Goal: Task Accomplishment & Management: Use online tool/utility

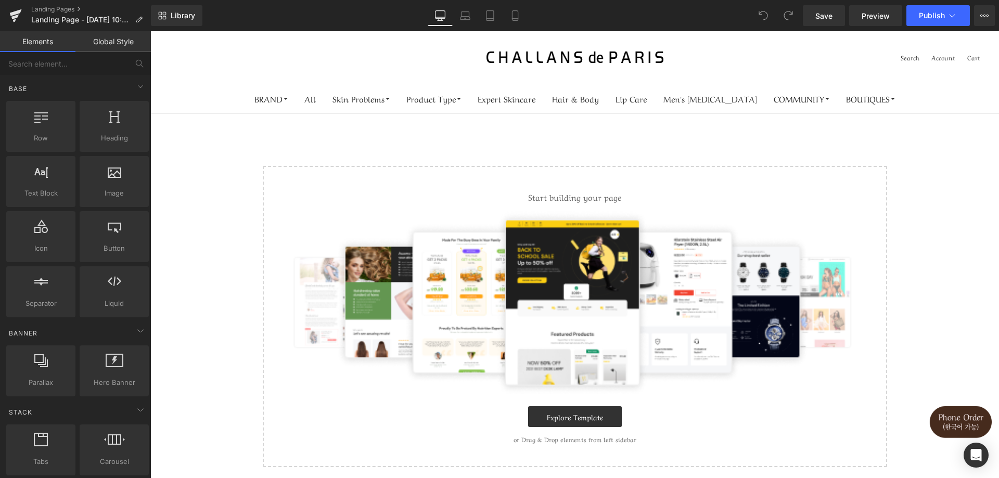
click at [634, 145] on main "Select your layout" at bounding box center [574, 298] width 849 height 369
click at [296, 189] on div "Start building your page Explore Template or Drag & Drop elements from left sid…" at bounding box center [575, 316] width 622 height 299
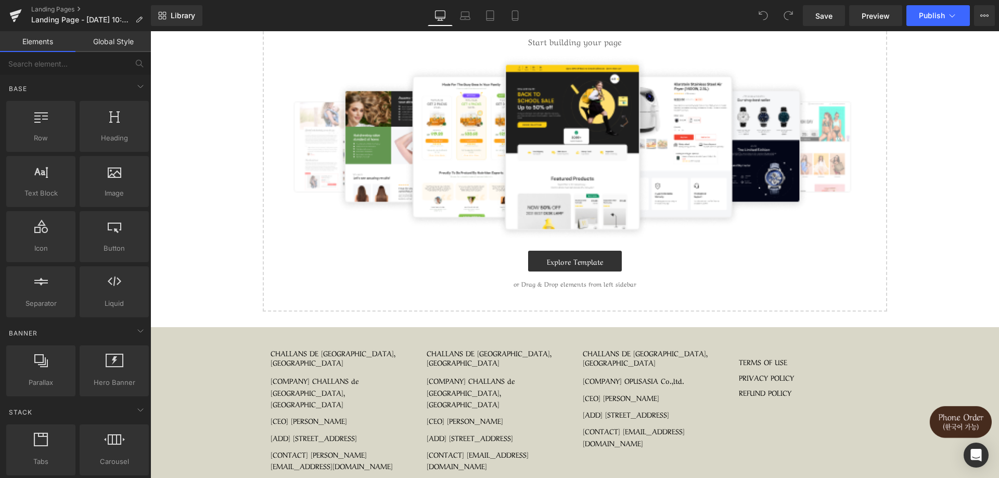
scroll to position [156, 0]
click at [588, 266] on link "Explore Template" at bounding box center [575, 260] width 94 height 21
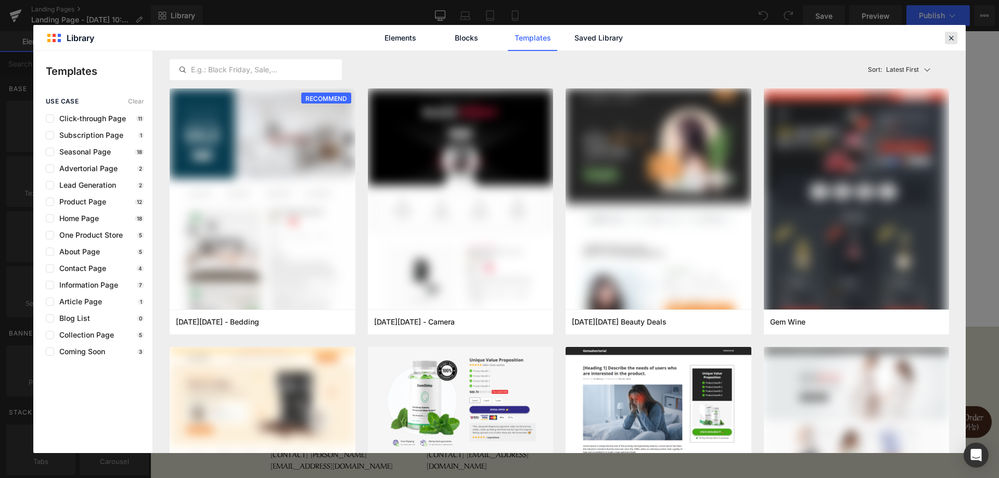
click at [949, 39] on icon at bounding box center [951, 37] width 9 height 9
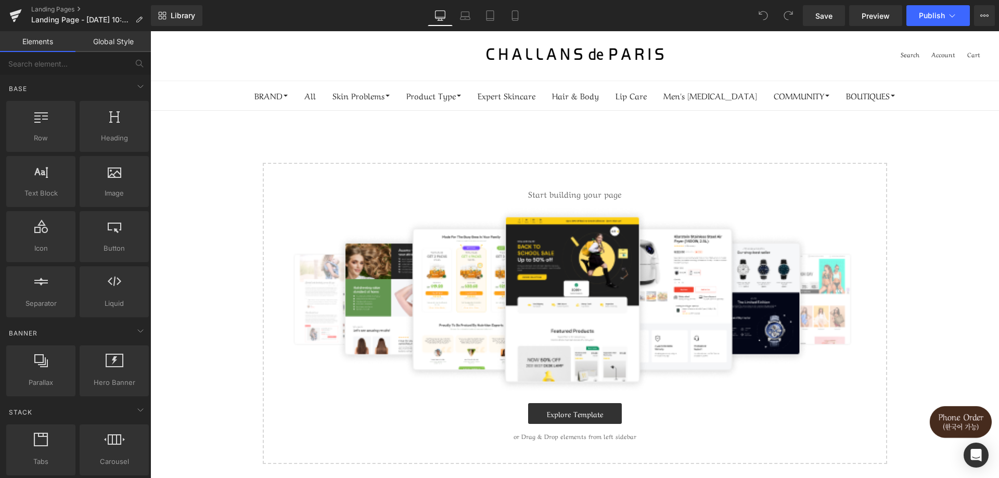
scroll to position [0, 0]
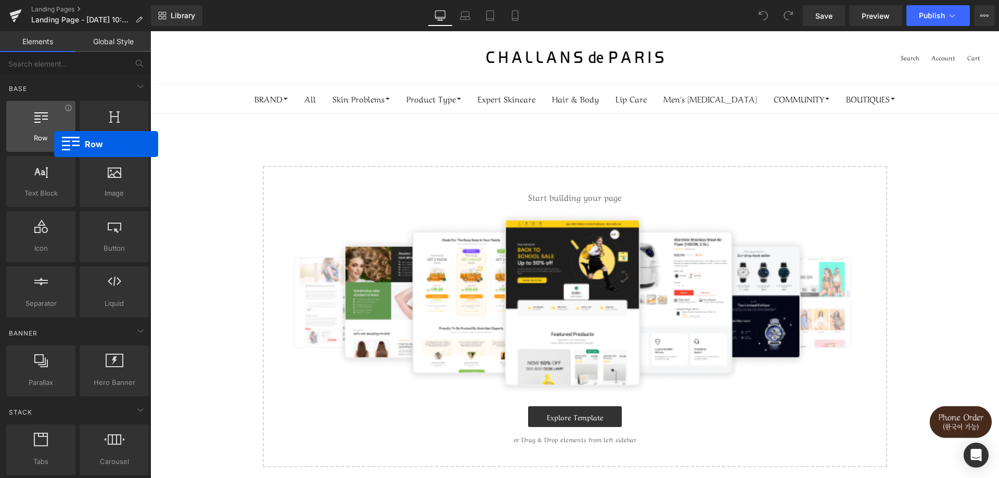
click at [54, 144] on div "Row rows, columns, layouts, div" at bounding box center [40, 126] width 69 height 51
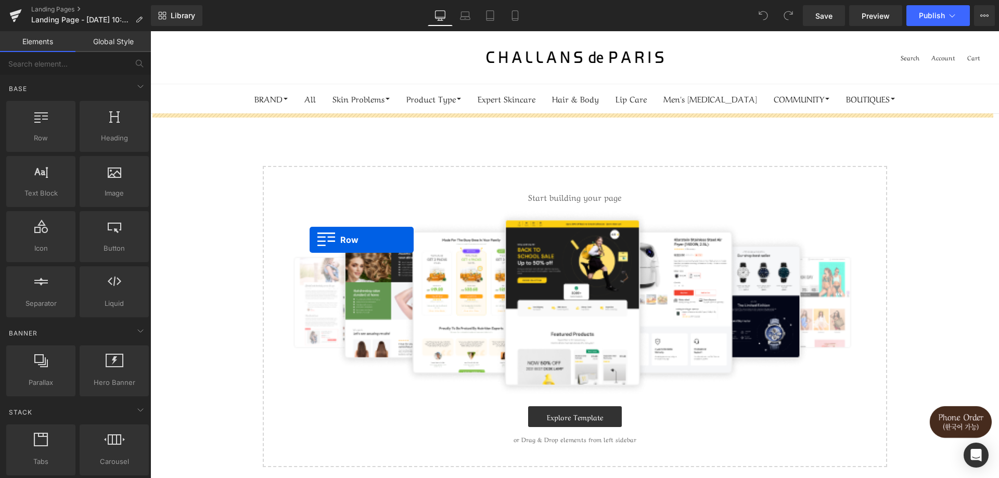
drag, startPoint x: 205, startPoint y: 175, endPoint x: 330, endPoint y: 242, distance: 142.0
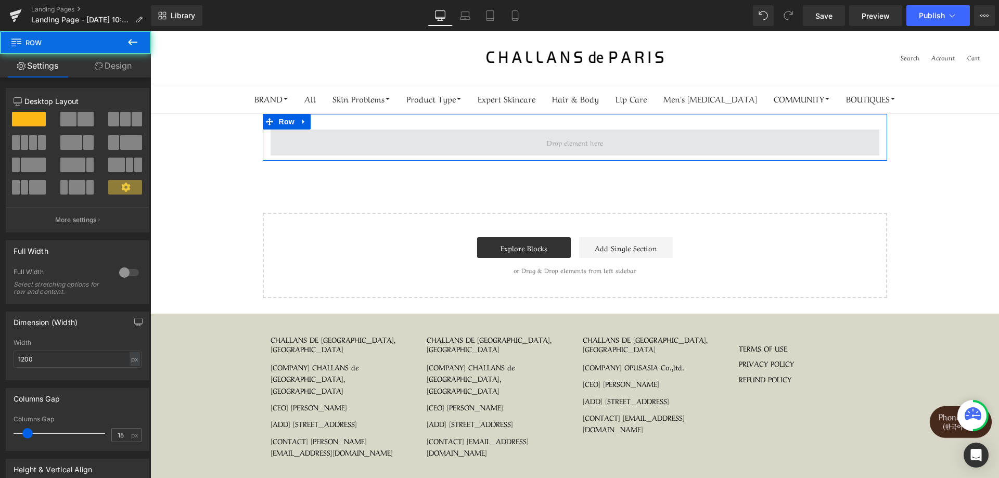
click at [500, 138] on span at bounding box center [575, 143] width 609 height 26
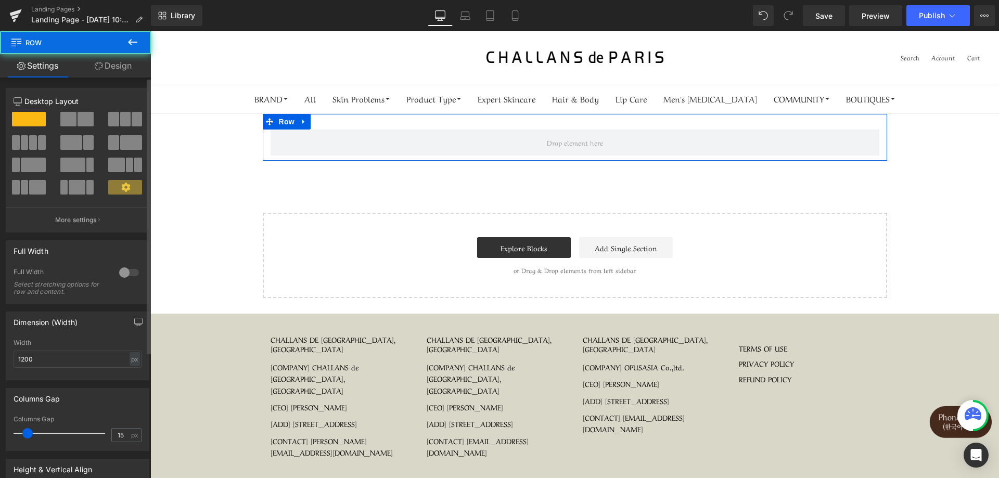
click at [126, 118] on span at bounding box center [125, 119] width 10 height 15
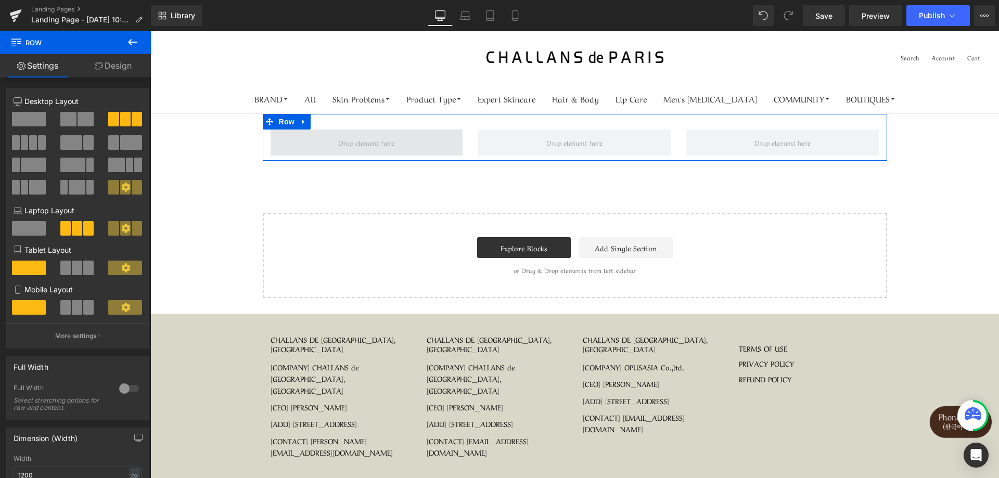
click at [396, 148] on span at bounding box center [367, 143] width 193 height 26
click at [356, 144] on span at bounding box center [366, 142] width 63 height 16
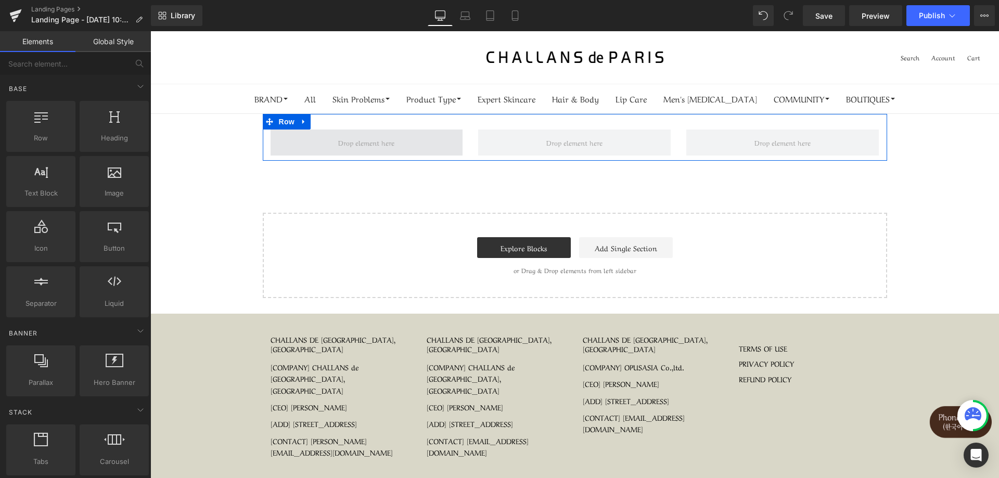
click at [355, 144] on span at bounding box center [366, 142] width 63 height 16
click at [360, 149] on span at bounding box center [366, 142] width 63 height 16
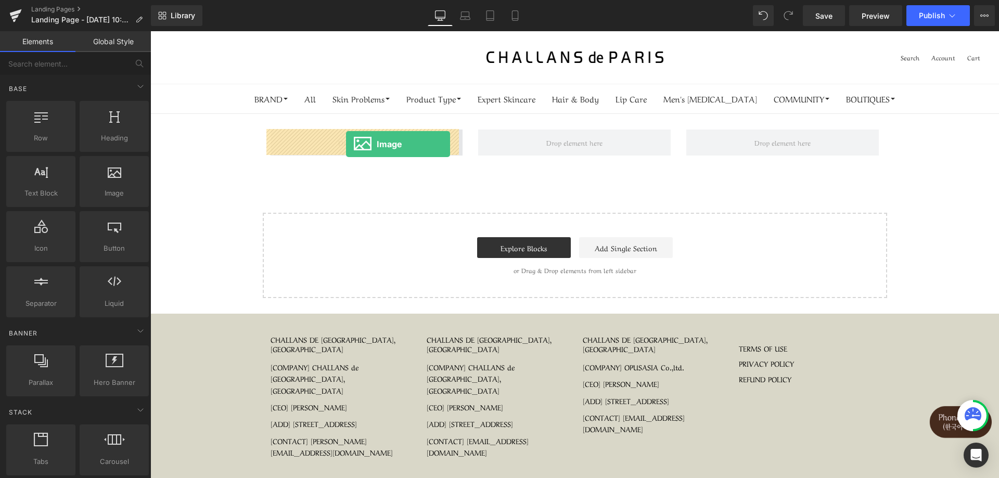
drag, startPoint x: 259, startPoint y: 222, endPoint x: 346, endPoint y: 144, distance: 116.9
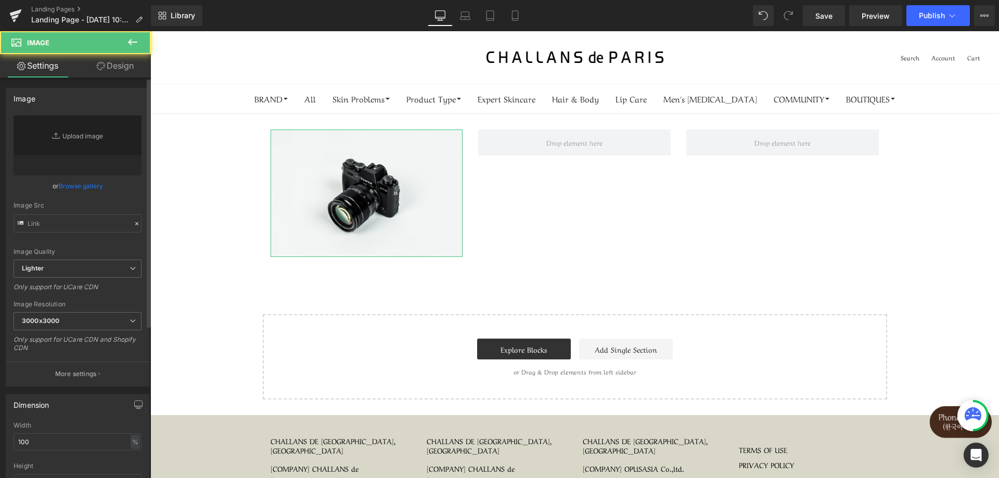
type input "//d1um8515vdn9kb.cloudfront.net/images/parallax.jpg"
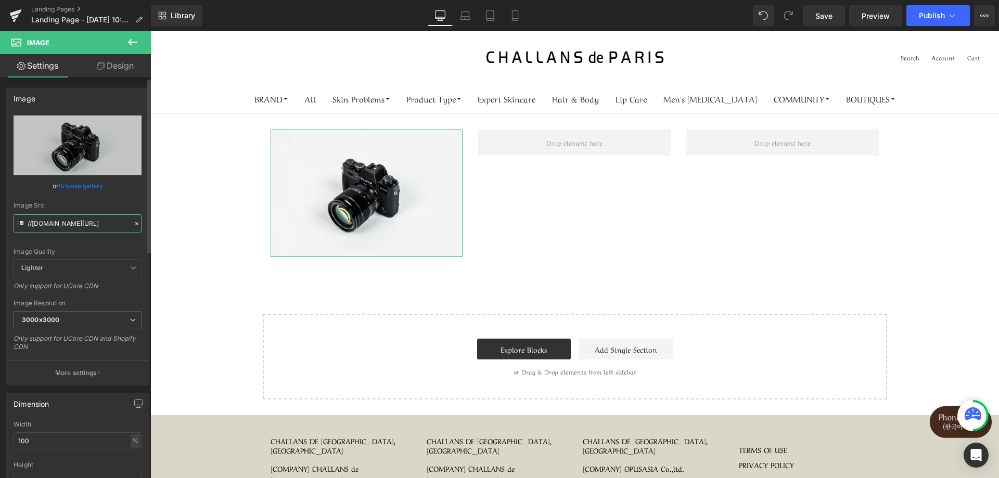
click at [108, 231] on input "//d1um8515vdn9kb.cloudfront.net/images/parallax.jpg" at bounding box center [78, 223] width 128 height 18
click at [134, 36] on icon at bounding box center [132, 42] width 12 height 12
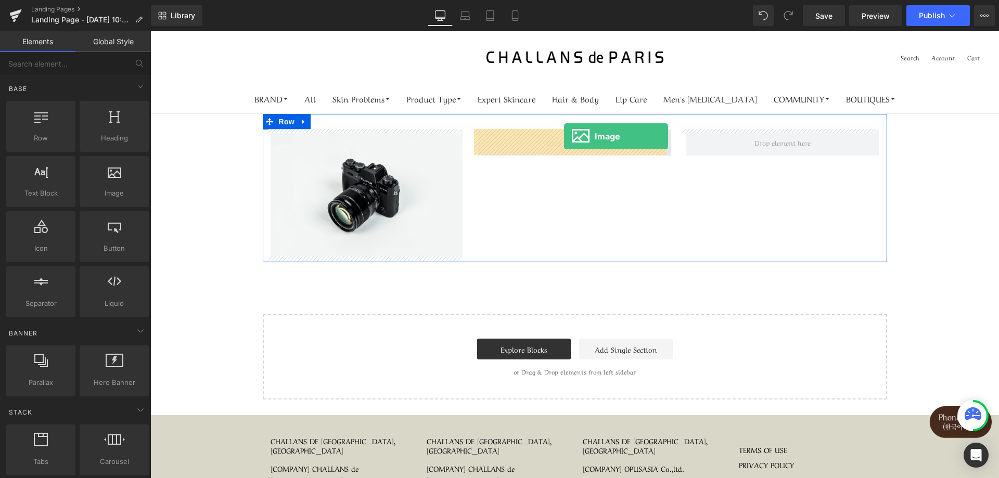
drag, startPoint x: 265, startPoint y: 214, endPoint x: 564, endPoint y: 136, distance: 309.1
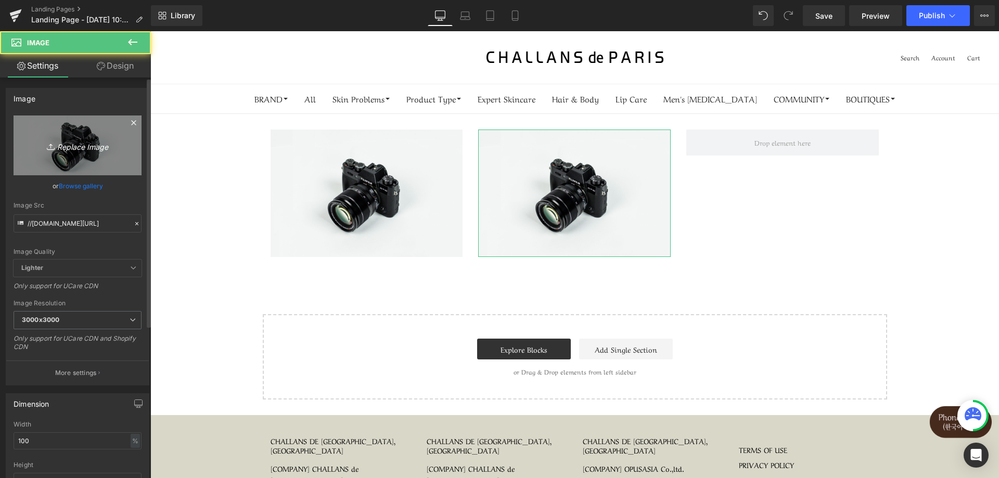
drag, startPoint x: 124, startPoint y: 191, endPoint x: 125, endPoint y: 171, distance: 20.3
click at [125, 181] on div "or Browse gallery" at bounding box center [78, 186] width 128 height 11
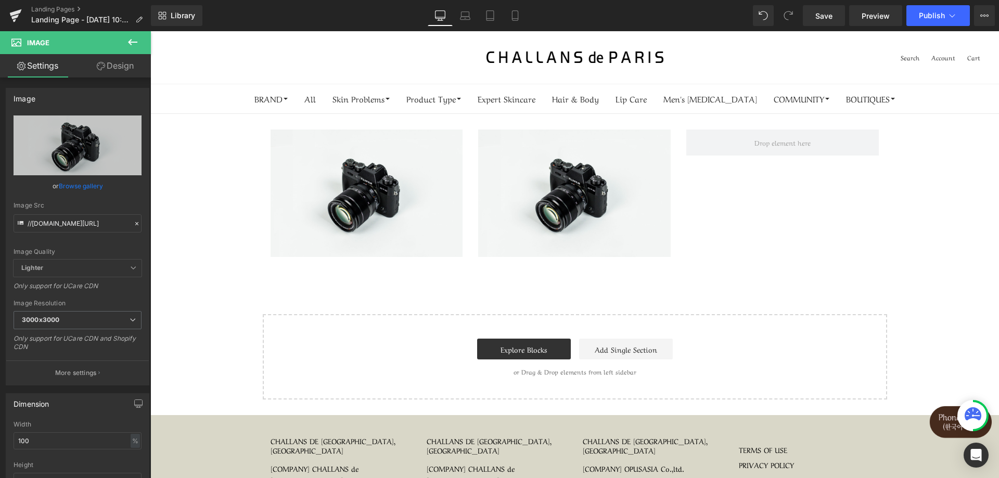
click at [132, 38] on icon at bounding box center [132, 42] width 12 height 12
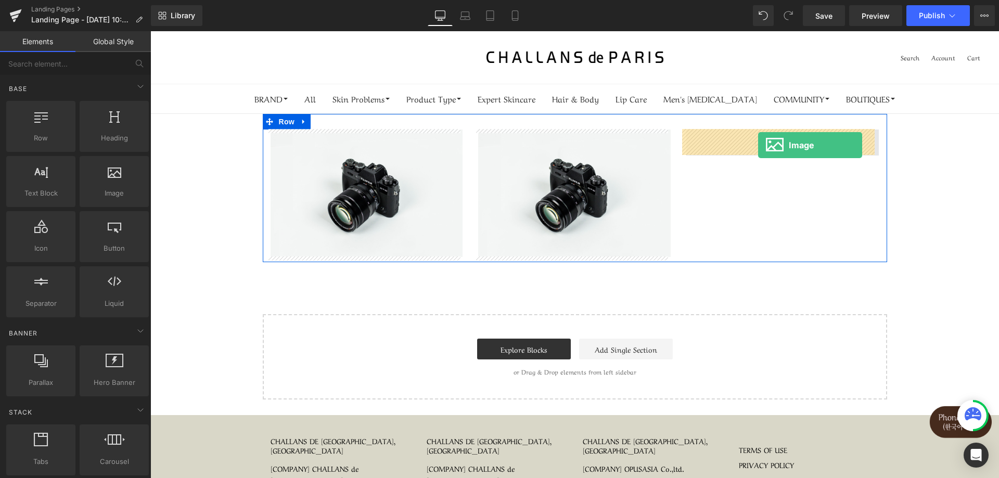
drag, startPoint x: 282, startPoint y: 227, endPoint x: 758, endPoint y: 144, distance: 484.0
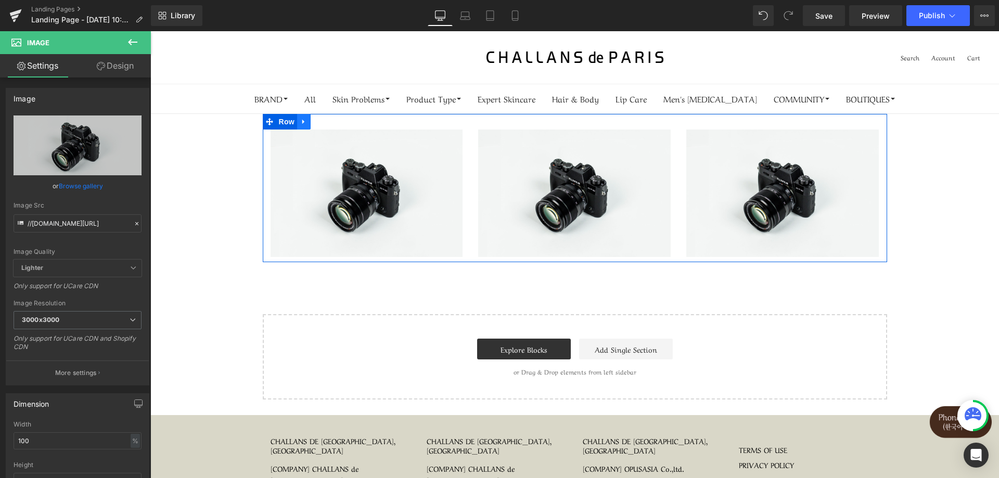
click at [297, 121] on link at bounding box center [304, 122] width 14 height 16
click at [311, 121] on link at bounding box center [318, 122] width 14 height 16
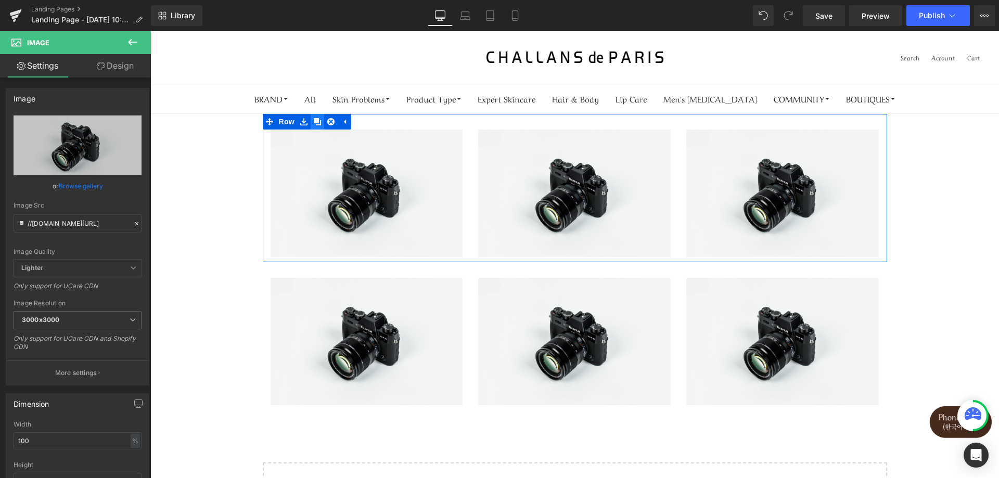
click at [314, 122] on icon at bounding box center [317, 121] width 7 height 7
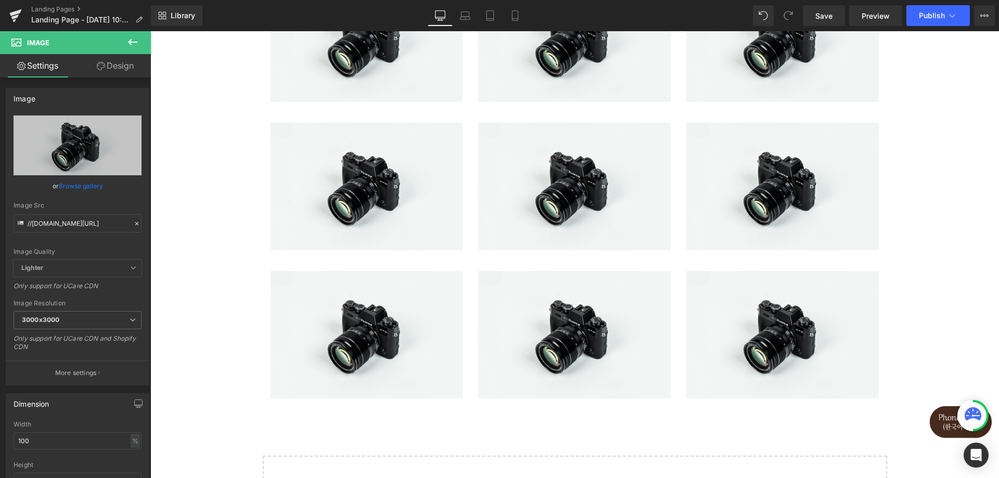
scroll to position [156, 0]
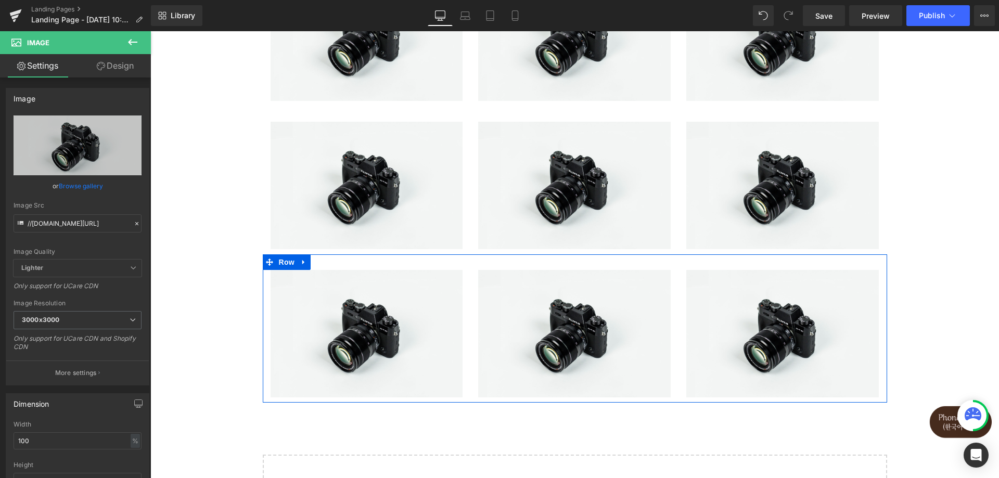
click at [463, 300] on div "Image" at bounding box center [367, 333] width 208 height 127
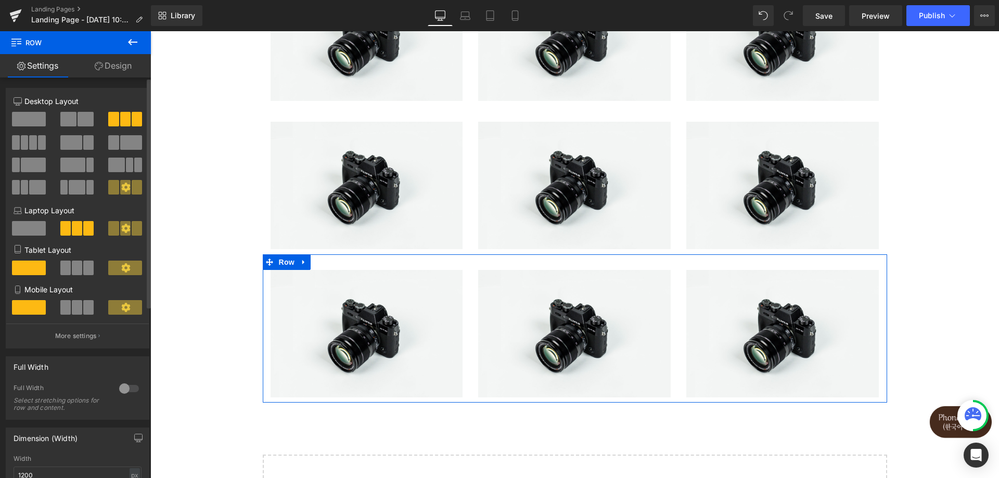
click at [65, 122] on span at bounding box center [68, 119] width 16 height 15
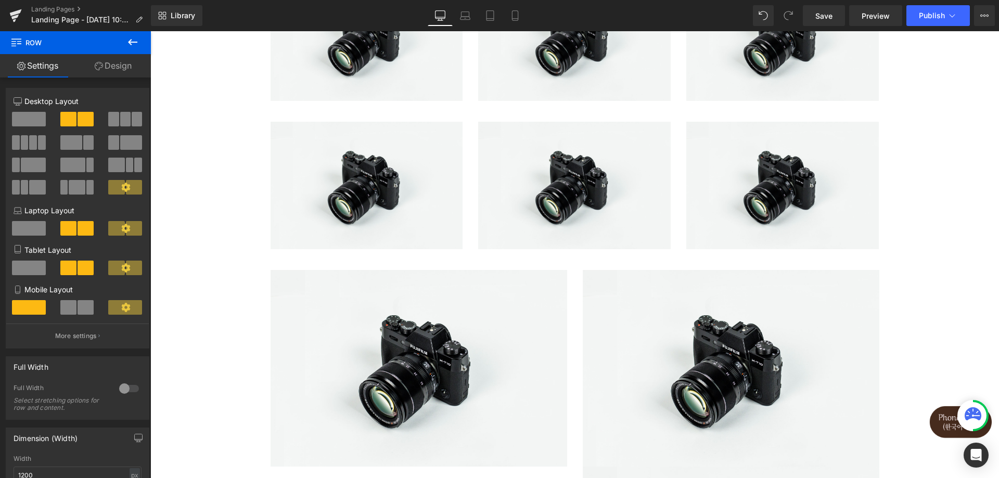
click at [909, 235] on div "Image Image Image Row Image Image Image Row Image Image Image Row Select your l…" at bounding box center [574, 382] width 849 height 848
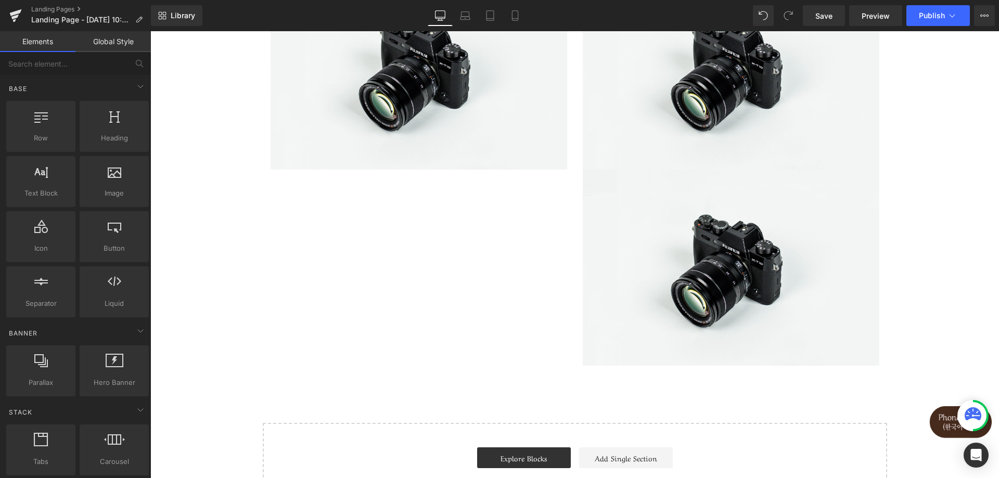
scroll to position [468, 0]
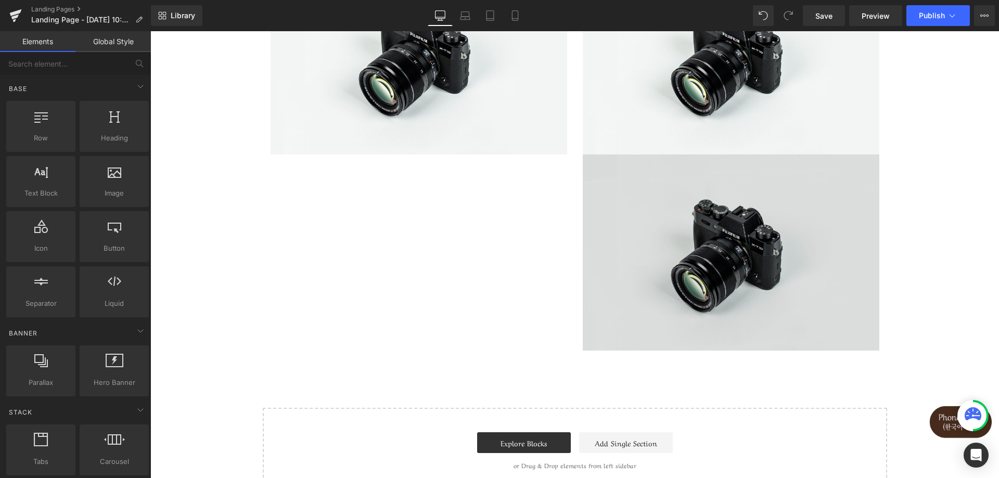
click at [705, 288] on img at bounding box center [731, 253] width 297 height 197
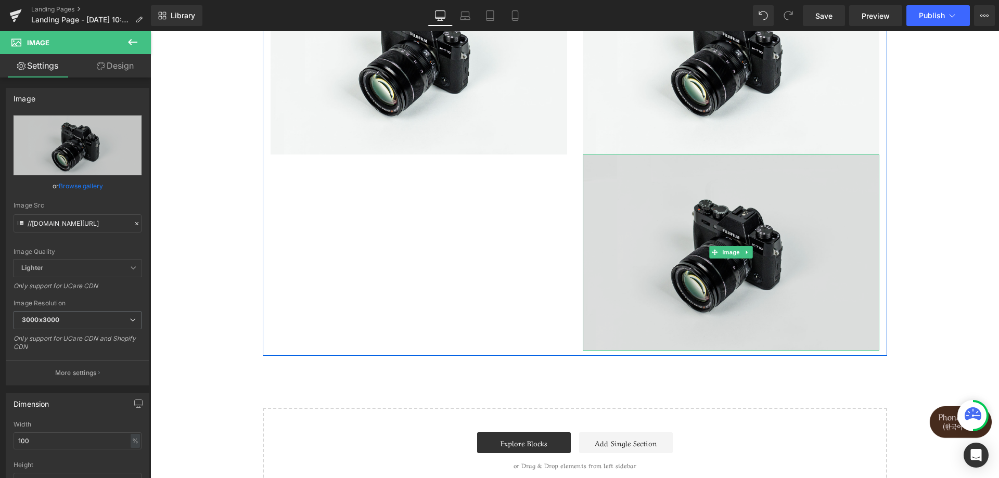
click at [666, 263] on img at bounding box center [731, 253] width 297 height 197
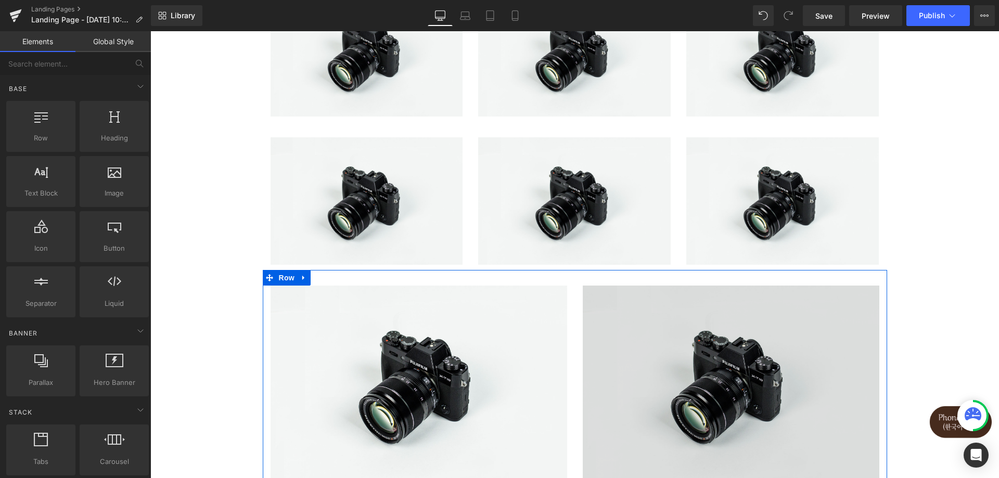
scroll to position [0, 0]
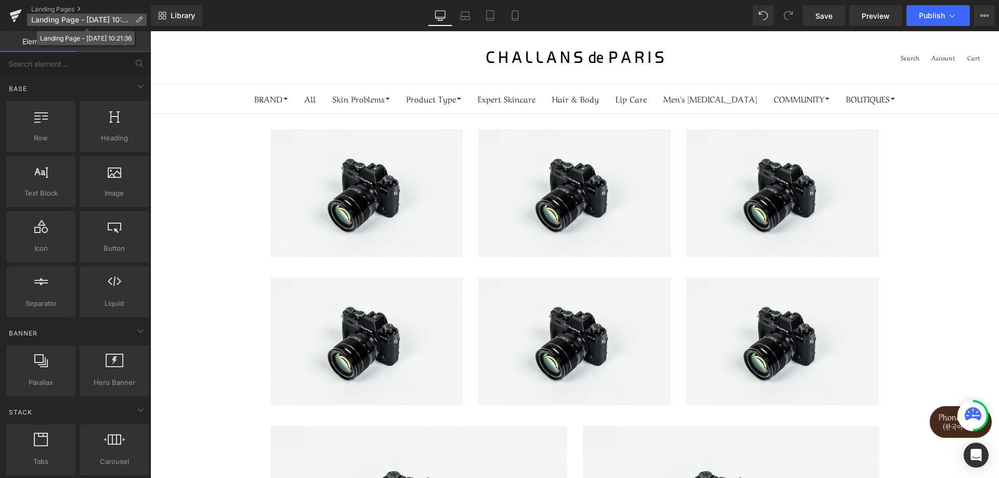
click at [139, 19] on icon at bounding box center [138, 19] width 7 height 7
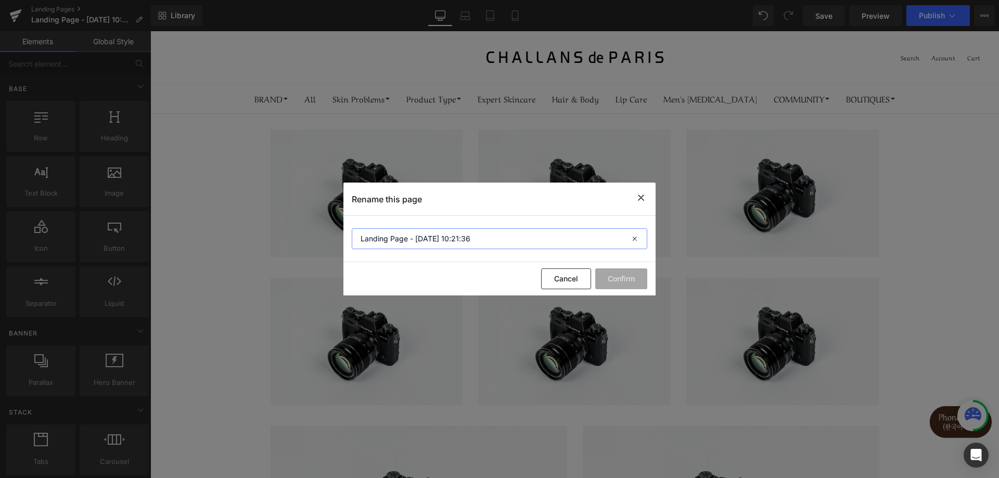
drag, startPoint x: 486, startPoint y: 239, endPoint x: 339, endPoint y: 245, distance: 146.9
click at [339, 245] on div "Rename this page Landing Page - Sep 15, 10:21:36 Cancel Confirm" at bounding box center [499, 239] width 999 height 478
type input "ㅊ"
type input "collection - Skin Problems"
click at [616, 279] on button "Confirm" at bounding box center [621, 279] width 52 height 21
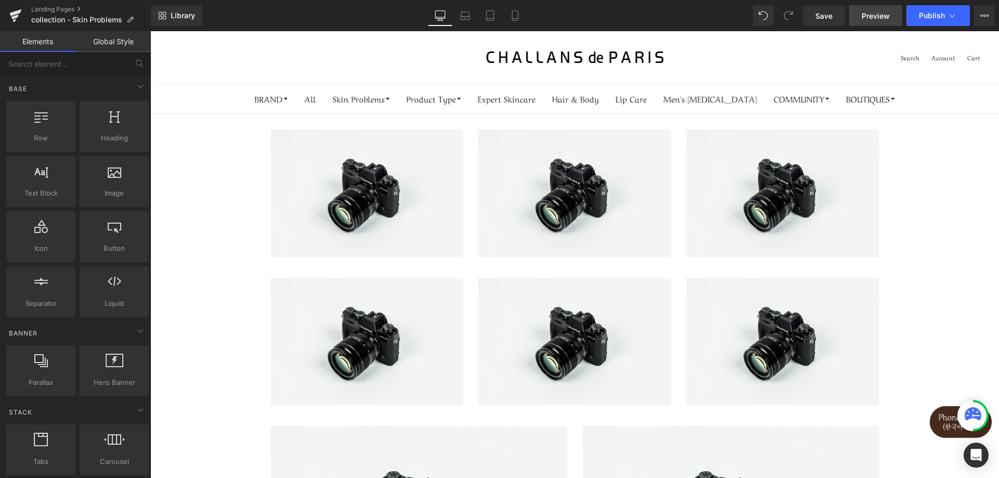
click at [886, 20] on span "Preview" at bounding box center [876, 15] width 28 height 11
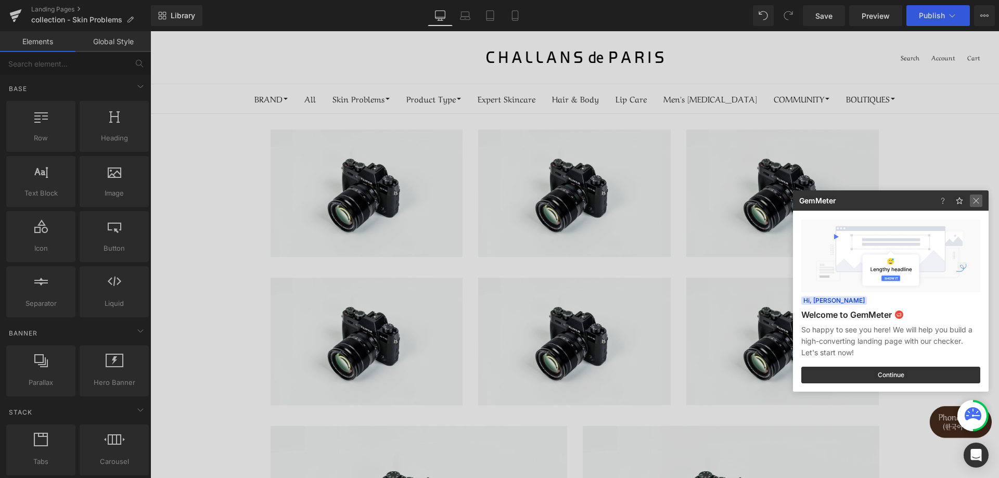
click at [974, 205] on img at bounding box center [976, 201] width 12 height 12
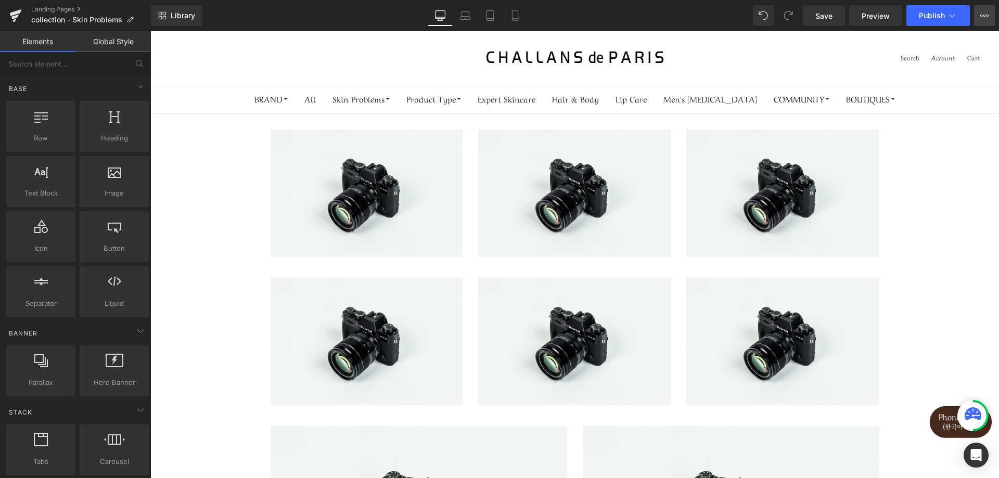
click at [983, 12] on icon at bounding box center [984, 15] width 8 height 8
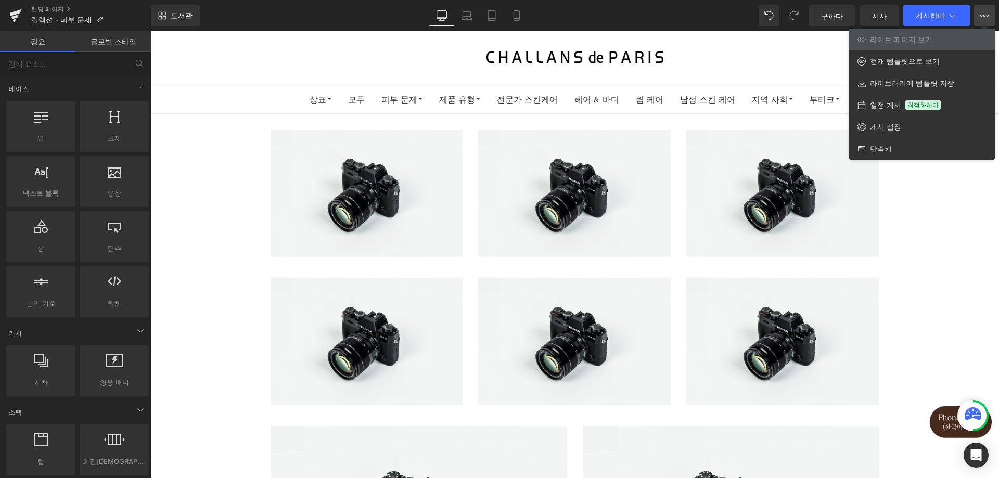
click at [984, 18] on icon at bounding box center [984, 15] width 8 height 8
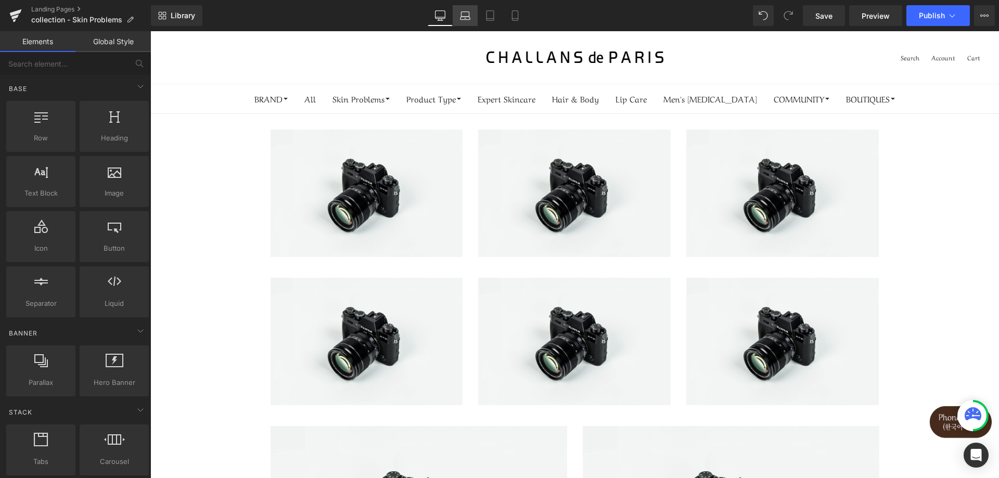
click at [470, 20] on icon at bounding box center [465, 15] width 10 height 10
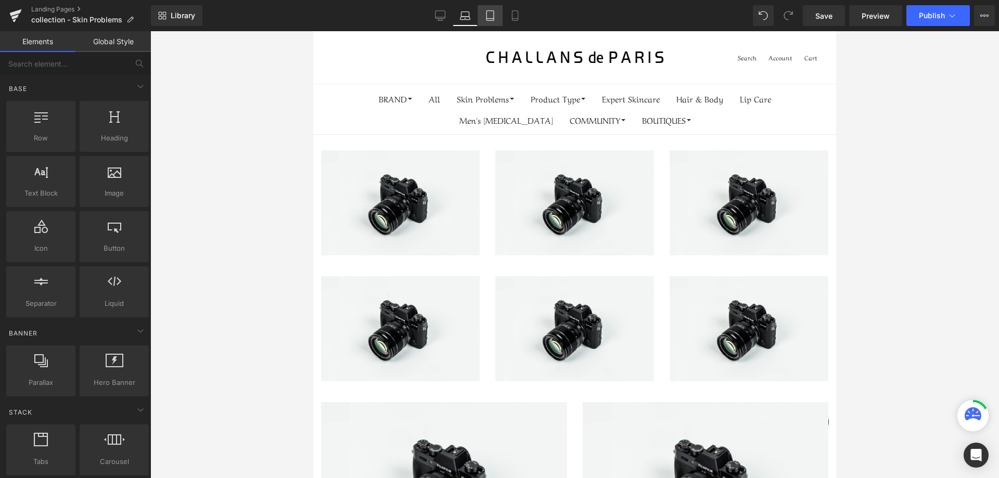
click at [495, 20] on icon at bounding box center [490, 15] width 10 height 10
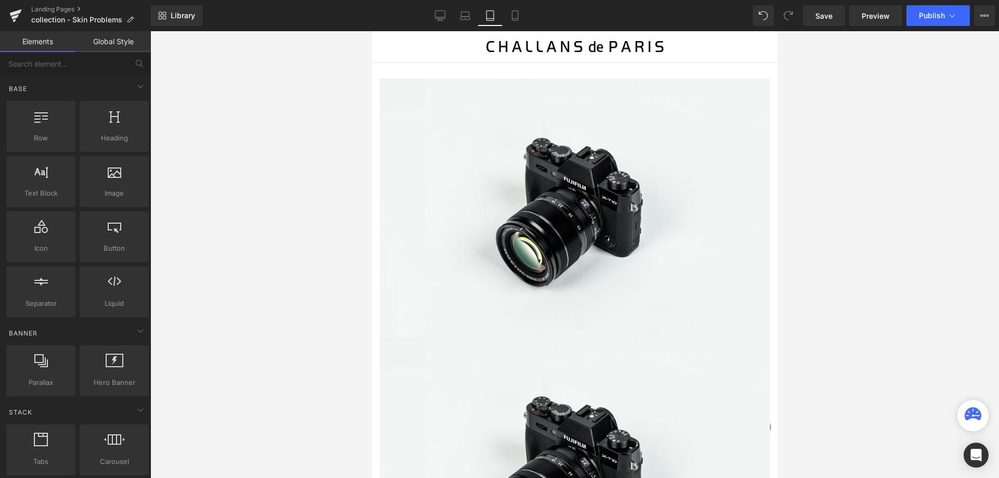
scroll to position [32, 0]
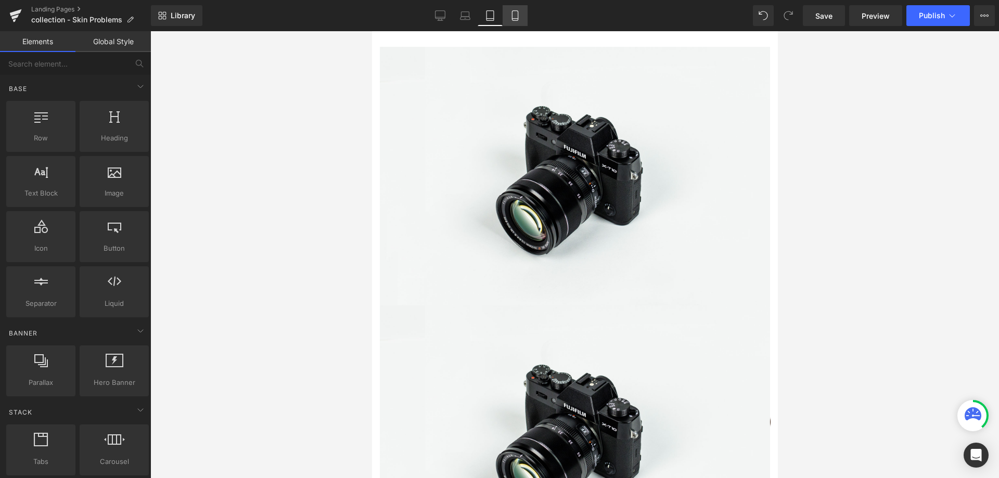
click at [513, 17] on icon at bounding box center [515, 15] width 10 height 10
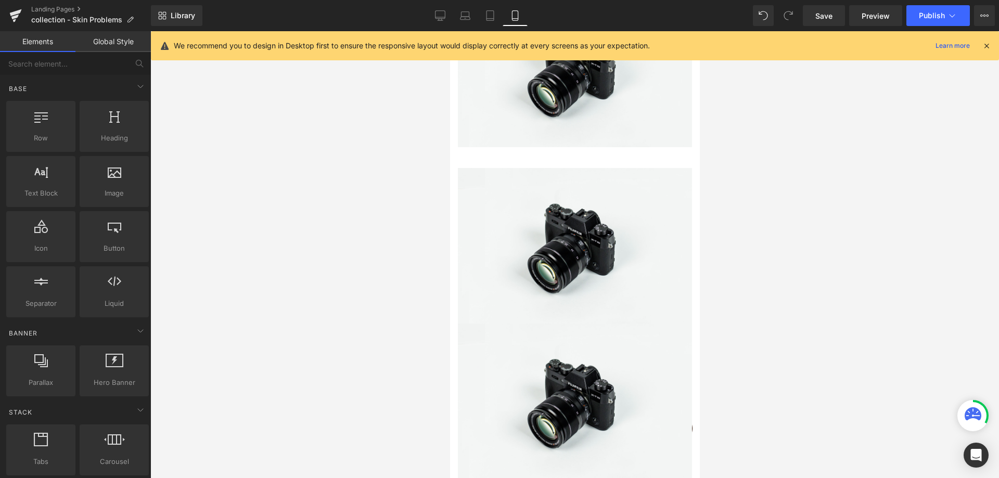
scroll to position [396, 0]
click at [550, 189] on img at bounding box center [574, 246] width 234 height 155
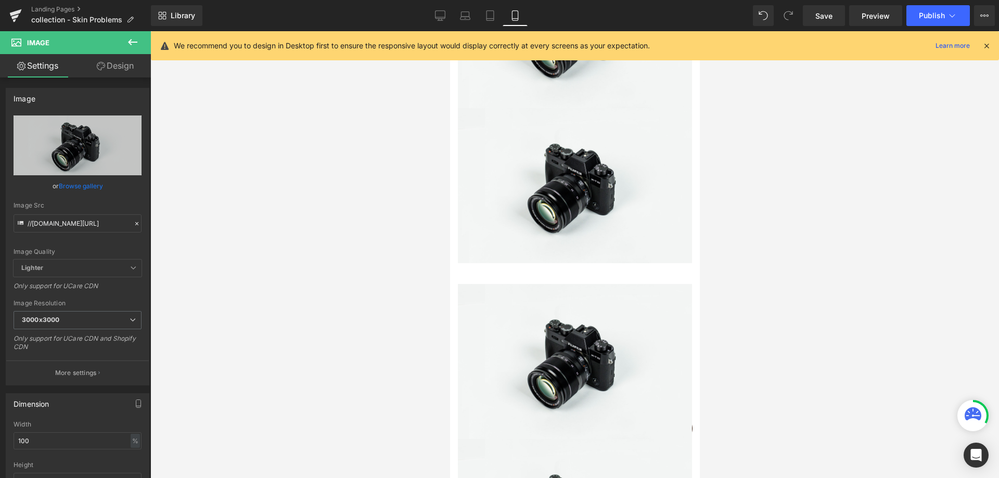
scroll to position [656, 0]
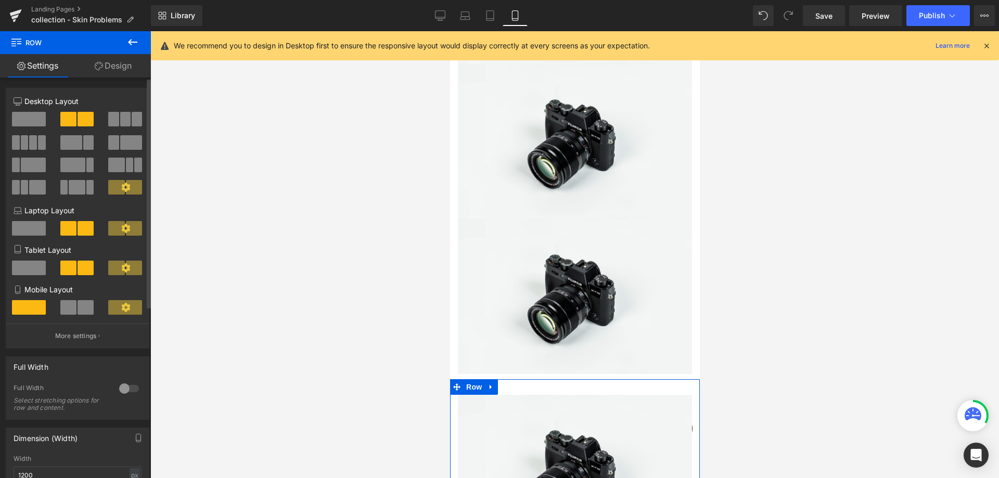
click at [71, 308] on span at bounding box center [68, 307] width 16 height 15
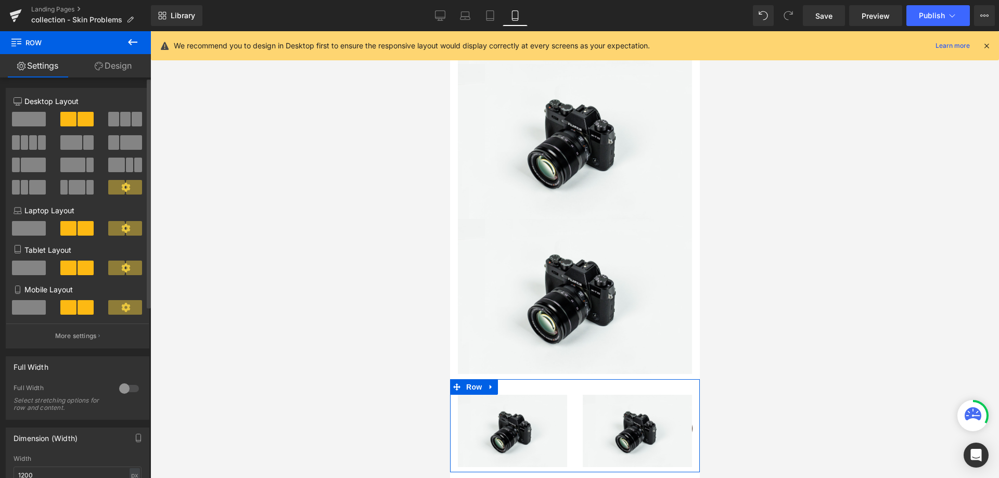
click at [29, 308] on span at bounding box center [29, 307] width 34 height 15
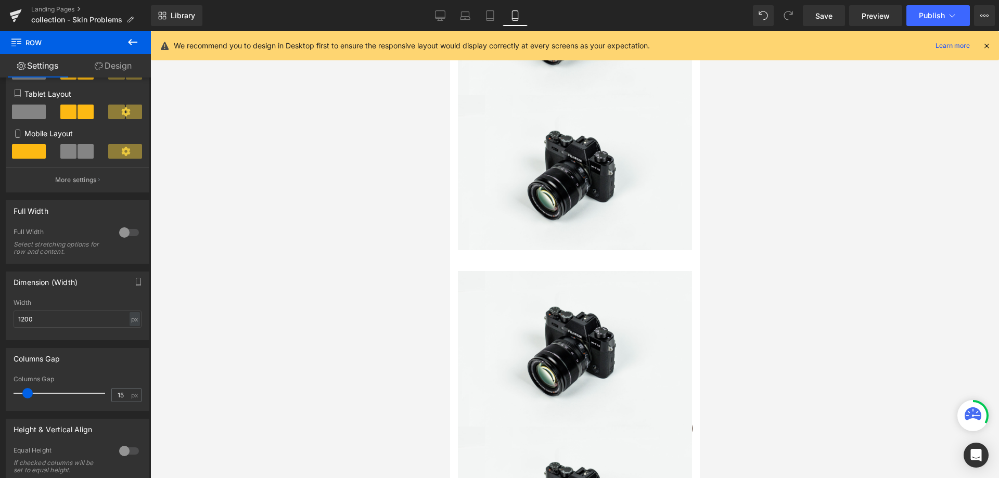
scroll to position [312, 0]
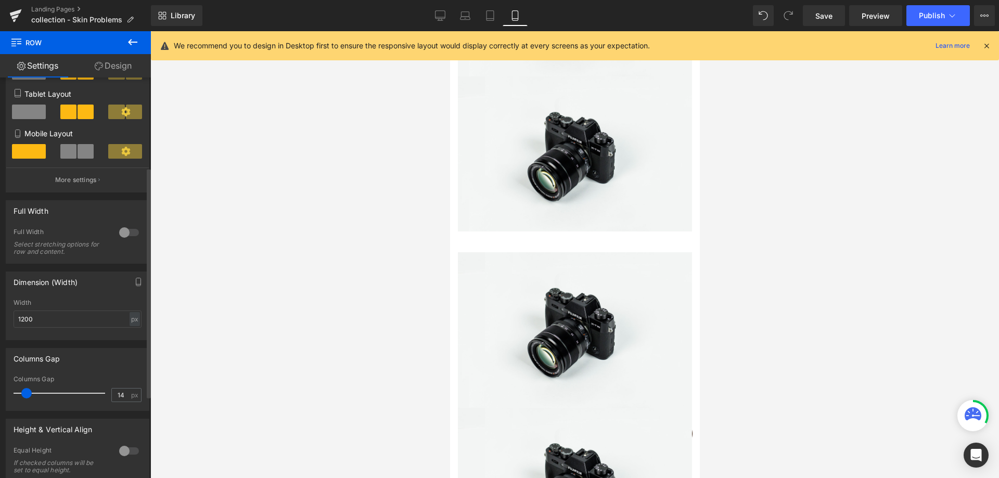
drag, startPoint x: 30, startPoint y: 392, endPoint x: 29, endPoint y: 397, distance: 5.2
click at [29, 397] on span at bounding box center [26, 393] width 10 height 10
click at [117, 393] on input "14" at bounding box center [121, 395] width 18 height 13
type input "15"
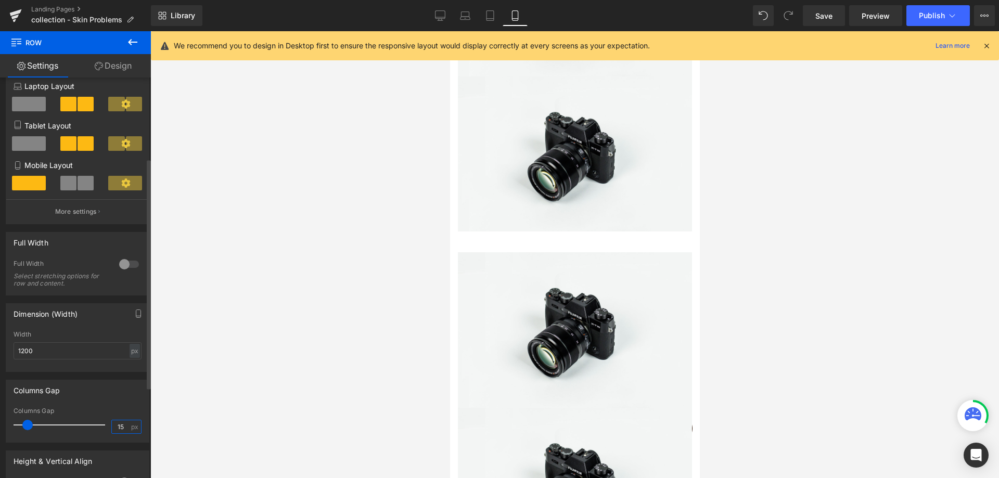
scroll to position [143, 0]
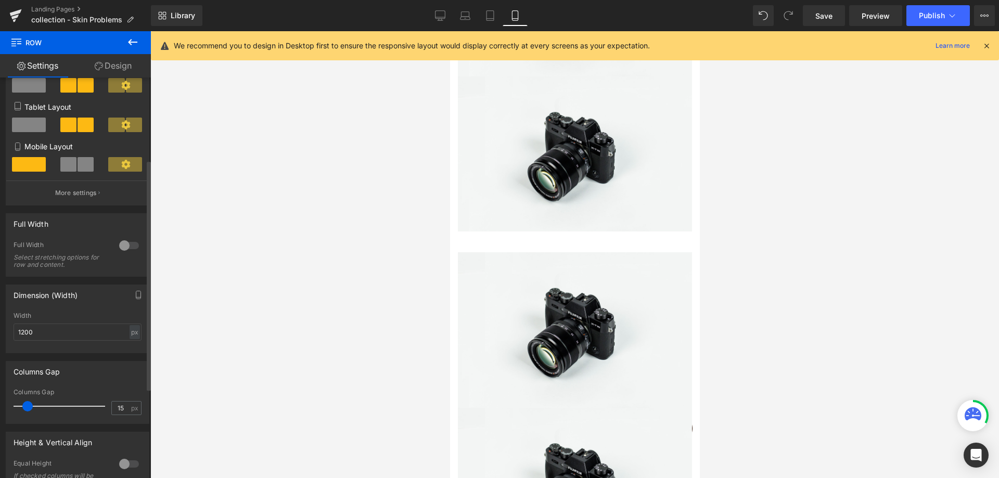
click at [67, 385] on div "Columns Gap 15px Columns Gap 15 px" at bounding box center [78, 392] width 144 height 63
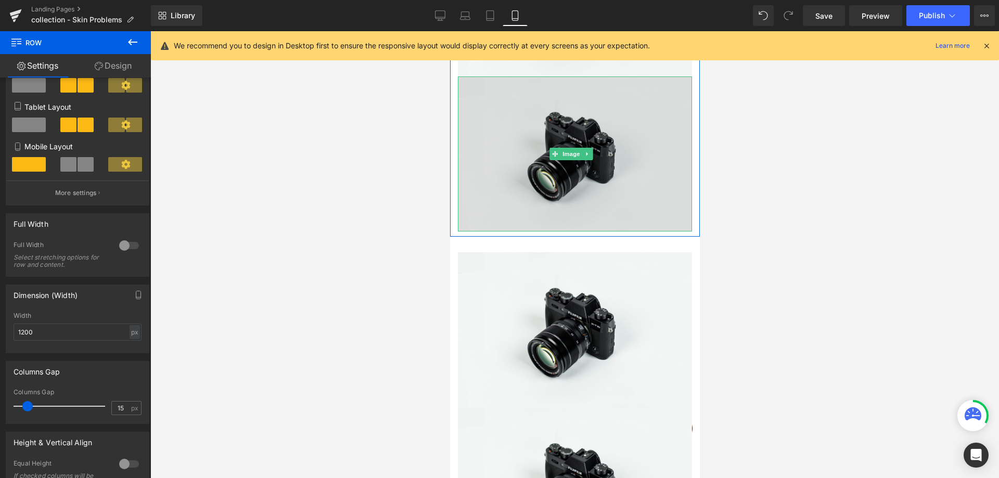
click at [565, 193] on img at bounding box center [574, 153] width 234 height 155
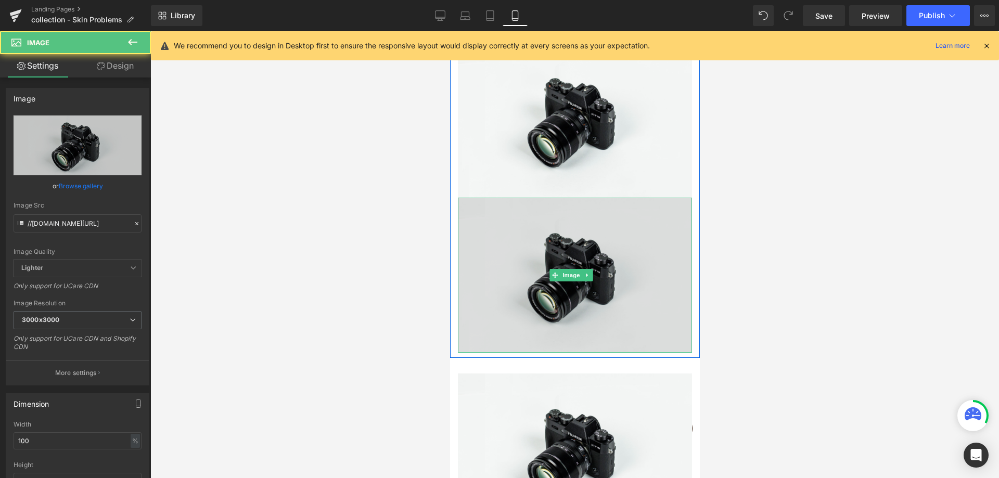
scroll to position [156, 0]
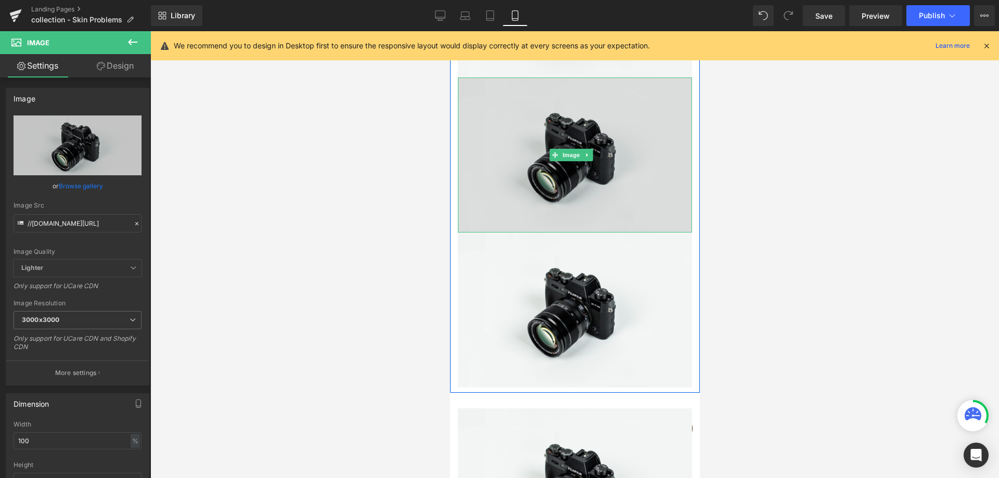
click at [554, 169] on img at bounding box center [574, 155] width 234 height 155
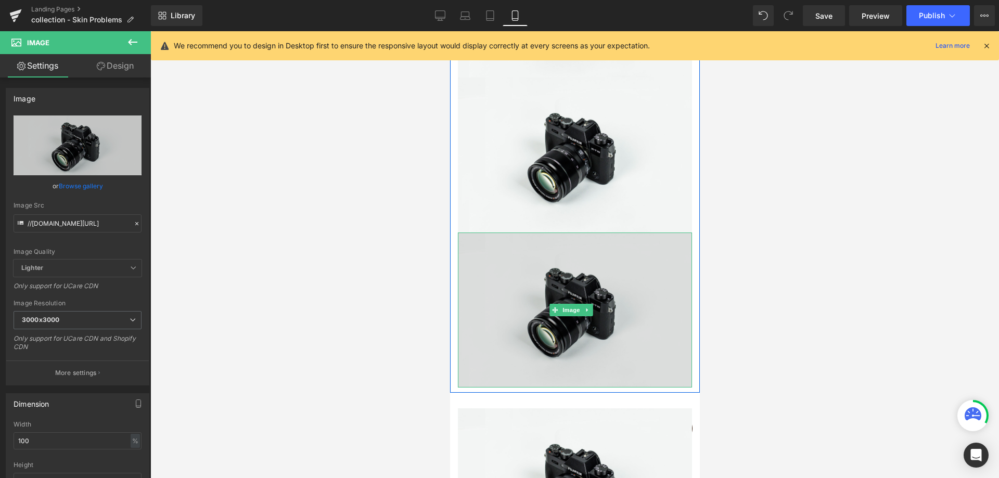
scroll to position [0, 0]
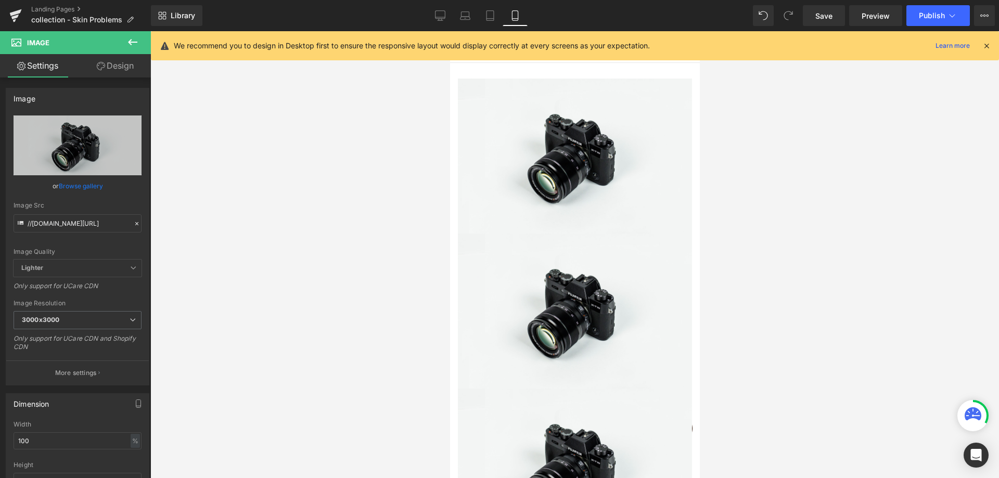
click at [136, 46] on icon at bounding box center [132, 42] width 12 height 12
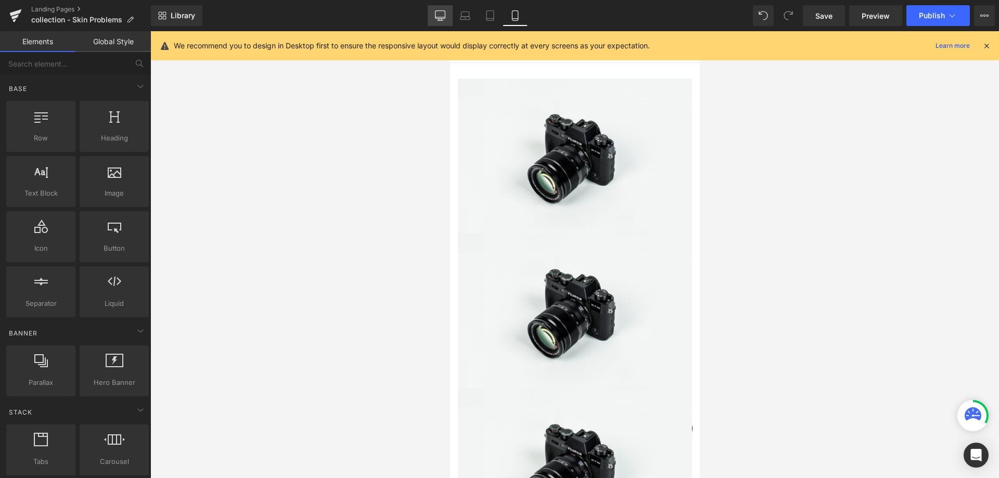
click at [443, 17] on icon at bounding box center [440, 15] width 10 height 10
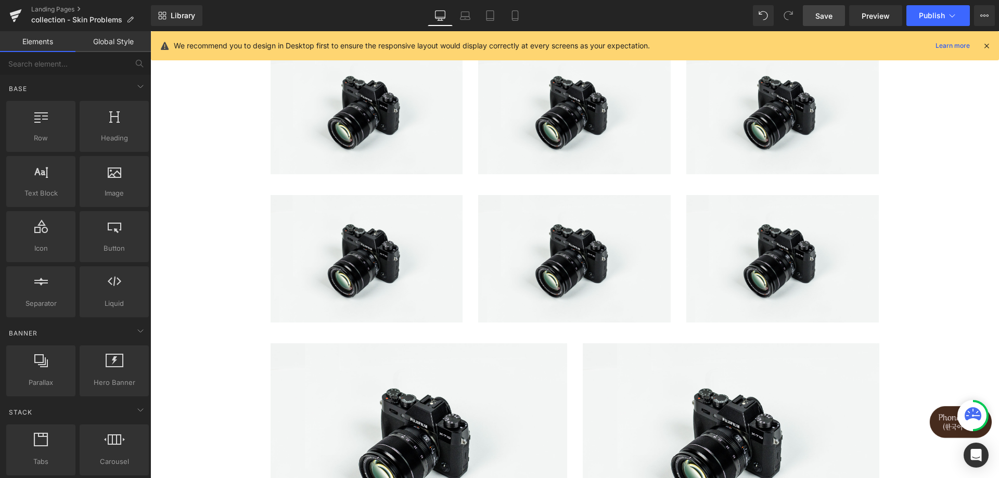
click at [828, 23] on link "Save" at bounding box center [824, 15] width 42 height 21
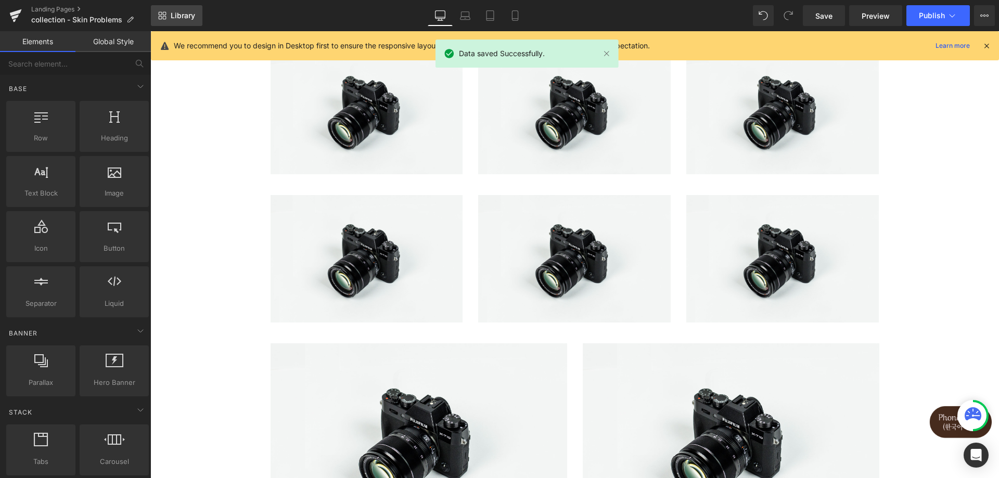
click at [187, 20] on link "Library" at bounding box center [177, 15] width 52 height 21
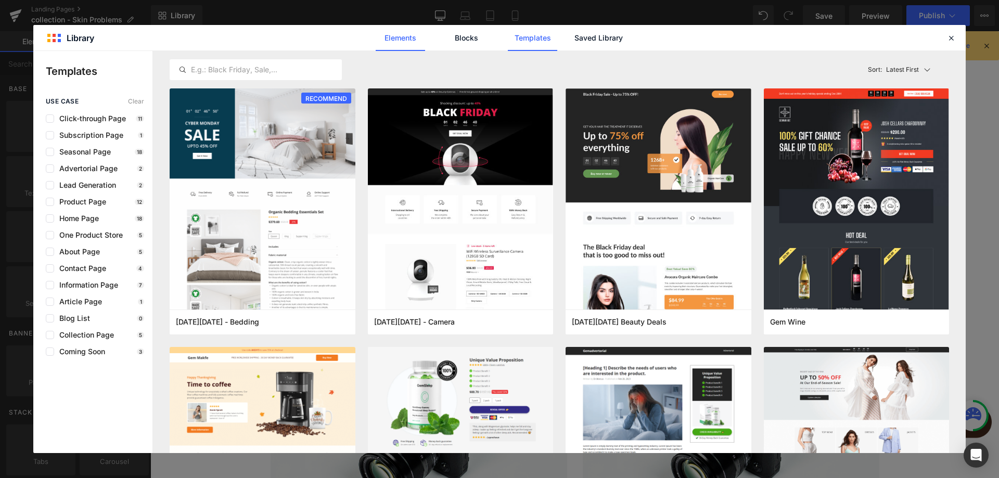
click at [383, 38] on link "Elements" at bounding box center [400, 38] width 49 height 26
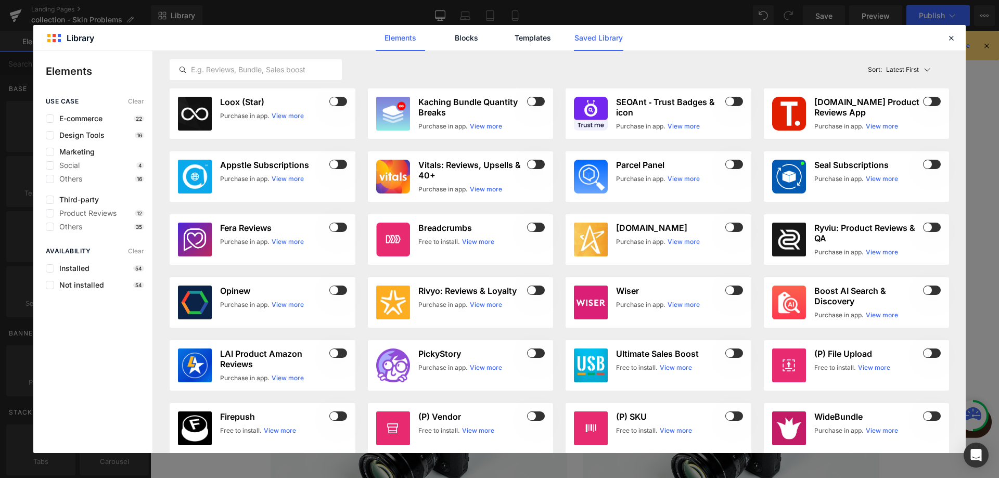
click at [589, 42] on link "Saved Library" at bounding box center [598, 38] width 49 height 26
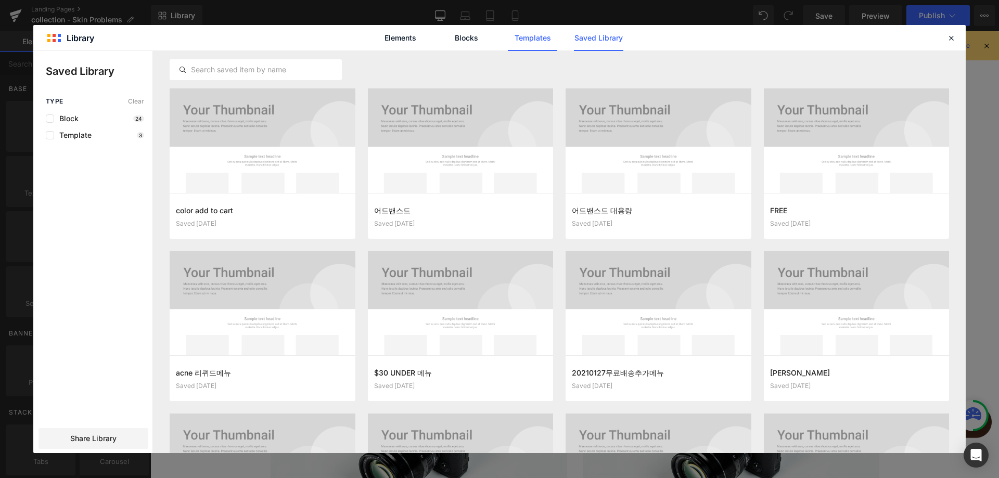
click at [526, 48] on link "Templates" at bounding box center [532, 38] width 49 height 26
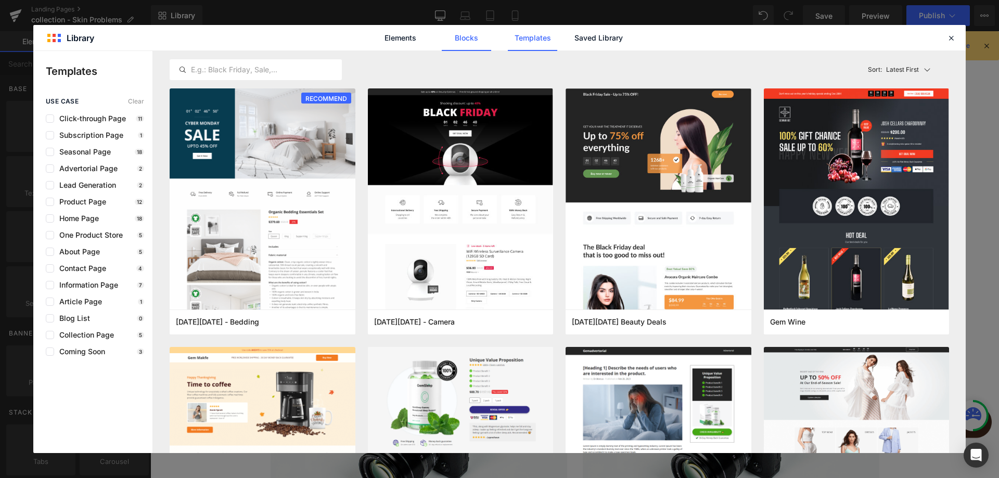
click at [461, 46] on link "Blocks" at bounding box center [466, 38] width 49 height 26
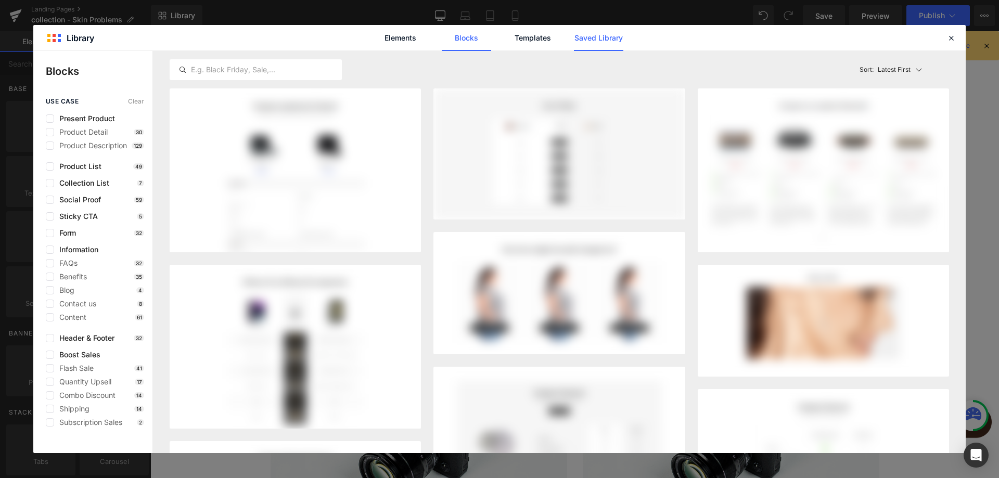
click at [594, 34] on link "Saved Library" at bounding box center [598, 38] width 49 height 26
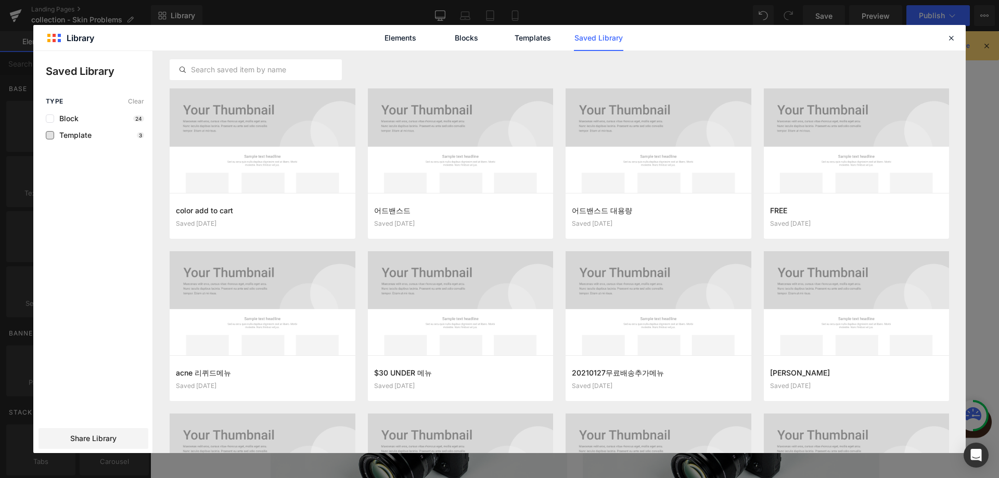
click at [69, 135] on span "Template" at bounding box center [72, 135] width 37 height 8
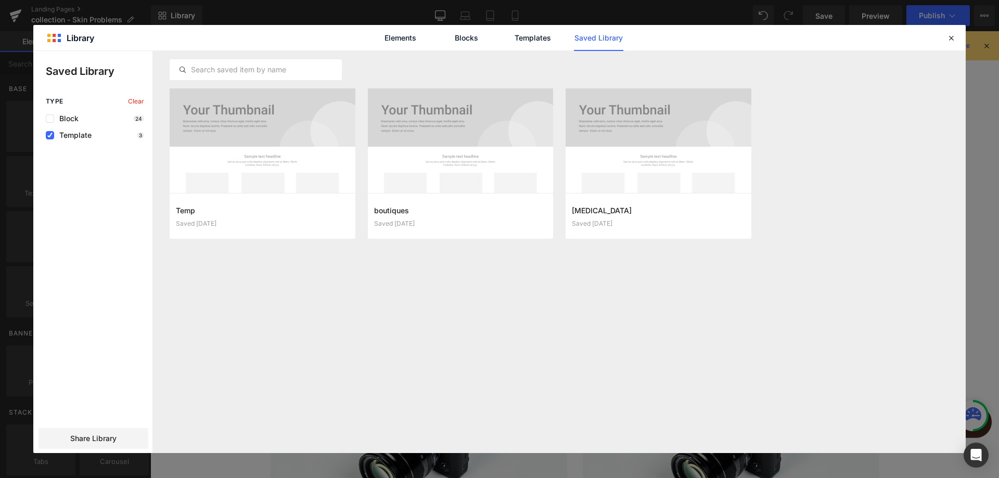
click at [69, 135] on span "Template" at bounding box center [72, 135] width 37 height 8
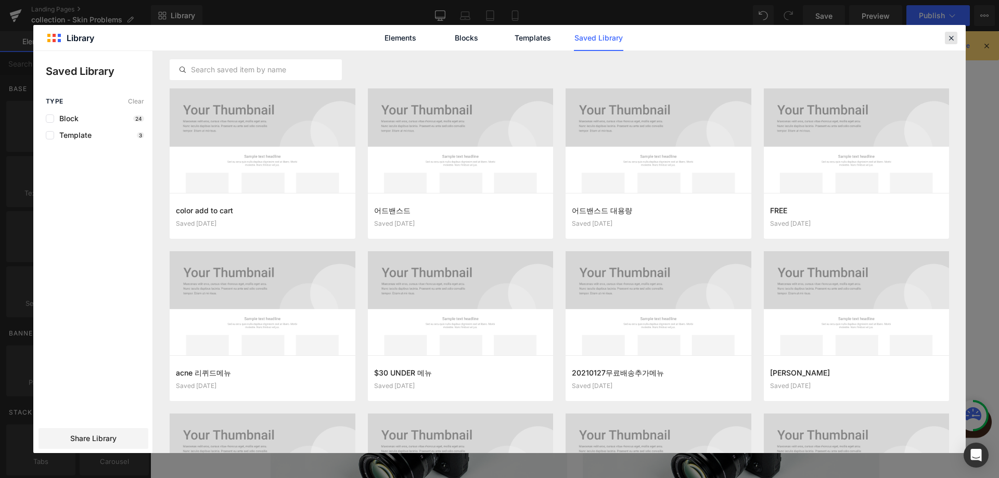
click at [952, 43] on div at bounding box center [951, 38] width 12 height 12
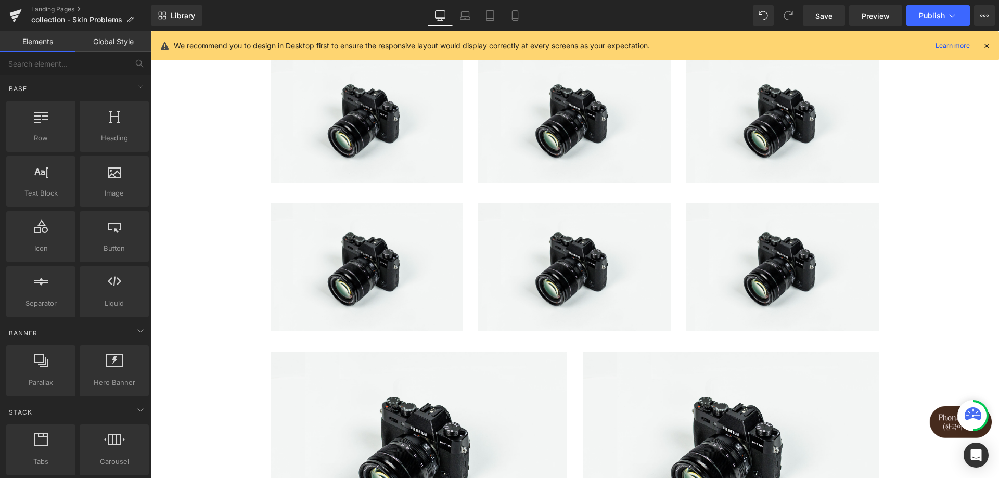
scroll to position [0, 0]
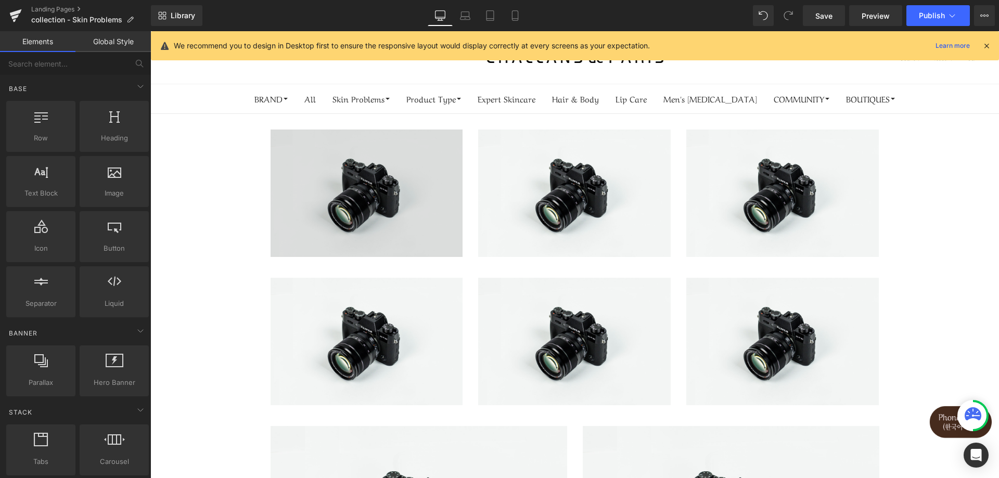
click at [362, 203] on img at bounding box center [367, 193] width 193 height 127
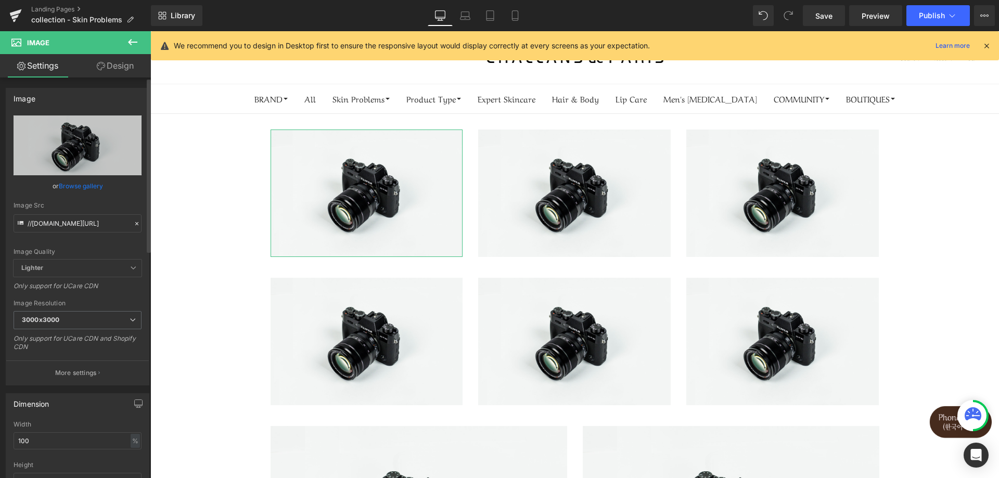
click at [134, 226] on icon at bounding box center [136, 223] width 7 height 7
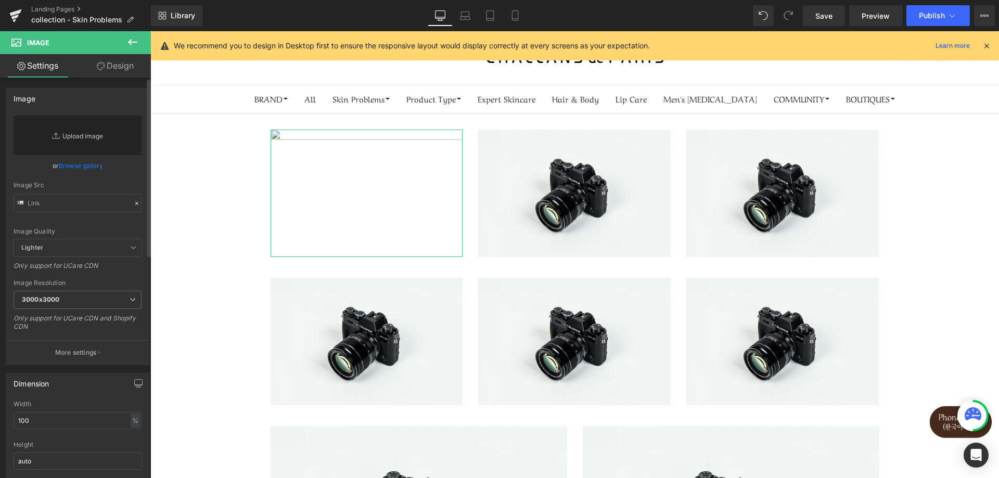
click at [92, 130] on link "Replace Image" at bounding box center [78, 136] width 128 height 40
type input "C:\fakepath\skin_probolems01.jpg"
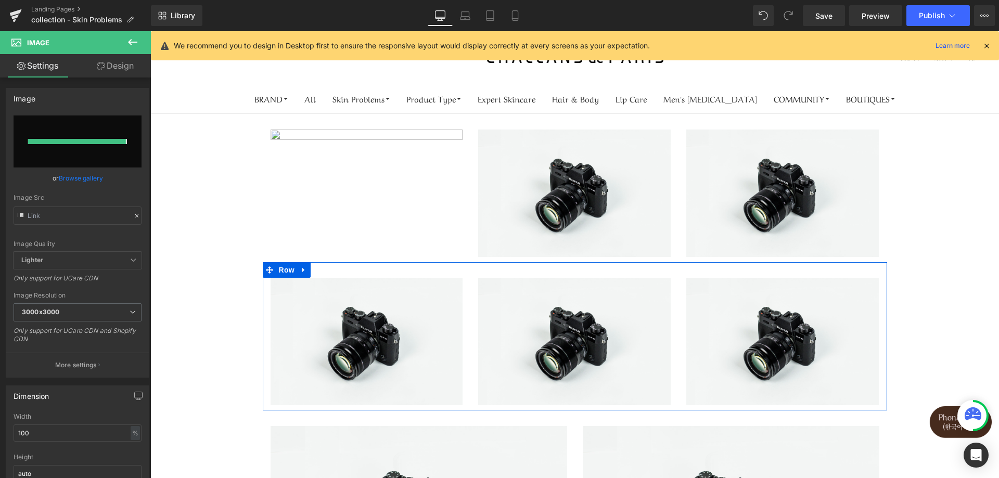
type input "https://ucarecdn.com/4eba84f7-24ce-4411-901a-39c1ca1b0885/-/format/auto/-/previ…"
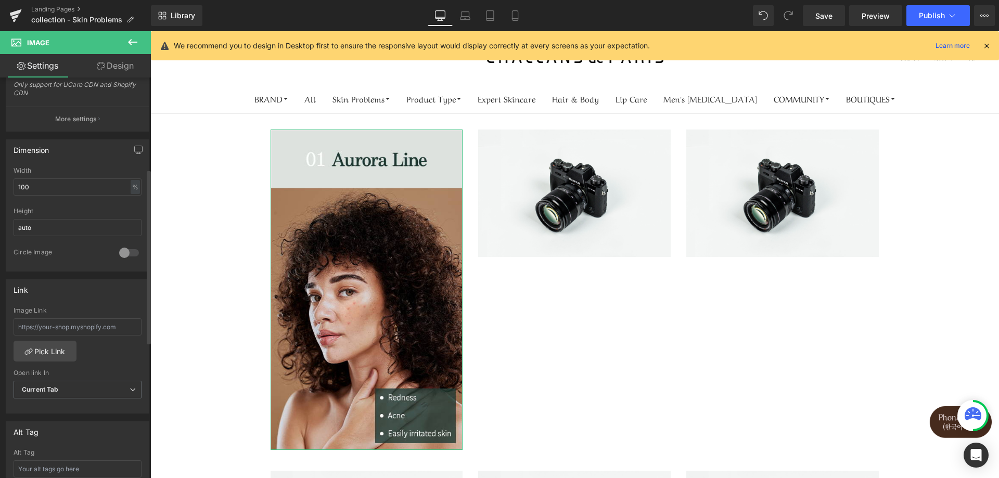
scroll to position [260, 0]
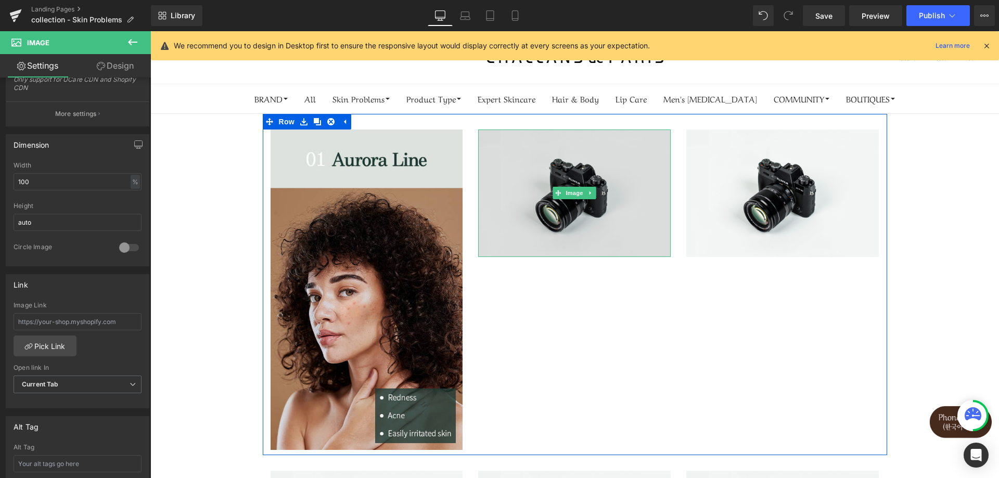
click at [546, 193] on img at bounding box center [574, 193] width 193 height 127
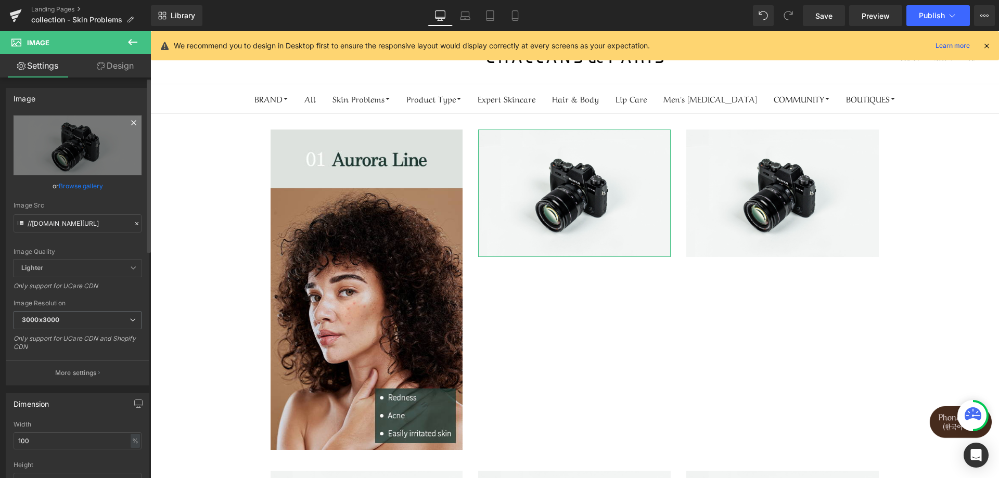
click at [131, 122] on icon at bounding box center [133, 122] width 5 height 5
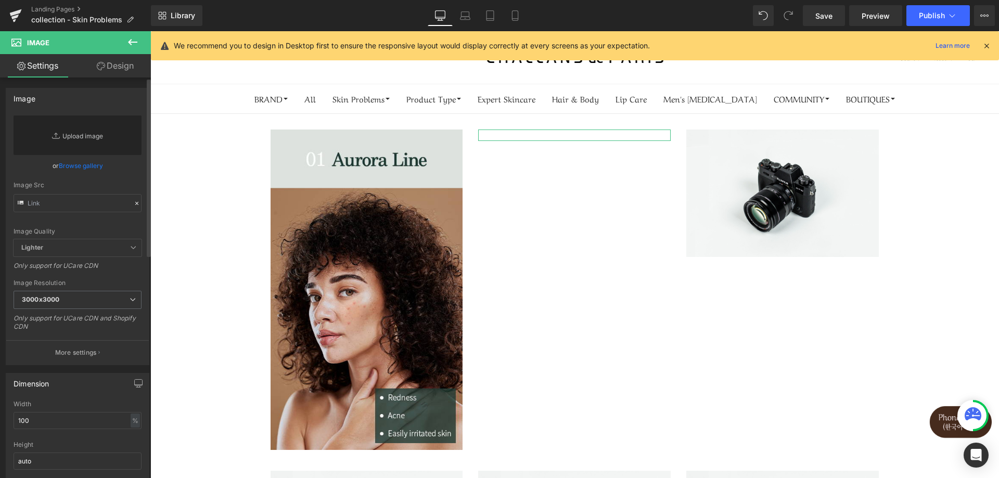
click at [74, 141] on link "Replace Image" at bounding box center [78, 136] width 128 height 40
type input "C:\fakepath\skin_probolems02.jpg"
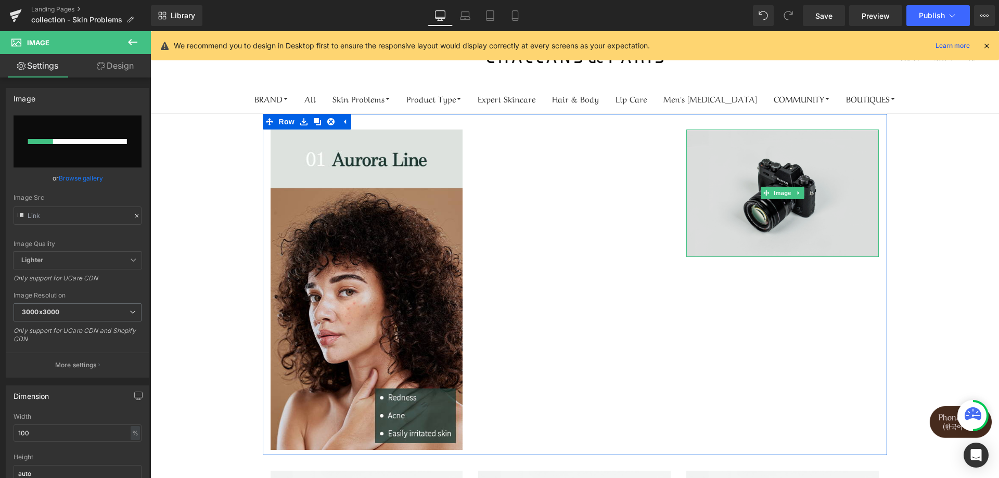
click at [750, 190] on img at bounding box center [782, 193] width 193 height 127
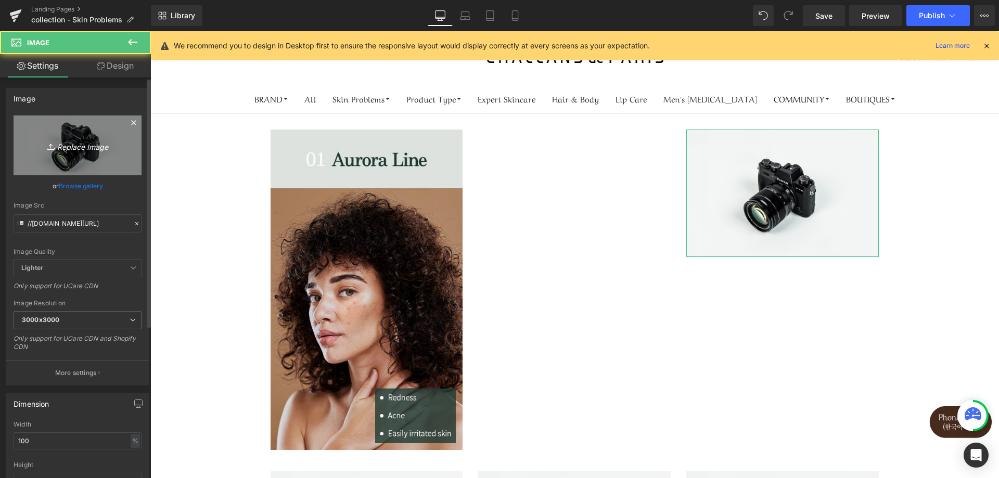
click at [47, 156] on link "Replace Image" at bounding box center [78, 146] width 128 height 60
type input "C:\fakepath\skin_probolems03.jpg"
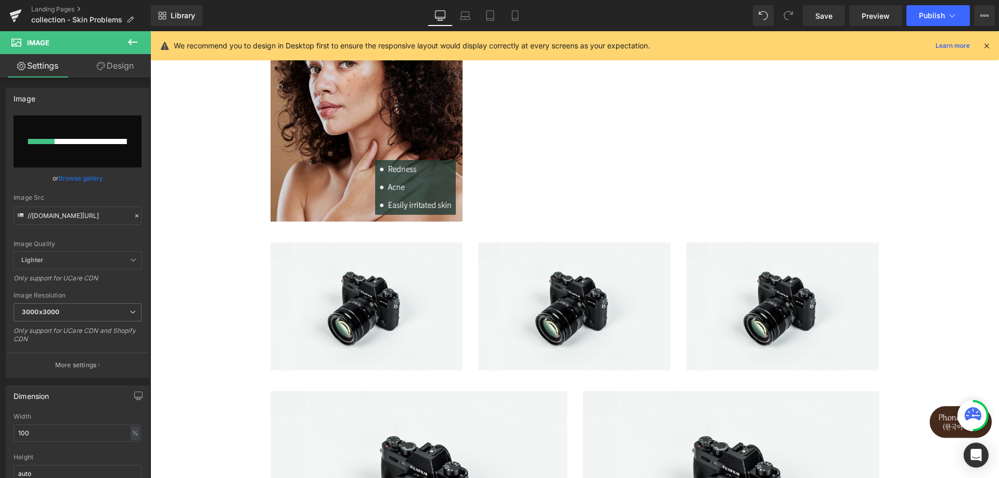
scroll to position [312, 0]
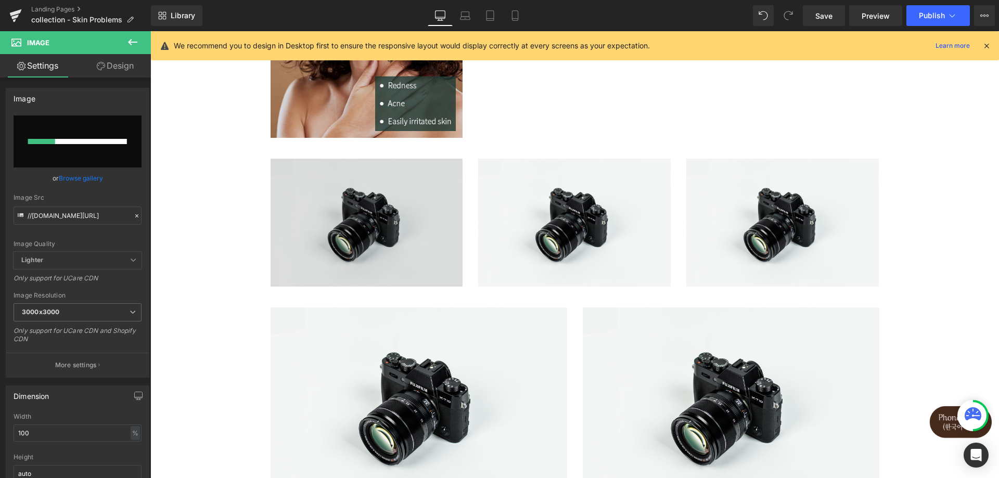
click at [396, 264] on img at bounding box center [367, 222] width 193 height 127
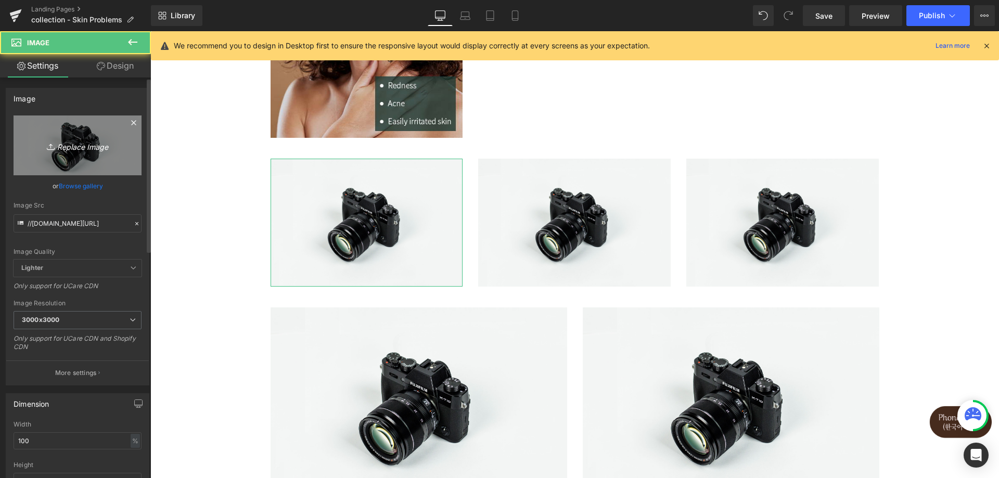
click at [84, 169] on link "Replace Image" at bounding box center [78, 146] width 128 height 60
type input "C:\fakepath\skin_probolems04.jpg"
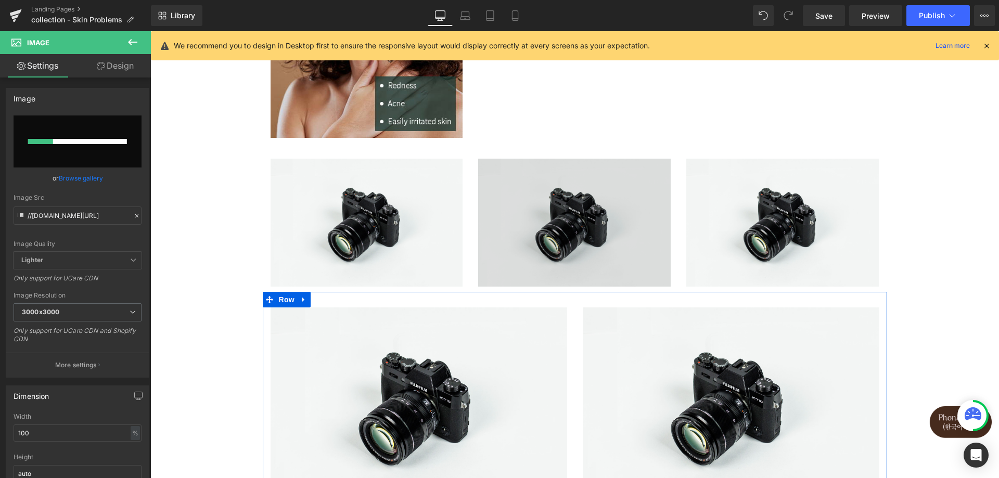
click at [601, 245] on img at bounding box center [574, 222] width 193 height 127
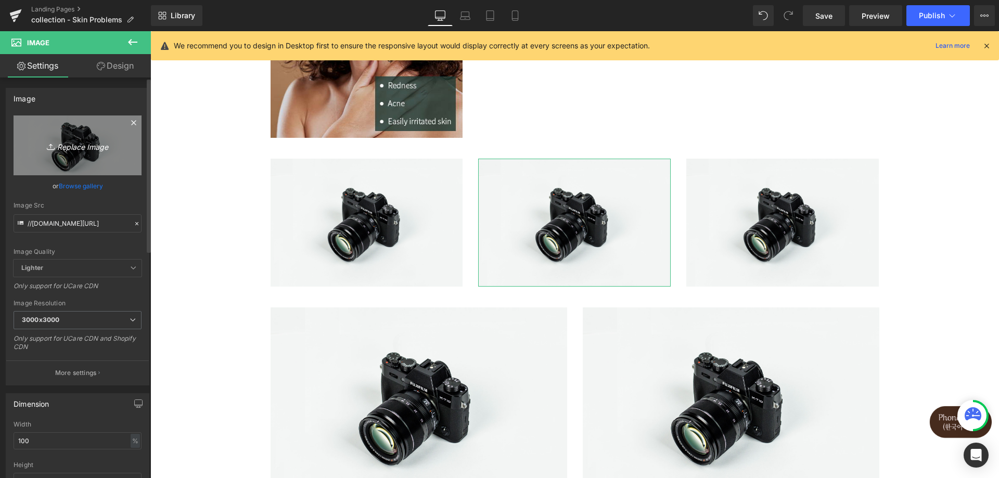
click at [85, 171] on link "Replace Image" at bounding box center [78, 146] width 128 height 60
type input "C:\fakepath\skin_probolems05.jpg"
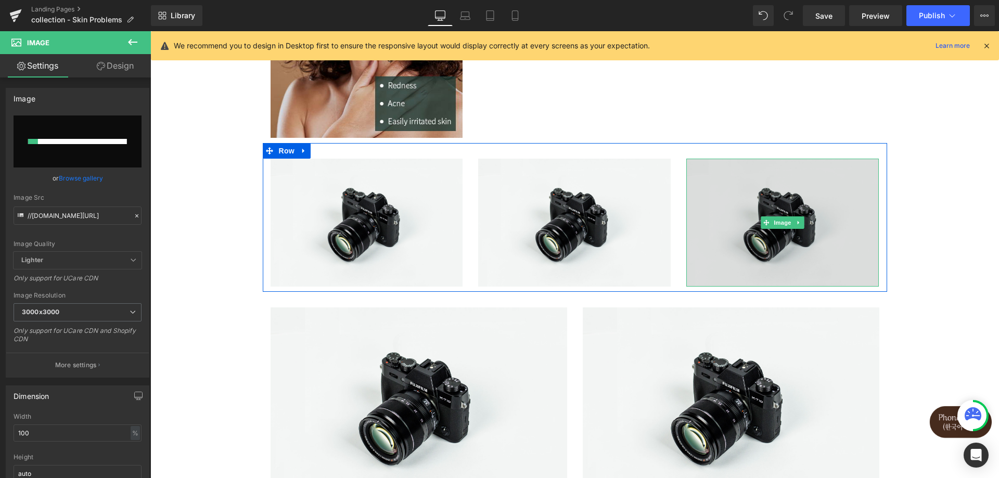
click at [707, 250] on img at bounding box center [782, 222] width 193 height 127
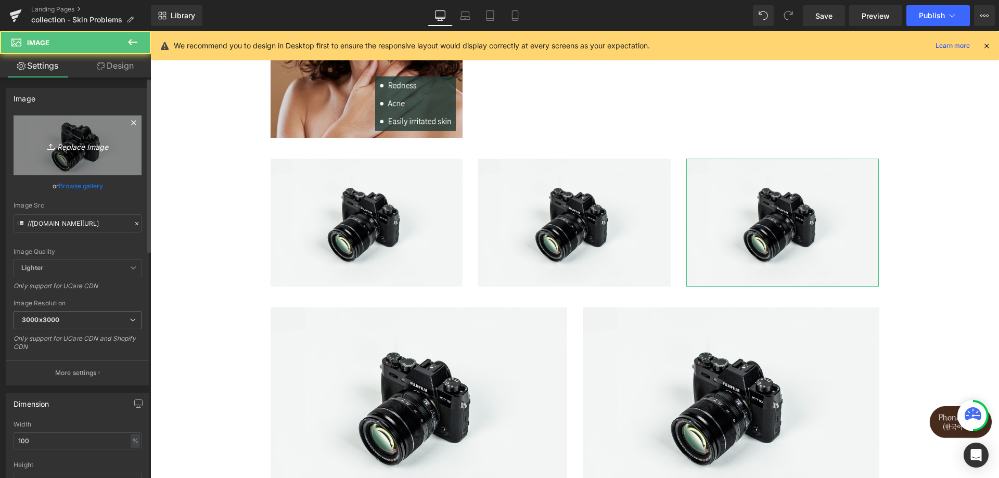
click at [50, 151] on icon at bounding box center [52, 147] width 10 height 10
type input "C:\fakepath\skin_probolems06.jpg"
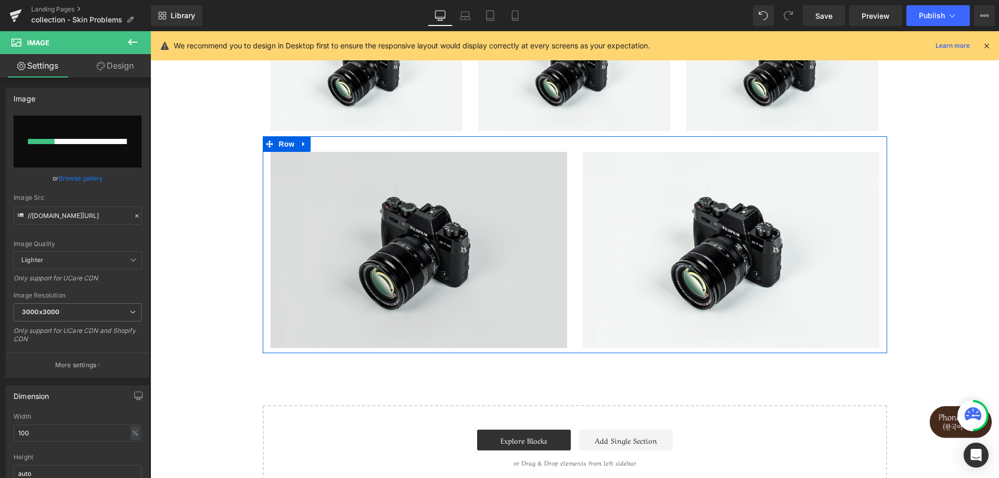
scroll to position [468, 0]
click at [412, 271] on img at bounding box center [419, 249] width 297 height 197
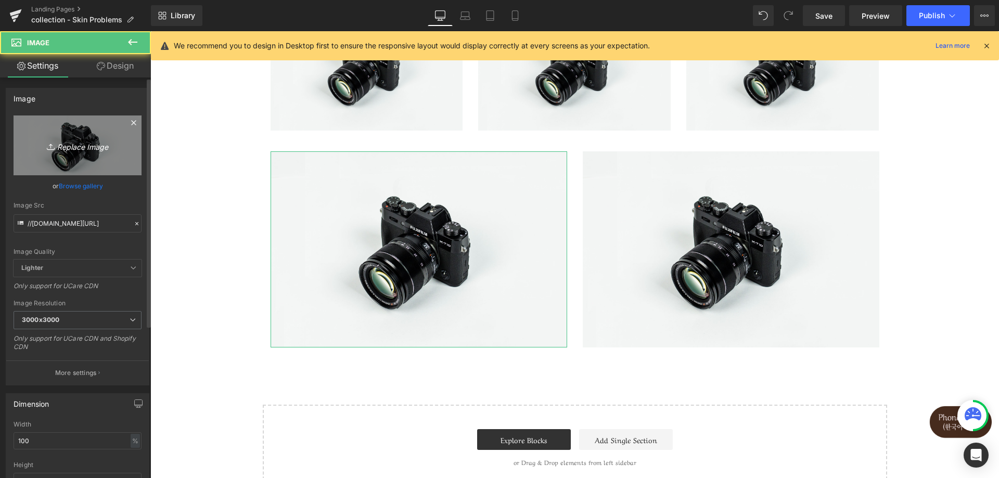
click at [79, 165] on link "Replace Image" at bounding box center [78, 146] width 128 height 60
type input "C:\fakepath\skin_probolems07.jpg"
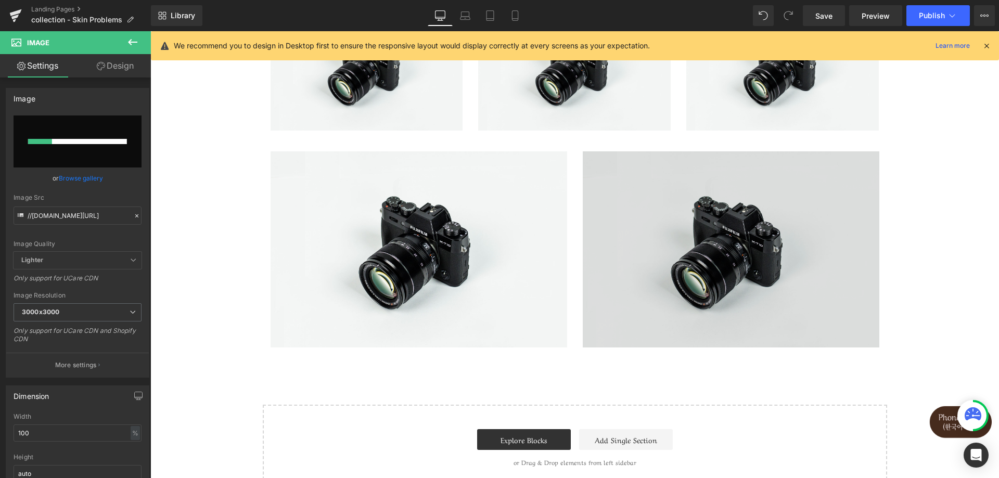
click at [724, 290] on img at bounding box center [731, 249] width 297 height 197
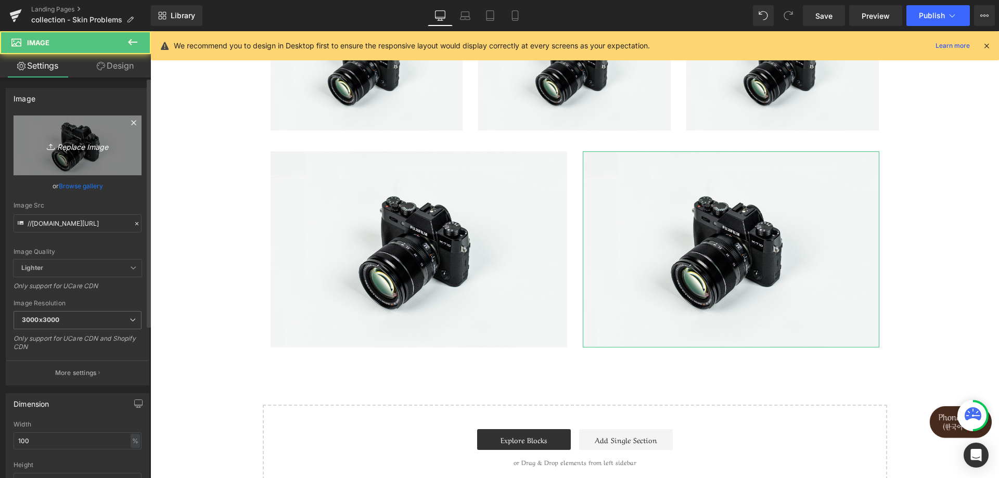
click at [55, 145] on icon "Replace Image" at bounding box center [77, 145] width 83 height 13
type input "C:\fakepath\skin_probolems08.jpg"
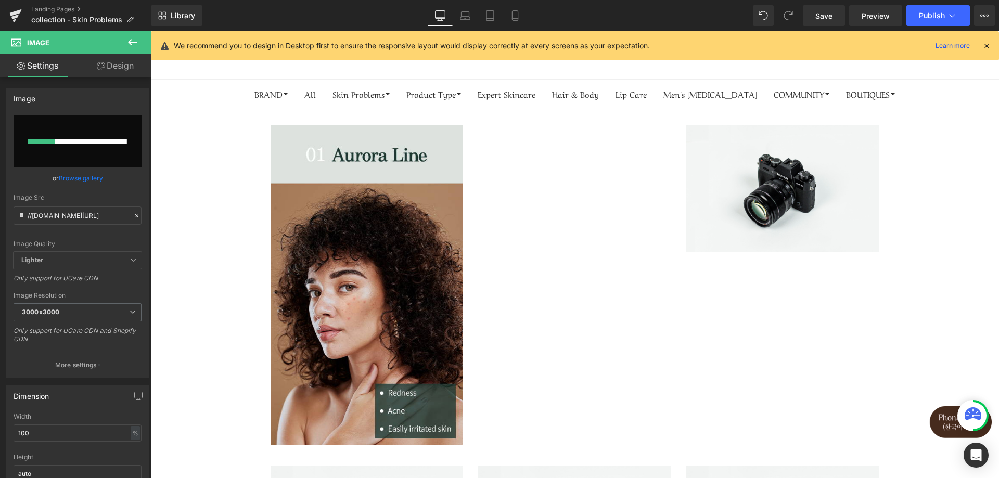
scroll to position [0, 0]
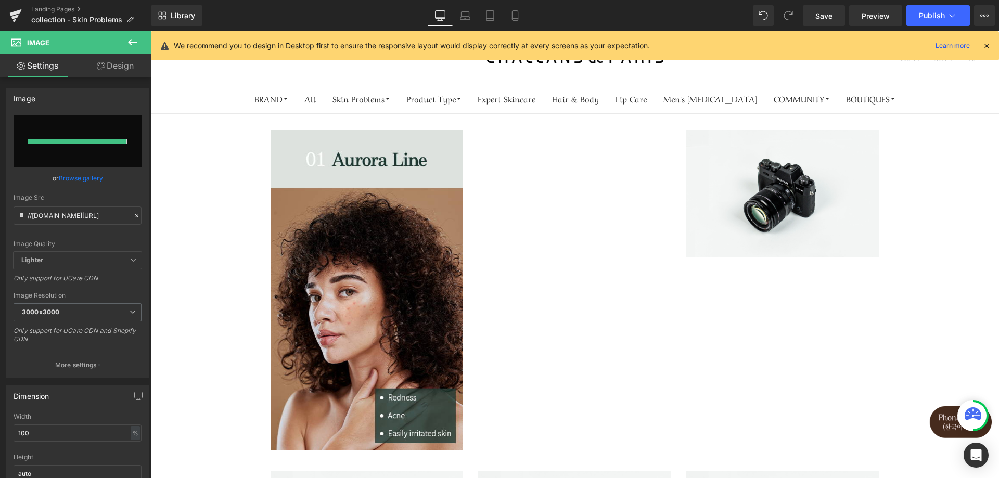
type input "https://ucarecdn.com/53a0eba5-4956-421f-884a-a97f8e6024d9/-/format/auto/-/previ…"
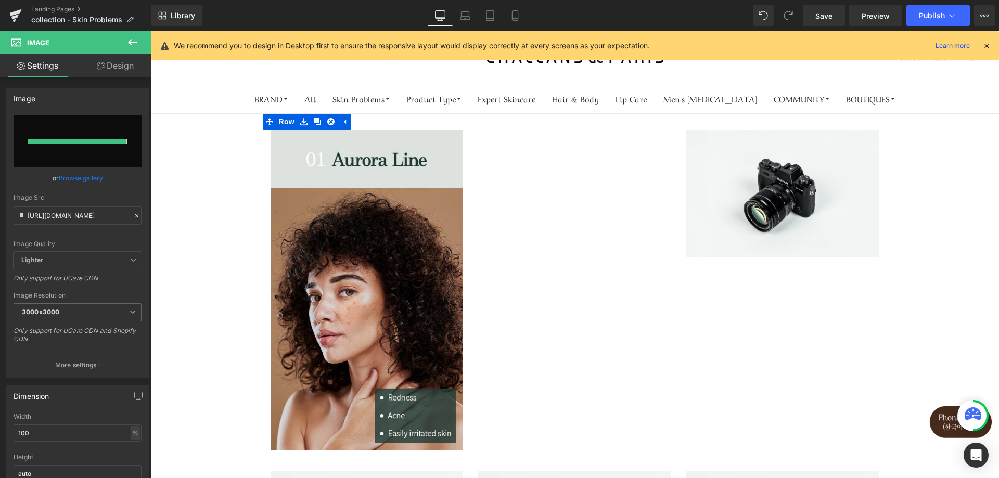
click at [593, 265] on div "Image Image Image Row" at bounding box center [575, 285] width 624 height 342
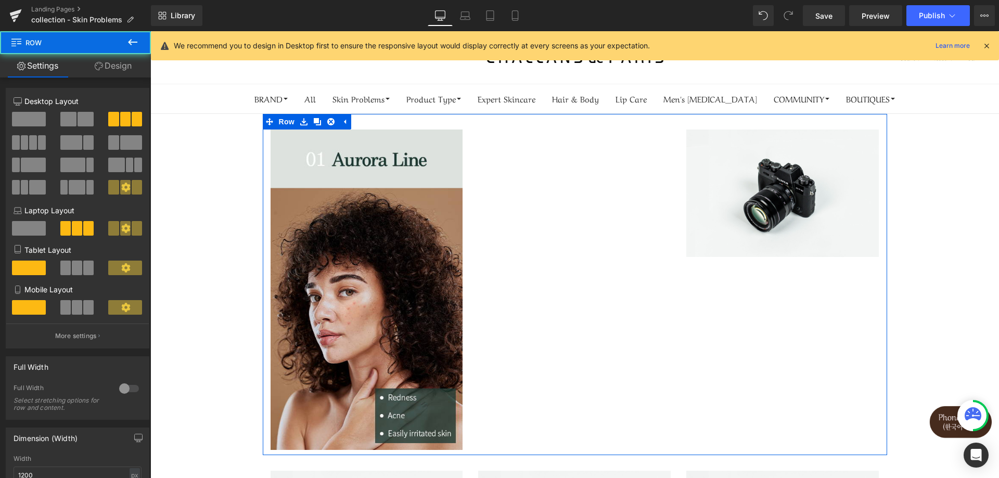
click at [570, 205] on div "Image Image Image Row" at bounding box center [575, 285] width 624 height 342
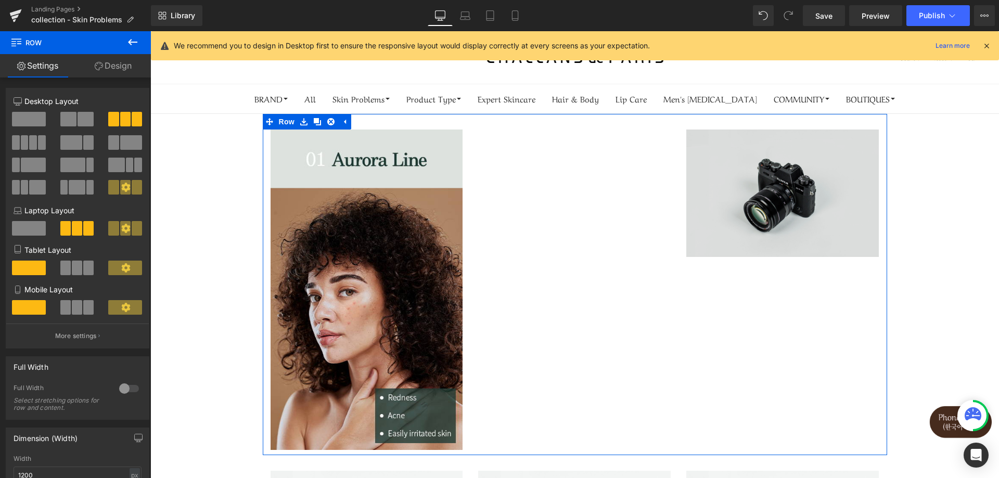
click at [746, 219] on img at bounding box center [782, 193] width 193 height 127
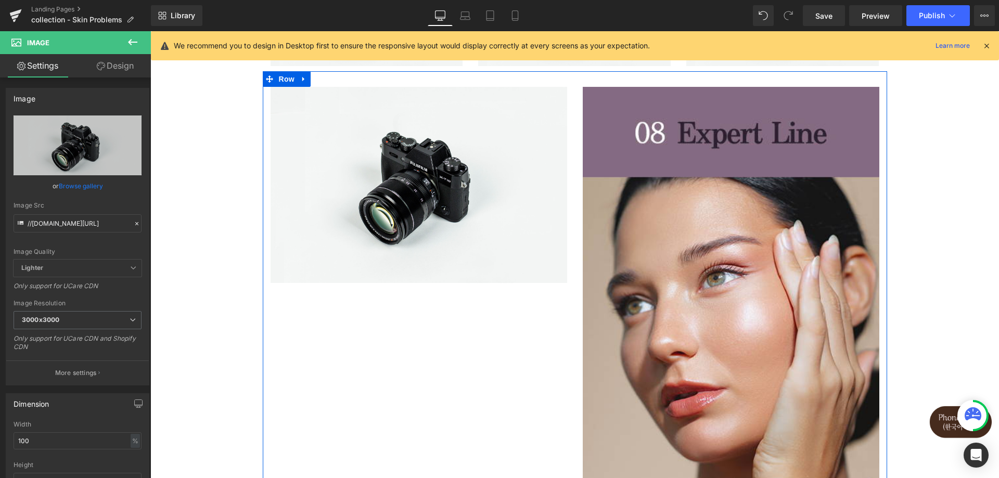
click at [416, 158] on img at bounding box center [419, 185] width 297 height 197
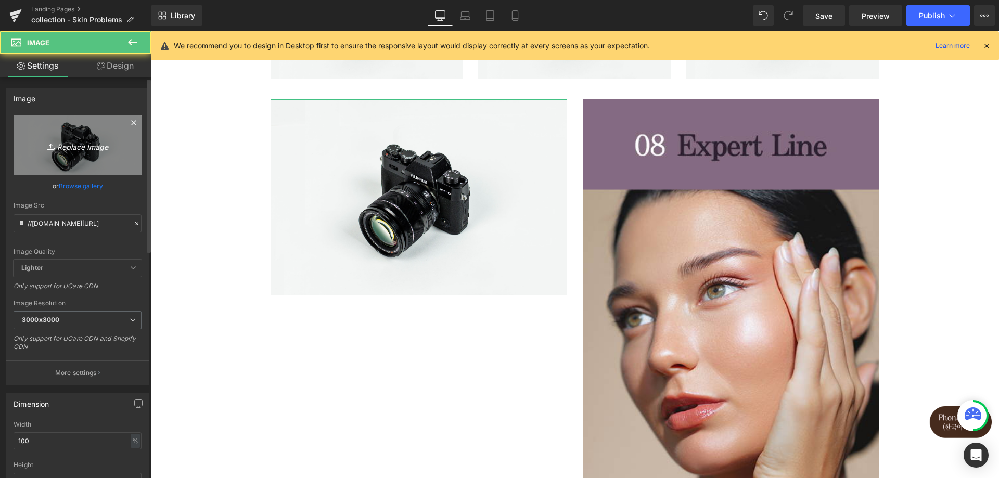
click at [82, 152] on link "Replace Image" at bounding box center [78, 146] width 128 height 60
type input "C:\fakepath\skin_probolems07.jpg"
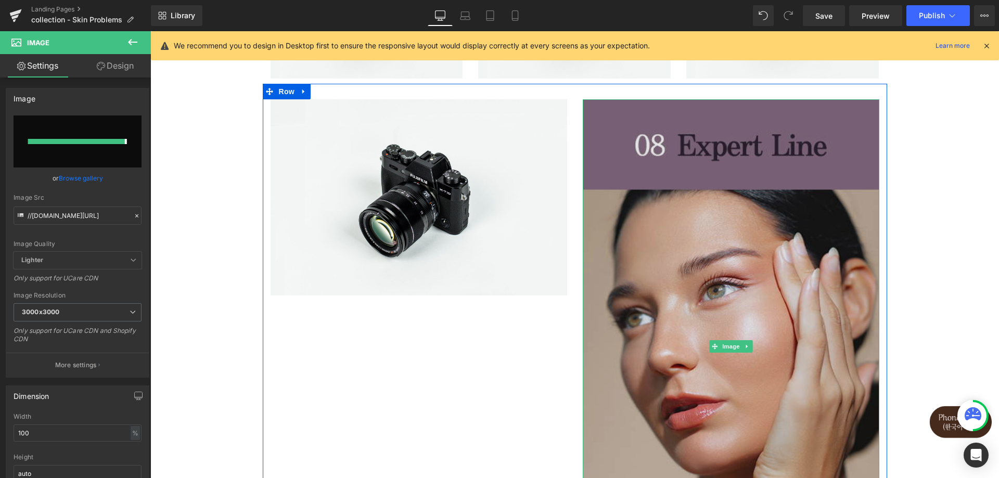
type input "https://ucarecdn.com/d630f553-3a5b-4909-bfc9-44229a350e9c/-/format/auto/-/previ…"
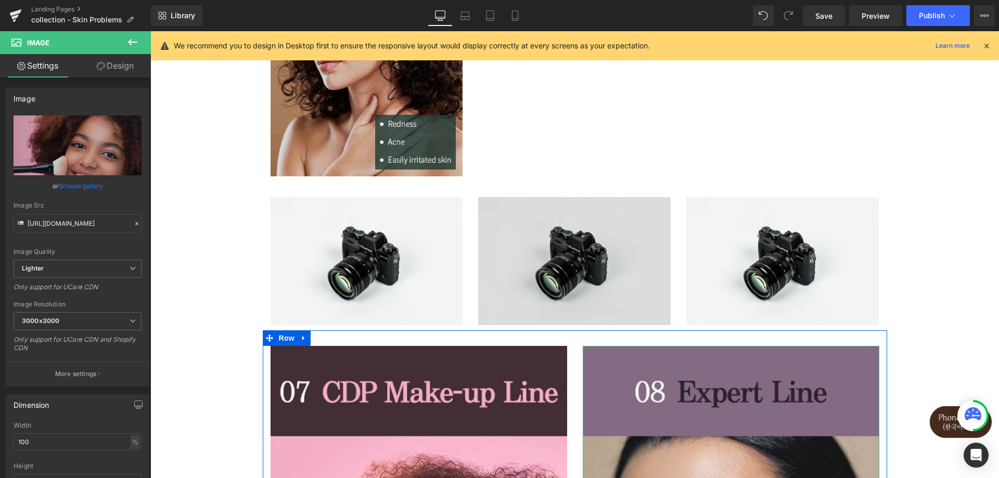
scroll to position [260, 0]
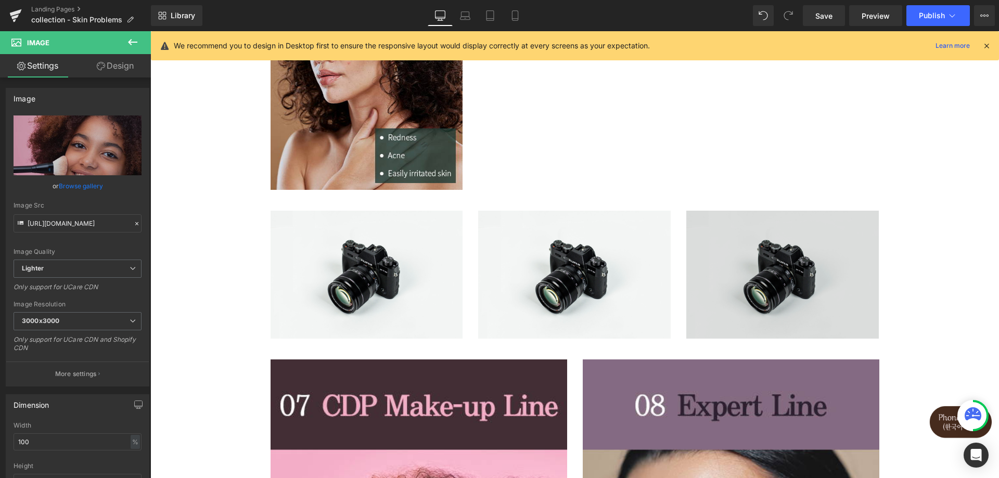
click at [750, 264] on img at bounding box center [782, 274] width 193 height 127
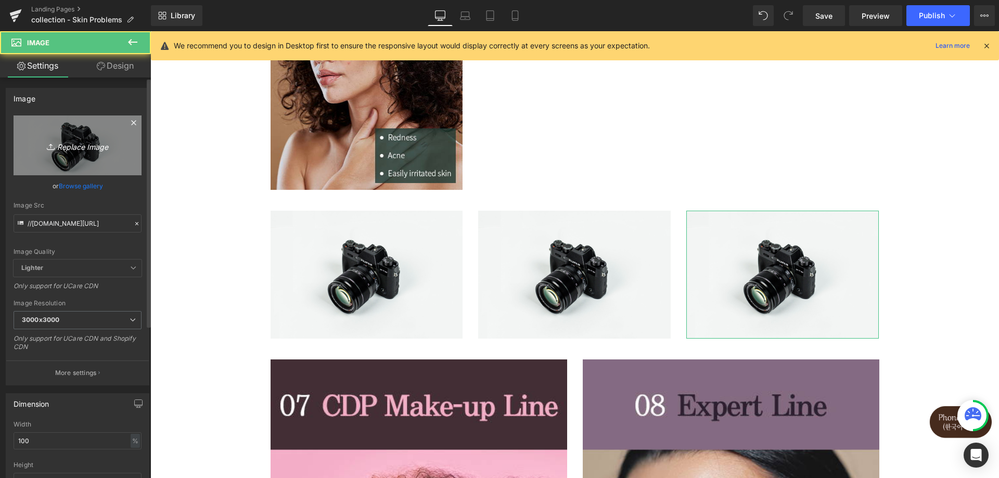
click at [57, 154] on link "Replace Image" at bounding box center [78, 146] width 128 height 60
type input "C:\fakepath\skin_probolems06.jpg"
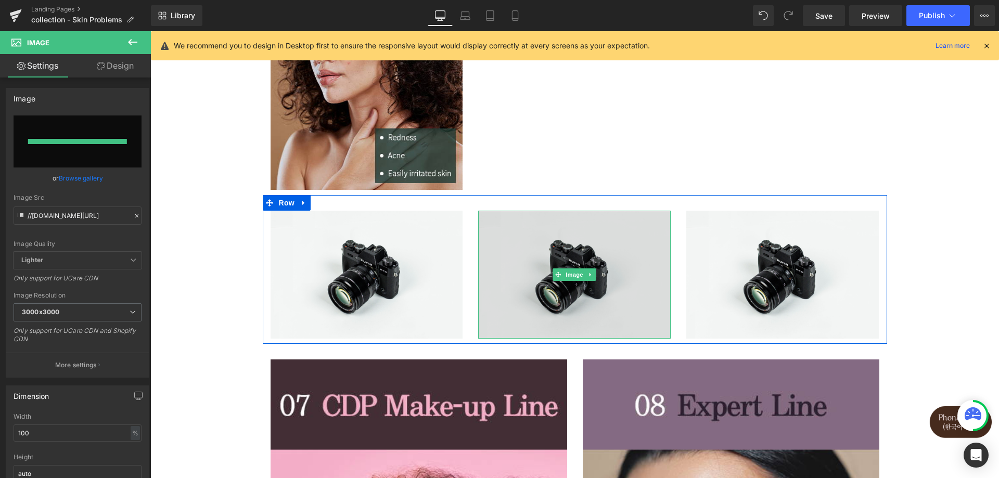
type input "https://ucarecdn.com/3c5d3ec3-daa7-48a5-adc2-83fe25bb1c32/-/format/auto/-/previ…"
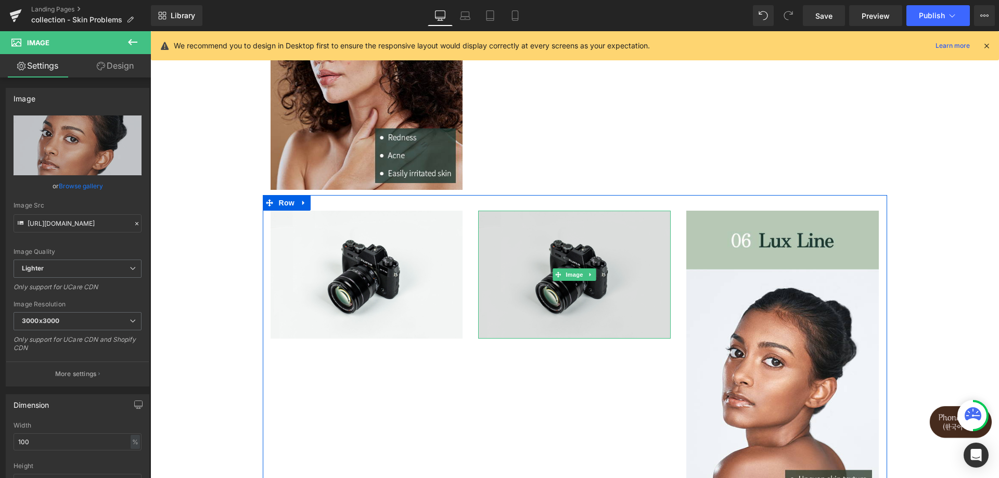
click at [531, 253] on img at bounding box center [574, 274] width 193 height 127
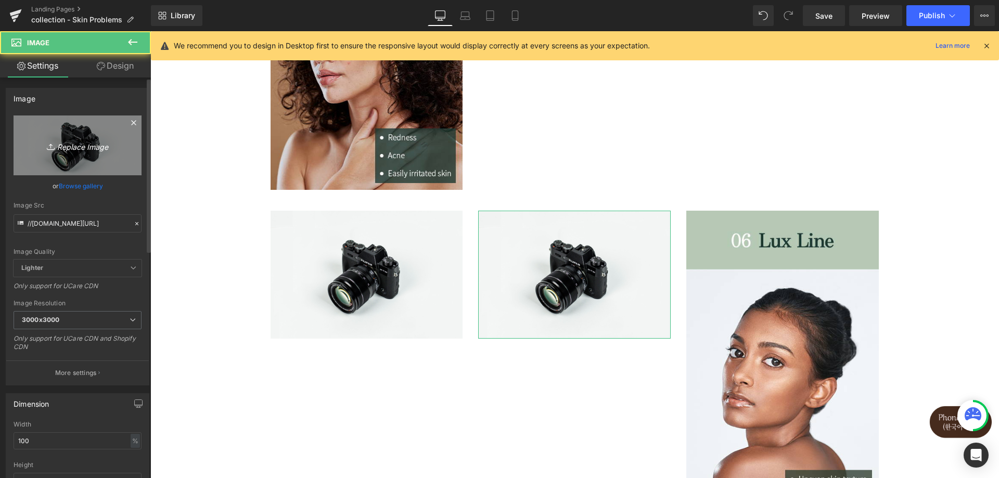
click at [77, 165] on link "Replace Image" at bounding box center [78, 146] width 128 height 60
type input "C:\fakepath\skin_probolems05.jpg"
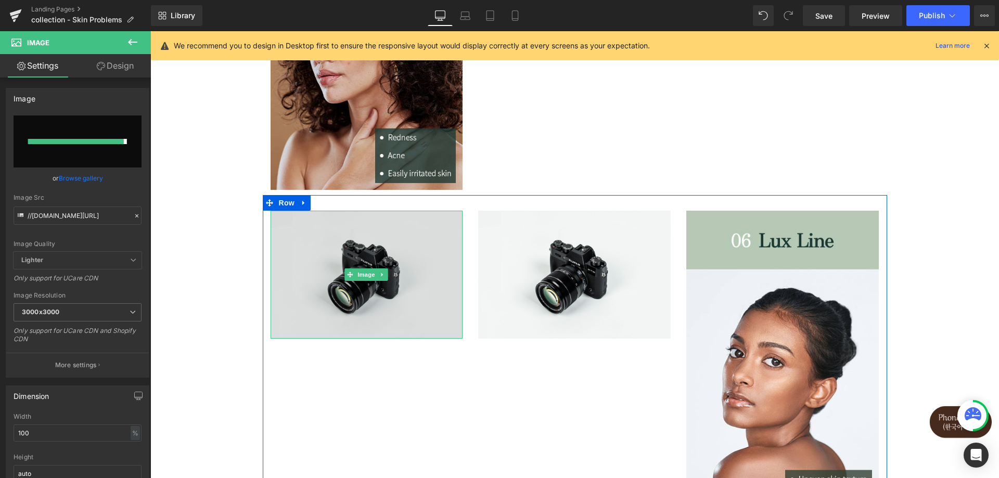
type input "https://ucarecdn.com/e91fc71a-6528-44cd-82d7-63c3d941305b/-/format/auto/-/previ…"
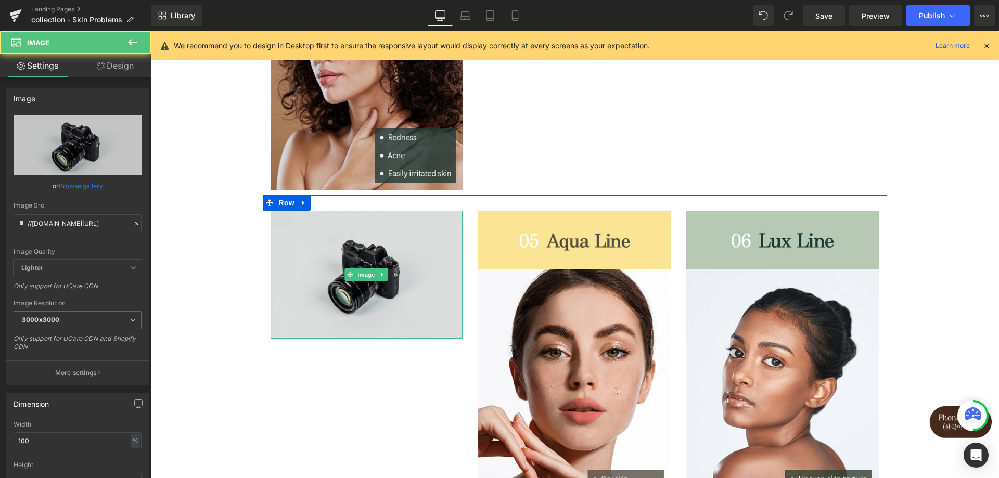
click at [316, 296] on img at bounding box center [367, 274] width 193 height 127
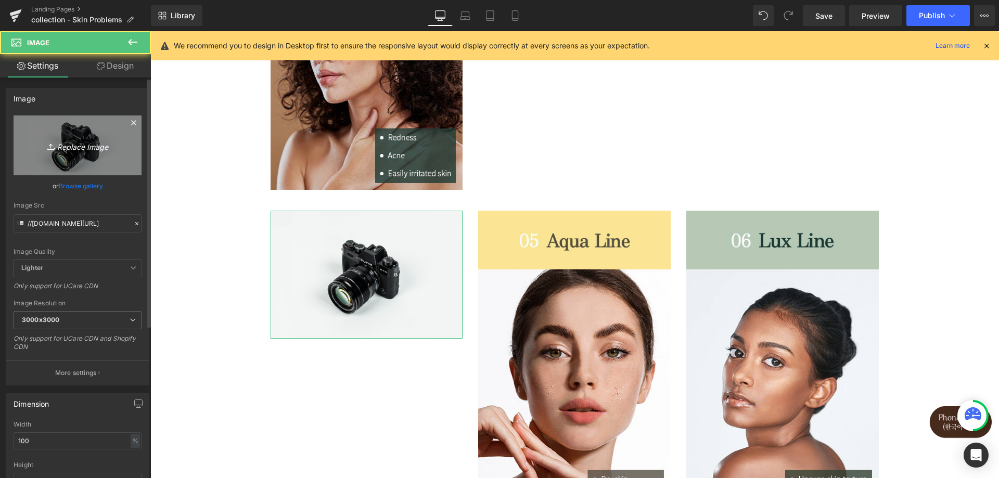
click at [103, 138] on link "Replace Image" at bounding box center [78, 146] width 128 height 60
type input "C:\fakepath\skin_probolems04.jpg"
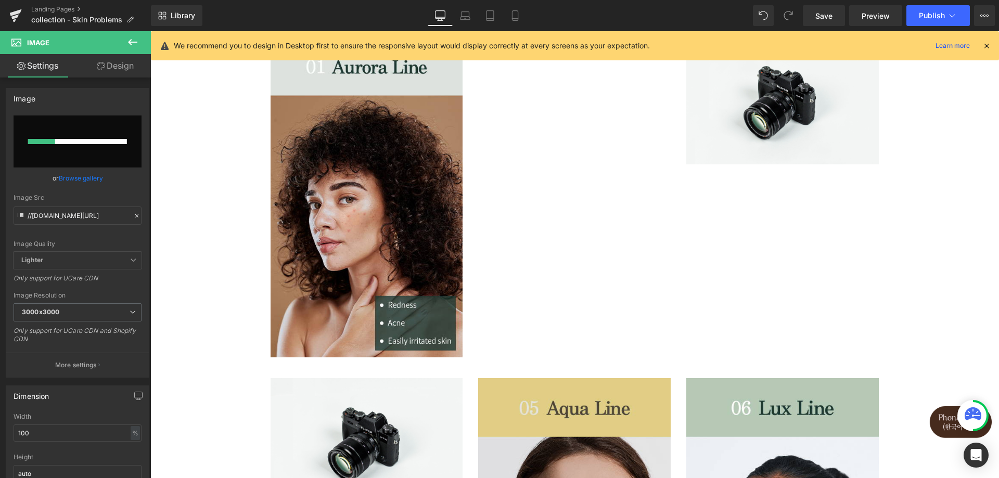
scroll to position [0, 0]
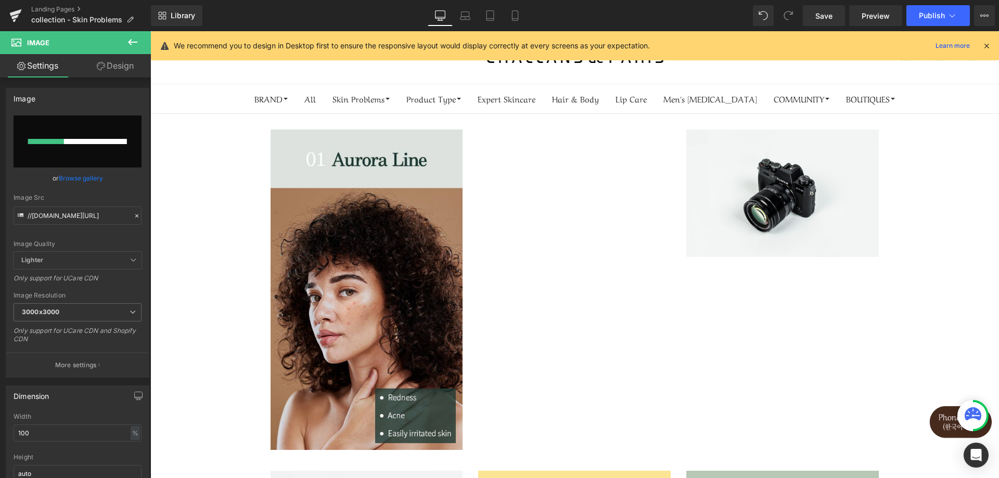
click at [628, 216] on div "Image Image Image Row" at bounding box center [575, 285] width 624 height 342
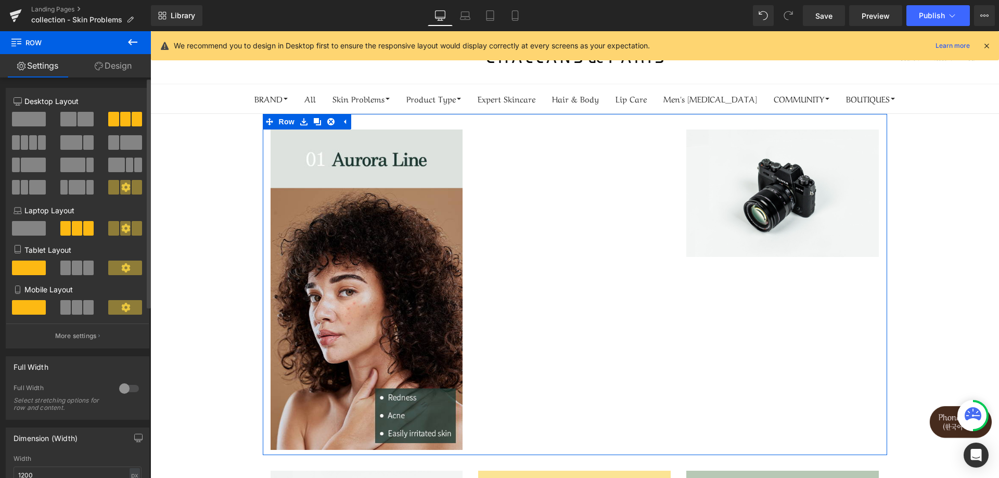
click at [108, 114] on span at bounding box center [113, 119] width 10 height 15
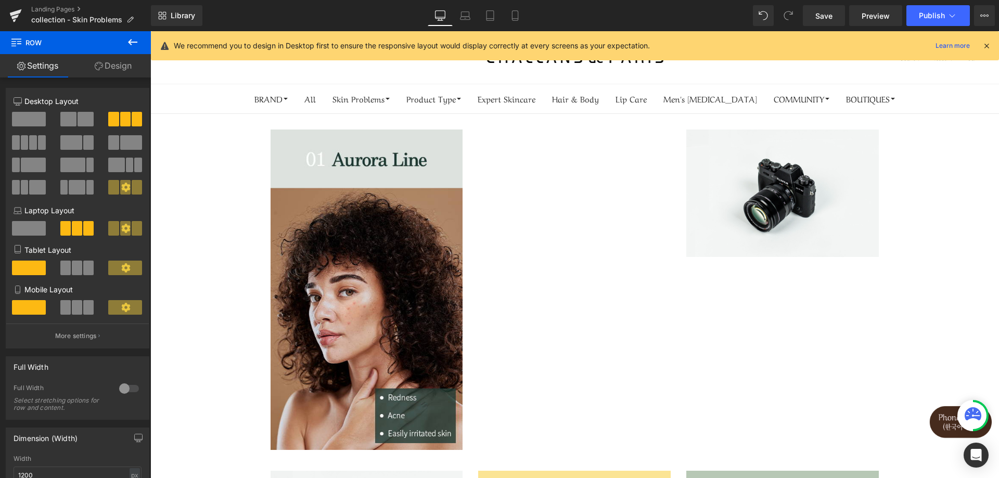
click at [134, 40] on icon at bounding box center [132, 42] width 12 height 12
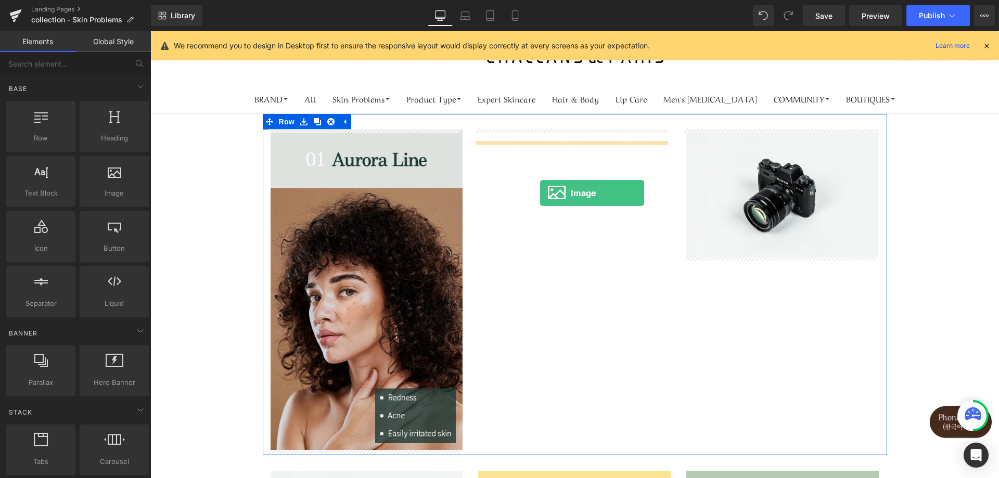
drag, startPoint x: 258, startPoint y: 225, endPoint x: 537, endPoint y: 190, distance: 281.0
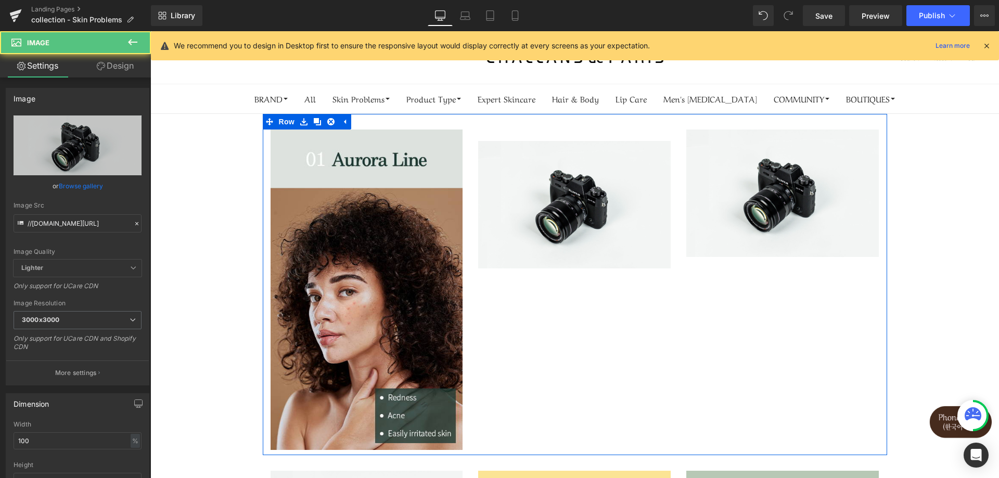
click at [544, 132] on div at bounding box center [574, 135] width 193 height 11
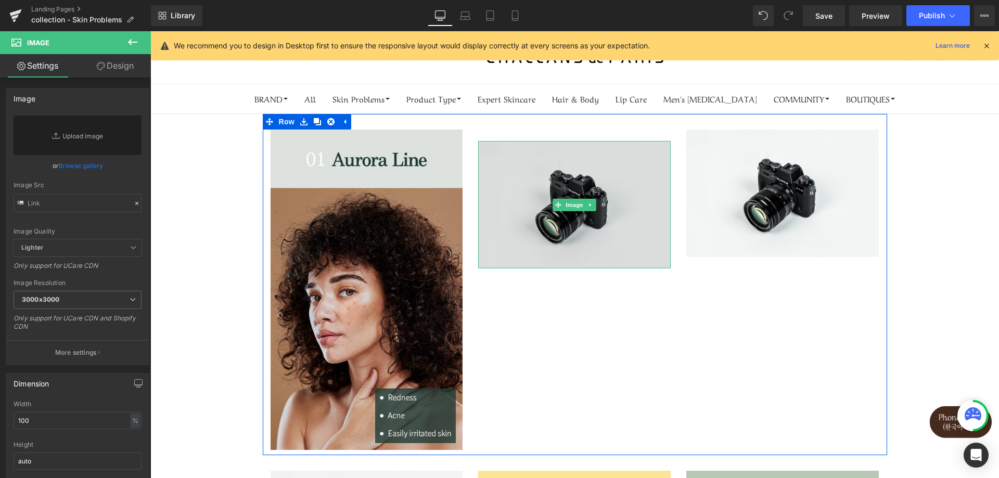
click at [537, 179] on img at bounding box center [574, 204] width 193 height 127
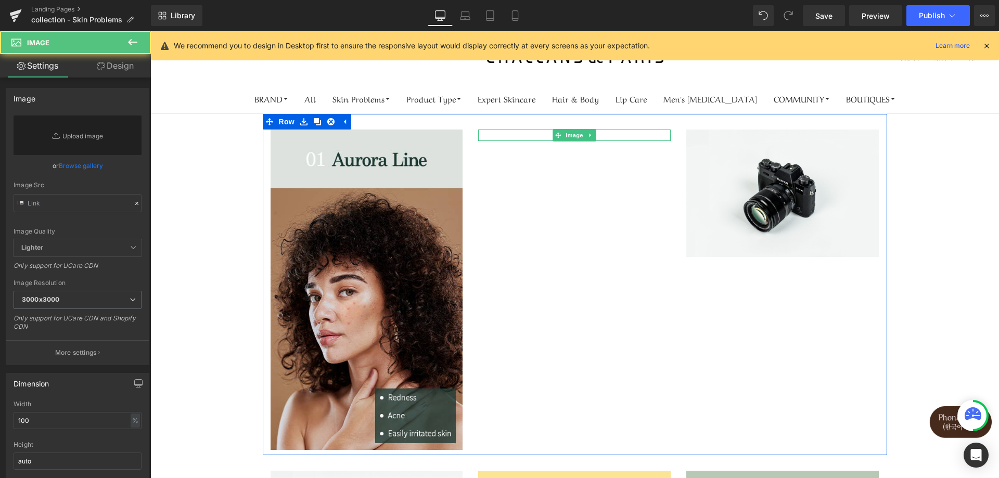
click at [535, 134] on div at bounding box center [574, 135] width 193 height 11
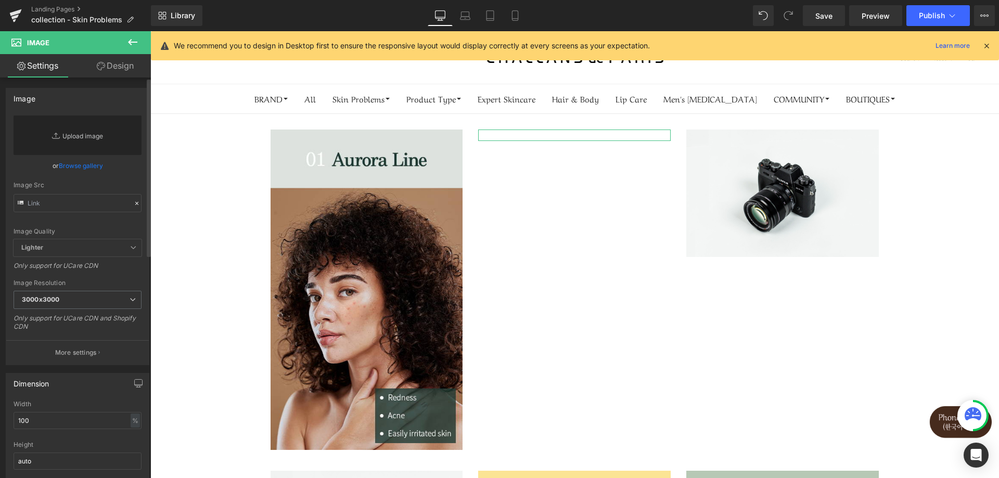
click at [65, 126] on link "Replace Image" at bounding box center [78, 136] width 128 height 40
type input "C:\fakepath\skin_probolems02.jpg"
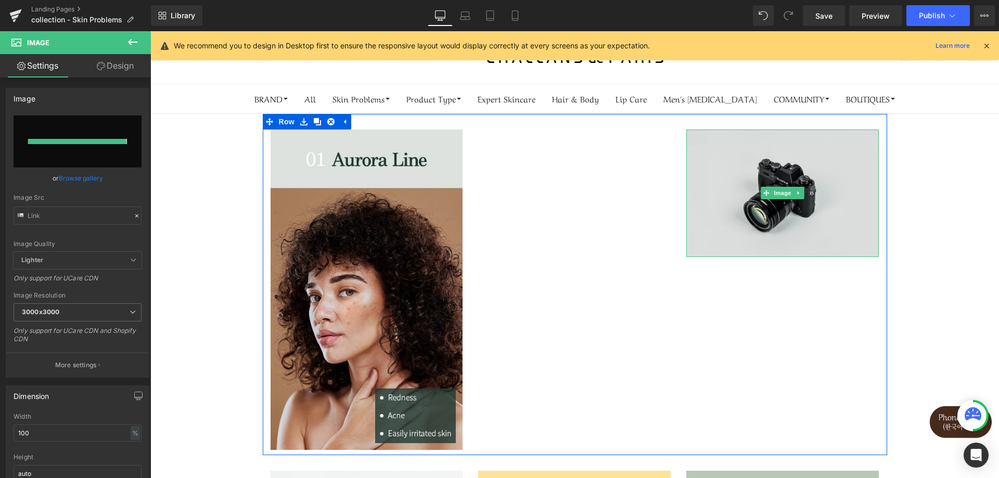
type input "https://ucarecdn.com/d61c523c-4b83-4c05-af3d-c814aeffdffe/-/format/auto/-/previ…"
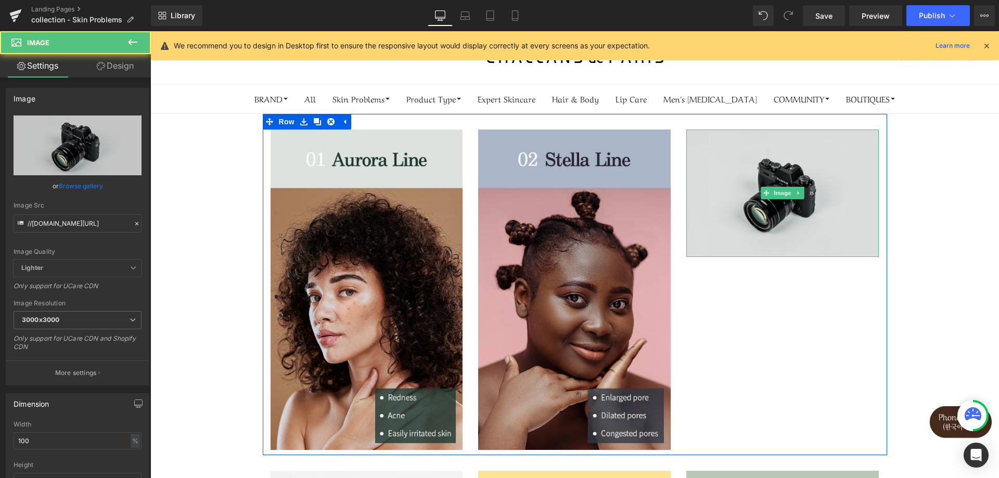
click at [728, 241] on img at bounding box center [782, 193] width 193 height 127
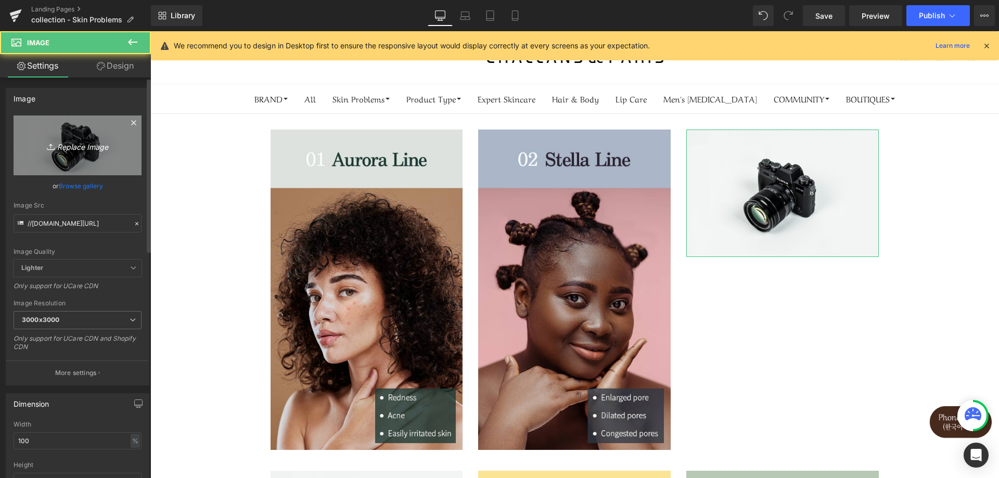
click at [60, 142] on icon "Replace Image" at bounding box center [77, 145] width 83 height 13
type input "C:\fakepath\skin_probolems03.jpg"
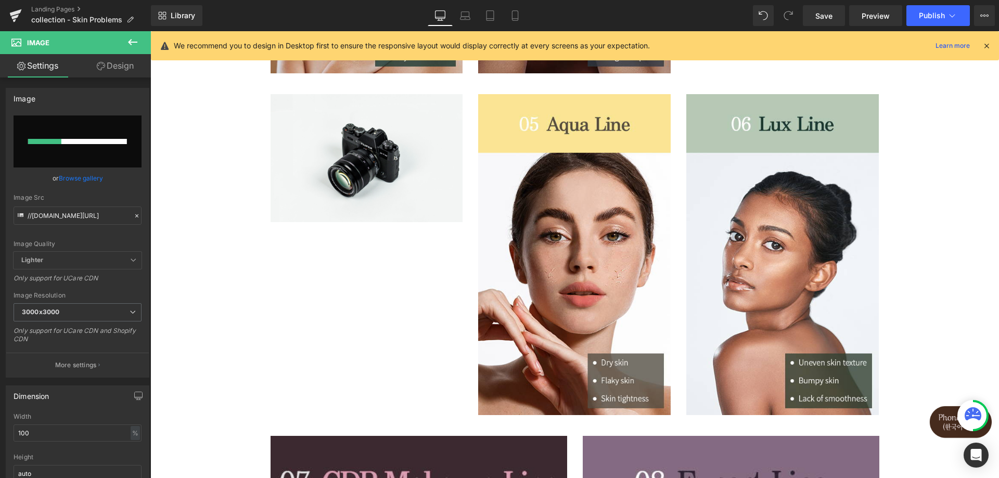
scroll to position [312, 0]
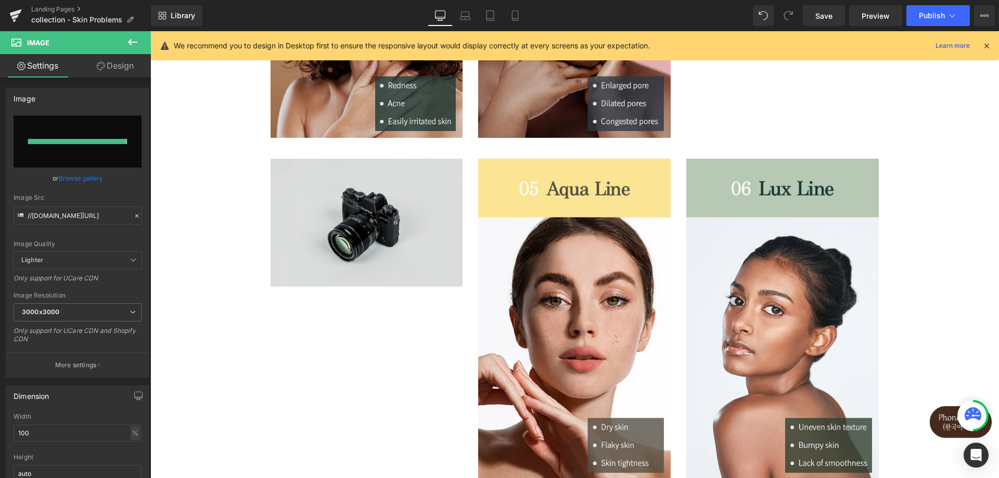
type input "https://ucarecdn.com/0fc14d6e-8a33-4a9c-bffc-4cb34ad27798/-/format/auto/-/previ…"
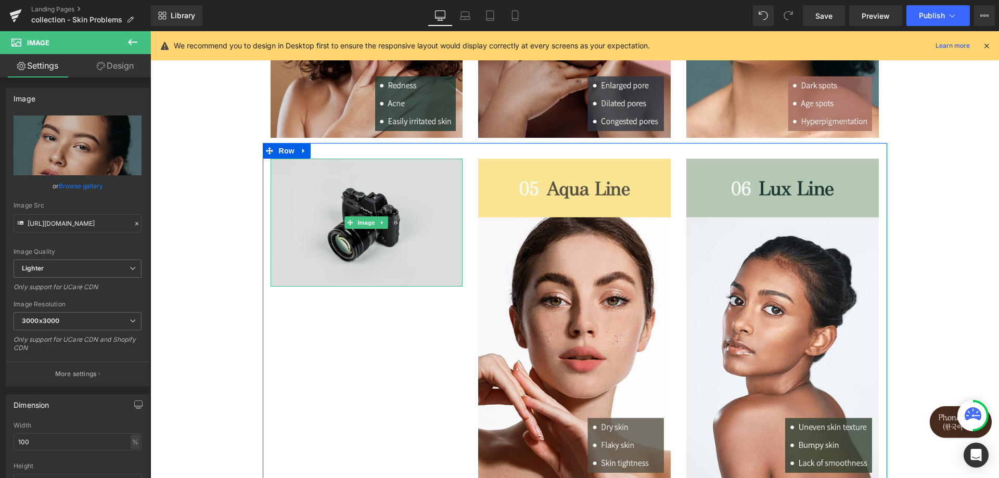
click at [387, 269] on img at bounding box center [367, 222] width 193 height 127
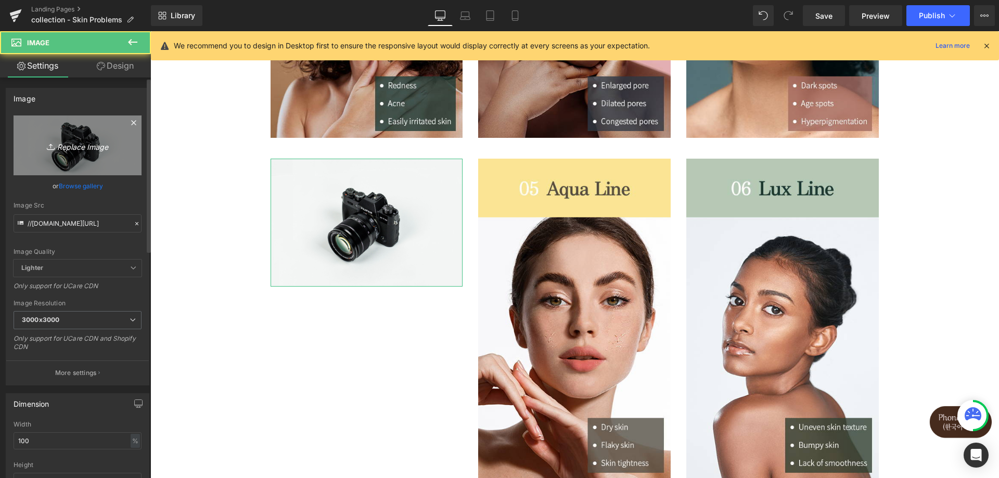
click at [87, 145] on icon "Replace Image" at bounding box center [77, 145] width 83 height 13
type input "C:\fakepath\skin_probolems04.jpg"
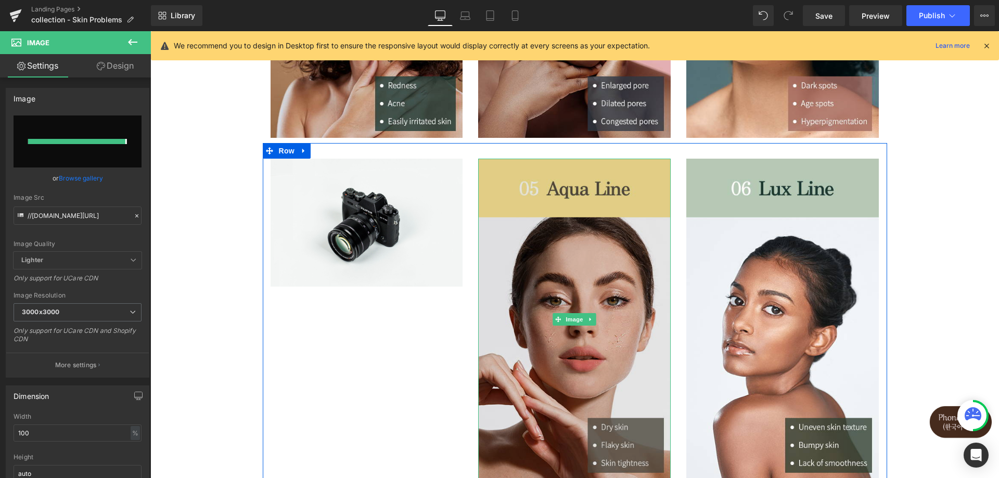
type input "https://ucarecdn.com/c6282aa8-ce15-458f-b975-cc7bc1b7ca33/-/format/auto/-/previ…"
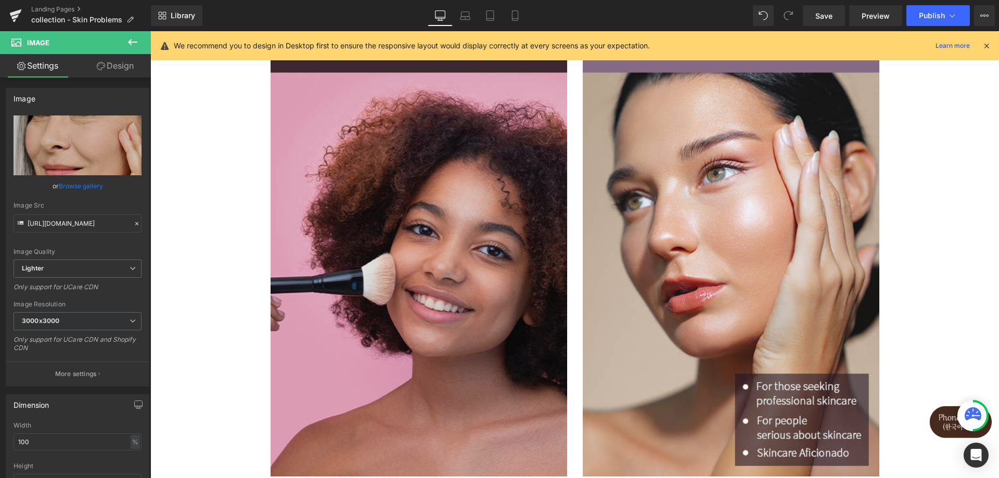
scroll to position [833, 0]
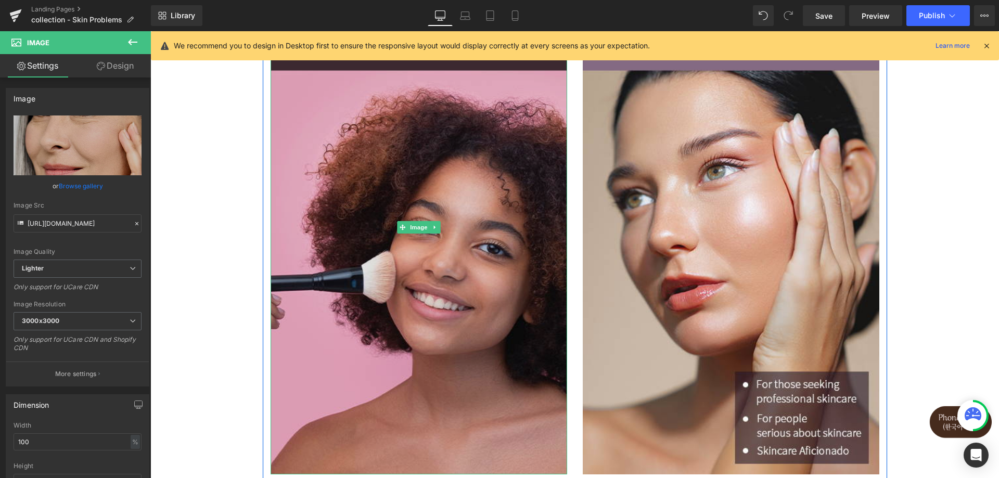
click at [518, 337] on img at bounding box center [419, 227] width 297 height 494
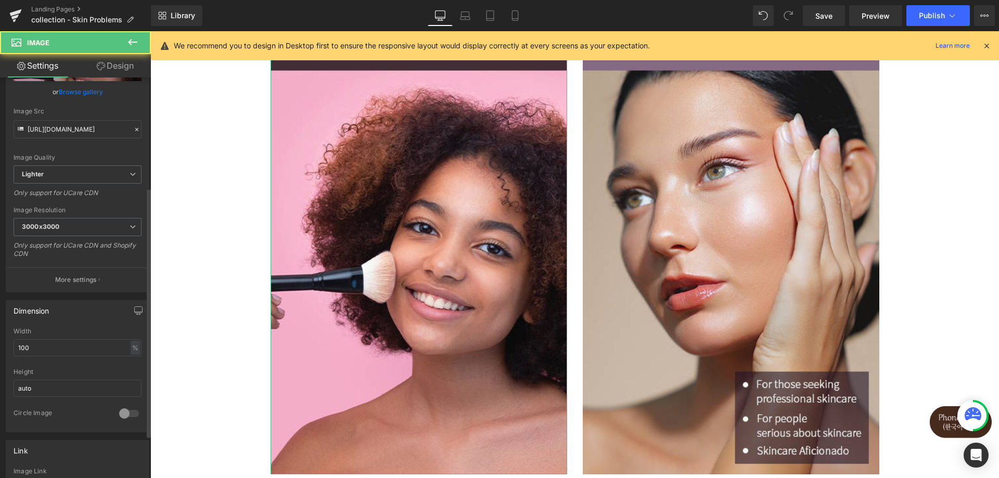
scroll to position [208, 0]
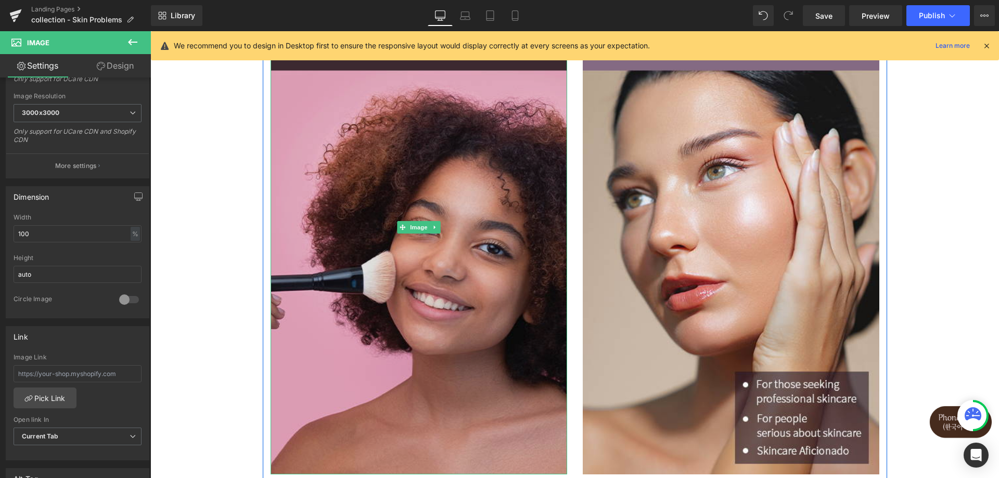
click at [471, 219] on img at bounding box center [419, 227] width 297 height 494
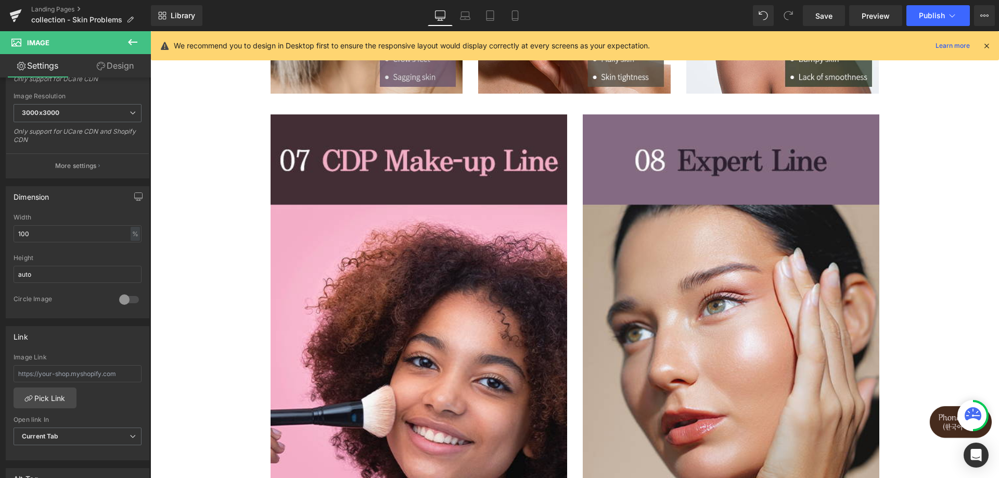
scroll to position [572, 0]
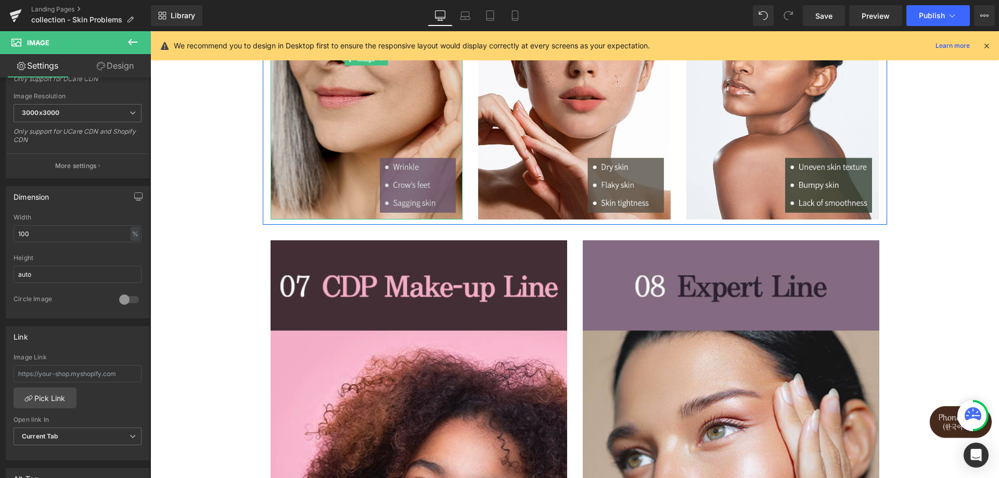
click at [355, 189] on img at bounding box center [367, 59] width 193 height 321
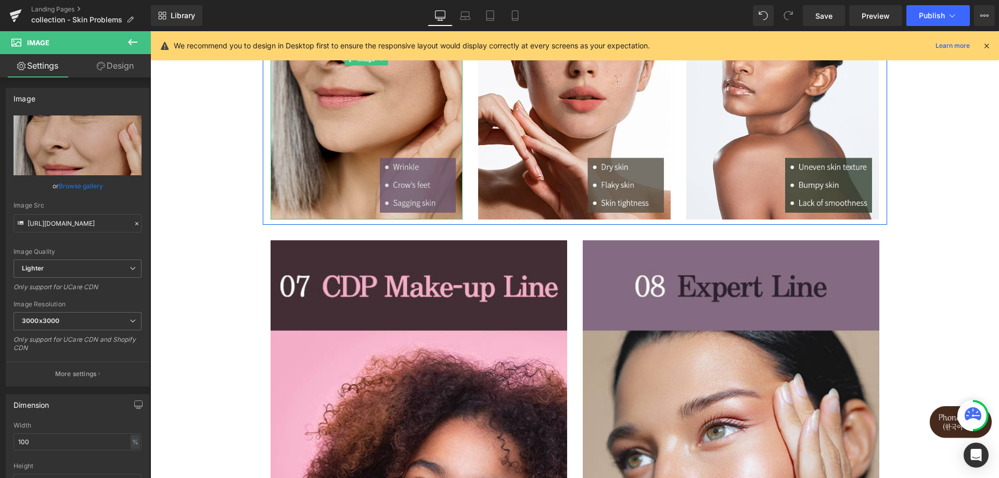
click at [329, 186] on img at bounding box center [367, 59] width 193 height 321
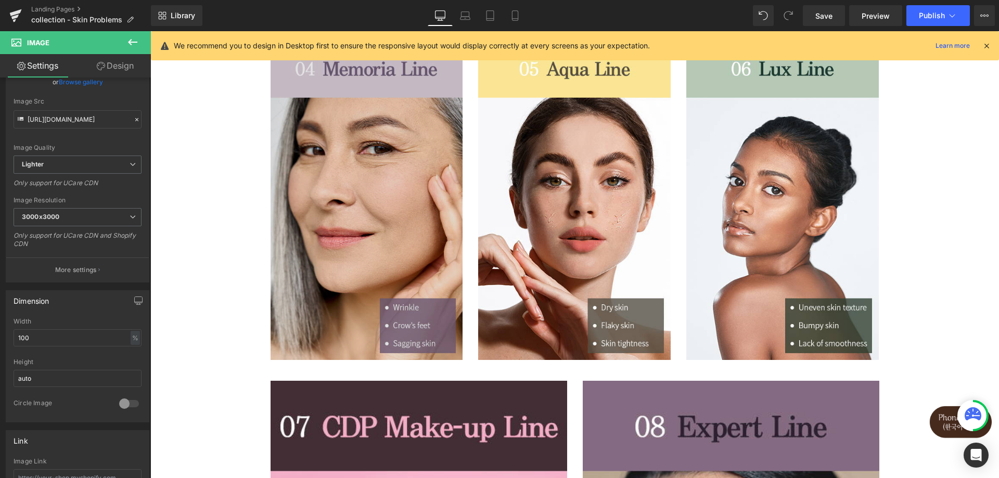
scroll to position [312, 0]
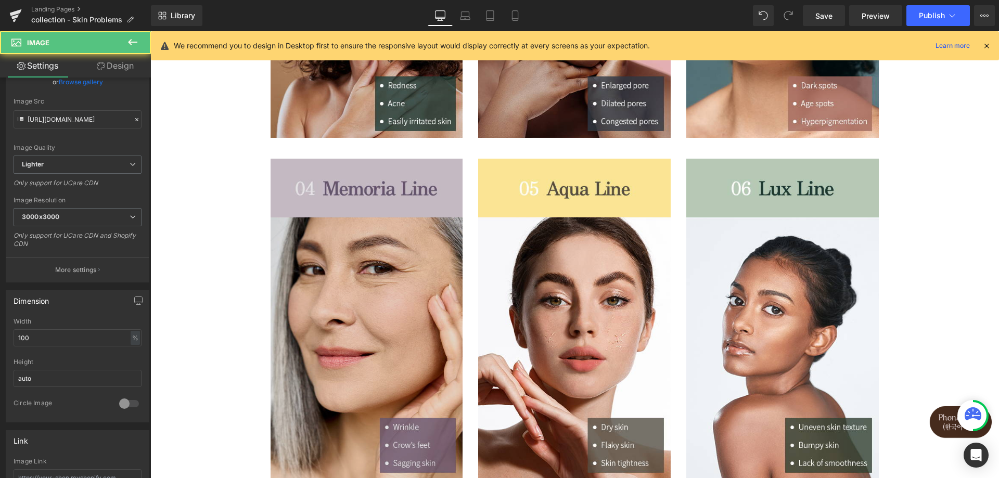
click at [354, 274] on img at bounding box center [367, 319] width 193 height 321
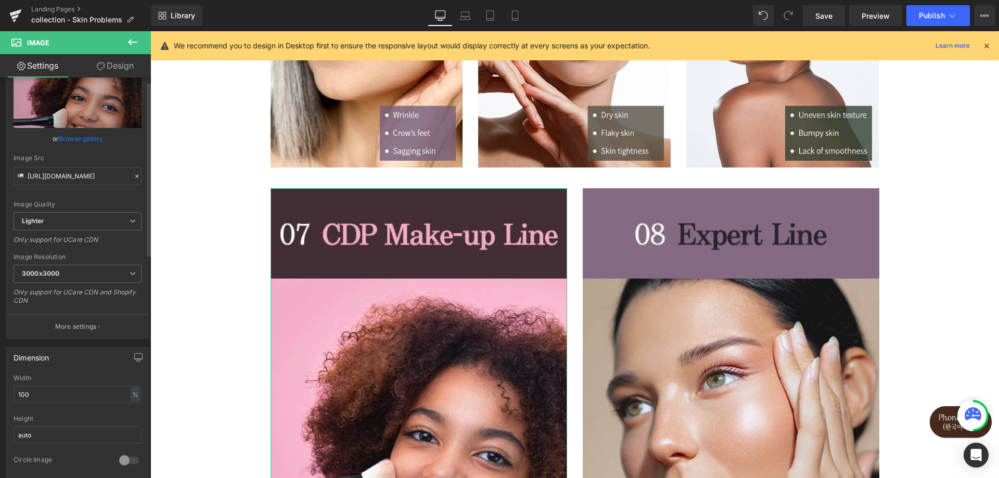
scroll to position [0, 0]
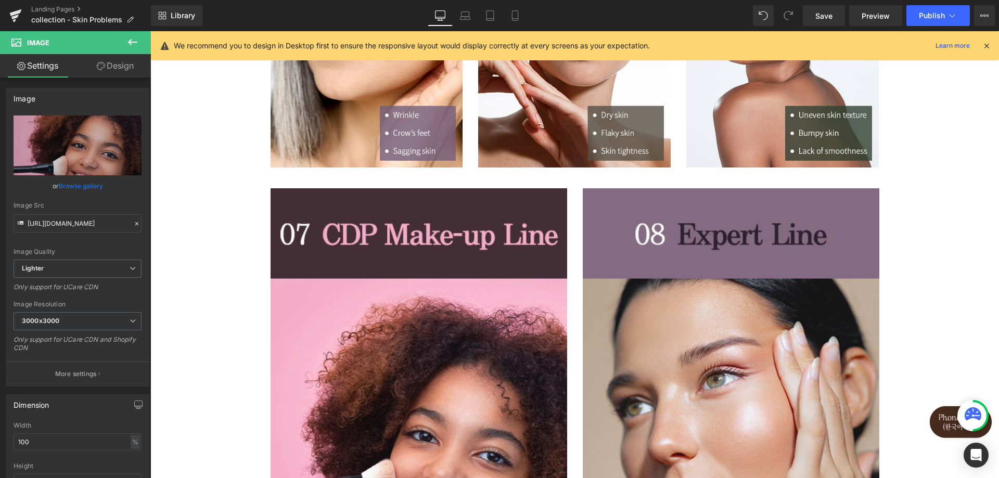
click at [132, 45] on icon at bounding box center [132, 42] width 12 height 12
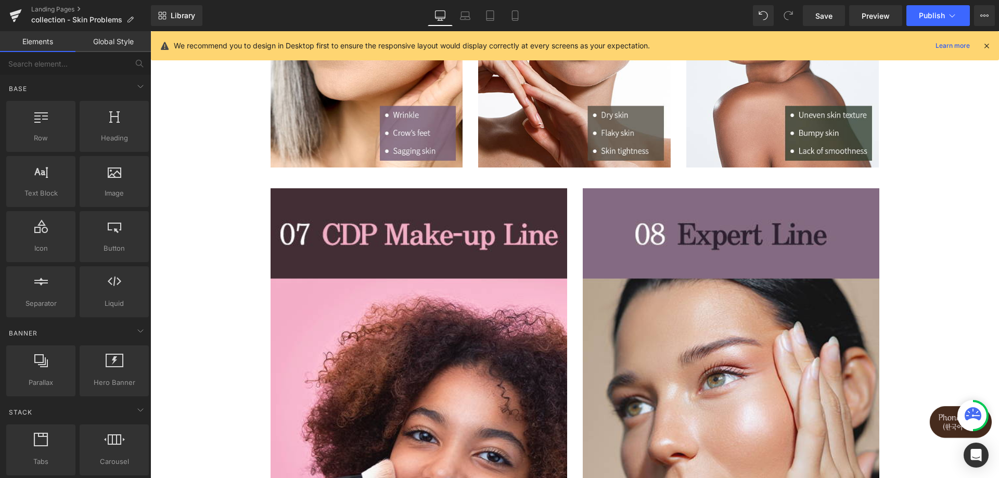
click at [114, 45] on link "Global Style" at bounding box center [112, 41] width 75 height 21
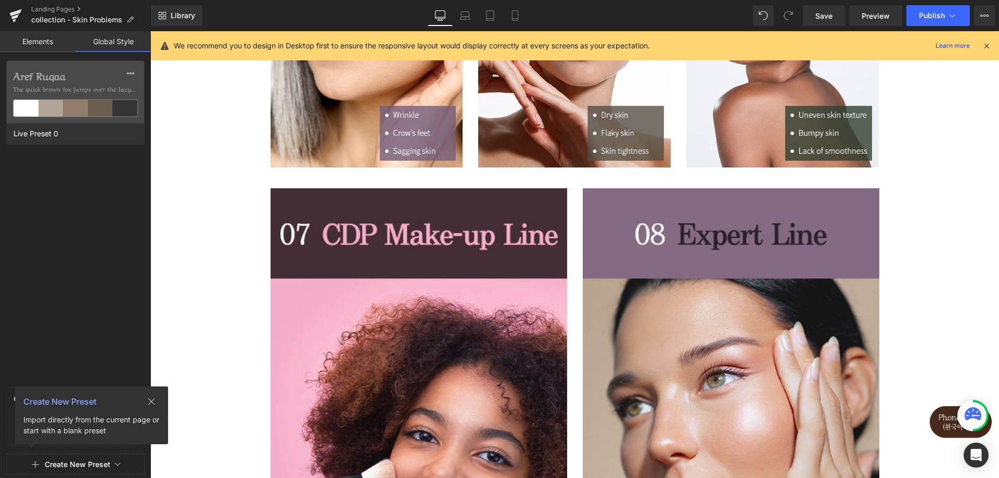
click at [31, 41] on link "Elements" at bounding box center [37, 41] width 75 height 21
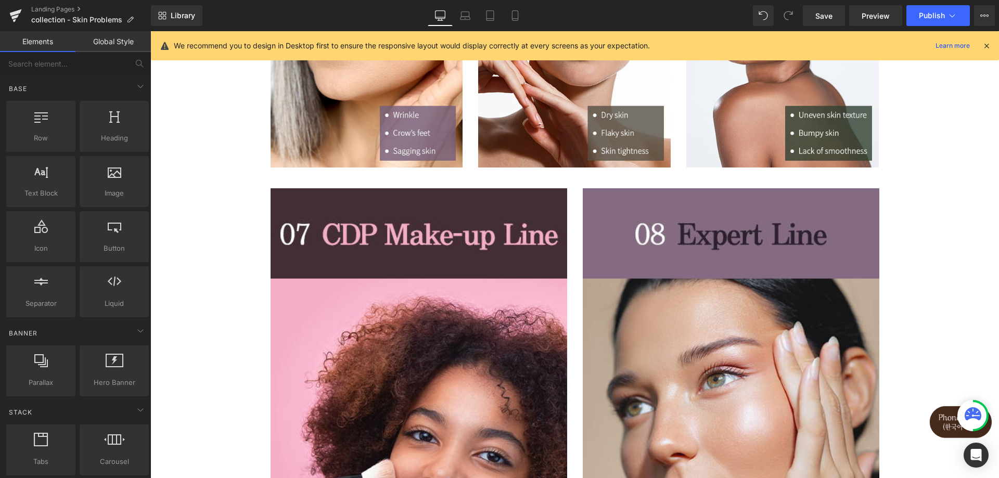
click at [92, 42] on link "Global Style" at bounding box center [112, 41] width 75 height 21
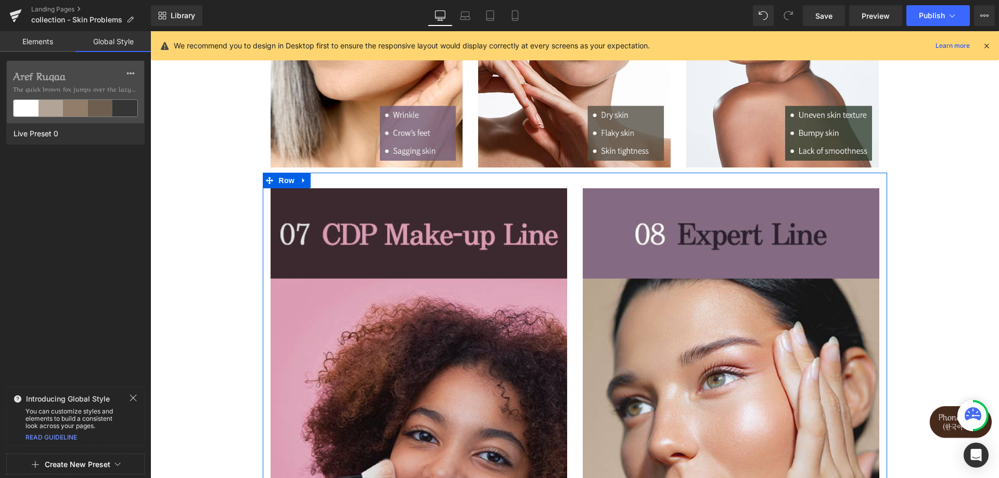
click at [297, 189] on div "Image" at bounding box center [419, 435] width 297 height 494
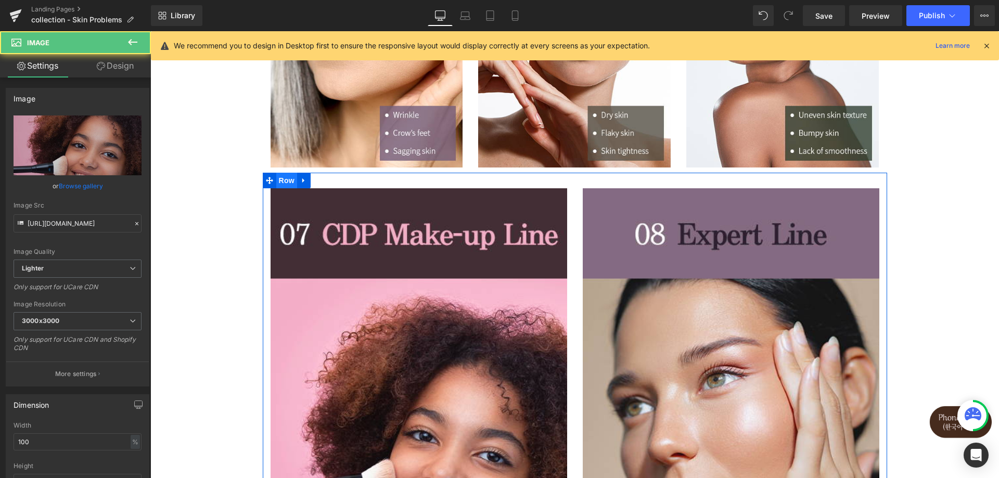
click at [287, 182] on span "Row" at bounding box center [286, 181] width 21 height 16
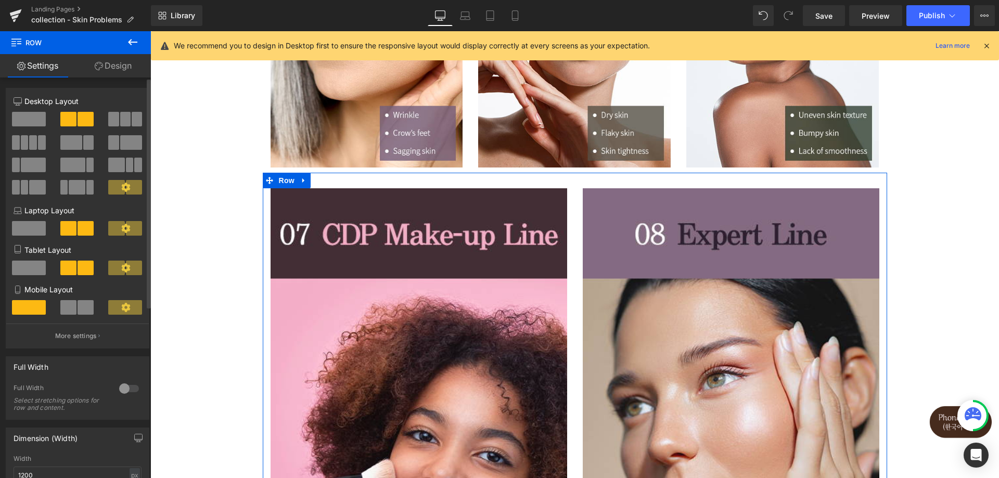
click at [112, 122] on span at bounding box center [113, 119] width 10 height 15
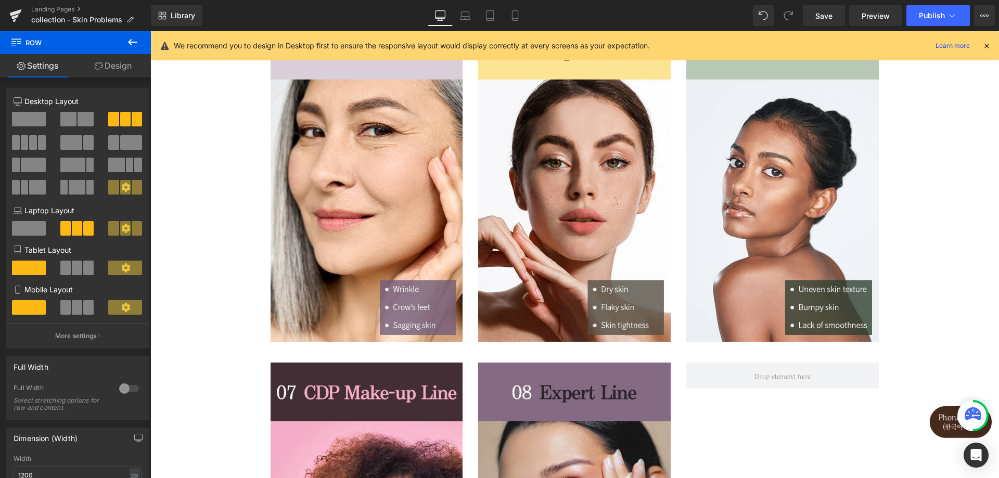
scroll to position [624, 0]
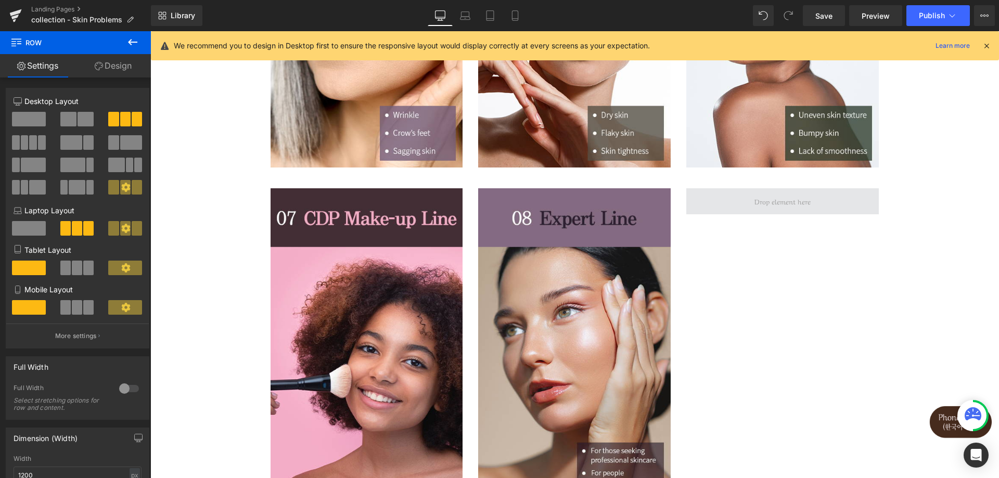
click at [746, 211] on span at bounding box center [782, 201] width 193 height 26
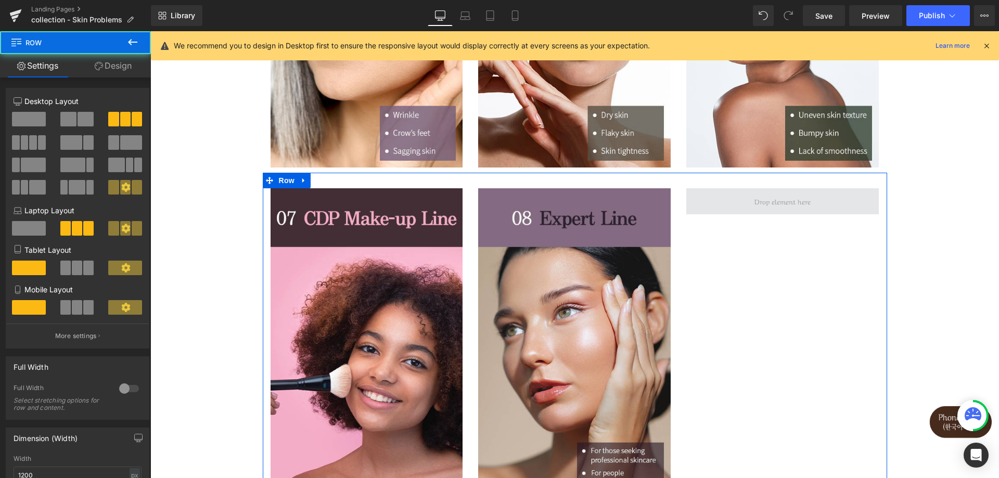
click at [717, 198] on span at bounding box center [782, 201] width 193 height 26
click at [721, 212] on span at bounding box center [782, 201] width 193 height 26
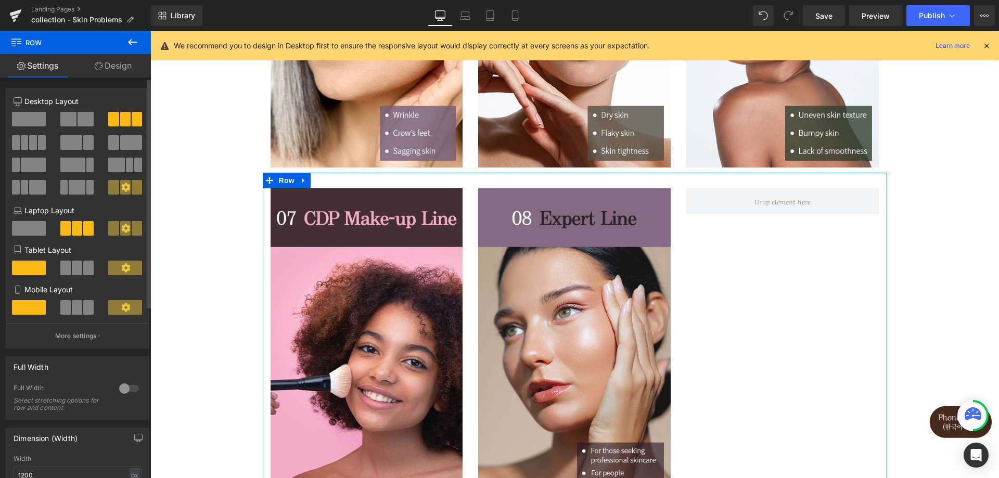
click at [116, 188] on span at bounding box center [113, 187] width 10 height 15
click at [76, 194] on span at bounding box center [77, 187] width 16 height 15
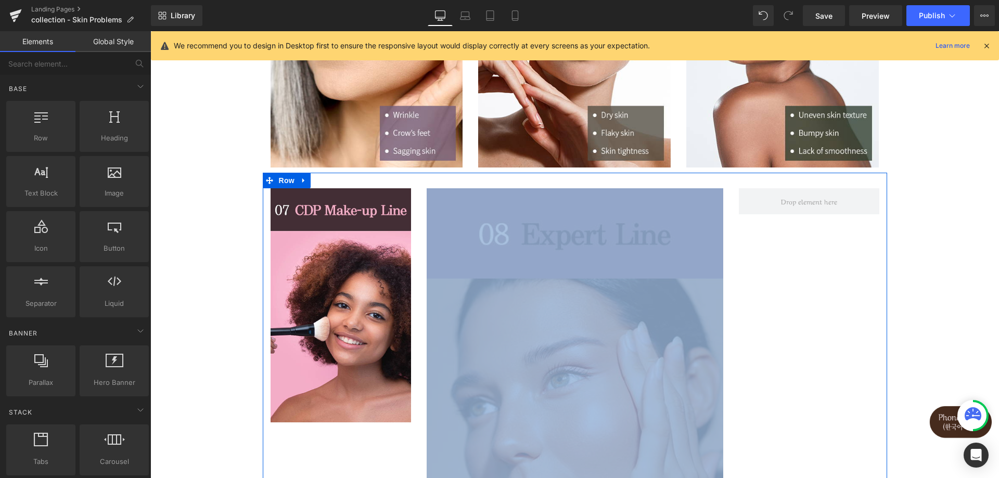
drag, startPoint x: 739, startPoint y: 206, endPoint x: 590, endPoint y: 220, distance: 149.5
click at [592, 220] on div "Image Image Row" at bounding box center [575, 430] width 624 height 515
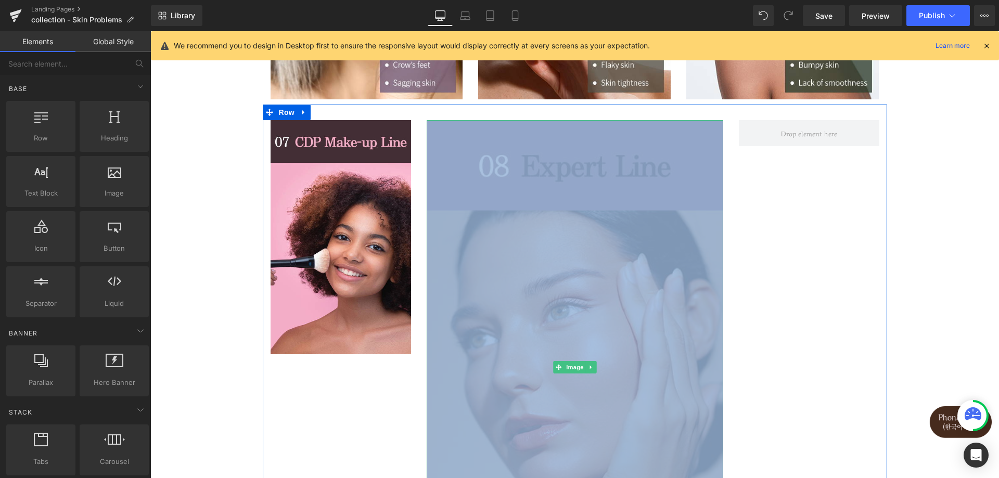
scroll to position [677, 0]
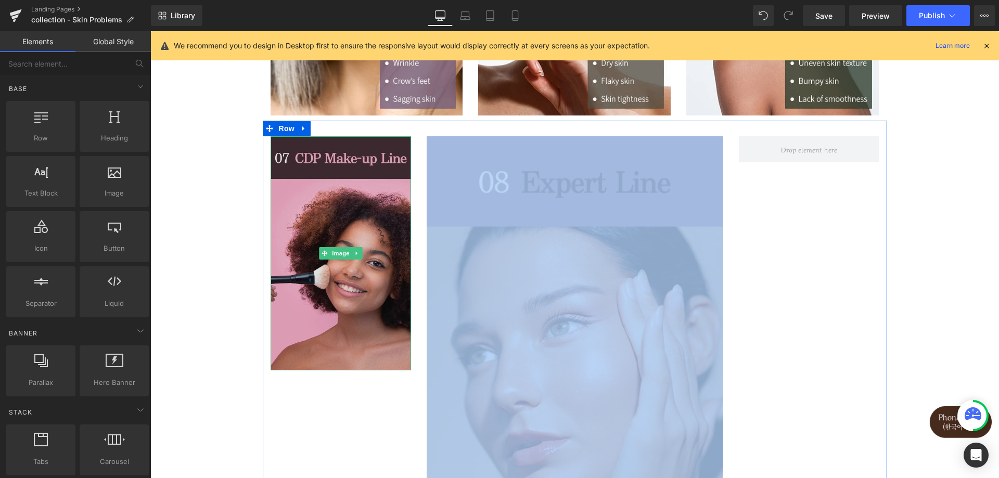
click at [301, 148] on img at bounding box center [341, 253] width 141 height 234
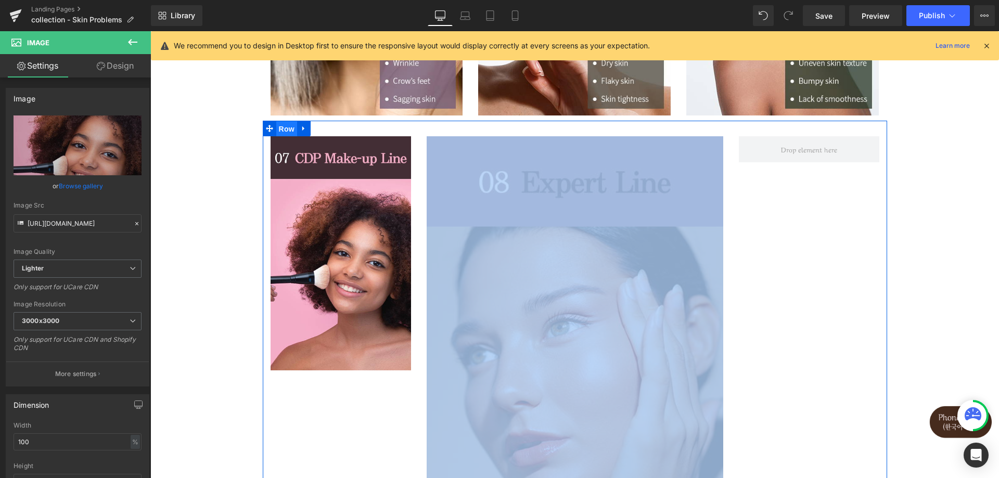
click at [283, 130] on span "Row" at bounding box center [286, 129] width 21 height 16
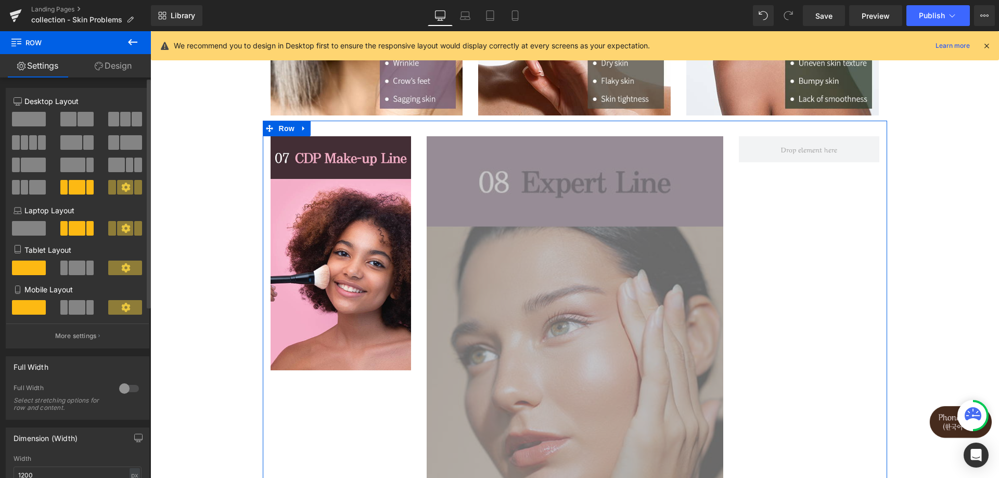
click at [137, 120] on span at bounding box center [137, 119] width 10 height 15
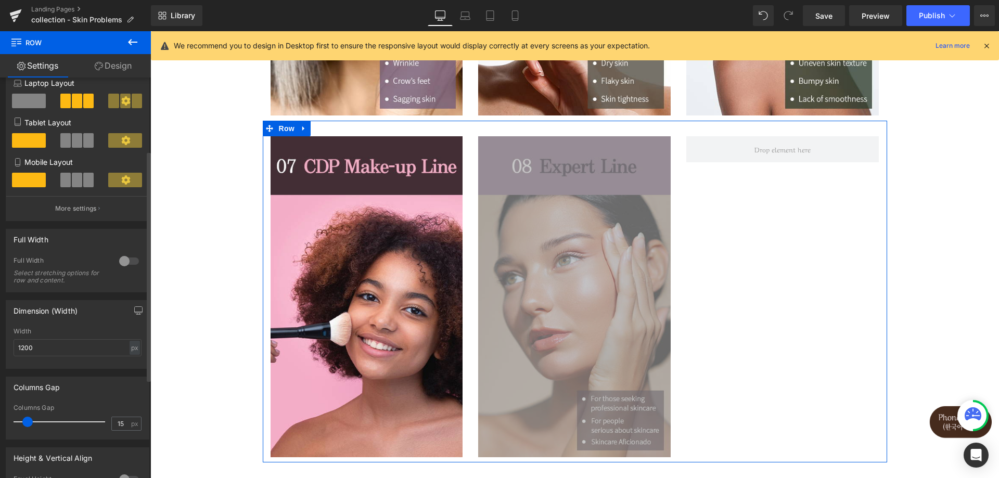
scroll to position [91, 0]
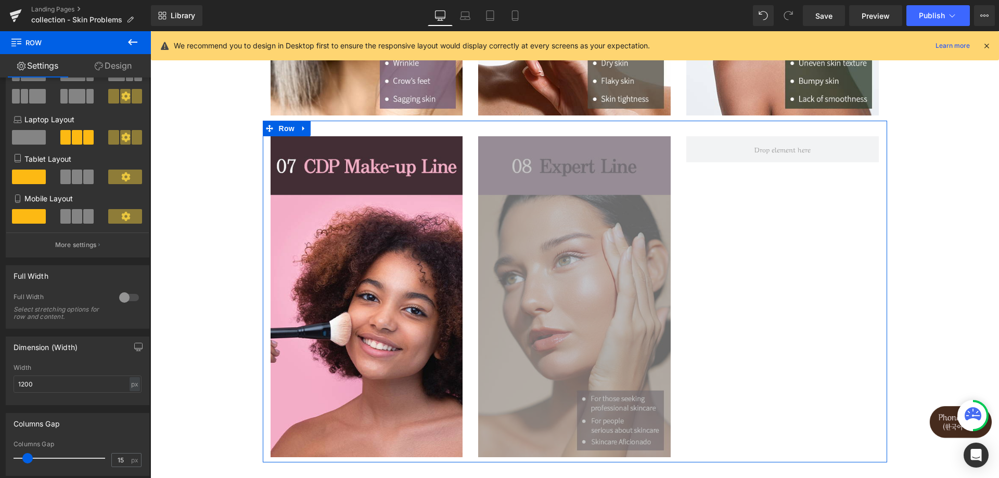
click at [114, 68] on link "Design" at bounding box center [112, 65] width 75 height 23
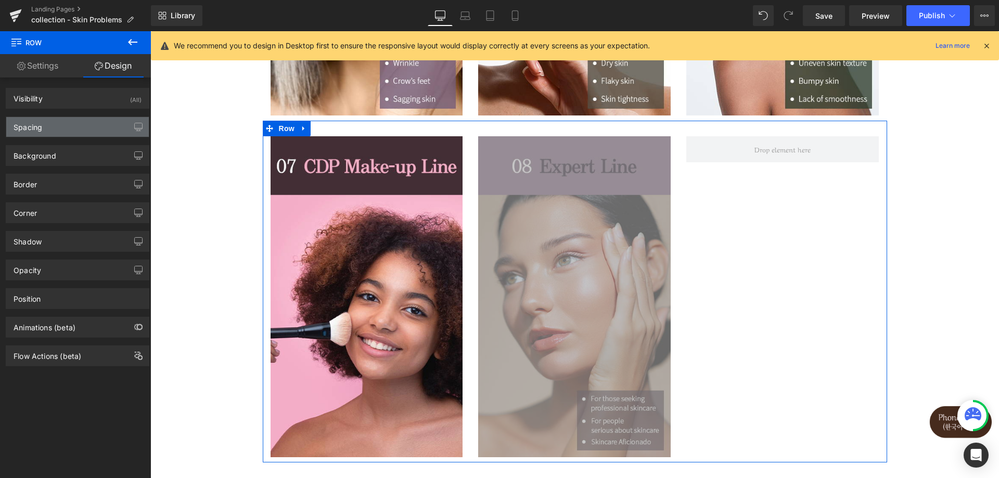
click at [115, 121] on div "Spacing" at bounding box center [77, 127] width 143 height 20
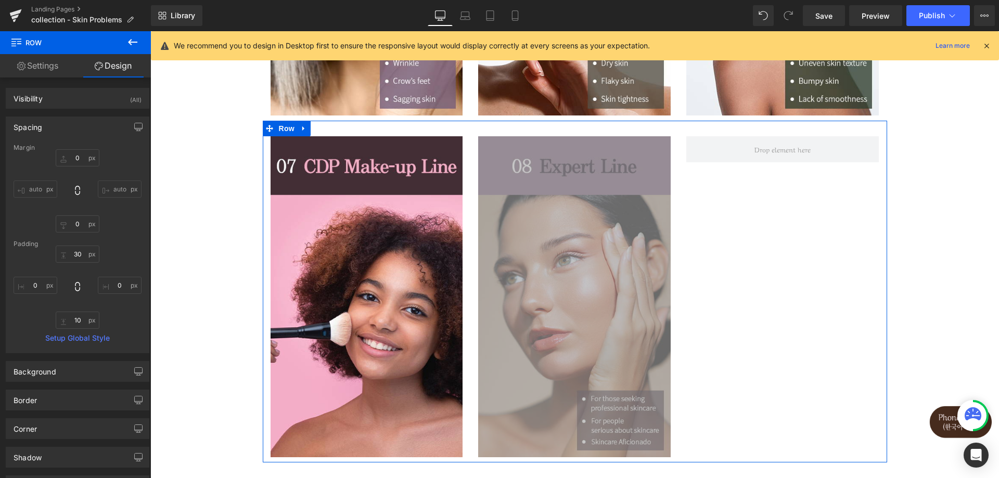
click at [113, 124] on div "Spacing" at bounding box center [77, 127] width 143 height 20
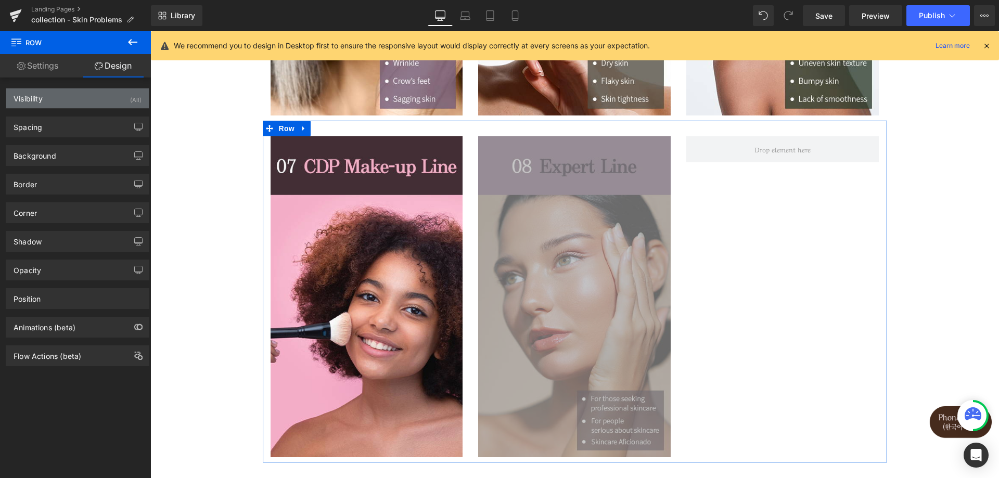
click at [113, 106] on div "Visibility (All)" at bounding box center [77, 98] width 143 height 20
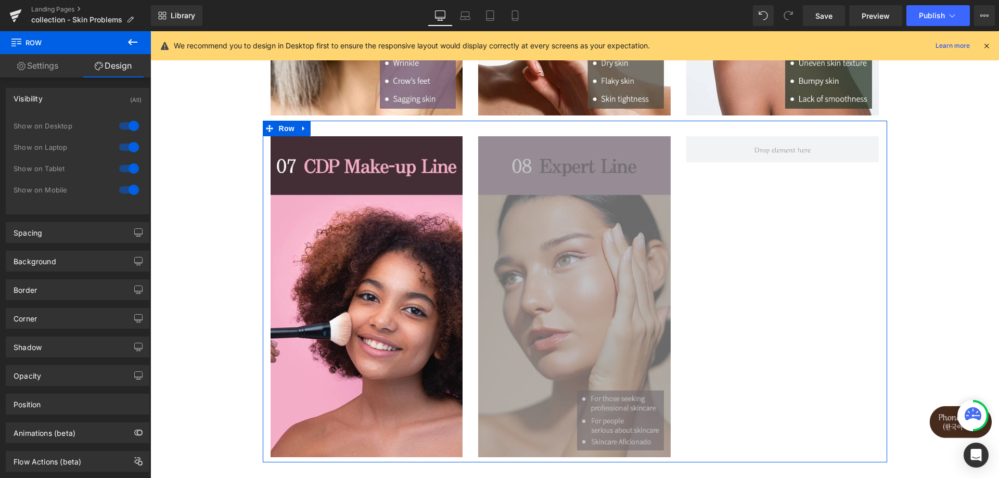
click at [113, 106] on div "Visibility (All)" at bounding box center [77, 98] width 143 height 20
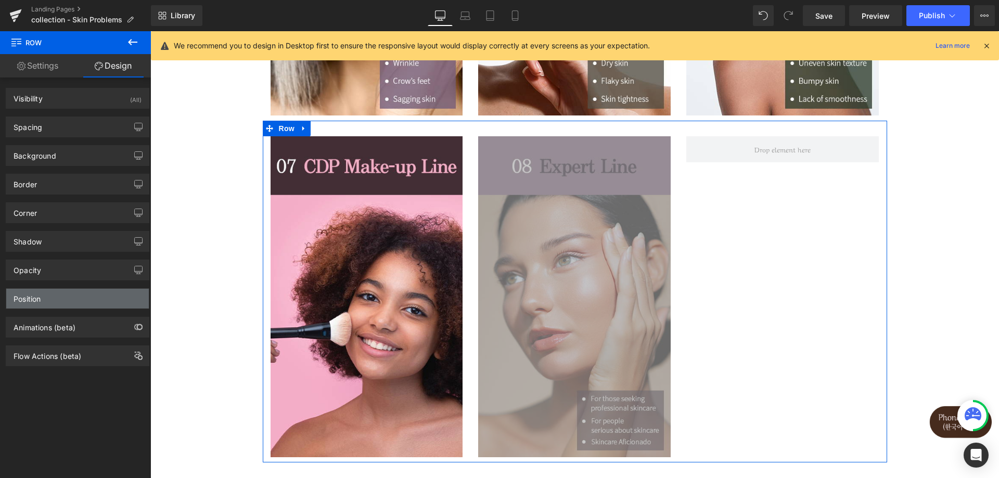
click at [105, 301] on div "Position" at bounding box center [77, 299] width 143 height 20
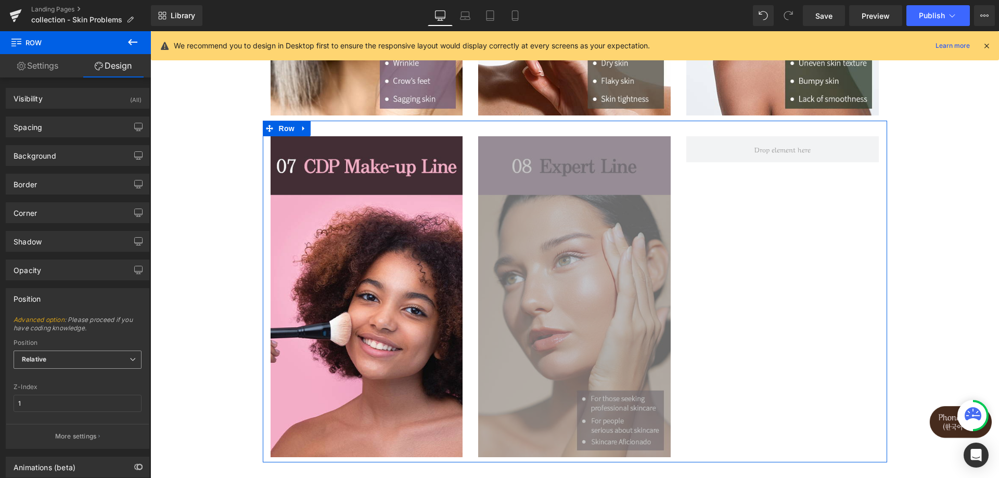
click at [108, 358] on span "Relative" at bounding box center [78, 360] width 128 height 18
click at [82, 307] on div "Position" at bounding box center [77, 299] width 143 height 20
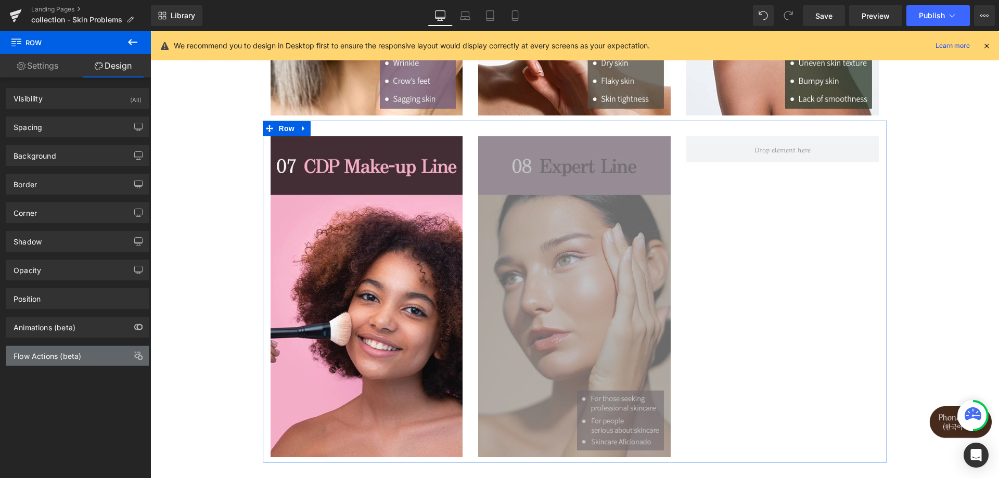
click at [91, 355] on div "Flow Actions (beta)" at bounding box center [77, 356] width 143 height 20
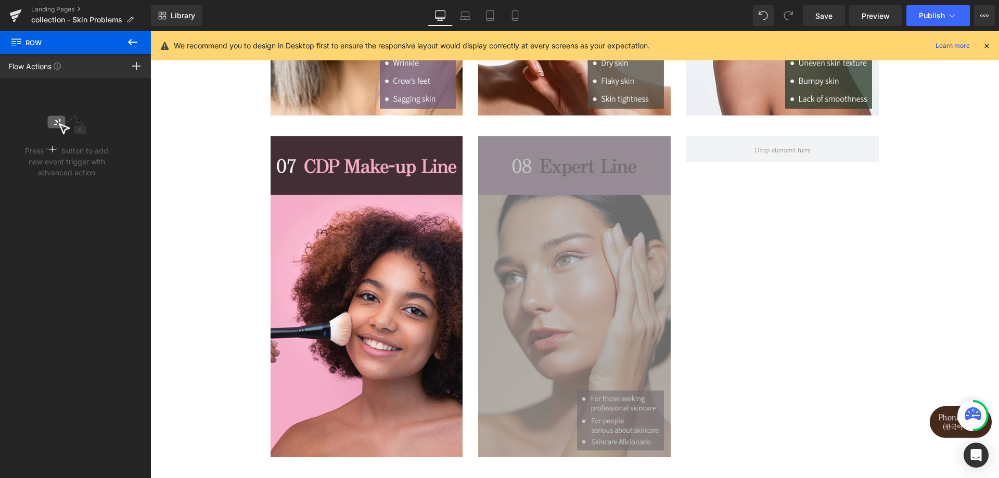
click at [136, 42] on icon at bounding box center [132, 42] width 9 height 6
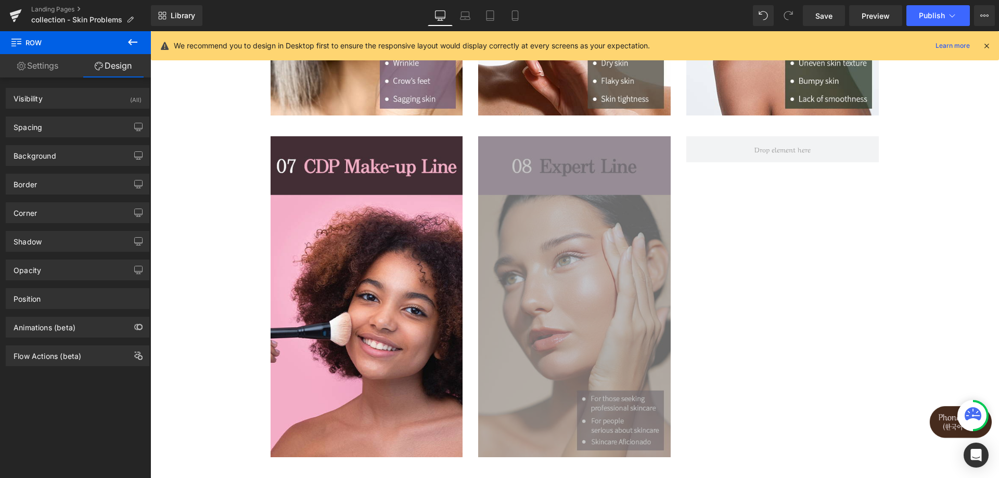
click at [136, 42] on icon at bounding box center [132, 42] width 9 height 6
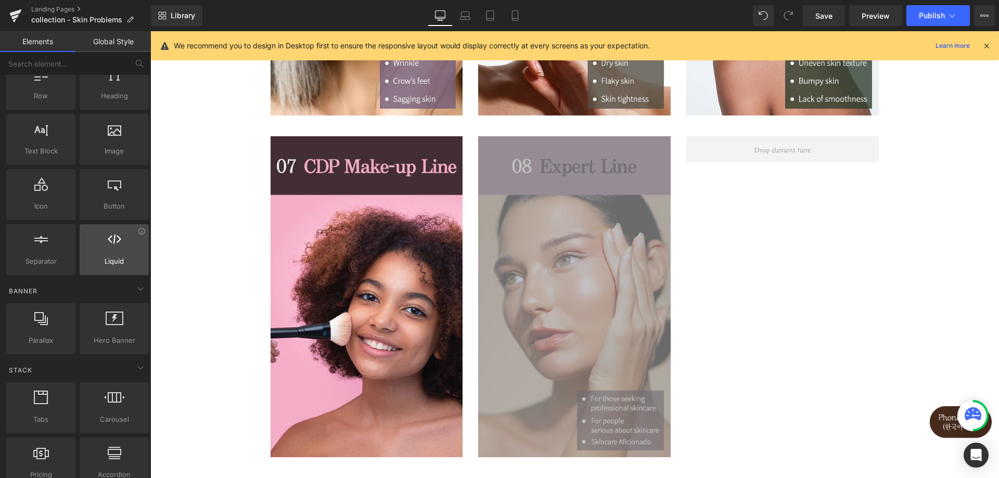
scroll to position [104, 0]
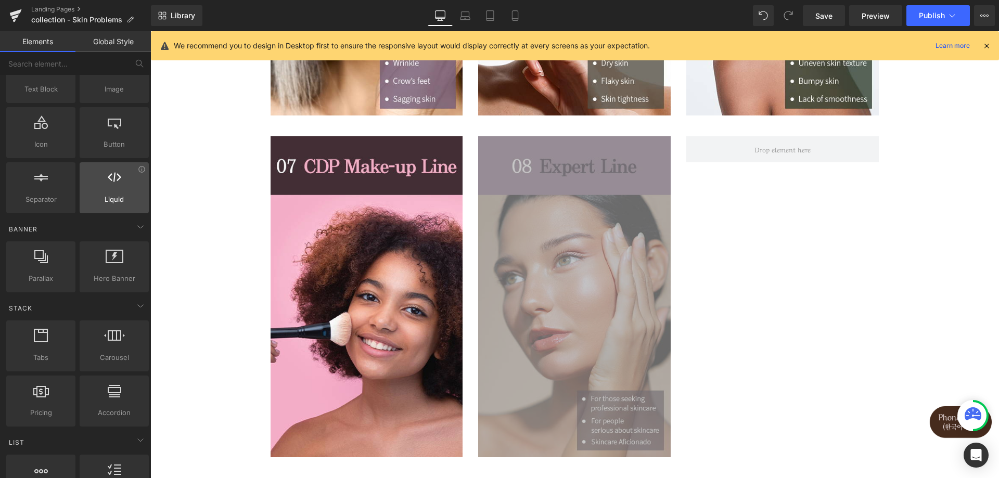
click at [109, 180] on icon at bounding box center [115, 178] width 14 height 14
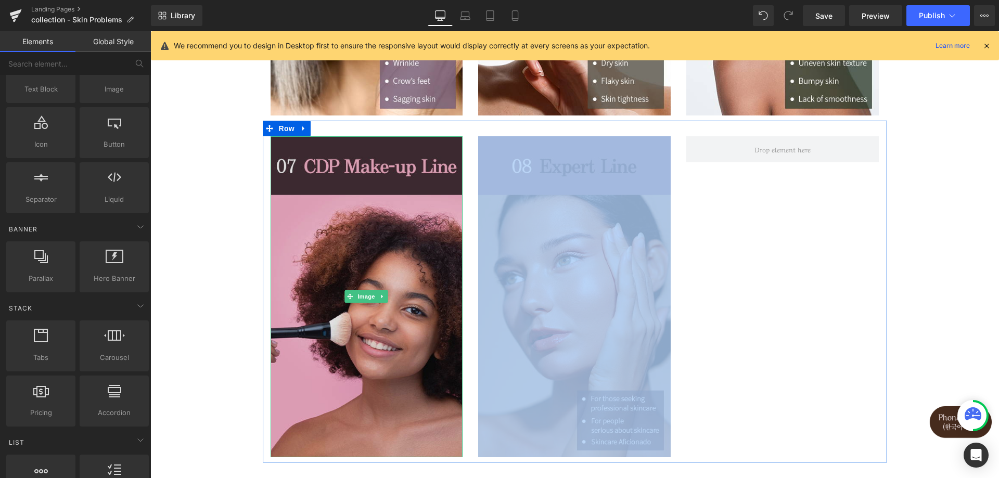
click at [410, 296] on img at bounding box center [367, 296] width 193 height 321
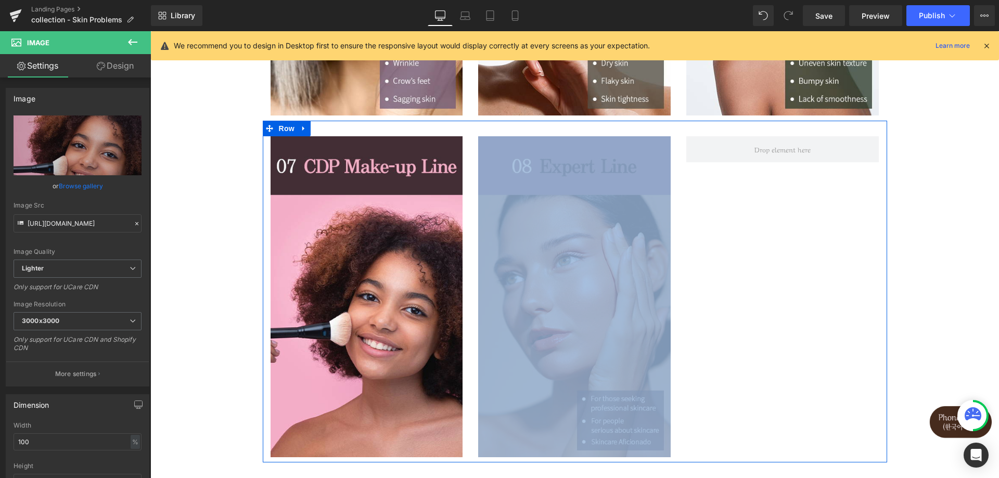
click at [508, 294] on img at bounding box center [574, 296] width 193 height 321
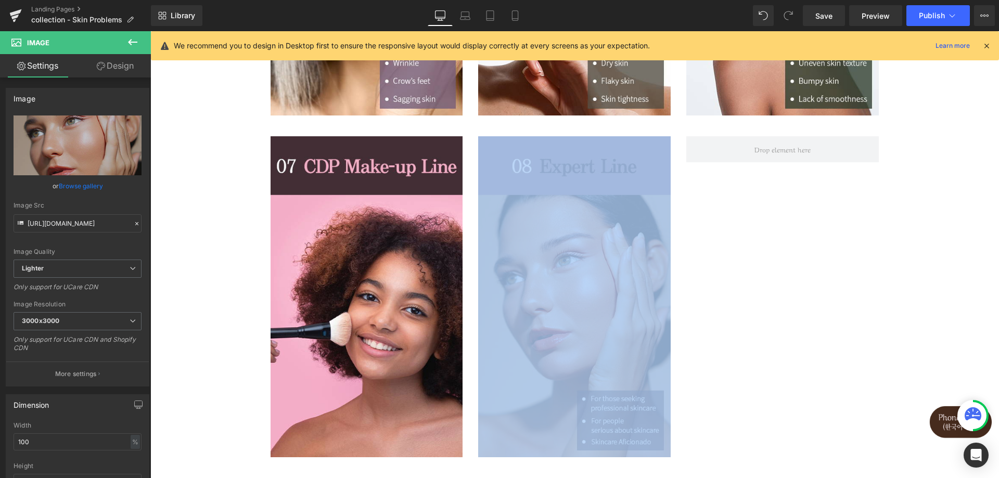
click at [928, 203] on div "Image Image Image Row Image Image Image Row Image Image Row Select your layout" at bounding box center [574, 18] width 849 height 1163
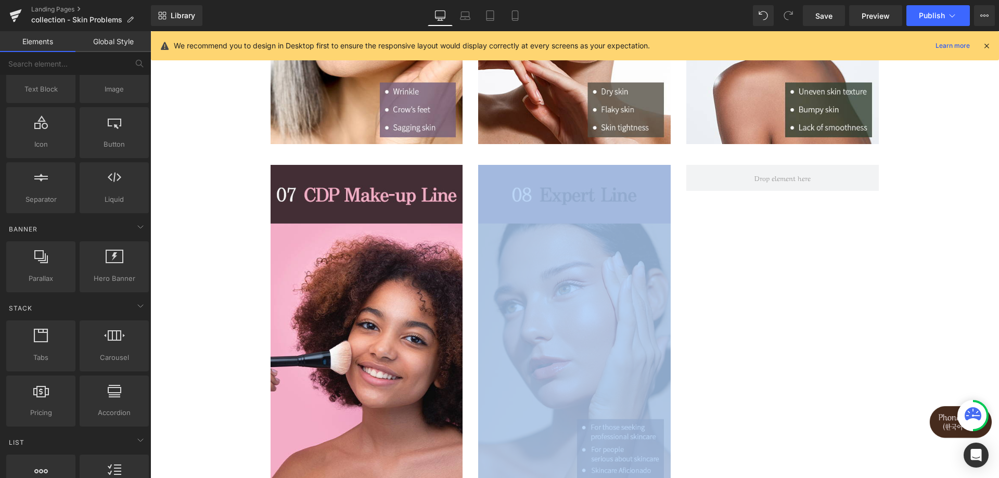
scroll to position [781, 0]
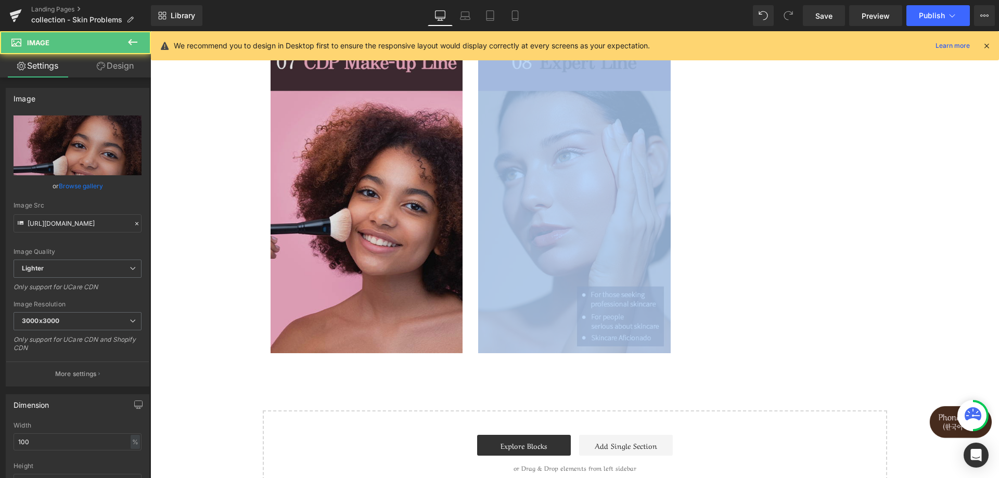
click at [401, 201] on img at bounding box center [367, 192] width 193 height 321
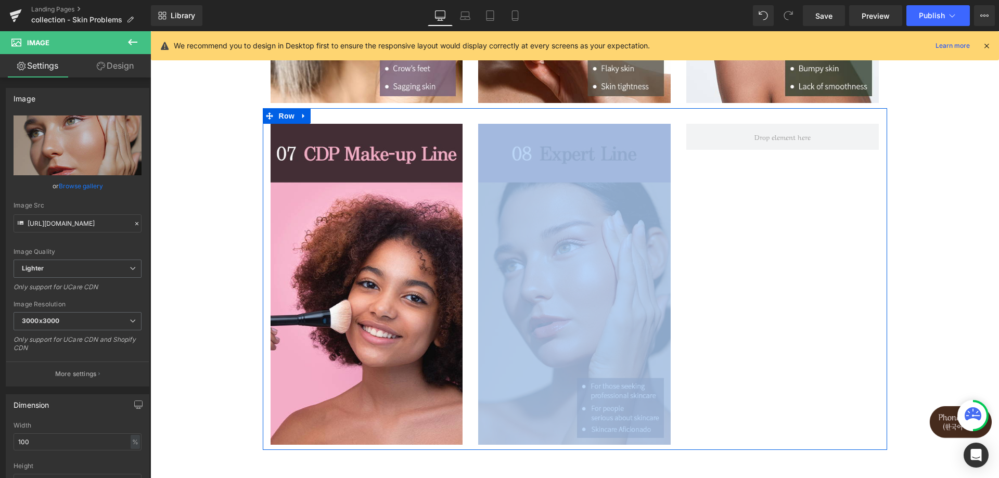
scroll to position [677, 0]
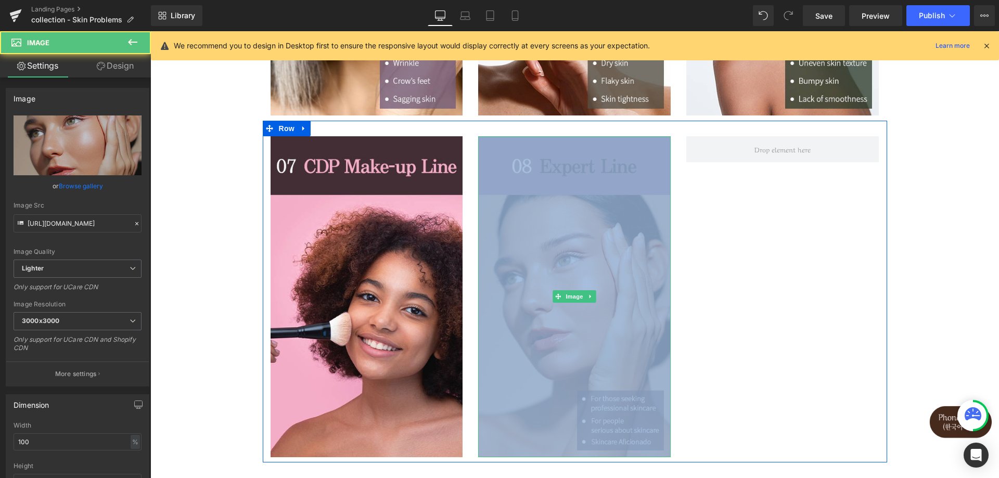
click at [629, 158] on img at bounding box center [574, 296] width 193 height 321
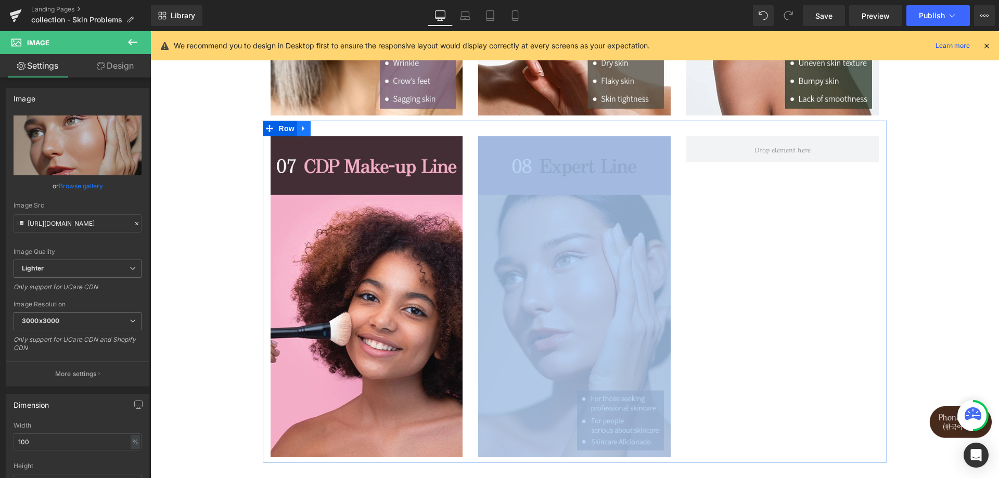
click at [305, 134] on link at bounding box center [304, 129] width 14 height 16
click at [344, 128] on icon at bounding box center [344, 129] width 7 height 8
click at [285, 128] on span "Row" at bounding box center [286, 129] width 21 height 16
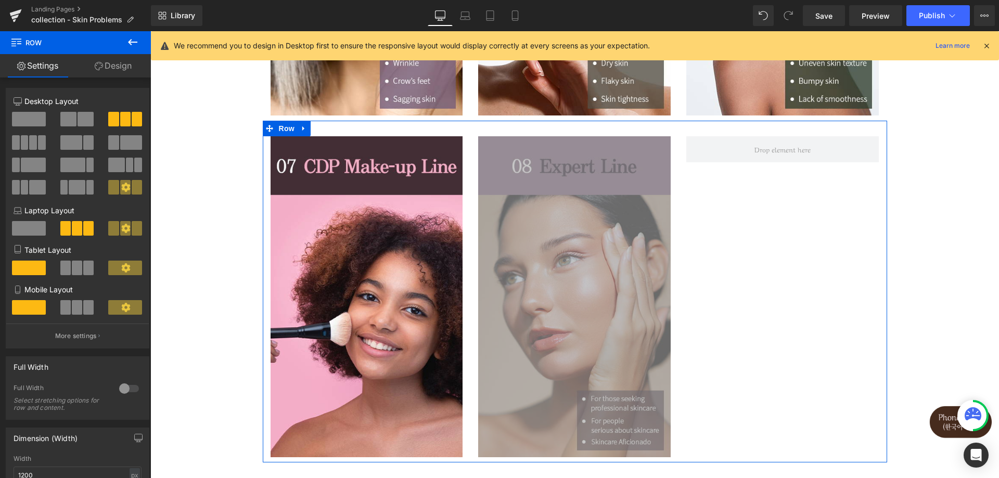
click at [121, 125] on span at bounding box center [125, 119] width 10 height 15
click at [132, 118] on span at bounding box center [137, 119] width 10 height 15
click at [133, 390] on div at bounding box center [129, 388] width 25 height 17
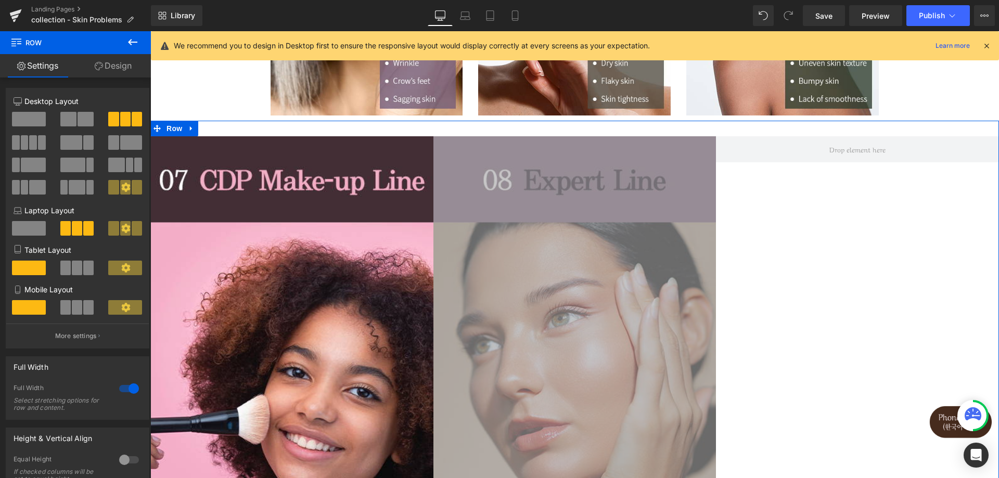
click at [133, 390] on div at bounding box center [129, 388] width 25 height 17
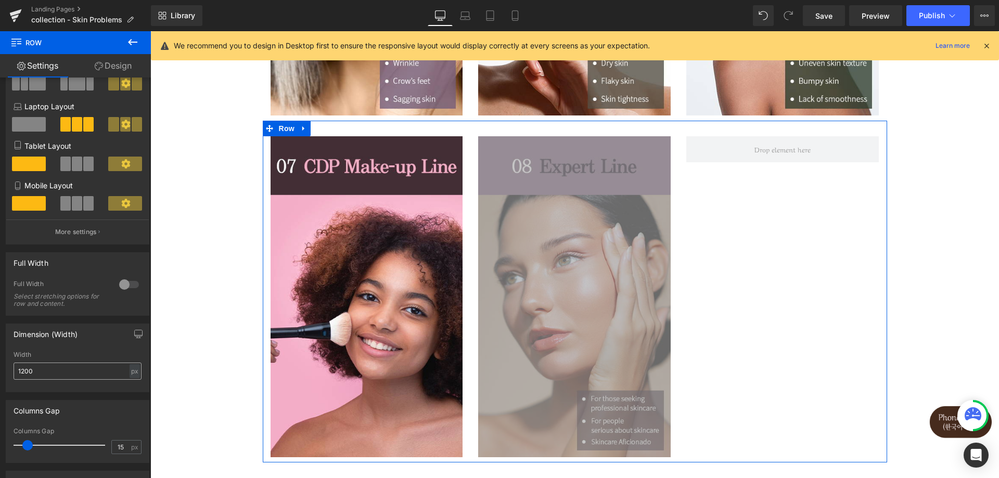
scroll to position [156, 0]
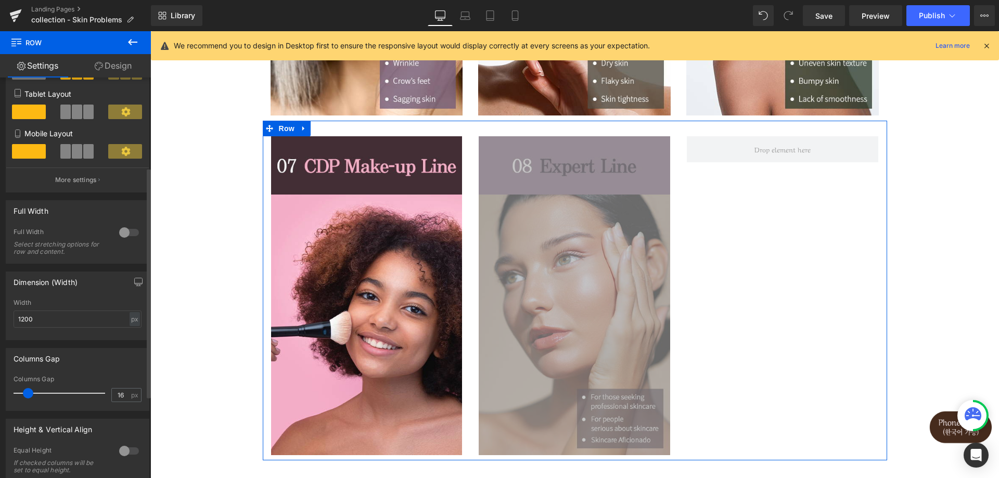
type input "15"
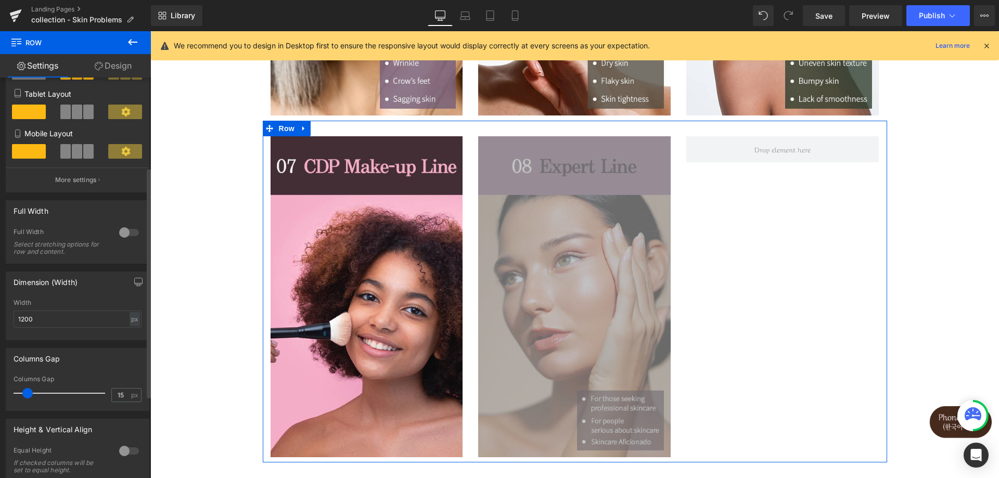
click at [30, 398] on span at bounding box center [27, 393] width 10 height 10
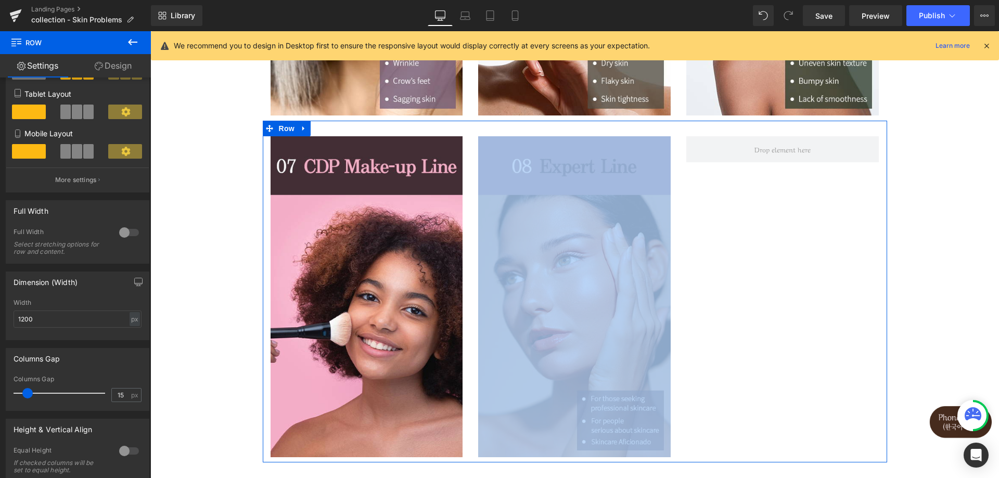
click at [733, 191] on div "Image Image Row" at bounding box center [575, 292] width 624 height 342
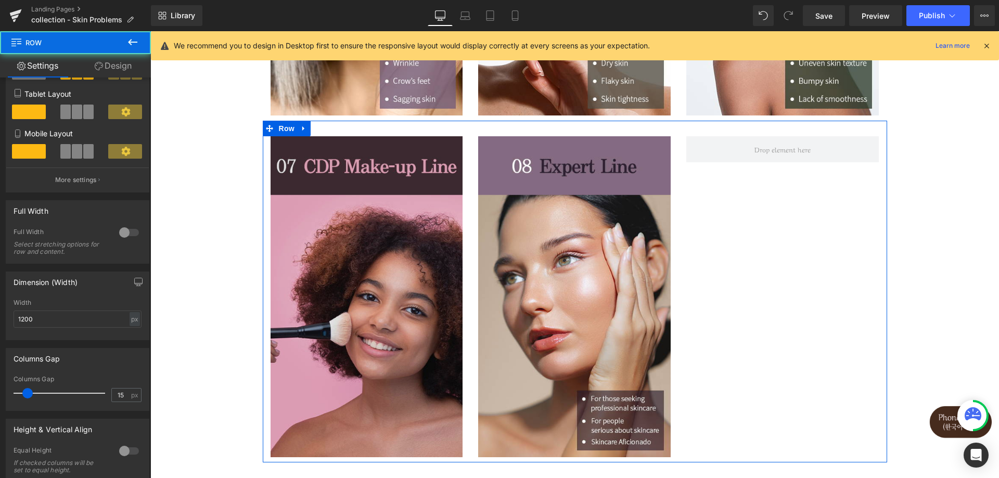
click at [399, 303] on img at bounding box center [367, 296] width 193 height 321
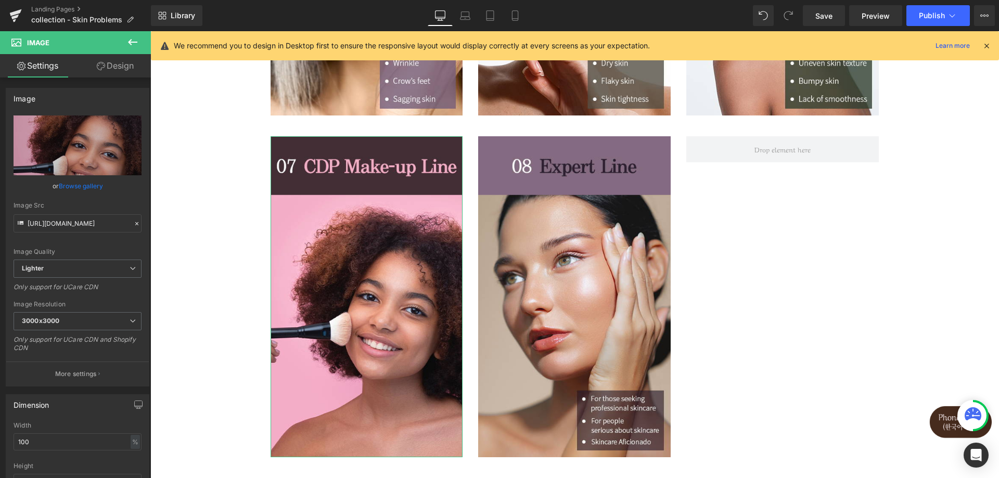
click at [105, 68] on link "Design" at bounding box center [115, 65] width 75 height 23
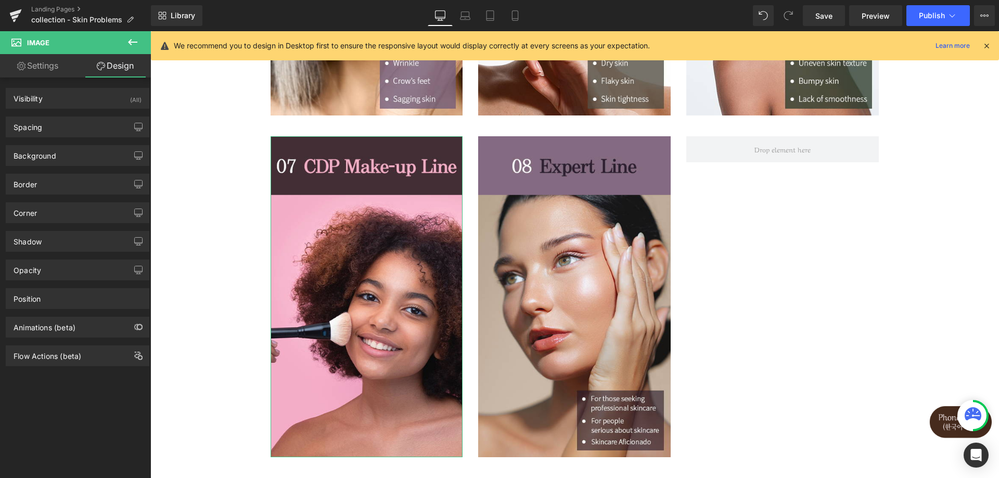
click at [58, 61] on link "Settings" at bounding box center [37, 65] width 75 height 23
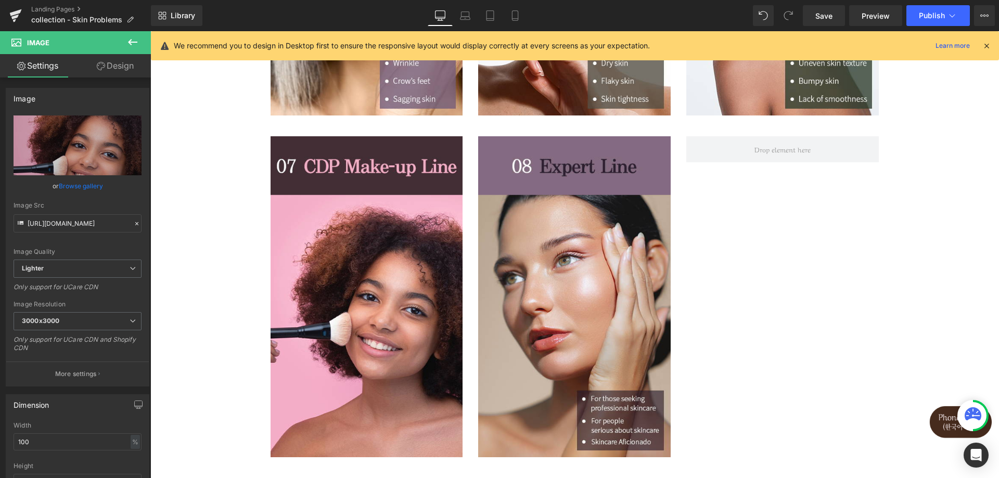
click at [125, 43] on button at bounding box center [132, 42] width 36 height 23
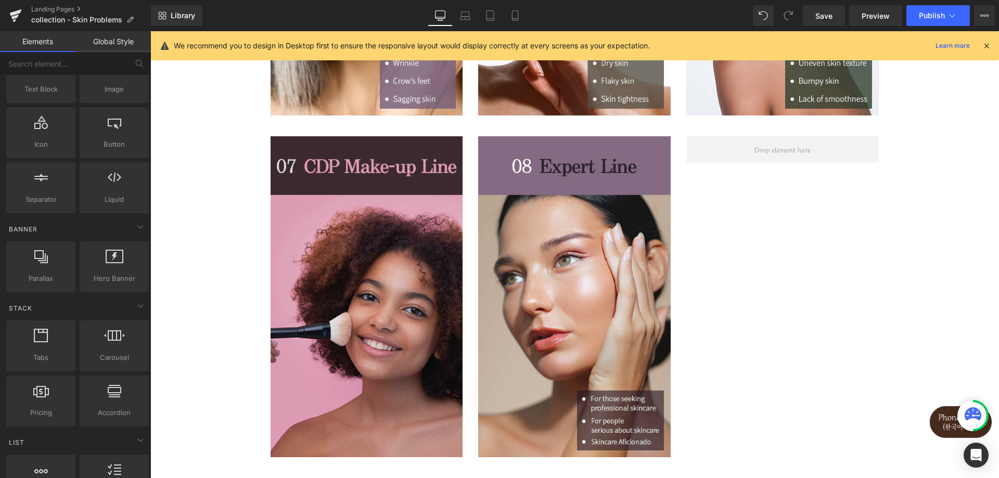
click at [339, 147] on img at bounding box center [367, 296] width 193 height 321
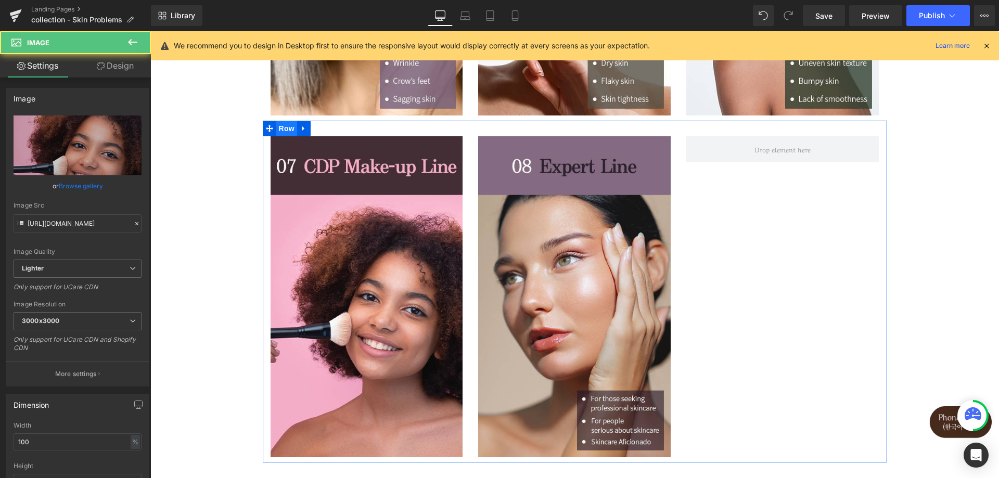
click at [279, 131] on span "Row" at bounding box center [286, 129] width 21 height 16
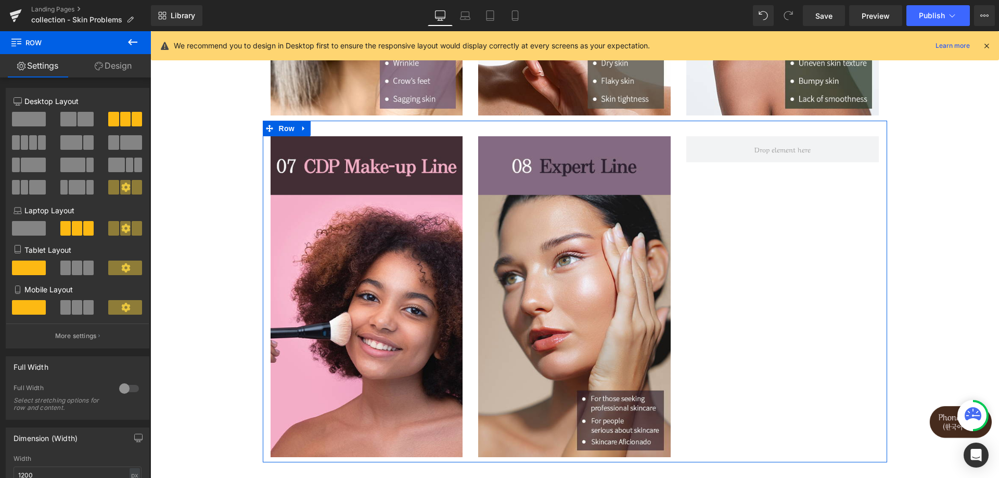
click at [80, 117] on span at bounding box center [86, 119] width 16 height 15
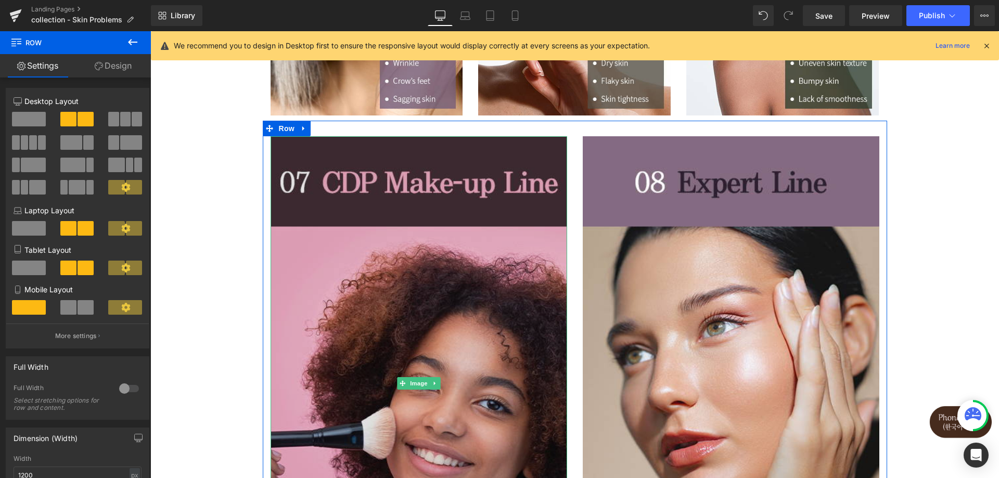
click at [418, 252] on img at bounding box center [419, 383] width 297 height 494
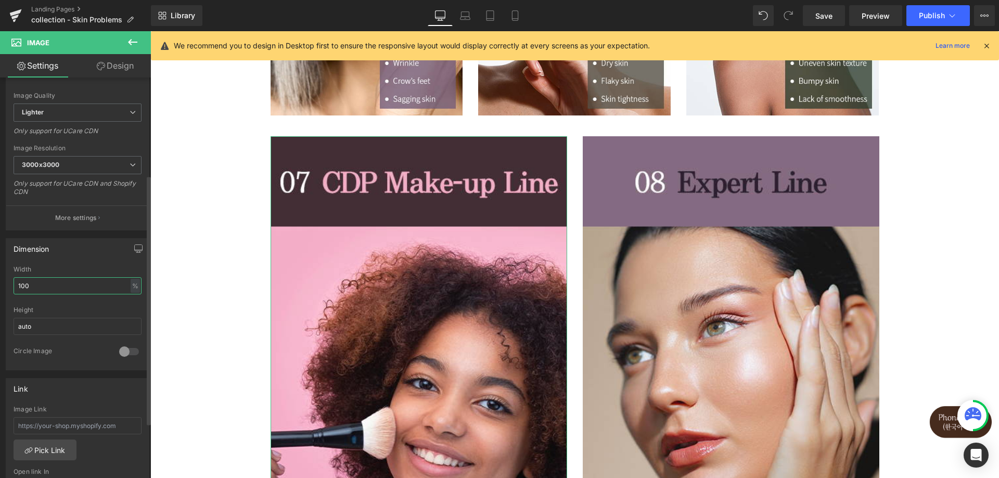
click at [47, 281] on input "100" at bounding box center [78, 285] width 128 height 17
drag, startPoint x: 37, startPoint y: 285, endPoint x: 0, endPoint y: 282, distance: 37.0
click at [0, 282] on div "Dimension 100% Width 100 % % px auto Height auto 0 Circle Image" at bounding box center [78, 301] width 156 height 140
click at [131, 289] on div "%" at bounding box center [135, 286] width 9 height 14
click at [131, 317] on li "px" at bounding box center [134, 317] width 13 height 15
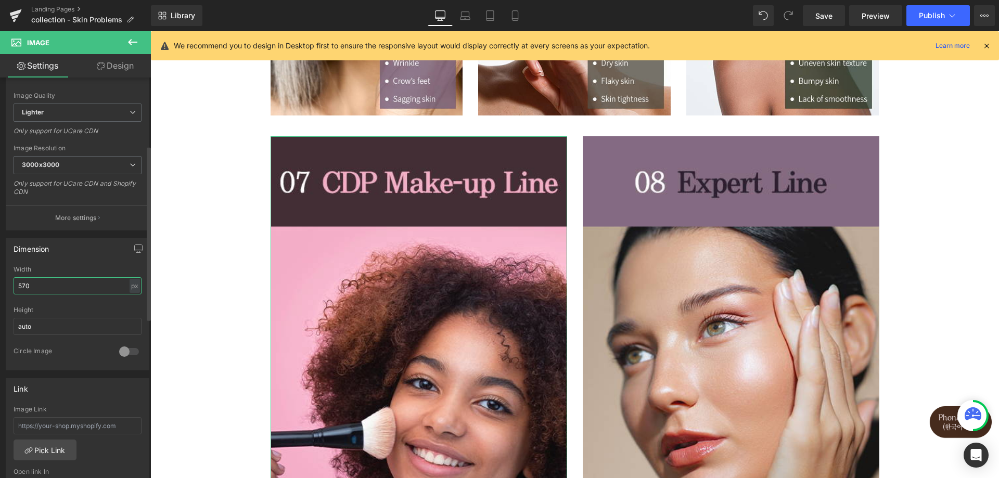
click at [70, 282] on input "570" at bounding box center [78, 285] width 128 height 17
drag, startPoint x: 64, startPoint y: 285, endPoint x: 0, endPoint y: 286, distance: 64.0
click at [0, 286] on div "Dimension 570px Width 570 px % px auto Height auto 0 Circle Image" at bounding box center [78, 301] width 156 height 140
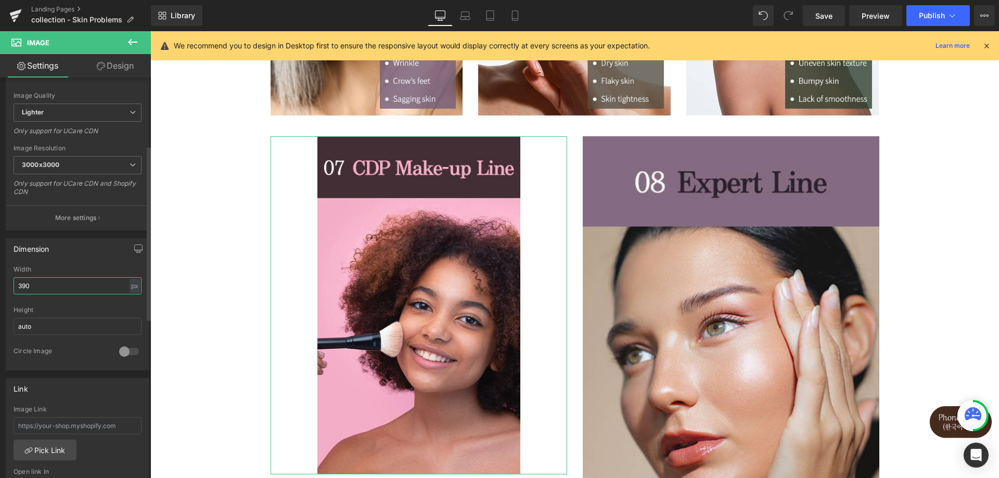
type input "390"
click at [76, 261] on div "Dimension 390px Width 390 px % px auto Height auto 0 Circle Image" at bounding box center [78, 304] width 144 height 132
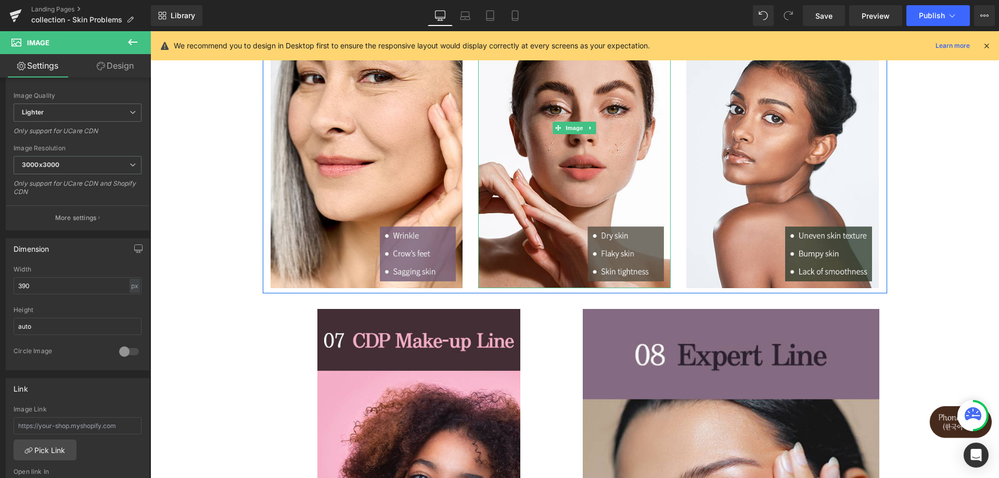
scroll to position [572, 0]
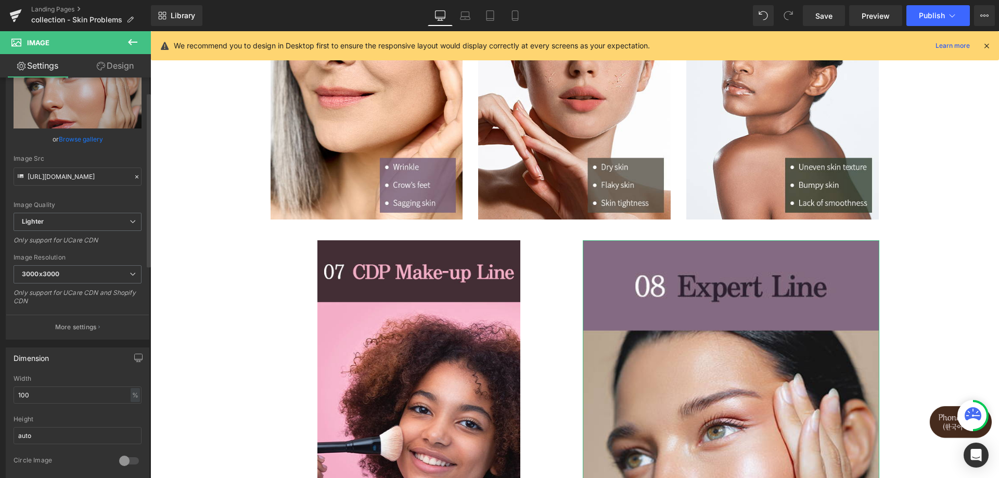
scroll to position [104, 0]
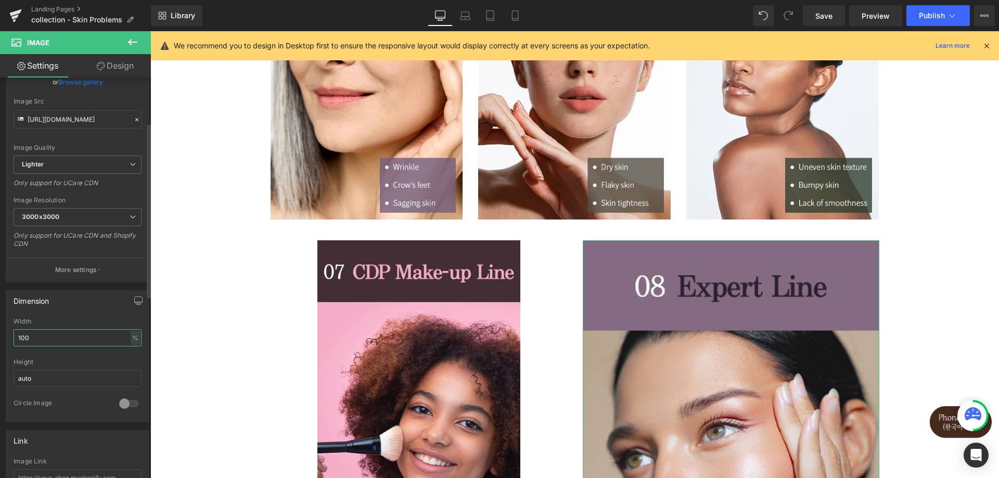
drag, startPoint x: 87, startPoint y: 335, endPoint x: 0, endPoint y: 337, distance: 86.9
click at [0, 337] on div "Dimension 100% Width 100 % % px auto Height auto 0 Circle Image" at bounding box center [78, 353] width 156 height 140
click at [133, 340] on div "%" at bounding box center [135, 338] width 9 height 14
click at [131, 368] on li "px" at bounding box center [134, 369] width 13 height 15
click at [84, 342] on input "570" at bounding box center [78, 337] width 128 height 17
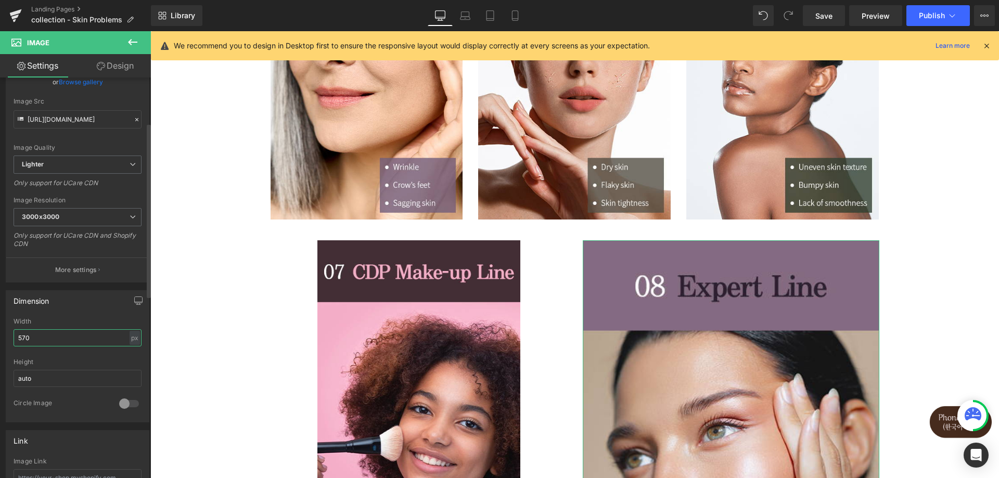
click at [84, 342] on input "570" at bounding box center [78, 337] width 128 height 17
type input "390"
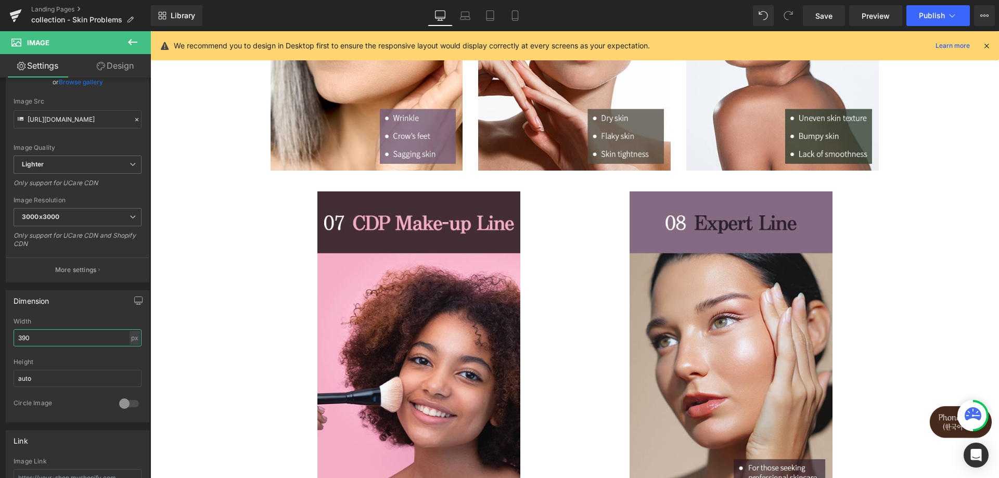
scroll to position [624, 0]
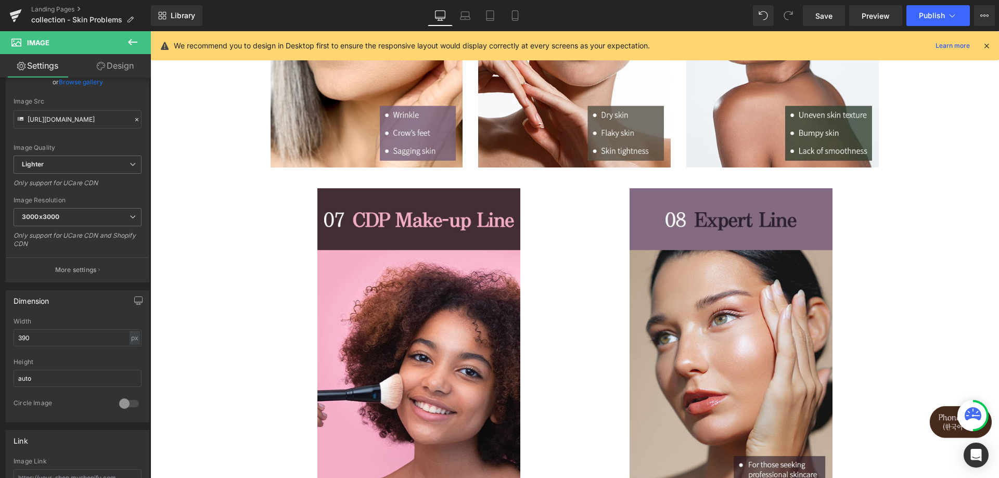
click at [235, 263] on div "Image Image Image Row Image Image Image Row Image Image Row Select your layout" at bounding box center [574, 79] width 849 height 1180
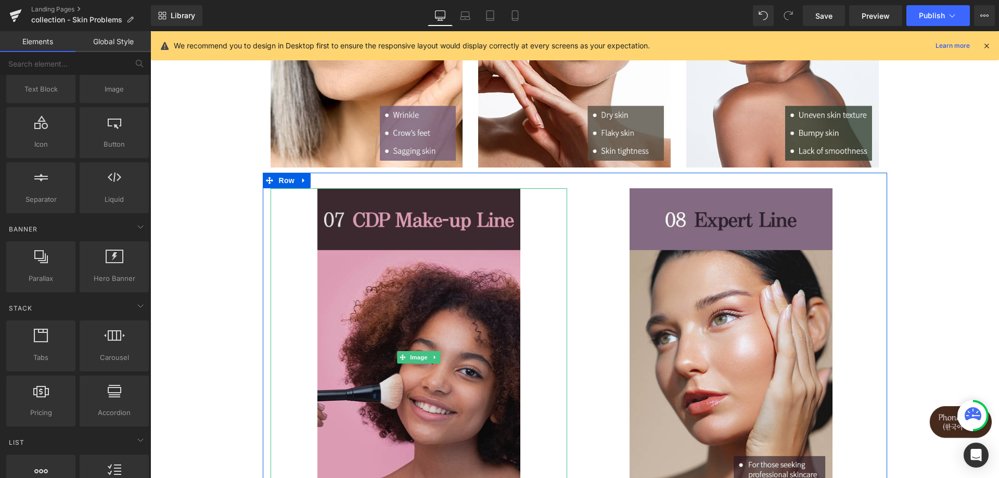
click at [482, 258] on img at bounding box center [418, 357] width 203 height 338
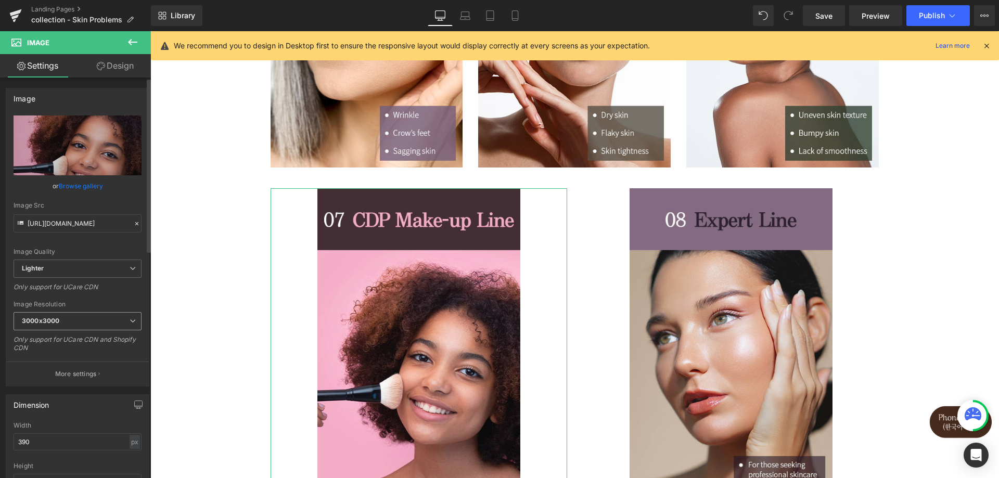
click at [128, 325] on span "3000x3000" at bounding box center [78, 321] width 128 height 18
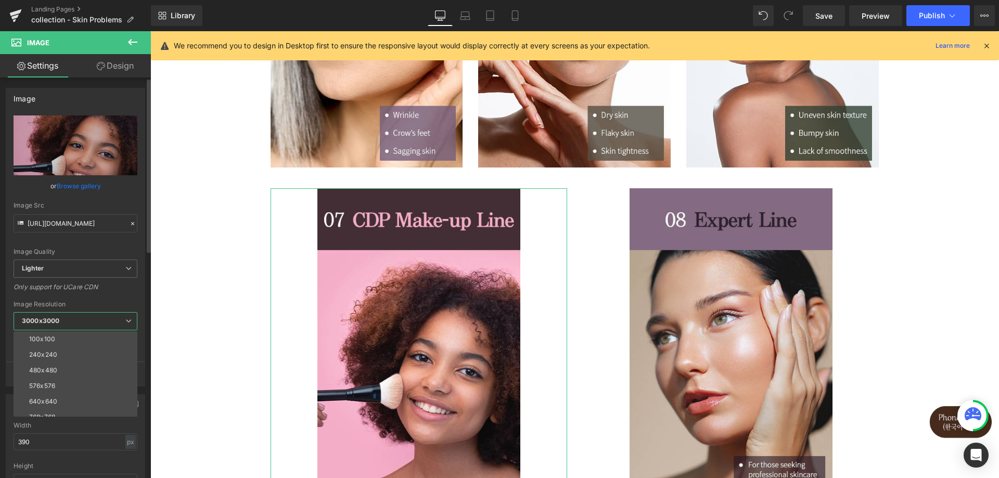
click at [128, 325] on span "3000x3000" at bounding box center [76, 321] width 124 height 18
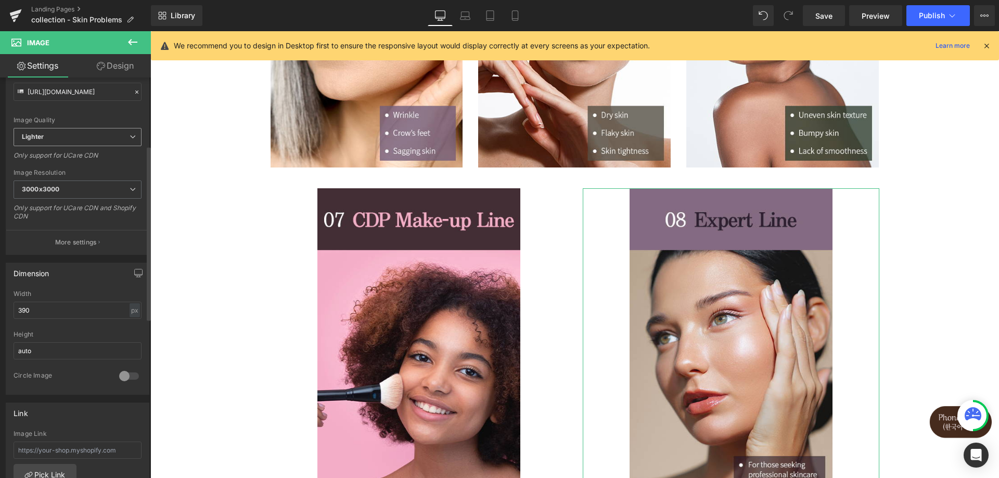
scroll to position [156, 0]
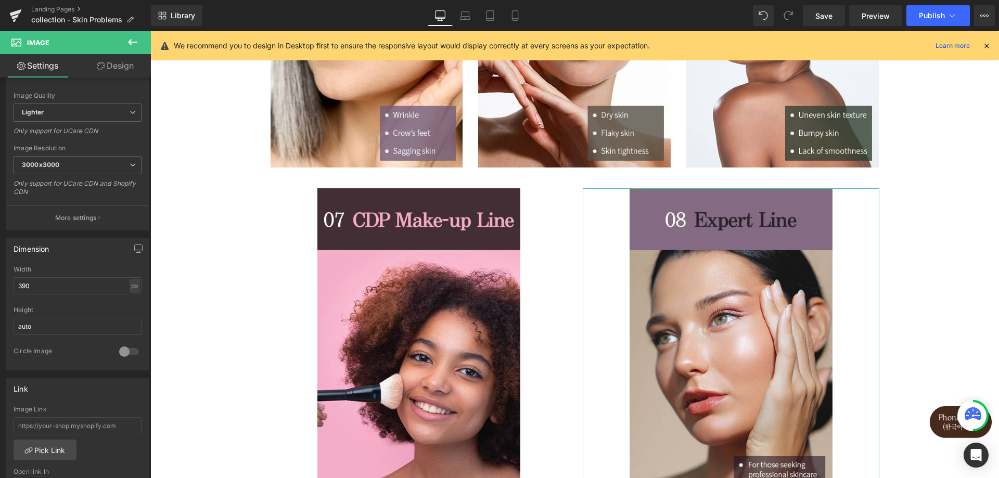
click at [110, 69] on link "Design" at bounding box center [115, 65] width 75 height 23
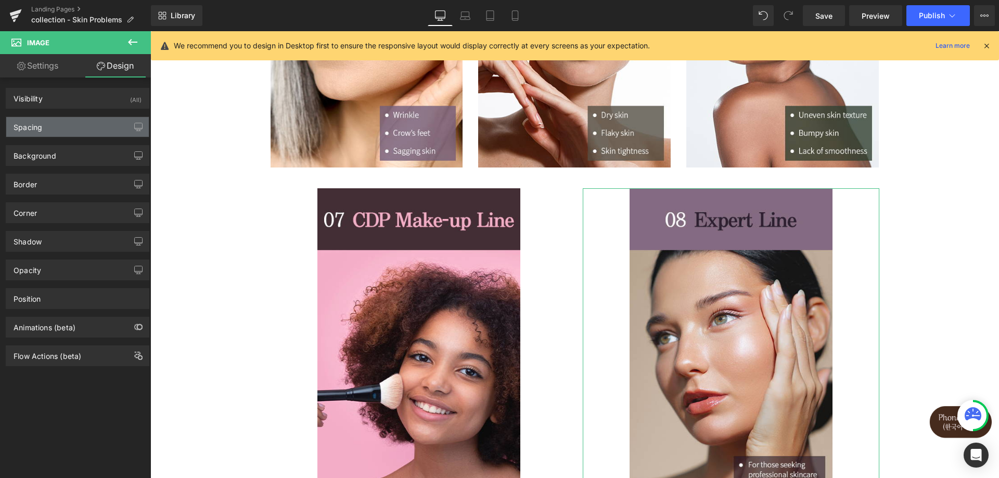
click at [58, 124] on div "Spacing" at bounding box center [77, 127] width 143 height 20
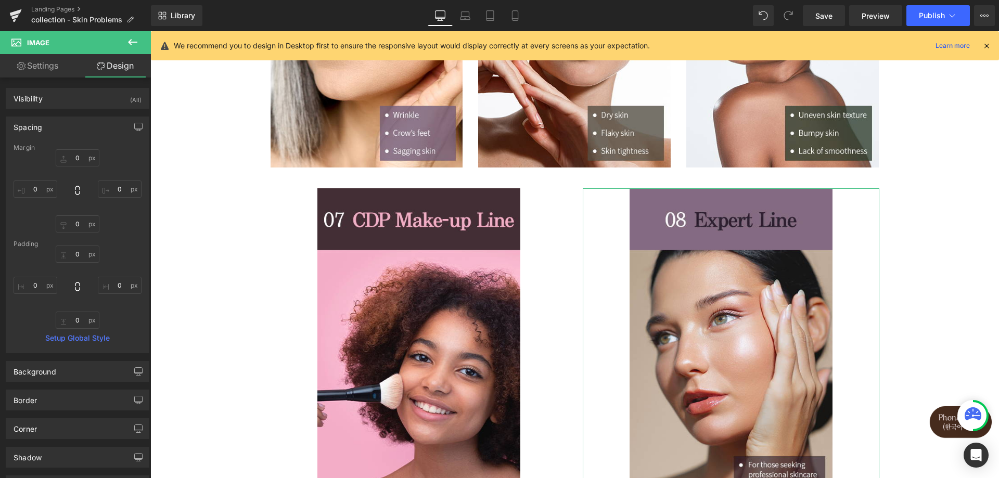
click at [118, 123] on div "Spacing" at bounding box center [77, 127] width 143 height 20
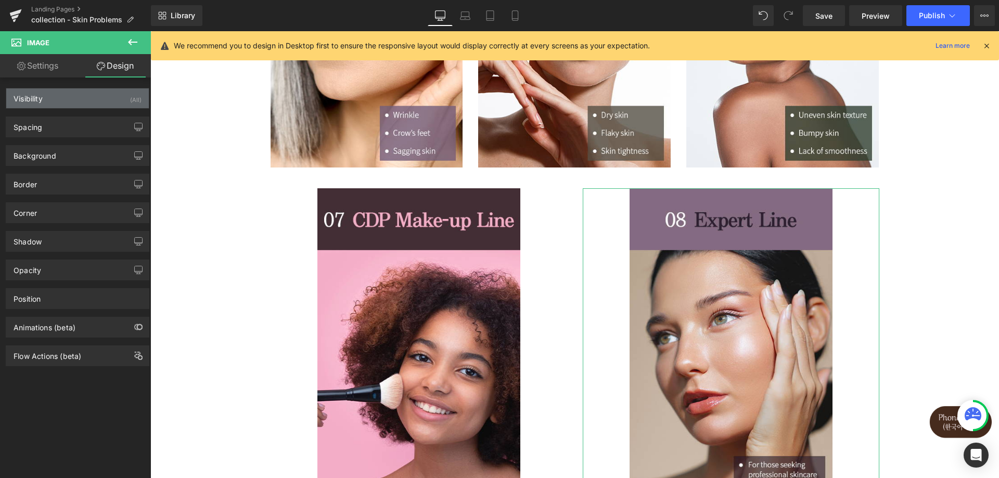
click at [107, 101] on div "Visibility (All)" at bounding box center [77, 98] width 143 height 20
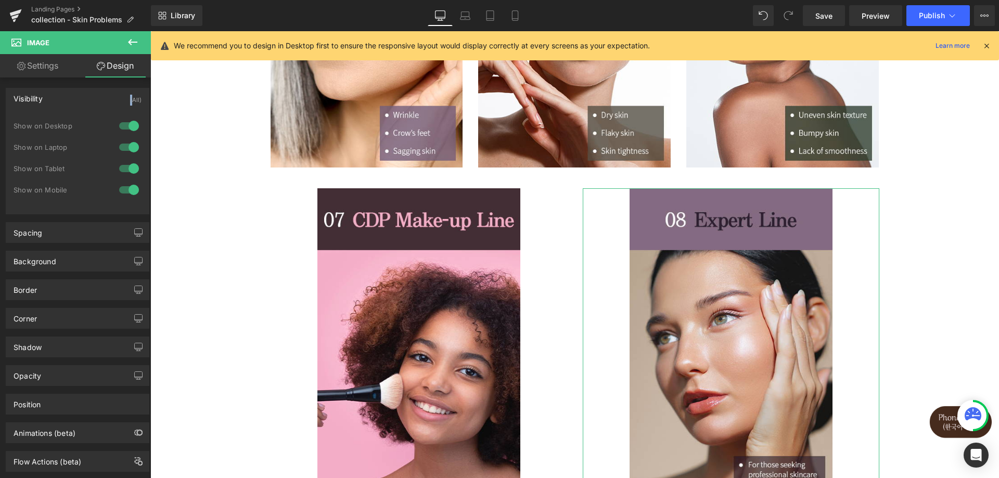
click at [106, 101] on div "Visibility (All)" at bounding box center [77, 98] width 143 height 20
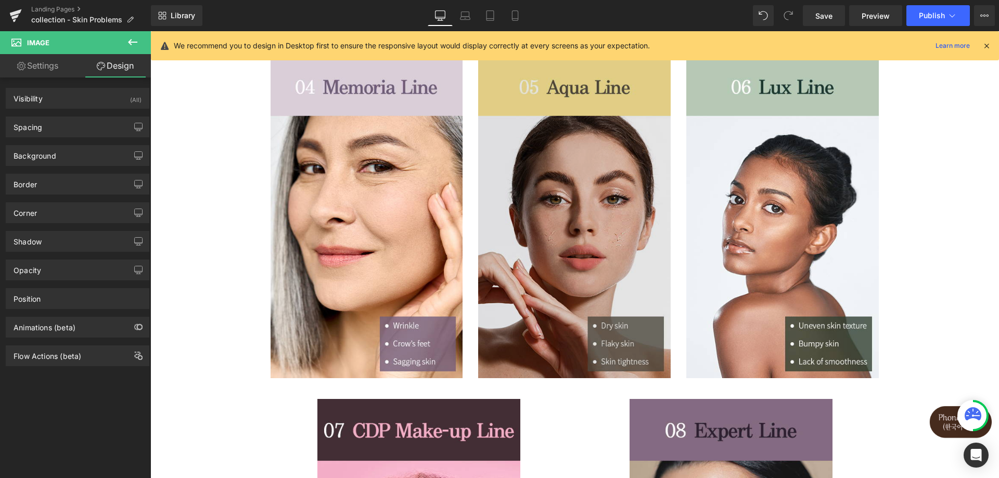
scroll to position [572, 0]
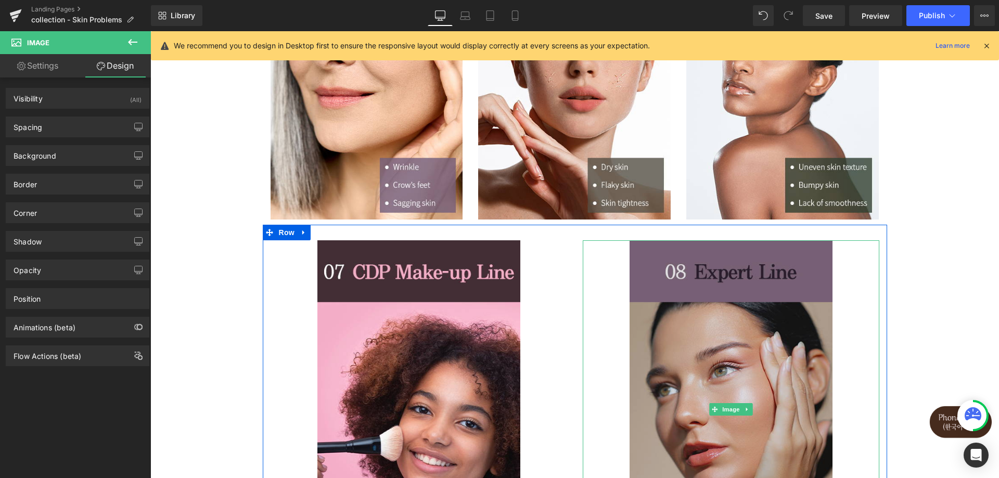
click at [649, 328] on img at bounding box center [731, 409] width 203 height 338
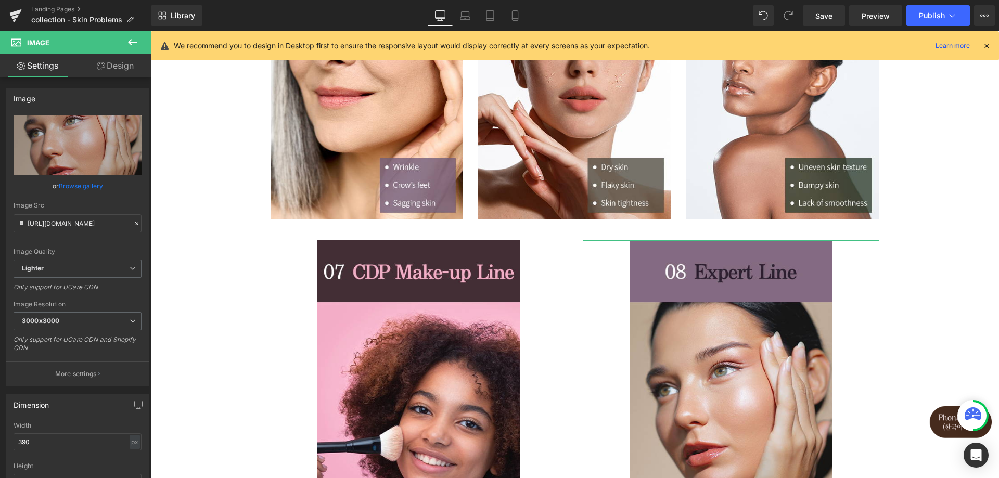
click at [122, 71] on link "Design" at bounding box center [115, 65] width 75 height 23
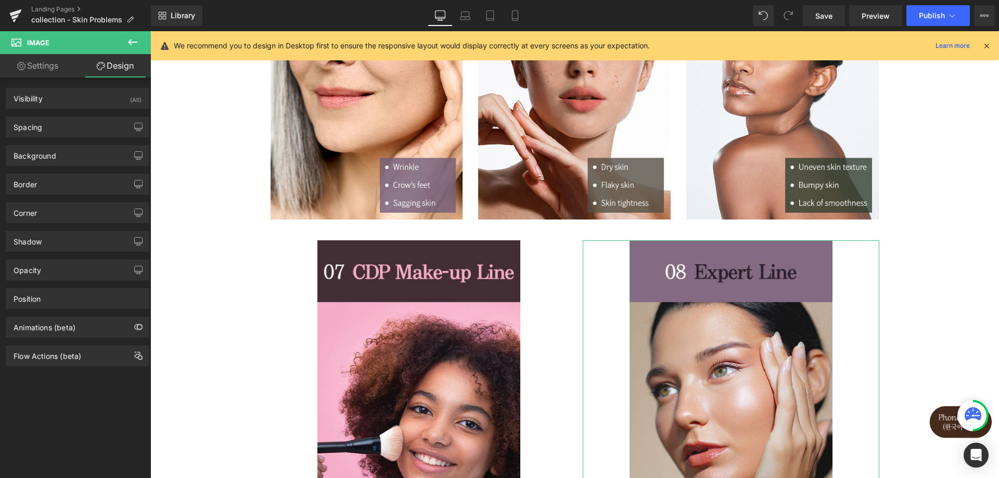
click at [31, 62] on link "Settings" at bounding box center [37, 65] width 75 height 23
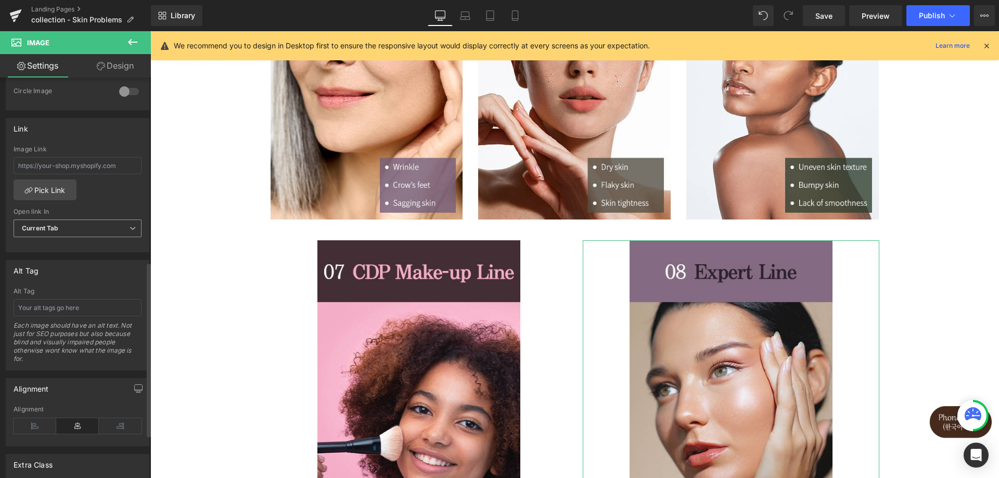
scroll to position [468, 0]
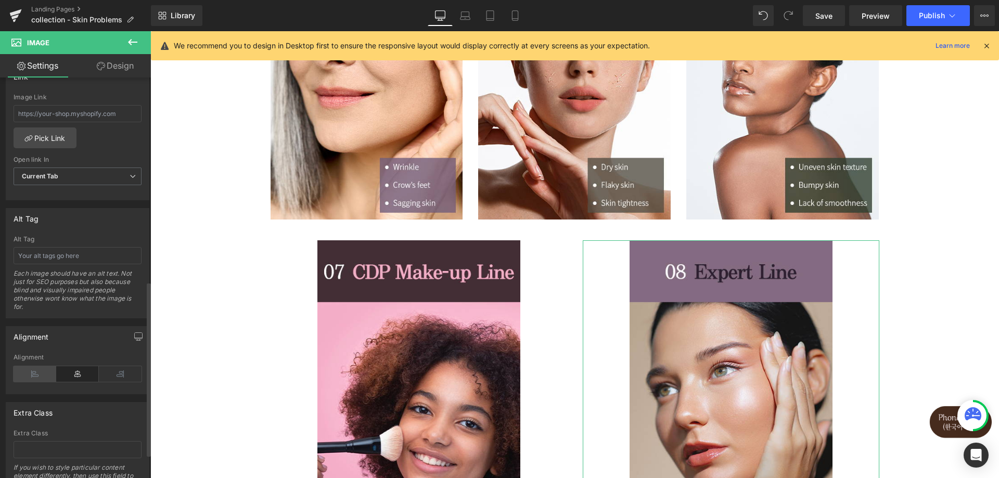
click at [41, 379] on icon at bounding box center [35, 374] width 43 height 16
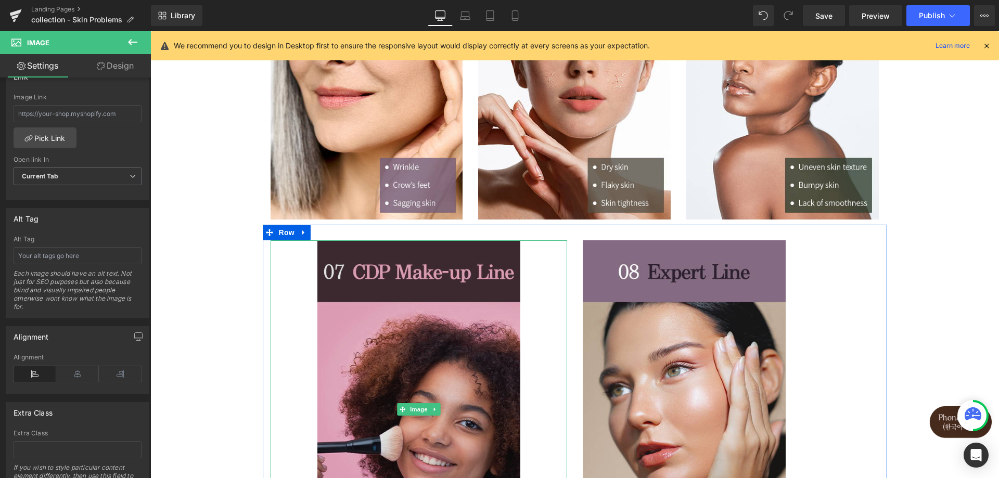
click at [407, 336] on img at bounding box center [418, 409] width 203 height 338
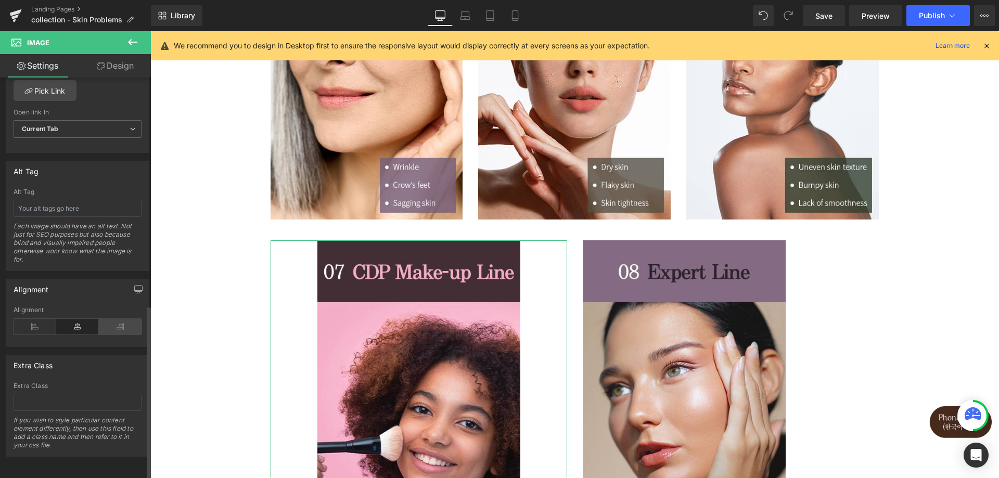
scroll to position [524, 0]
click at [104, 319] on icon at bounding box center [120, 327] width 43 height 16
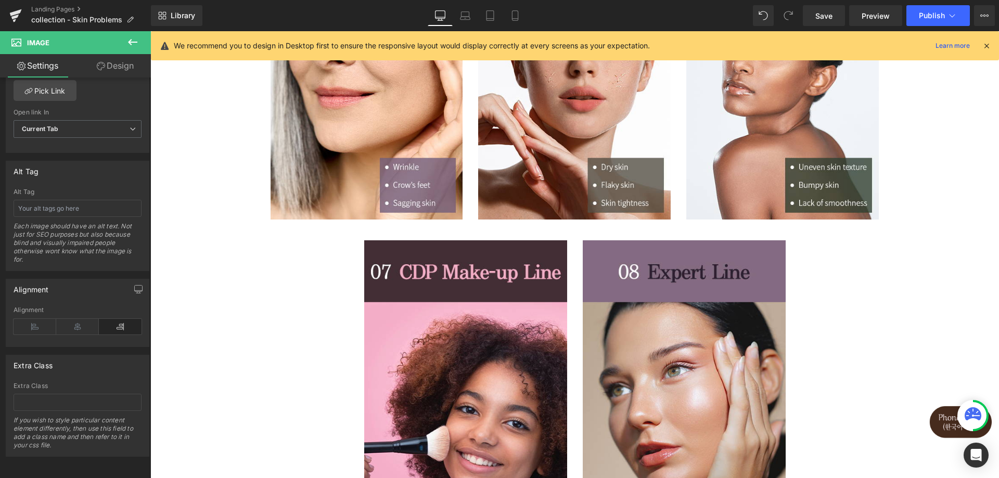
click at [197, 186] on div "Image Image Image Row Image Image Image Row Image Image Row Select your layout" at bounding box center [574, 132] width 849 height 1180
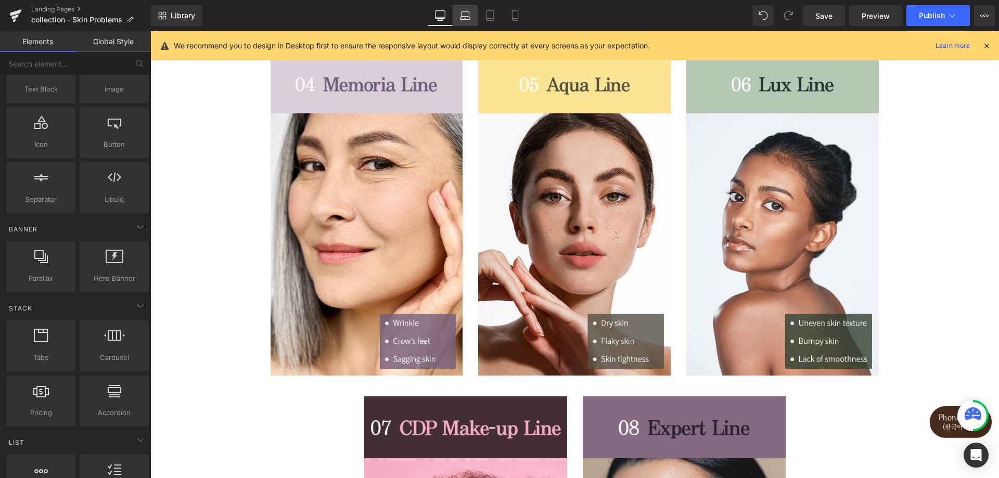
click at [470, 18] on icon at bounding box center [466, 18] width 10 height 3
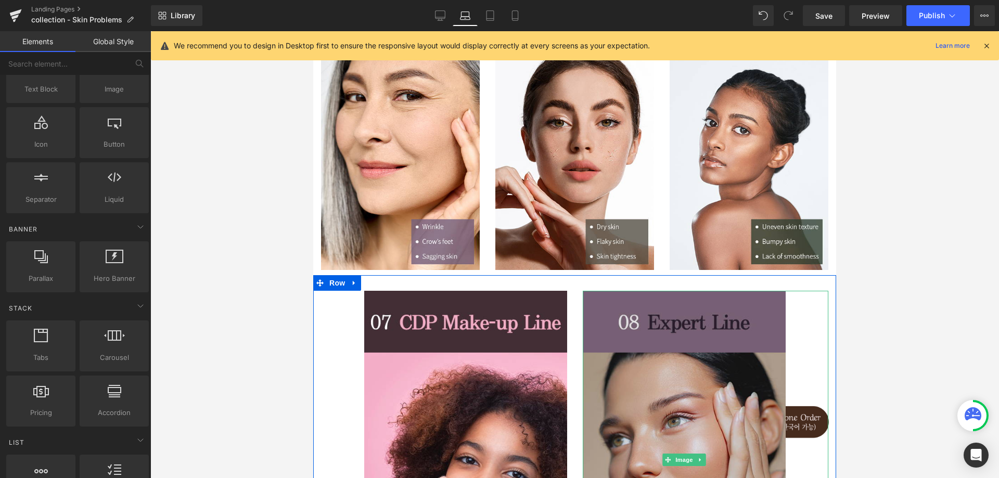
scroll to position [333, 0]
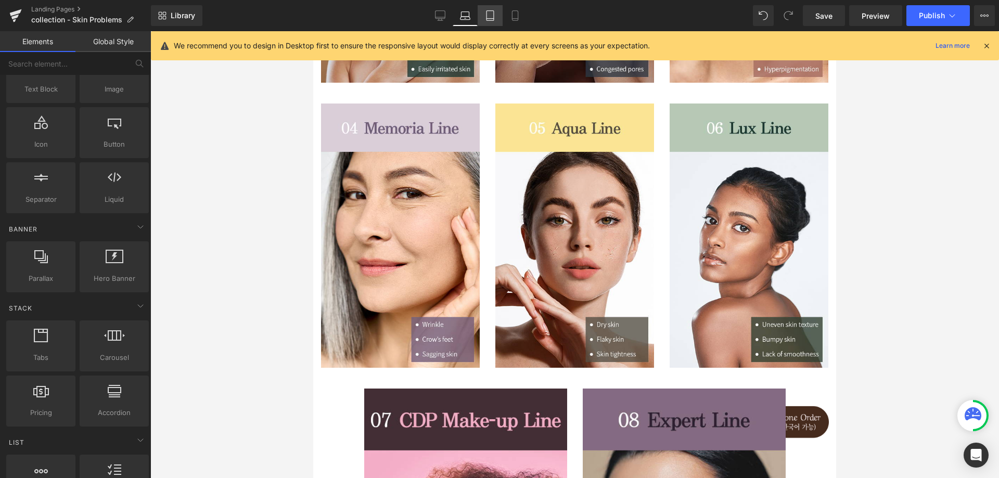
click at [498, 17] on link "Tablet" at bounding box center [490, 15] width 25 height 21
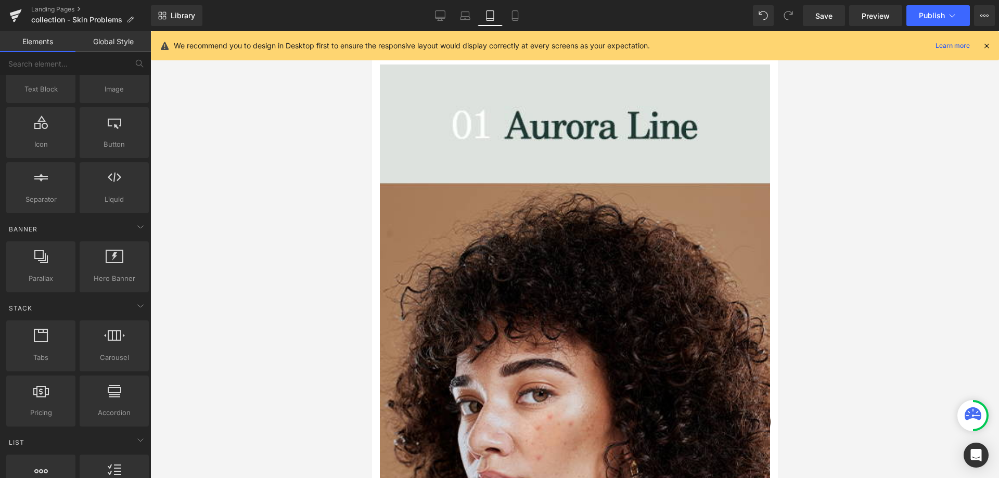
scroll to position [0, 0]
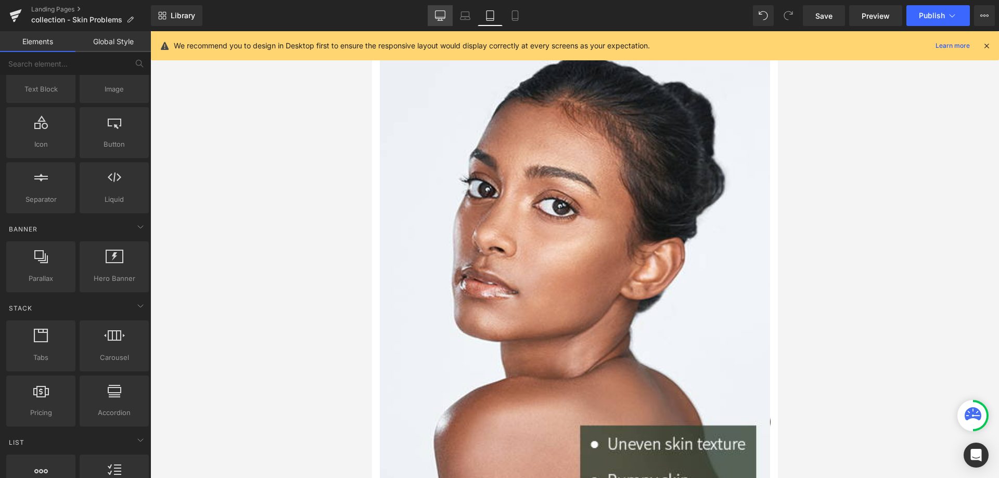
click at [442, 17] on icon at bounding box center [441, 17] width 10 height 0
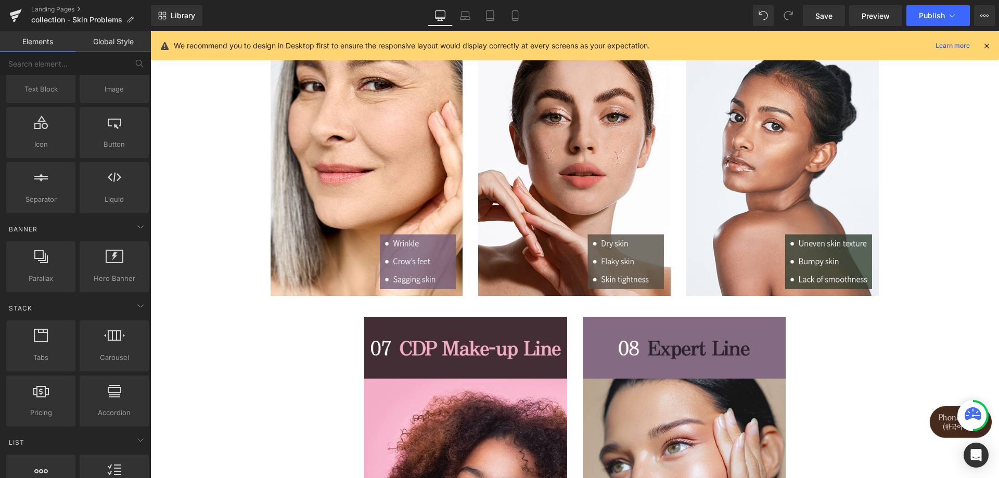
scroll to position [624, 0]
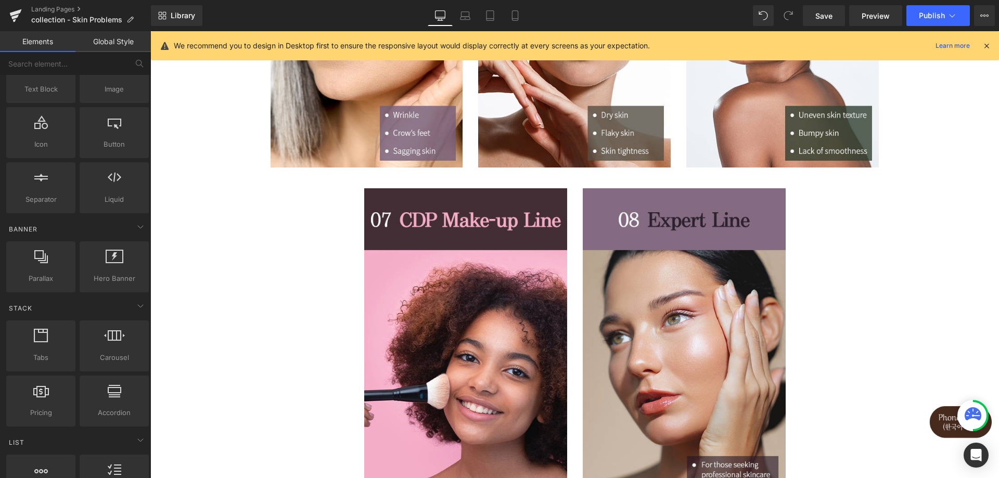
click at [471, 290] on img at bounding box center [465, 357] width 203 height 338
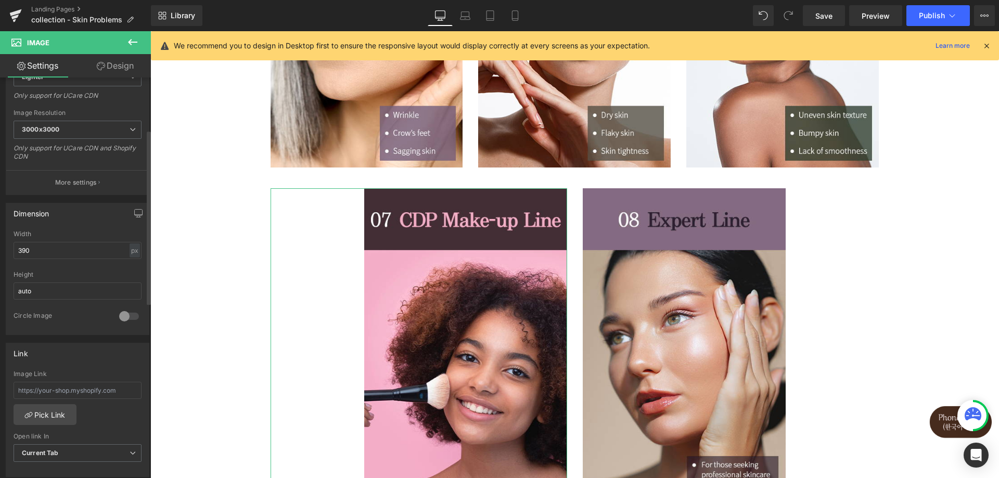
scroll to position [208, 0]
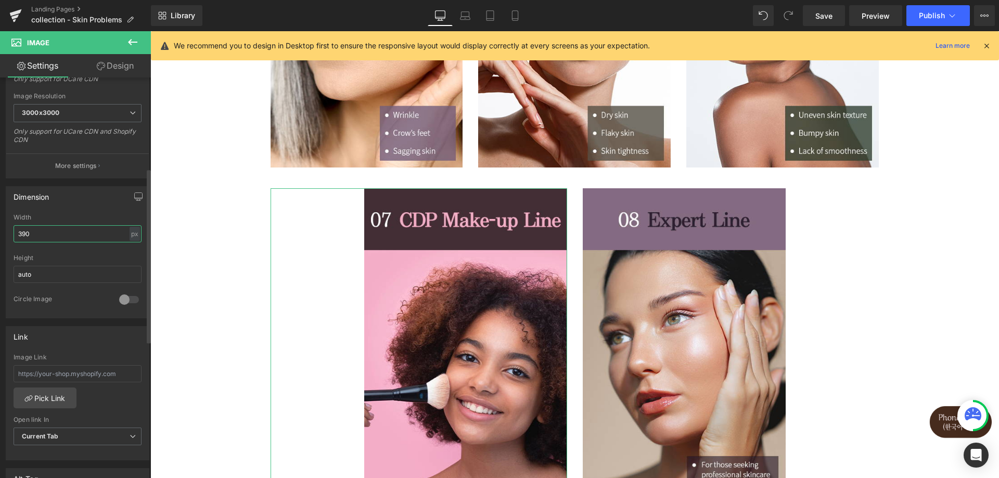
click at [53, 233] on input "390" at bounding box center [78, 233] width 128 height 17
click at [130, 237] on div "px" at bounding box center [135, 234] width 10 height 14
click at [131, 254] on li "%" at bounding box center [134, 250] width 13 height 15
type input "68.42"
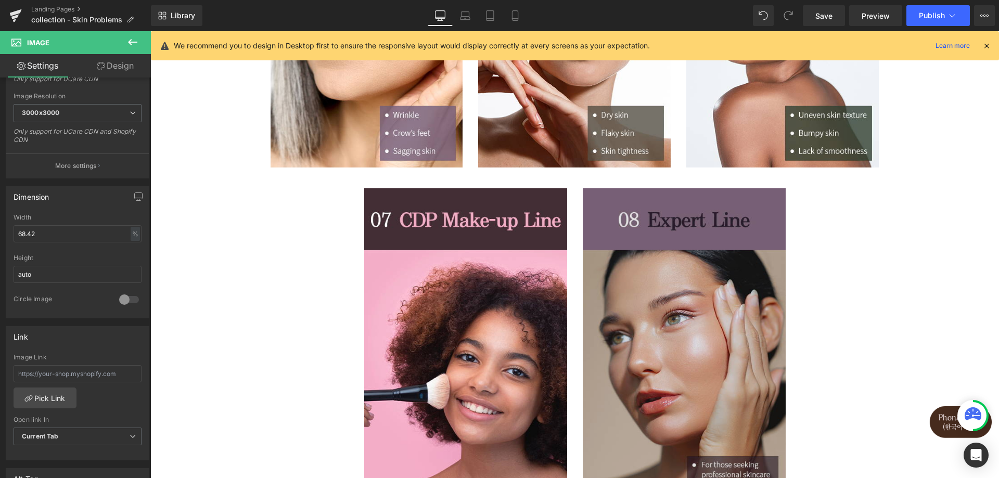
click at [658, 291] on img at bounding box center [684, 357] width 203 height 338
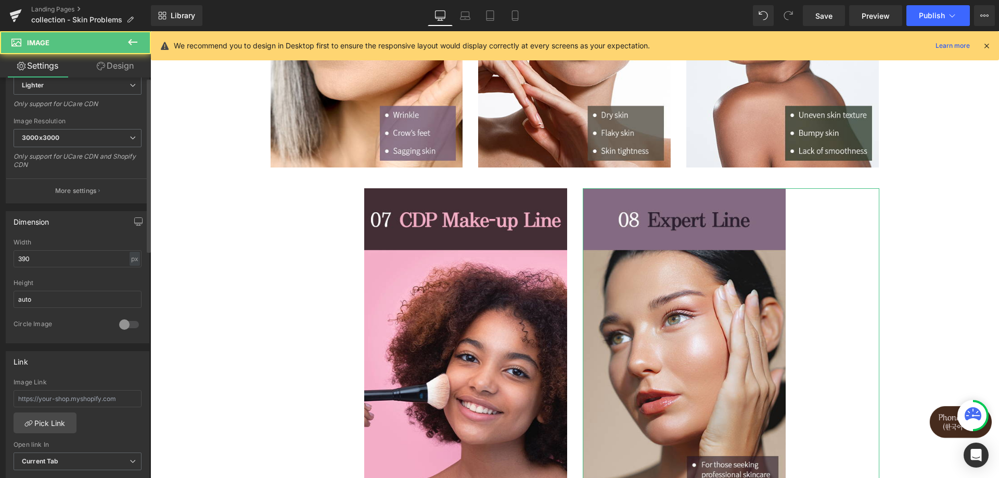
scroll to position [312, 0]
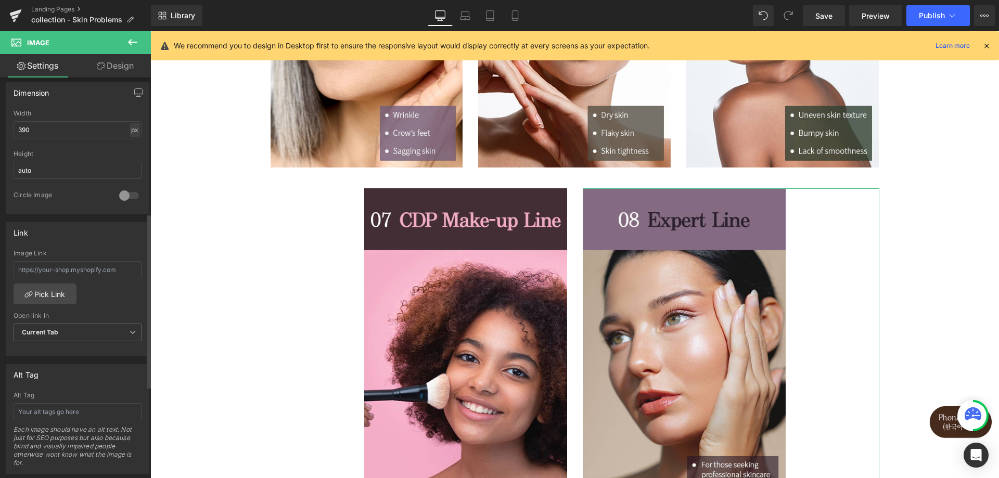
click at [131, 130] on div "px" at bounding box center [135, 130] width 10 height 14
click at [128, 148] on li "%" at bounding box center [134, 145] width 13 height 15
type input "68.42"
click at [461, 17] on icon at bounding box center [465, 15] width 10 height 10
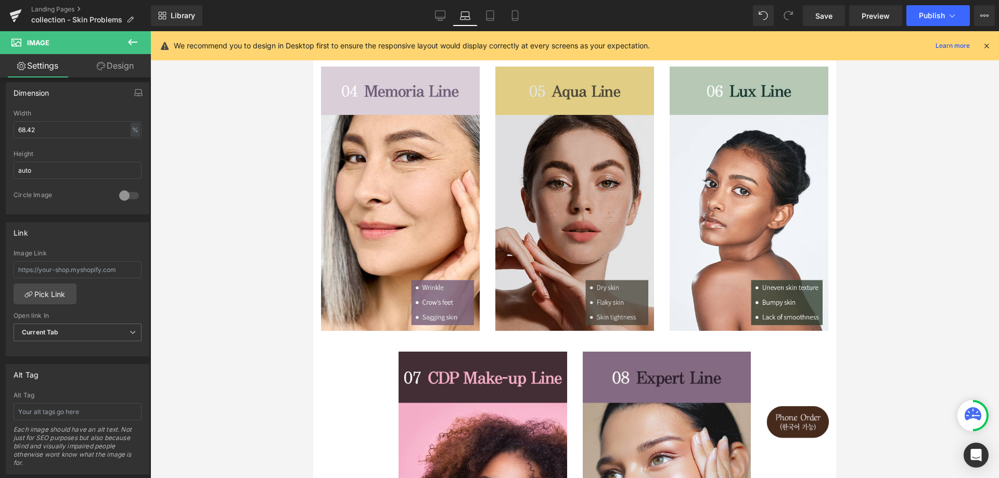
scroll to position [368, 0]
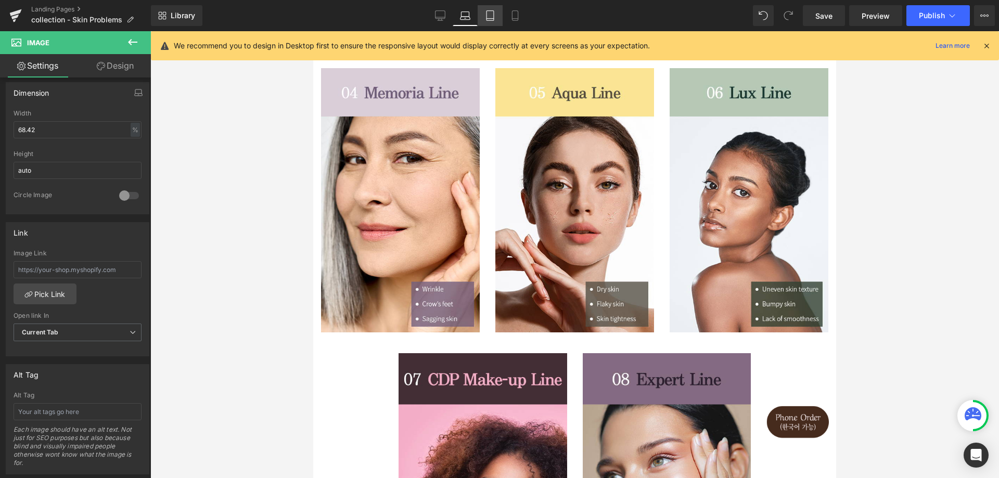
click at [494, 19] on icon at bounding box center [490, 16] width 7 height 10
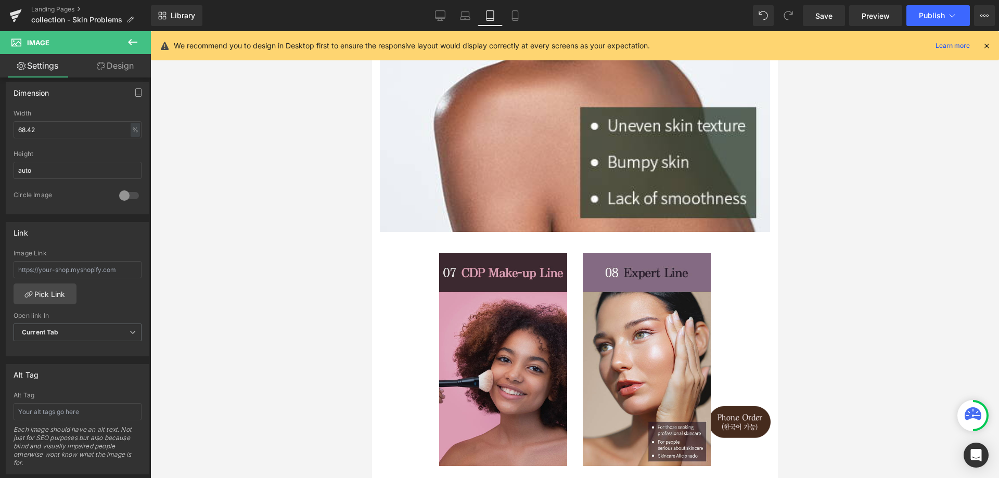
scroll to position [3809, 0]
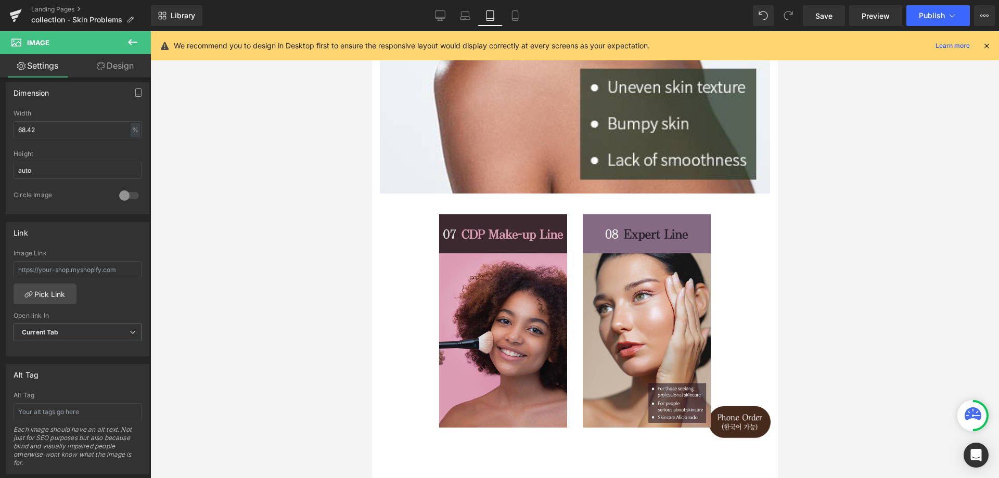
click at [460, 259] on img at bounding box center [503, 320] width 128 height 213
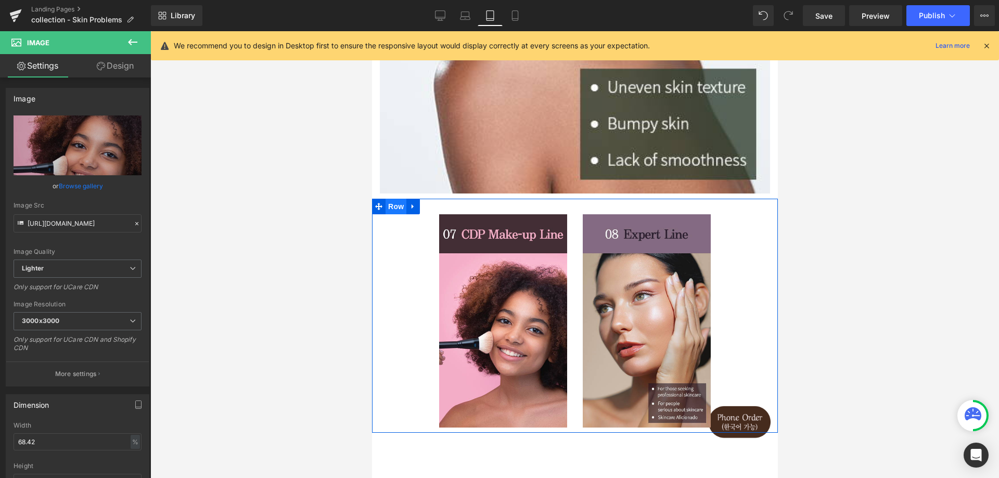
click at [399, 199] on span "Row" at bounding box center [395, 207] width 21 height 16
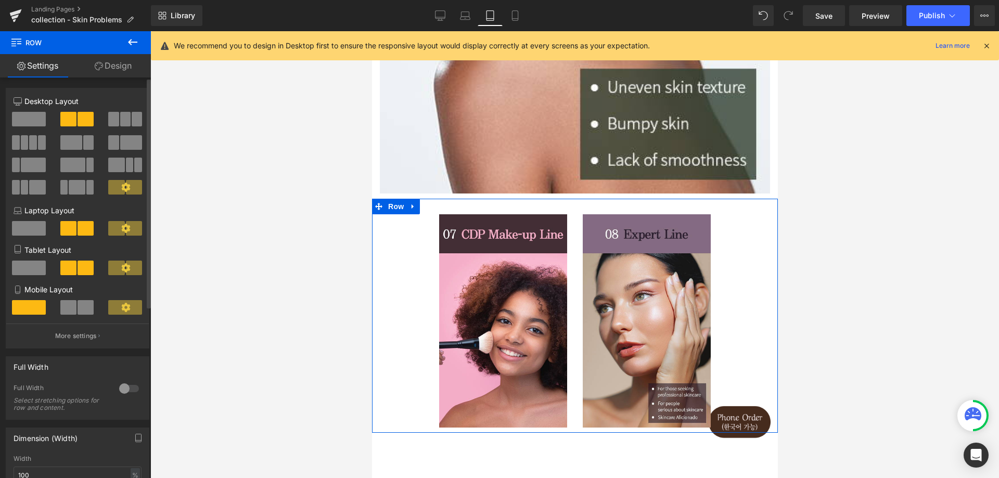
click at [28, 273] on span at bounding box center [29, 268] width 34 height 15
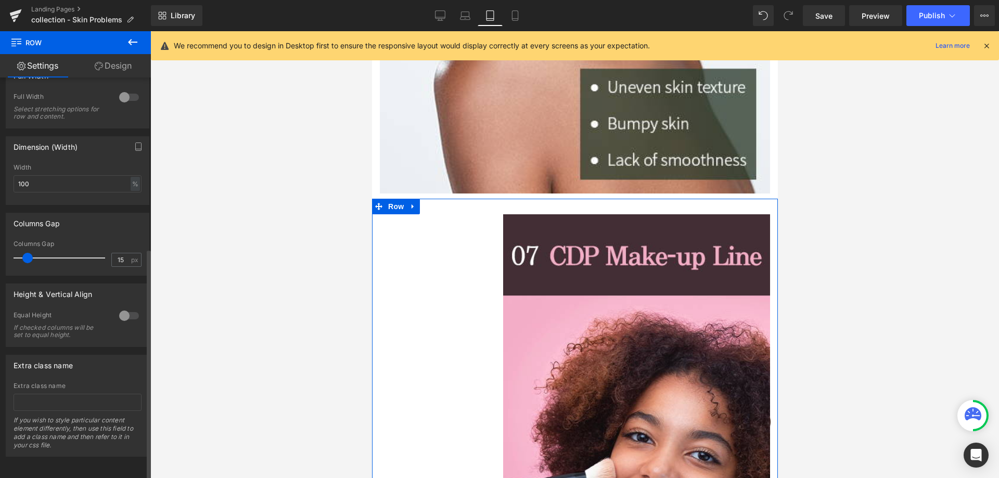
scroll to position [299, 0]
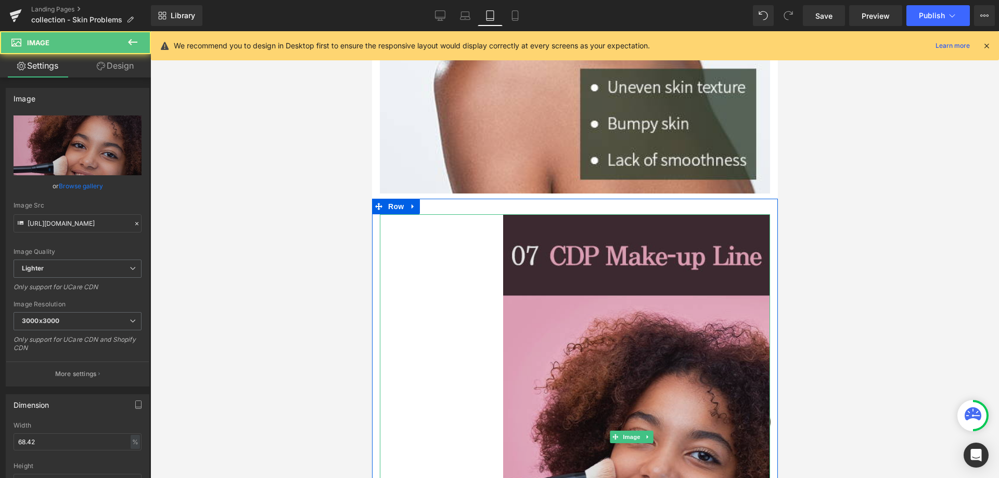
click at [600, 256] on img at bounding box center [636, 436] width 267 height 445
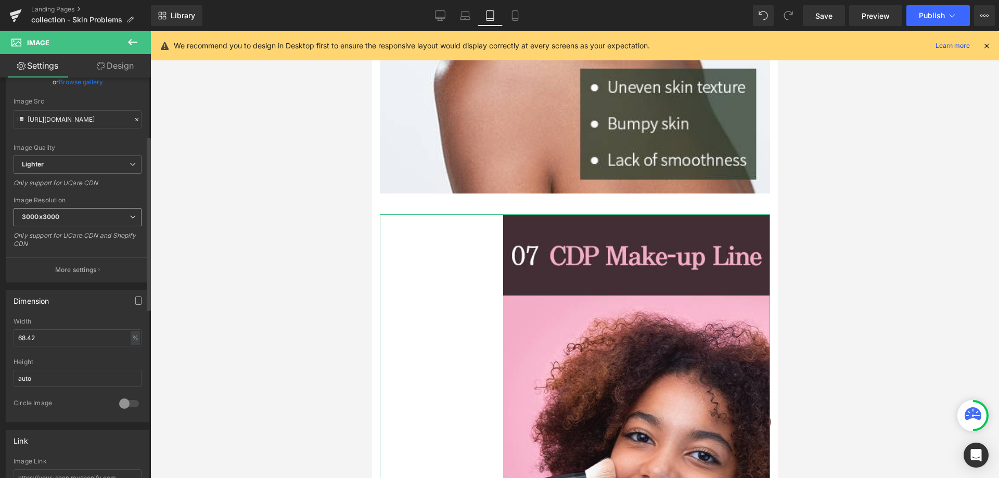
scroll to position [208, 0]
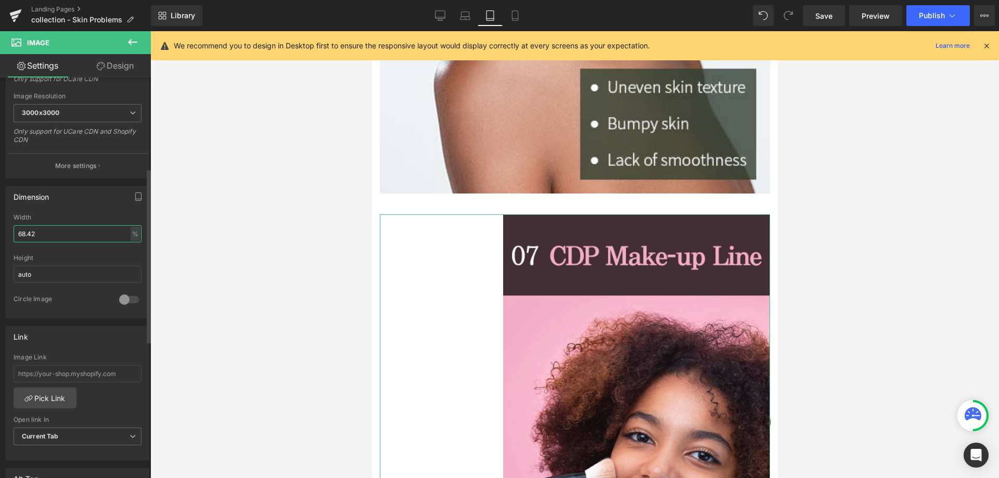
click at [85, 234] on input "68.42" at bounding box center [78, 233] width 128 height 17
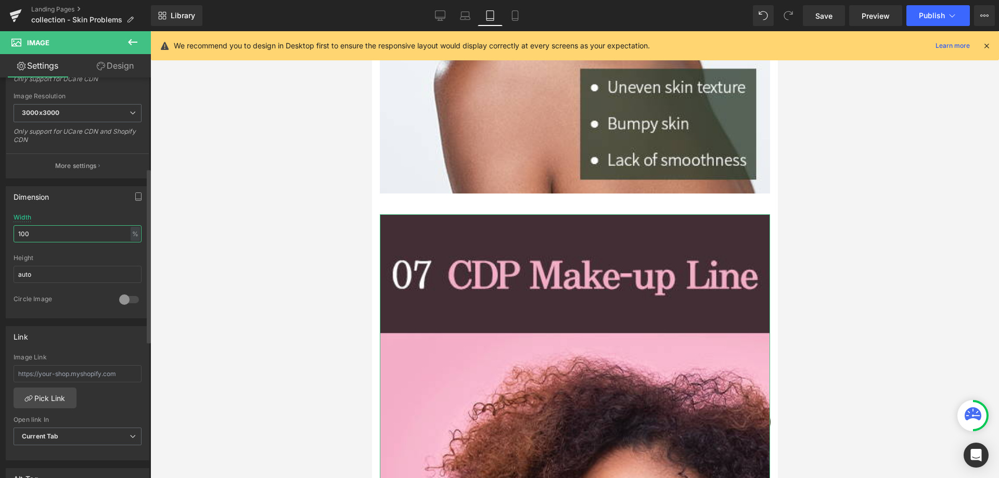
type input "100"
click at [86, 214] on div "Width 100 % % px" at bounding box center [78, 234] width 128 height 41
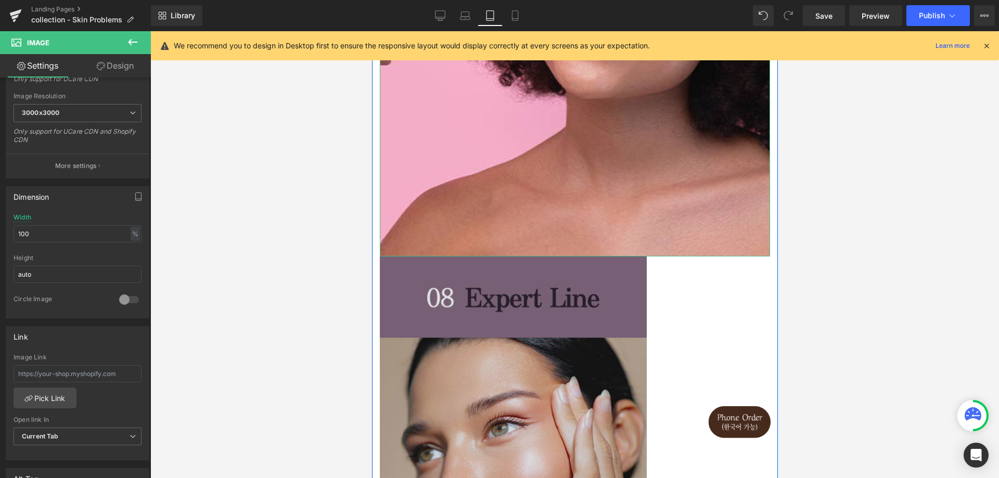
scroll to position [4433, 0]
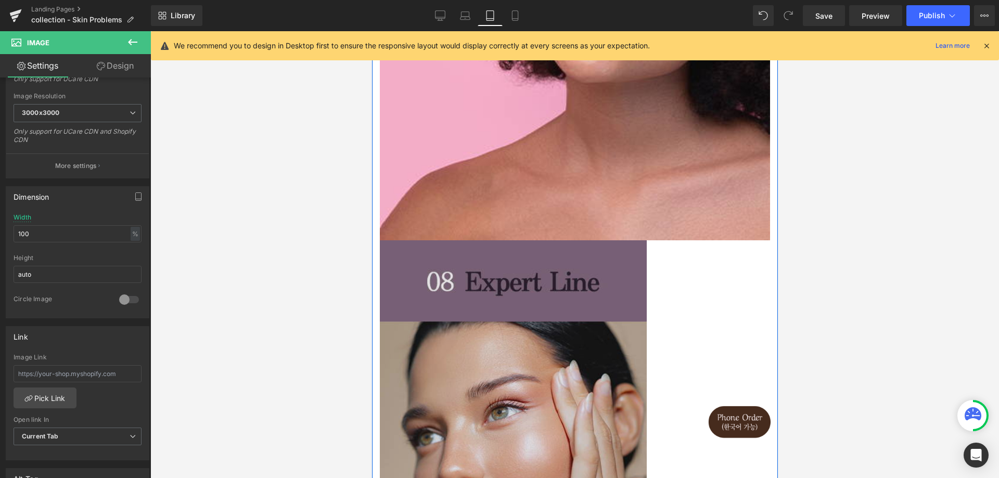
click at [589, 267] on img at bounding box center [512, 462] width 267 height 445
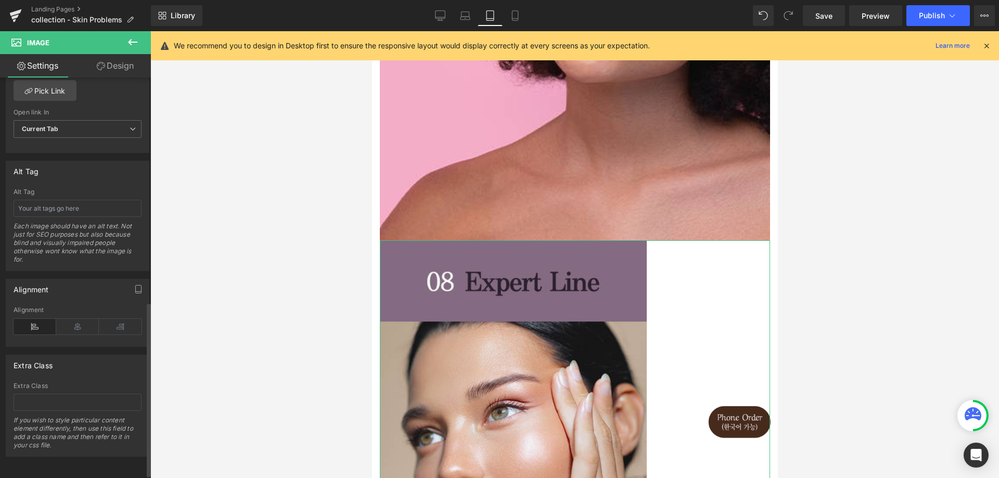
scroll to position [524, 0]
click at [76, 331] on div "Alignment" at bounding box center [78, 327] width 128 height 40
click at [76, 323] on icon at bounding box center [77, 327] width 43 height 16
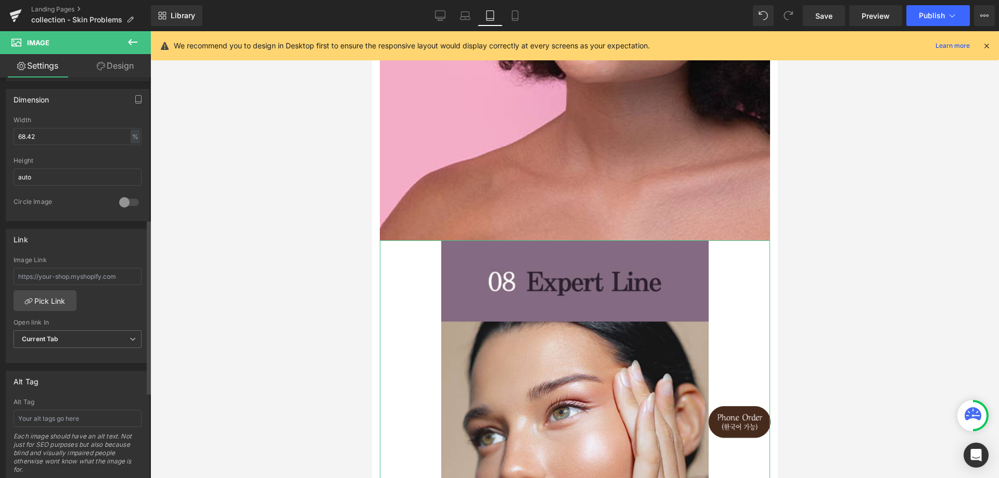
scroll to position [263, 0]
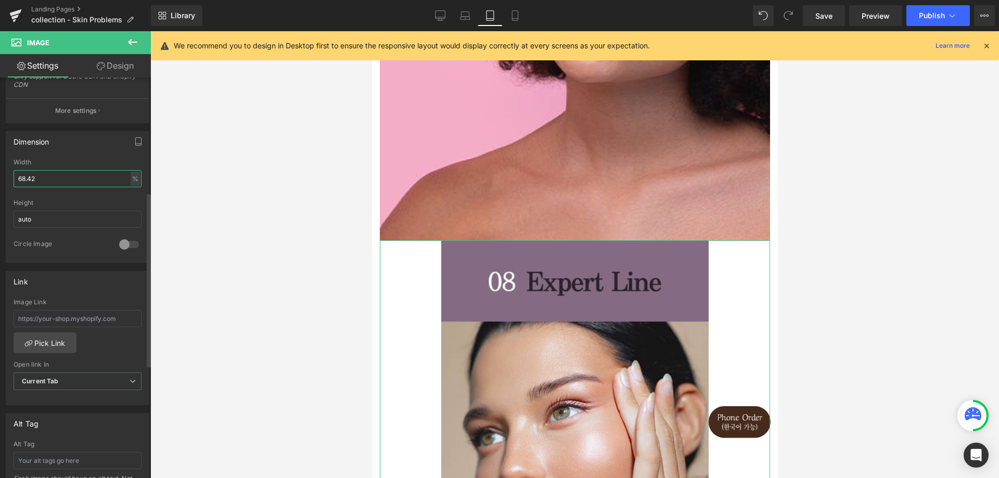
click at [111, 177] on input "68.42" at bounding box center [78, 178] width 128 height 17
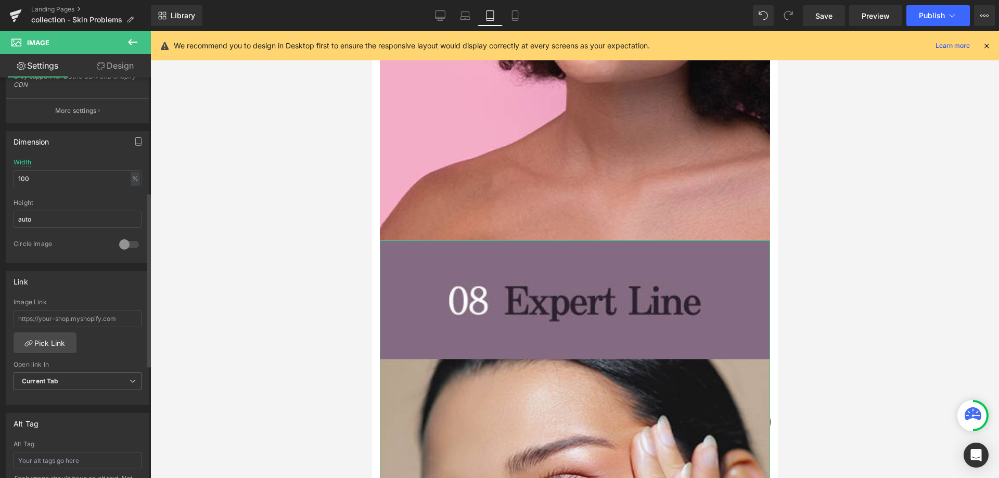
click at [125, 153] on div "Dimension 100% Width 100 % % px auto Height auto 0 Circle Image" at bounding box center [78, 197] width 144 height 132
click at [475, 17] on link "Laptop" at bounding box center [465, 15] width 25 height 21
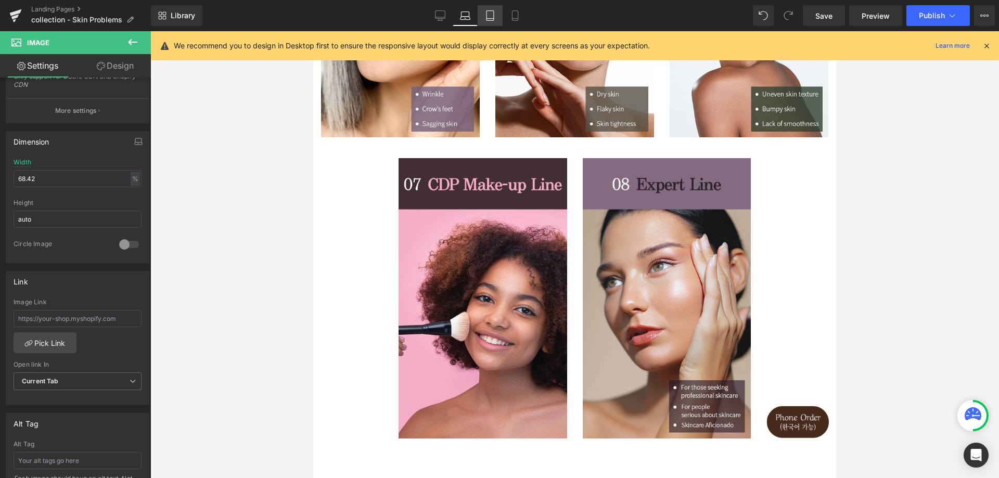
click at [490, 11] on icon at bounding box center [490, 15] width 10 height 10
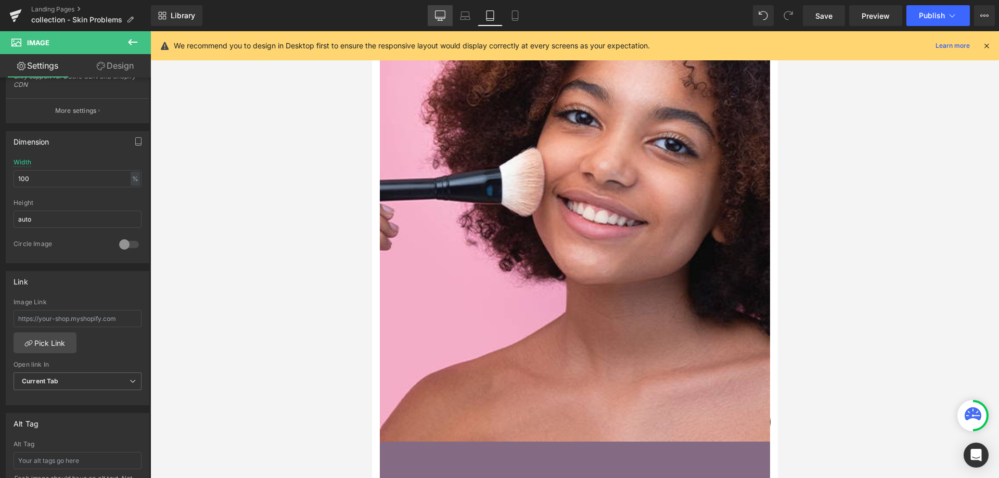
click at [435, 11] on link "Desktop" at bounding box center [440, 15] width 25 height 21
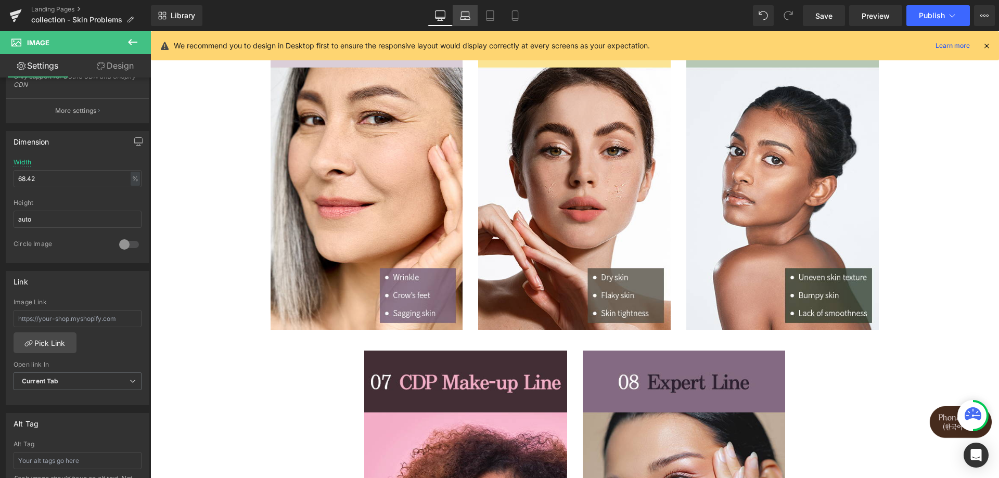
click at [469, 17] on icon at bounding box center [465, 15] width 10 height 10
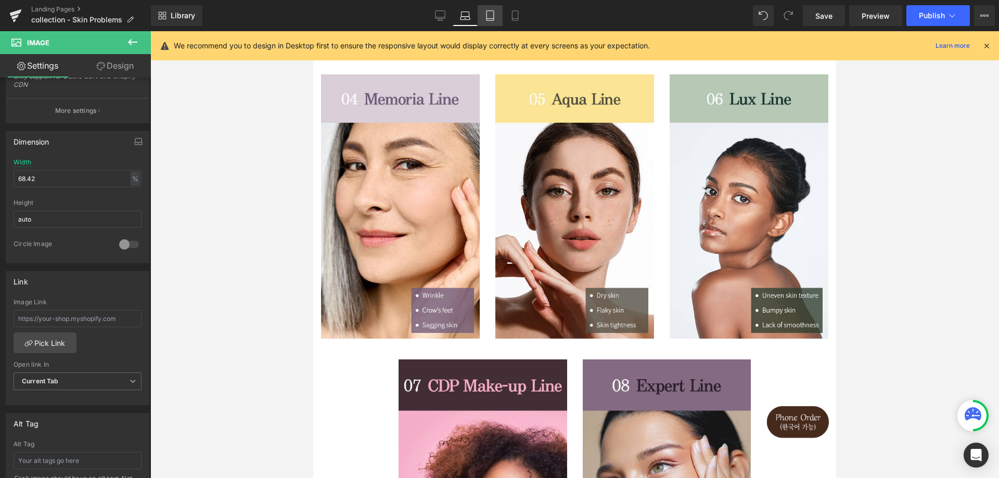
click at [485, 16] on icon at bounding box center [490, 15] width 10 height 10
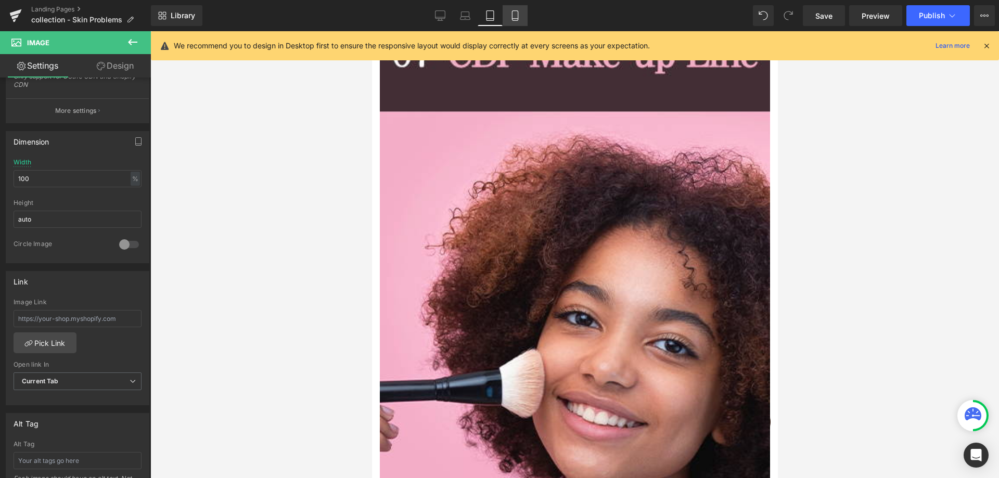
click at [507, 17] on link "Mobile" at bounding box center [515, 15] width 25 height 21
type input "68.42"
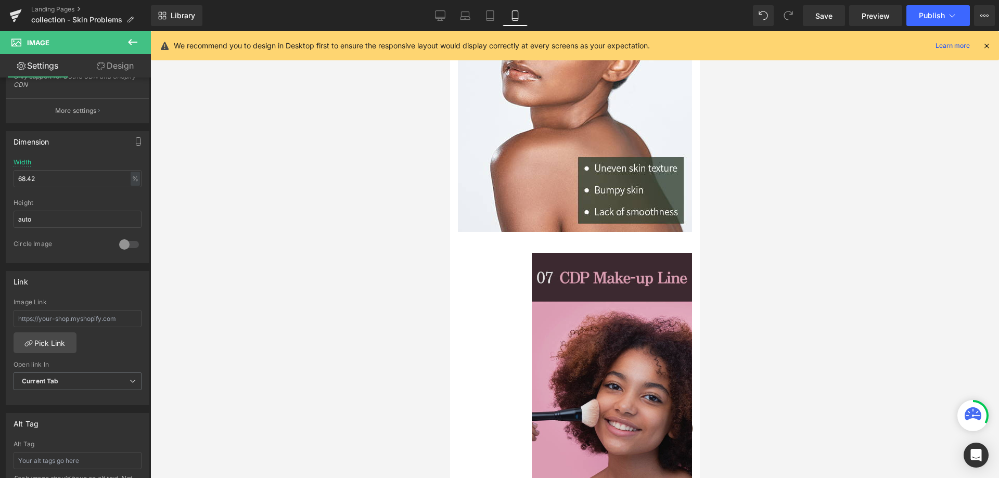
click at [586, 261] on img at bounding box center [611, 386] width 160 height 267
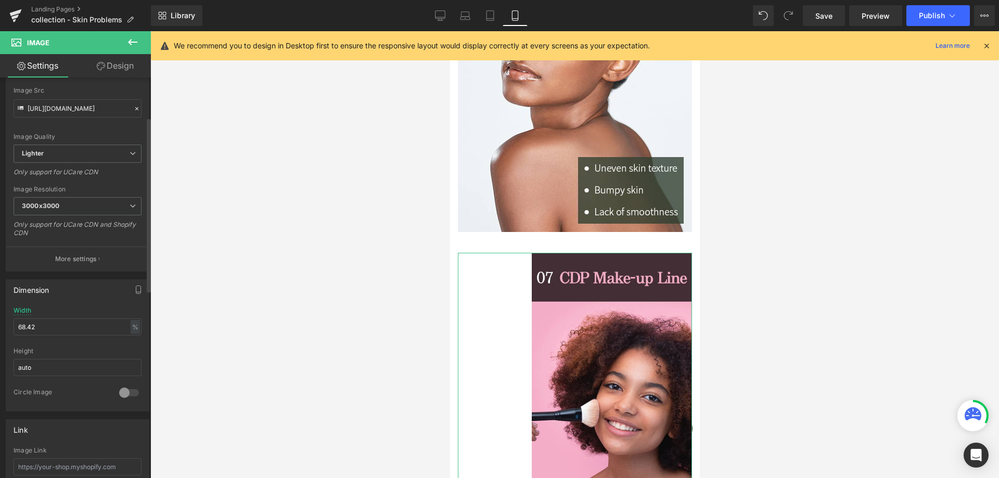
scroll to position [260, 0]
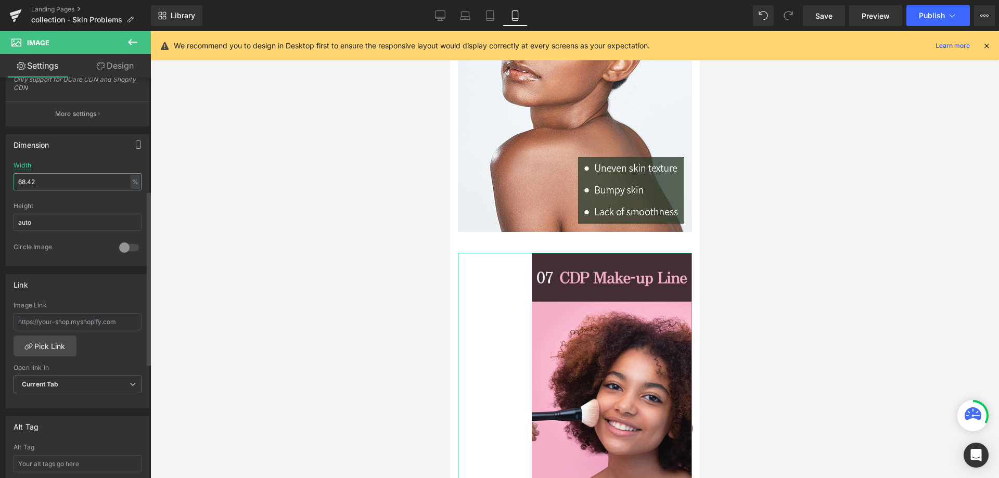
drag, startPoint x: 53, startPoint y: 178, endPoint x: 0, endPoint y: 185, distance: 53.1
click at [0, 185] on div "Dimension 68.42% Width 68.42 % % px auto Height auto 0 Circle Image" at bounding box center [78, 196] width 156 height 140
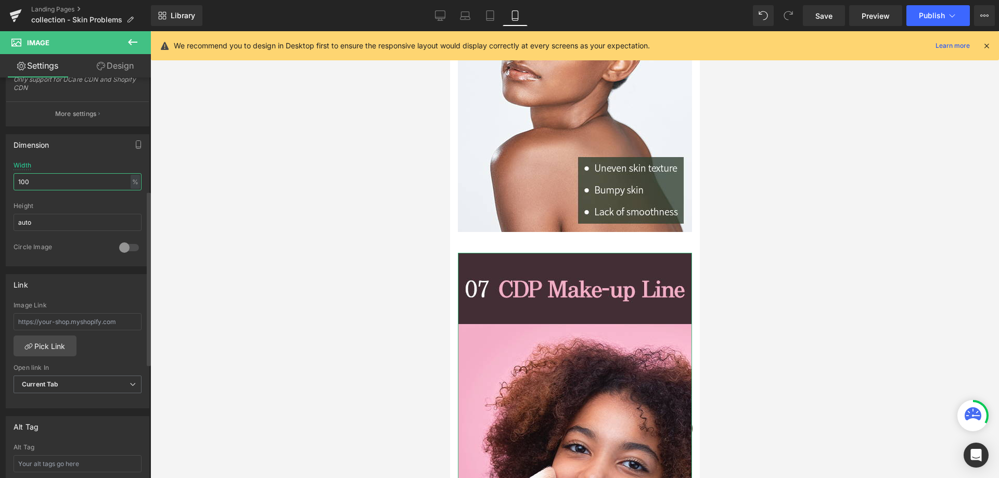
type input "100"
click at [86, 156] on div "Dimension 100% Width 100 % % px auto Height auto 0 Circle Image" at bounding box center [78, 200] width 144 height 132
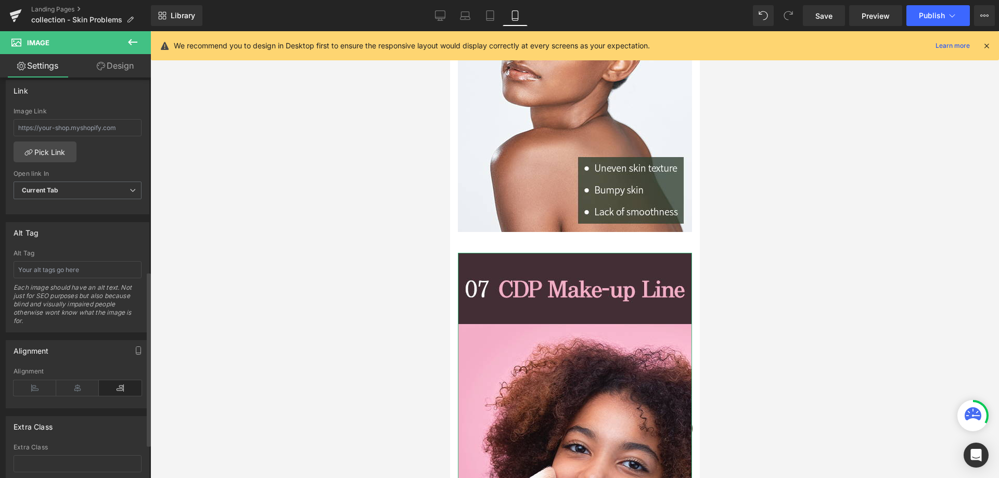
scroll to position [468, 0]
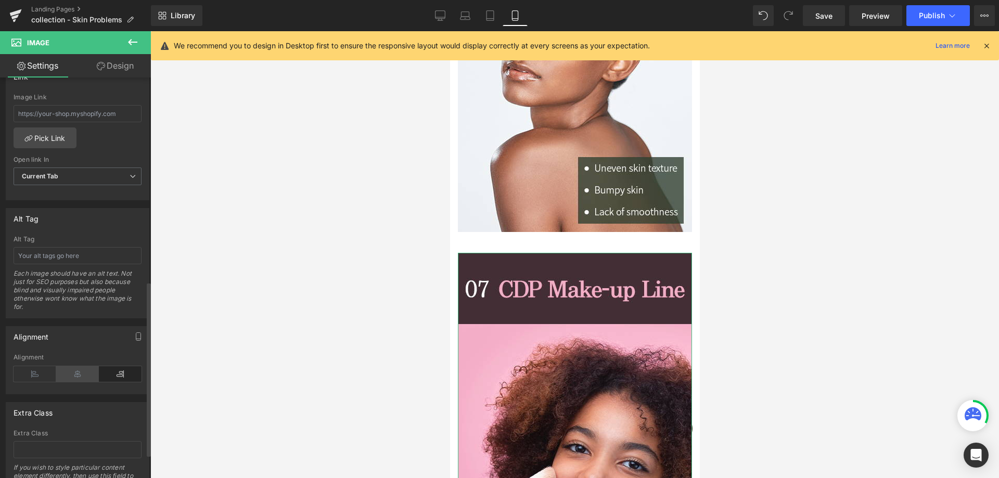
click at [75, 374] on icon at bounding box center [77, 374] width 43 height 16
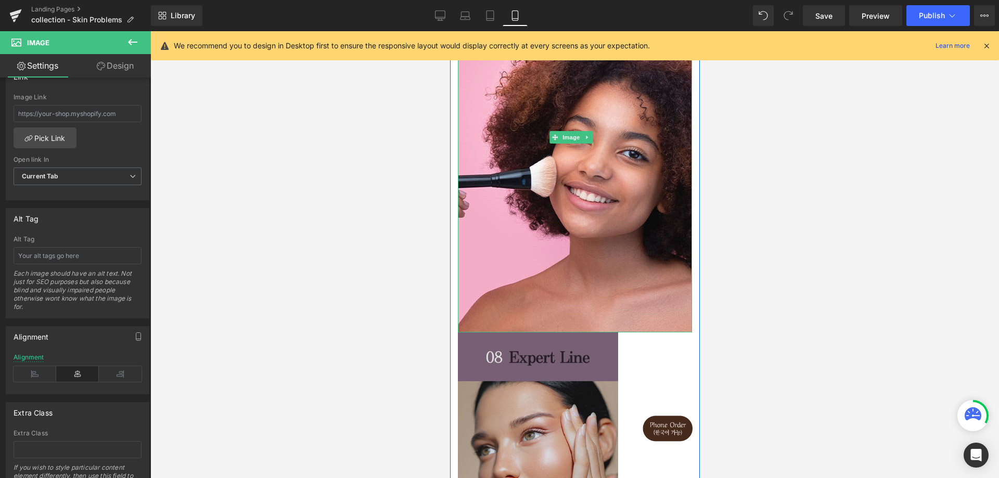
scroll to position [2521, 0]
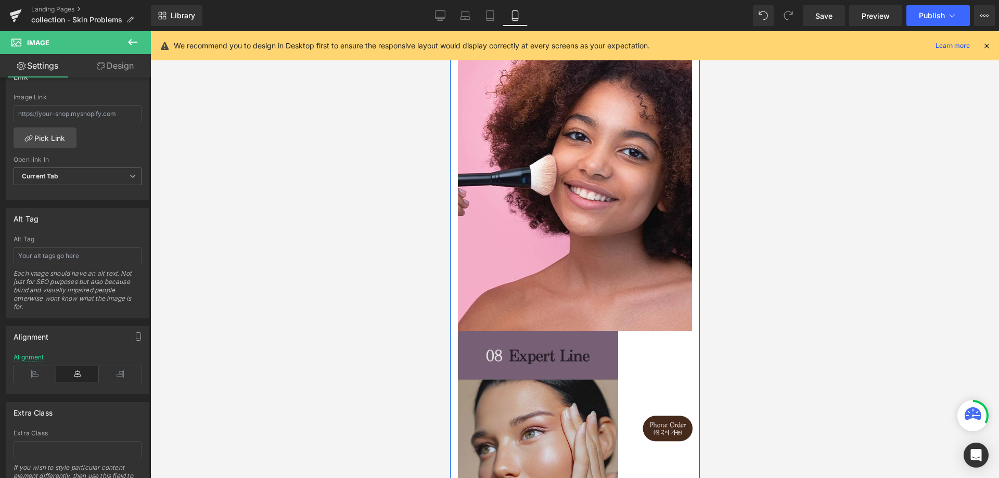
click at [576, 359] on img at bounding box center [537, 464] width 160 height 267
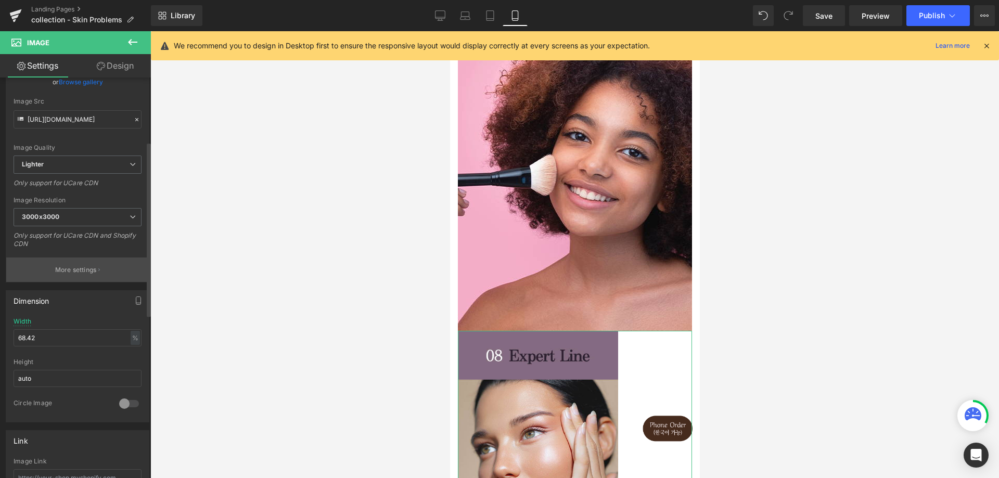
scroll to position [156, 0]
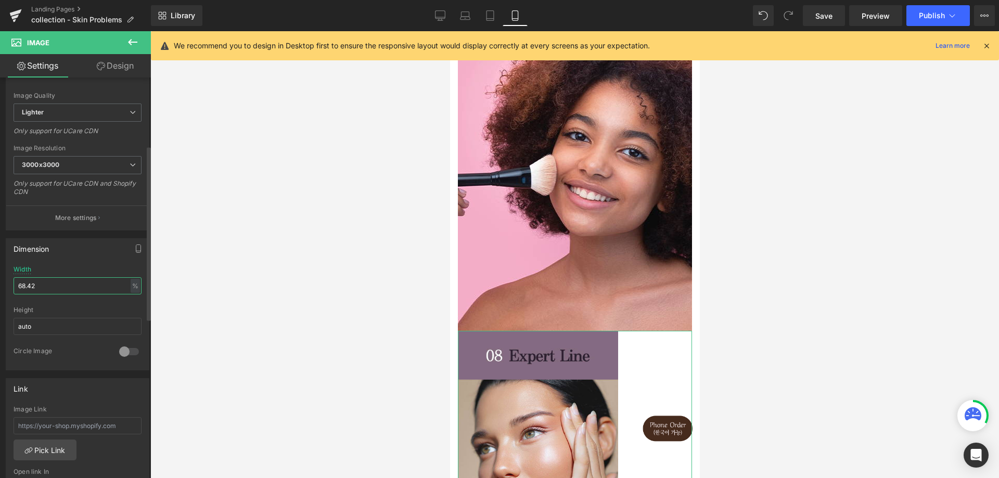
drag, startPoint x: 65, startPoint y: 278, endPoint x: 0, endPoint y: 285, distance: 64.9
click at [0, 283] on div "Dimension 68.42% Width 68.42 % % px auto Height auto 0 Circle Image" at bounding box center [78, 301] width 156 height 140
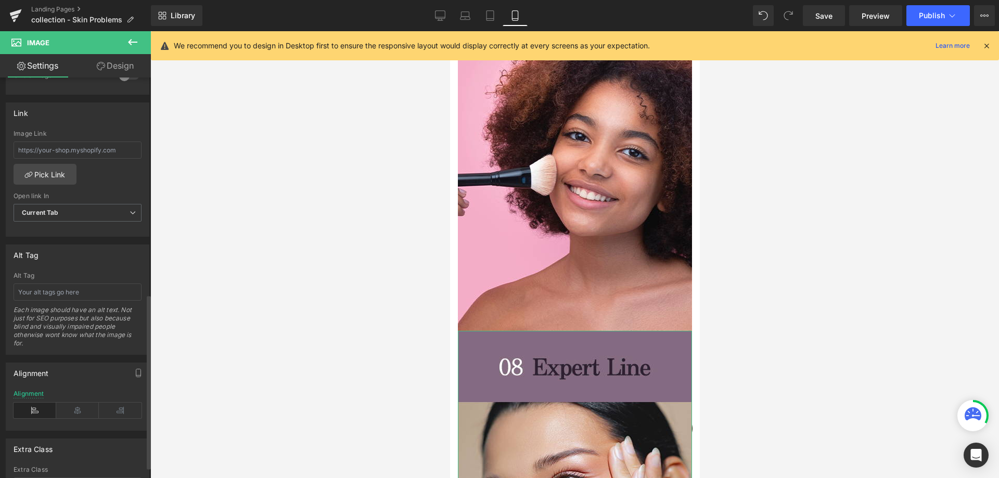
scroll to position [520, 0]
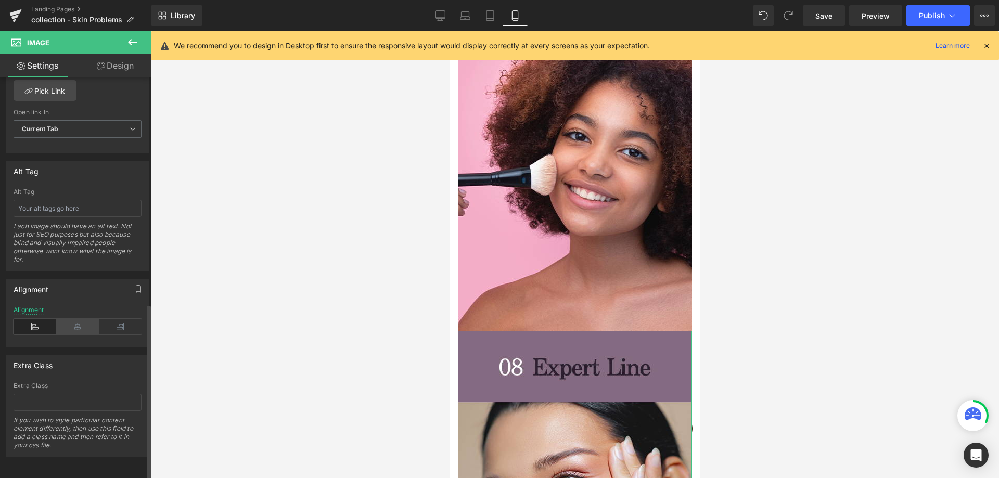
click at [85, 320] on icon at bounding box center [77, 327] width 43 height 16
click at [92, 279] on div "Alignment" at bounding box center [77, 289] width 143 height 20
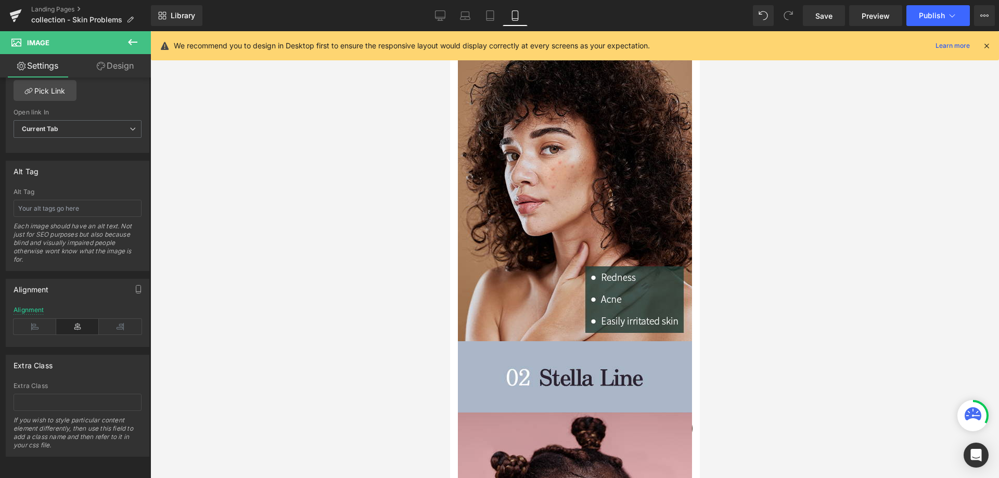
scroll to position [0, 0]
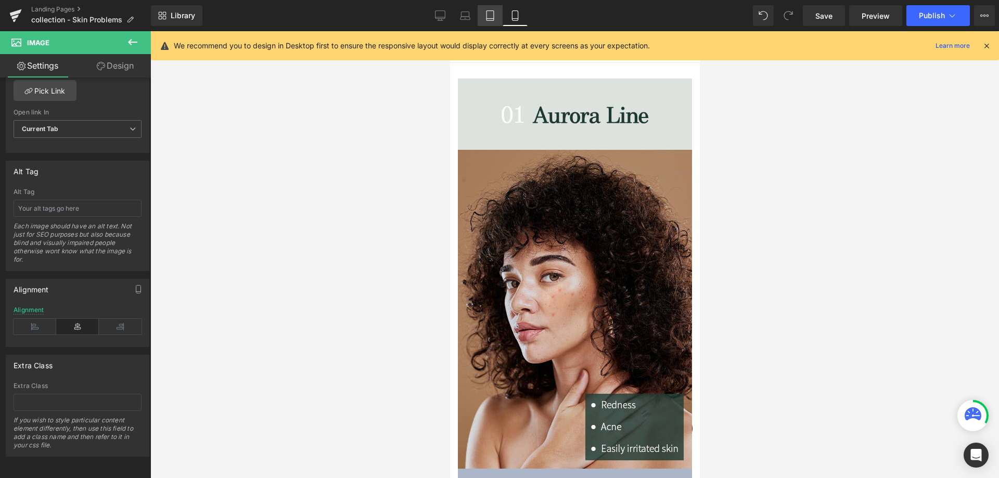
click at [484, 16] on link "Tablet" at bounding box center [490, 15] width 25 height 21
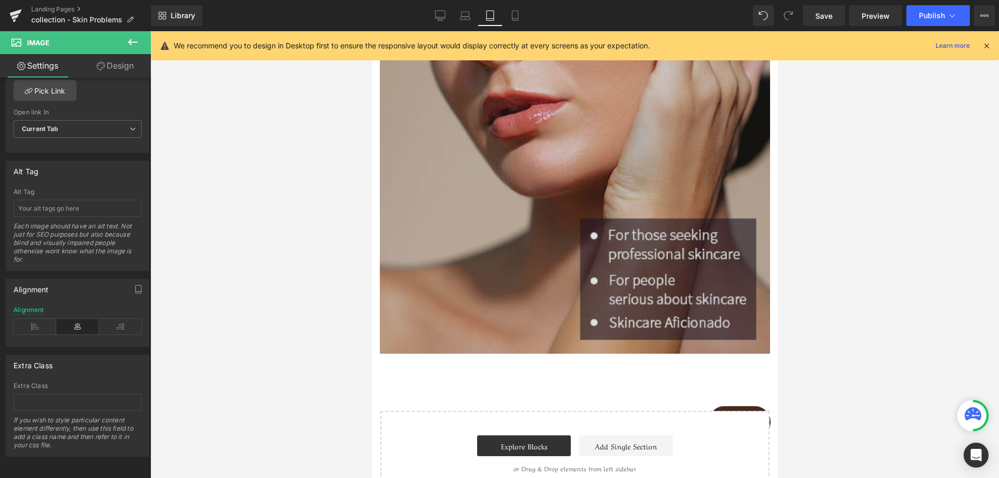
scroll to position [5100, 0]
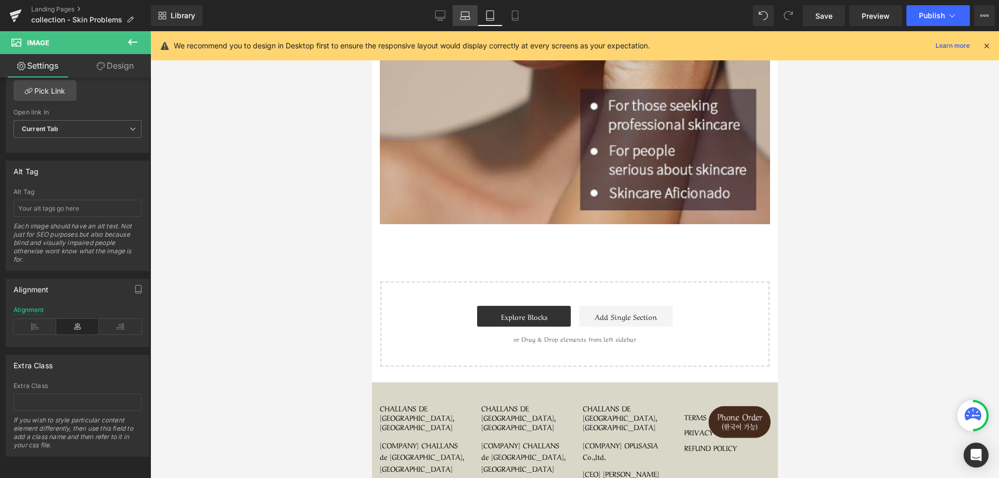
click at [468, 17] on icon at bounding box center [466, 18] width 10 height 3
type input "68.42"
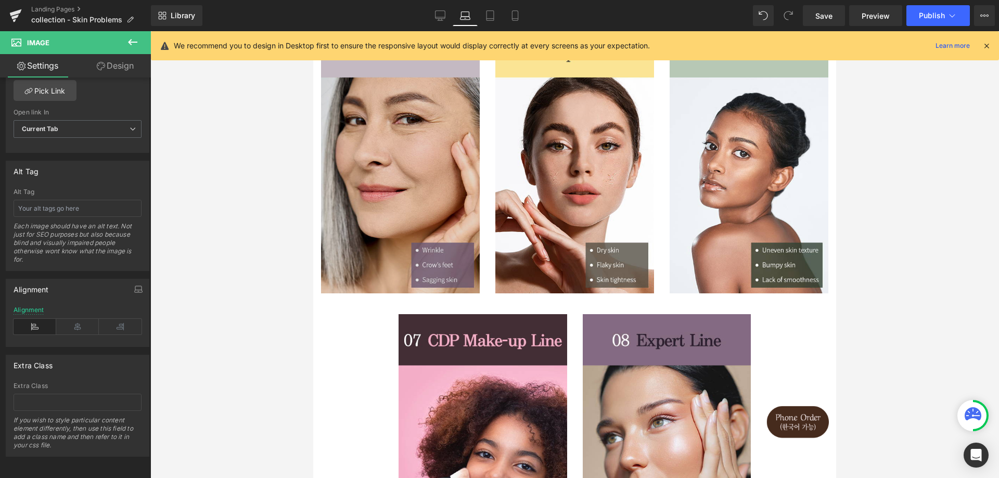
scroll to position [364, 0]
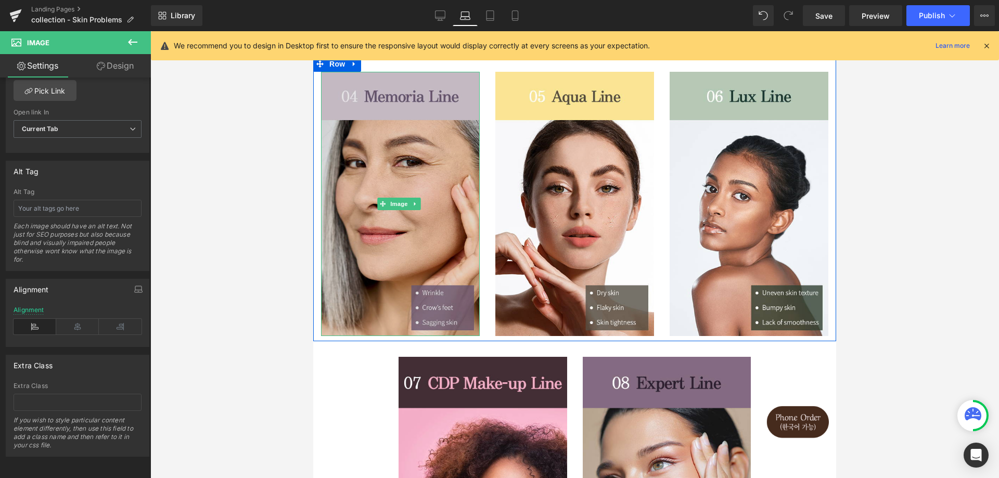
click at [424, 214] on img at bounding box center [400, 204] width 159 height 264
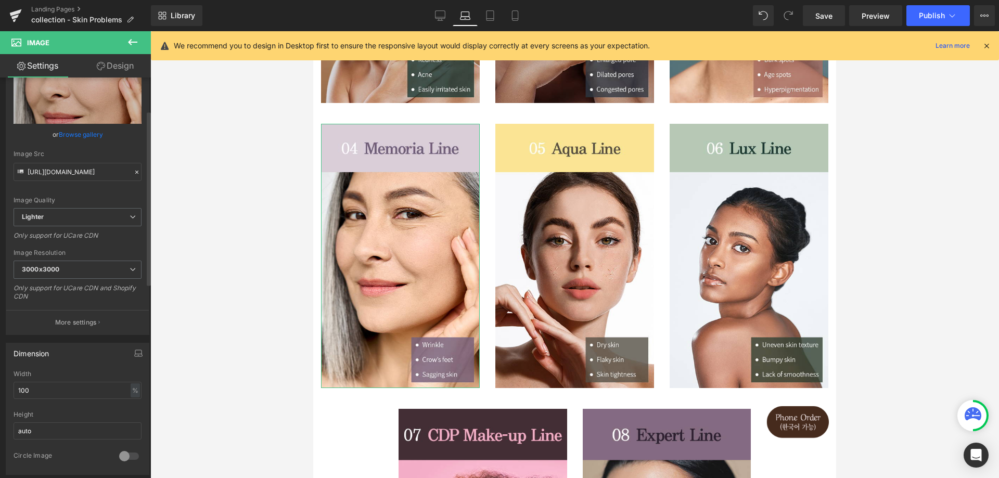
scroll to position [156, 0]
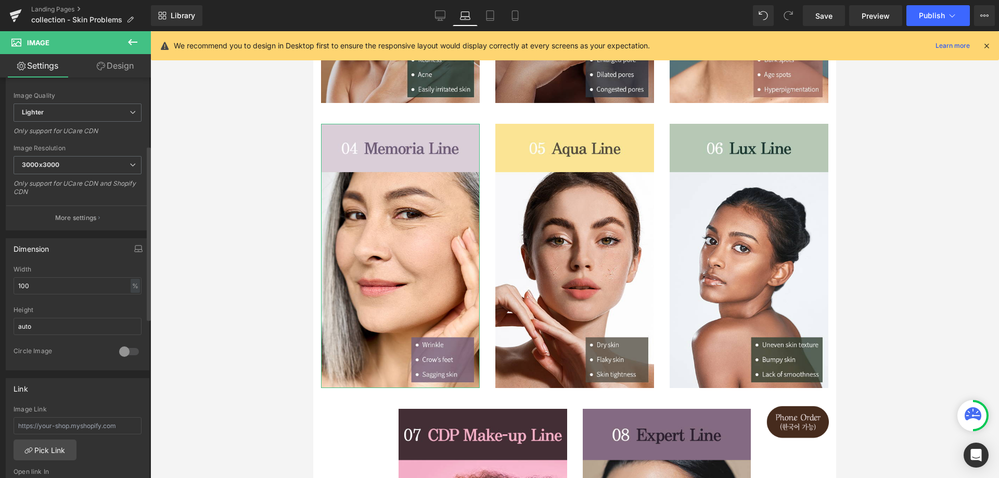
click at [24, 270] on div "Width" at bounding box center [78, 269] width 128 height 7
click at [39, 285] on input "100" at bounding box center [78, 285] width 128 height 17
click at [55, 268] on div "Width" at bounding box center [78, 269] width 128 height 7
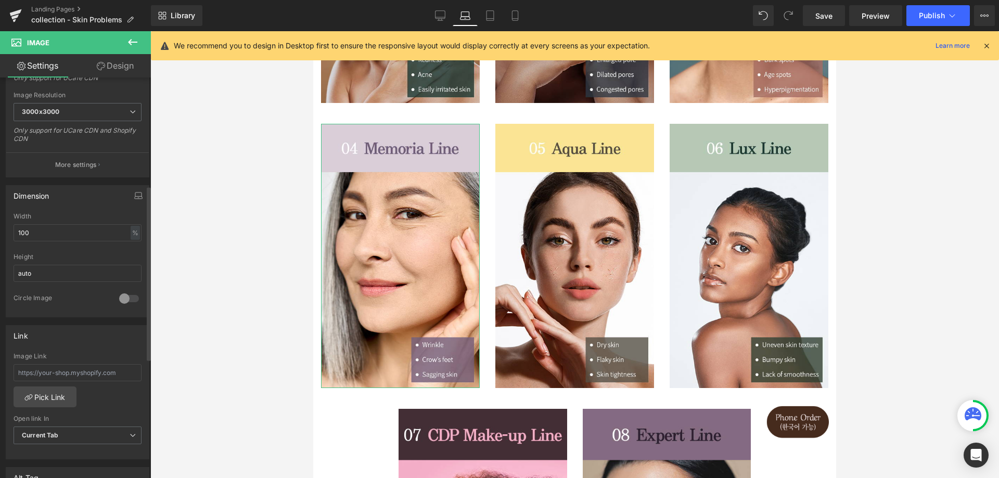
scroll to position [260, 0]
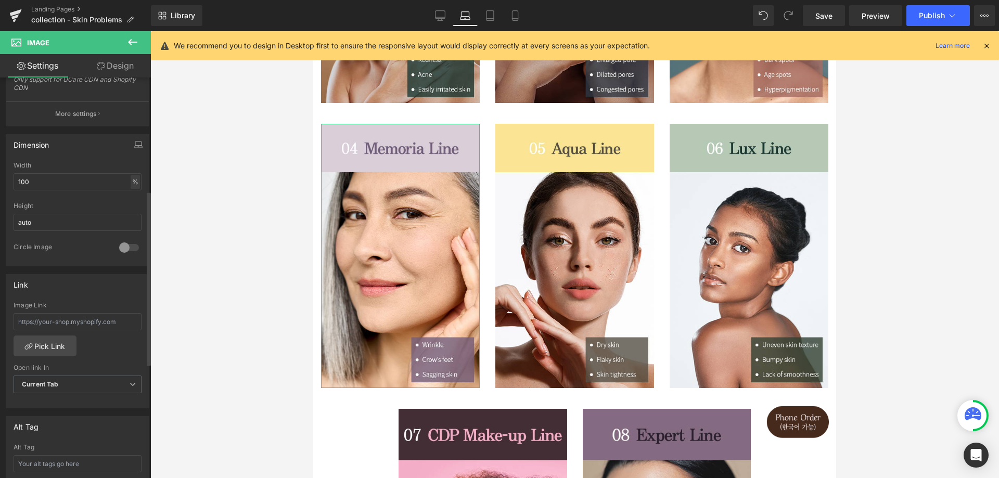
click at [131, 180] on div "%" at bounding box center [135, 182] width 9 height 14
click at [133, 213] on li "px" at bounding box center [134, 213] width 13 height 15
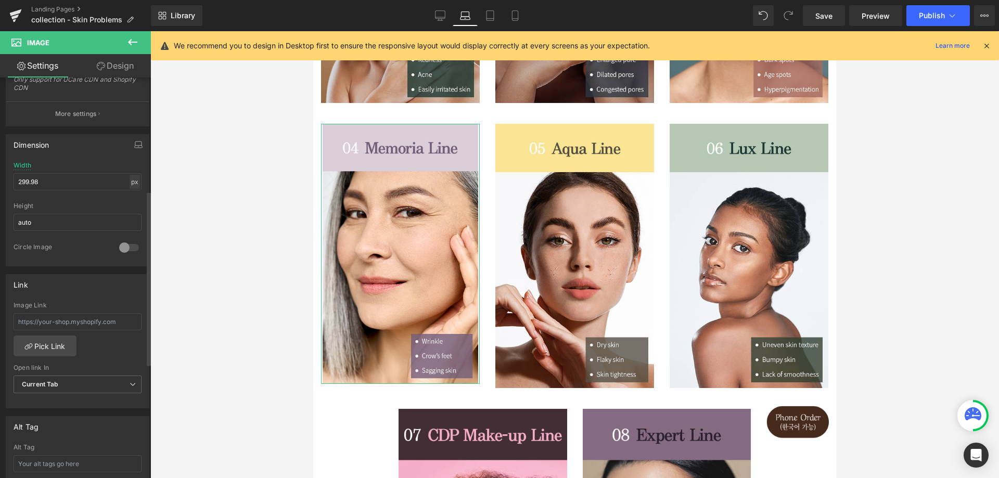
click at [132, 182] on div "px" at bounding box center [135, 182] width 10 height 14
click at [131, 197] on li "%" at bounding box center [134, 197] width 13 height 15
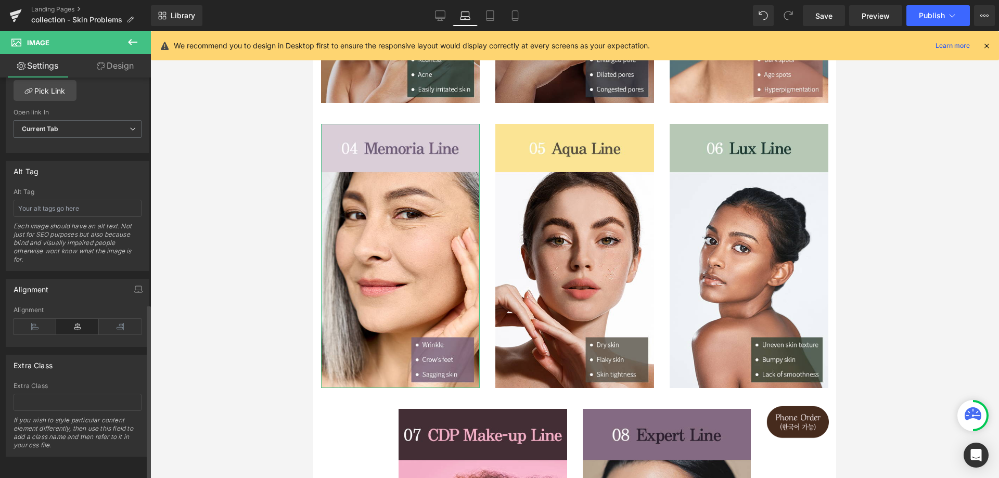
scroll to position [524, 0]
click at [443, 21] on link "Desktop" at bounding box center [440, 15] width 25 height 21
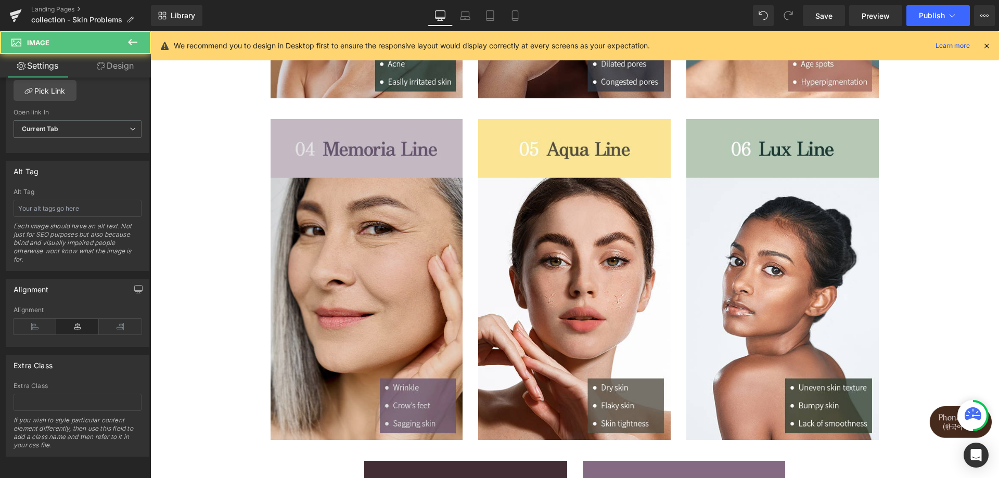
click at [401, 214] on img at bounding box center [367, 279] width 193 height 321
click at [299, 206] on img at bounding box center [367, 279] width 193 height 321
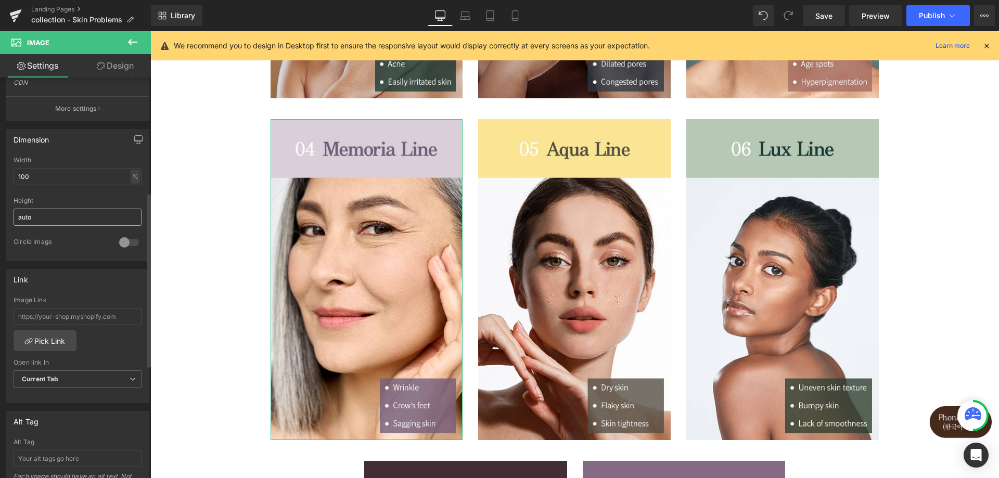
scroll to position [263, 0]
click at [131, 178] on div "%" at bounding box center [135, 179] width 9 height 14
click at [130, 210] on li "px" at bounding box center [134, 209] width 13 height 15
click at [134, 178] on div "px" at bounding box center [135, 179] width 10 height 14
click at [131, 193] on li "%" at bounding box center [134, 194] width 13 height 15
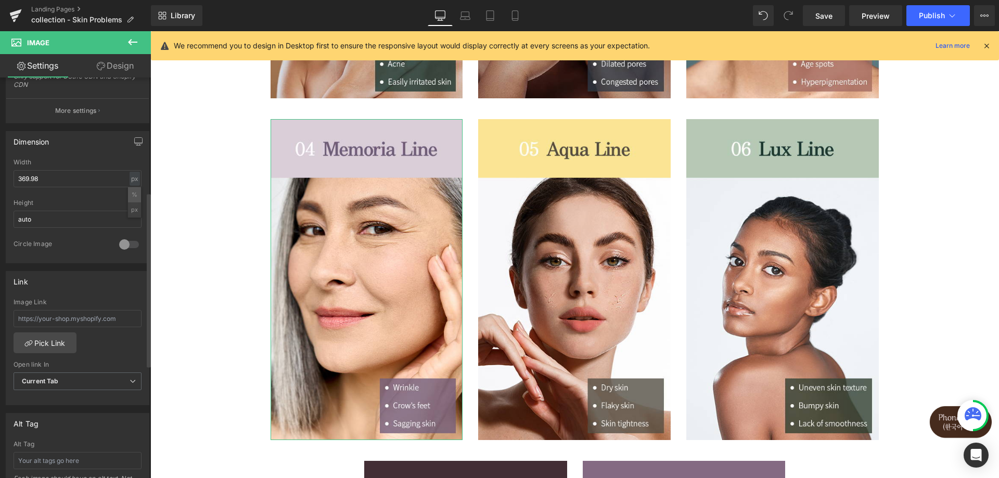
type input "100"
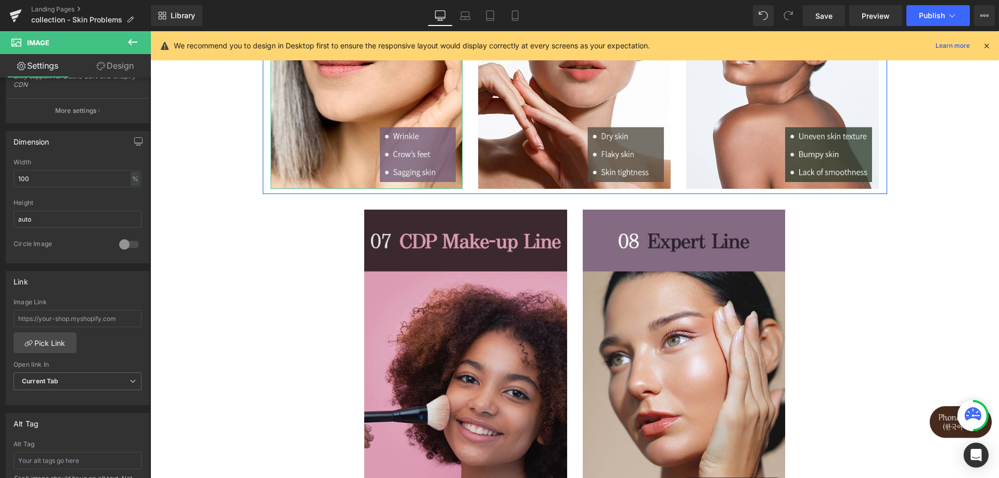
scroll to position [612, 0]
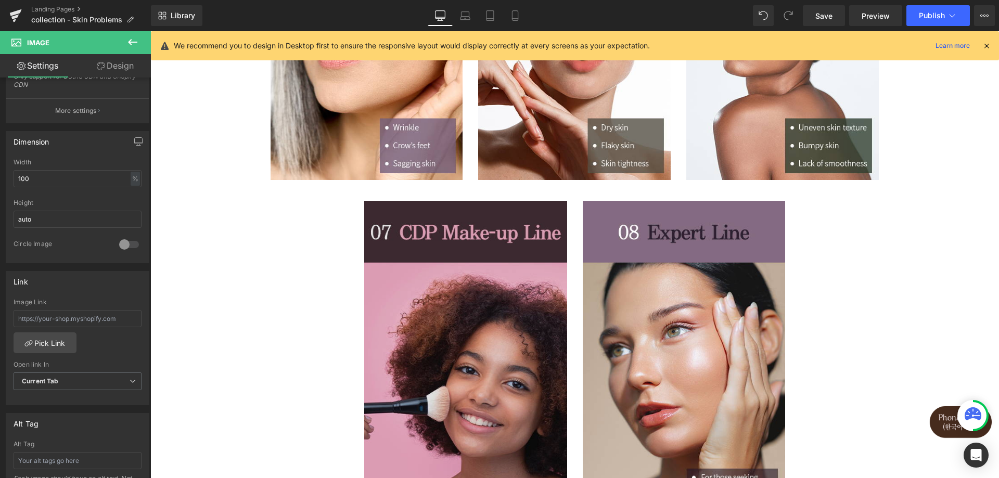
click at [447, 367] on div "Image" at bounding box center [419, 370] width 297 height 338
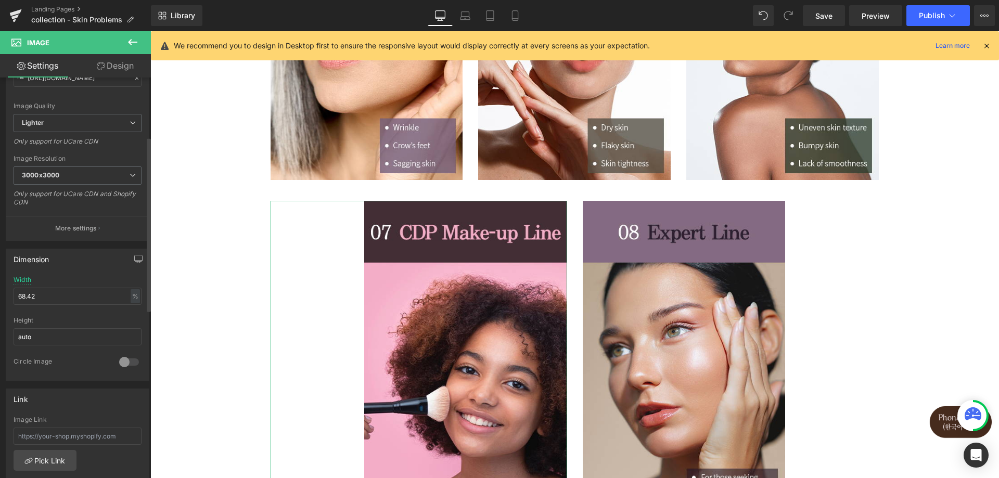
scroll to position [156, 0]
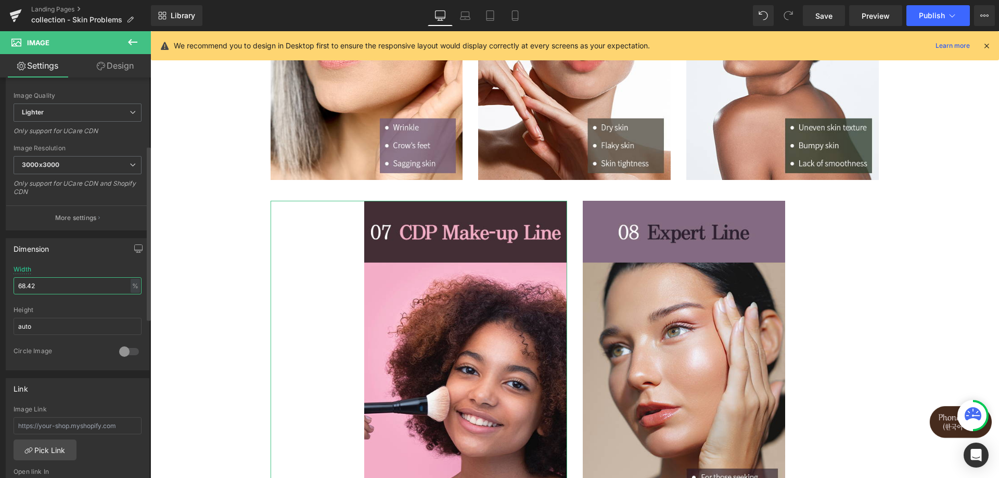
drag, startPoint x: 70, startPoint y: 287, endPoint x: 0, endPoint y: 288, distance: 69.7
click at [0, 284] on div "Dimension 68.42% Width 68.42 % % px auto Height auto 0 Circle Image" at bounding box center [78, 301] width 156 height 140
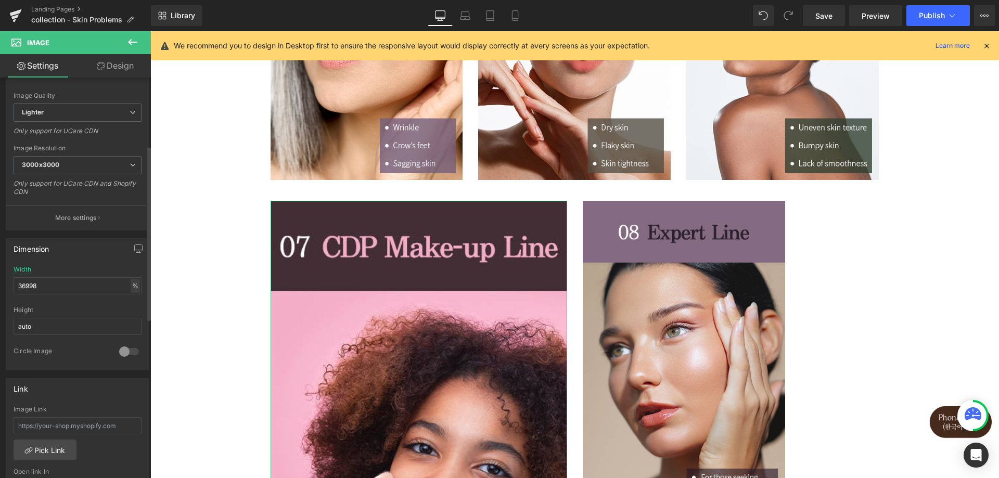
click at [135, 288] on div "%" at bounding box center [135, 286] width 9 height 14
click at [132, 316] on li "px" at bounding box center [134, 317] width 13 height 15
click at [65, 286] on input "570" at bounding box center [78, 285] width 128 height 17
click at [68, 287] on input "36998" at bounding box center [78, 285] width 128 height 17
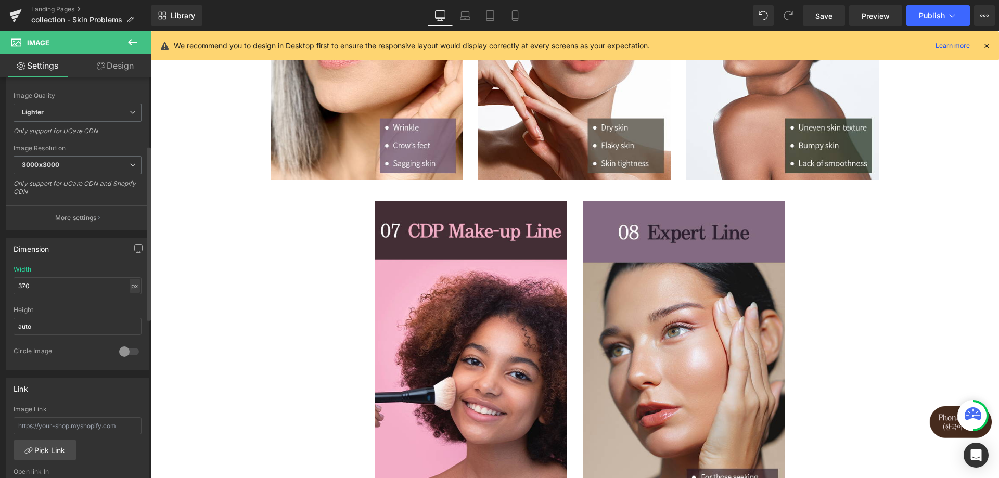
click at [134, 282] on div "px" at bounding box center [135, 286] width 10 height 14
click at [133, 302] on li "%" at bounding box center [134, 302] width 13 height 15
type input "64.91"
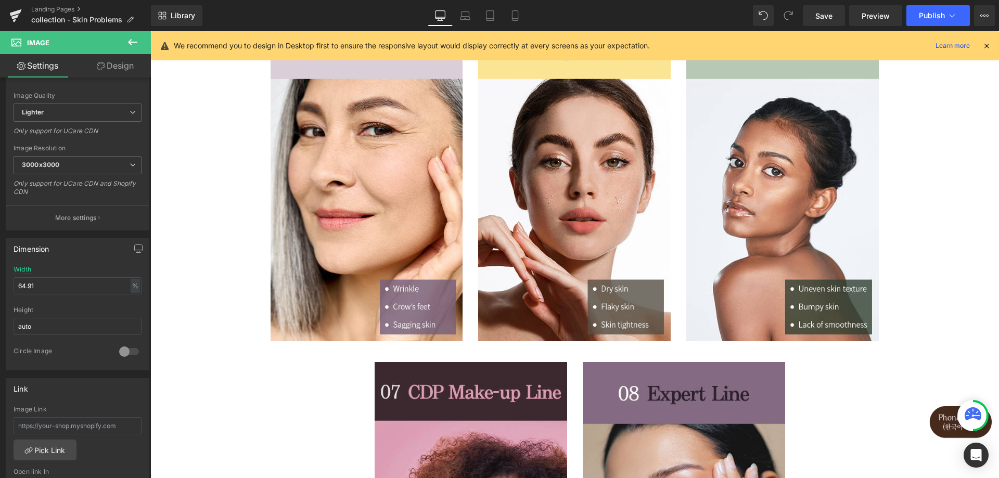
scroll to position [560, 0]
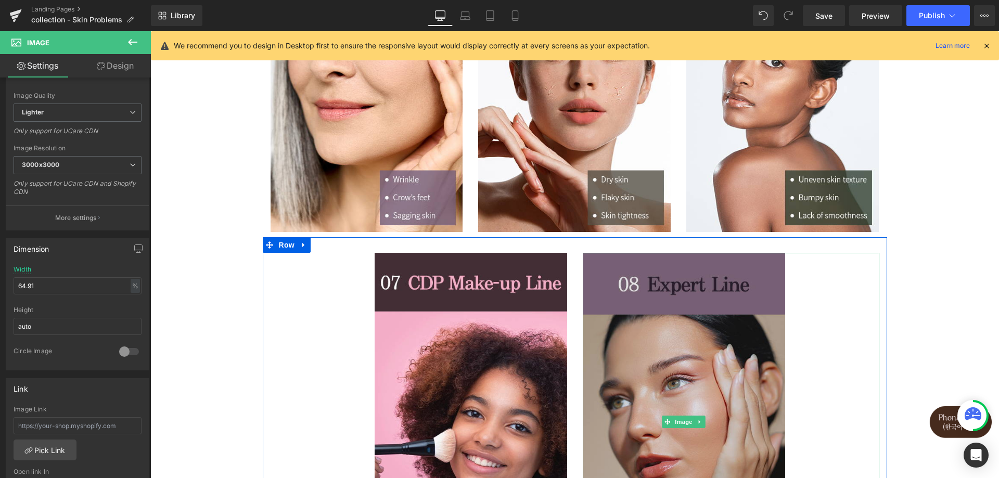
click at [614, 359] on img at bounding box center [684, 422] width 203 height 338
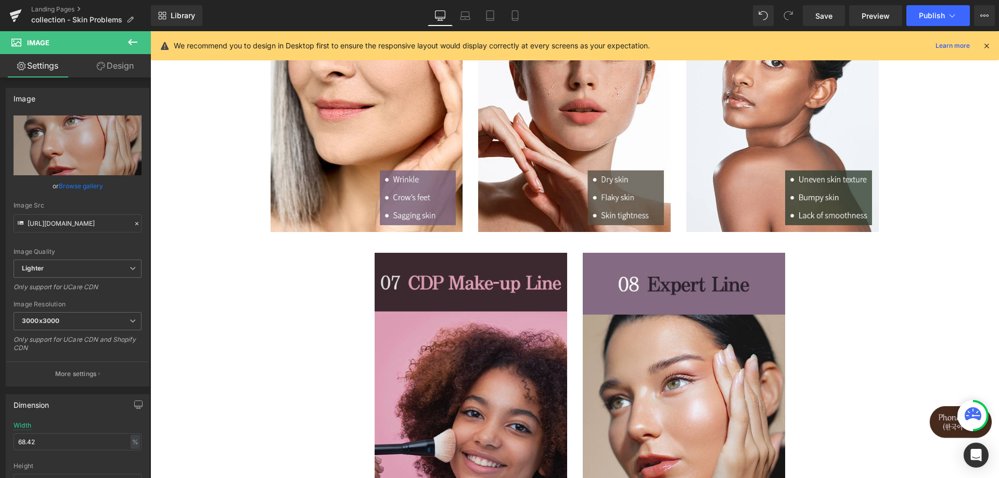
click at [480, 332] on img at bounding box center [471, 413] width 193 height 321
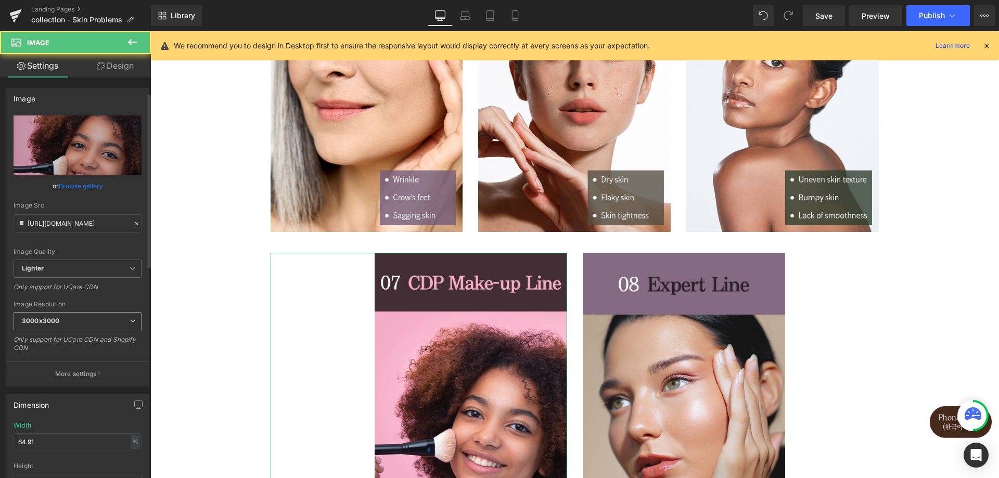
scroll to position [260, 0]
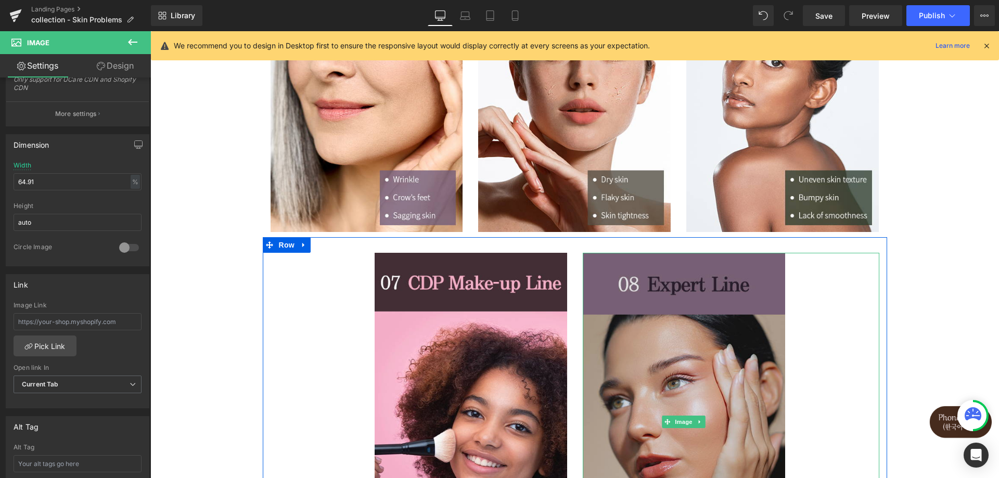
click at [736, 340] on img at bounding box center [684, 422] width 203 height 338
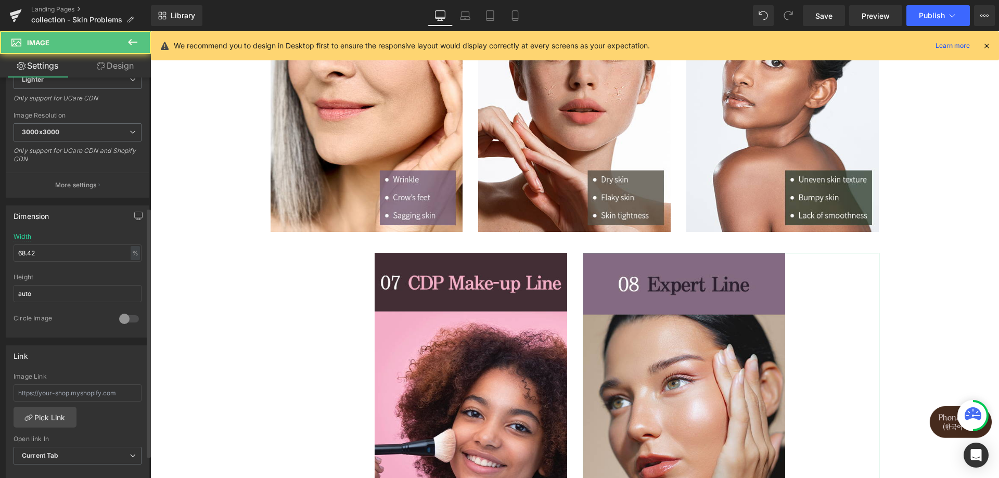
scroll to position [208, 0]
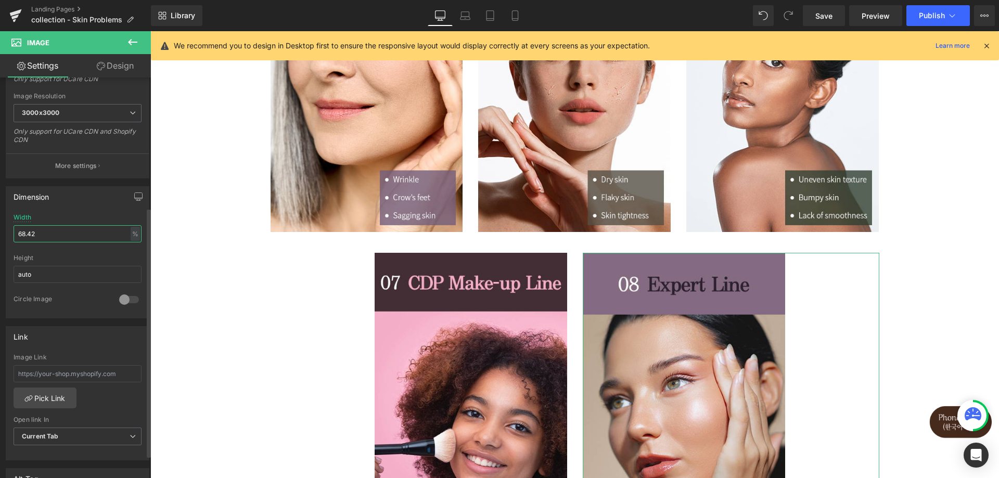
click at [50, 236] on input "68.42" at bounding box center [78, 233] width 128 height 17
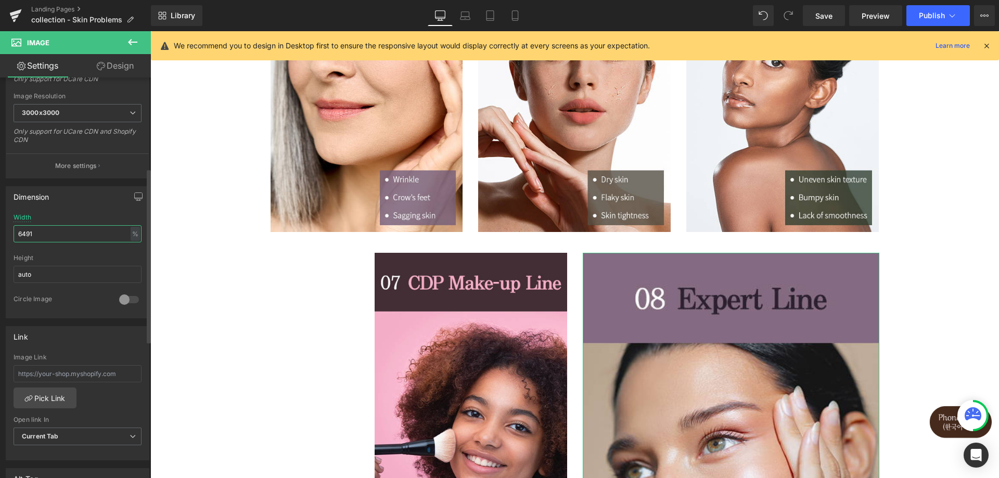
click at [74, 233] on input "6491" at bounding box center [78, 233] width 128 height 17
drag, startPoint x: 80, startPoint y: 236, endPoint x: 0, endPoint y: 245, distance: 80.6
click at [0, 245] on div "Dimension 6491% Width 6491 % % px auto Height auto 0 Circle Image" at bounding box center [78, 248] width 156 height 140
click at [134, 233] on div "%" at bounding box center [135, 234] width 9 height 14
click at [133, 262] on li "px" at bounding box center [134, 265] width 13 height 15
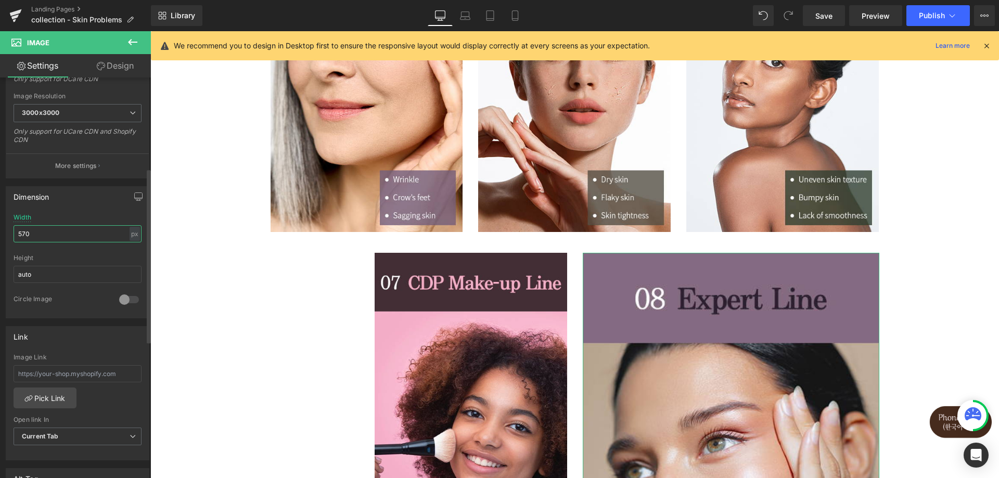
drag, startPoint x: 60, startPoint y: 235, endPoint x: 0, endPoint y: 250, distance: 61.8
click at [0, 246] on div "Dimension 570px Width 570 px % px auto Height auto 0 Circle Image" at bounding box center [78, 248] width 156 height 140
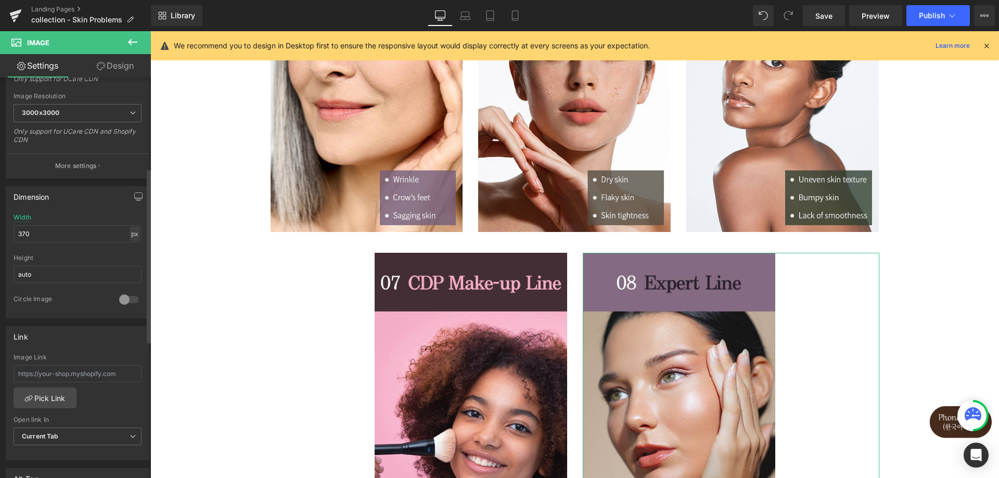
click at [133, 237] on div "px" at bounding box center [135, 234] width 10 height 14
click at [130, 253] on li "%" at bounding box center [134, 250] width 13 height 15
type input "64.91"
click at [98, 214] on div "Width 64.91 % % px" at bounding box center [78, 234] width 128 height 41
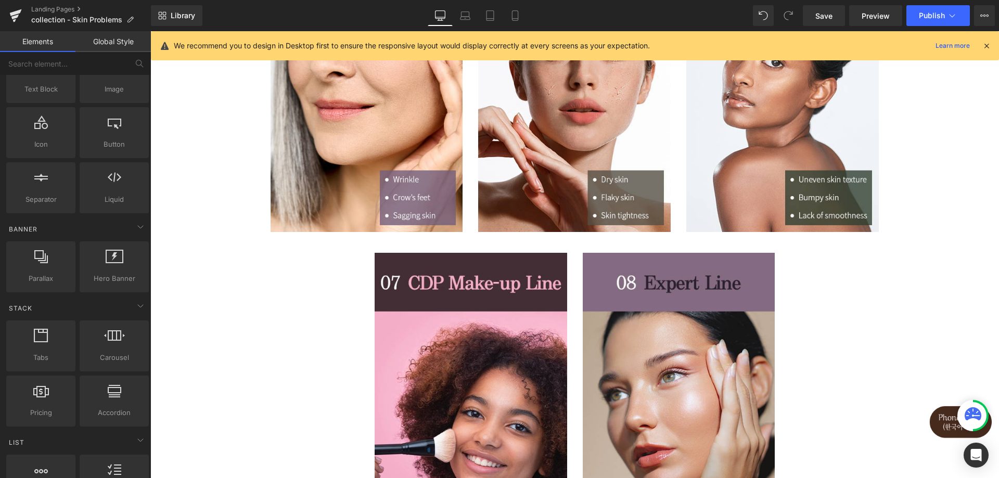
click at [946, 326] on div "Image Image Image Row Image Image Image Row Image Image Row Select your layout" at bounding box center [574, 135] width 849 height 1163
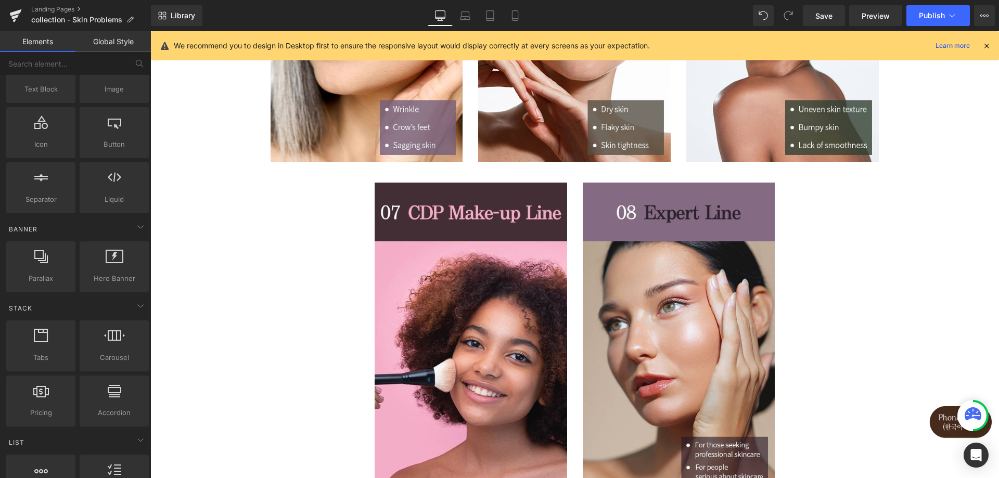
scroll to position [560, 0]
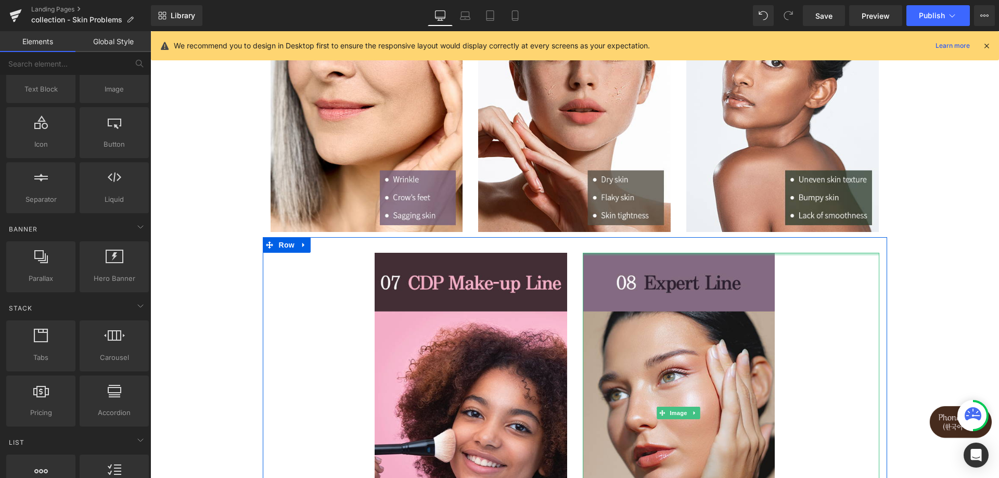
click at [847, 255] on div at bounding box center [731, 254] width 297 height 3
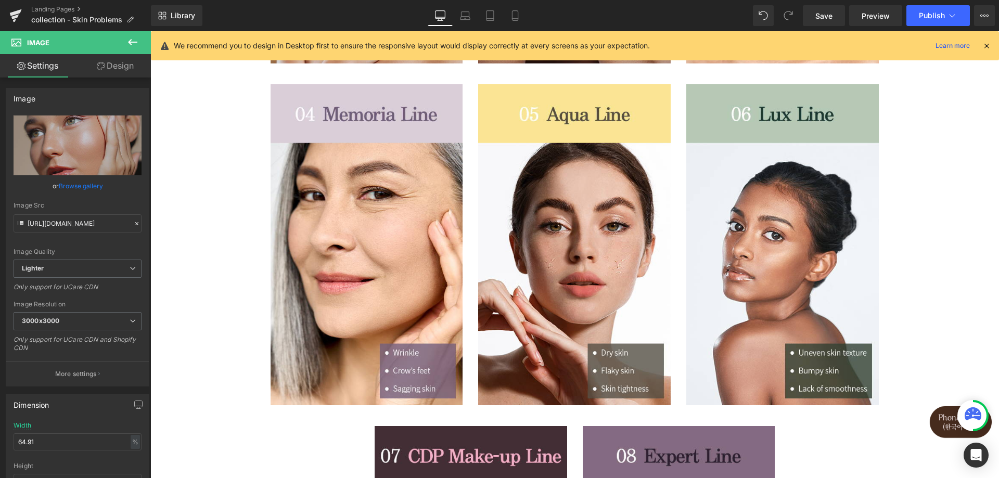
scroll to position [352, 0]
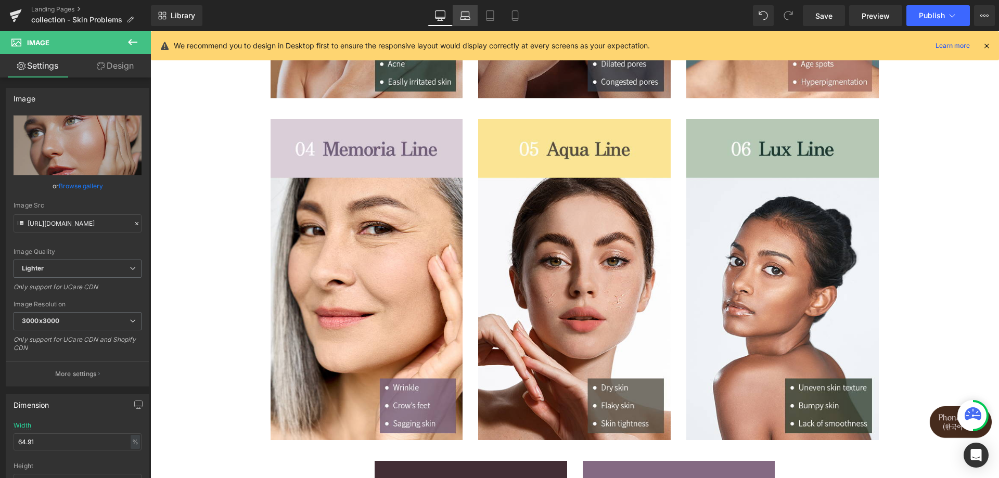
click at [463, 14] on icon at bounding box center [465, 15] width 10 height 10
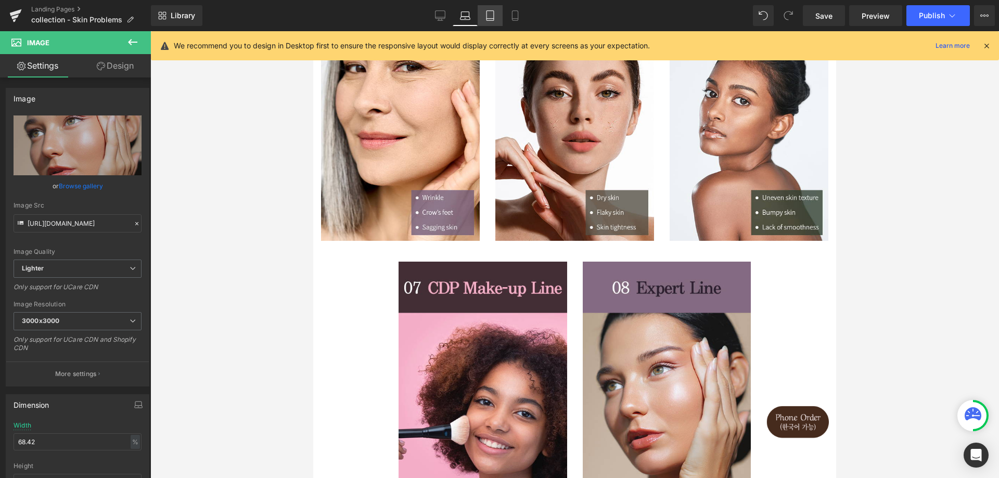
click at [494, 20] on icon at bounding box center [490, 16] width 7 height 10
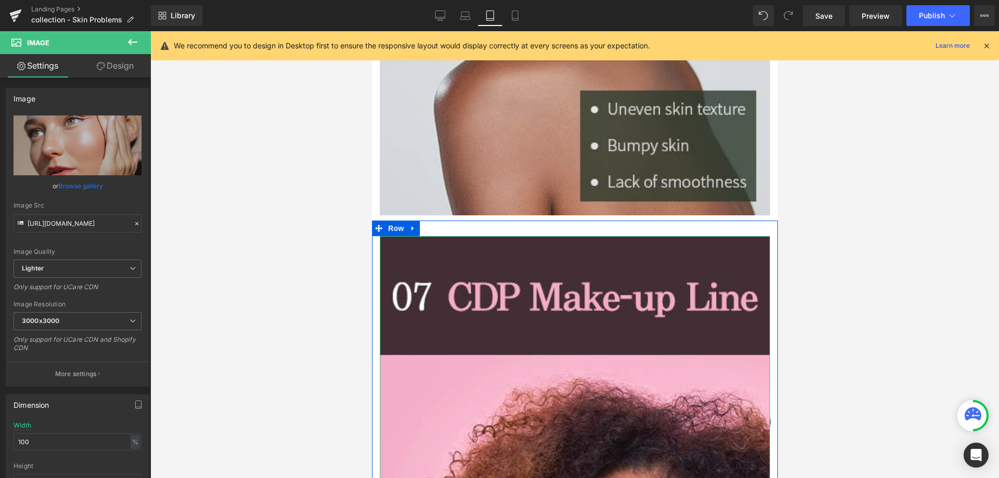
scroll to position [3660, 0]
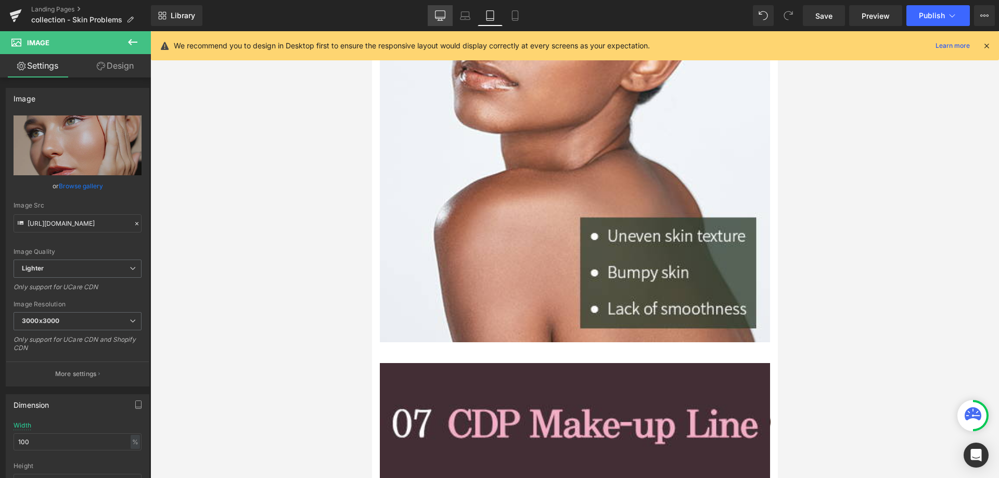
click at [448, 9] on link "Desktop" at bounding box center [440, 15] width 25 height 21
type input "64.91"
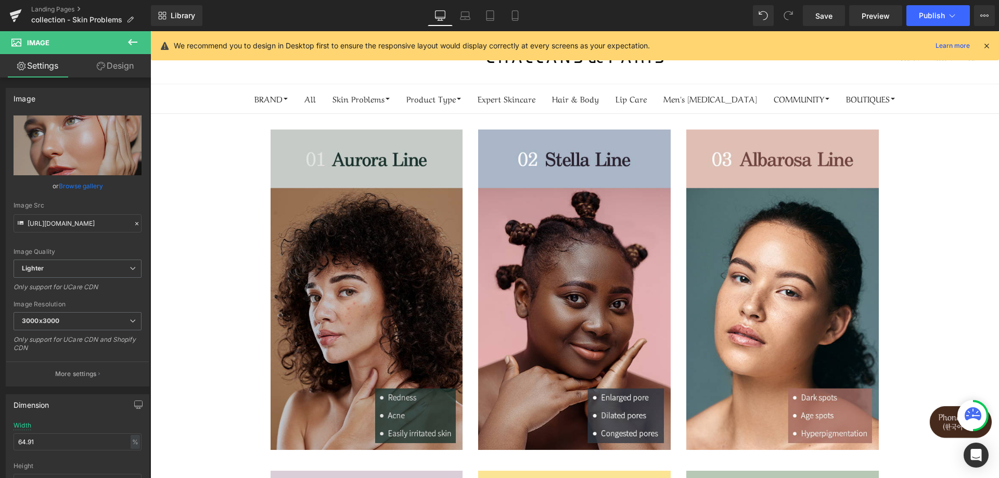
click at [424, 280] on img at bounding box center [367, 290] width 193 height 321
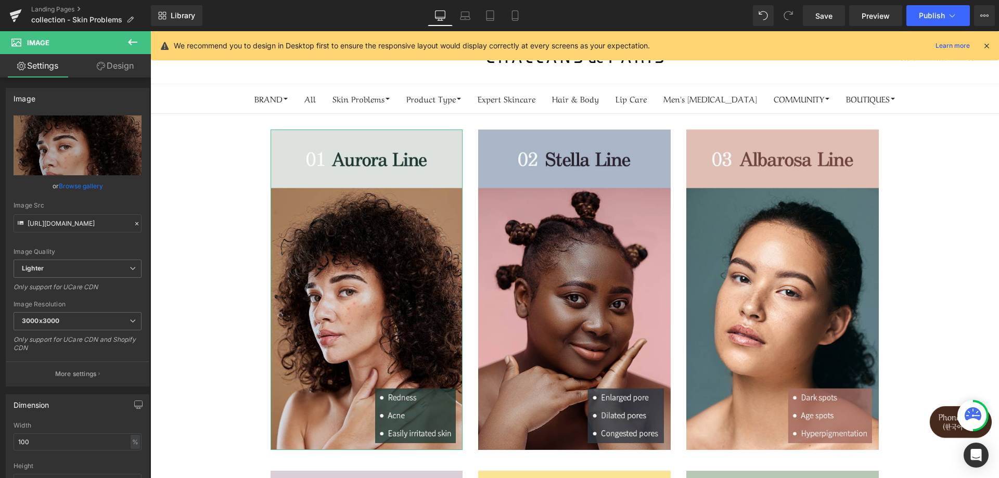
click at [97, 65] on icon at bounding box center [101, 66] width 8 height 8
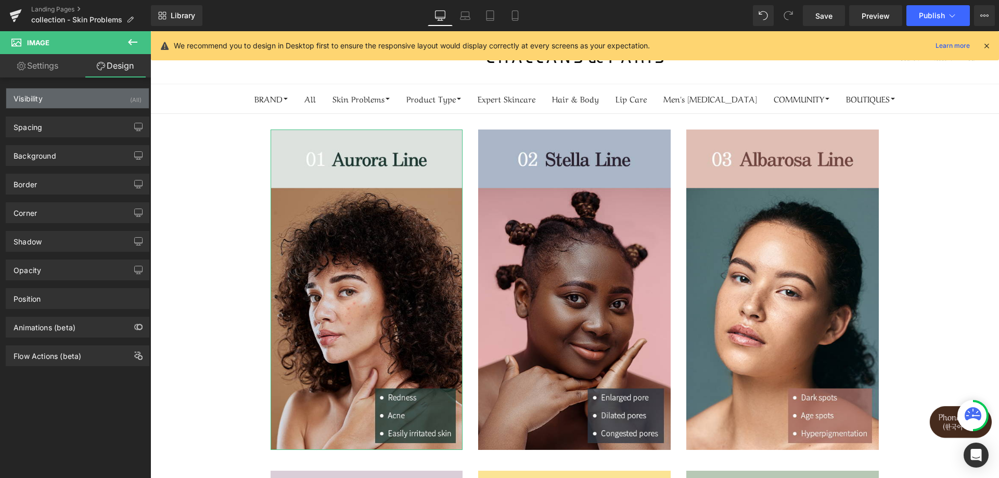
click at [96, 106] on div "Visibility (All)" at bounding box center [77, 98] width 143 height 20
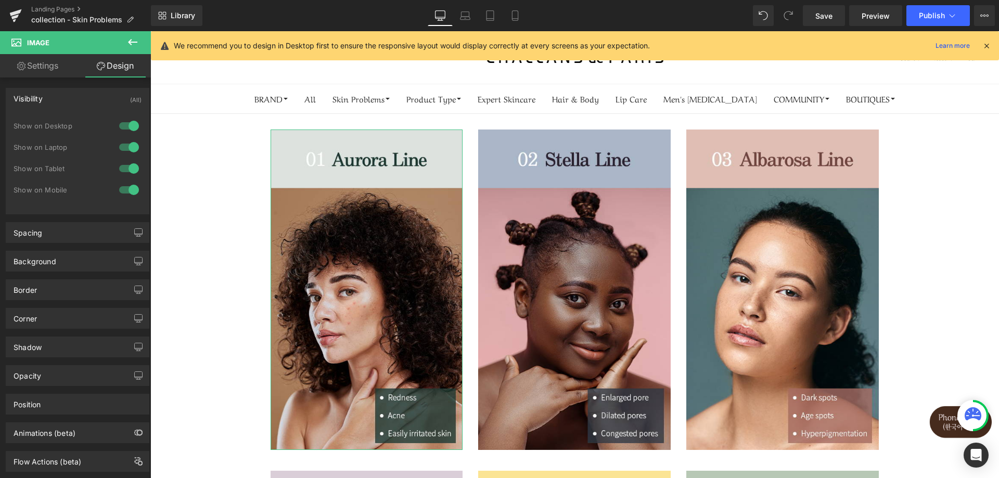
click at [96, 106] on div "Visibility (All)" at bounding box center [77, 98] width 143 height 20
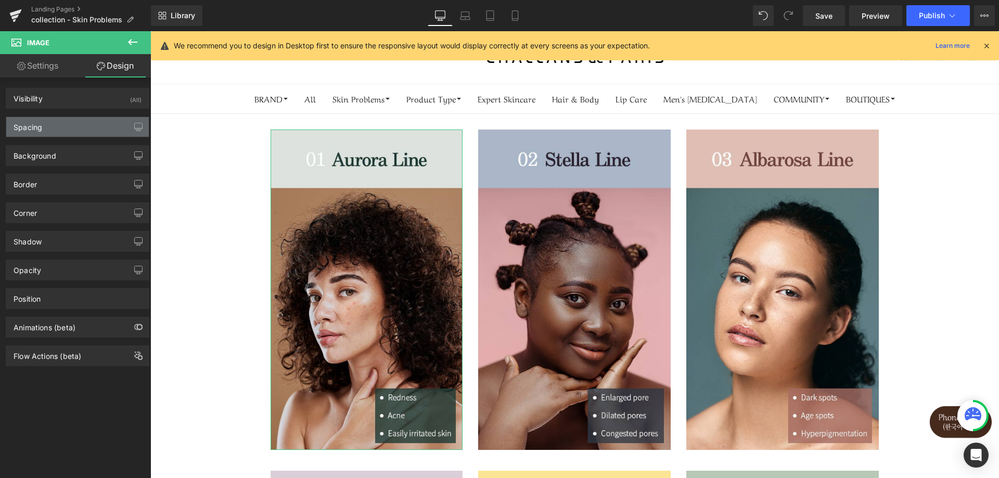
click at [81, 127] on div "Spacing" at bounding box center [77, 127] width 143 height 20
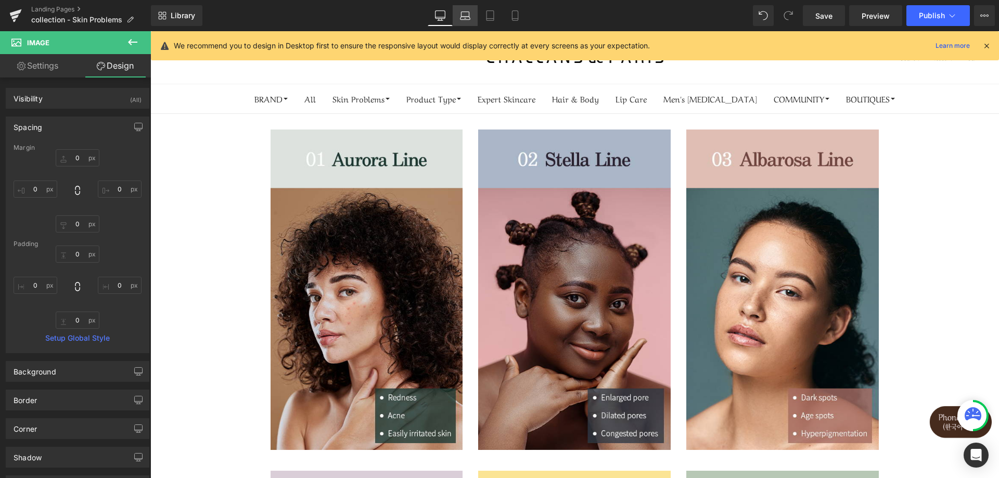
click at [463, 16] on icon at bounding box center [465, 15] width 10 height 10
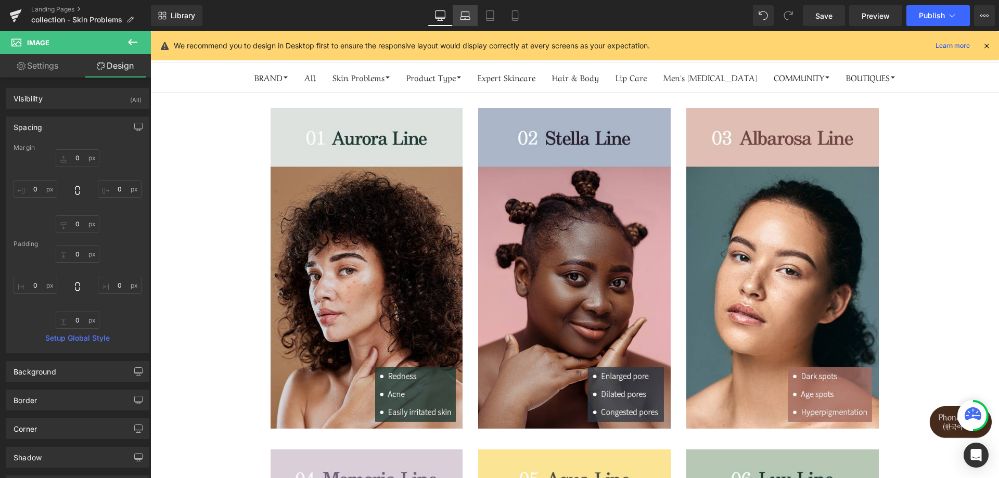
type input "0"
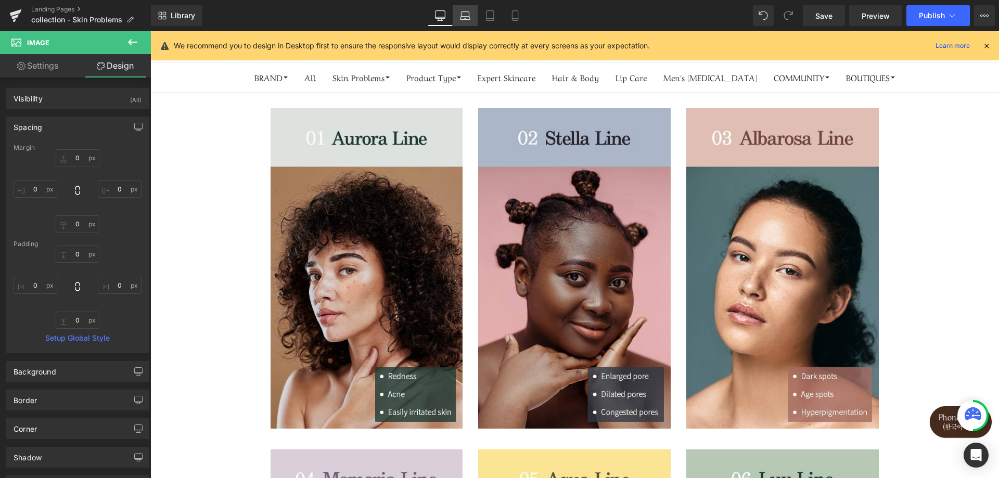
type input "0"
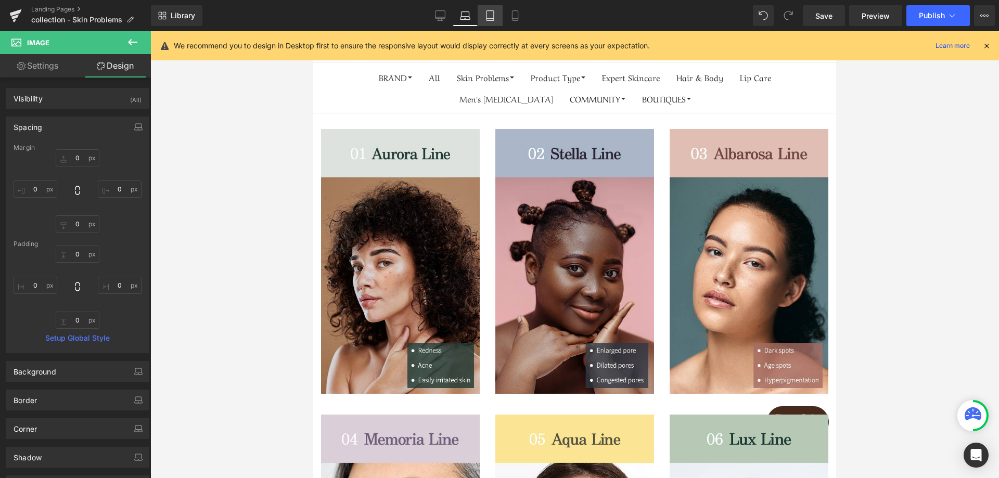
click at [489, 19] on icon at bounding box center [490, 19] width 7 height 0
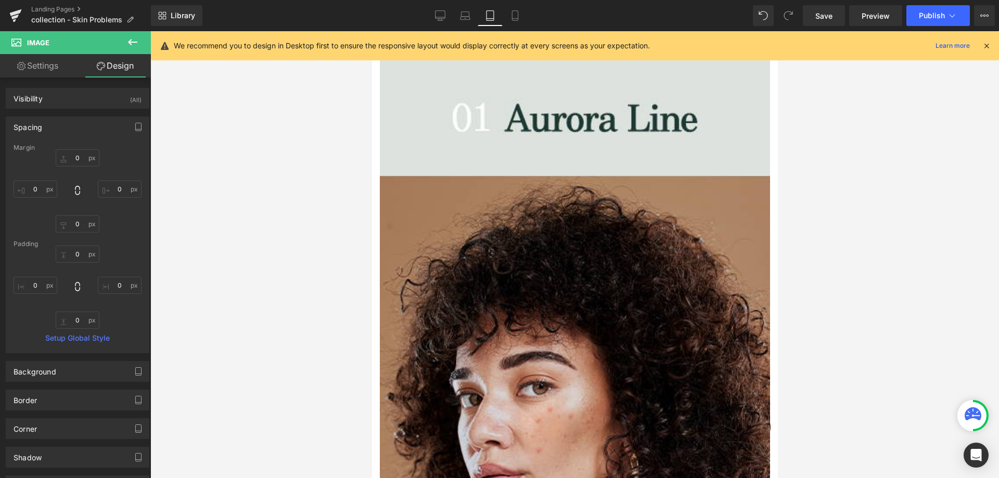
type input "0"
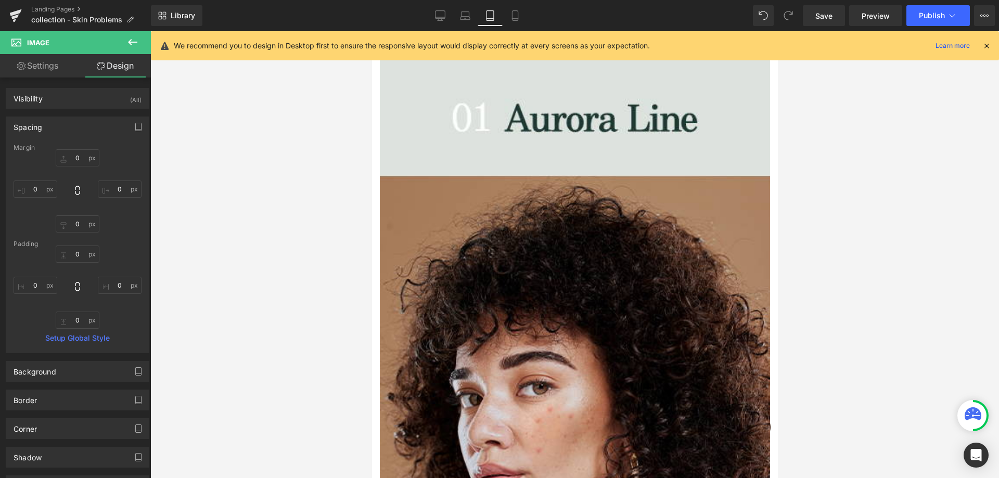
type input "0"
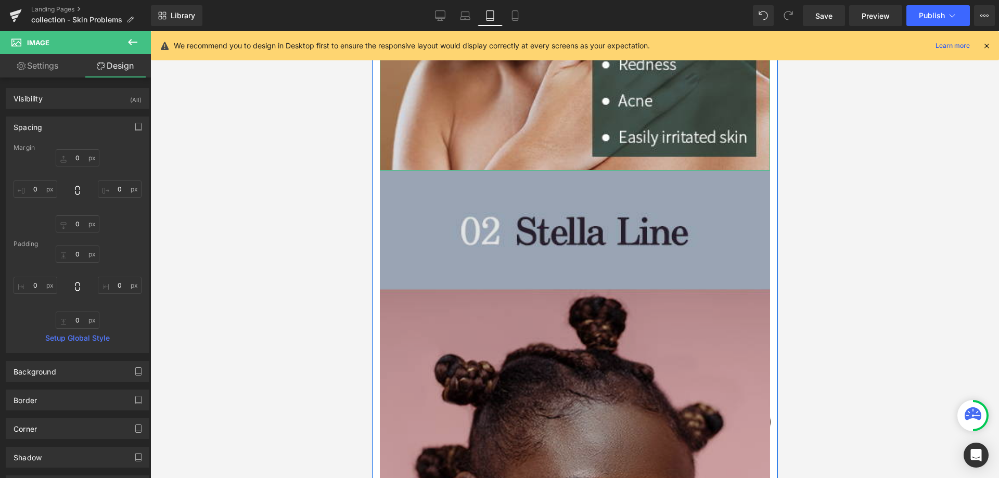
scroll to position [677, 0]
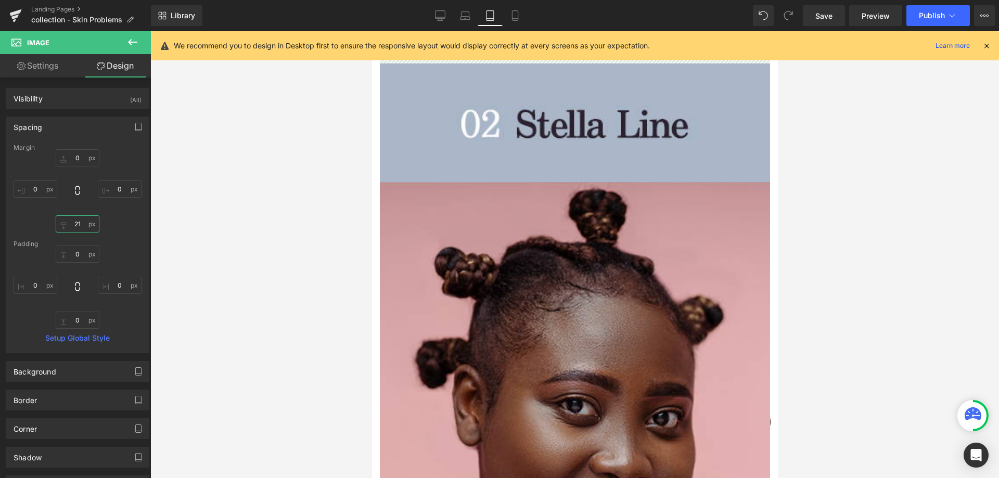
click at [82, 225] on input "21" at bounding box center [78, 223] width 44 height 17
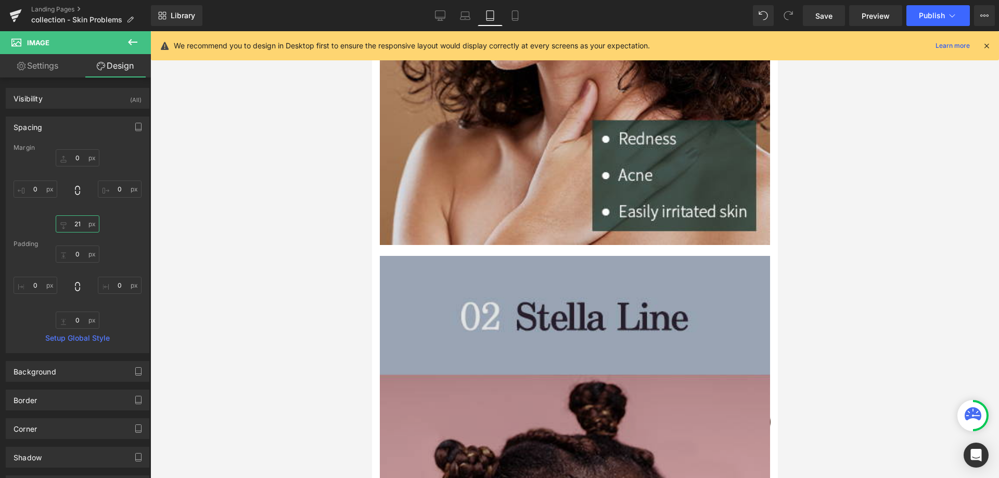
scroll to position [468, 0]
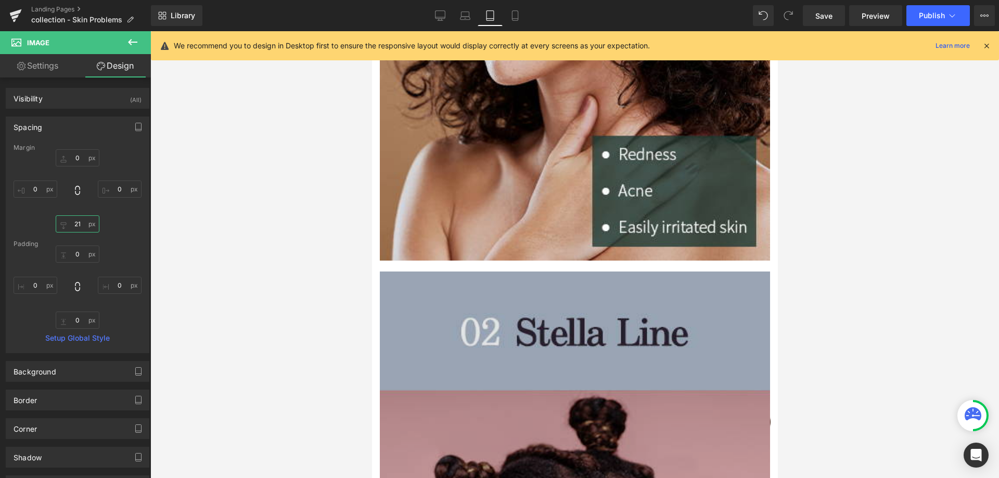
type input "20"
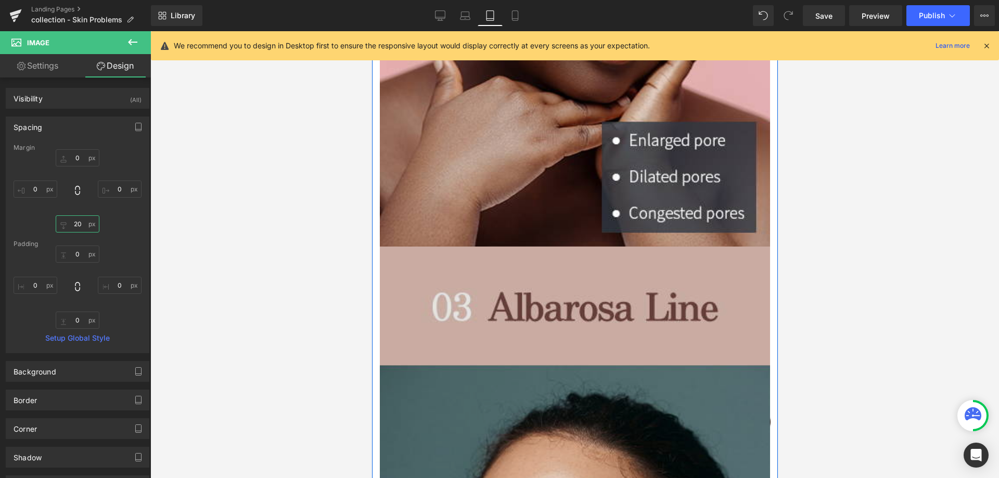
scroll to position [989, 0]
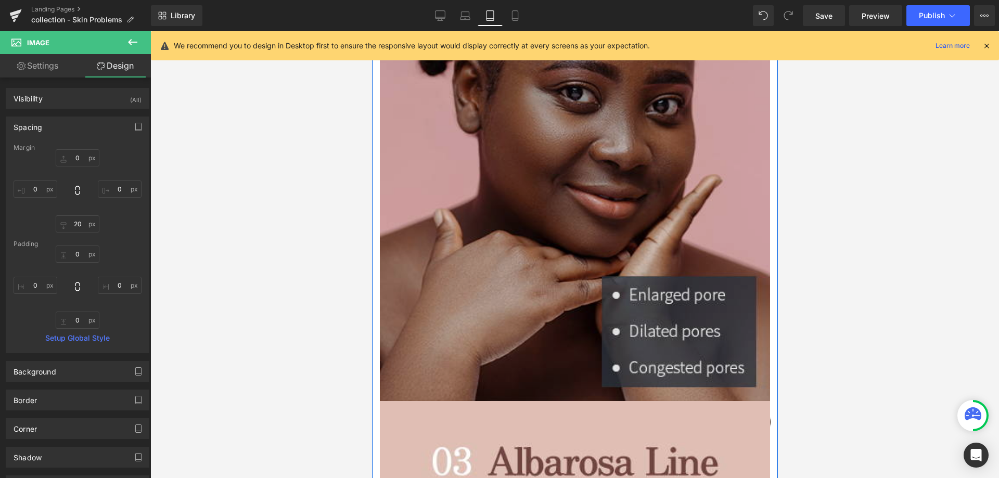
click at [619, 258] on img at bounding box center [574, 76] width 390 height 651
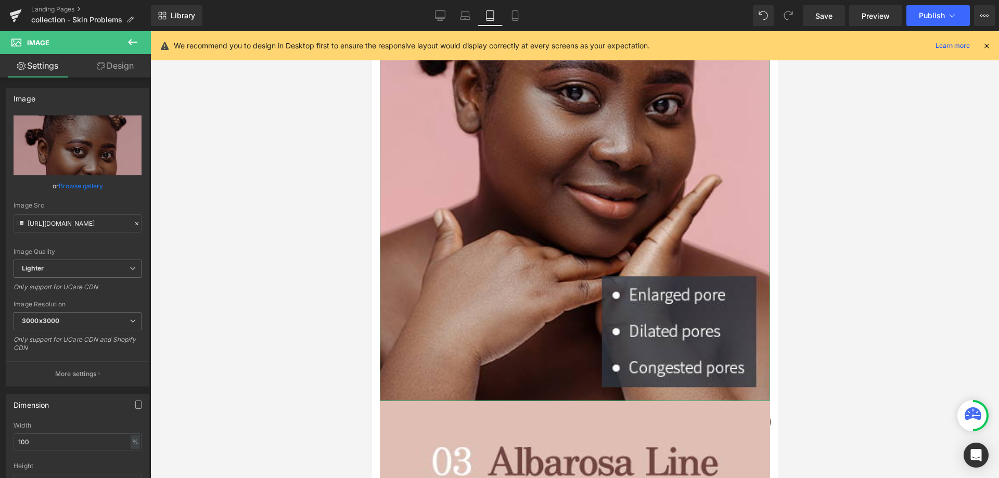
click at [102, 60] on link "Design" at bounding box center [115, 65] width 75 height 23
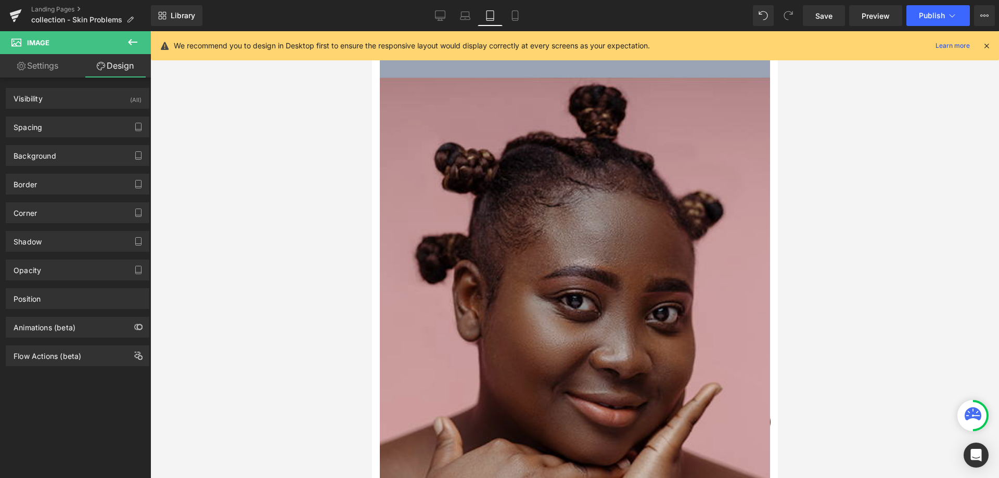
scroll to position [520, 0]
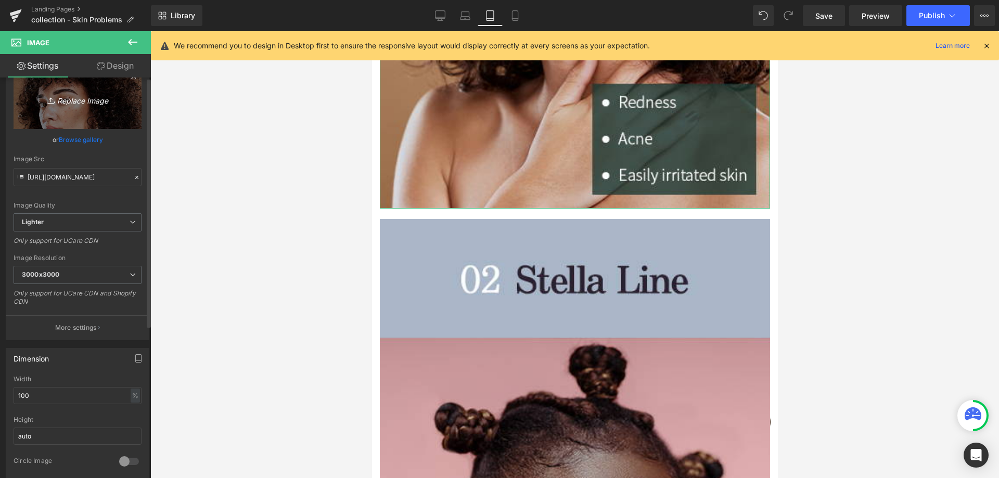
scroll to position [0, 0]
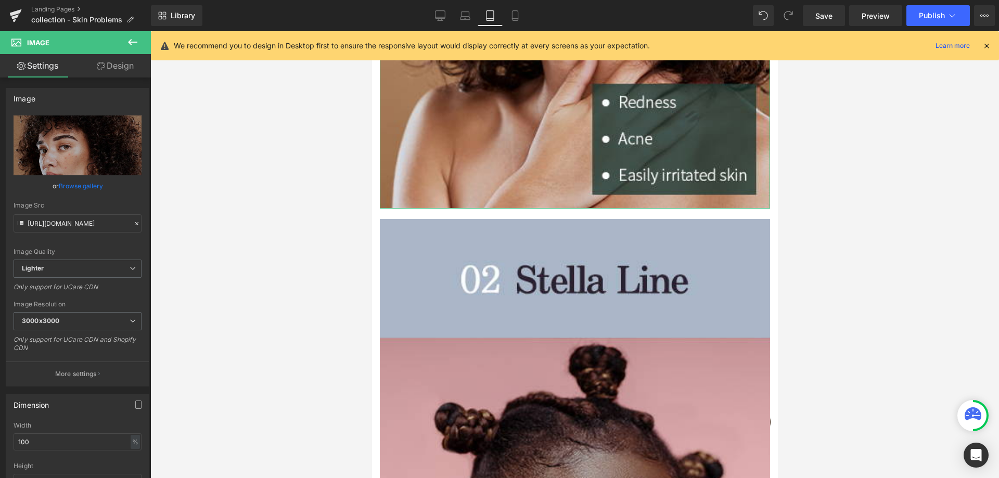
click at [121, 65] on link "Design" at bounding box center [115, 65] width 75 height 23
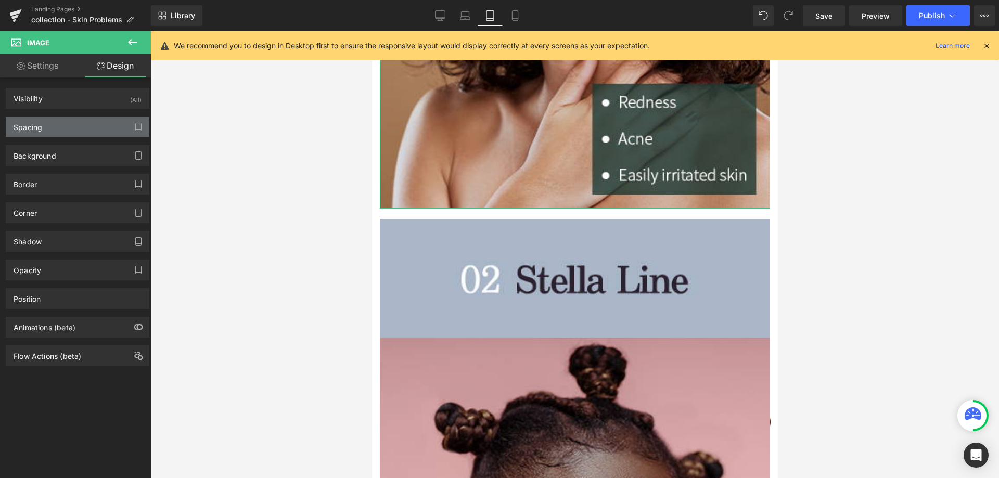
click at [73, 124] on div "Spacing" at bounding box center [77, 127] width 143 height 20
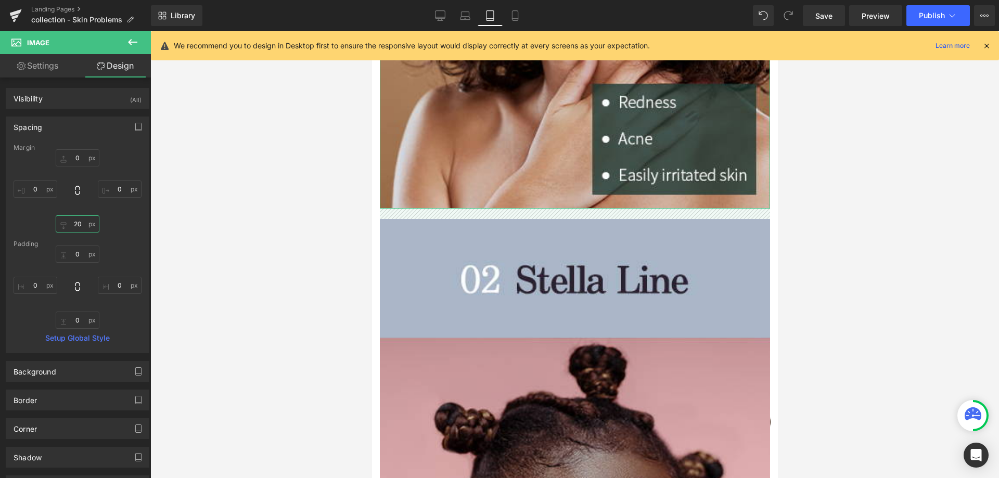
click at [80, 223] on input "20" at bounding box center [78, 223] width 44 height 17
type input "0"
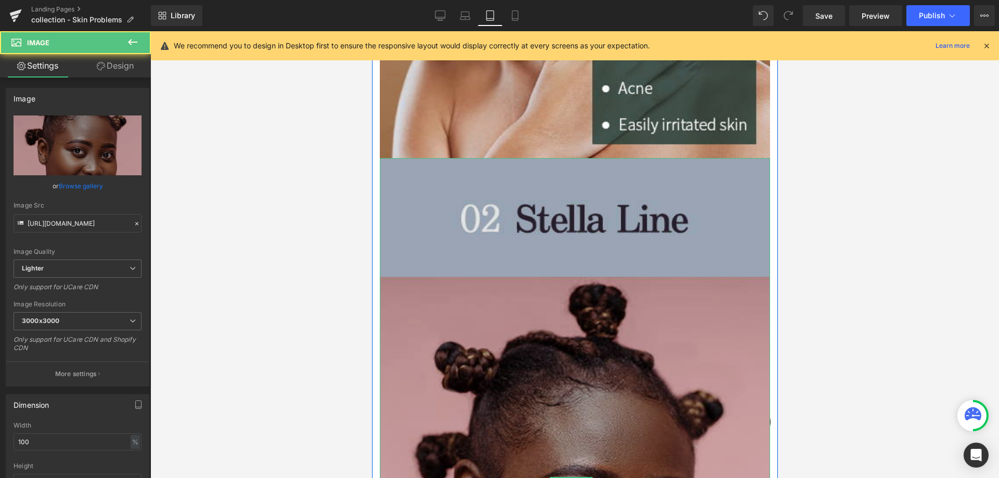
scroll to position [729, 0]
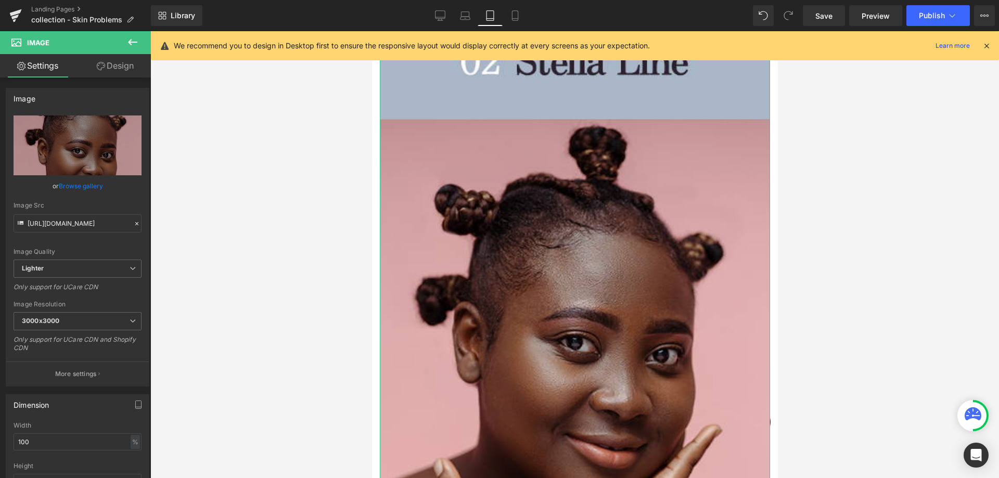
click at [106, 73] on link "Design" at bounding box center [115, 65] width 75 height 23
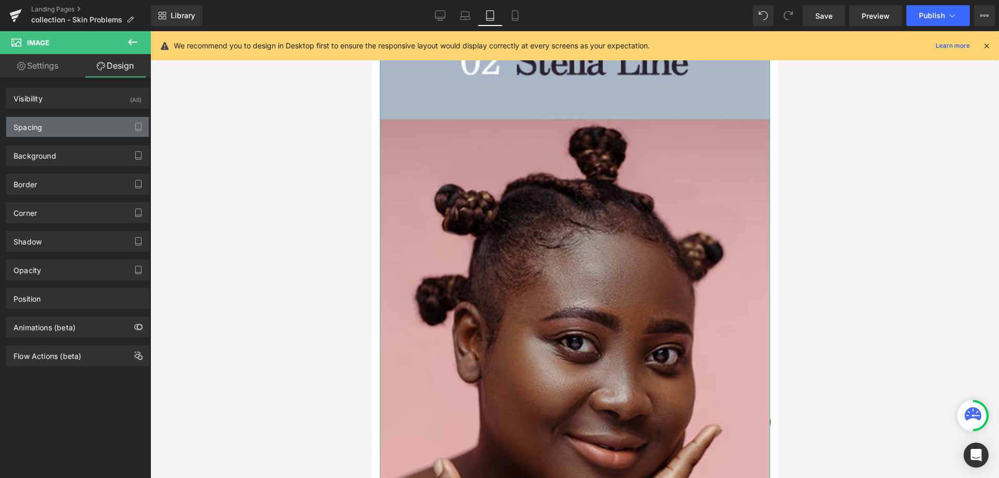
click at [75, 122] on div "Spacing" at bounding box center [77, 127] width 143 height 20
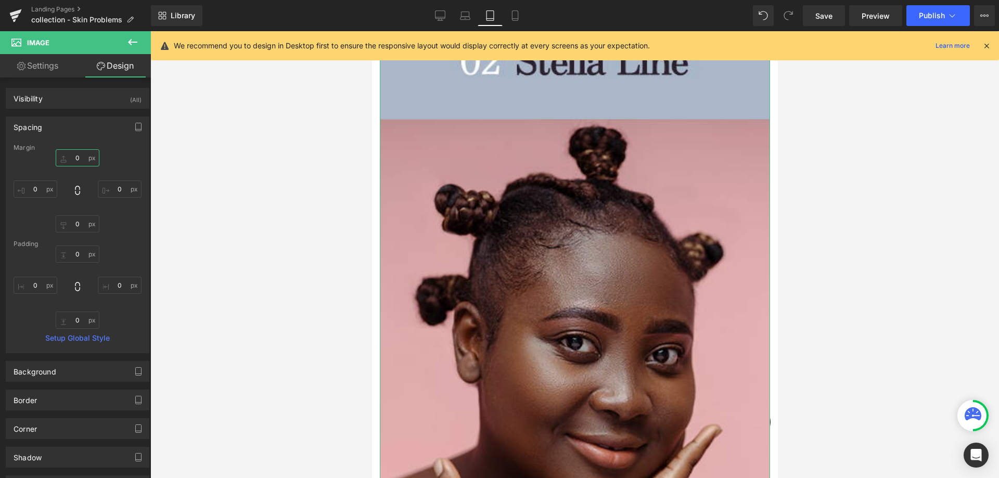
click at [78, 159] on input "0" at bounding box center [78, 157] width 44 height 17
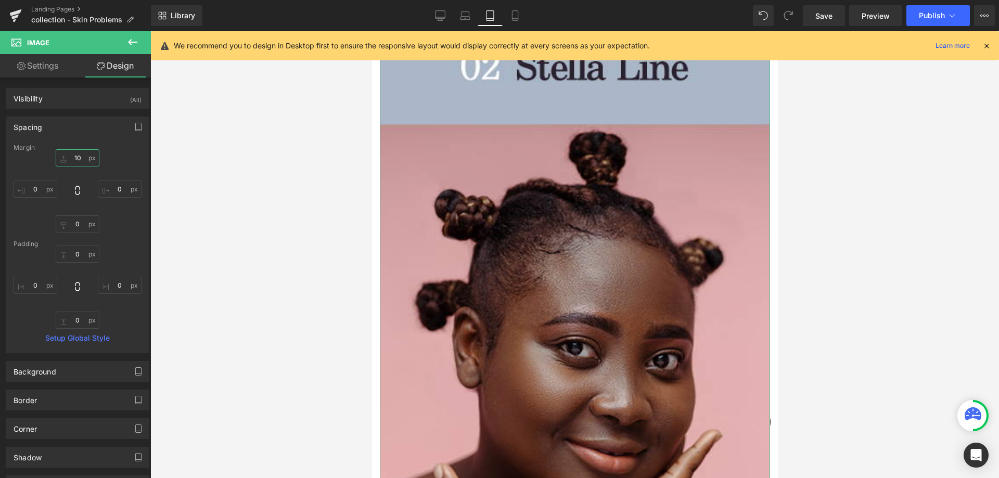
type input "20"
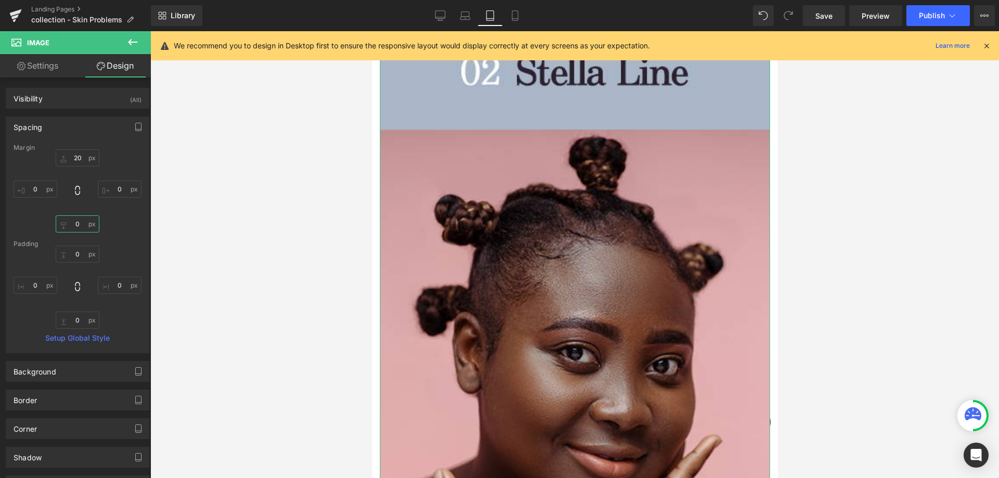
click at [78, 224] on input "0" at bounding box center [78, 223] width 44 height 17
type input "20"
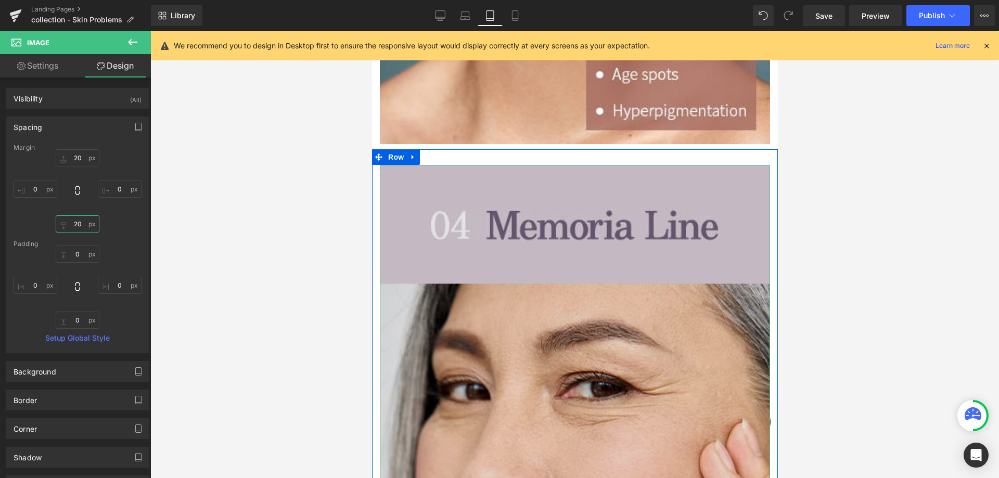
scroll to position [1926, 0]
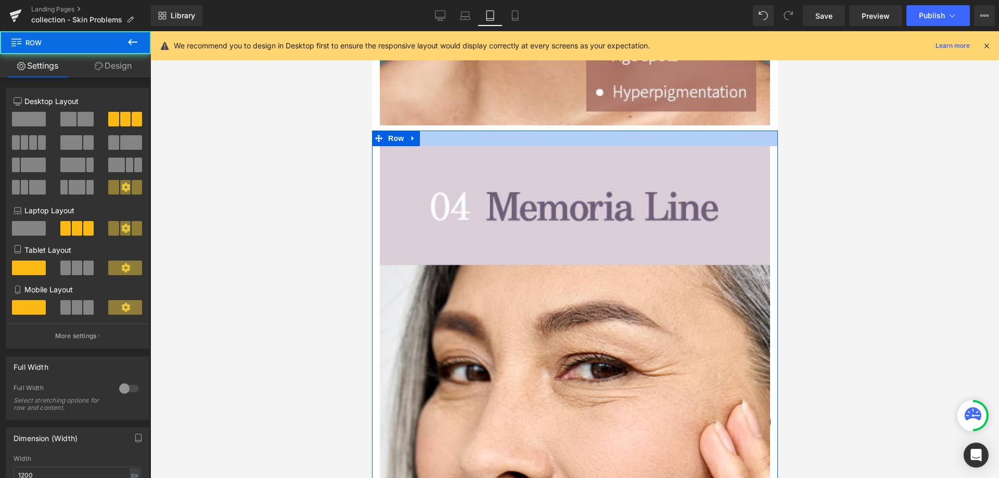
click at [516, 131] on div at bounding box center [575, 139] width 406 height 16
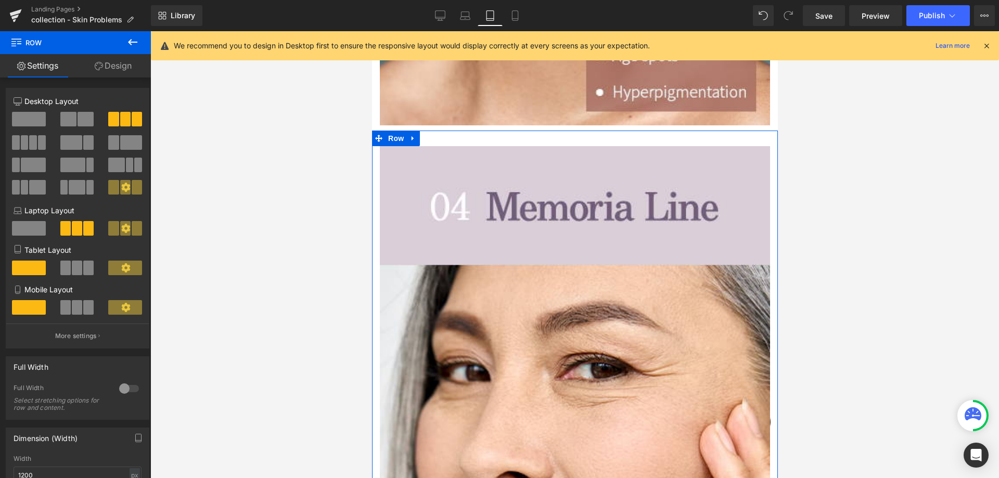
click at [104, 61] on link "Design" at bounding box center [112, 65] width 75 height 23
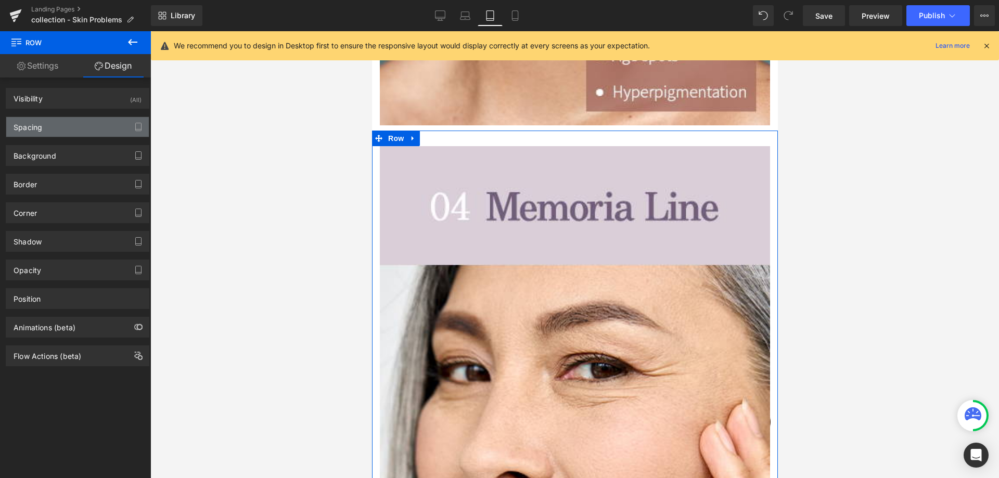
click at [88, 127] on div "Spacing" at bounding box center [77, 127] width 143 height 20
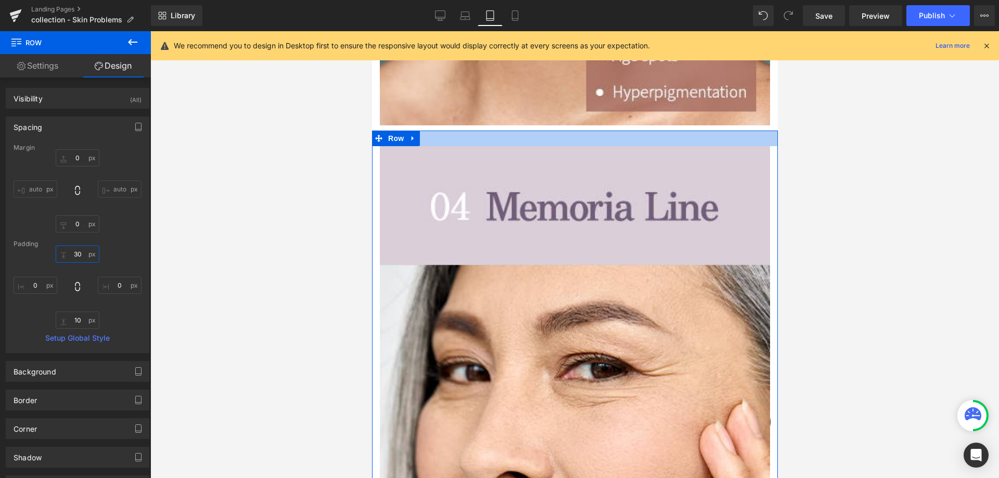
click at [76, 259] on input "30" at bounding box center [78, 254] width 44 height 17
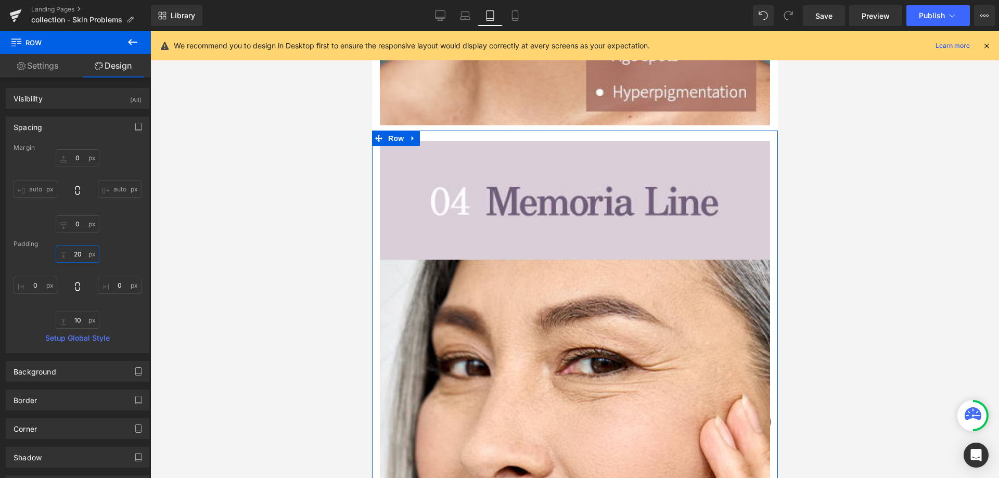
type input "10"
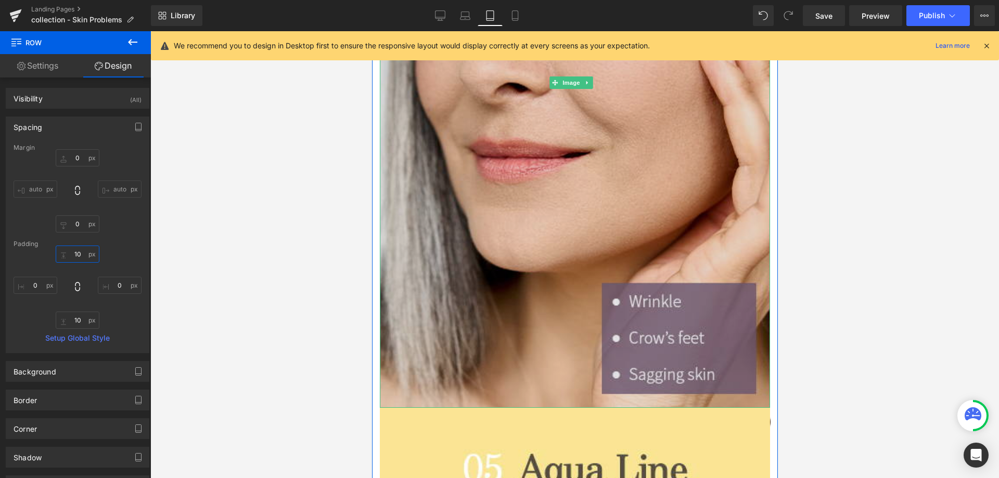
scroll to position [2446, 0]
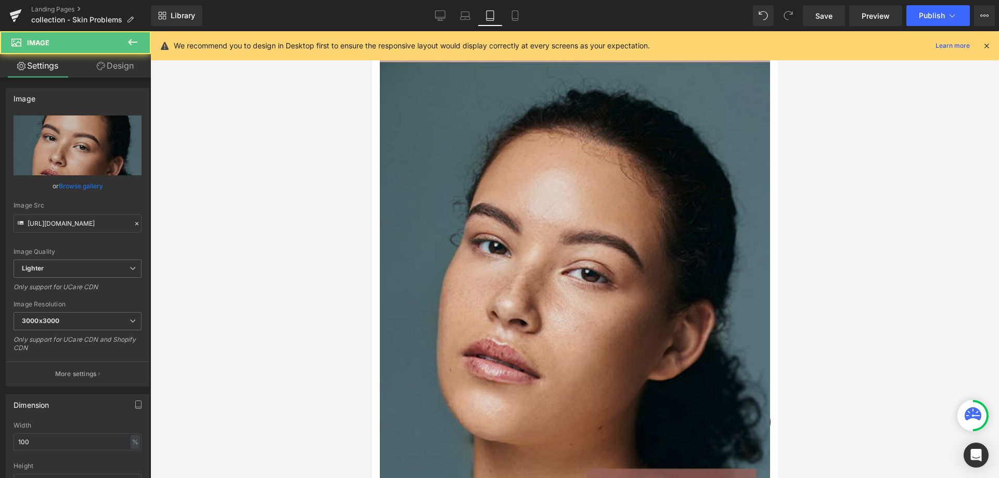
click at [575, 307] on img at bounding box center [574, 268] width 390 height 651
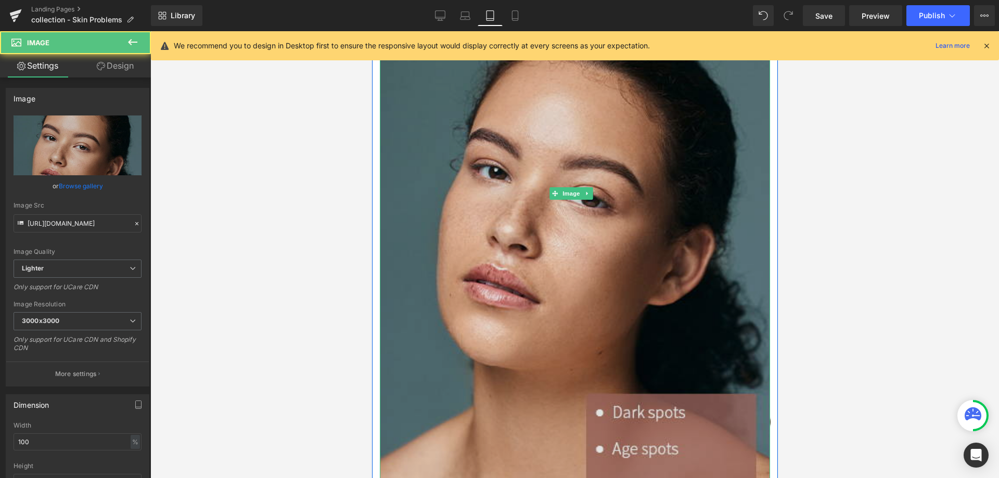
scroll to position [1613, 0]
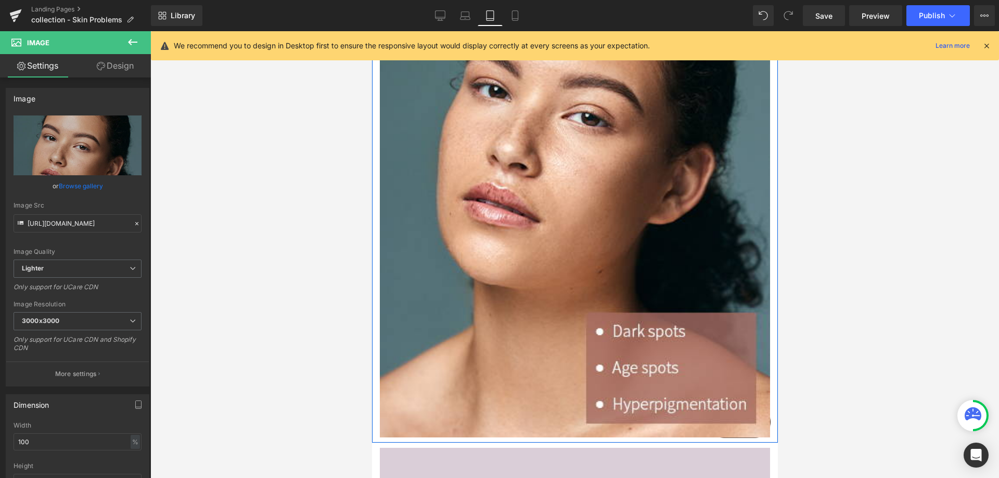
click at [375, 375] on div "Image" at bounding box center [575, 112] width 406 height 651
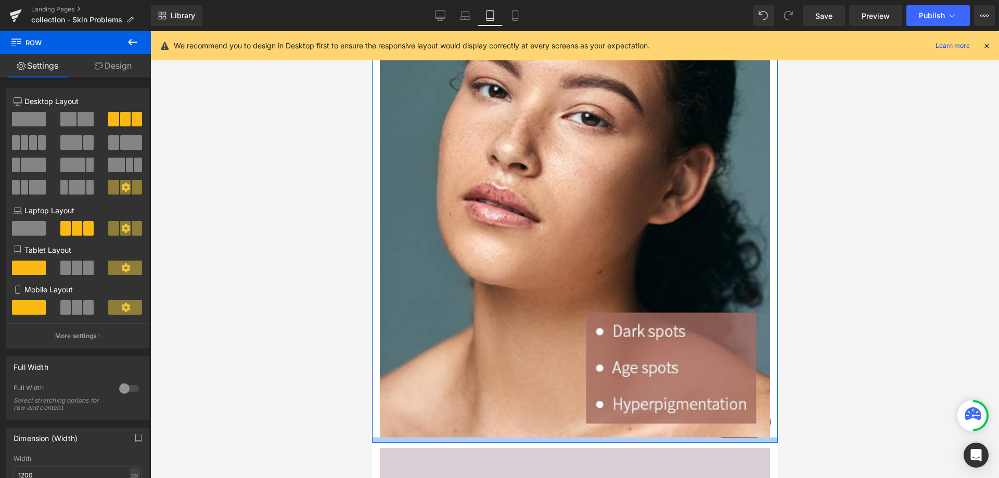
click at [432, 438] on div at bounding box center [575, 440] width 406 height 5
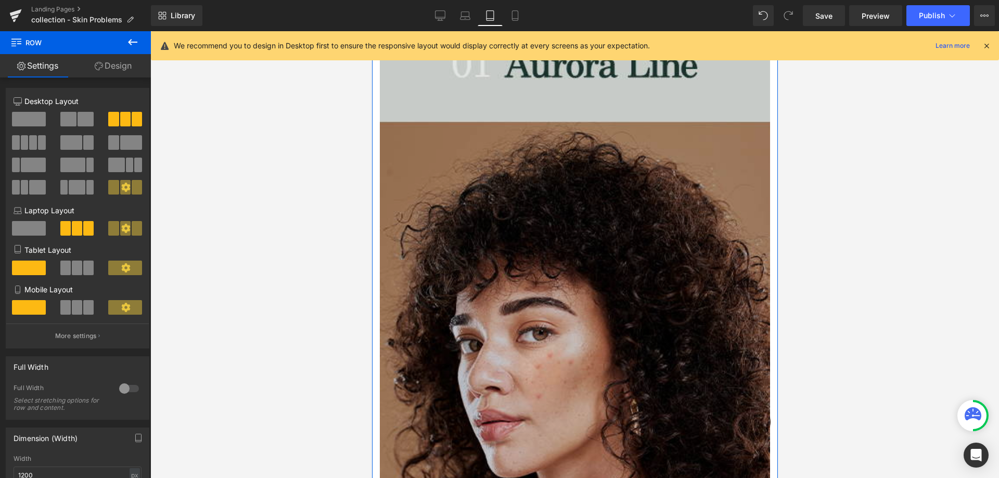
scroll to position [0, 0]
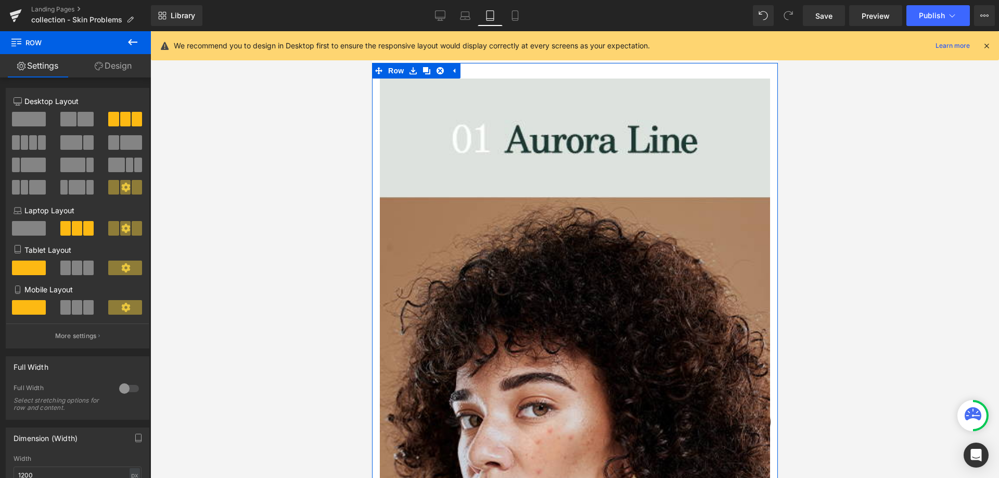
drag, startPoint x: 122, startPoint y: 73, endPoint x: 74, endPoint y: 120, distance: 66.6
click at [122, 72] on link "Design" at bounding box center [112, 65] width 75 height 23
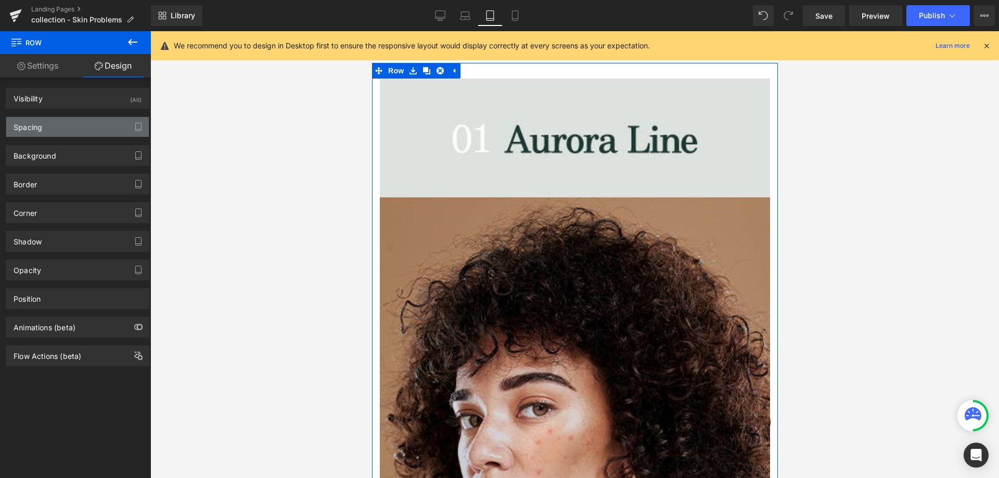
click at [80, 131] on div "Spacing" at bounding box center [77, 127] width 143 height 20
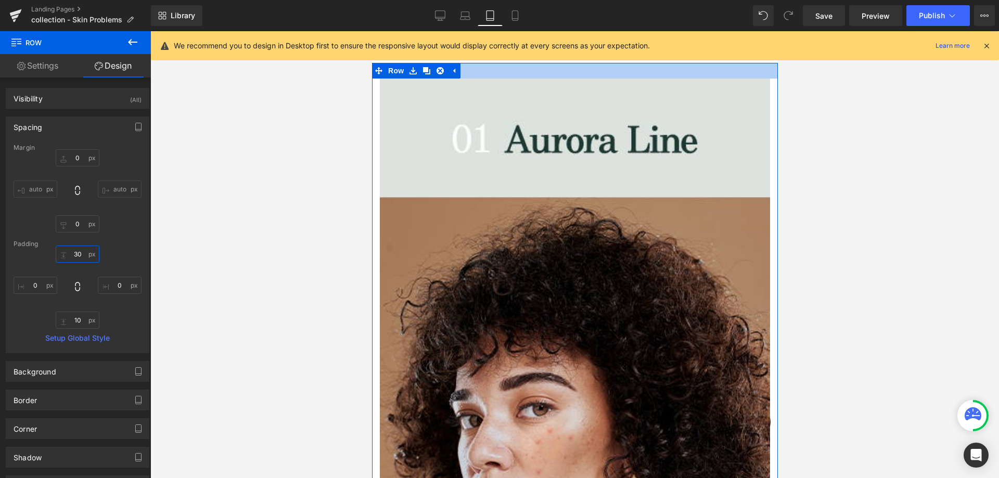
click at [78, 256] on input "30" at bounding box center [78, 254] width 44 height 17
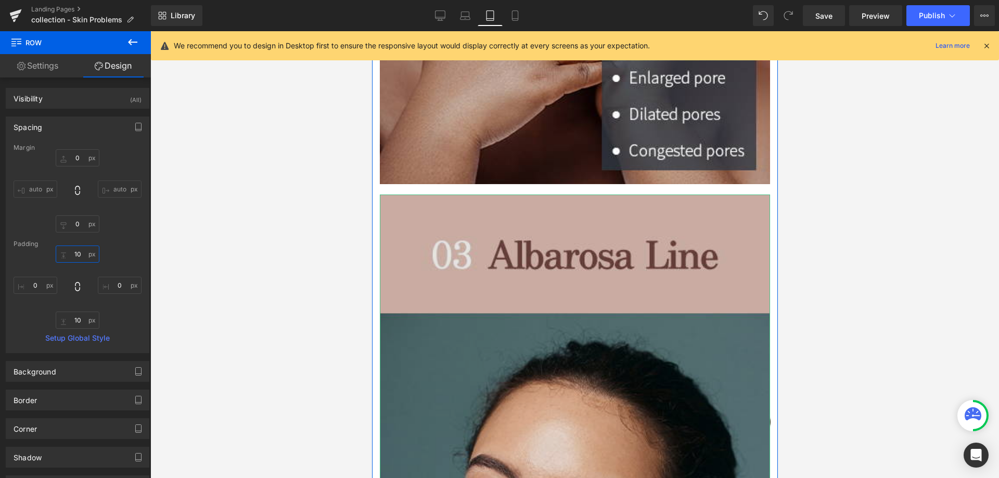
scroll to position [1041, 0]
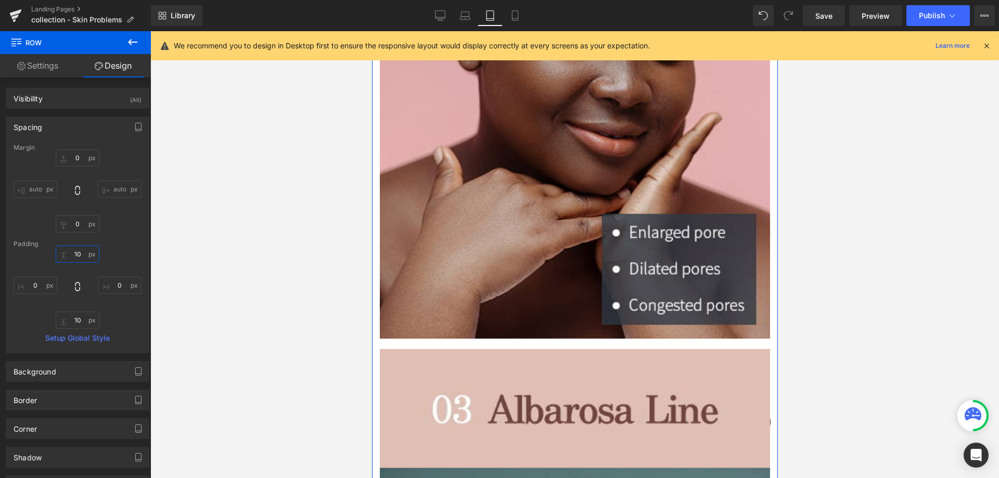
click at [77, 257] on input "10" at bounding box center [78, 254] width 44 height 17
type input "20"
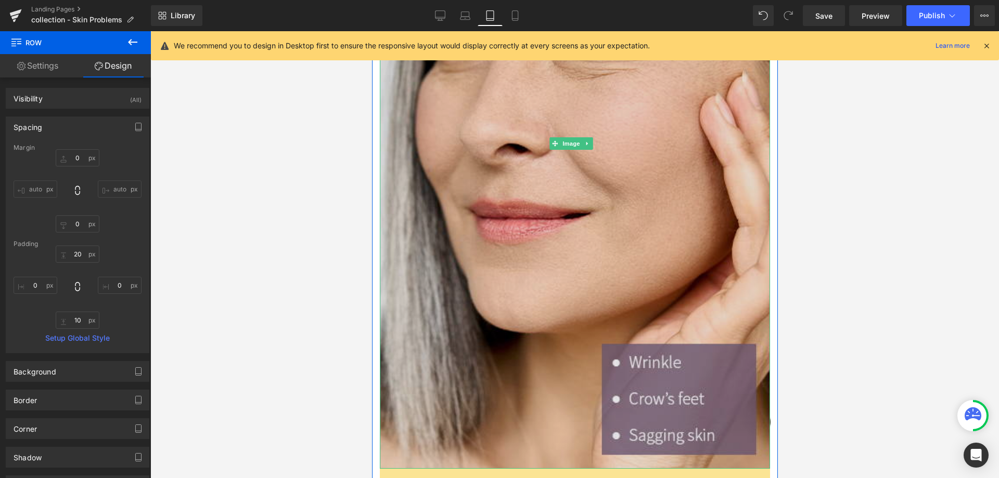
click at [488, 315] on img at bounding box center [574, 143] width 390 height 651
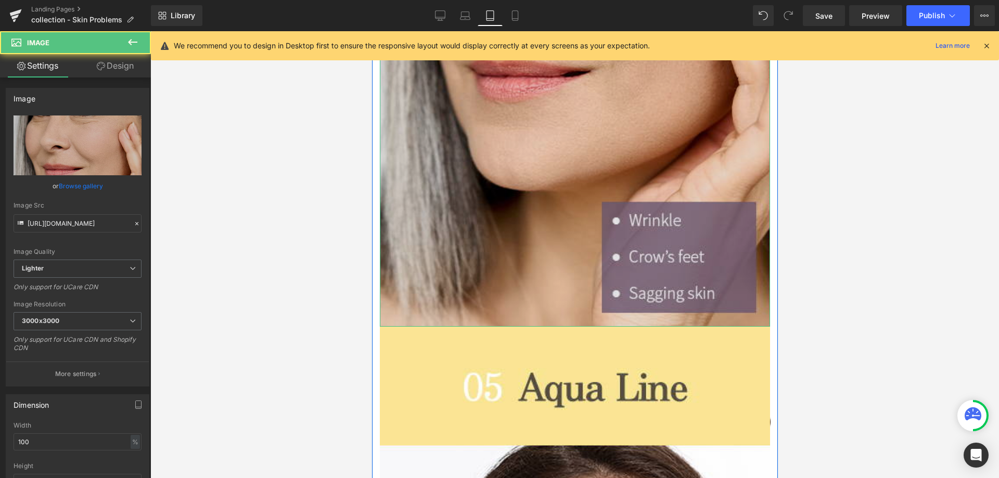
scroll to position [2550, 0]
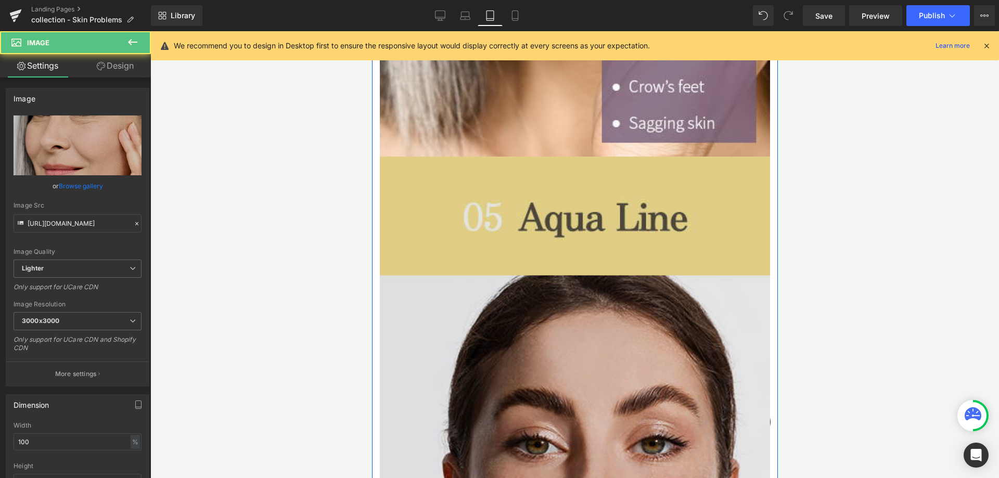
click at [481, 316] on img at bounding box center [574, 482] width 390 height 651
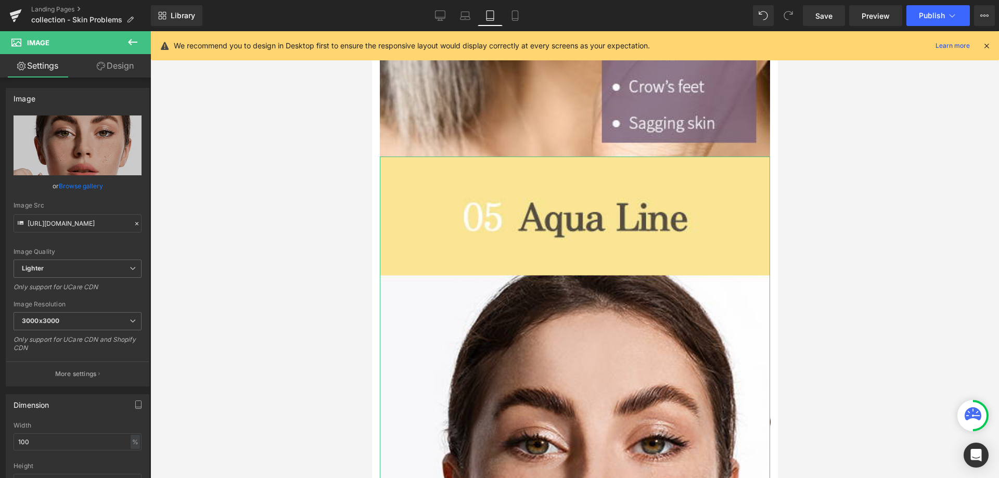
click at [125, 64] on link "Design" at bounding box center [115, 65] width 75 height 23
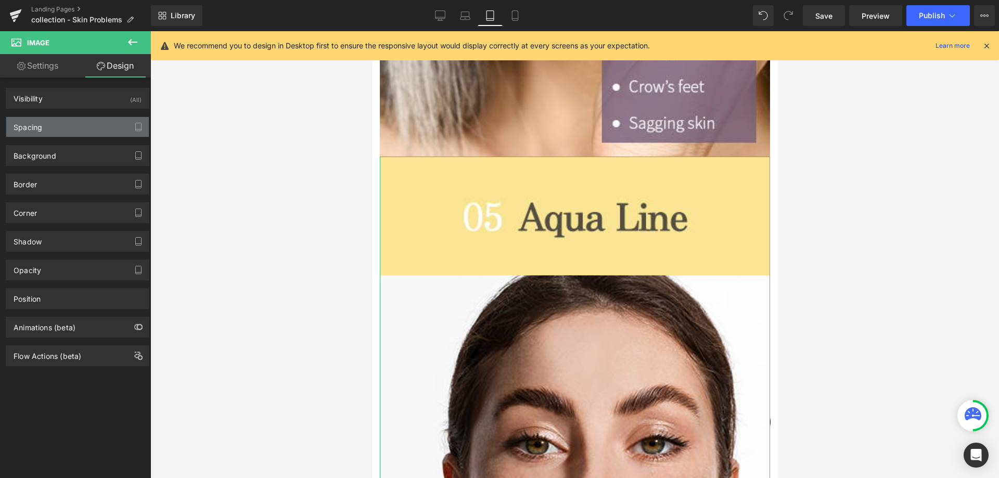
click at [74, 129] on div "Spacing" at bounding box center [77, 127] width 143 height 20
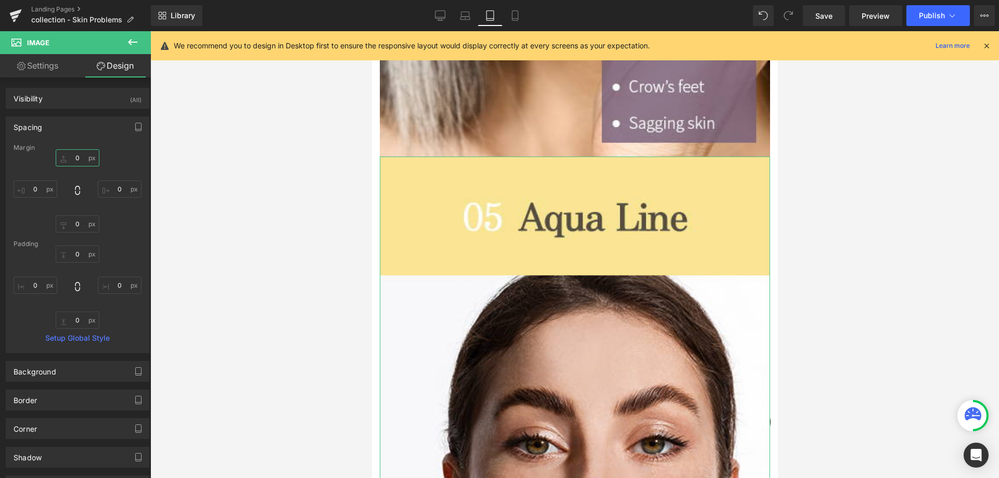
click at [75, 163] on input "0" at bounding box center [78, 157] width 44 height 17
click at [76, 222] on input "0" at bounding box center [78, 223] width 44 height 17
type input "20"
click at [81, 162] on input "0" at bounding box center [78, 157] width 44 height 17
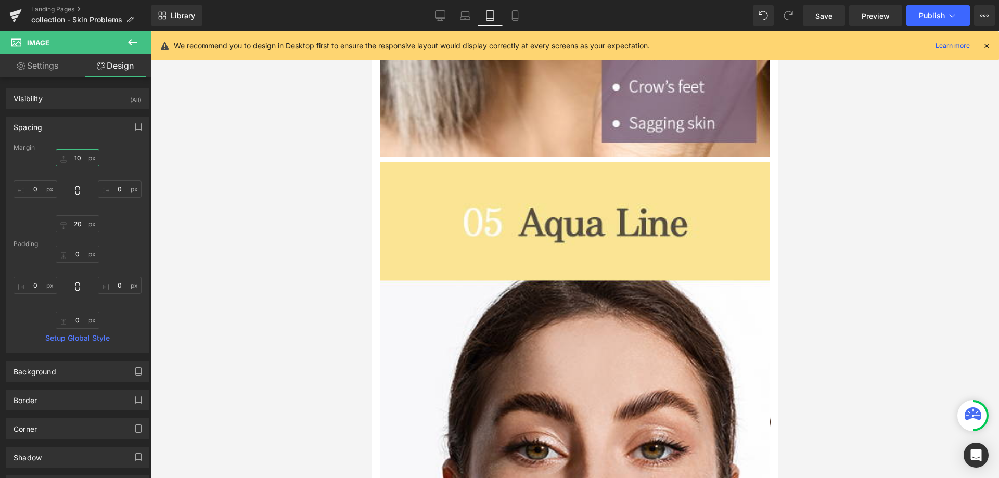
type input "20"
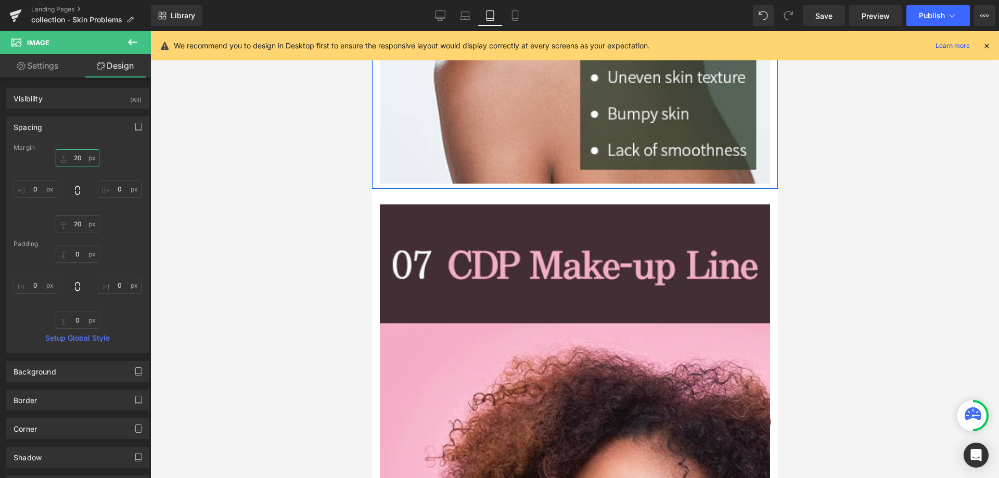
scroll to position [3851, 0]
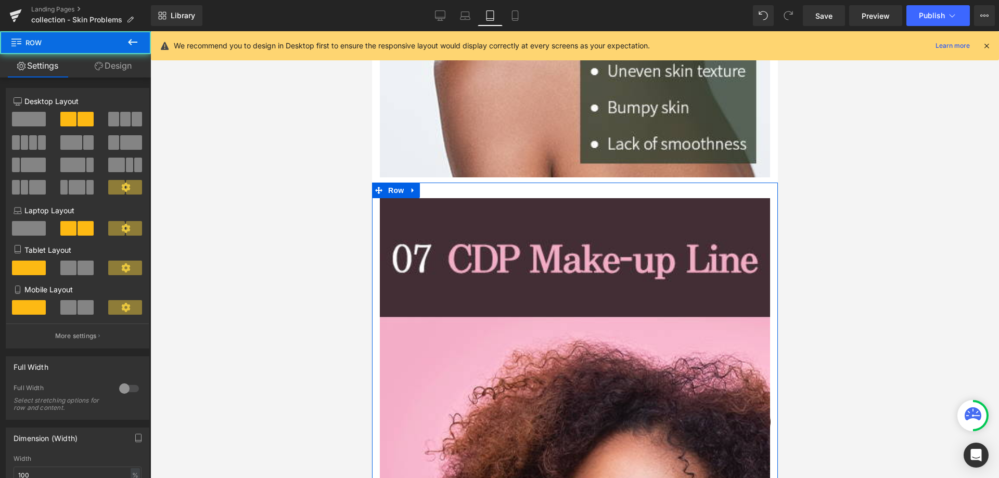
click at [116, 62] on link "Design" at bounding box center [112, 65] width 75 height 23
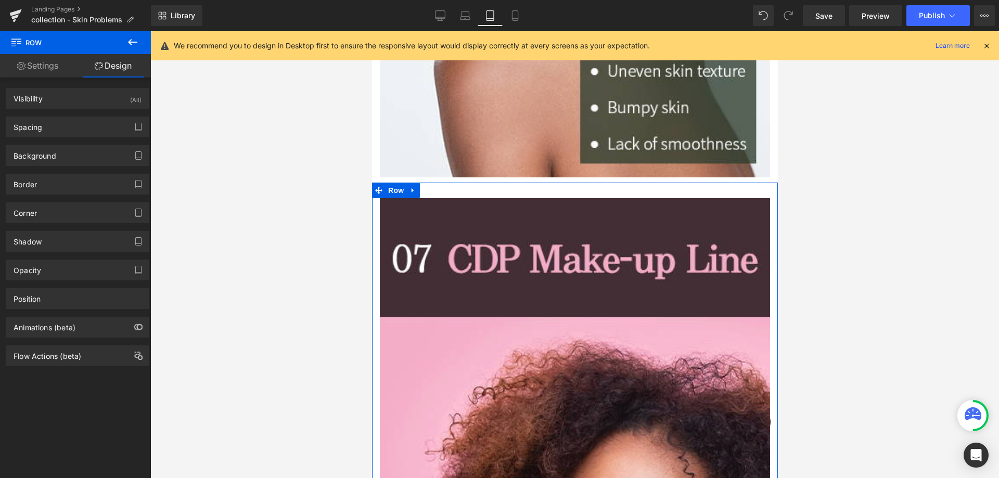
click at [97, 139] on div "Background Color & Image color transparent Color transparent 0 % Image Replace …" at bounding box center [78, 151] width 156 height 29
click at [92, 121] on div "Spacing" at bounding box center [77, 127] width 143 height 20
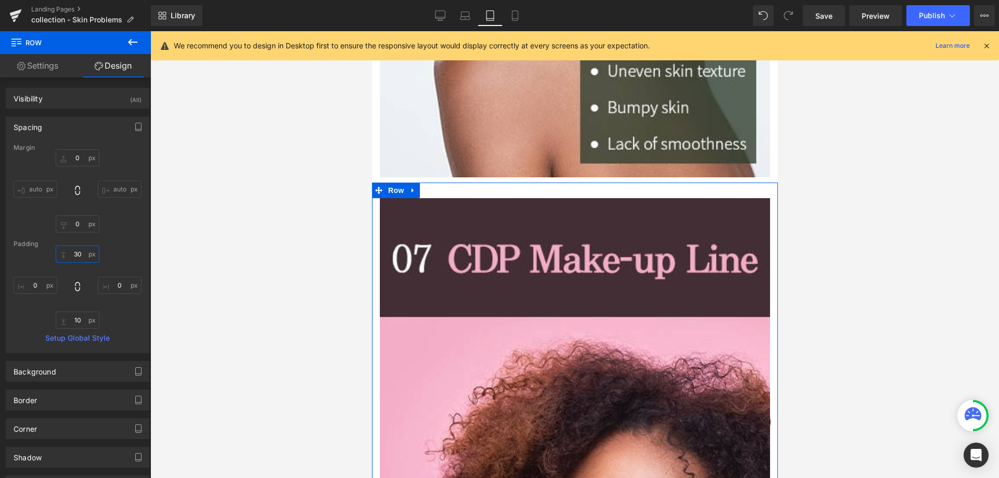
click at [79, 253] on input "30" at bounding box center [78, 254] width 44 height 17
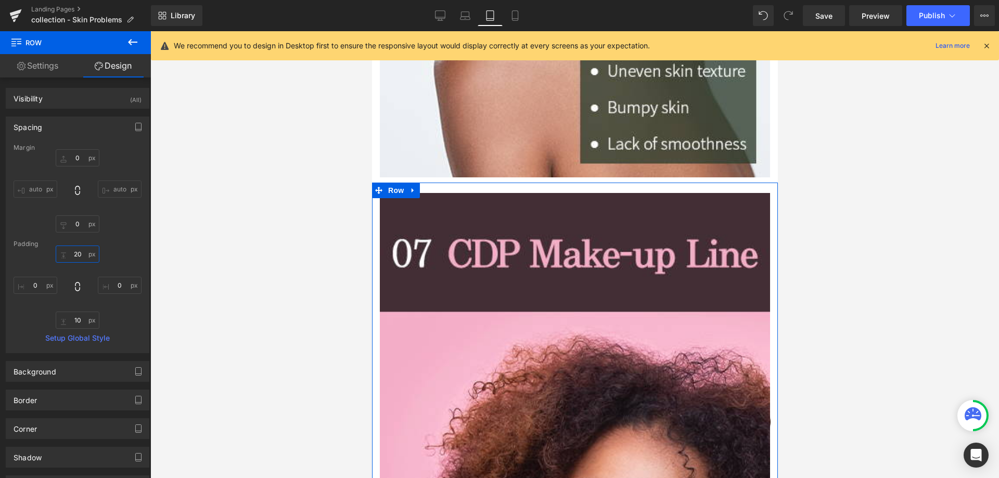
type input "10"
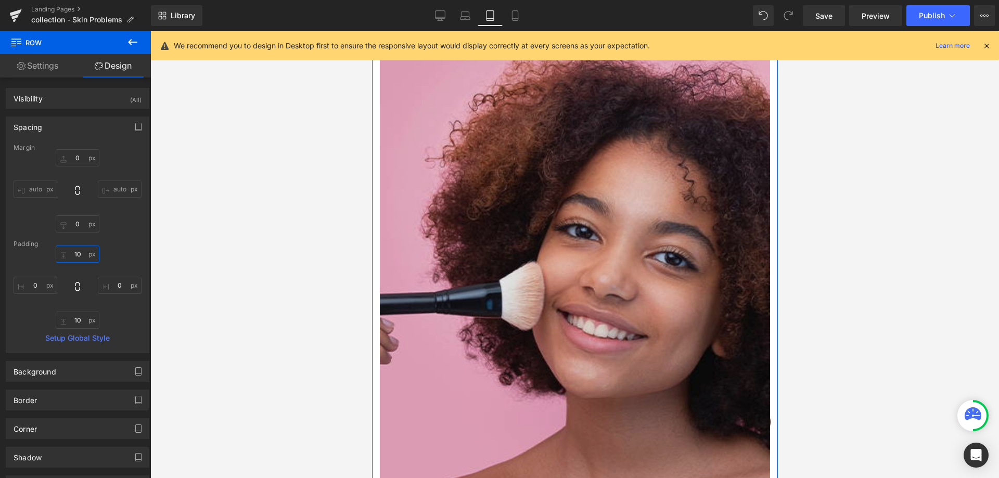
scroll to position [4007, 0]
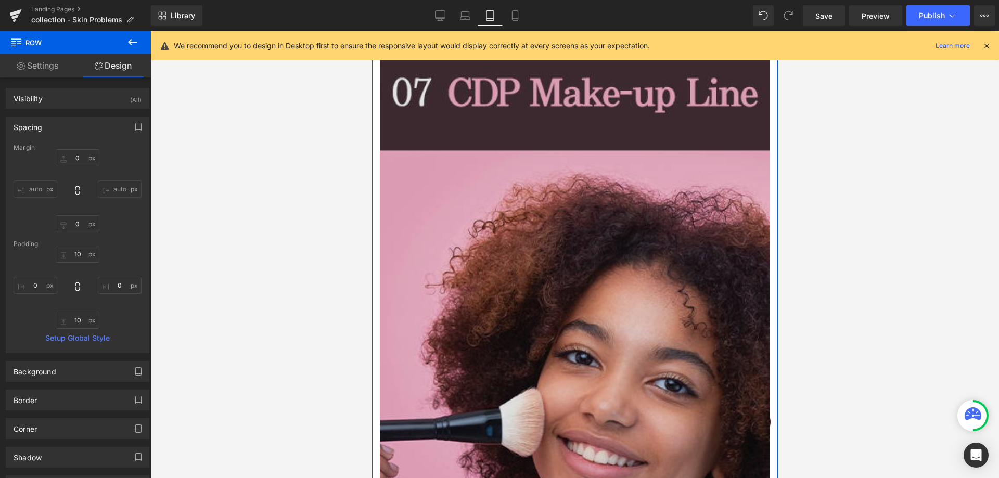
click at [437, 264] on img at bounding box center [574, 357] width 390 height 651
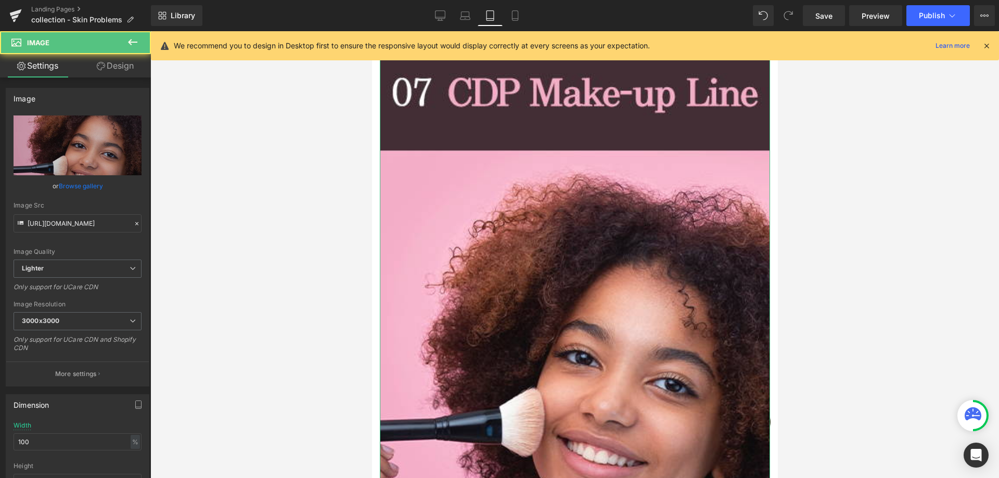
click at [102, 65] on icon at bounding box center [101, 66] width 8 height 8
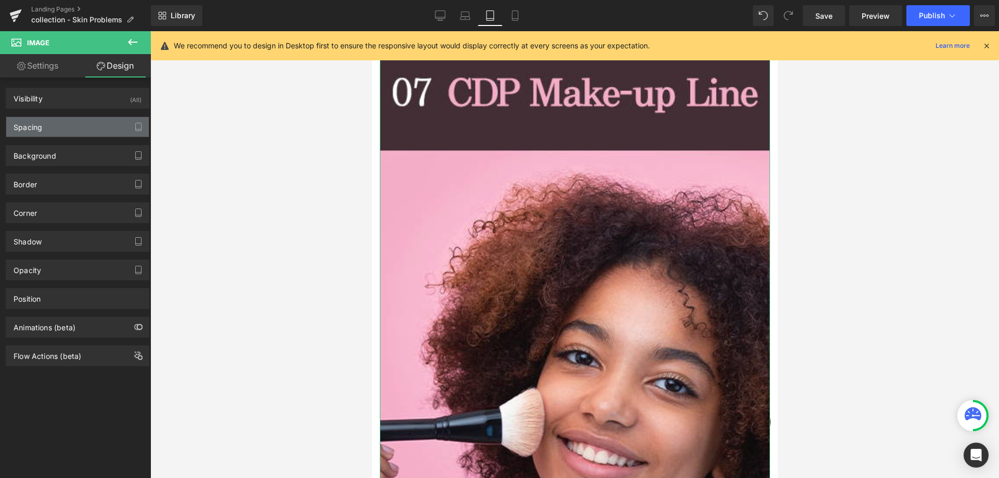
click at [91, 127] on div "Spacing" at bounding box center [77, 127] width 143 height 20
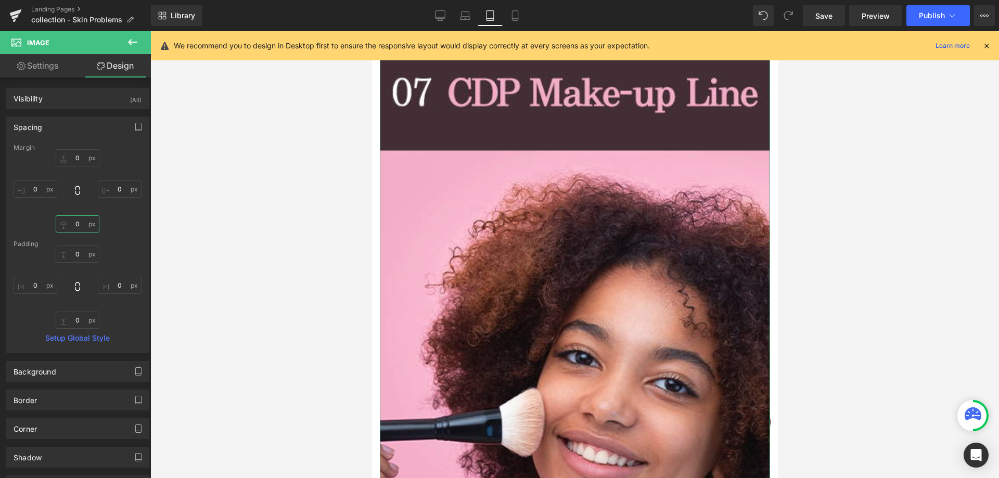
click at [78, 224] on input "0" at bounding box center [78, 223] width 44 height 17
type input "20"
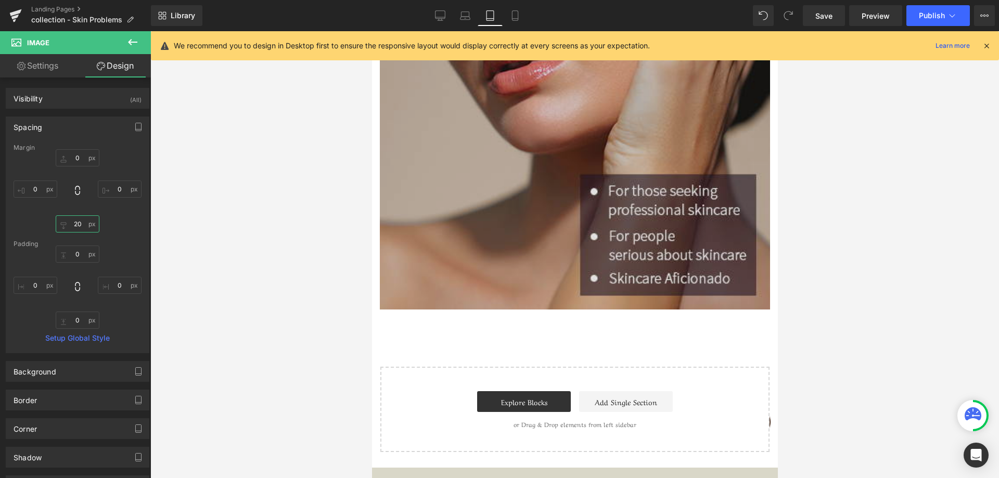
scroll to position [5048, 0]
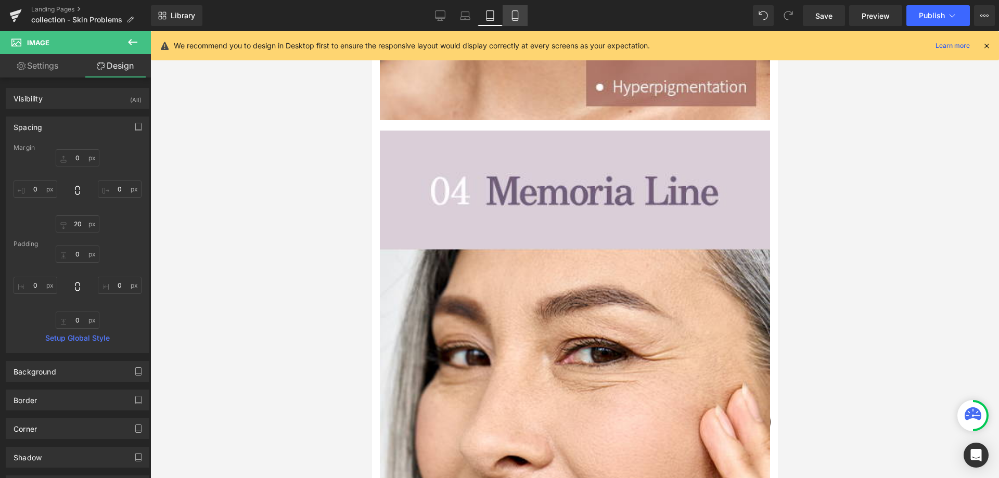
click at [515, 13] on icon at bounding box center [515, 15] width 10 height 10
type input "0"
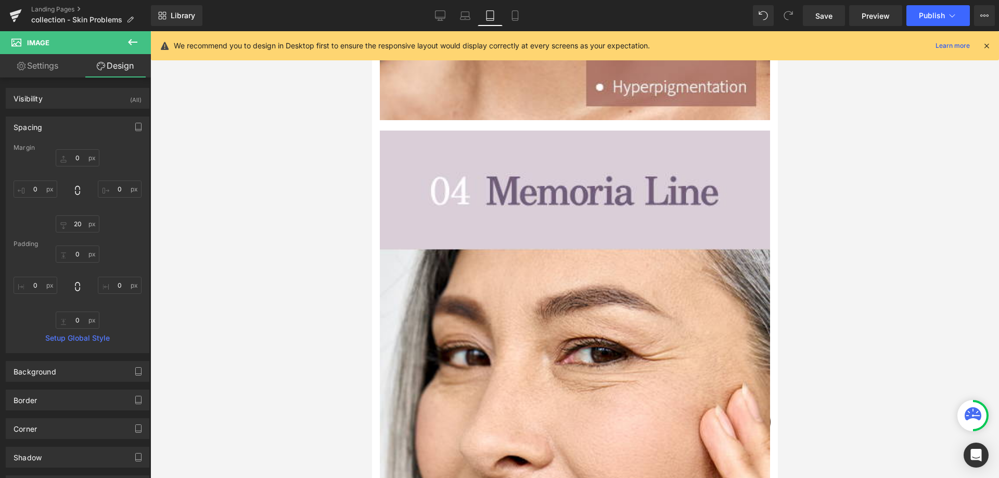
type input "0"
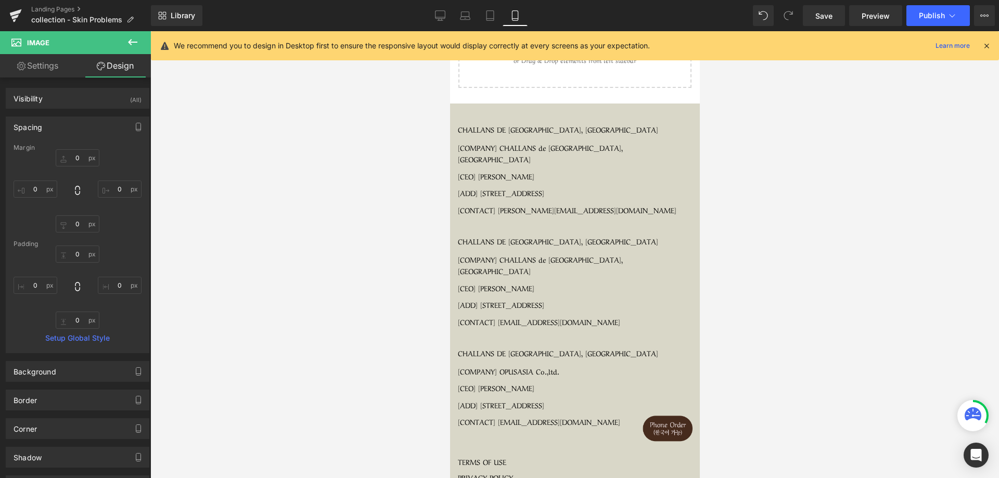
scroll to position [3327, 0]
click at [136, 130] on icon "button" at bounding box center [138, 127] width 5 height 8
click at [83, 152] on button "Tablet" at bounding box center [89, 150] width 30 height 18
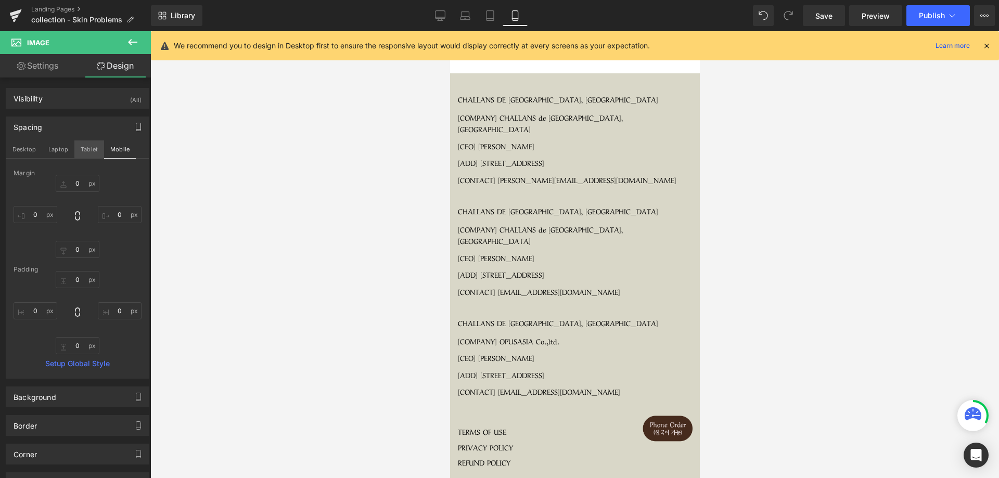
scroll to position [3779, 0]
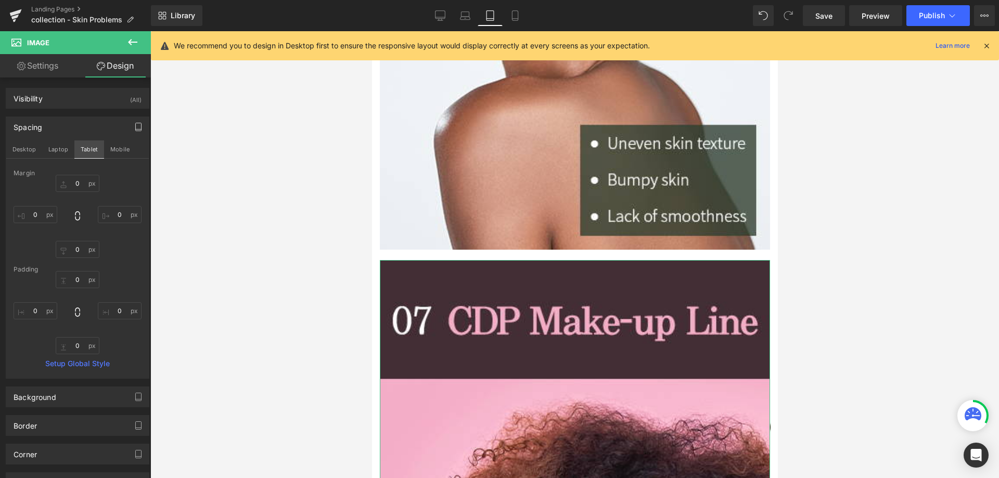
type input "0"
type input "20"
type input "0"
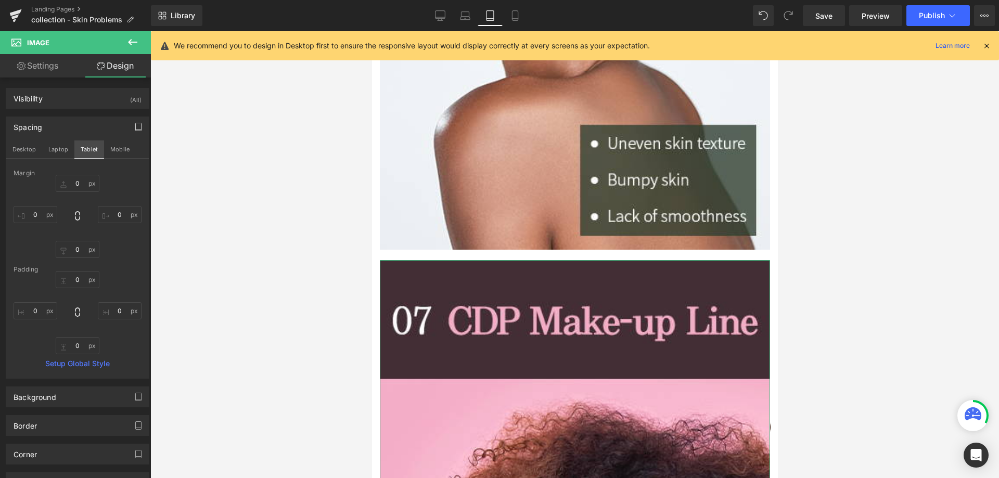
type input "0"
click at [108, 149] on button "Mobile" at bounding box center [120, 150] width 32 height 18
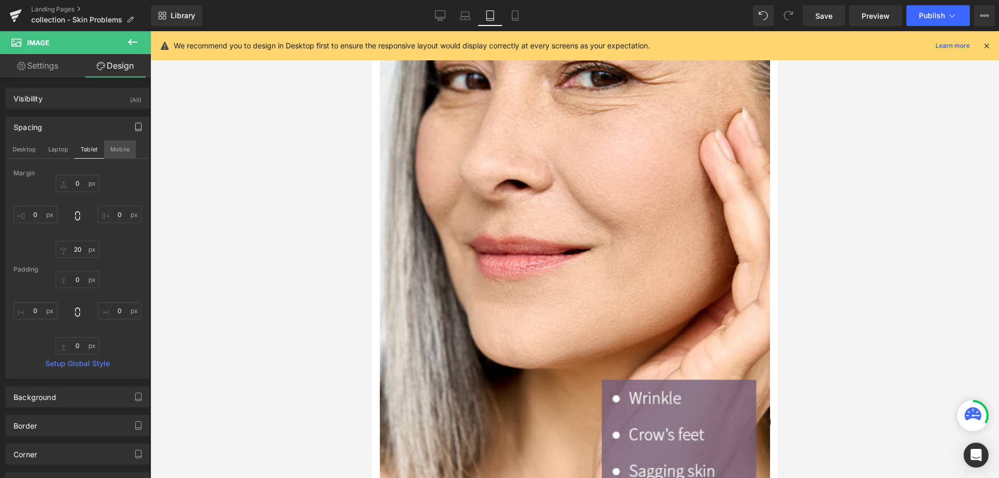
type input "0"
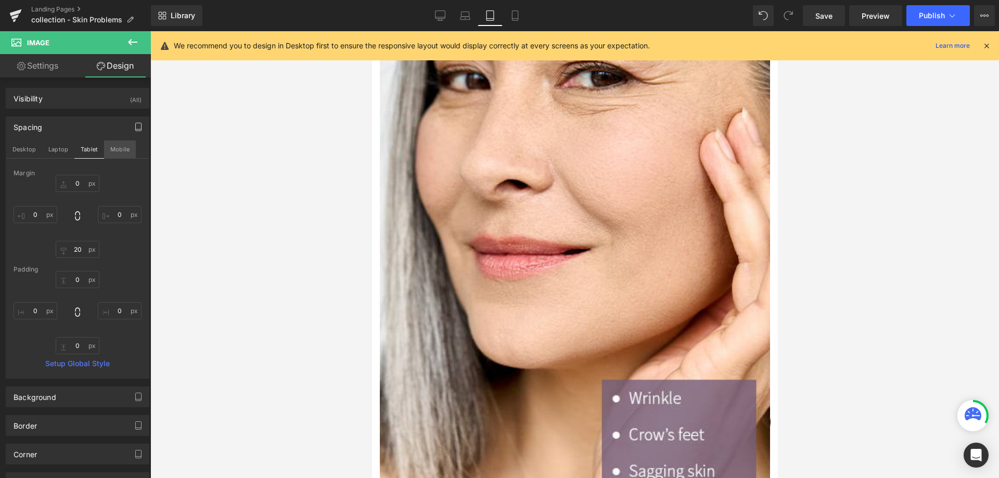
type input "0"
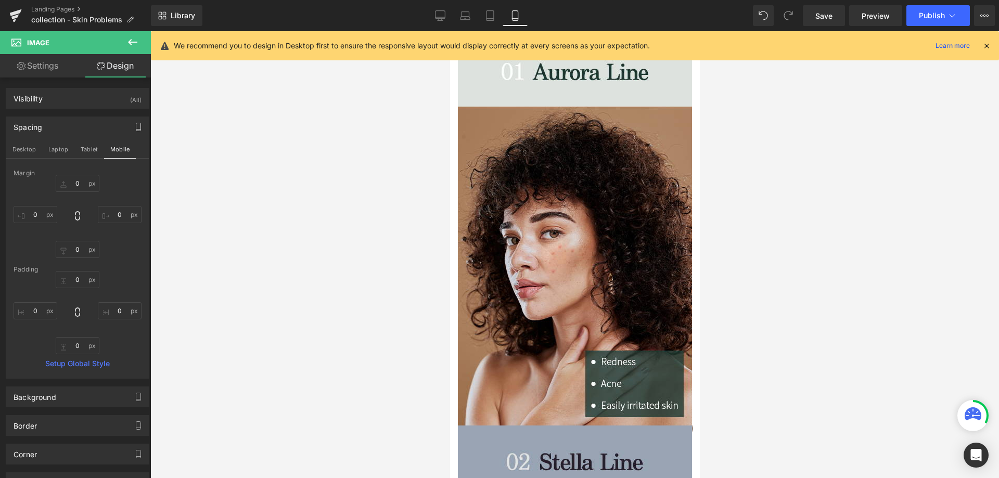
scroll to position [0, 0]
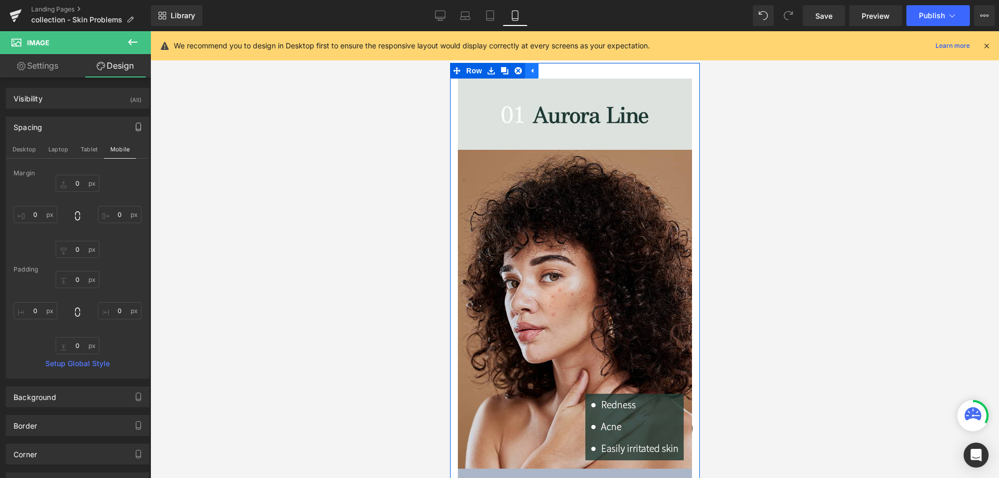
click at [532, 67] on icon at bounding box center [531, 71] width 7 height 8
click at [542, 70] on div at bounding box center [575, 71] width 250 height 16
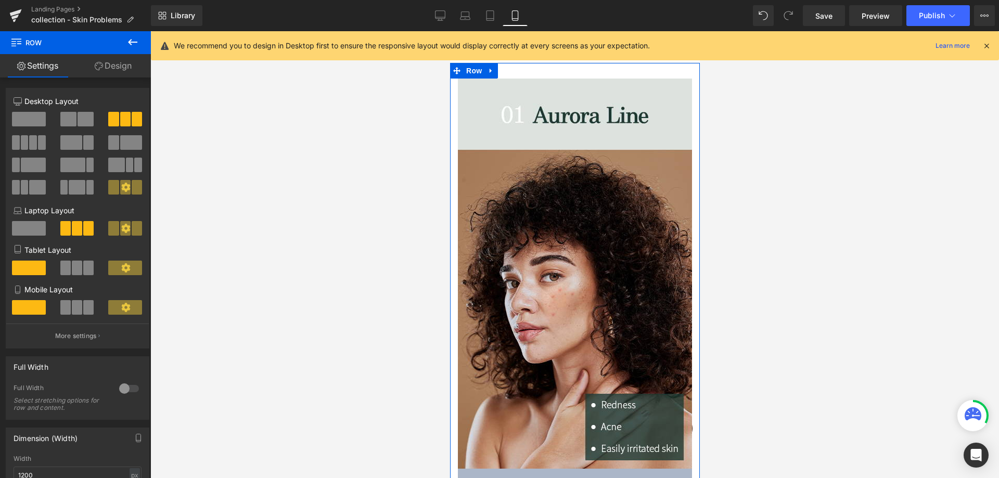
click at [120, 61] on link "Design" at bounding box center [112, 65] width 75 height 23
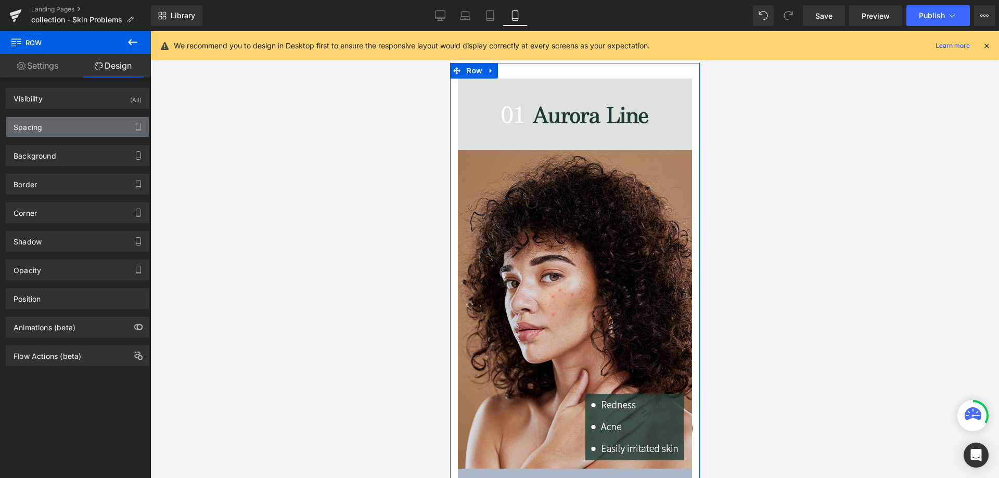
click at [75, 131] on div "Spacing" at bounding box center [77, 127] width 143 height 20
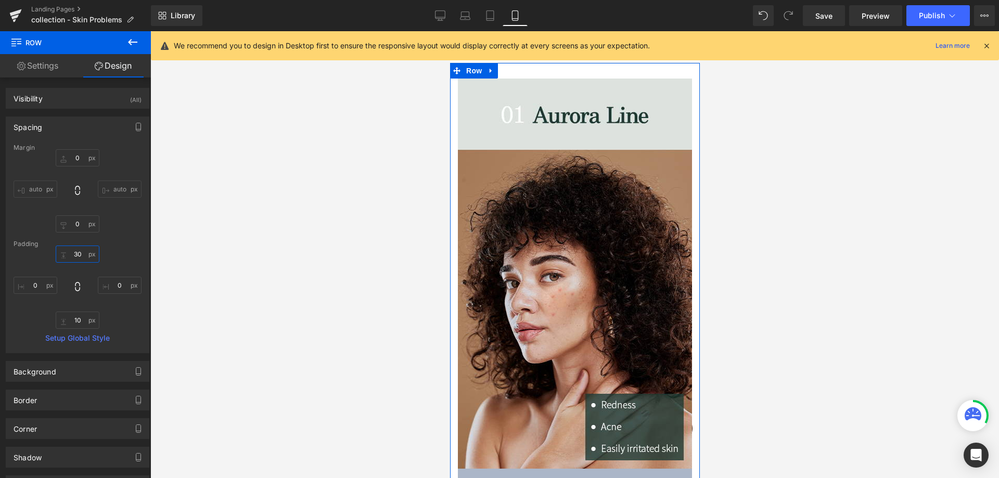
click at [84, 256] on input "30" at bounding box center [78, 254] width 44 height 17
type input "20"
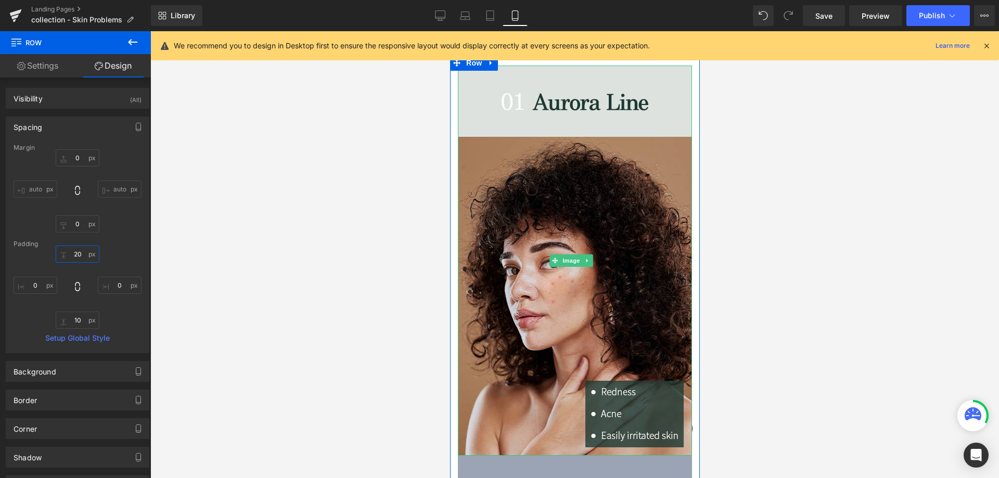
scroll to position [260, 0]
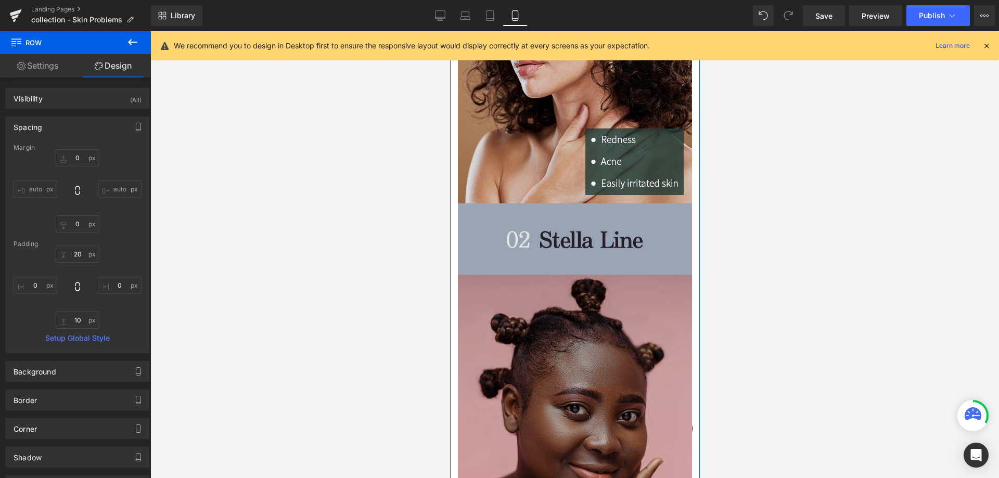
click at [578, 250] on img at bounding box center [574, 398] width 234 height 390
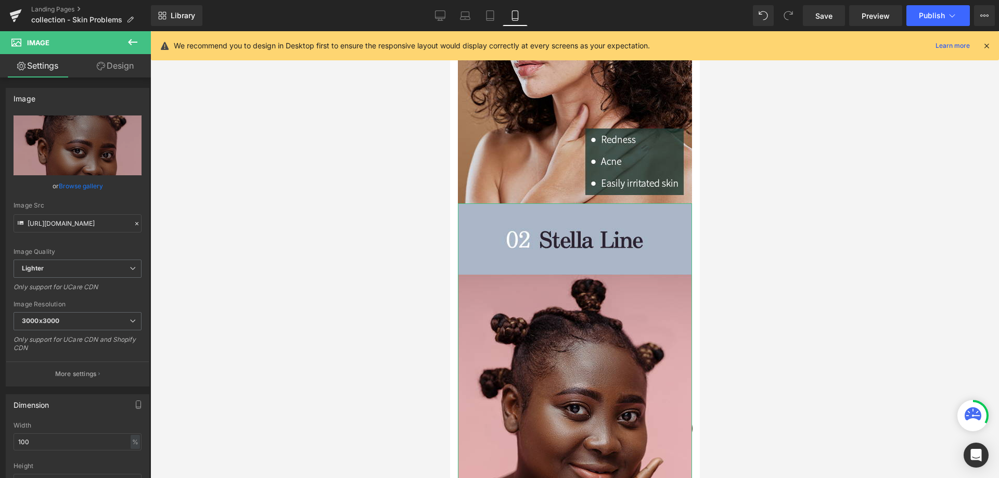
click at [126, 55] on link "Design" at bounding box center [115, 65] width 75 height 23
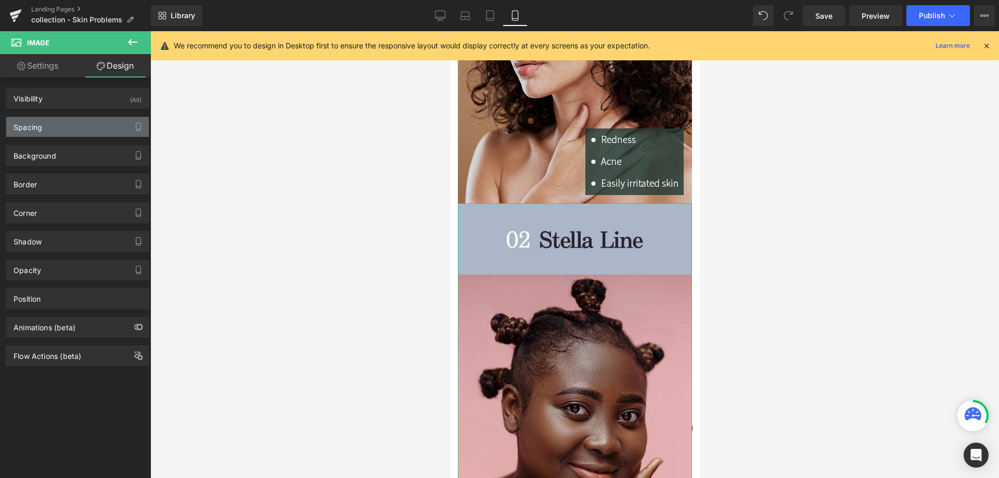
click at [98, 124] on div "Spacing" at bounding box center [77, 127] width 143 height 20
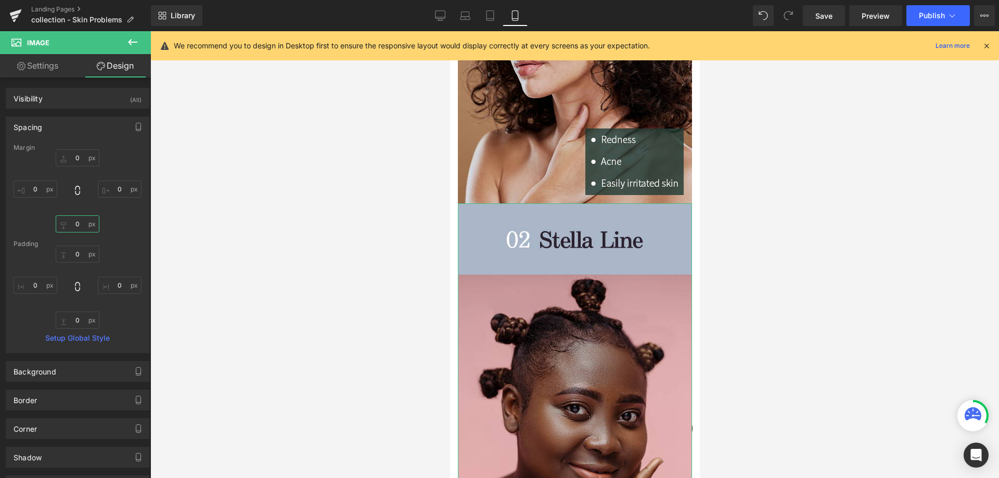
click at [78, 224] on input "0" at bounding box center [78, 223] width 44 height 17
type input "20"
click at [71, 155] on input "0" at bounding box center [78, 157] width 44 height 17
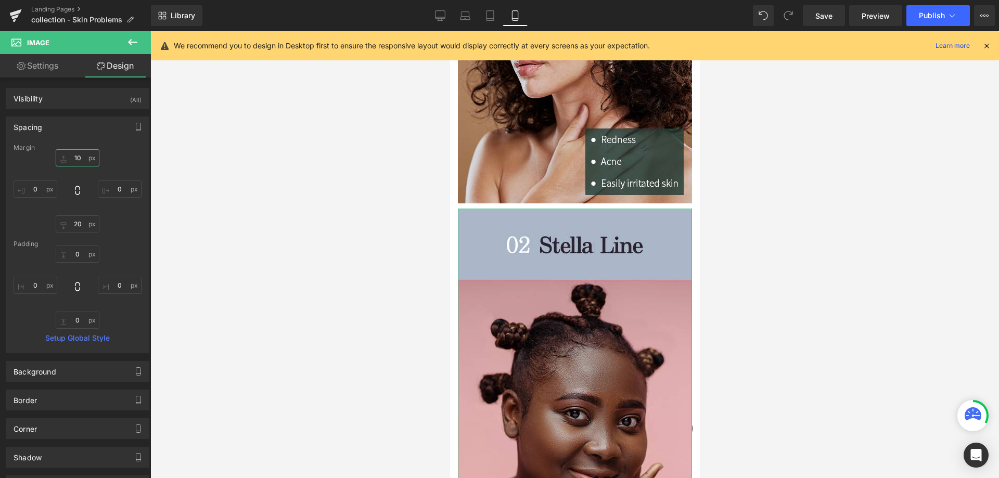
type input "20"
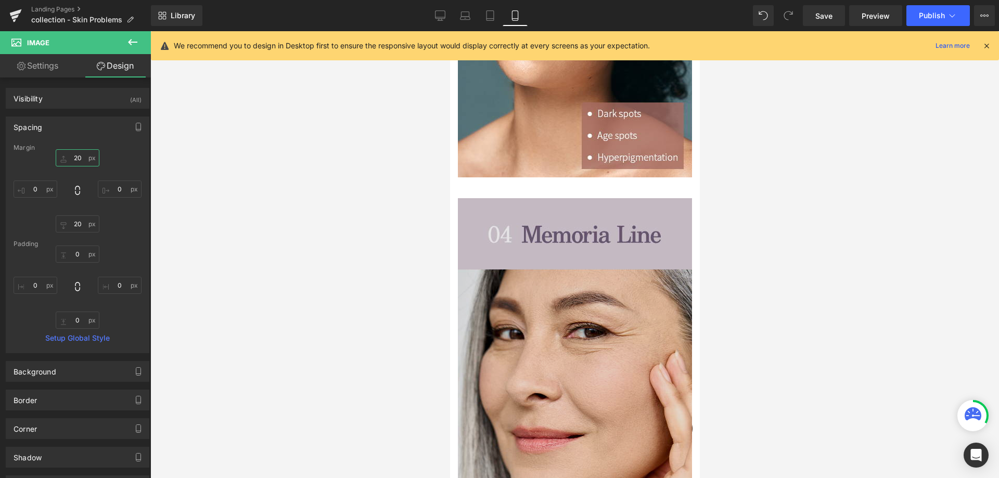
scroll to position [1093, 0]
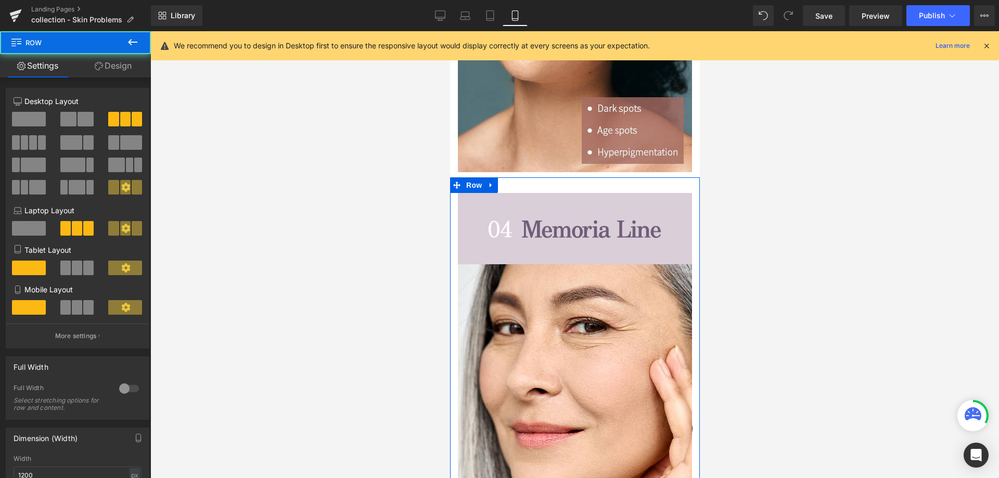
click at [119, 70] on link "Design" at bounding box center [112, 65] width 75 height 23
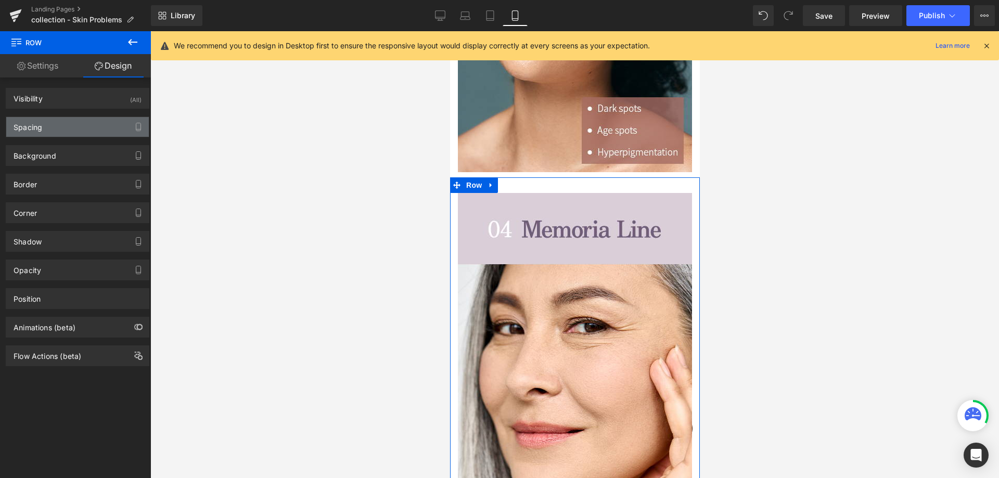
click at [74, 127] on div "Spacing" at bounding box center [77, 127] width 143 height 20
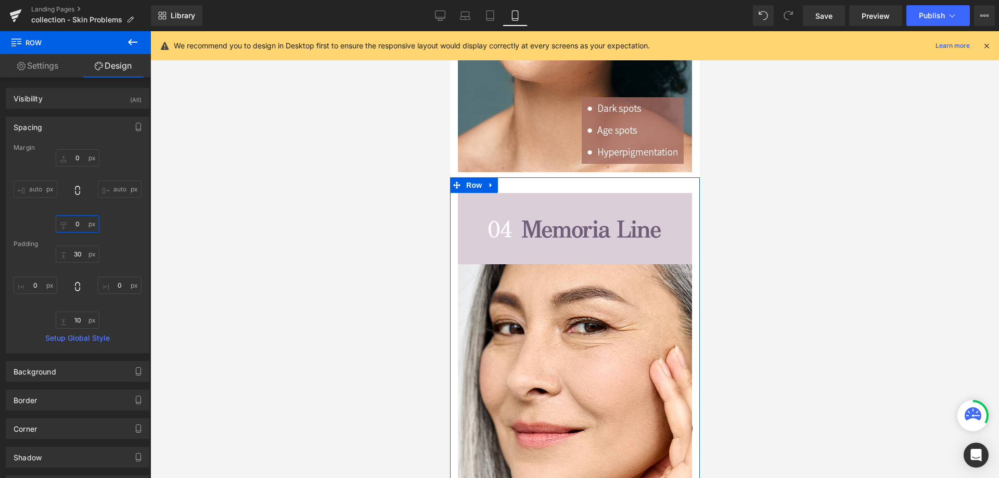
click at [81, 227] on input "0" at bounding box center [78, 223] width 44 height 17
click at [74, 250] on input "30" at bounding box center [78, 254] width 44 height 17
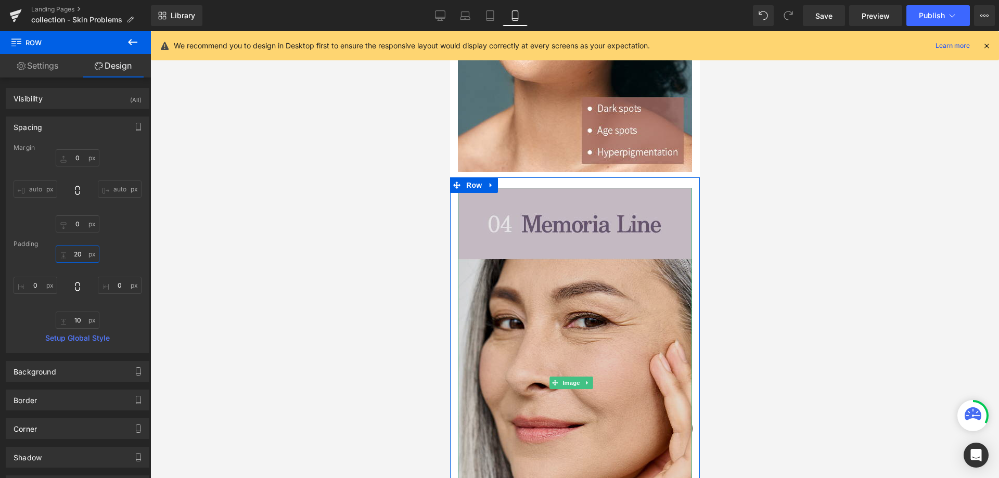
type input "10"
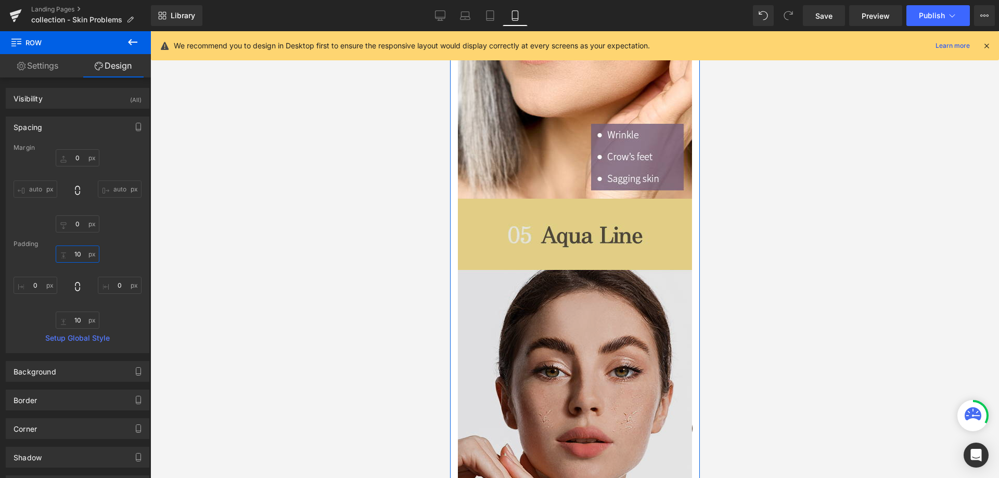
scroll to position [1665, 0]
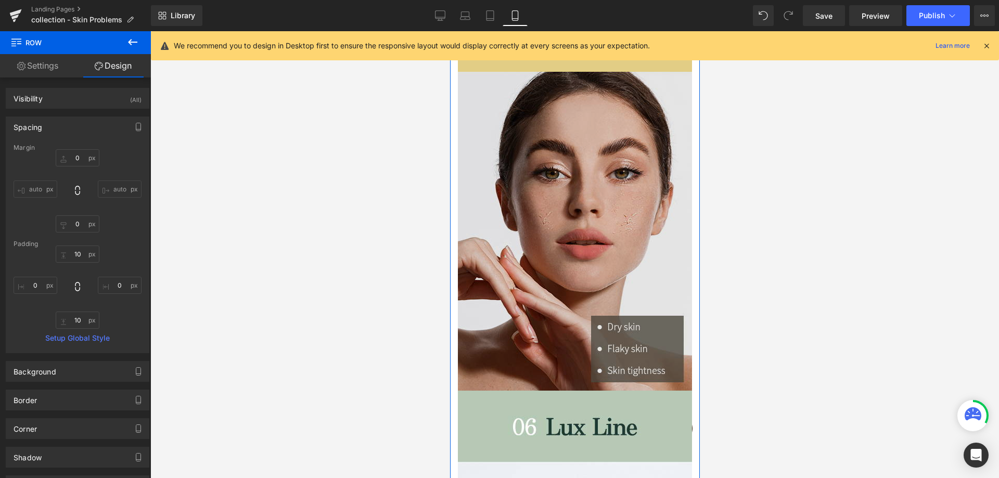
click at [592, 233] on img at bounding box center [574, 196] width 234 height 390
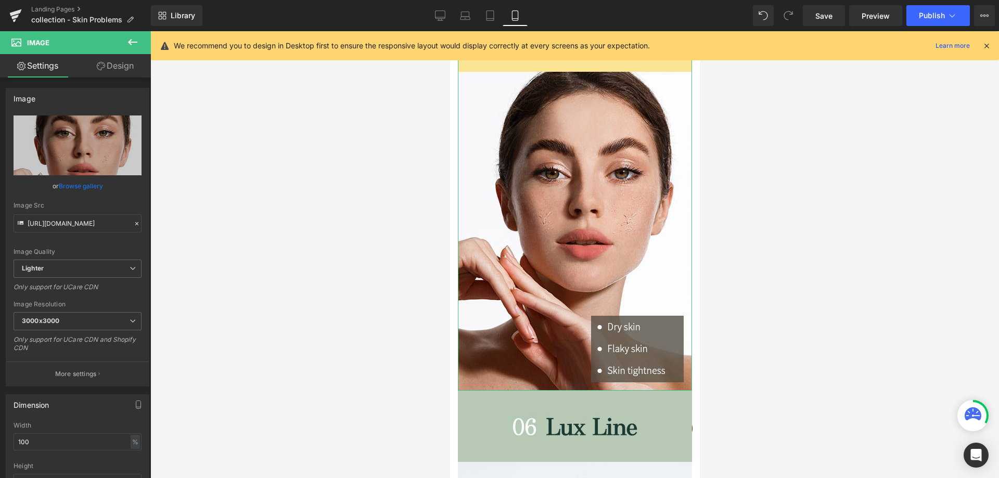
click at [106, 72] on link "Design" at bounding box center [115, 65] width 75 height 23
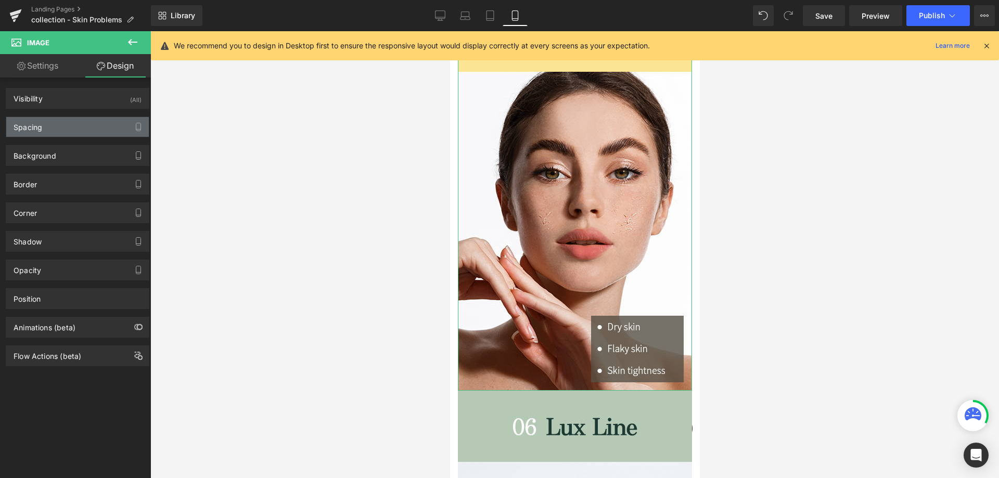
click at [58, 126] on div "Spacing" at bounding box center [77, 127] width 143 height 20
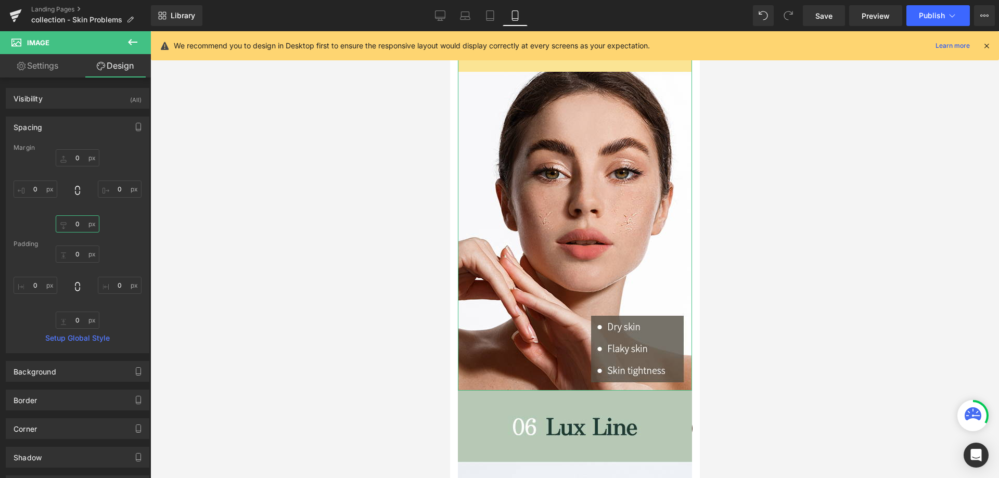
click at [83, 229] on input "0" at bounding box center [78, 223] width 44 height 17
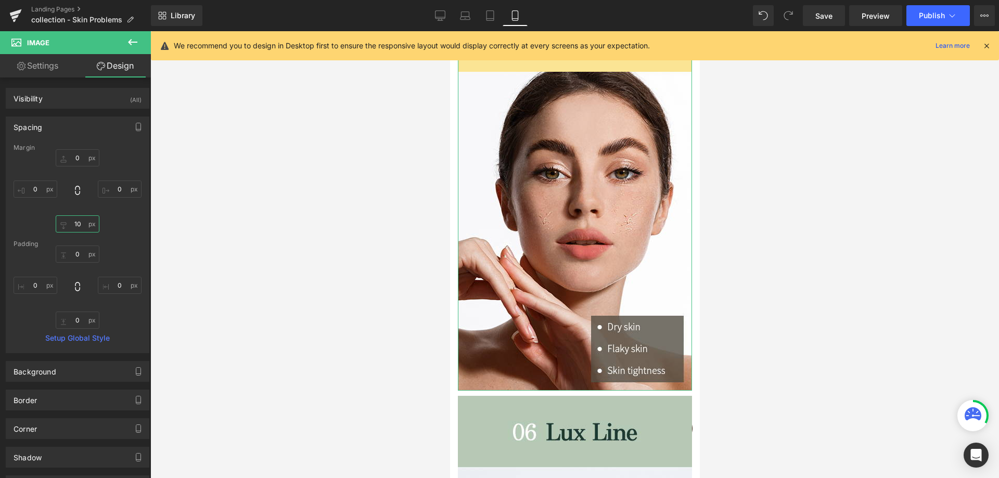
type input "20"
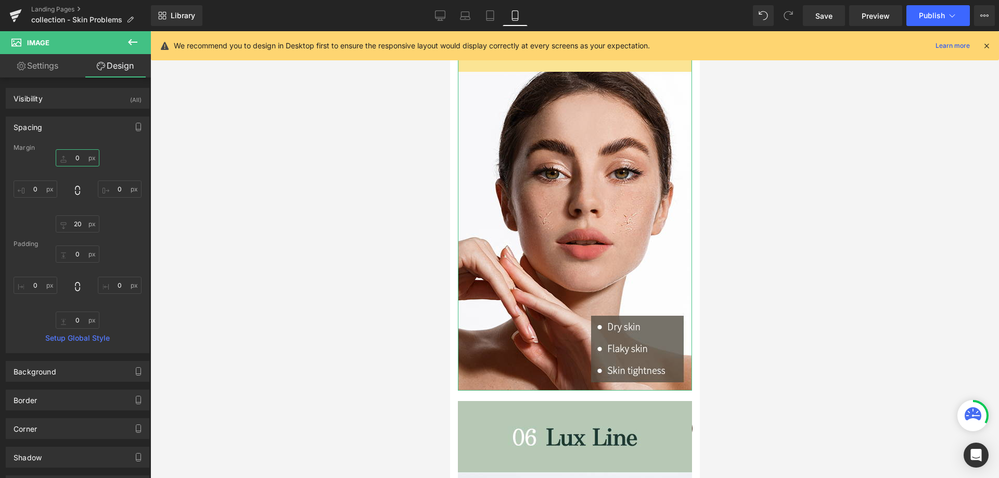
click at [80, 164] on input "0" at bounding box center [78, 157] width 44 height 17
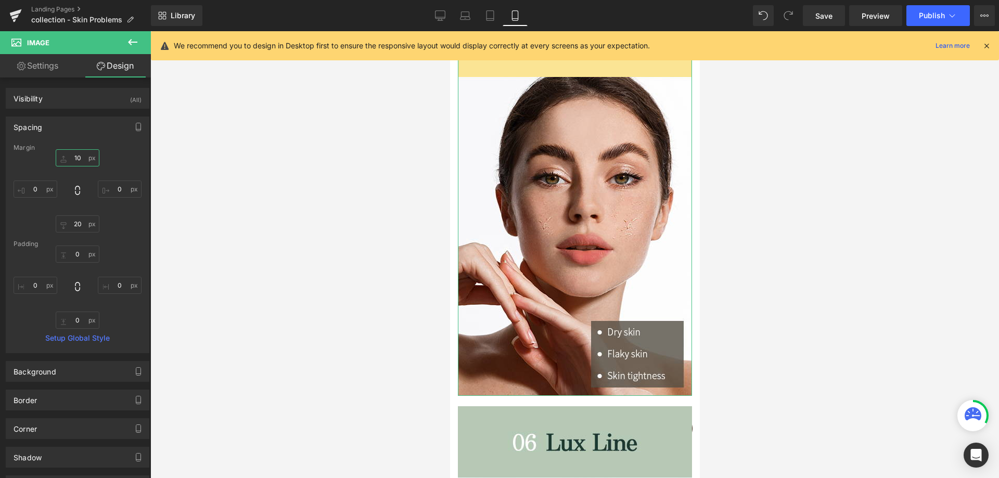
type input "20"
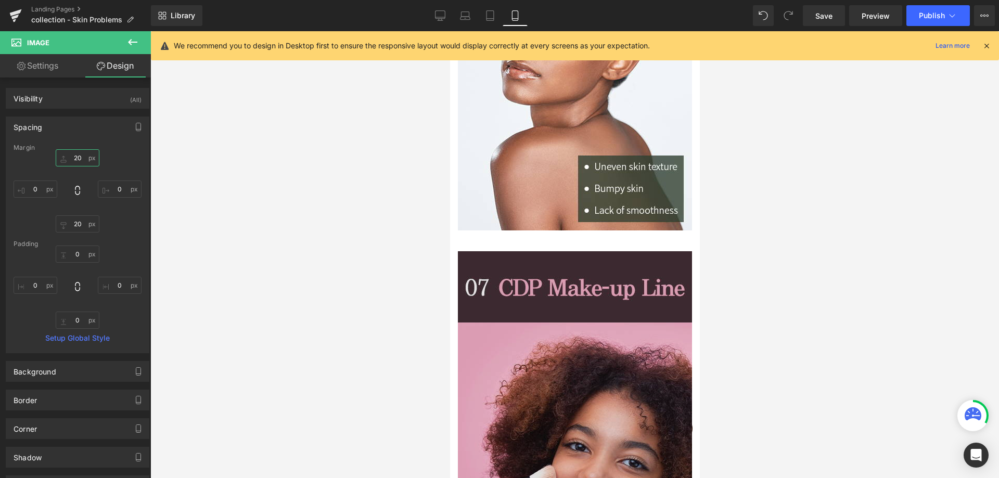
scroll to position [2238, 0]
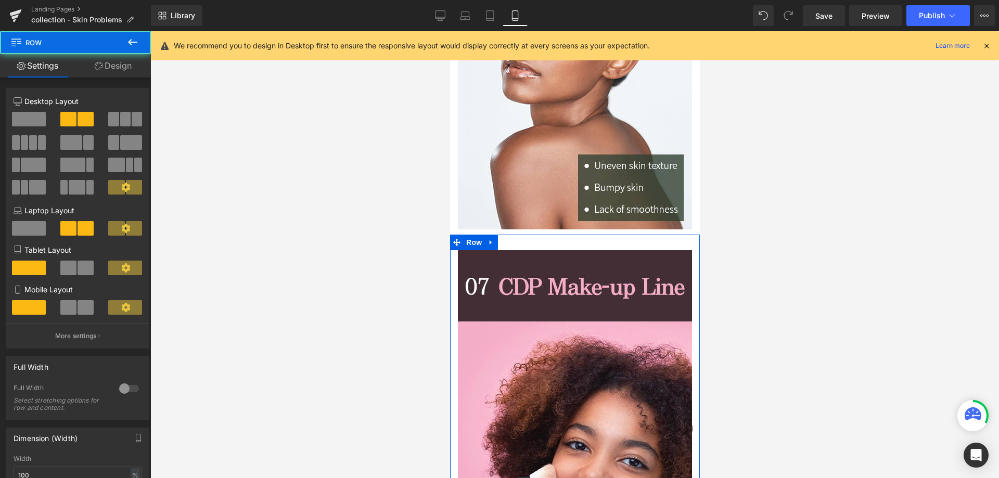
click at [109, 68] on link "Design" at bounding box center [112, 65] width 75 height 23
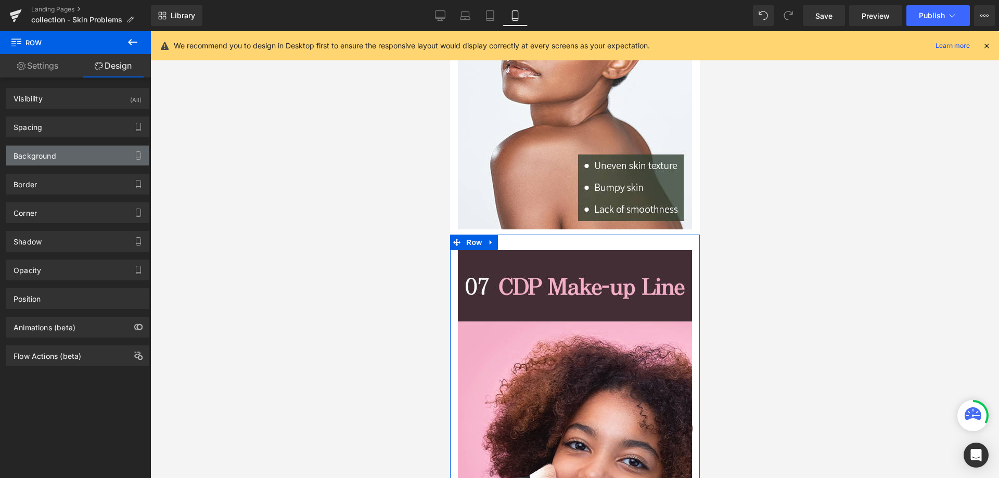
type input "0"
type input "30"
type input "0"
type input "10"
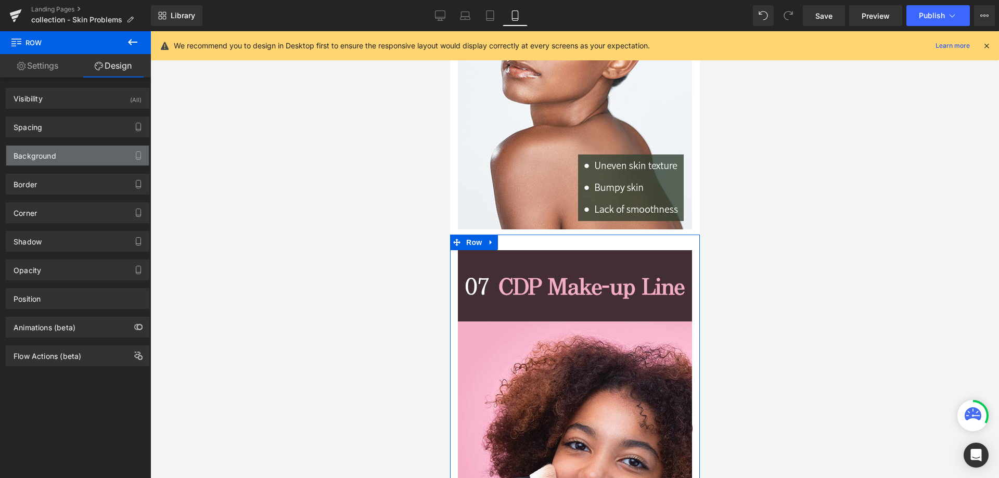
type input "0"
click at [60, 132] on div "Spacing" at bounding box center [77, 127] width 143 height 20
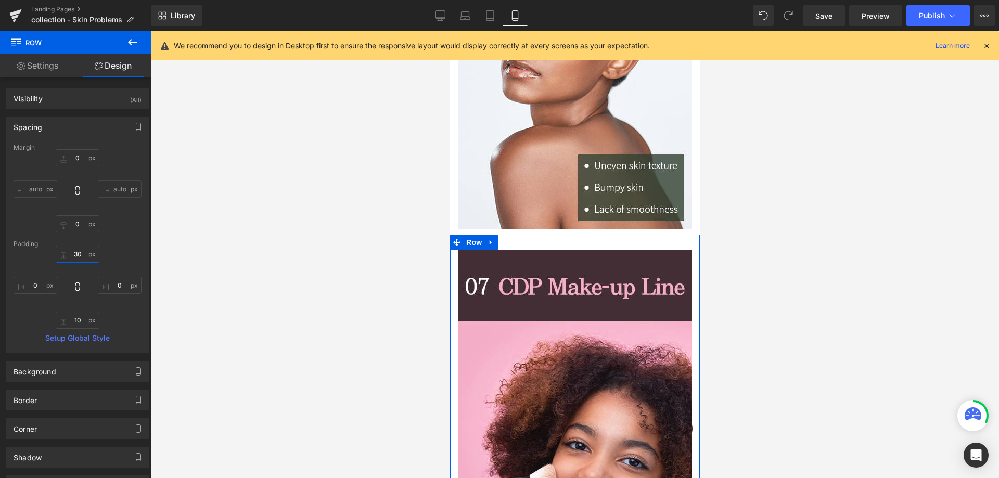
click at [75, 258] on input "30" at bounding box center [78, 254] width 44 height 17
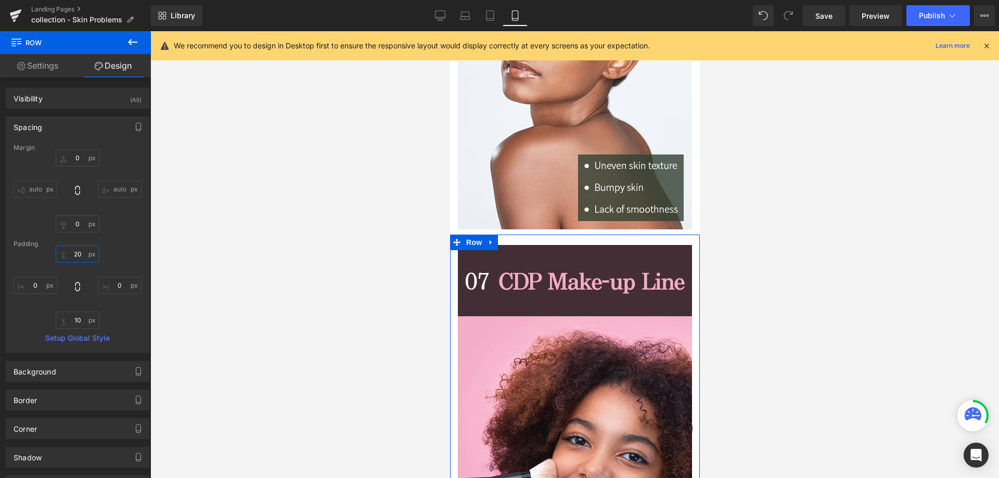
type input "10"
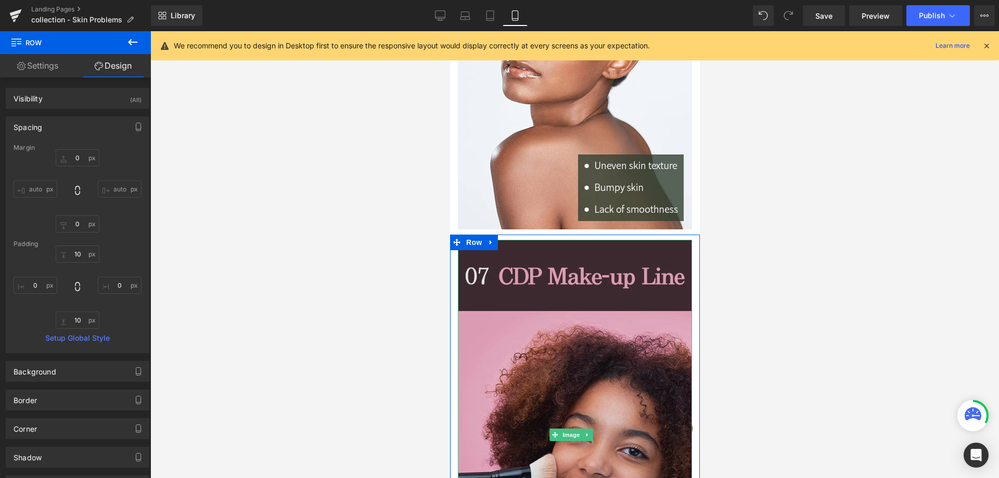
click at [559, 282] on img at bounding box center [574, 435] width 234 height 390
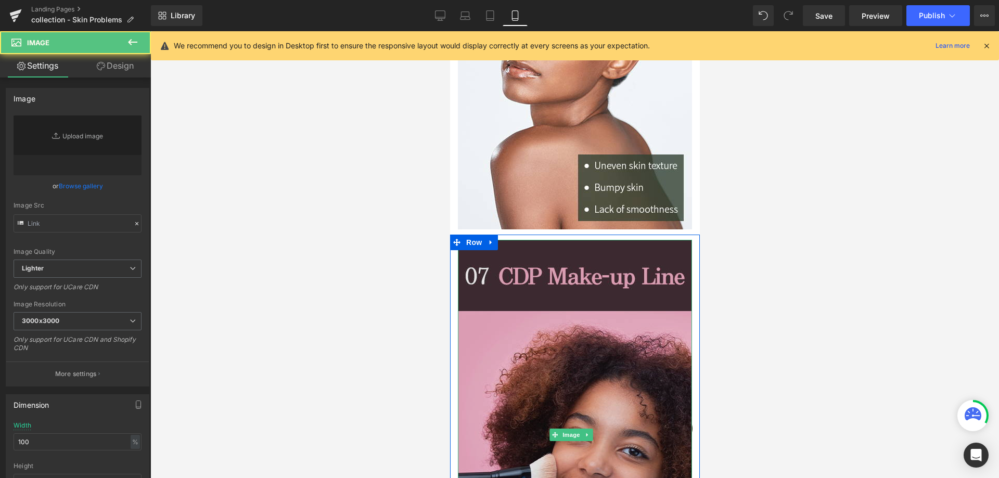
type input "https://ucarecdn.com/d630f553-3a5b-4909-bfc9-44229a350e9c/-/format/auto/-/previ…"
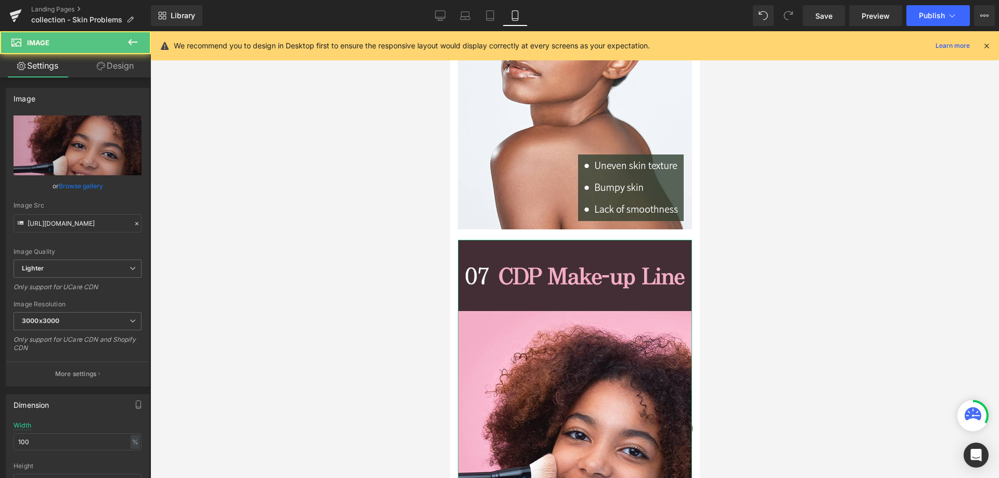
click at [112, 68] on link "Design" at bounding box center [115, 65] width 75 height 23
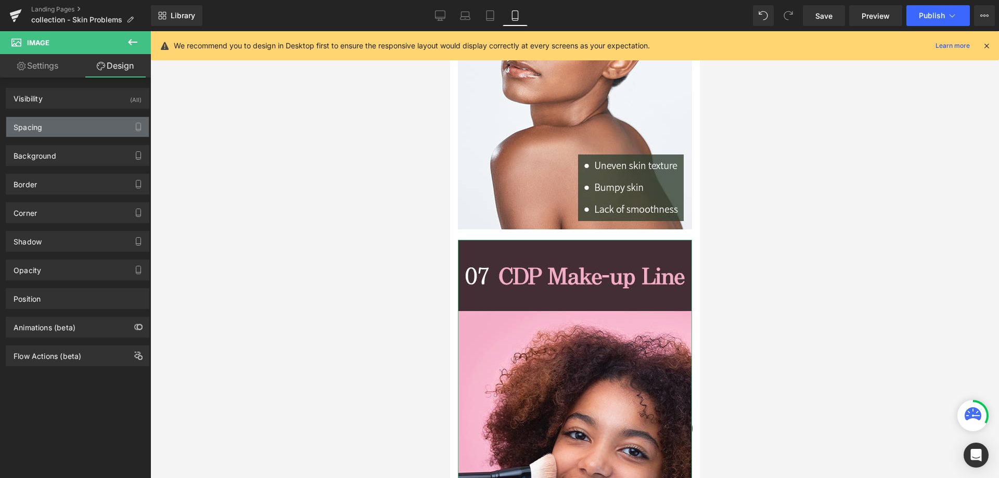
click at [63, 131] on div "Spacing" at bounding box center [77, 127] width 143 height 20
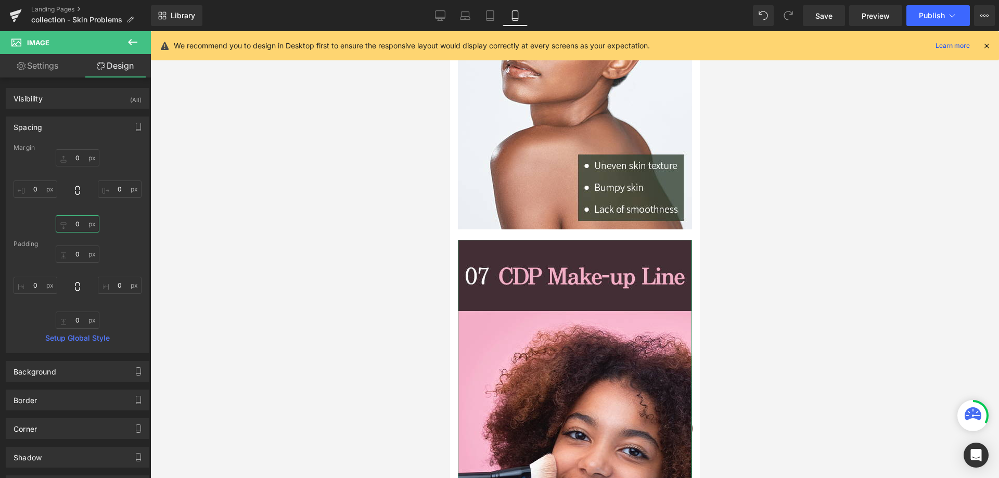
click at [75, 227] on input "0" at bounding box center [78, 223] width 44 height 17
type input "20"
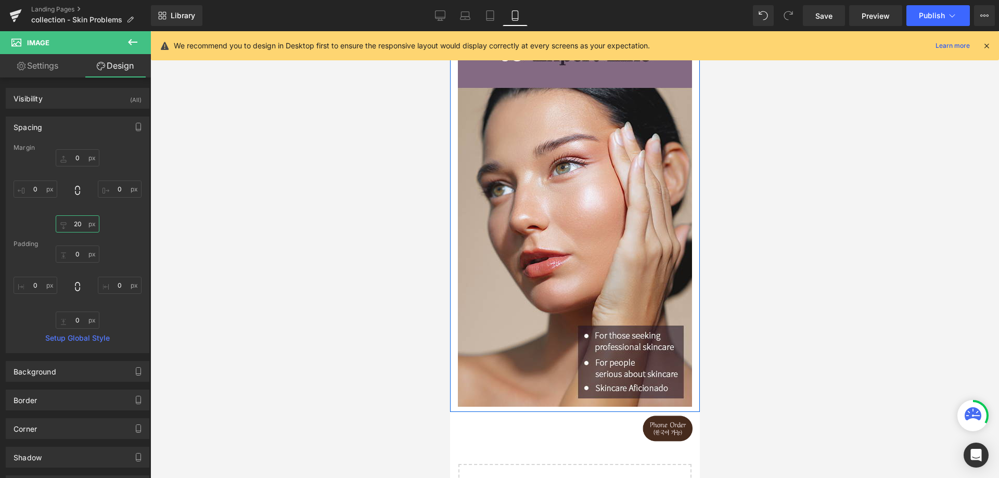
scroll to position [2862, 0]
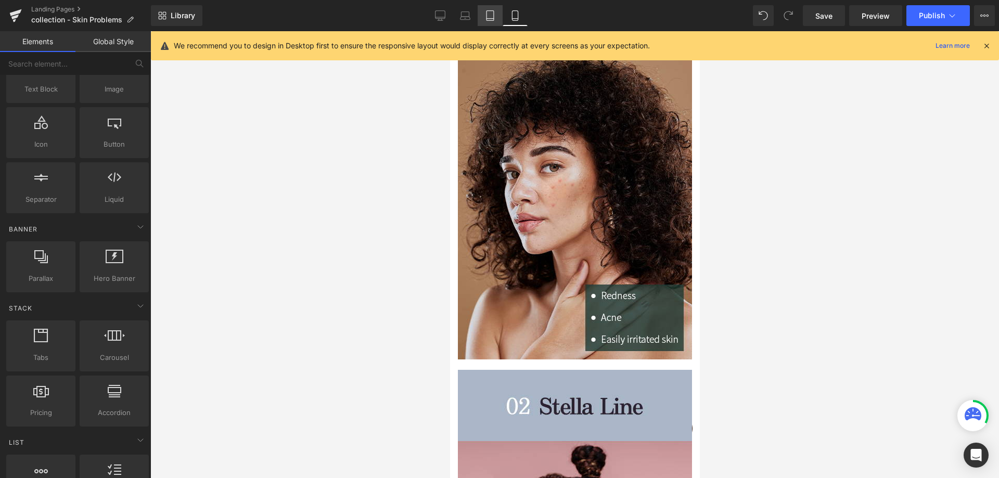
click at [496, 22] on link "Tablet" at bounding box center [490, 15] width 25 height 21
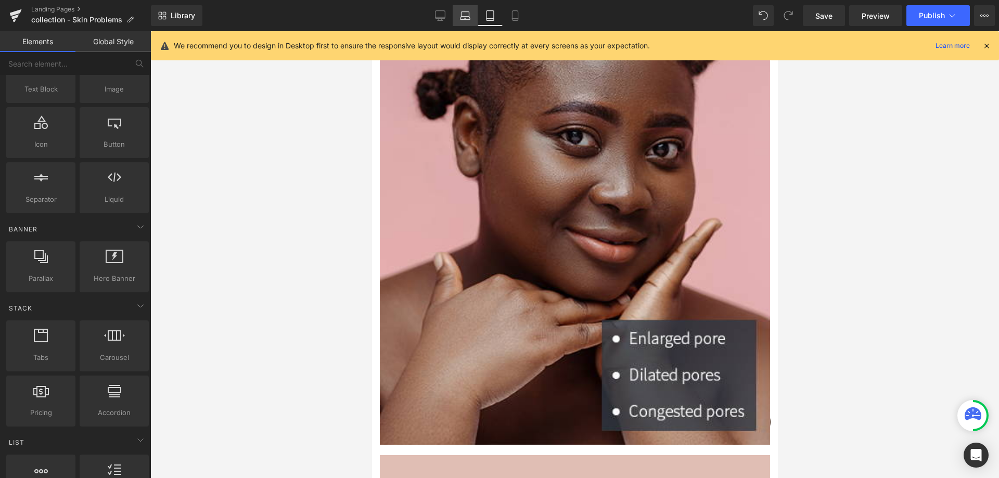
click at [461, 12] on icon at bounding box center [465, 15] width 10 height 10
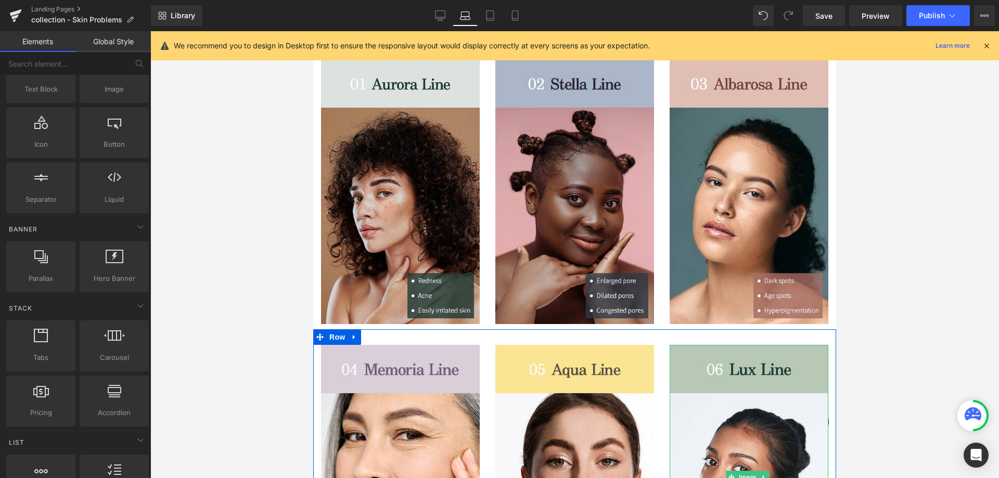
scroll to position [72, 0]
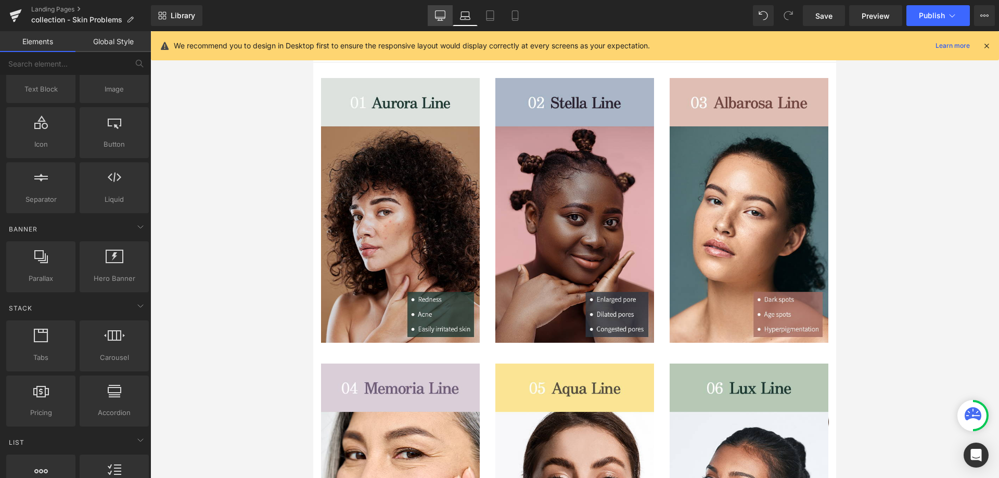
click at [432, 13] on link "Desktop" at bounding box center [440, 15] width 25 height 21
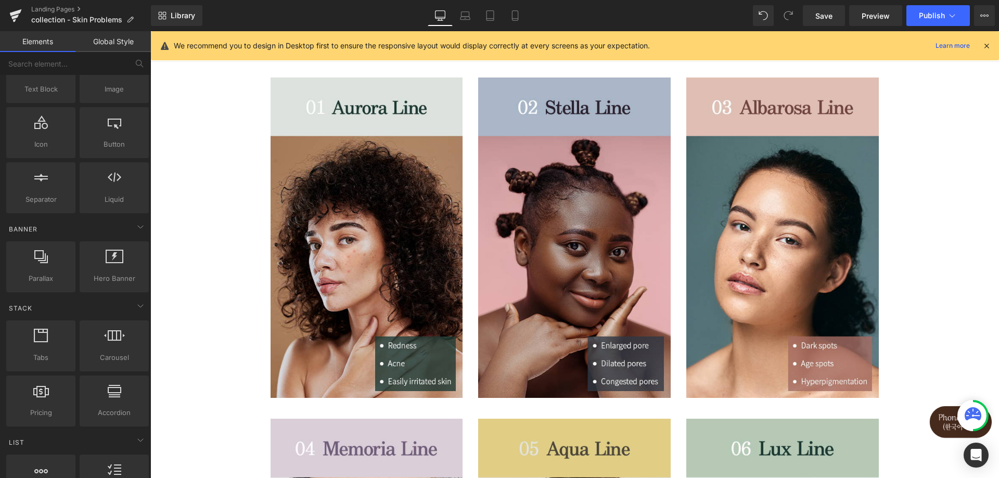
scroll to position [0, 0]
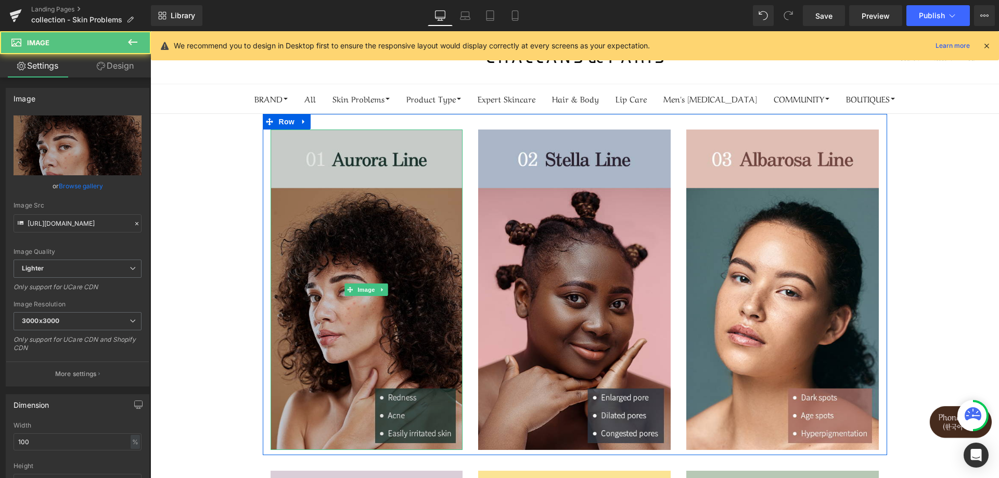
click at [364, 234] on img at bounding box center [367, 290] width 193 height 321
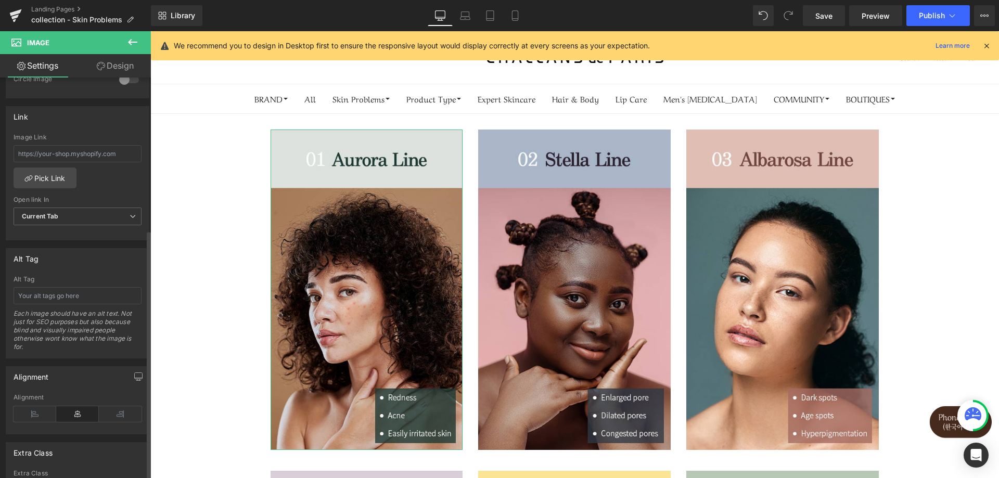
scroll to position [364, 0]
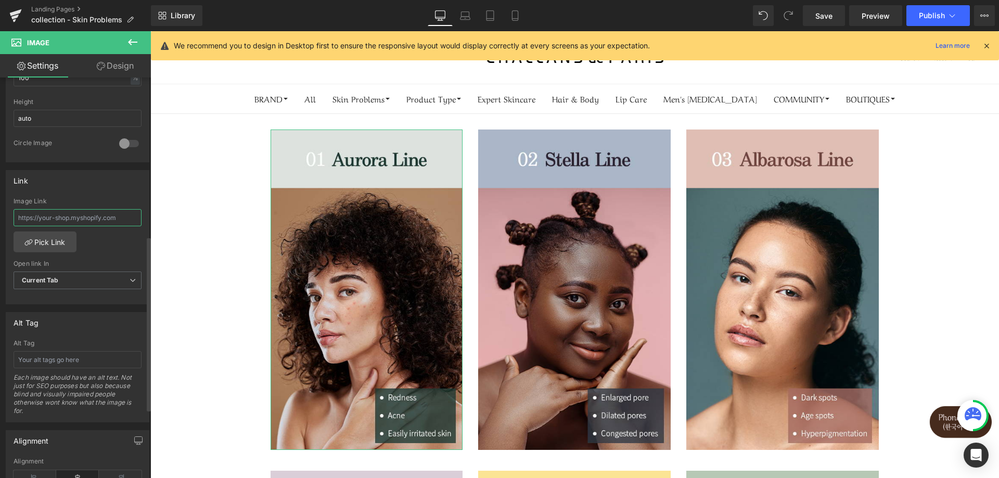
click at [87, 222] on input "text" at bounding box center [78, 217] width 128 height 17
click at [46, 244] on link "Pick Link" at bounding box center [45, 242] width 63 height 21
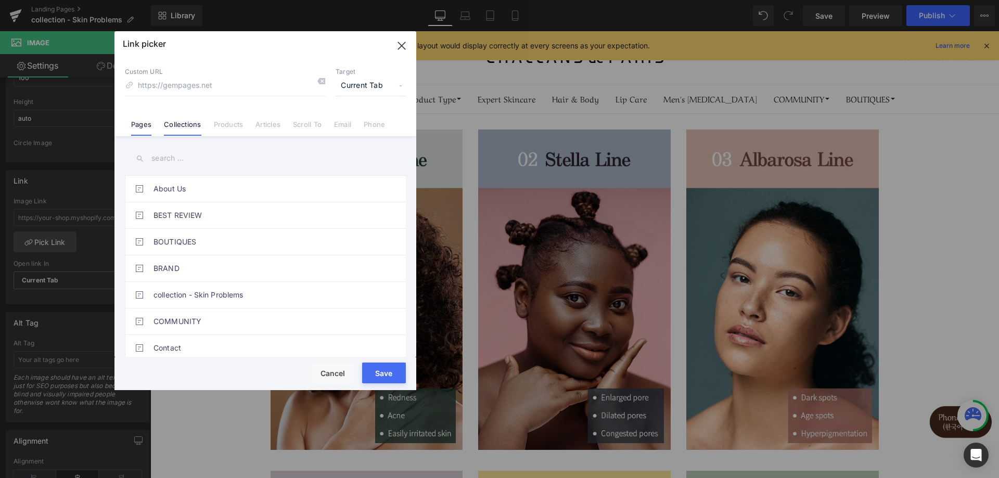
click at [178, 125] on link "Collections" at bounding box center [182, 128] width 37 height 16
drag, startPoint x: 236, startPoint y: 59, endPoint x: 216, endPoint y: 63, distance: 20.1
click at [216, 63] on div "Custom URL Target Current Tab Current Tab New Tab Pages Collections Products Ar…" at bounding box center [265, 96] width 302 height 79
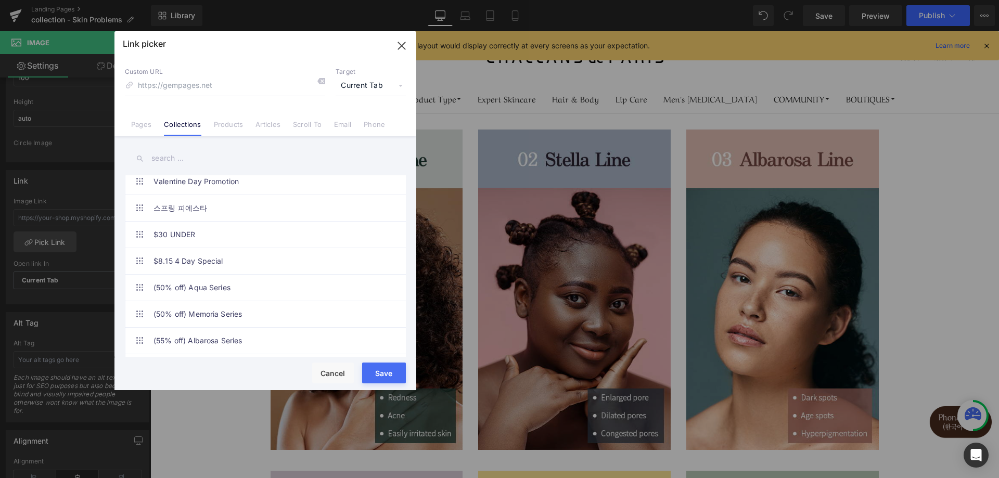
scroll to position [364, 0]
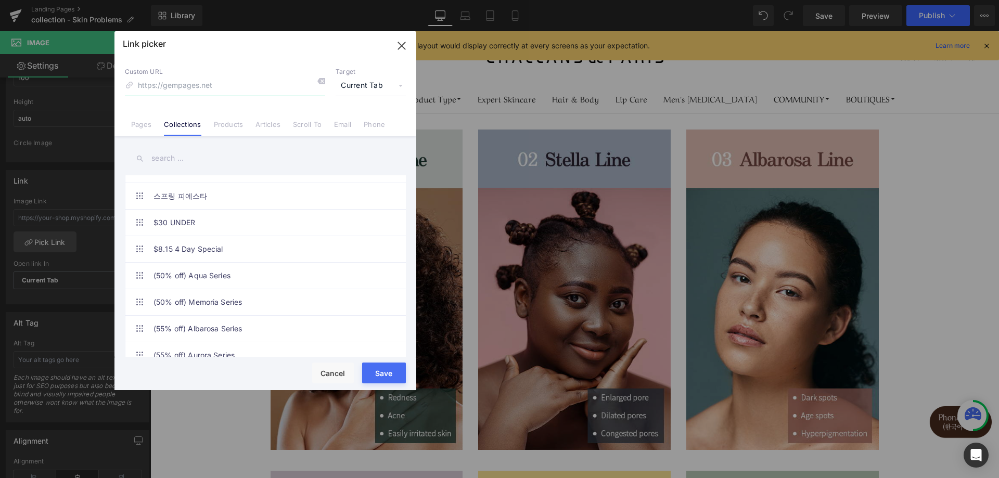
click at [204, 85] on input at bounding box center [225, 86] width 200 height 20
click at [210, 80] on input "aurora" at bounding box center [225, 86] width 200 height 20
type input "aurora"
click at [196, 164] on input "text" at bounding box center [265, 158] width 281 height 23
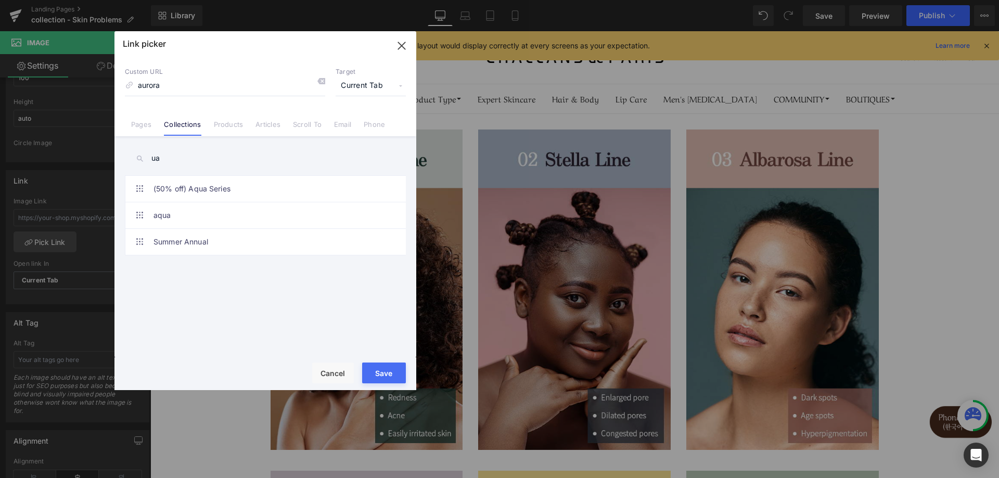
scroll to position [0, 0]
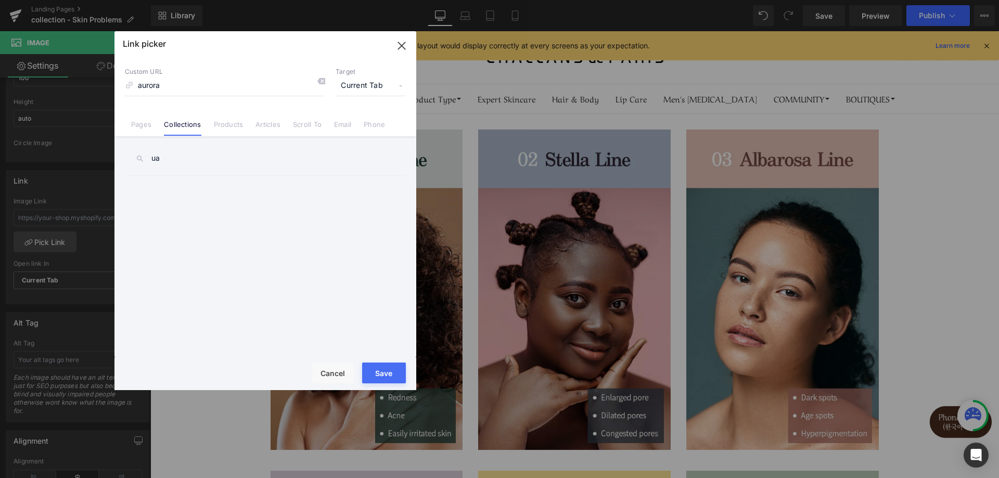
type input "u"
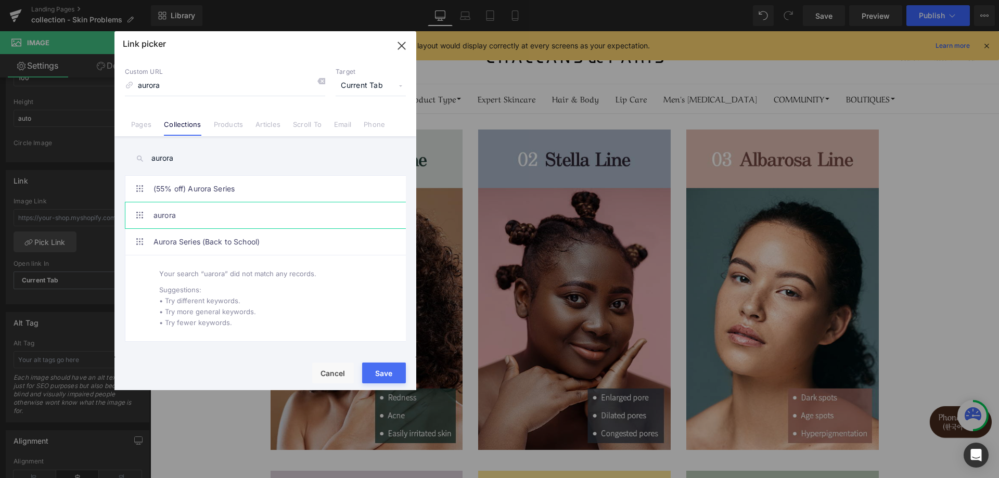
type input "aurora"
click at [181, 213] on link "aurora" at bounding box center [268, 215] width 229 height 26
type input "/collections/aurora"
click at [358, 92] on span "Current Tab" at bounding box center [371, 86] width 70 height 20
click at [364, 90] on span "Current Tab" at bounding box center [371, 86] width 70 height 20
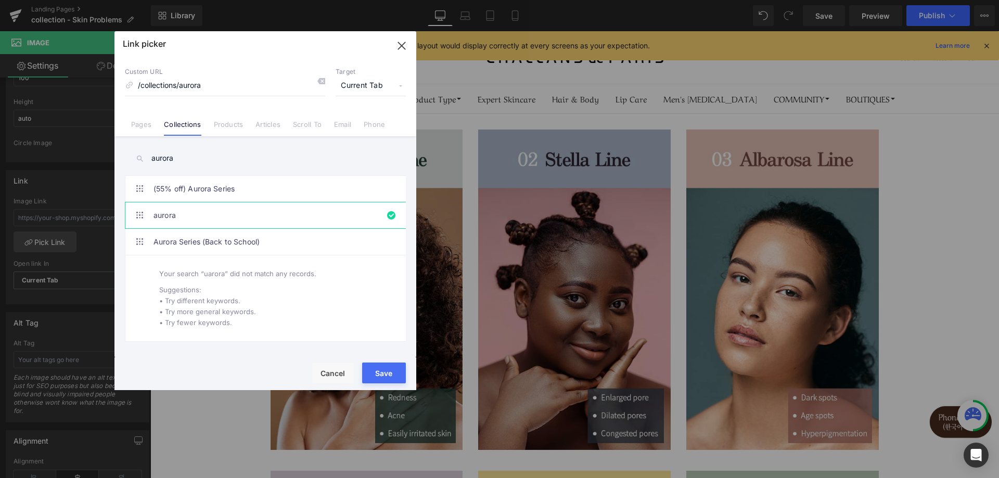
click at [390, 373] on button "Save" at bounding box center [384, 373] width 44 height 21
type input "/collections/aurora"
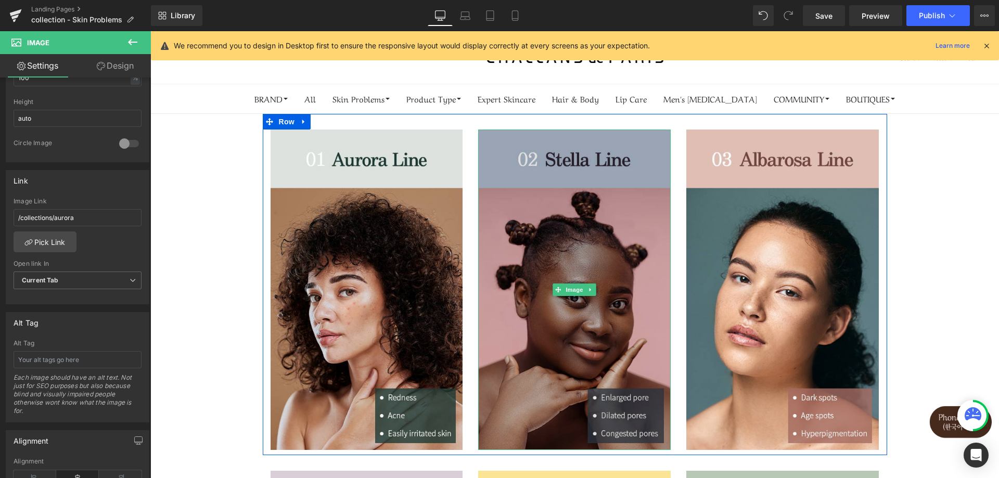
click at [519, 330] on img at bounding box center [574, 290] width 193 height 321
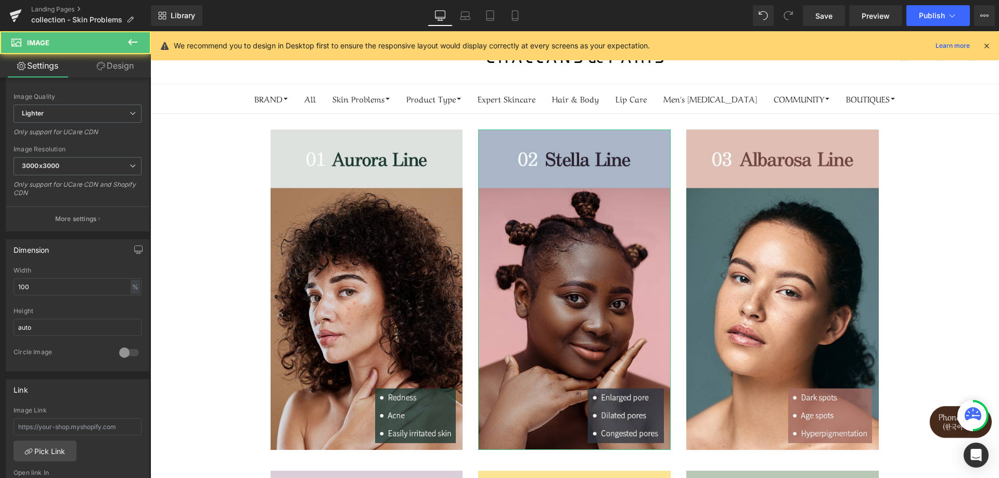
scroll to position [156, 0]
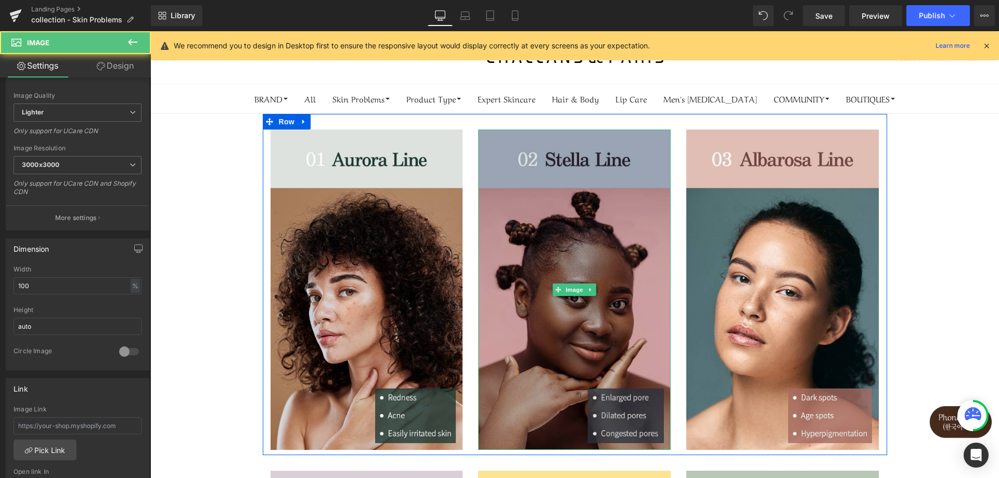
click at [542, 259] on img at bounding box center [574, 290] width 193 height 321
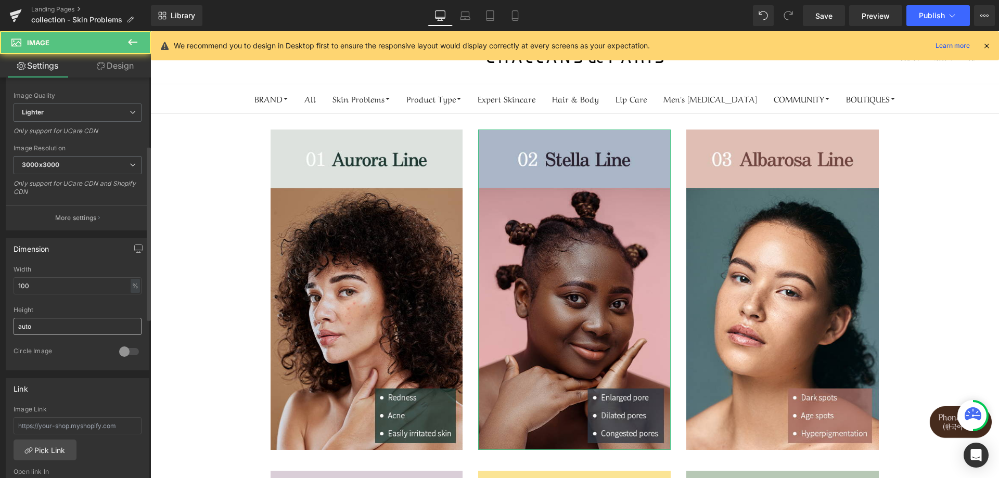
scroll to position [416, 0]
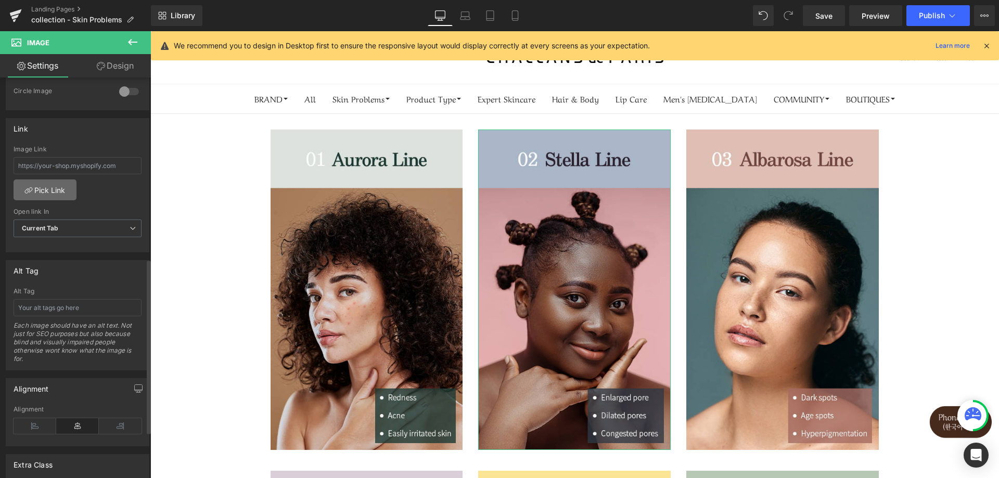
click at [55, 193] on link "Pick Link" at bounding box center [45, 190] width 63 height 21
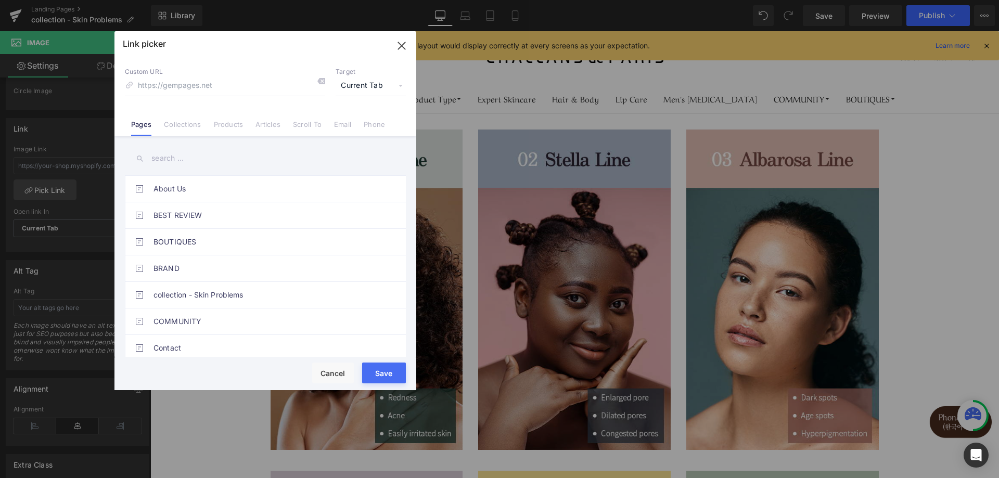
click at [170, 157] on input "text" at bounding box center [265, 158] width 281 height 23
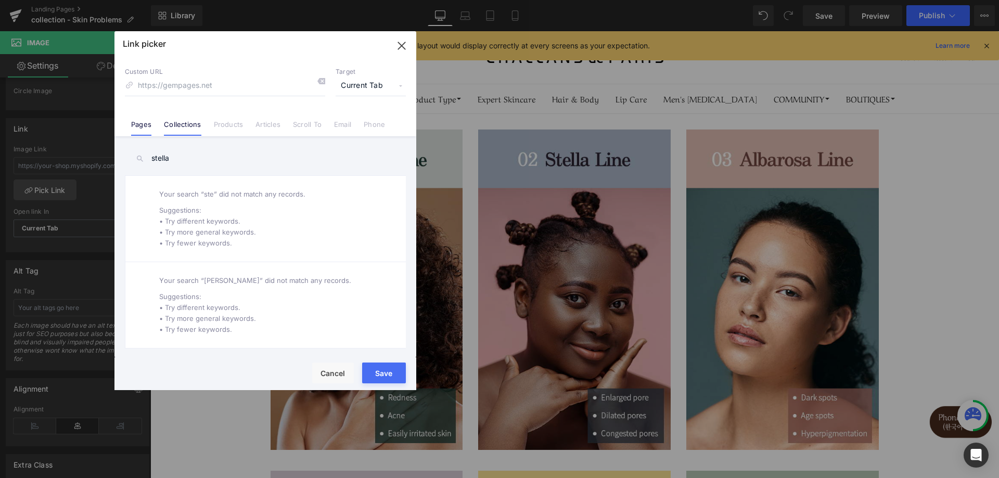
type input "stella"
click at [178, 121] on link "Collections" at bounding box center [182, 128] width 37 height 16
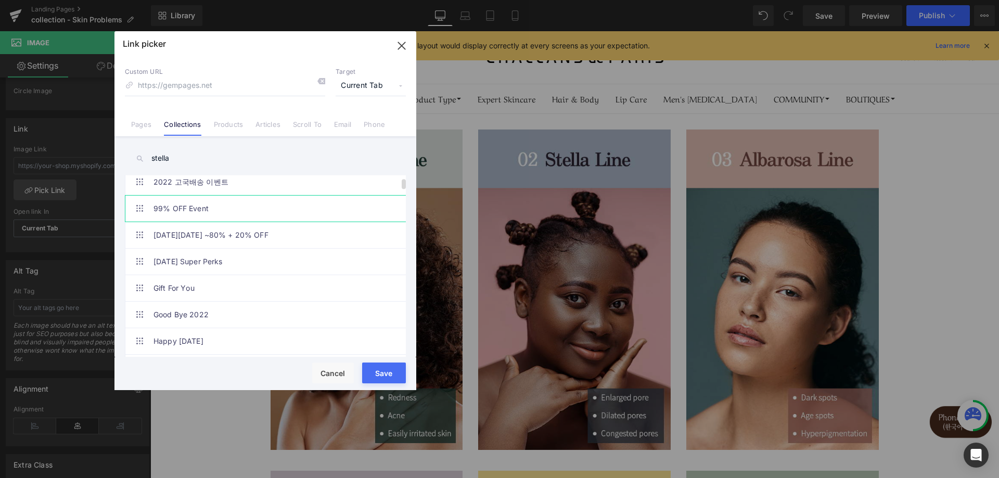
scroll to position [52, 0]
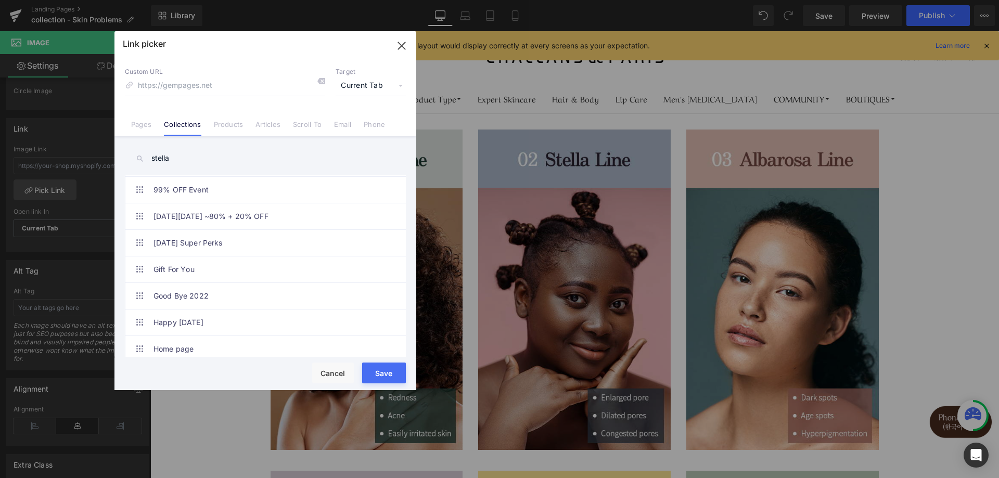
click at [180, 160] on input "stella" at bounding box center [265, 158] width 281 height 23
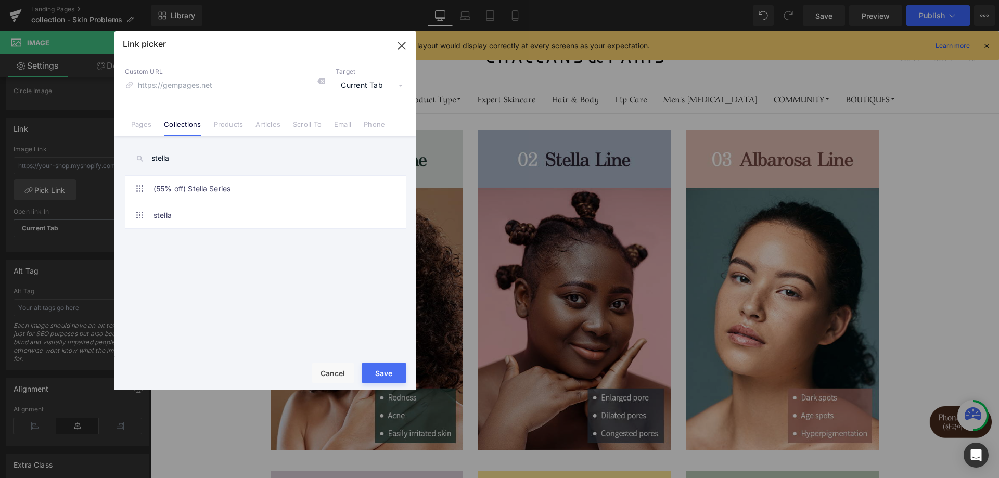
scroll to position [0, 0]
click at [181, 223] on link "stella" at bounding box center [268, 215] width 229 height 26
type input "/collections/stella"
click at [385, 376] on button "Save" at bounding box center [384, 373] width 44 height 21
type input "/collections/stella"
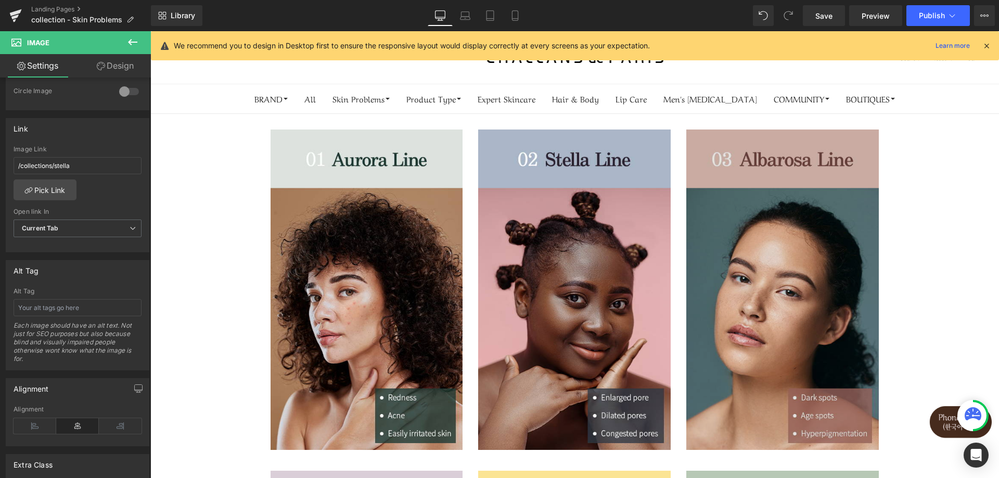
click at [737, 296] on img at bounding box center [782, 290] width 193 height 321
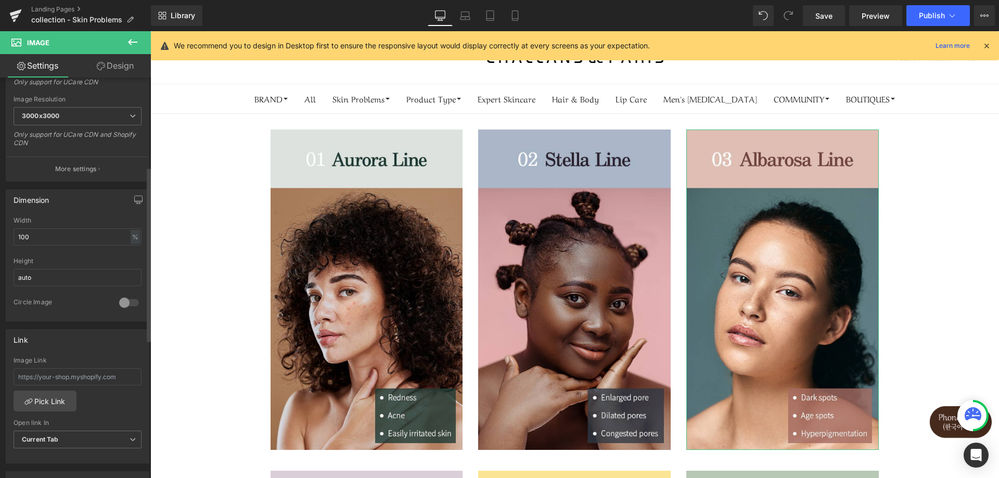
scroll to position [312, 0]
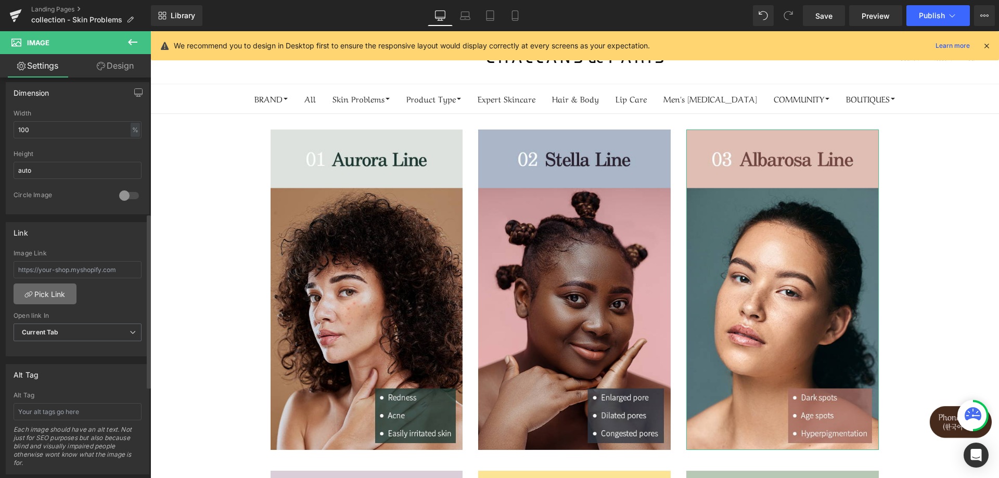
click at [53, 294] on link "Pick Link" at bounding box center [45, 294] width 63 height 21
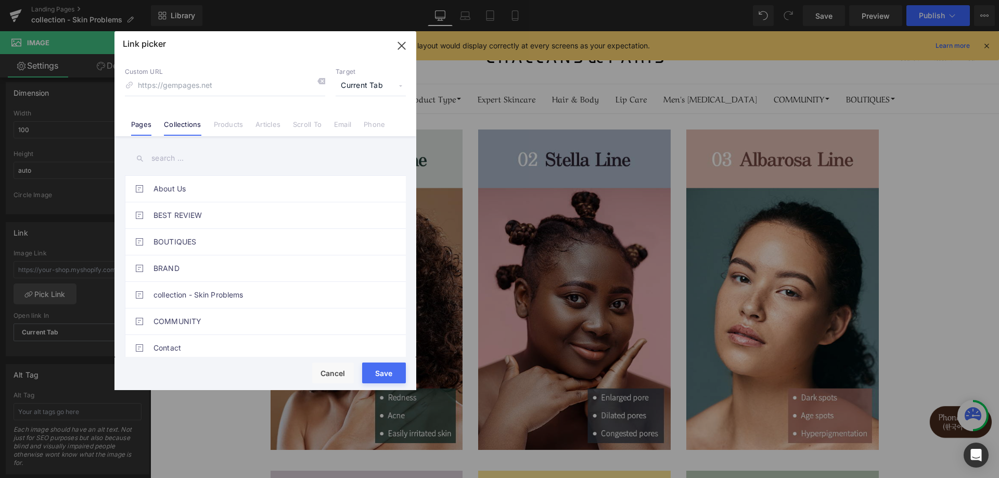
click at [190, 123] on link "Collections" at bounding box center [182, 128] width 37 height 16
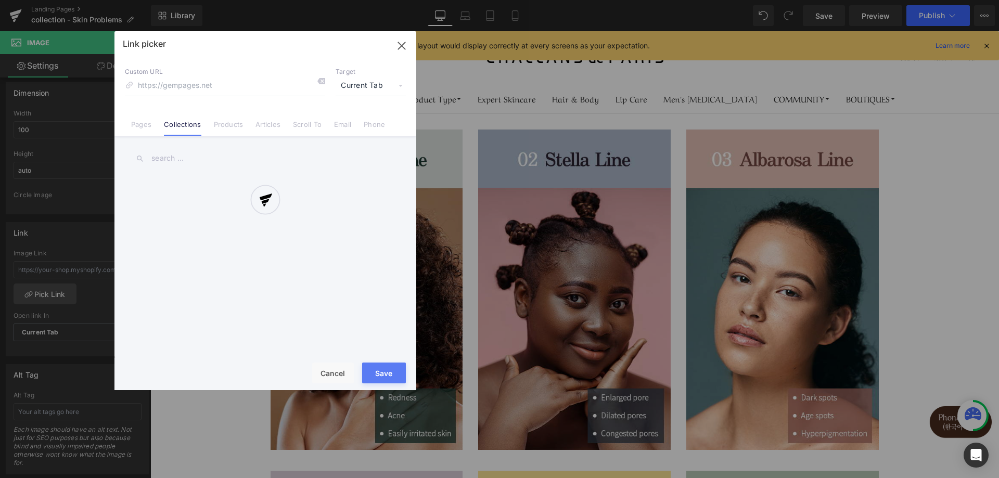
click at [170, 154] on div "Link picker Back to Library Insert Custom URL Target Current Tab Current Tab Ne…" at bounding box center [265, 210] width 302 height 359
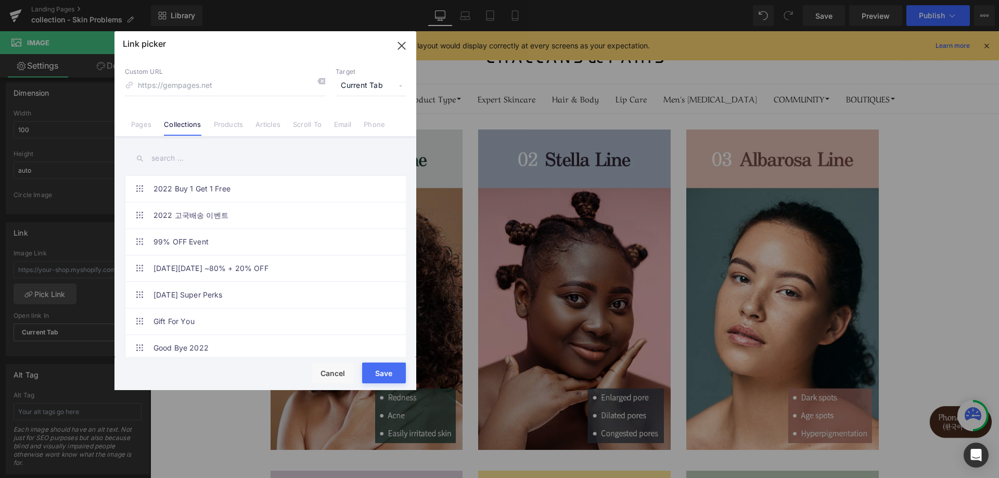
click at [170, 158] on input "text" at bounding box center [265, 158] width 281 height 23
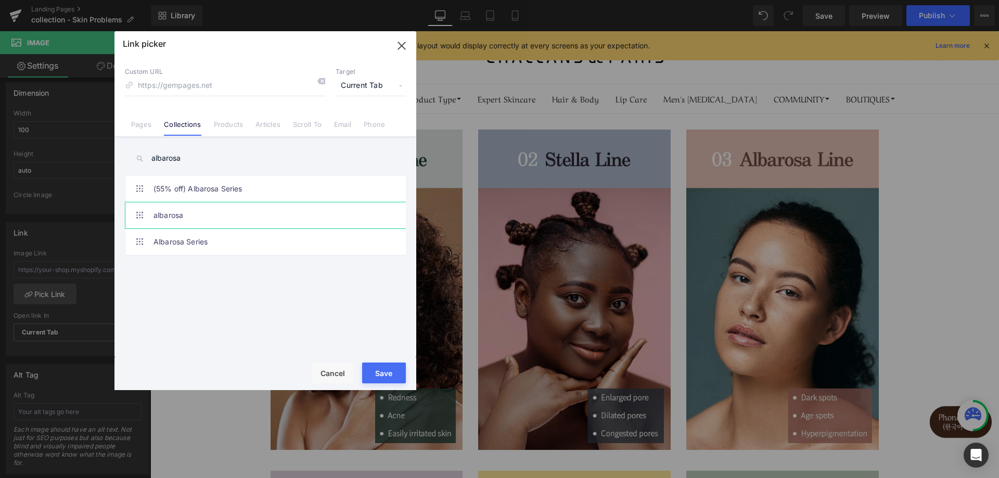
type input "albarosa"
click at [227, 227] on link "albarosa" at bounding box center [268, 215] width 229 height 26
type input "/collections/albarosa"
click at [379, 368] on button "Save" at bounding box center [384, 373] width 44 height 21
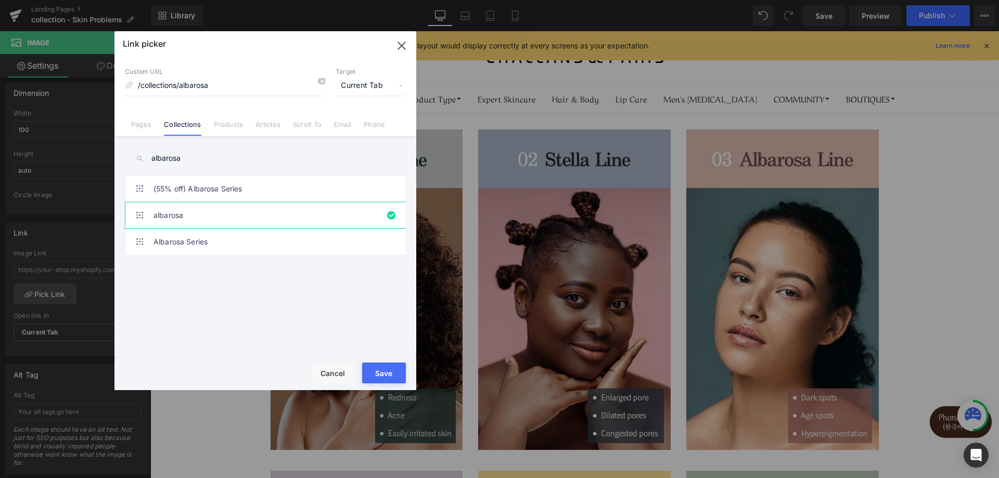
type input "/collections/albarosa"
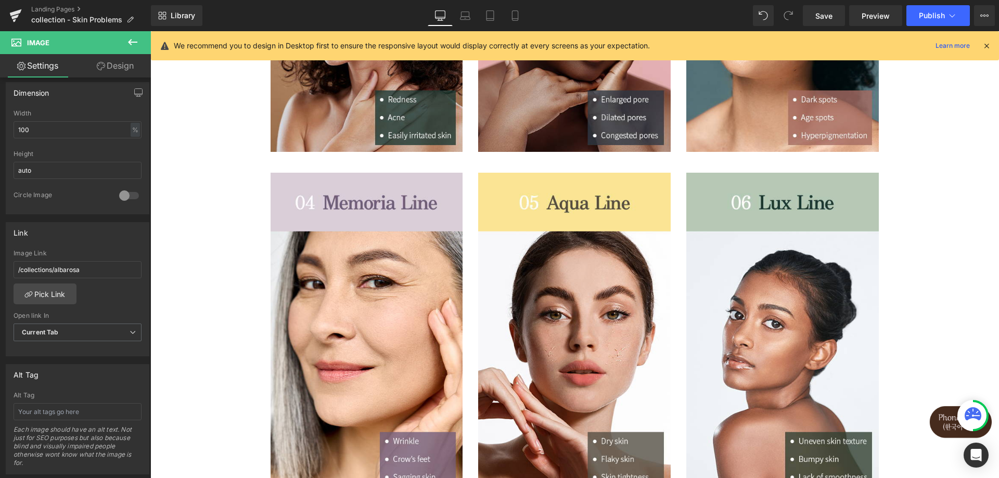
scroll to position [364, 0]
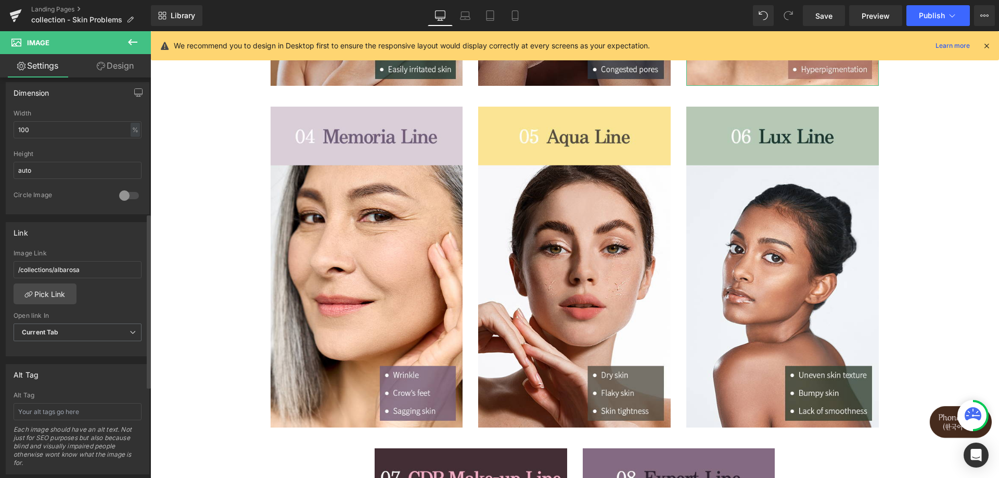
click at [23, 279] on div "Image Link /collections/albarosa" at bounding box center [78, 267] width 128 height 34
click at [26, 288] on link "Pick Link" at bounding box center [45, 294] width 63 height 21
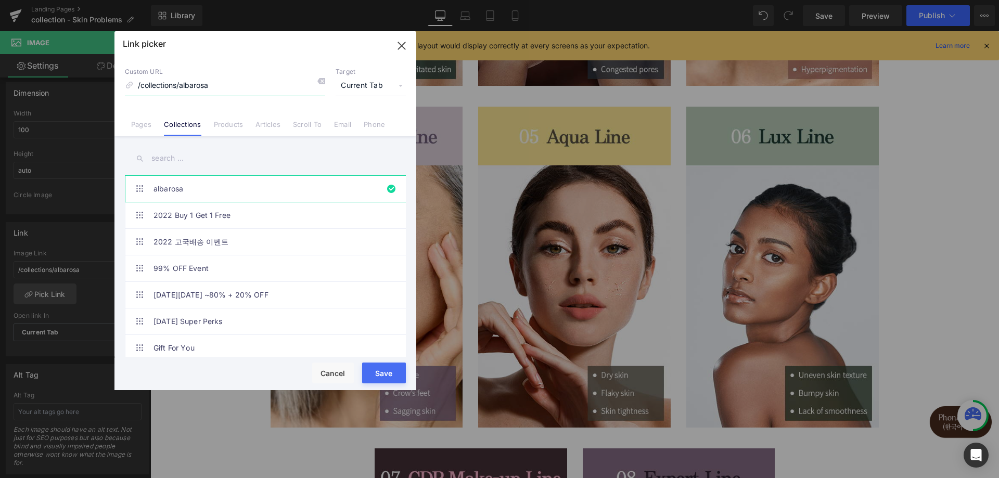
click at [404, 39] on icon "button" at bounding box center [401, 45] width 17 height 17
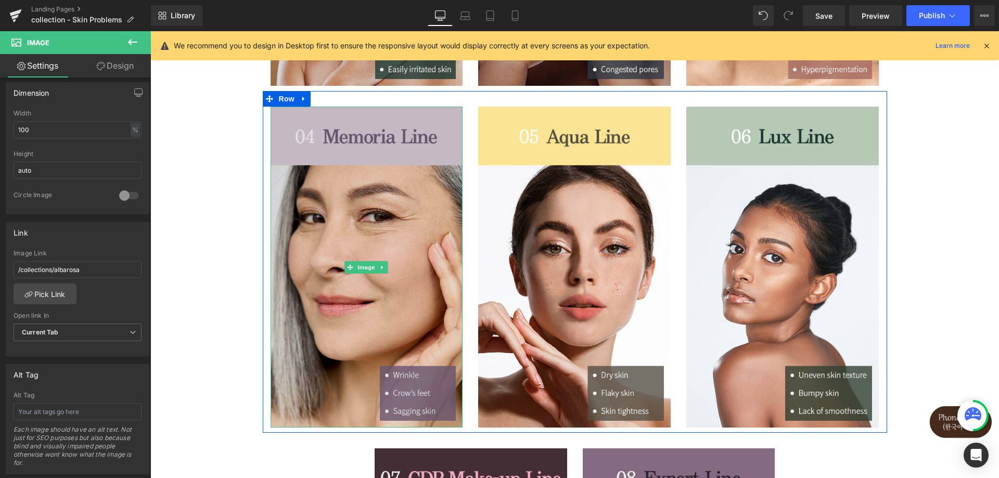
click at [370, 198] on img at bounding box center [367, 267] width 193 height 321
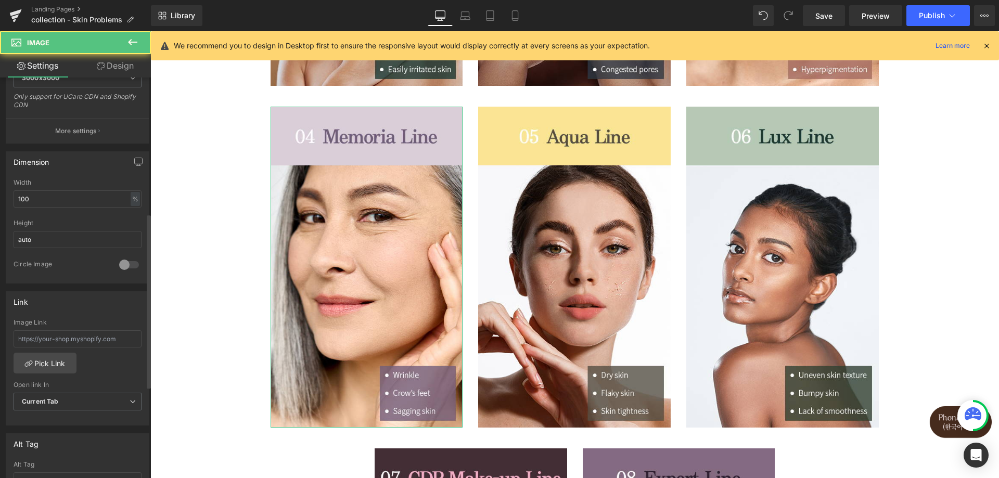
scroll to position [312, 0]
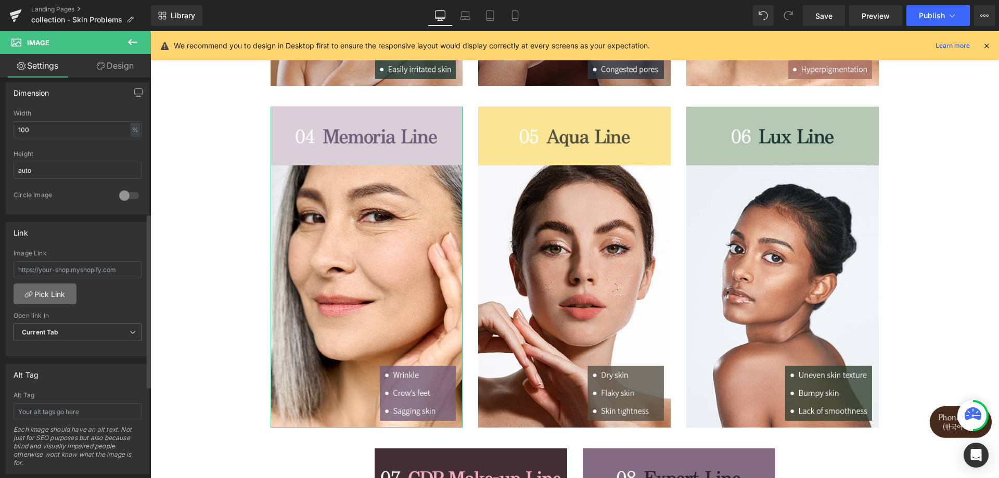
click at [55, 294] on link "Pick Link" at bounding box center [45, 294] width 63 height 21
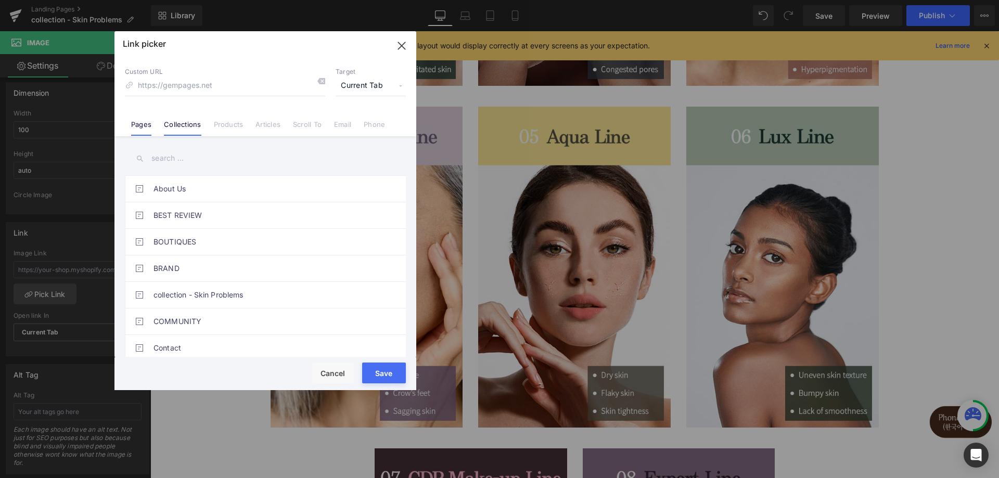
click at [181, 127] on link "Collections" at bounding box center [182, 128] width 37 height 16
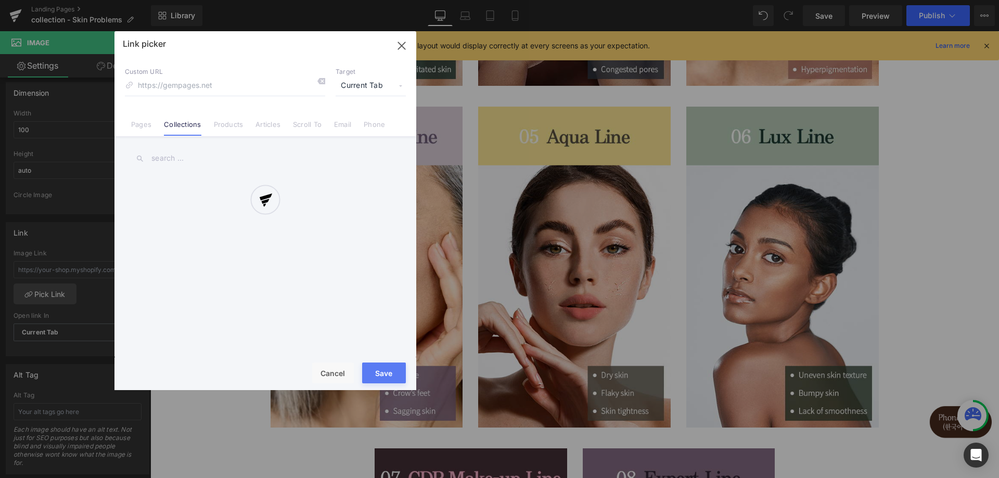
click at [164, 163] on div at bounding box center [265, 210] width 302 height 359
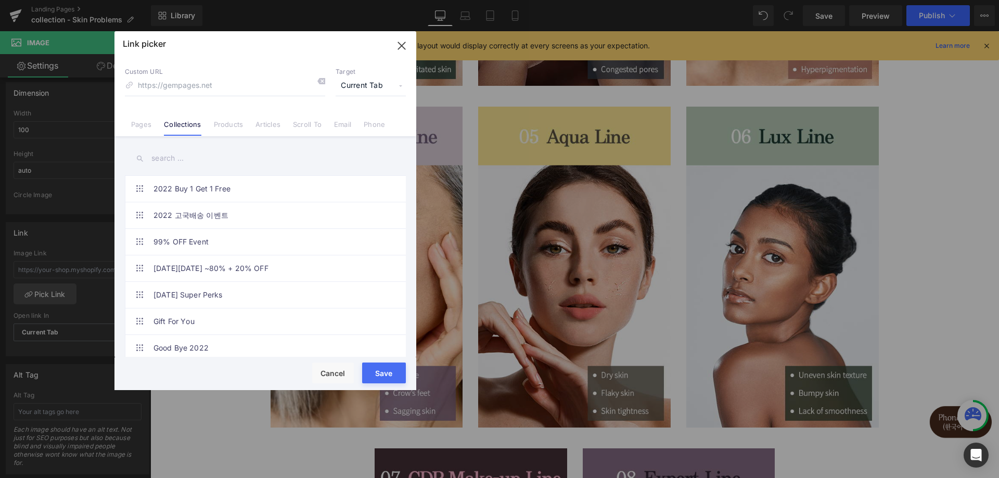
click at [168, 161] on input "text" at bounding box center [265, 158] width 281 height 23
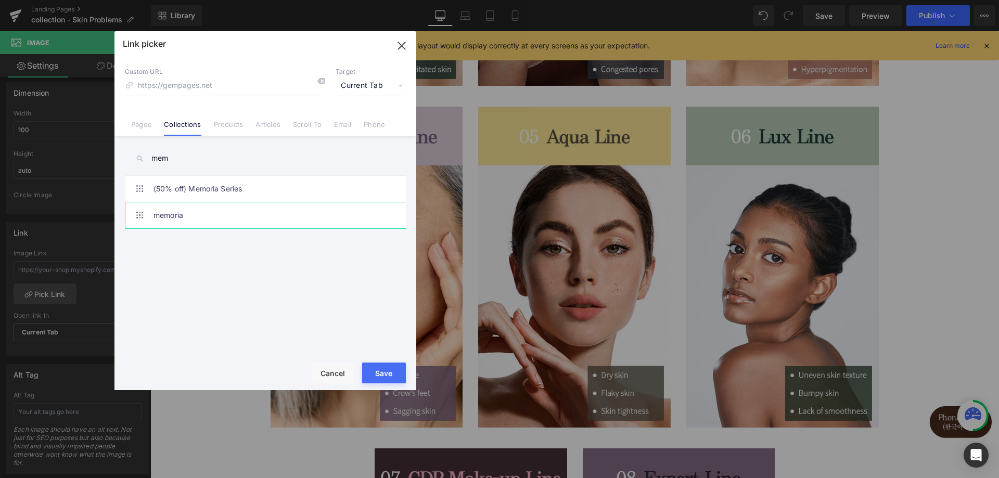
type input "mem"
click at [206, 211] on link "memoria" at bounding box center [268, 215] width 229 height 26
type input "/collections/memoria"
click at [388, 373] on button "Save" at bounding box center [384, 373] width 44 height 21
type input "/collections/memoria"
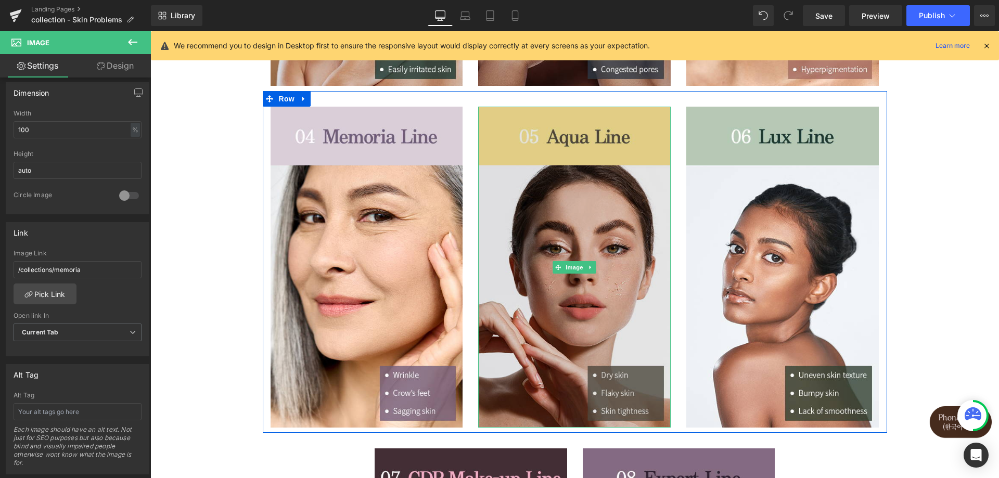
click at [537, 195] on img at bounding box center [574, 267] width 193 height 321
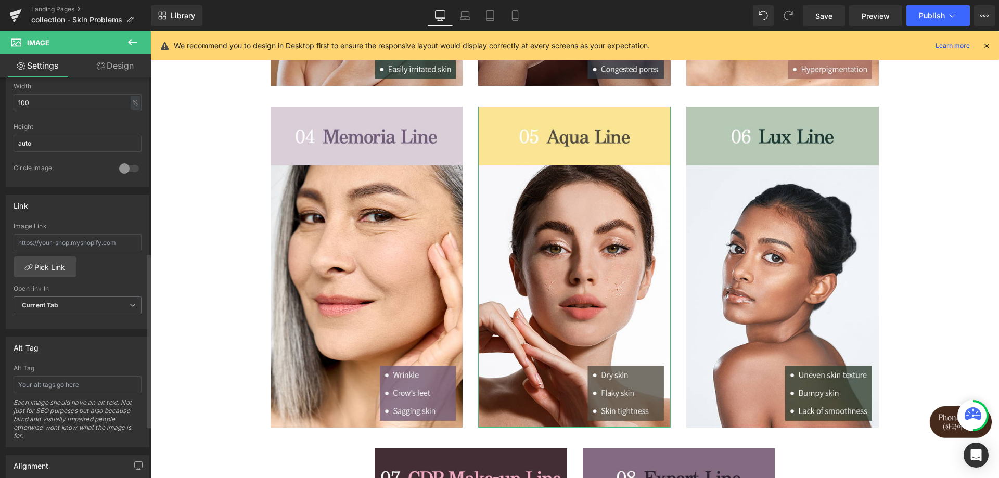
scroll to position [416, 0]
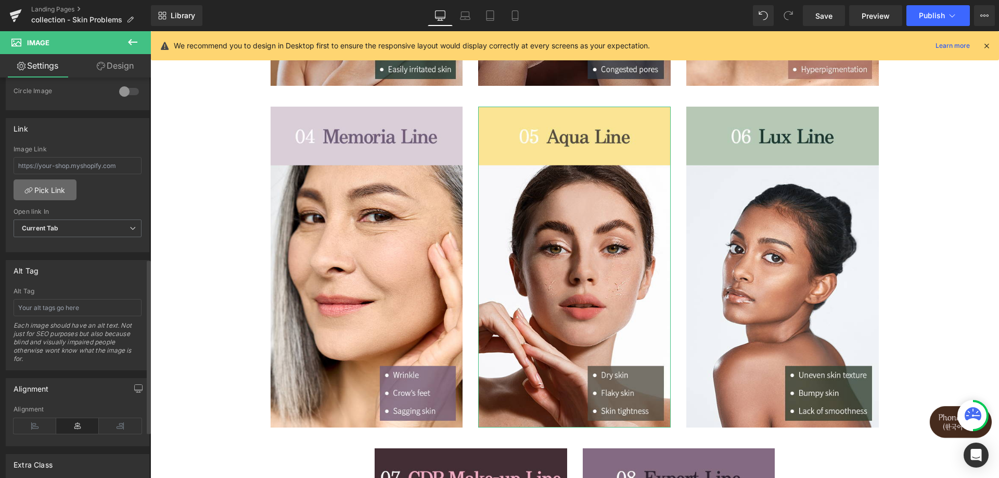
click at [58, 187] on link "Pick Link" at bounding box center [45, 190] width 63 height 21
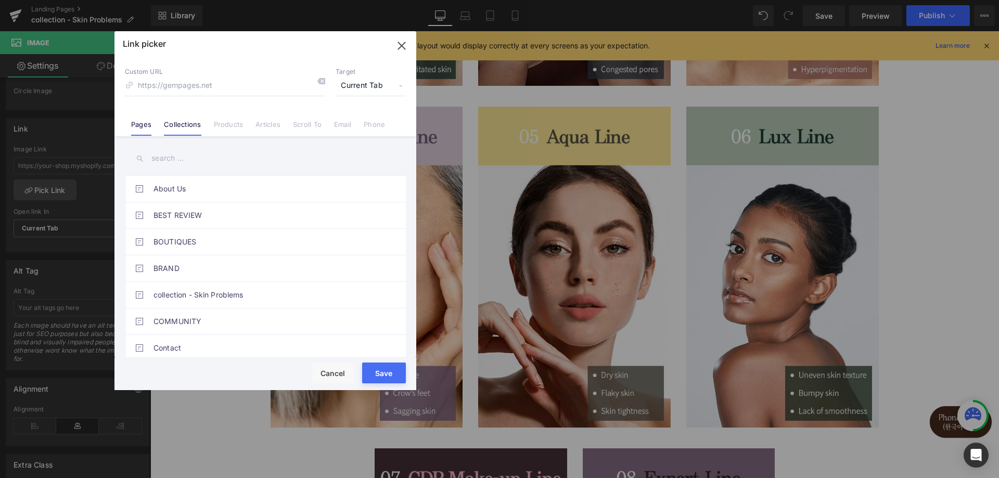
click at [181, 127] on link "Collections" at bounding box center [182, 128] width 37 height 16
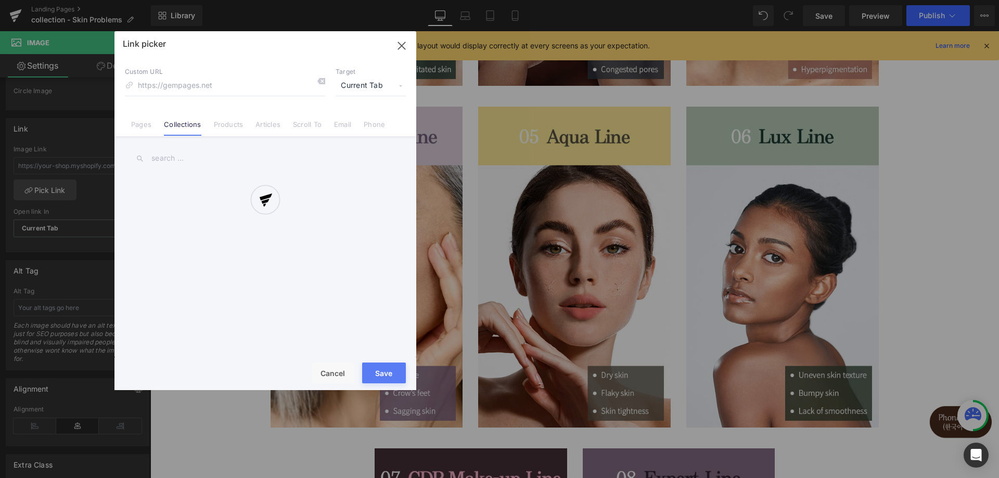
click at [175, 159] on div at bounding box center [265, 210] width 302 height 359
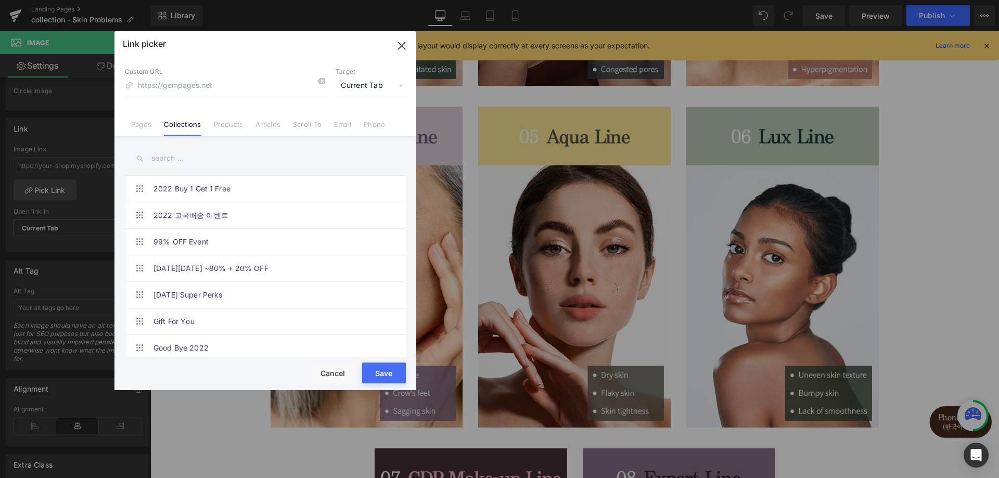
click at [187, 158] on input "text" at bounding box center [265, 158] width 281 height 23
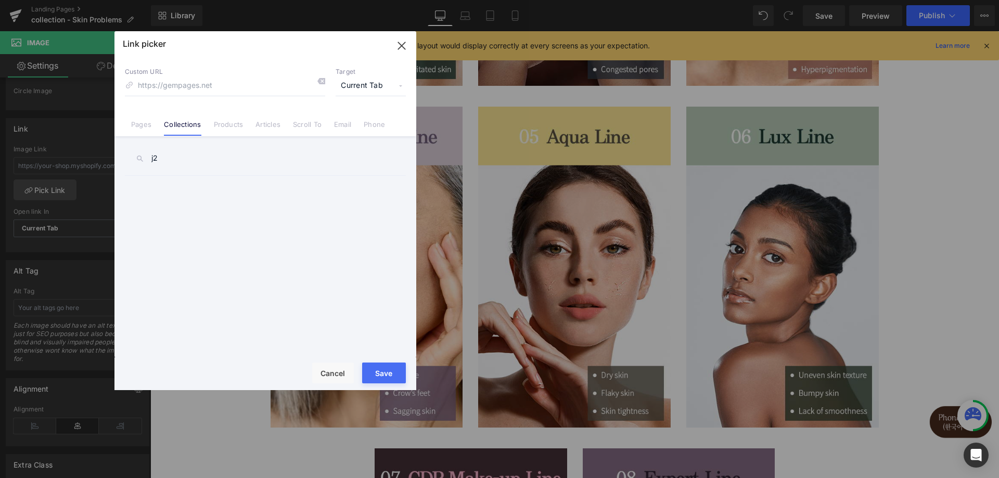
type input "j"
type input "h2o"
click at [209, 186] on link "h2o" at bounding box center [268, 189] width 229 height 26
type input "/collections/h2o"
click at [382, 369] on button "Save" at bounding box center [384, 373] width 44 height 21
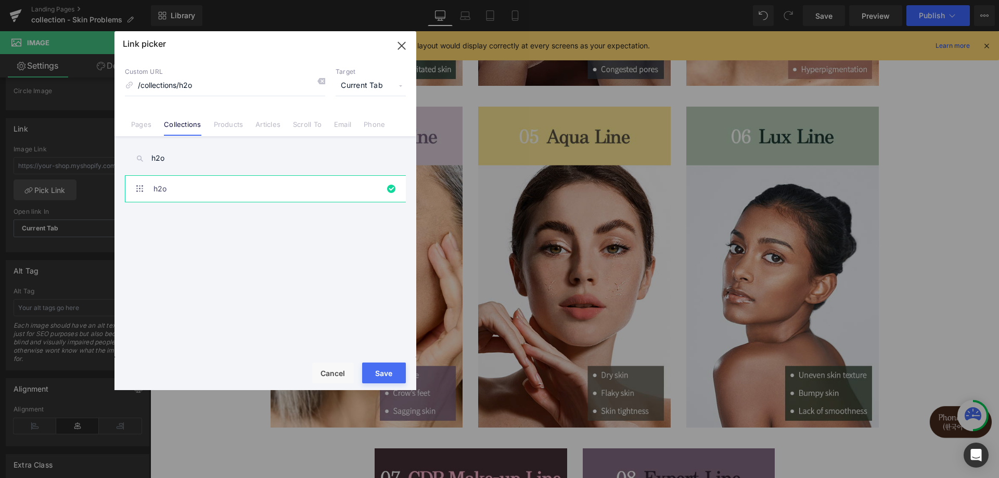
type input "/collections/h2o"
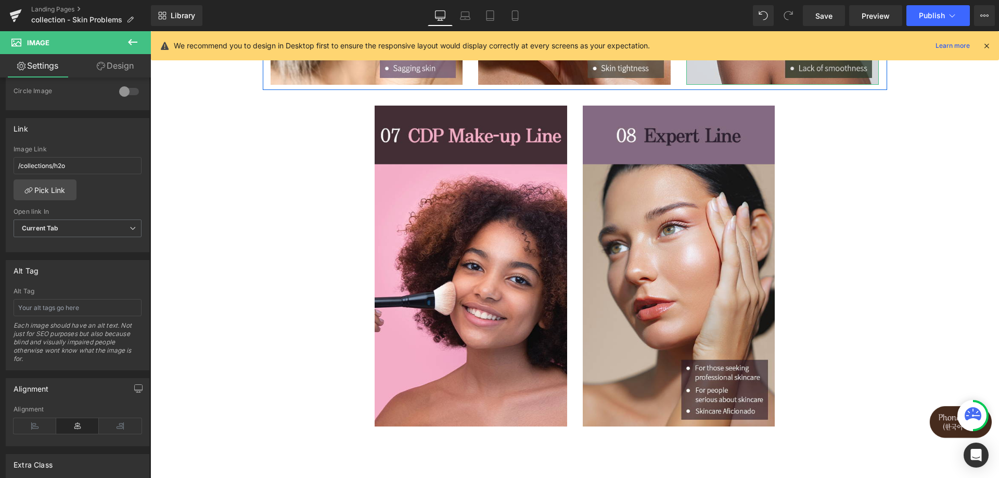
scroll to position [729, 0]
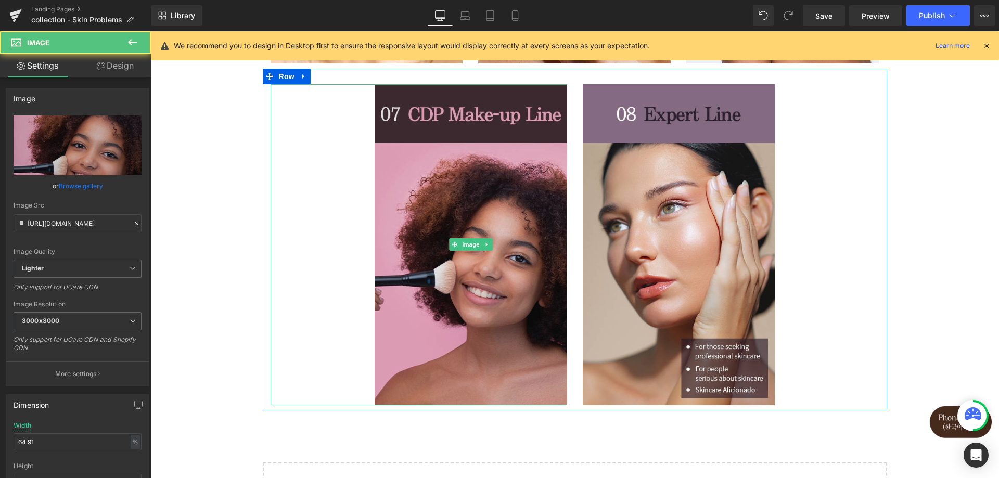
click at [475, 299] on img at bounding box center [471, 244] width 193 height 321
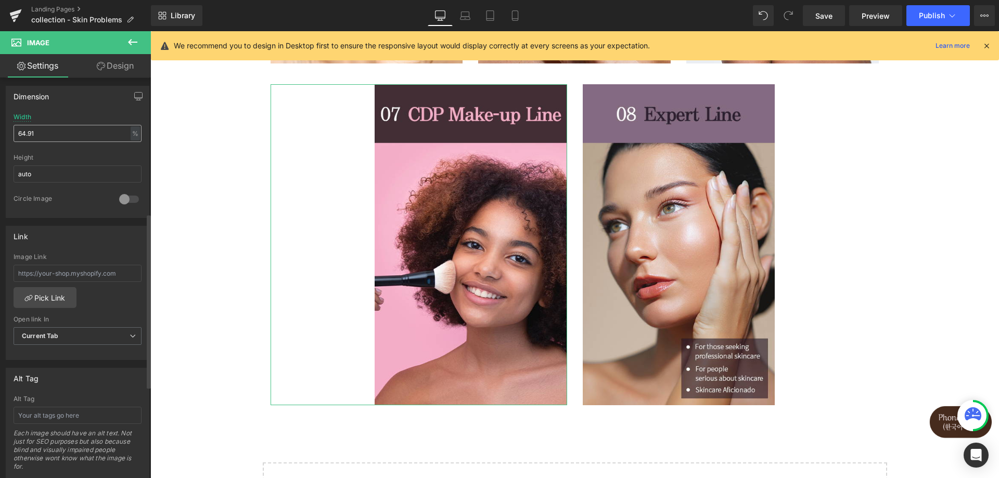
scroll to position [312, 0]
click at [43, 291] on link "Pick Link" at bounding box center [45, 294] width 63 height 21
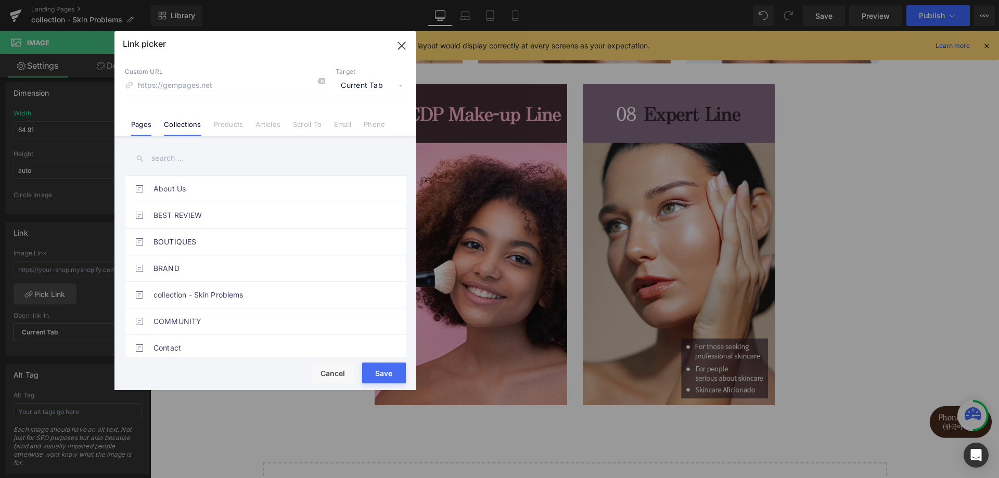
click at [168, 129] on link "Collections" at bounding box center [182, 128] width 37 height 16
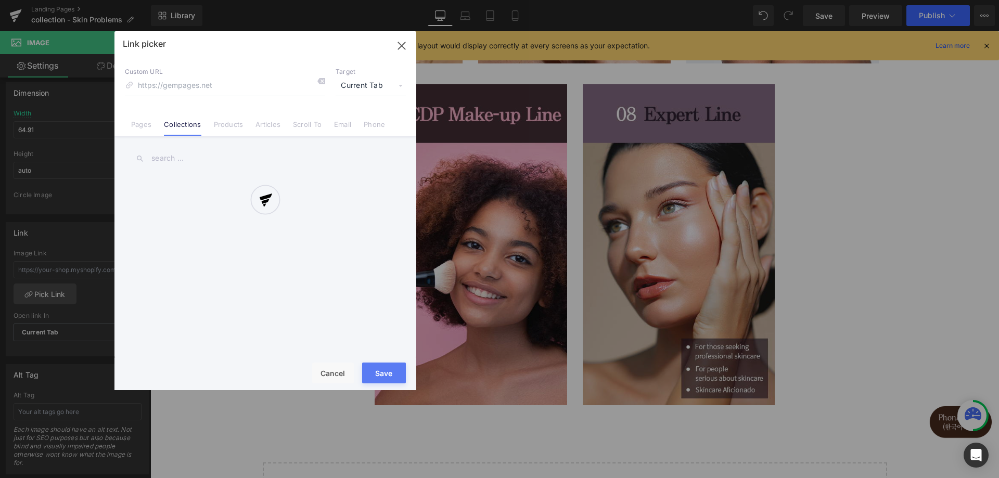
click at [168, 156] on div at bounding box center [265, 210] width 302 height 359
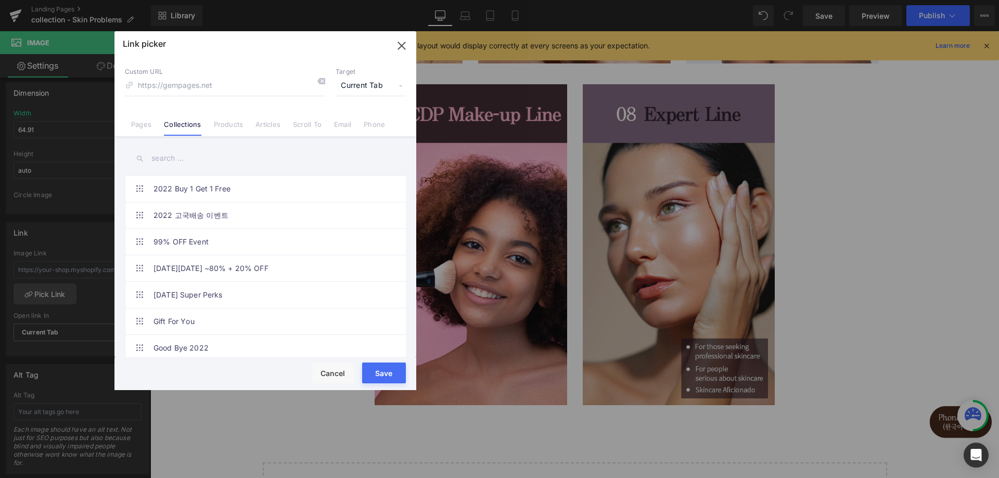
click at [168, 157] on input "text" at bounding box center [265, 158] width 281 height 23
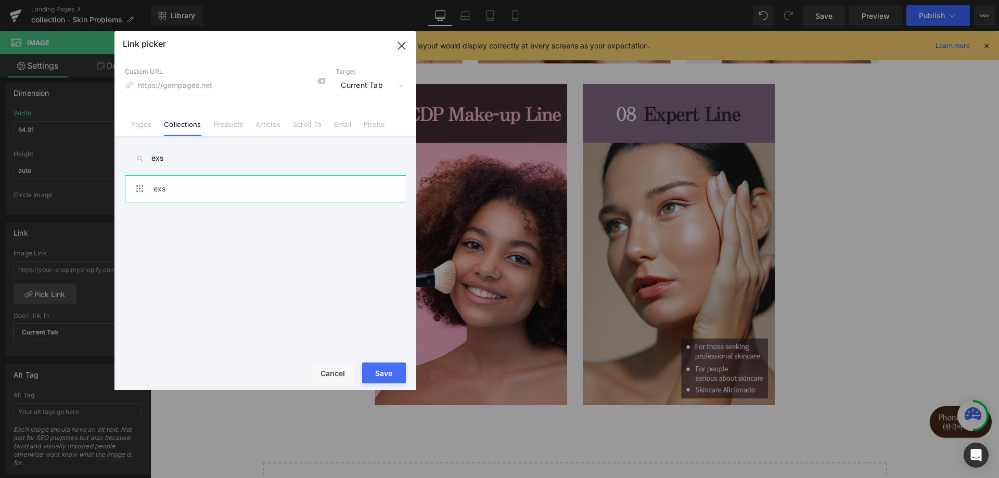
type input "exs"
click at [186, 189] on link "exs" at bounding box center [268, 189] width 229 height 26
type input "/collections/exs"
drag, startPoint x: 378, startPoint y: 351, endPoint x: 384, endPoint y: 367, distance: 17.1
click at [378, 353] on div "2022 Buy 1 Get 1 Free 2022 고국배송 이벤트 99% OFF Event Black Friday ~80% + 20% OFF C…" at bounding box center [267, 268] width 285 height 186
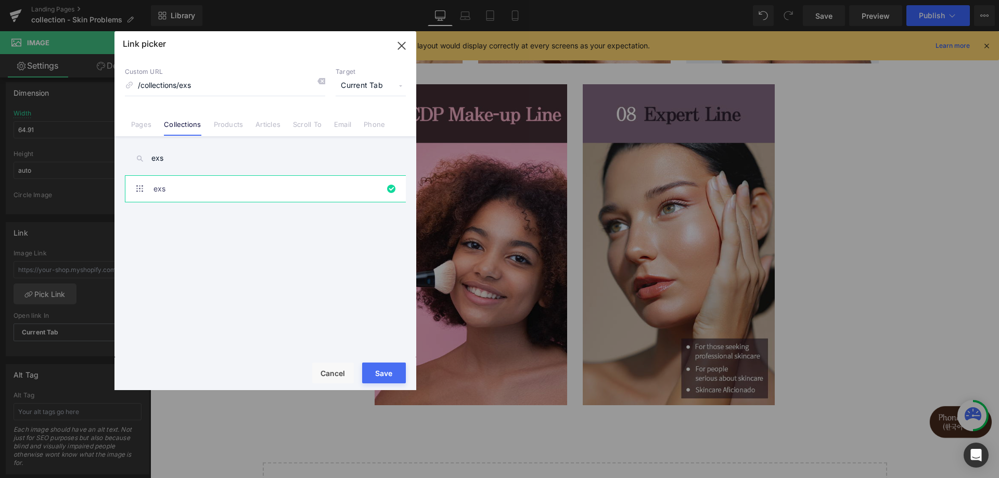
click at [384, 367] on button "Save" at bounding box center [384, 373] width 44 height 21
type input "/collections/exs"
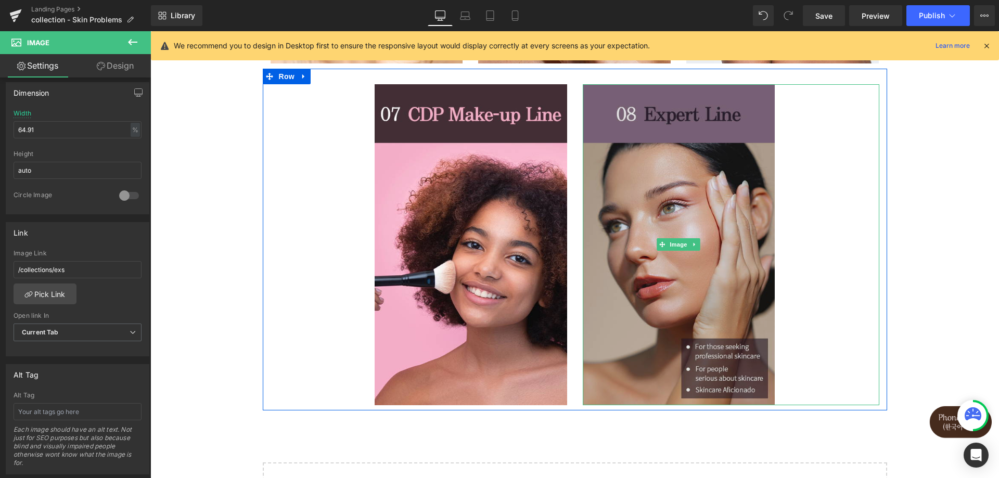
click at [713, 198] on img at bounding box center [679, 244] width 193 height 321
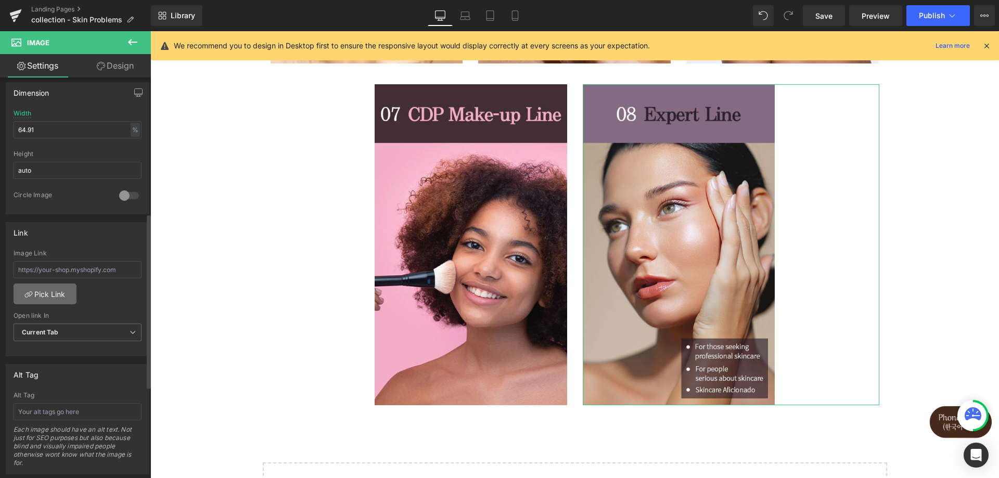
click at [59, 292] on link "Pick Link" at bounding box center [45, 294] width 63 height 21
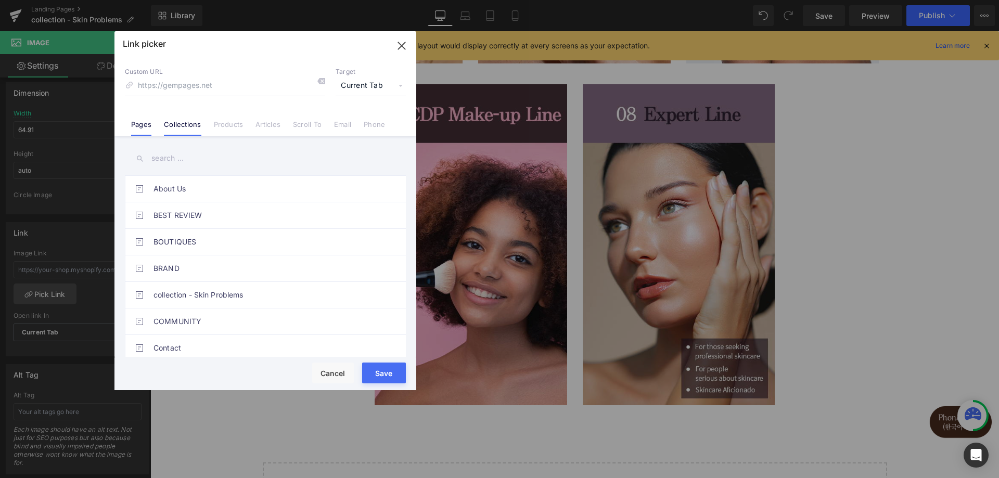
click at [173, 115] on li "Collections" at bounding box center [182, 120] width 49 height 18
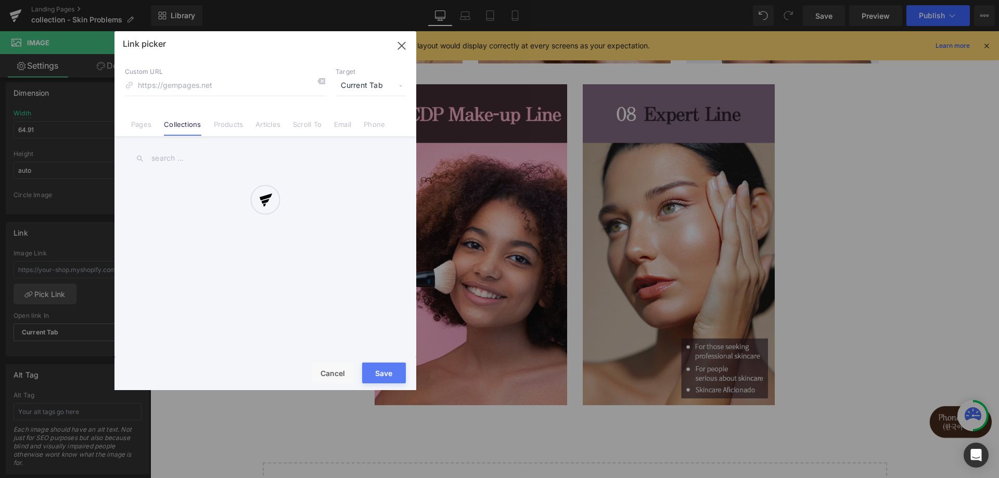
click at [181, 155] on div at bounding box center [265, 210] width 302 height 359
click at [181, 160] on div "Link picker Back to Library Insert Custom URL Target Current Tab Current Tab Ne…" at bounding box center [265, 210] width 302 height 359
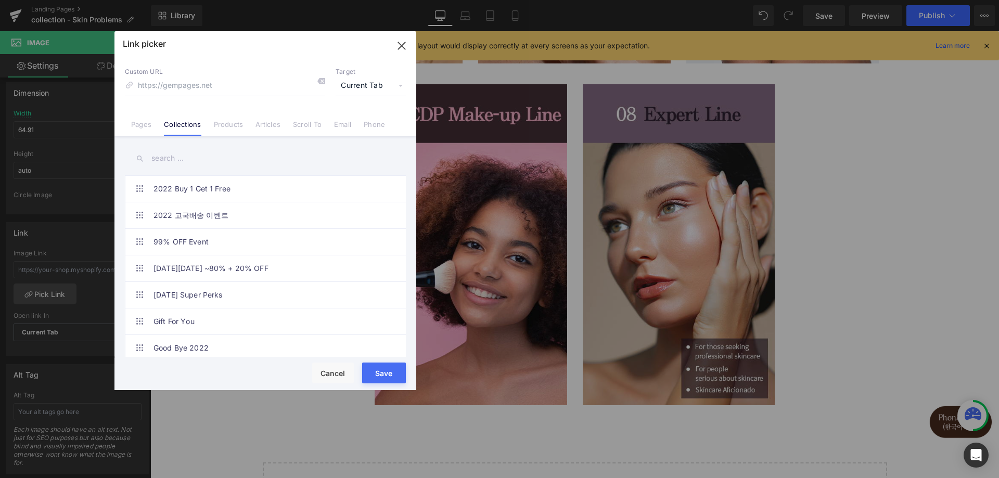
click at [184, 160] on input "text" at bounding box center [265, 158] width 281 height 23
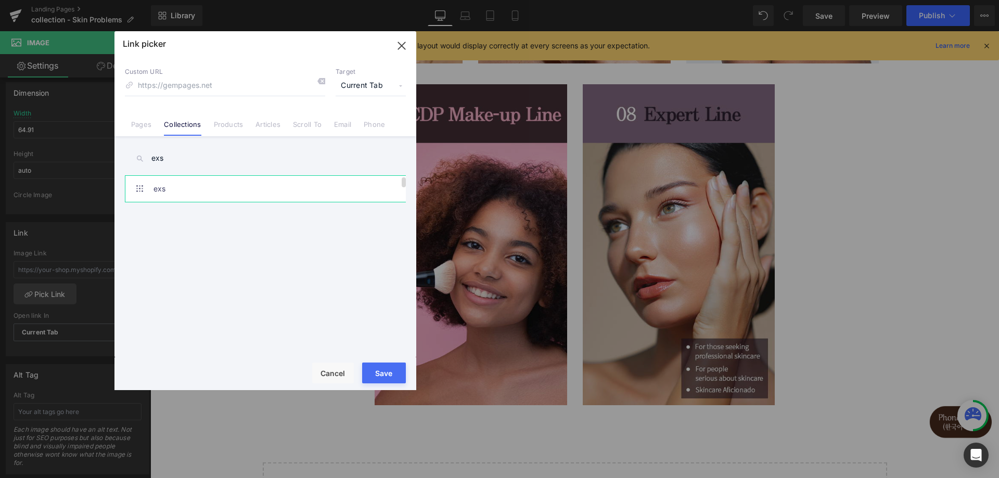
type input "exs"
click at [190, 188] on link "exs" at bounding box center [268, 189] width 229 height 26
type input "/collections/exs"
click at [382, 371] on button "Save" at bounding box center [384, 373] width 44 height 21
type input "/collections/exs"
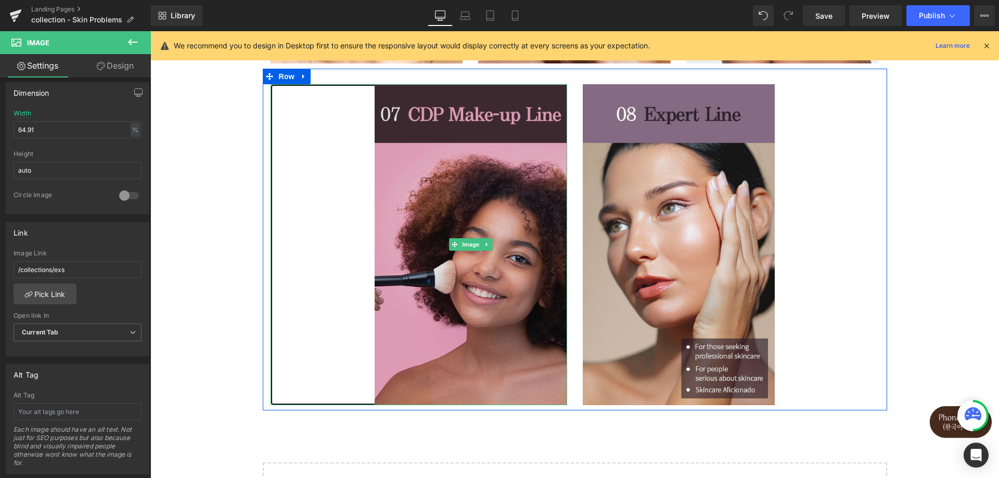
click at [438, 224] on img at bounding box center [471, 244] width 193 height 321
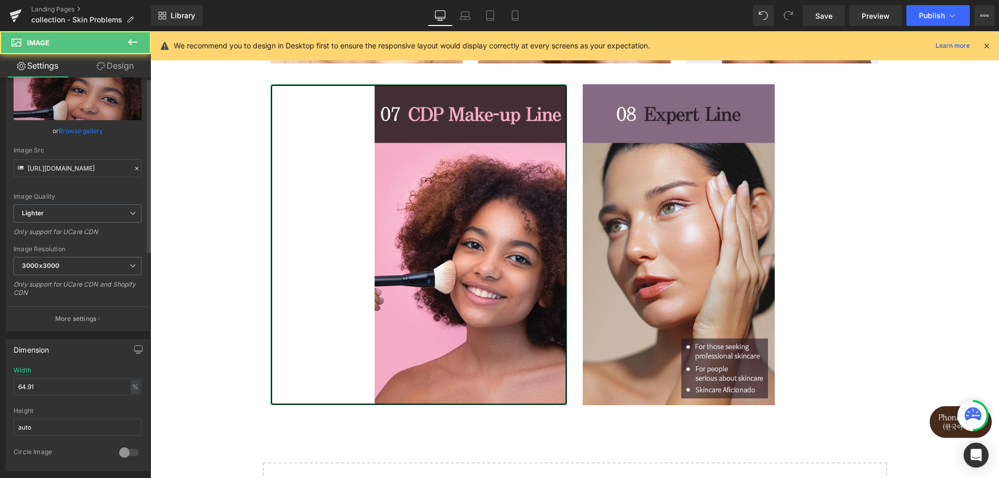
scroll to position [260, 0]
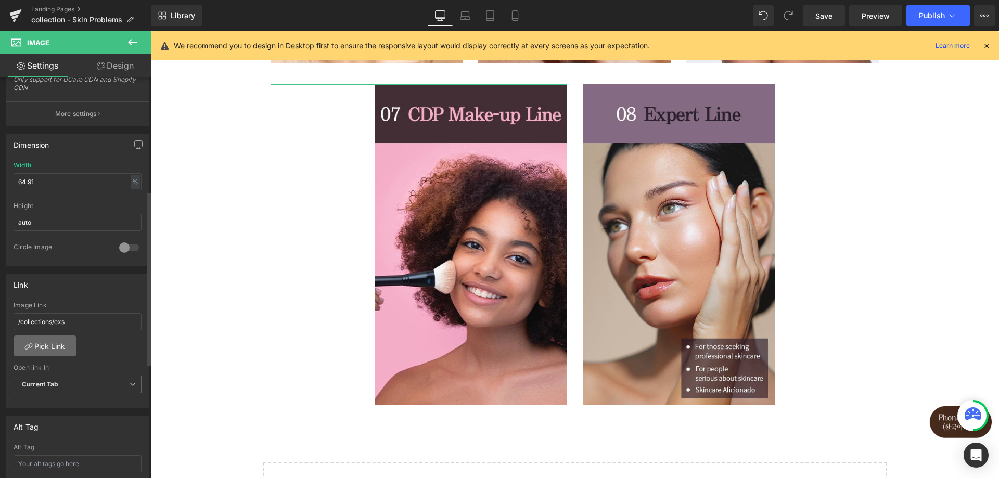
click at [65, 339] on link "Pick Link" at bounding box center [45, 346] width 63 height 21
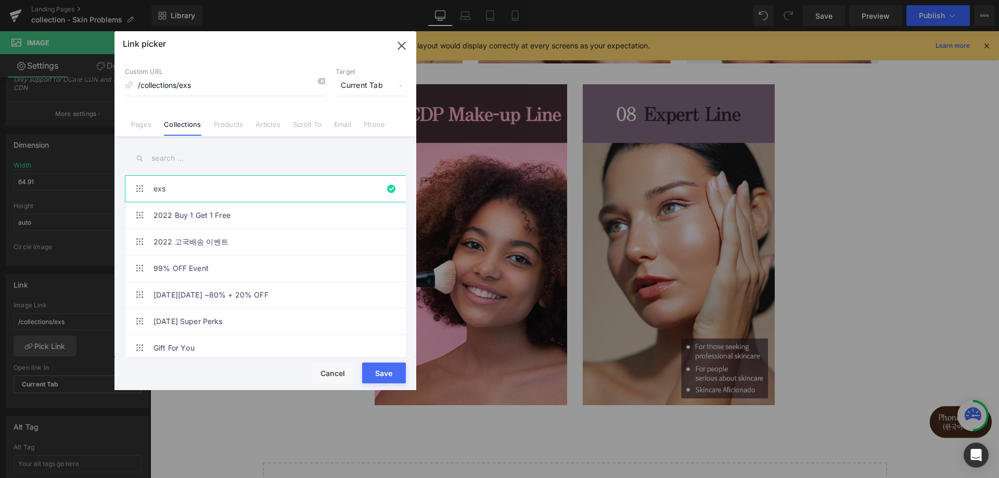
click at [192, 161] on input "text" at bounding box center [265, 158] width 281 height 23
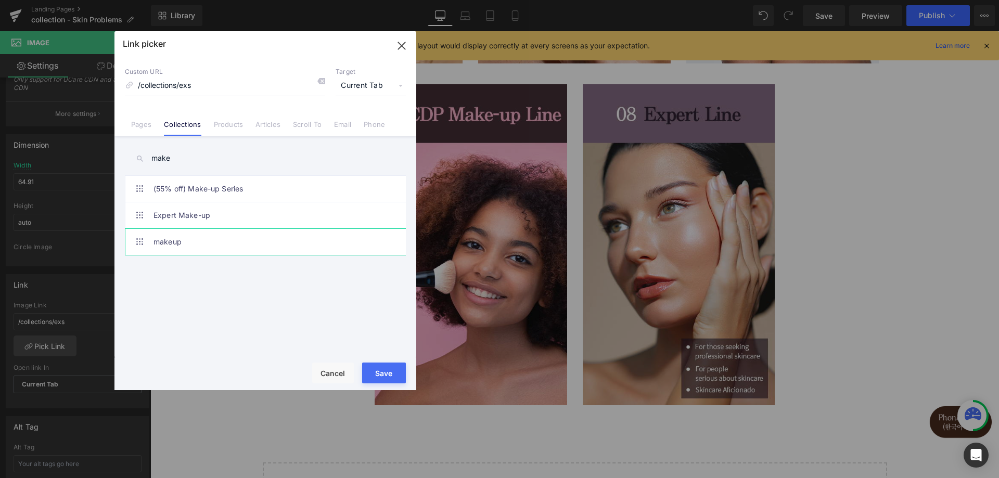
type input "make"
click at [235, 238] on link "makeup" at bounding box center [268, 242] width 229 height 26
type input "/collections/makeup"
drag, startPoint x: 397, startPoint y: 368, endPoint x: 240, endPoint y: 320, distance: 164.1
click at [397, 368] on button "Save" at bounding box center [384, 373] width 44 height 21
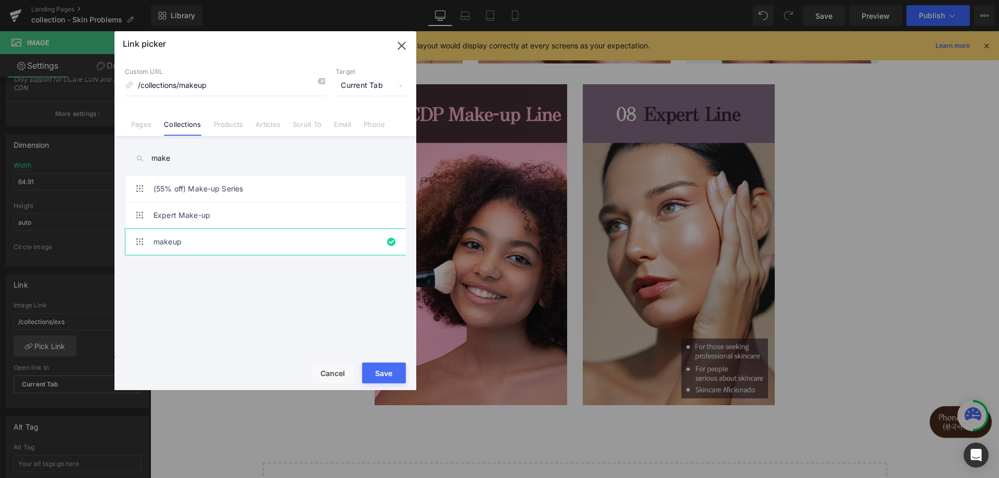
type input "/collections/makeup"
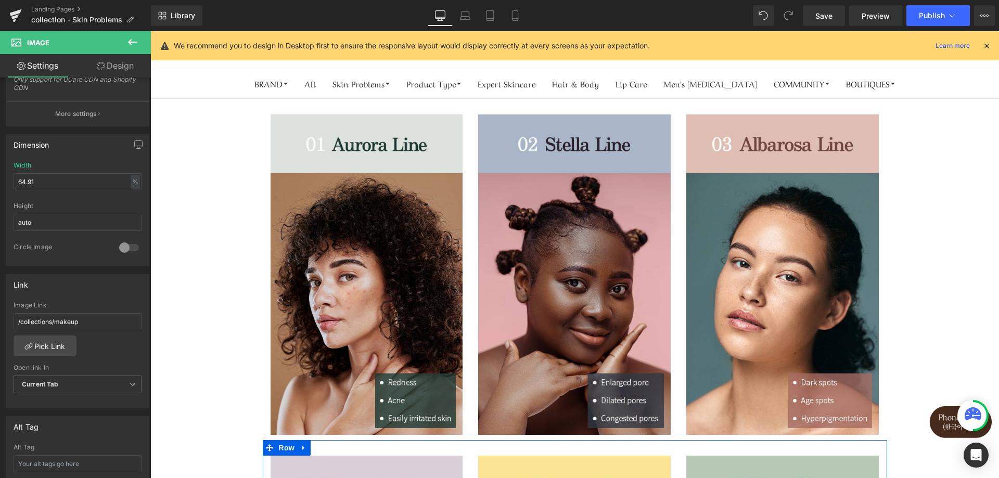
scroll to position [0, 0]
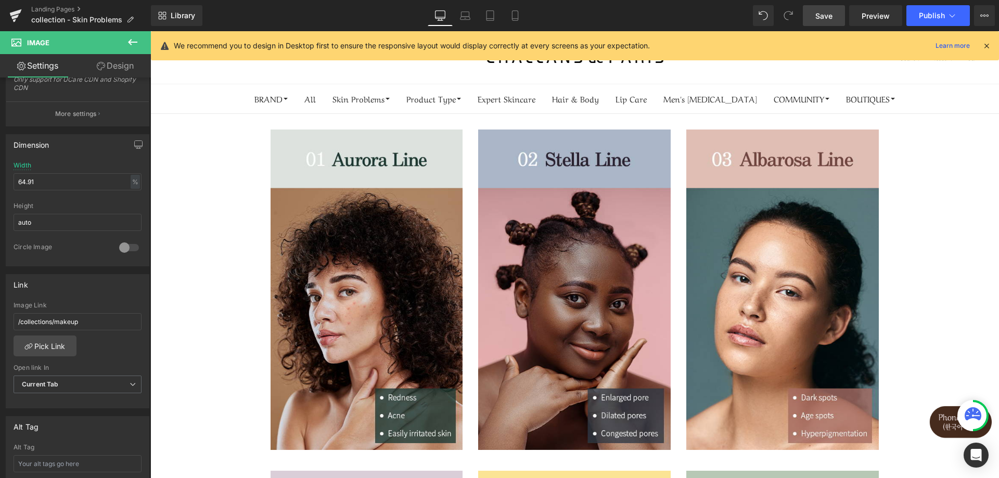
click at [820, 16] on span "Save" at bounding box center [823, 15] width 17 height 11
click at [152, 11] on link "Library" at bounding box center [177, 15] width 52 height 21
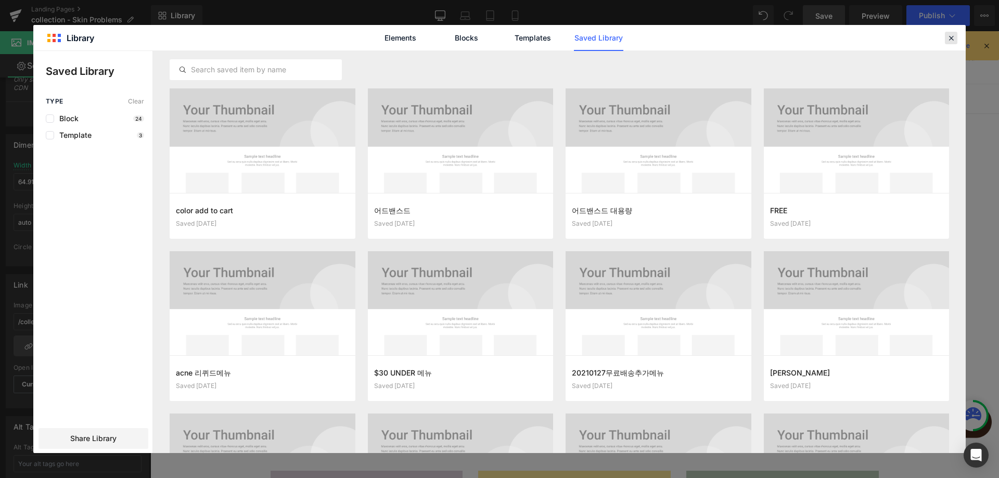
click at [950, 34] on icon at bounding box center [951, 37] width 9 height 9
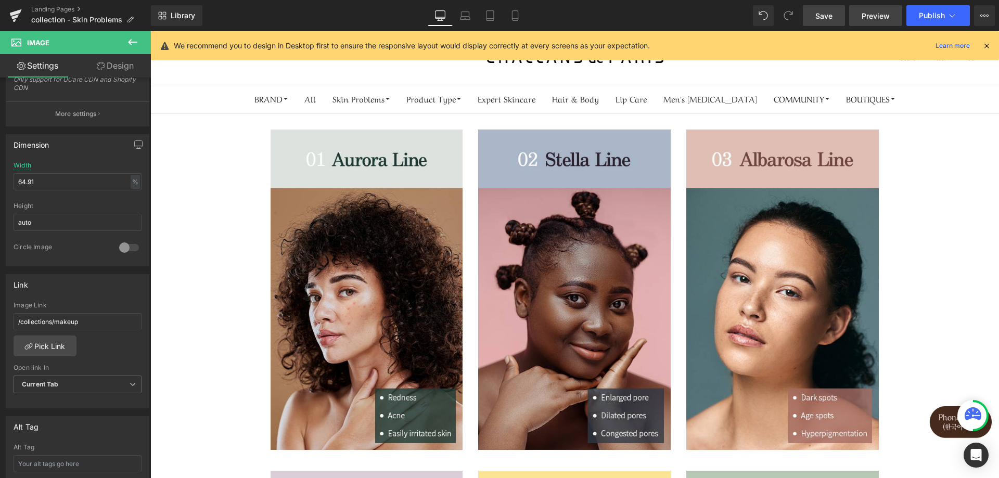
click at [875, 18] on span "Preview" at bounding box center [876, 15] width 28 height 11
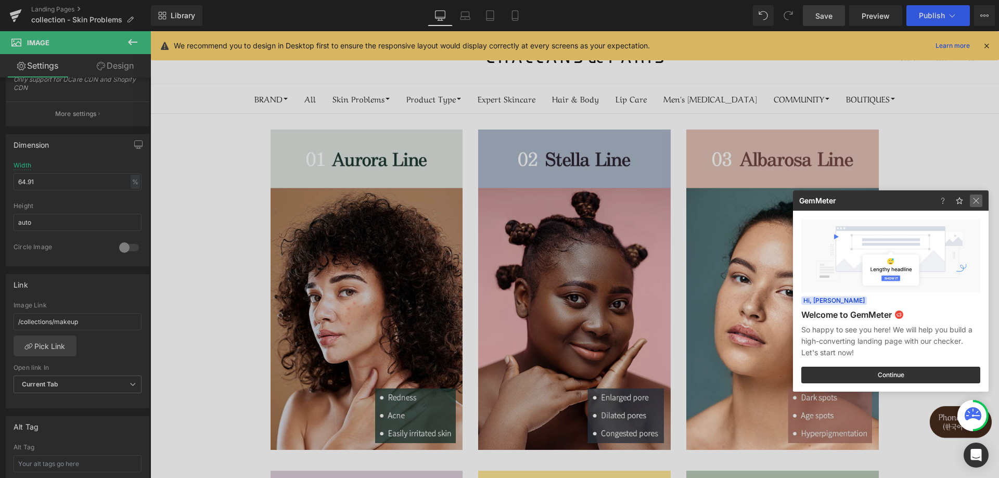
drag, startPoint x: 978, startPoint y: 200, endPoint x: 821, endPoint y: 172, distance: 159.7
click at [978, 200] on img at bounding box center [976, 201] width 12 height 12
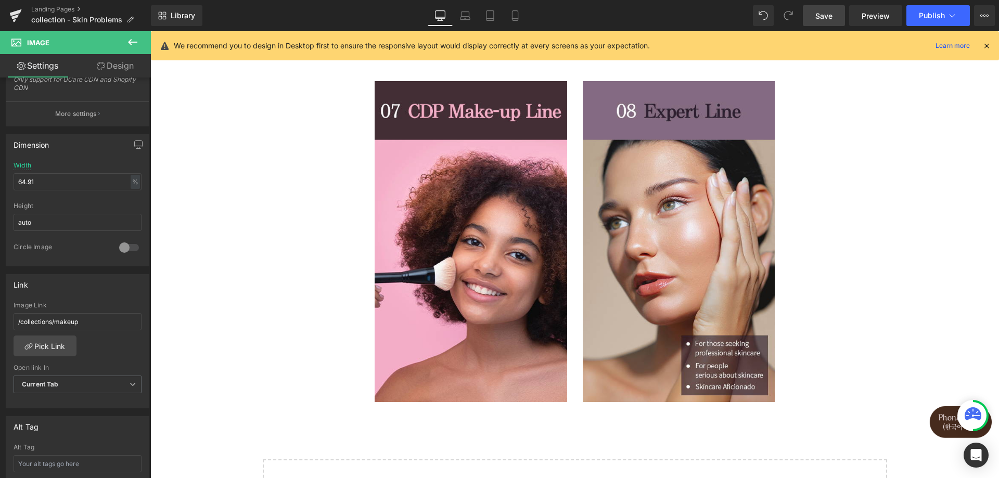
scroll to position [885, 0]
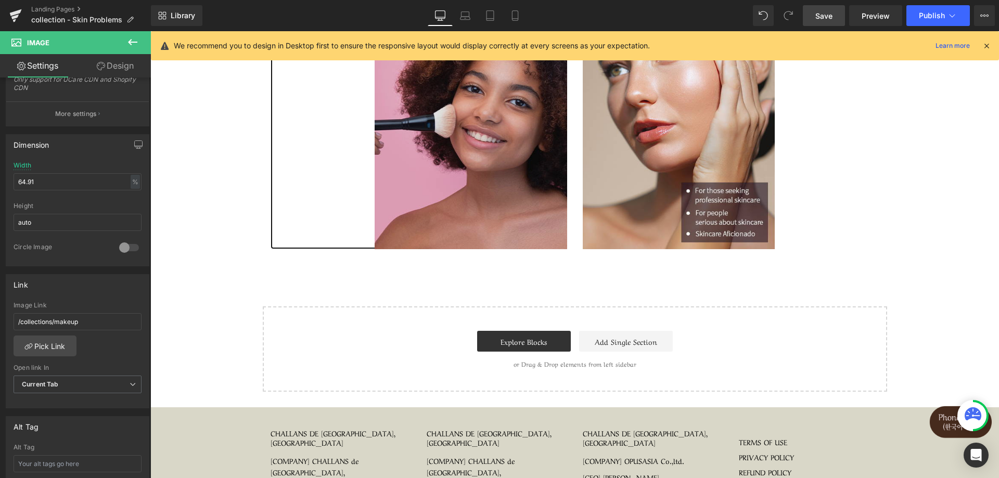
click at [501, 236] on img at bounding box center [471, 88] width 193 height 321
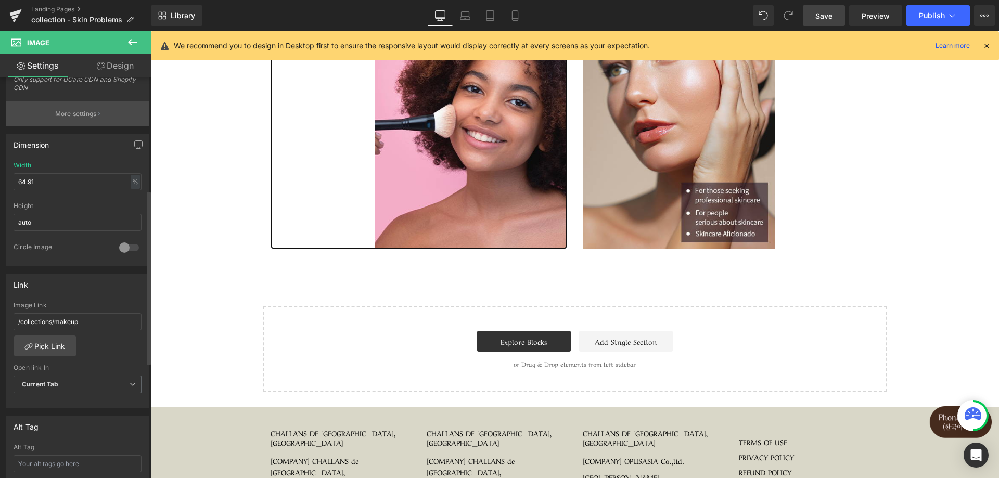
scroll to position [0, 0]
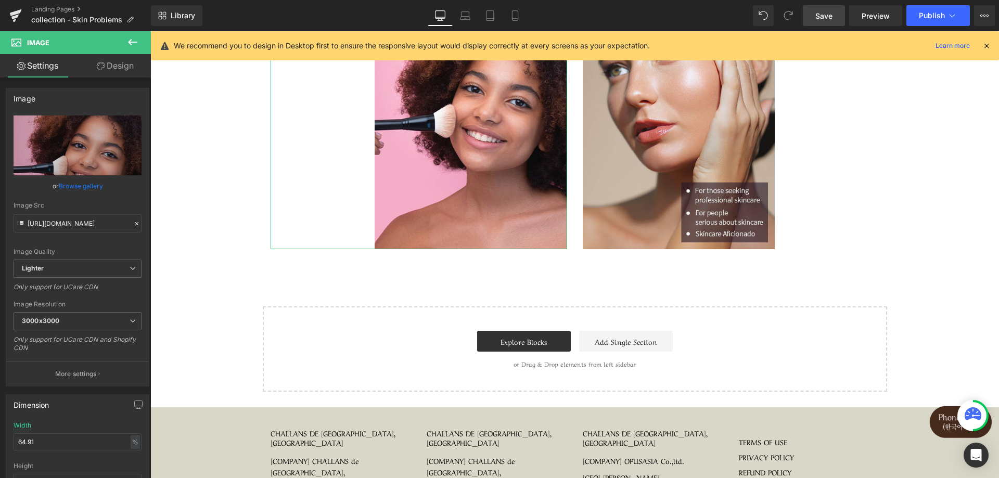
click at [119, 71] on link "Design" at bounding box center [115, 65] width 75 height 23
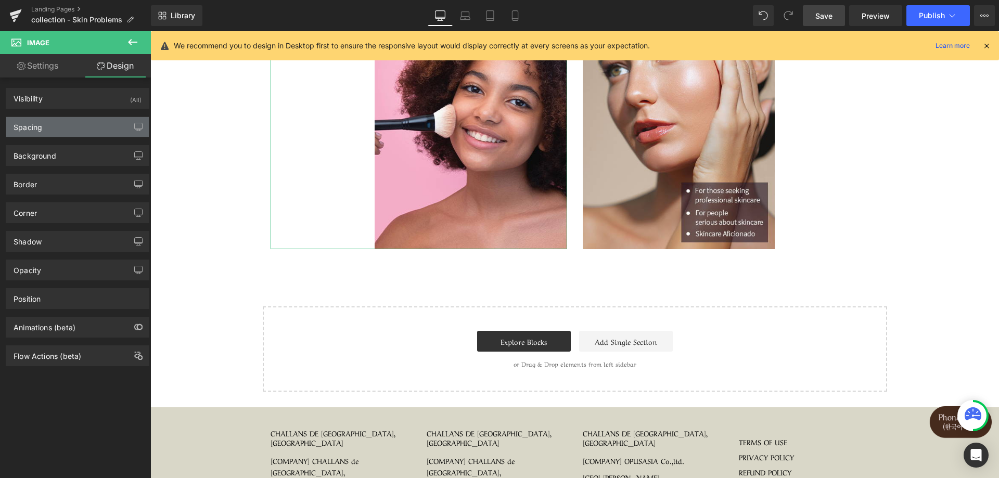
click at [93, 131] on div "Spacing" at bounding box center [77, 127] width 143 height 20
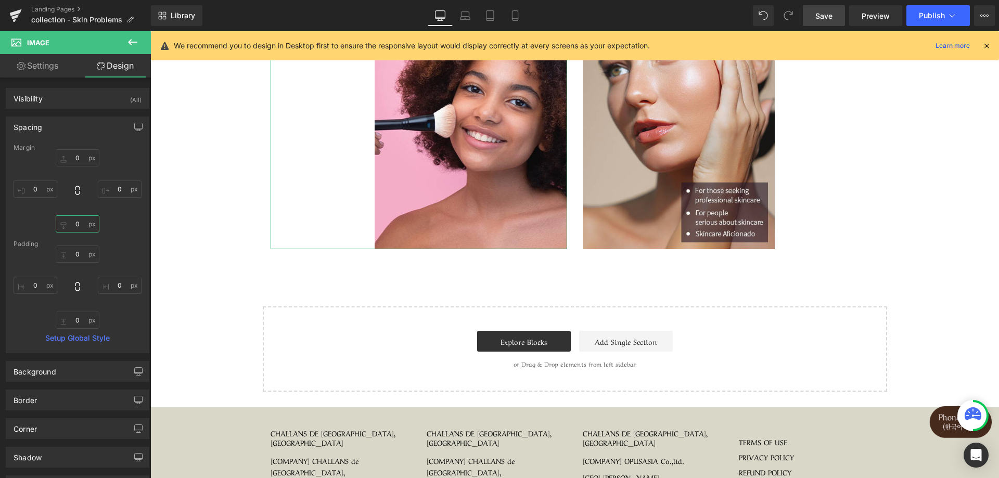
click at [80, 230] on input "0" at bounding box center [78, 223] width 44 height 17
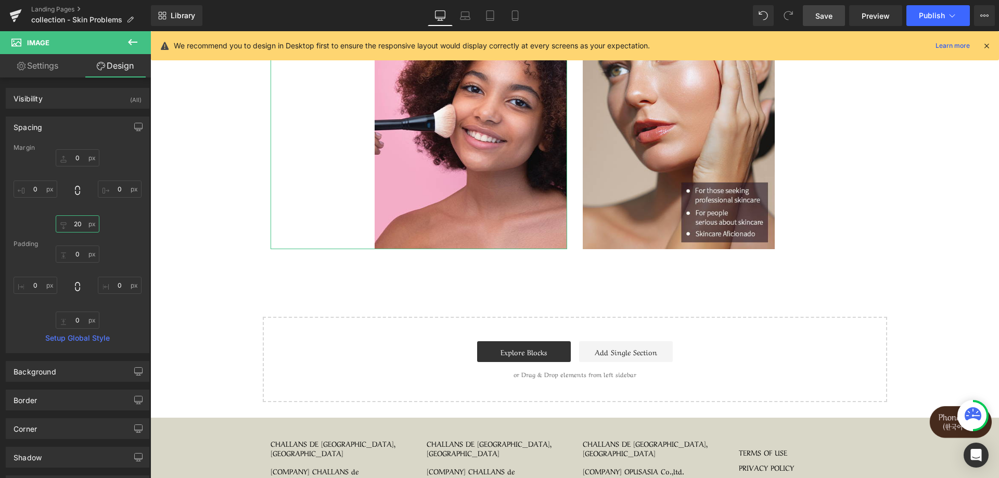
type input "30"
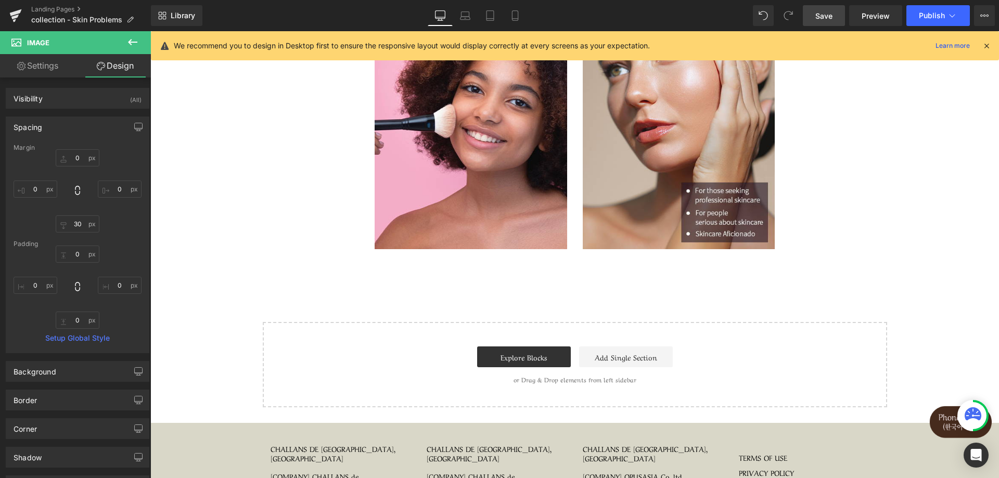
click at [830, 16] on span "Save" at bounding box center [823, 15] width 17 height 11
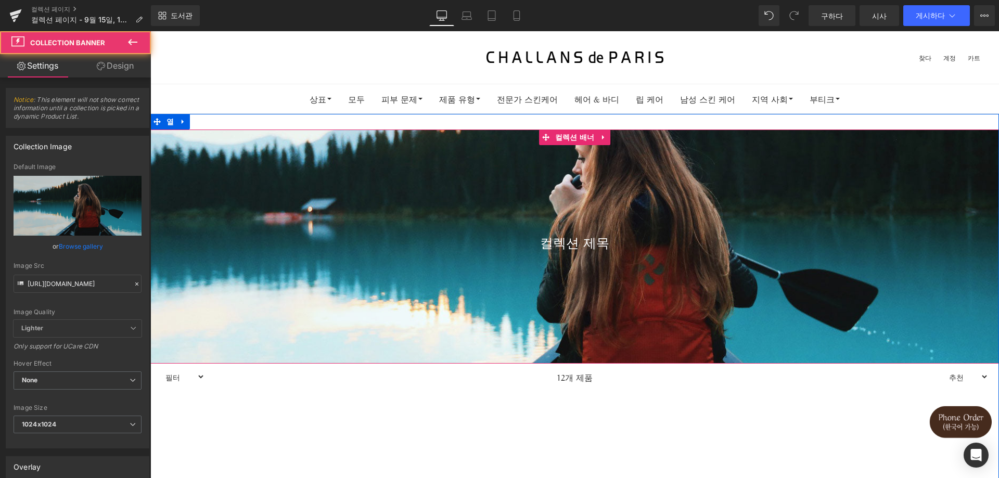
click at [499, 290] on div at bounding box center [574, 247] width 849 height 234
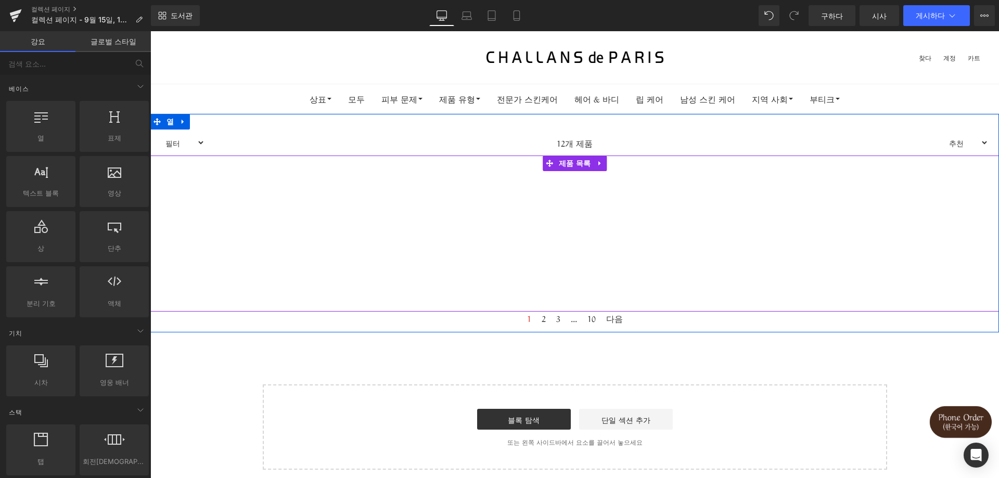
click at [513, 185] on div "상품을 찾을 수 없습니다. 제품 목록" at bounding box center [574, 234] width 849 height 156
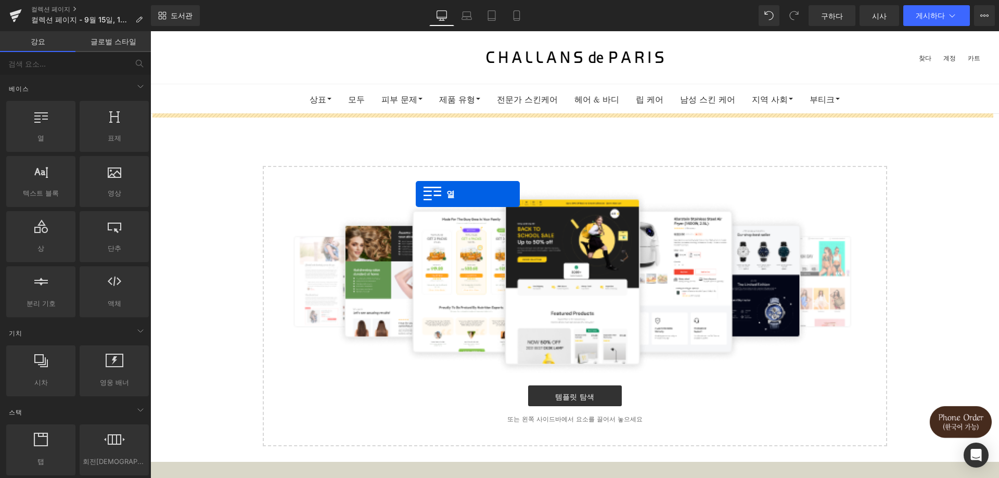
drag, startPoint x: 175, startPoint y: 150, endPoint x: 419, endPoint y: 202, distance: 250.1
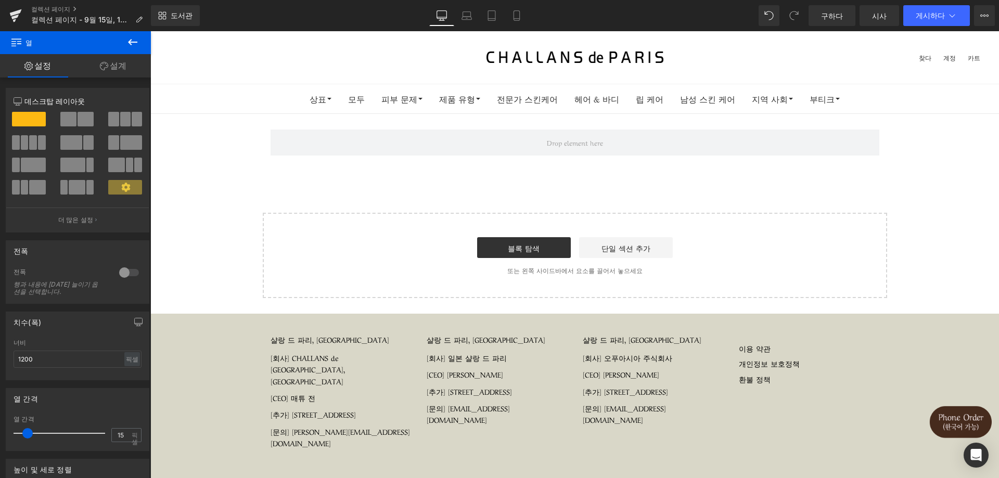
click at [454, 226] on div "페이지 구축을 시작하세요 블록 탐색 단일 섹션 추가 또는 왼쪽 사이드바에서 요소를 끌어서 놓으세요" at bounding box center [575, 255] width 622 height 83
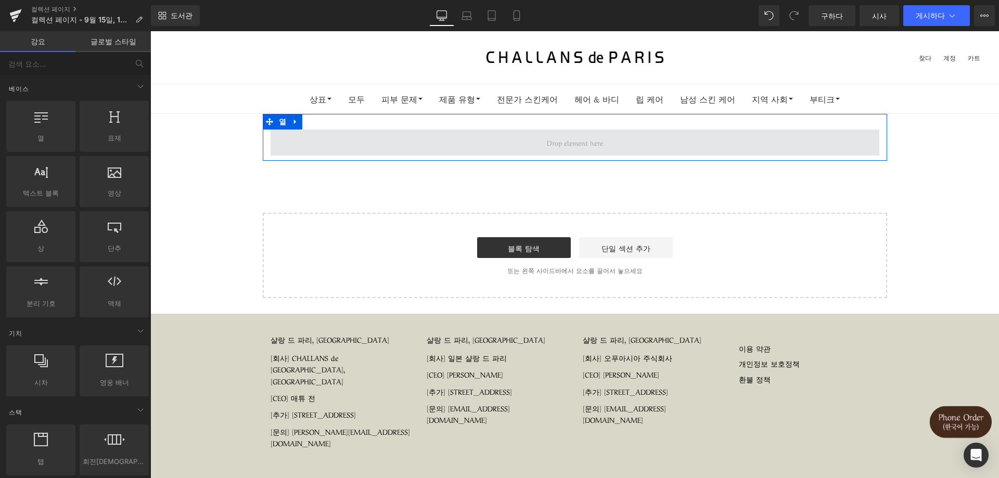
click at [558, 140] on span at bounding box center [574, 142] width 63 height 16
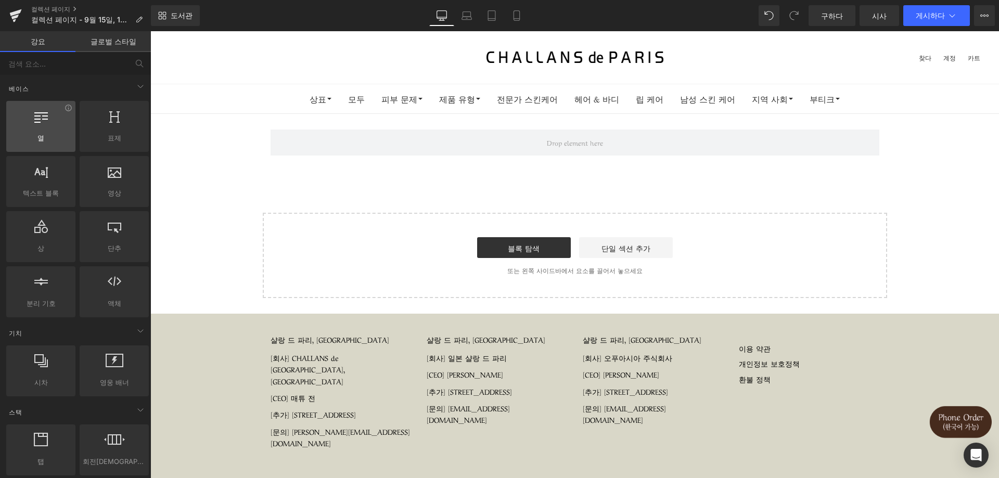
click at [55, 127] on div at bounding box center [40, 120] width 63 height 23
click at [46, 133] on span "열" at bounding box center [40, 138] width 63 height 11
click at [425, 220] on div "페이지 구축을 시작하세요 블록 탐색 단일 섹션 추가 또는 왼쪽 사이드바에서 요소를 끌어서 놓으세요" at bounding box center [575, 255] width 622 height 83
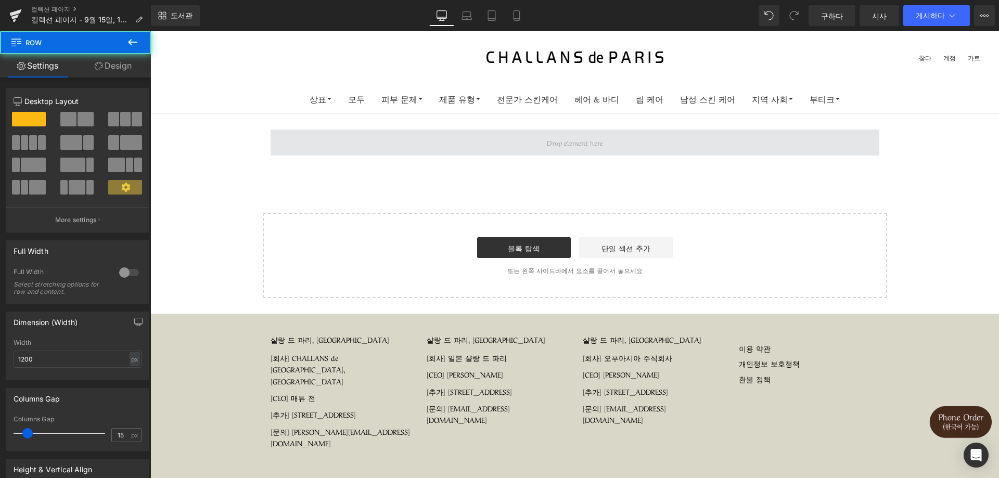
click at [406, 154] on span at bounding box center [575, 143] width 609 height 26
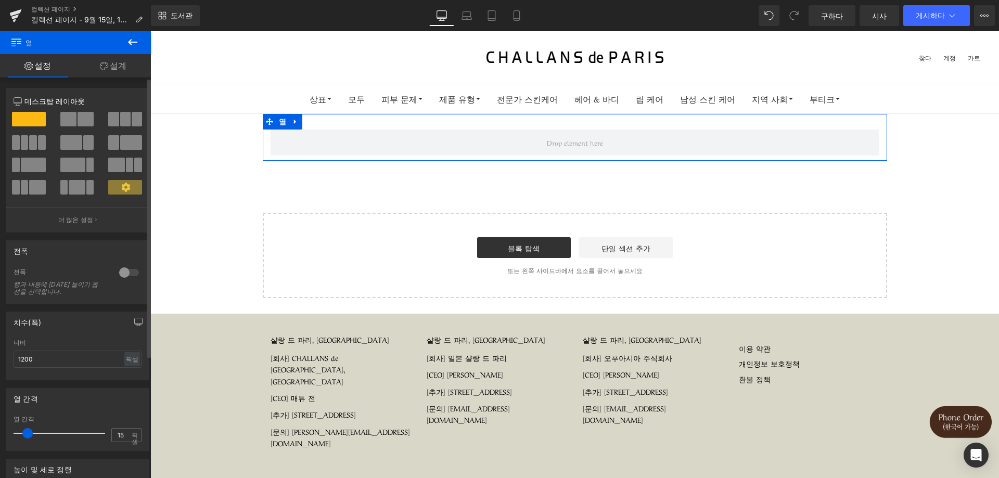
click at [38, 148] on span at bounding box center [42, 142] width 8 height 15
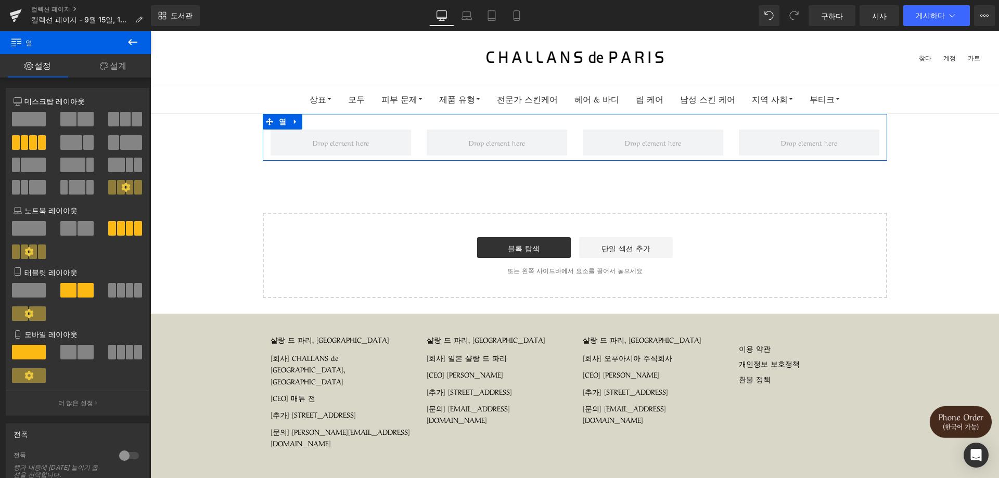
click at [121, 65] on font "설계" at bounding box center [118, 65] width 17 height 10
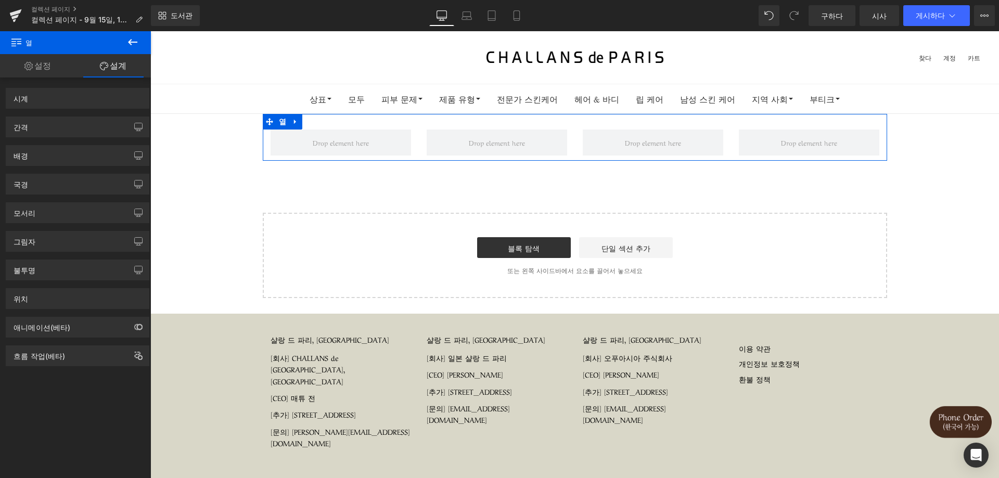
click at [37, 65] on font "설정" at bounding box center [42, 65] width 17 height 10
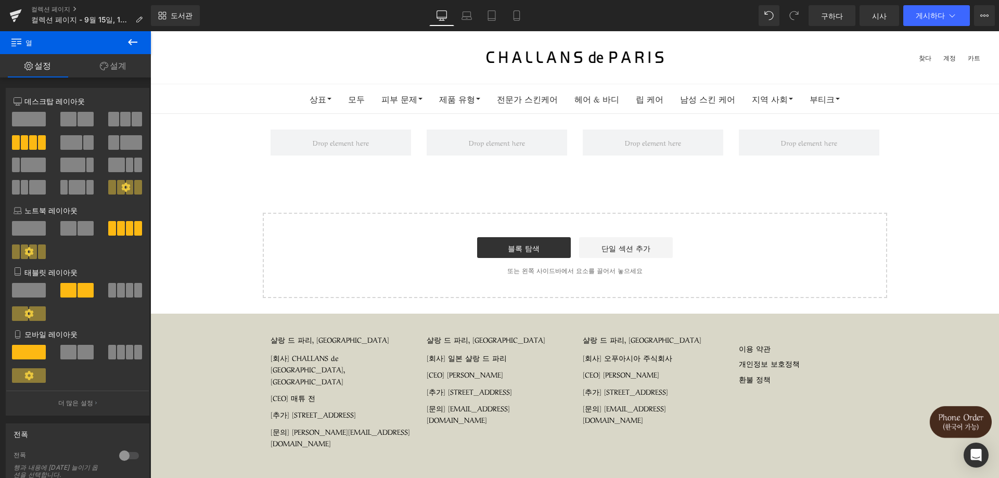
click at [124, 46] on button at bounding box center [132, 42] width 36 height 23
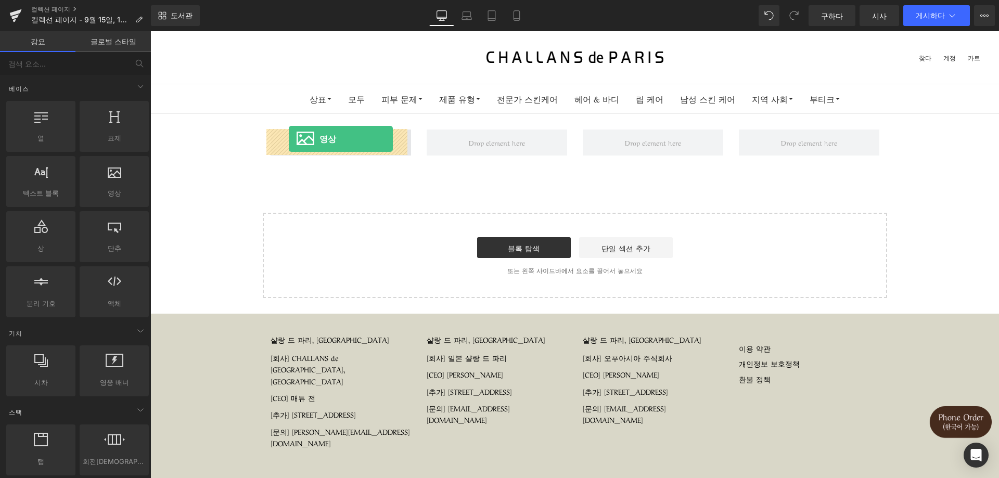
drag, startPoint x: 276, startPoint y: 234, endPoint x: 289, endPoint y: 139, distance: 96.1
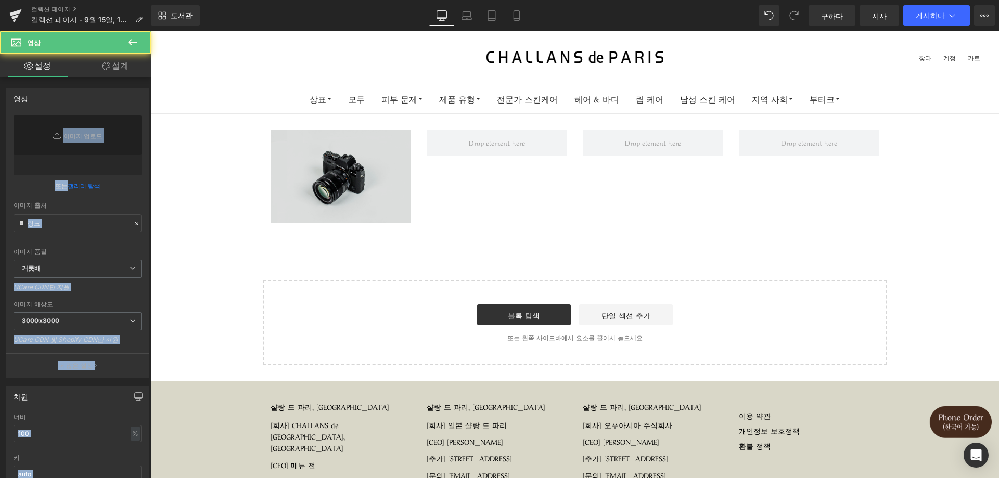
type input "//d1um8515vdn9kb.cloudfront.net/images/parallax.jpg"
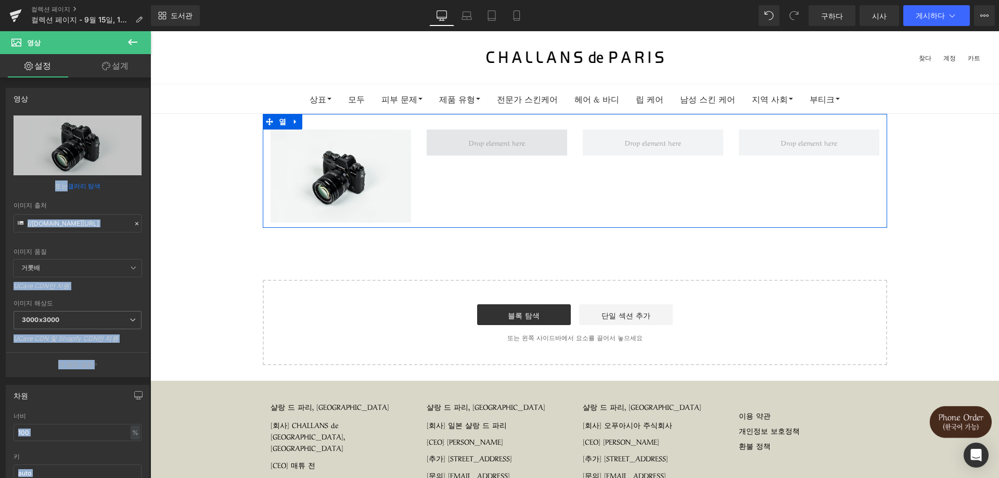
drag, startPoint x: 275, startPoint y: 206, endPoint x: 483, endPoint y: 144, distance: 217.3
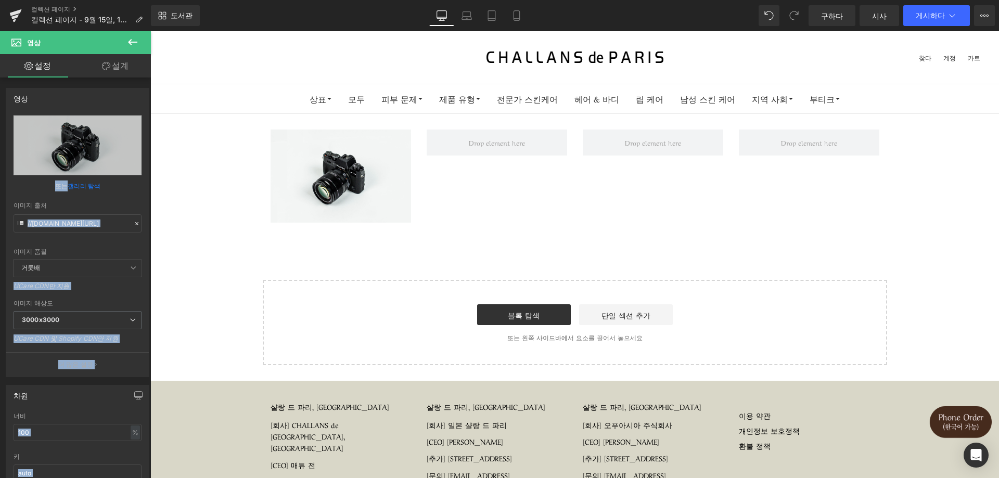
click at [134, 42] on icon at bounding box center [132, 42] width 9 height 6
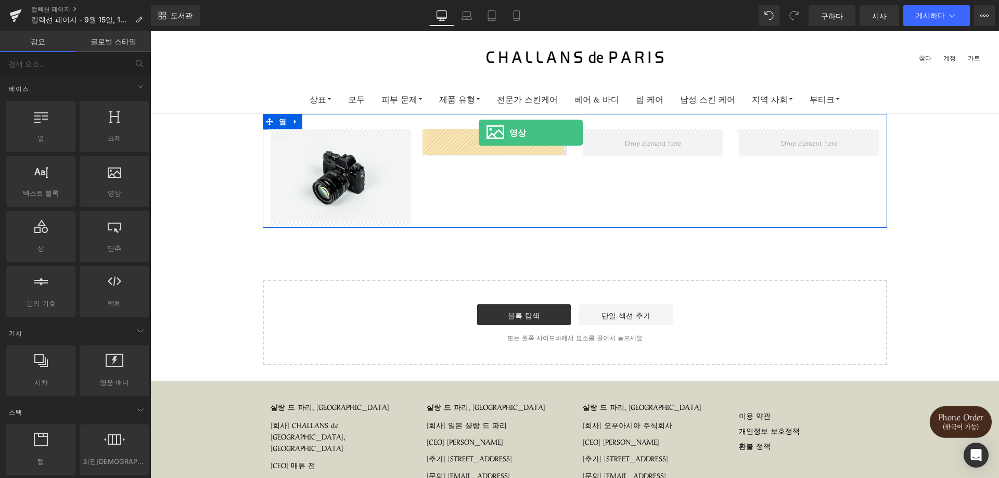
drag, startPoint x: 285, startPoint y: 214, endPoint x: 479, endPoint y: 133, distance: 210.4
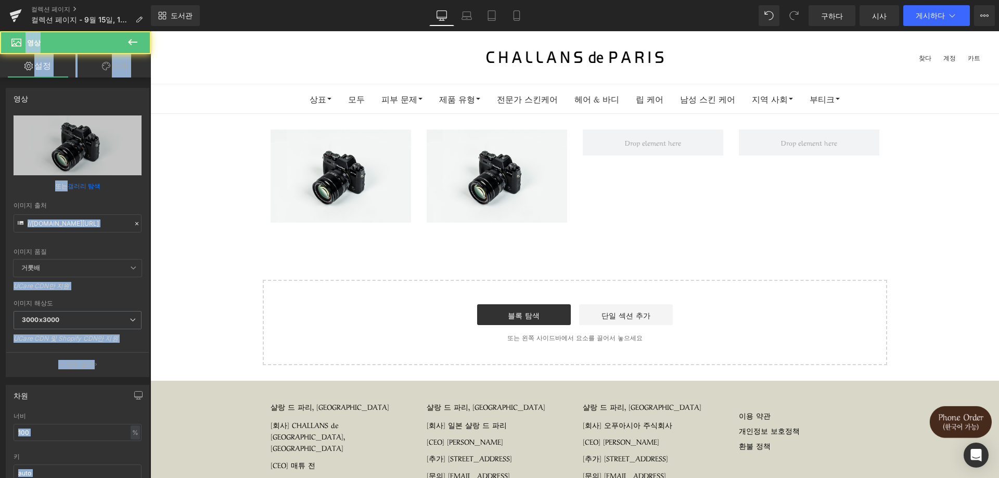
click at [135, 38] on icon at bounding box center [132, 42] width 12 height 12
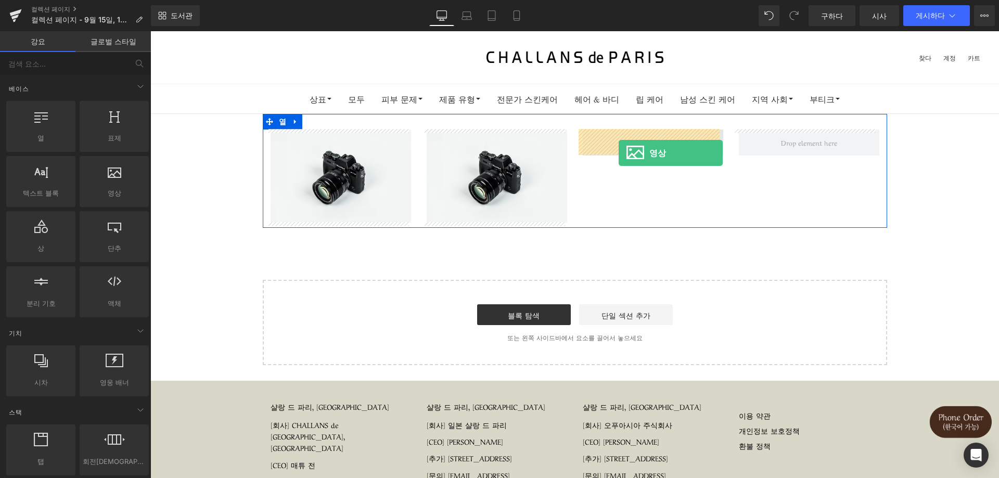
drag, startPoint x: 267, startPoint y: 213, endPoint x: 624, endPoint y: 145, distance: 363.5
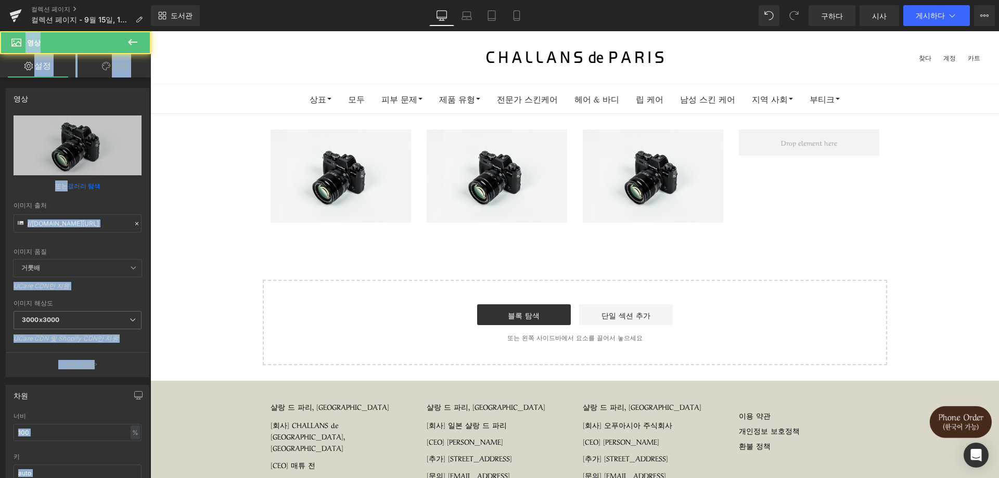
click at [104, 41] on span "영상" at bounding box center [62, 42] width 104 height 23
click at [139, 43] on button at bounding box center [132, 42] width 36 height 23
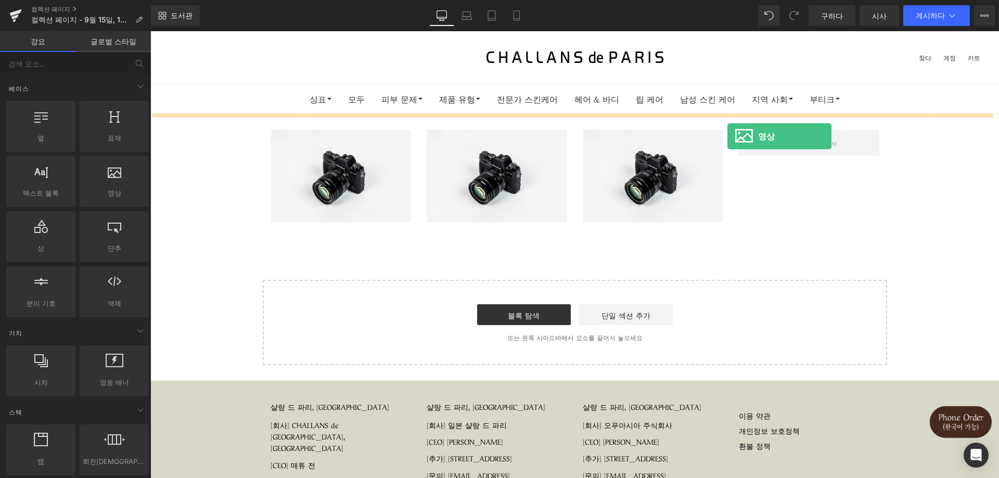
drag, startPoint x: 294, startPoint y: 214, endPoint x: 728, endPoint y: 136, distance: 440.9
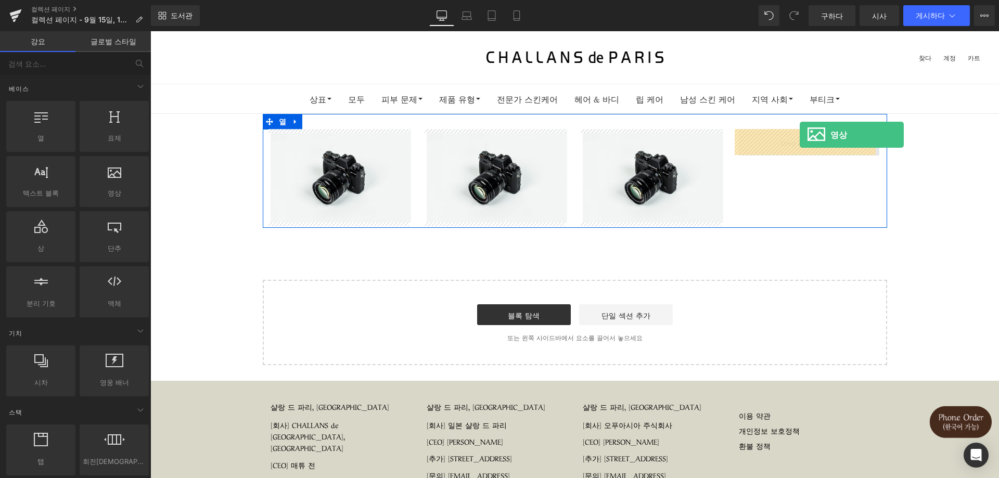
drag, startPoint x: 251, startPoint y: 218, endPoint x: 796, endPoint y: 137, distance: 550.7
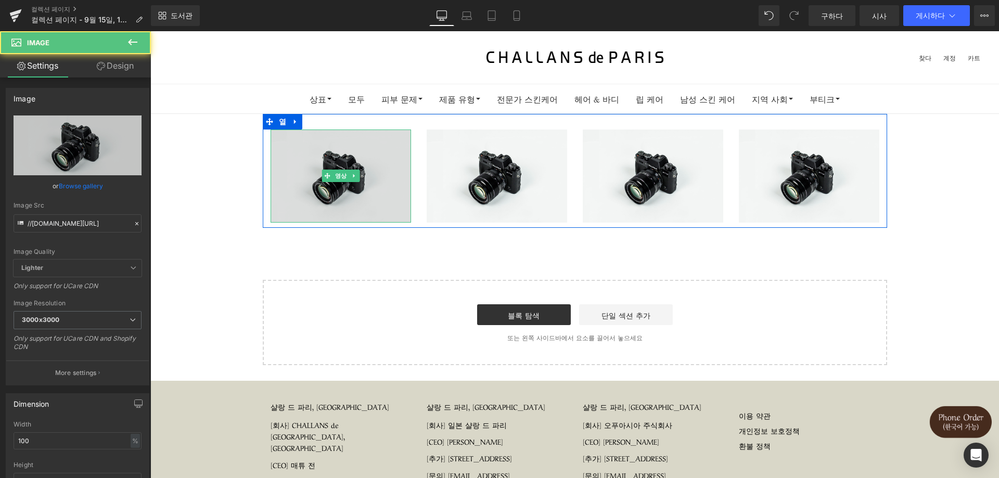
click at [349, 190] on img at bounding box center [341, 176] width 141 height 93
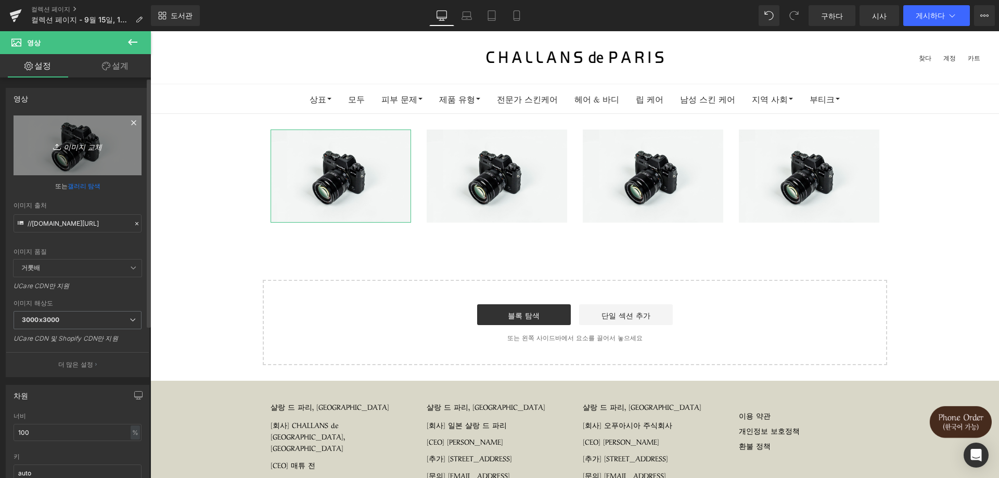
click at [95, 152] on link "이미지 교체" at bounding box center [78, 146] width 128 height 60
type input "C:\fakepath\KakaoTalk_20250915_101748972.jpg"
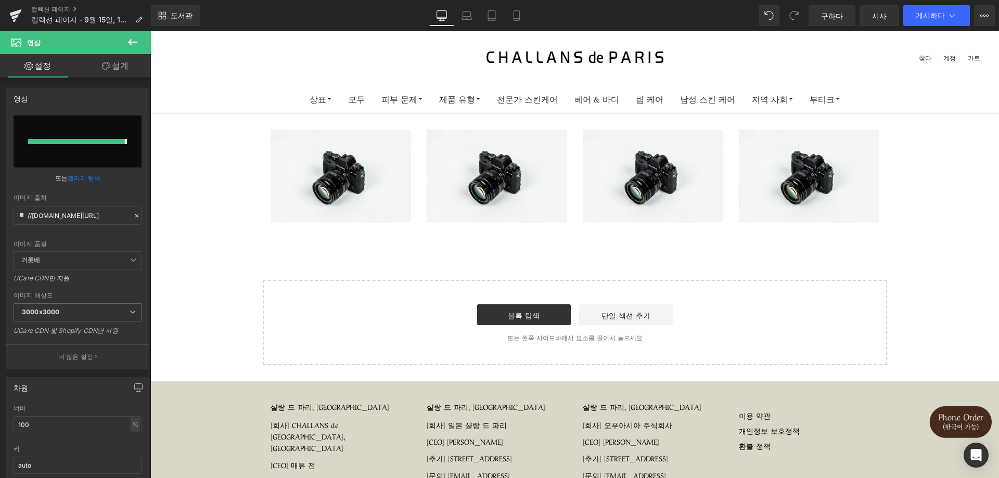
type input "[URL][DOMAIN_NAME]"
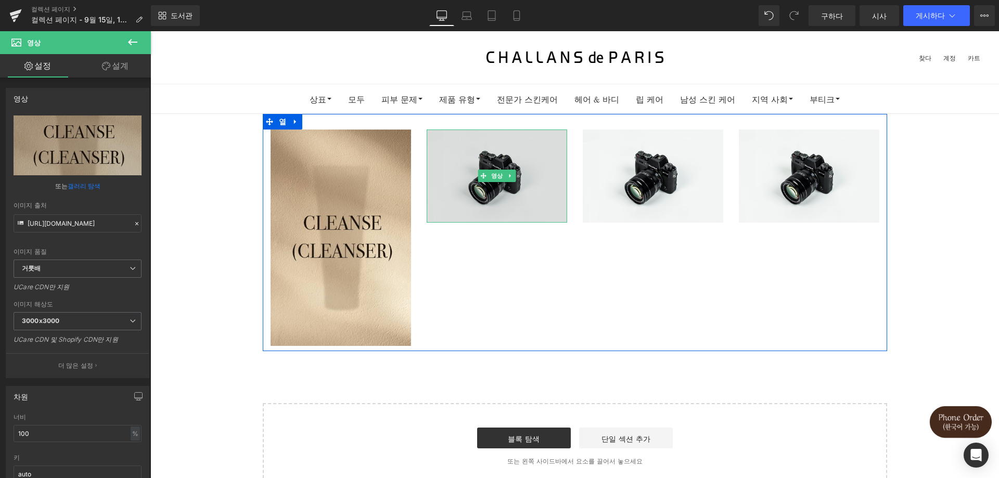
click at [530, 207] on img at bounding box center [497, 176] width 141 height 93
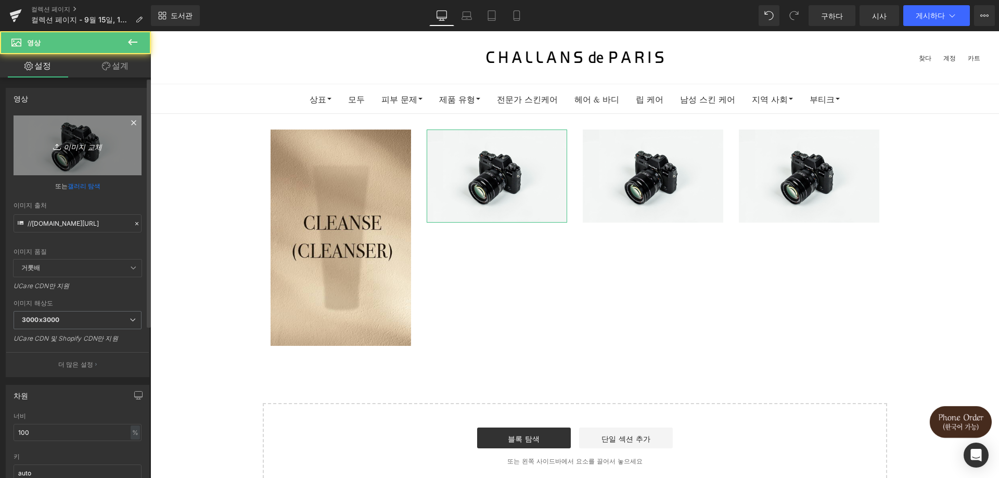
click at [88, 163] on link "이미지 교체" at bounding box center [78, 146] width 128 height 60
type input "C:\fakepath\KakaoTalk_20250915_101748972_01.jpg"
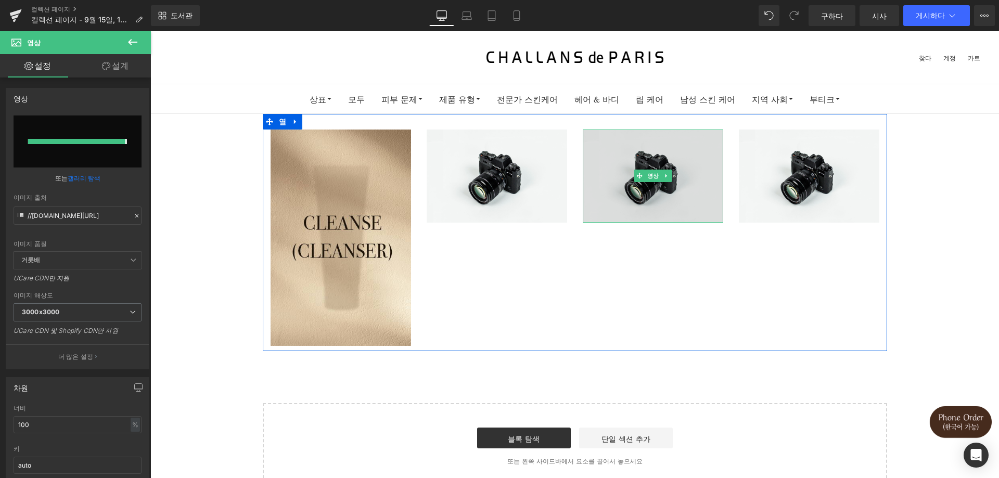
type input "https://ucarecdn.com/4a12b2e5-4377-4b71-9fb3-e0c9223ea8a5/-/format/auto/-/previ…"
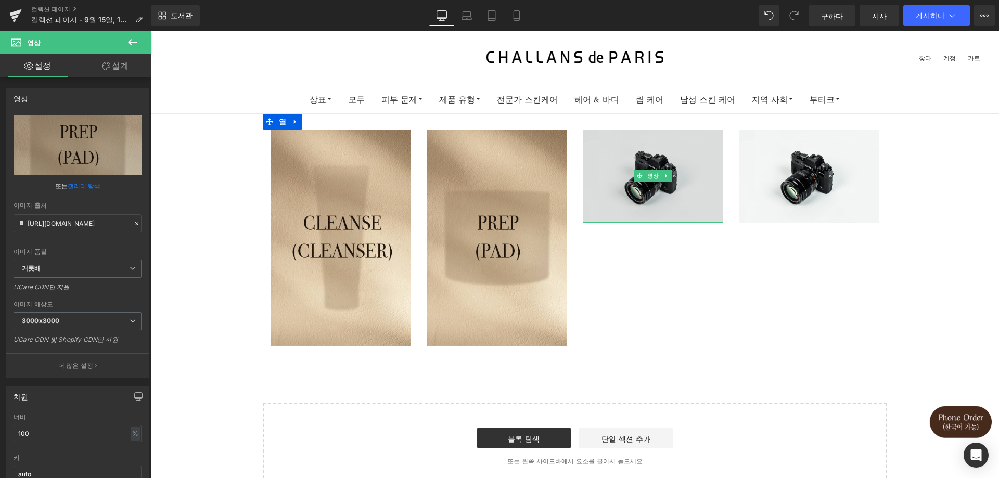
click at [634, 188] on img at bounding box center [653, 176] width 141 height 93
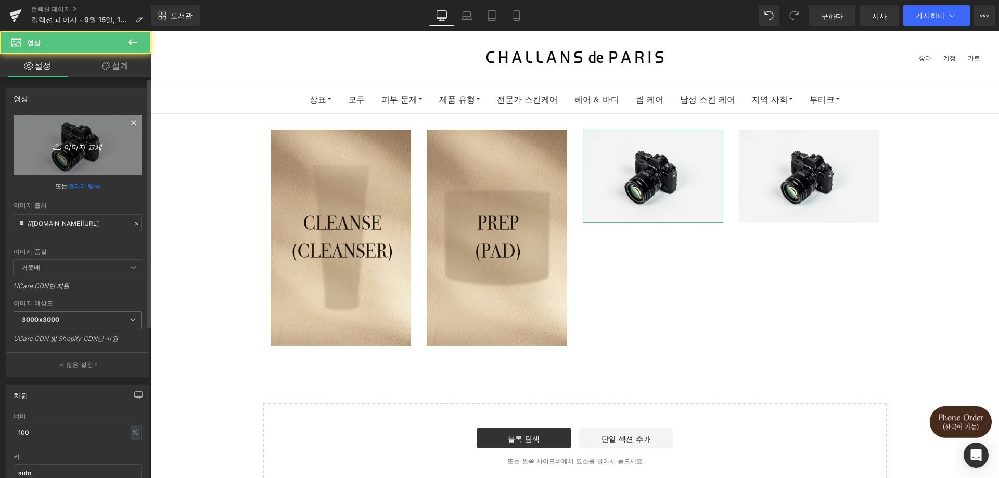
click at [79, 147] on font "이미지 교체" at bounding box center [82, 146] width 39 height 9
type input "C:\fakepath\KakaoTalk_20250915_101748972_02.jpg"
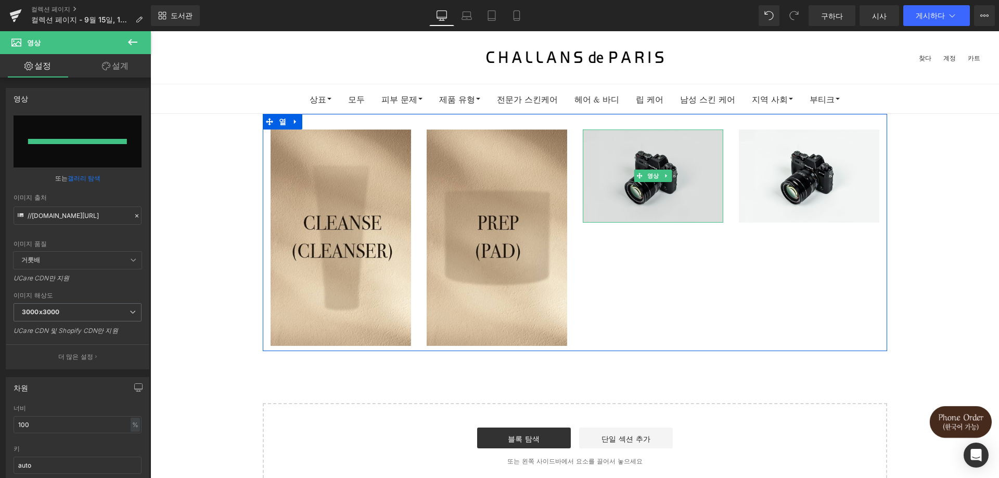
type input "https://ucarecdn.com/d15bc17b-c8af-41a7-81cb-30891ca95935/-/format/auto/-/previ…"
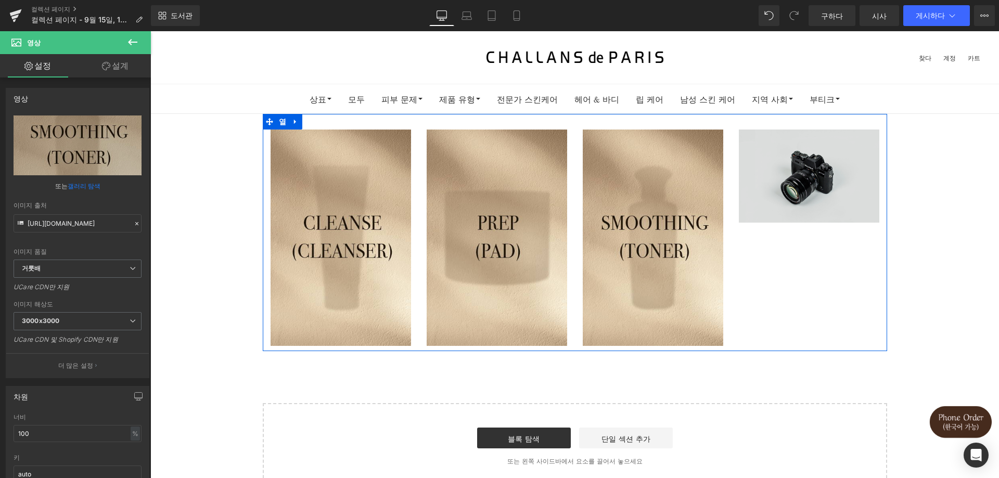
click at [754, 192] on img at bounding box center [809, 176] width 141 height 93
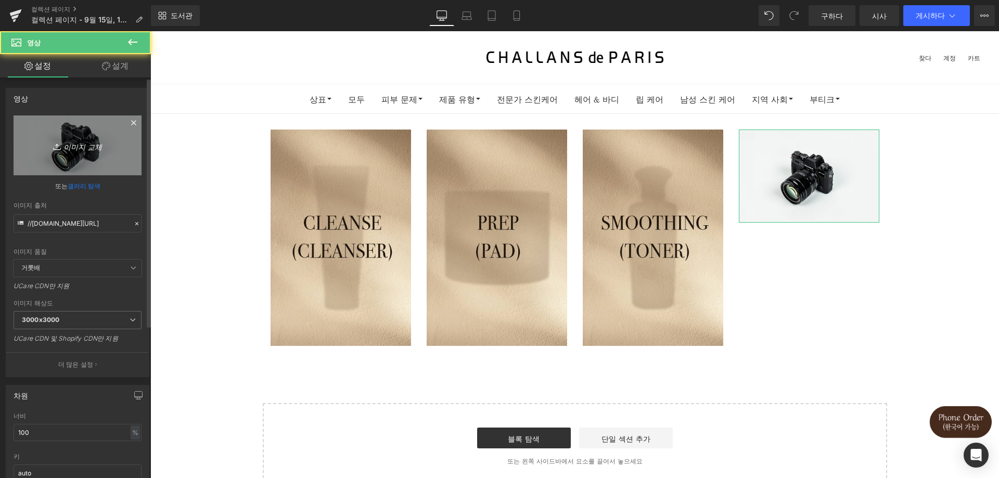
click at [106, 147] on icon "이미지 교체" at bounding box center [77, 145] width 83 height 13
type input "C:\fakepath\KakaoTalk_20250915_101748972_03.jpg"
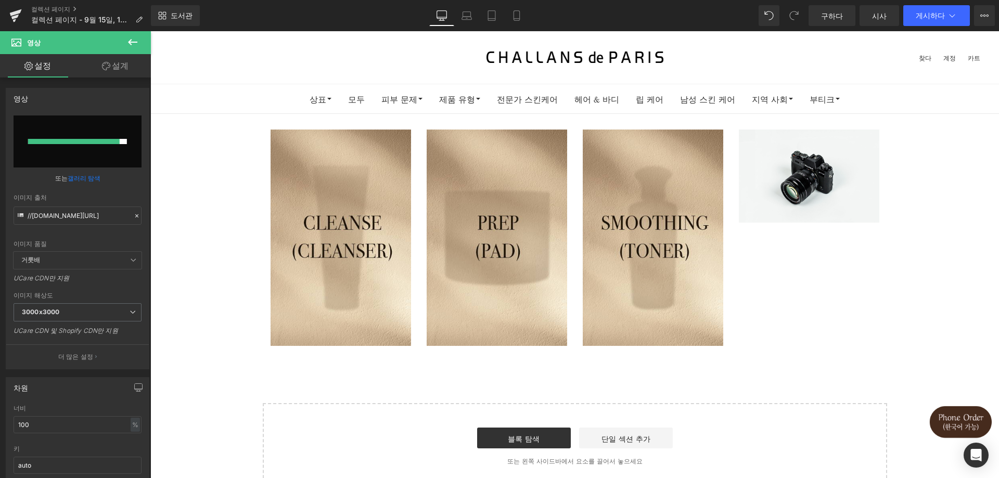
type input "https://ucarecdn.com/59ee6de1-0ff8-42d8-9740-dbde66a9446c/-/format/auto/-/previ…"
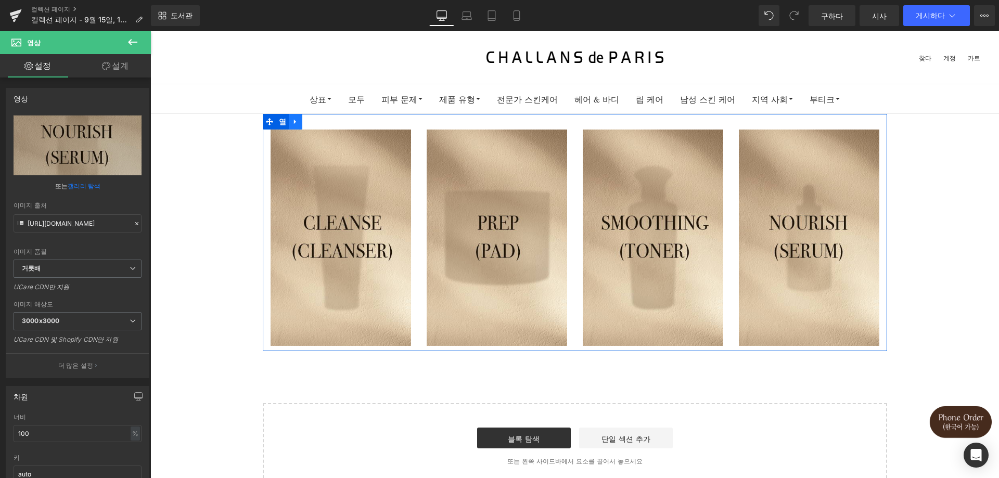
click at [292, 121] on icon at bounding box center [295, 122] width 7 height 8
click at [308, 124] on icon at bounding box center [308, 121] width 7 height 7
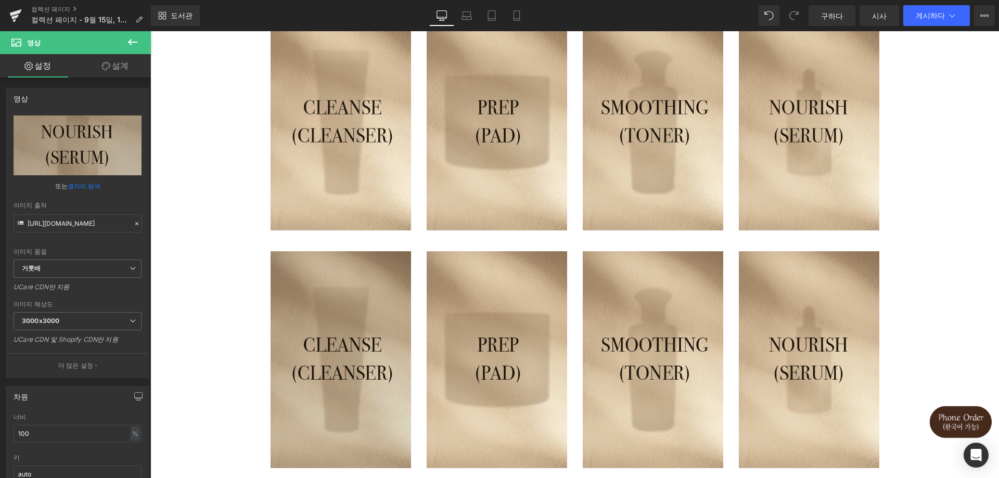
scroll to position [18, 0]
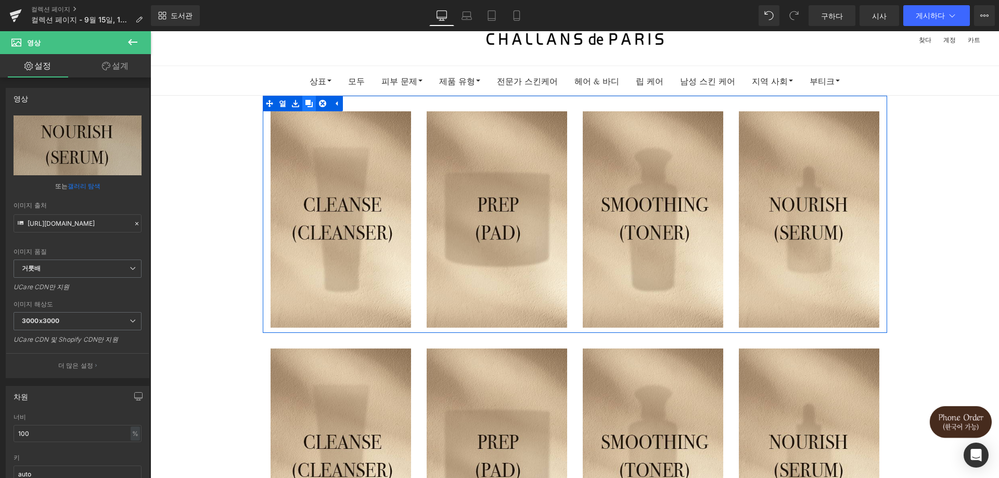
click at [308, 107] on icon at bounding box center [308, 103] width 7 height 7
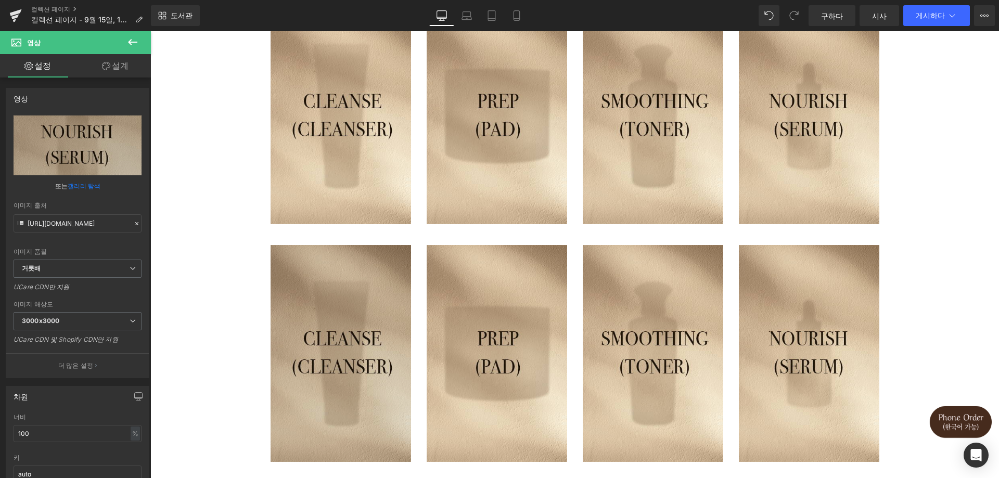
scroll to position [122, 0]
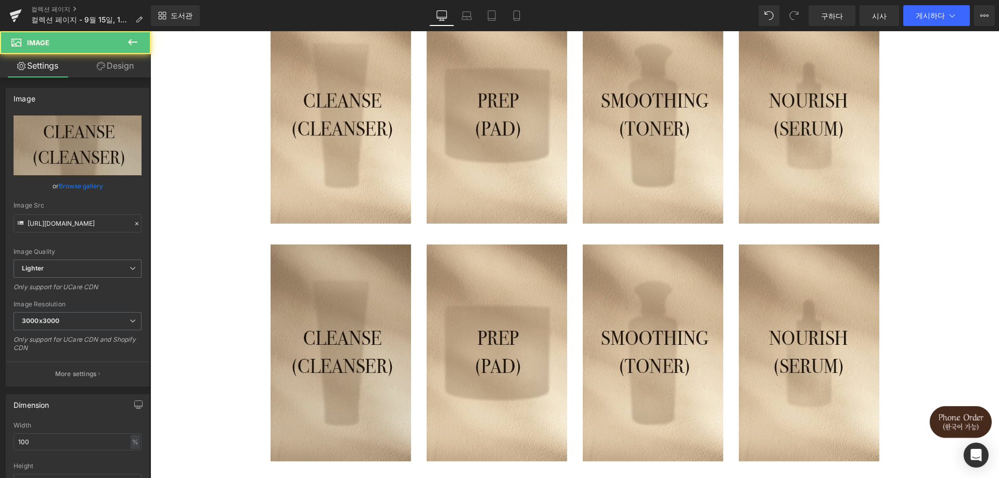
click at [373, 323] on img at bounding box center [341, 353] width 141 height 217
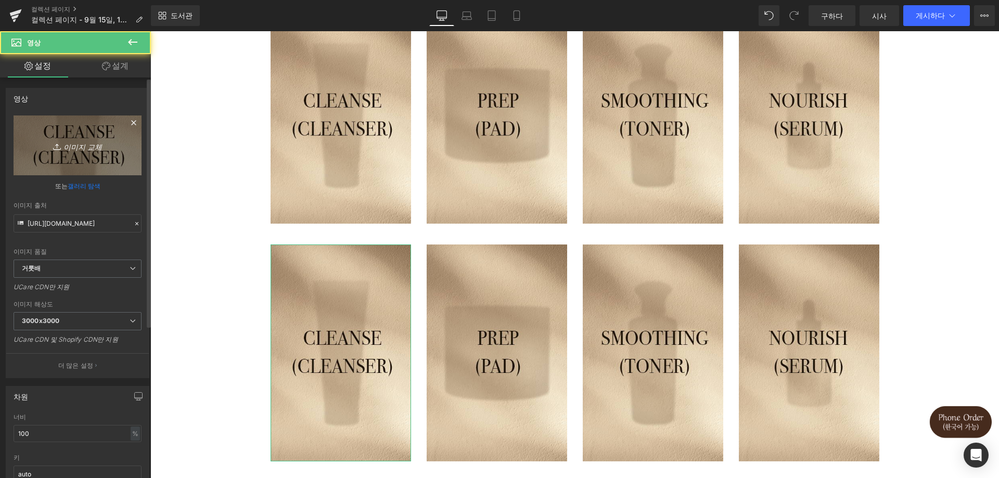
click at [93, 152] on link "이미지 교체" at bounding box center [78, 146] width 128 height 60
type input "C:\fakepath\KakaoTalk_20250915_101748972_04.jpg"
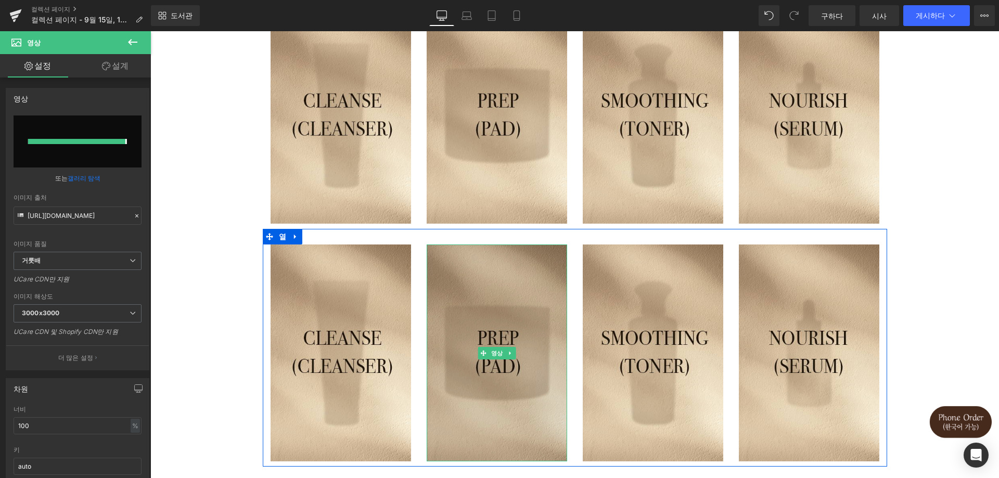
type input "https://ucarecdn.com/69ed5c7c-0345-4634-b405-9e7e431e7eaf/-/format/auto/-/previ…"
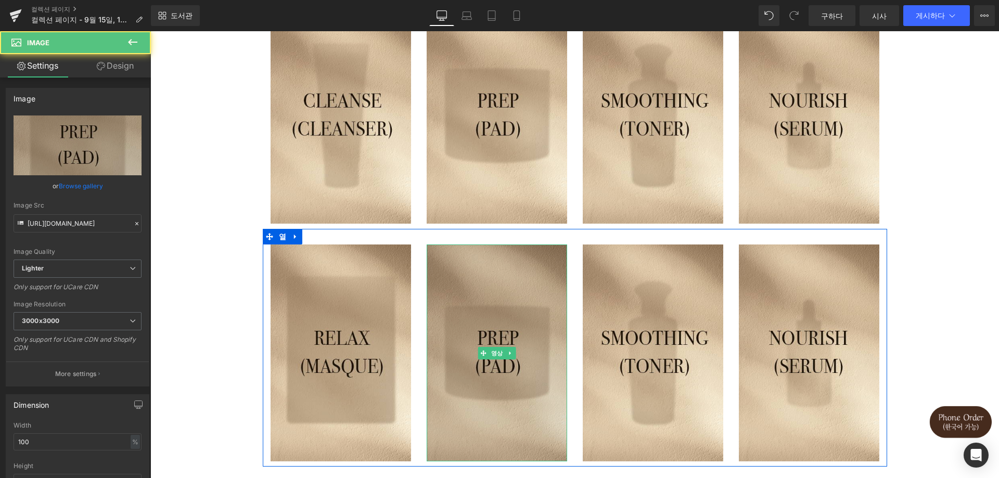
click at [470, 308] on img at bounding box center [497, 353] width 141 height 217
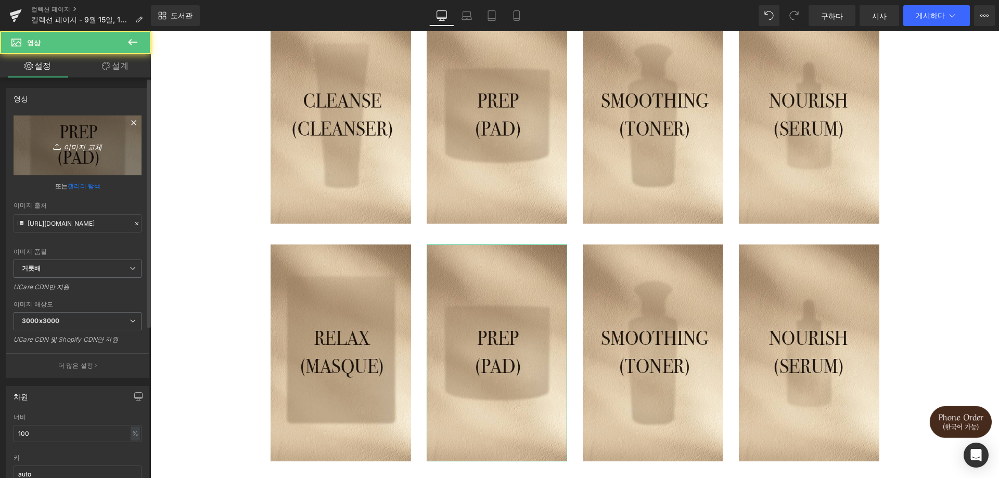
click at [85, 146] on font "이미지 교체" at bounding box center [82, 146] width 39 height 9
type input "C:\fakepath\KakaoTalk_20250915_101748972_05.jpg"
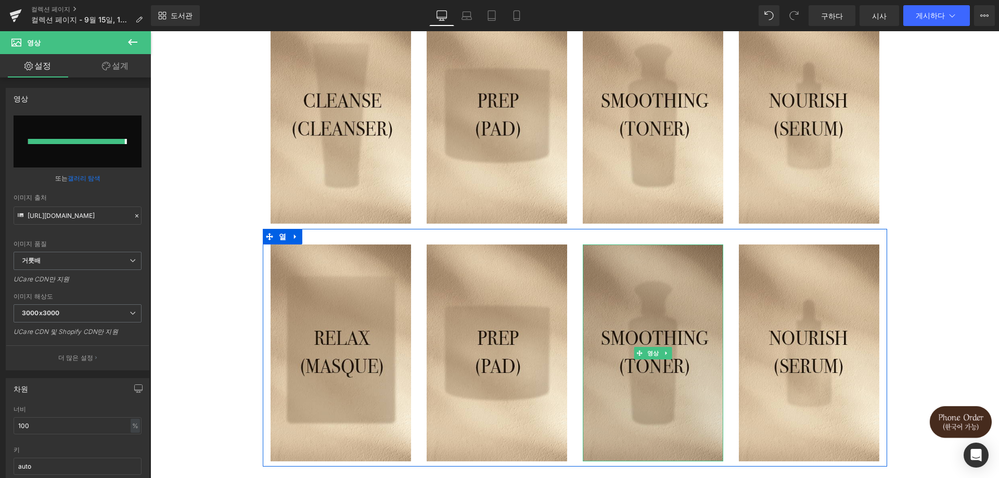
type input "https://ucarecdn.com/5157d792-6cf2-42e4-9f26-a53c03c4a162/-/format/auto/-/previ…"
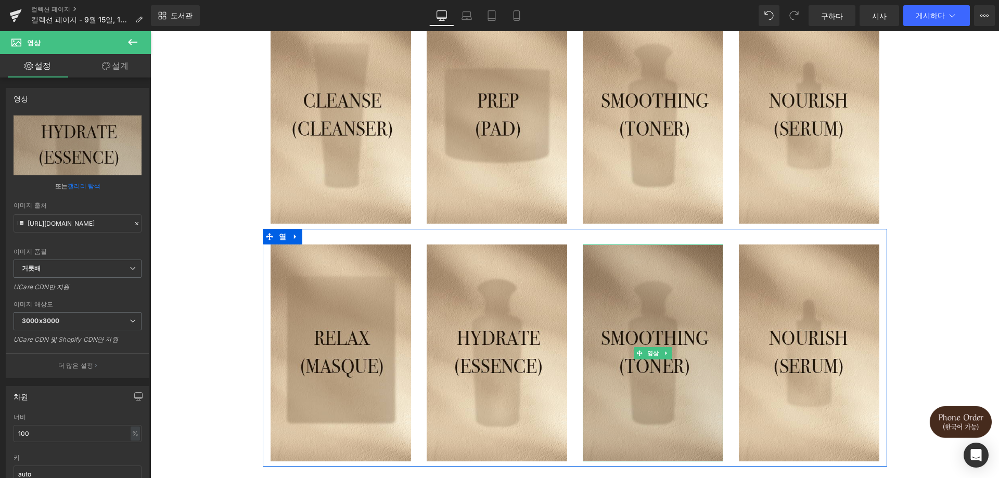
click at [653, 311] on img at bounding box center [653, 353] width 141 height 217
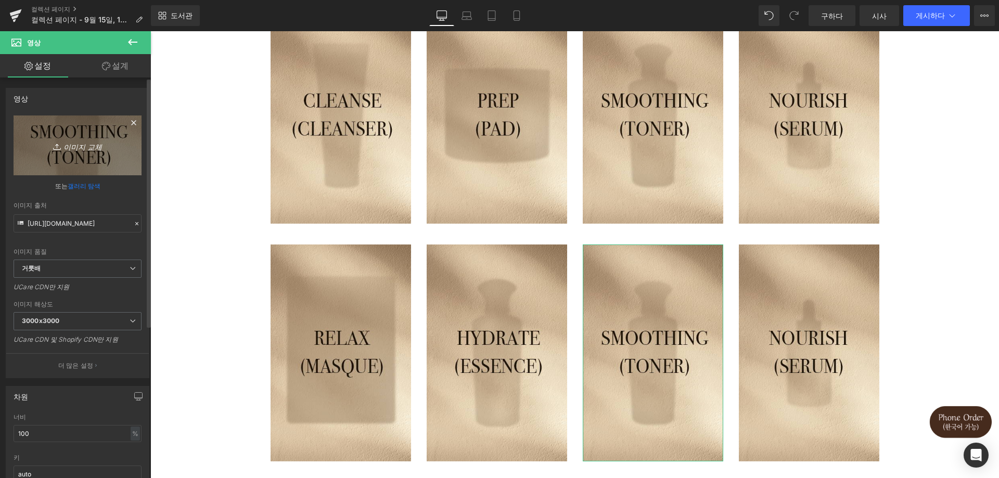
click at [54, 144] on icon at bounding box center [58, 147] width 10 height 10
type input "C:\fakepath\KakaoTalk_20250915_101748972_06.jpg"
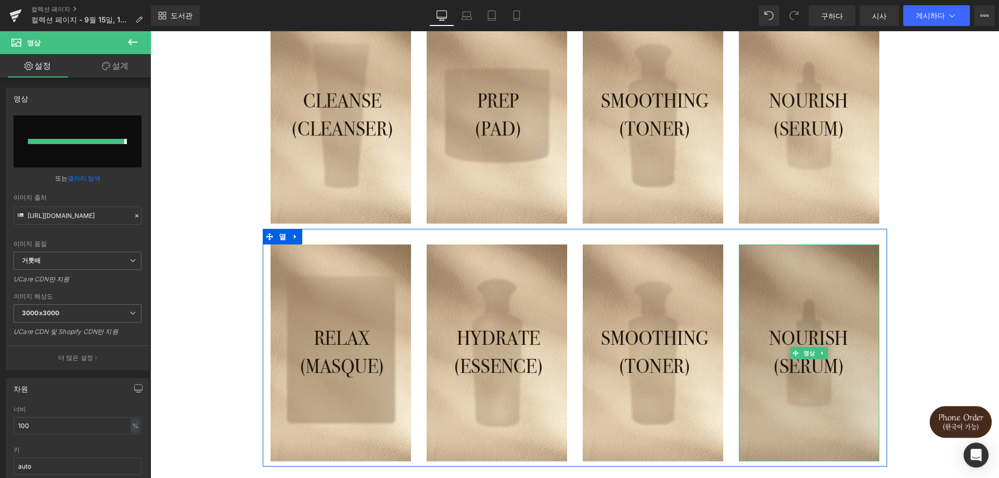
type input "https://ucarecdn.com/1b9de88f-34f7-4c62-80c9-cd3d79cbf4c4/-/format/auto/-/previ…"
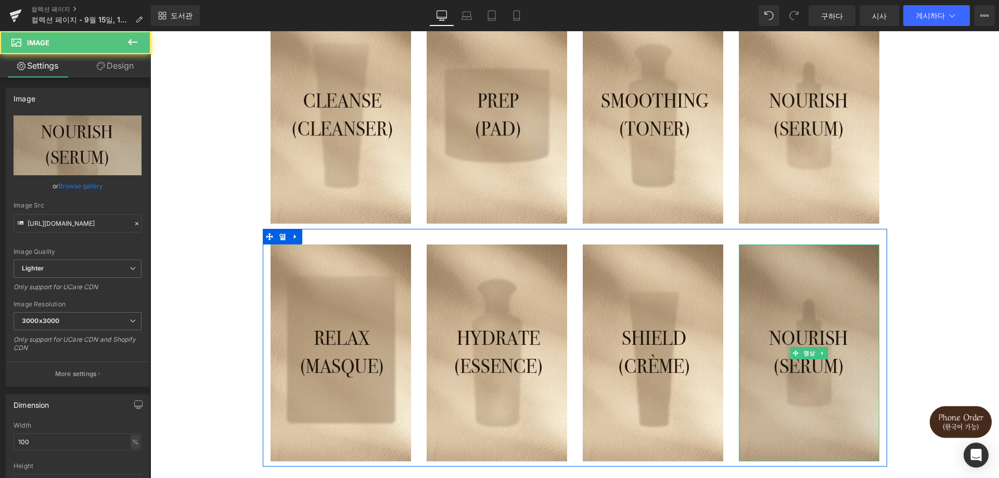
click at [766, 307] on img at bounding box center [809, 353] width 141 height 217
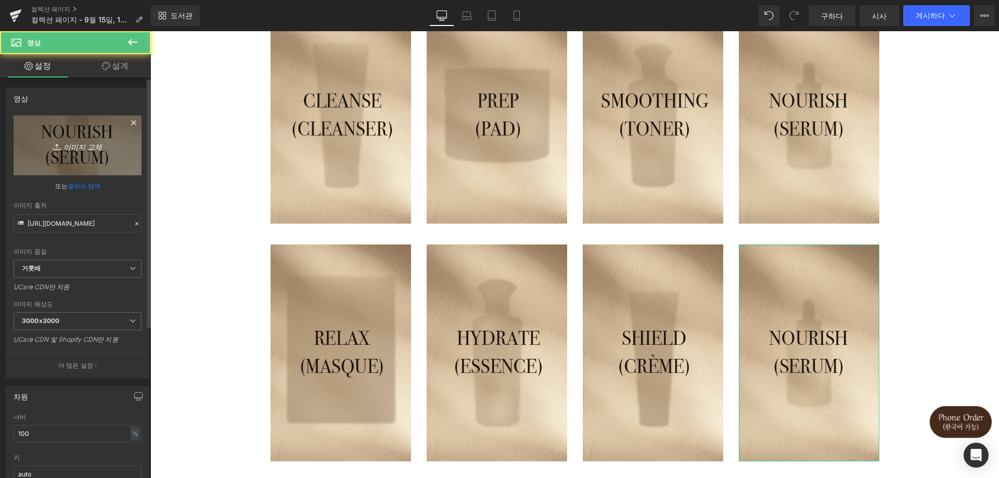
click at [129, 143] on link "이미지 교체" at bounding box center [78, 146] width 128 height 60
type input "C:\fakepath\KakaoTalk_20250915_101748972_07.jpg"
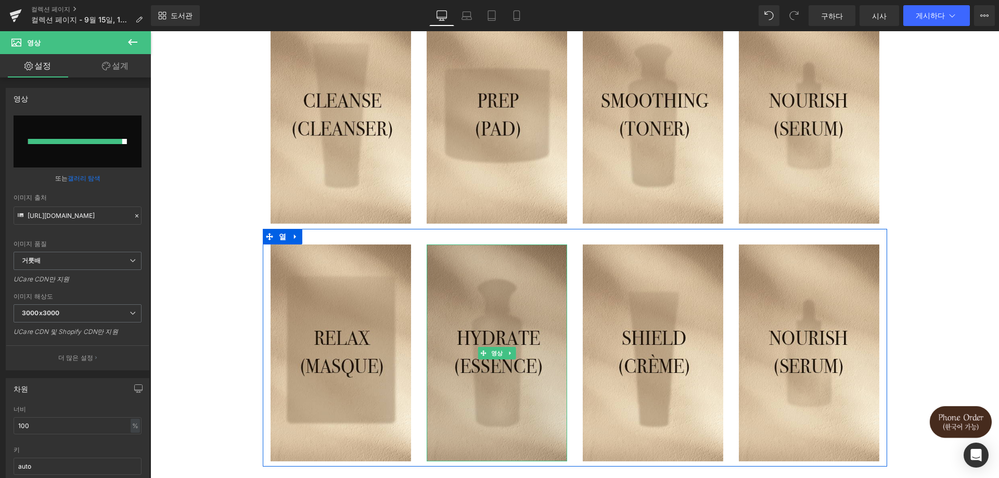
type input "https://ucarecdn.com/459d730d-75fd-46cf-8e42-614d852c9022/-/format/auto/-/previ…"
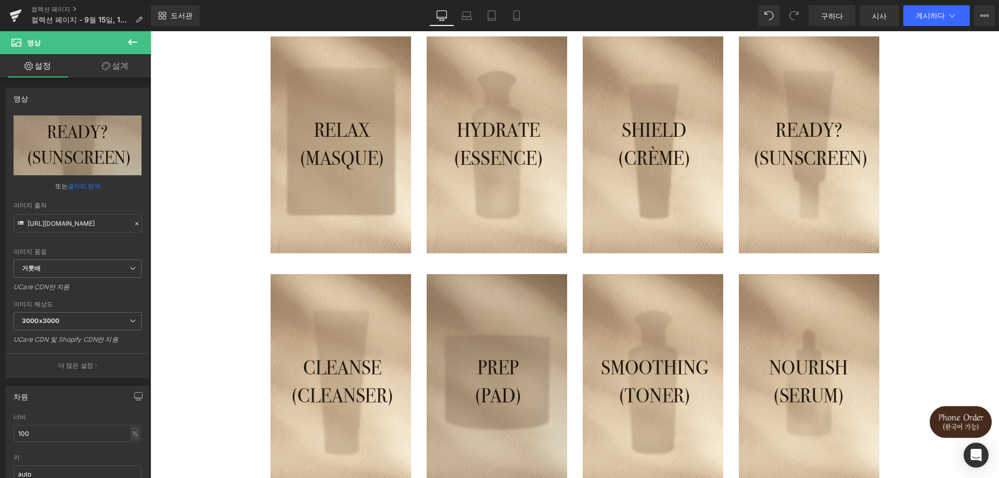
scroll to position [382, 0]
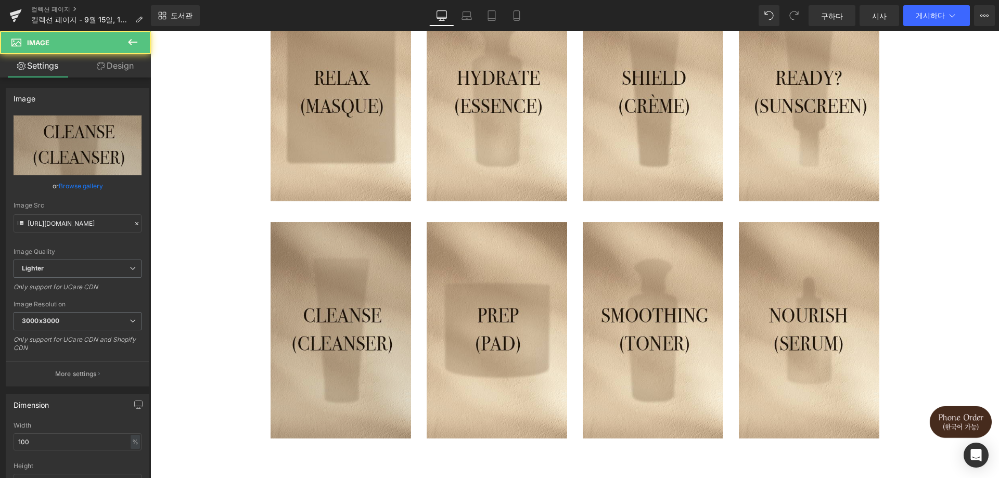
click at [345, 323] on img at bounding box center [341, 330] width 141 height 217
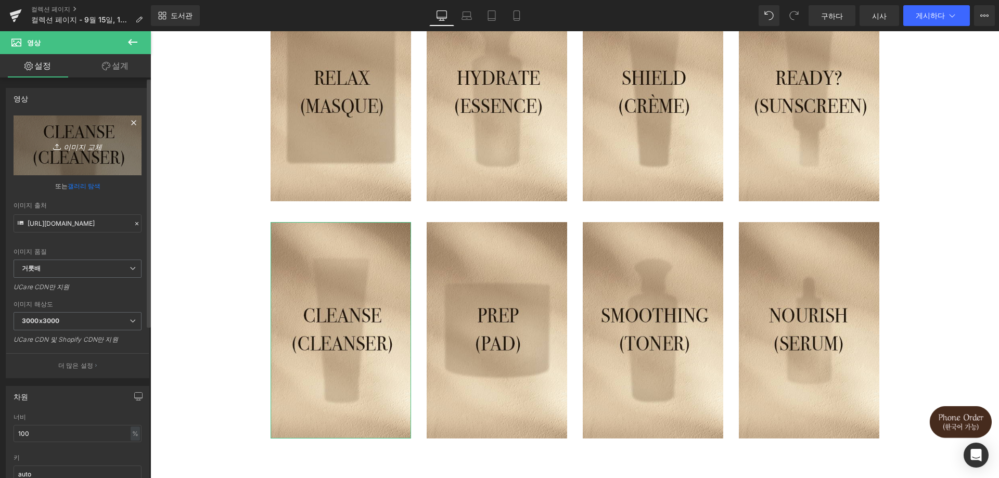
click at [93, 133] on link "이미지 교체" at bounding box center [78, 146] width 128 height 60
type input "C:\fakepath\KakaoTalk_20250915_101748972_08.jpg"
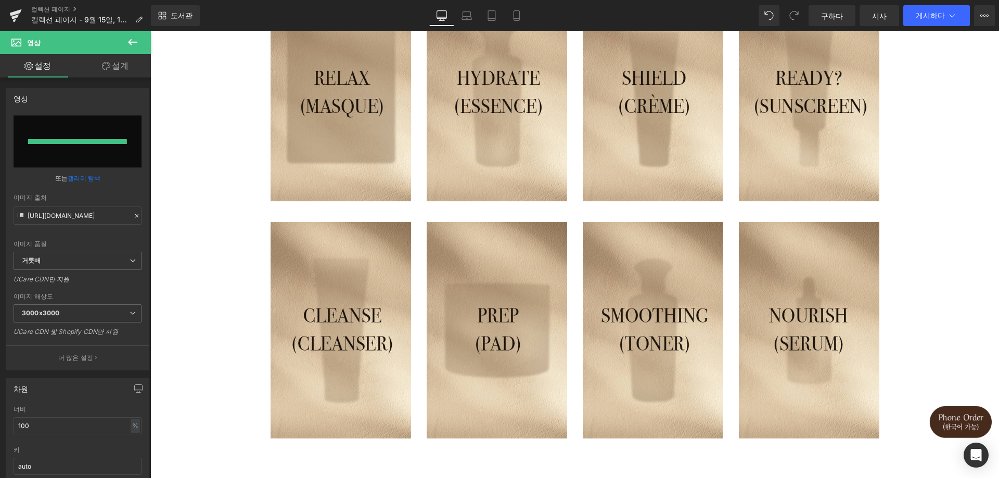
type input "https://ucarecdn.com/95b533c7-a5db-4b2c-9f8d-6125bea23f31/-/format/auto/-/previ…"
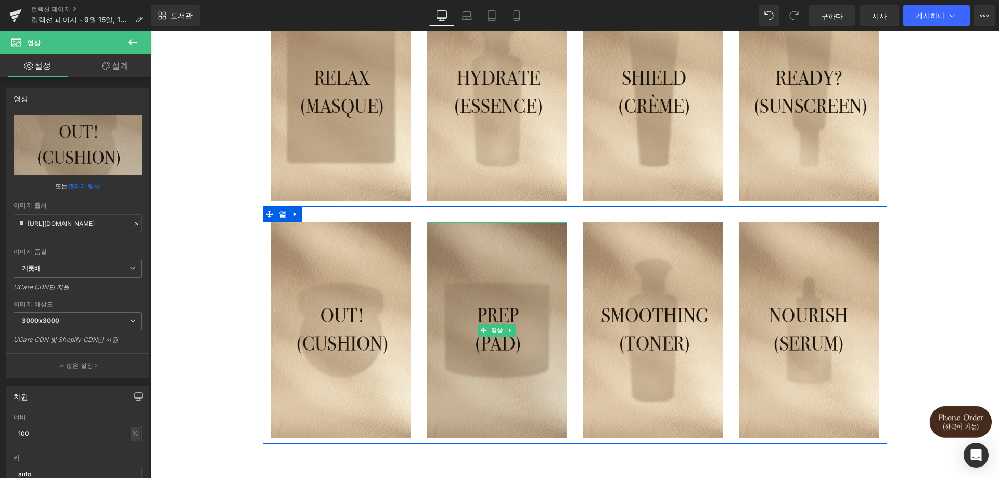
click at [490, 254] on img at bounding box center [497, 330] width 141 height 217
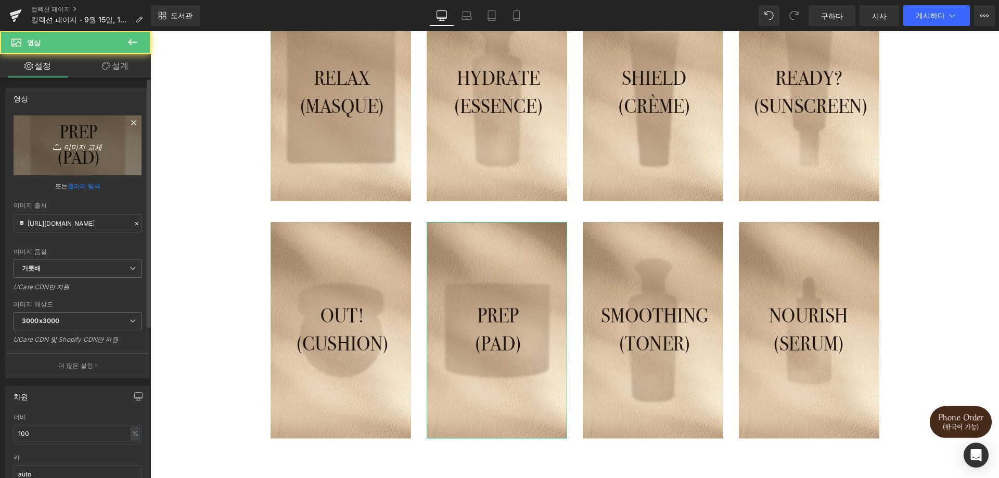
click at [102, 143] on icon "이미지 교체" at bounding box center [77, 145] width 83 height 13
type input "C:\fakepath\KakaoTalk_20250915_101748972_09.jpg"
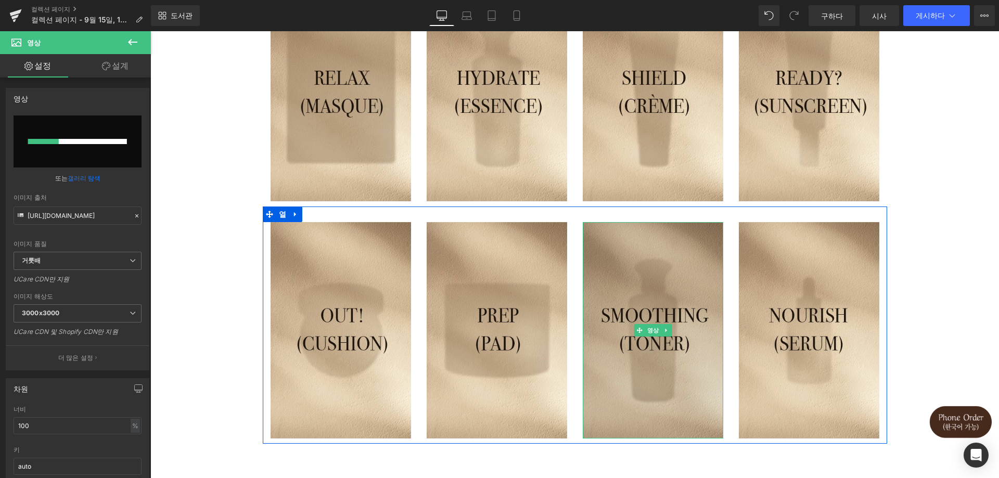
click at [662, 294] on img at bounding box center [653, 330] width 141 height 217
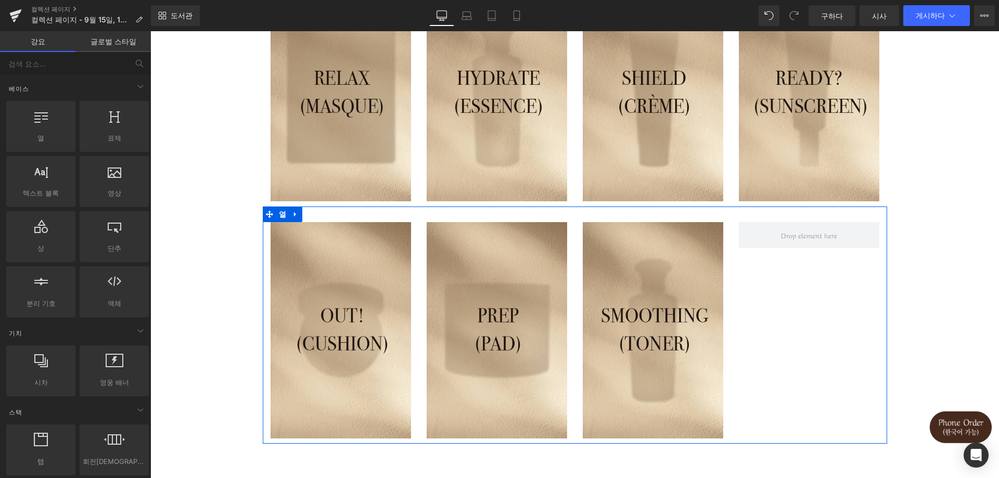
click at [813, 294] on div "영상 영상 영상 열" at bounding box center [575, 326] width 624 height 238
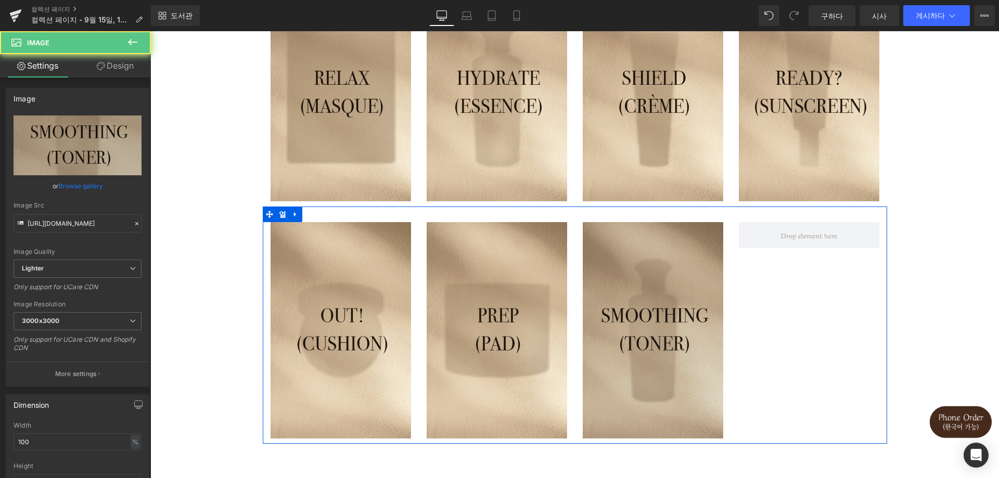
click at [683, 297] on img at bounding box center [653, 330] width 141 height 217
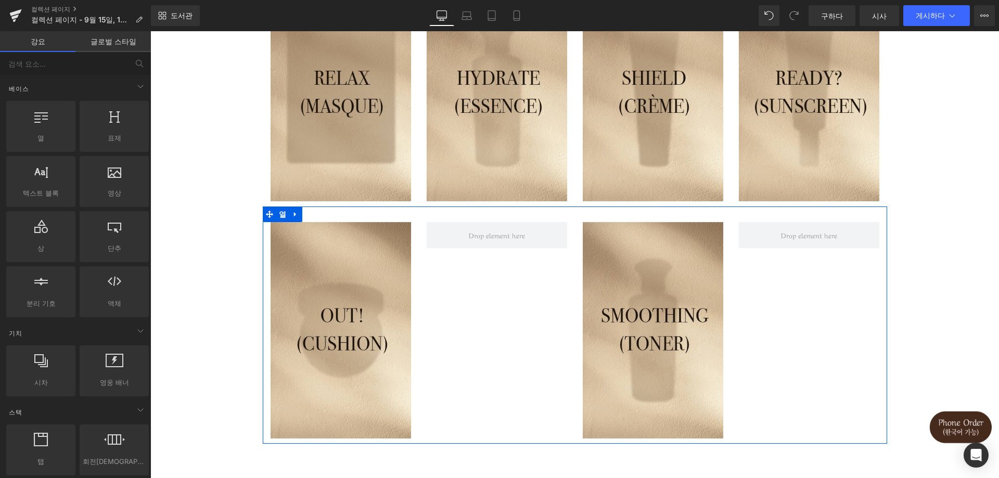
click at [532, 289] on div "영상 영상 열" at bounding box center [575, 326] width 624 height 238
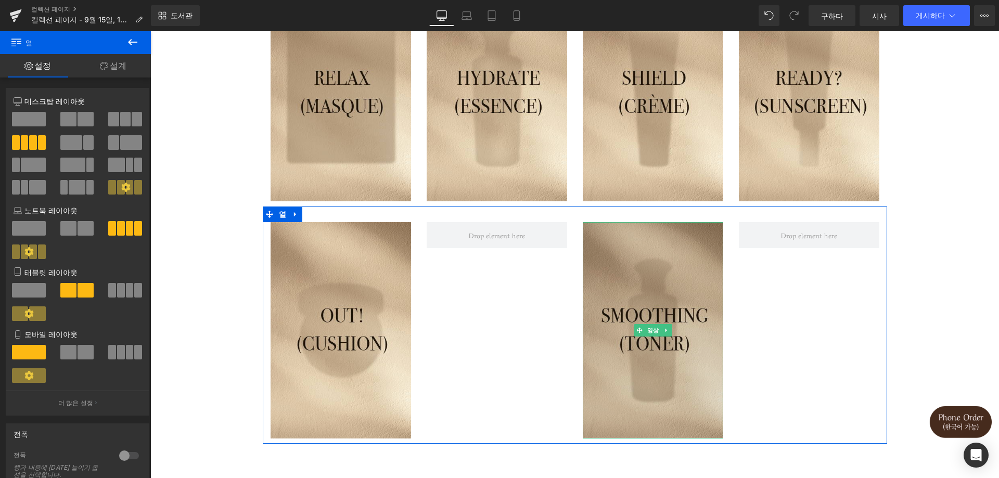
click at [618, 299] on img at bounding box center [653, 330] width 141 height 217
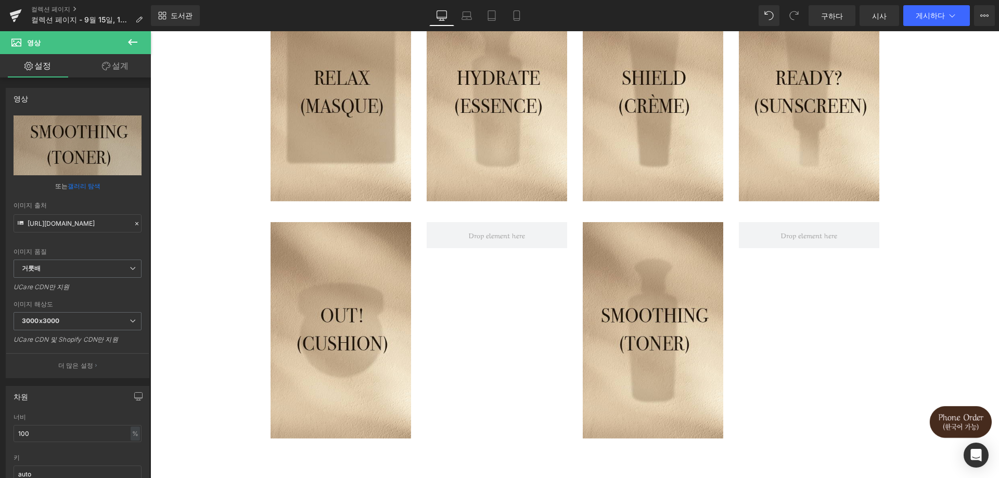
click at [131, 39] on icon at bounding box center [132, 42] width 9 height 6
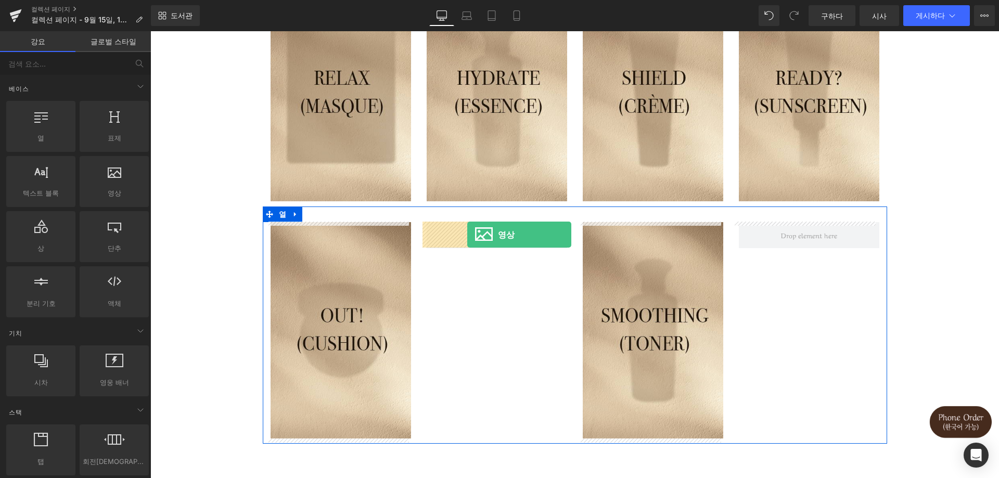
drag, startPoint x: 272, startPoint y: 217, endPoint x: 467, endPoint y: 235, distance: 196.0
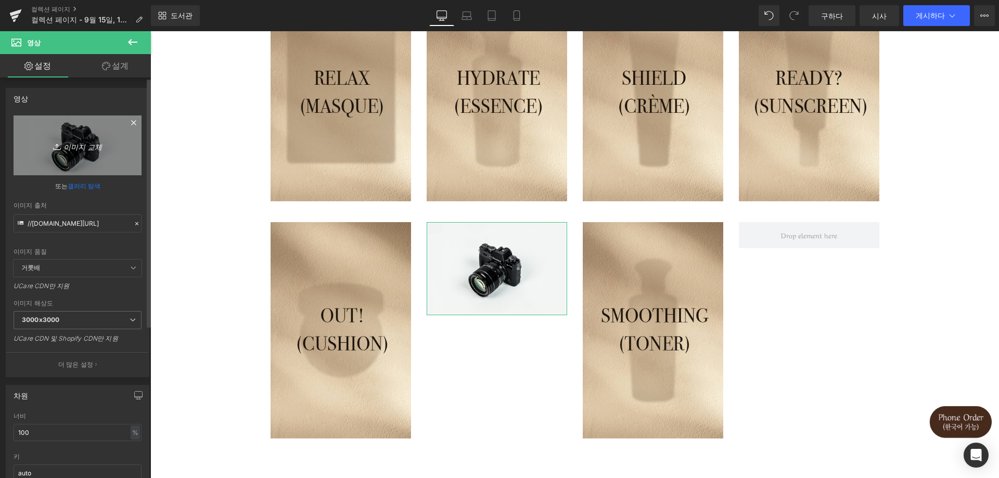
click at [33, 144] on link "이미지 교체" at bounding box center [78, 146] width 128 height 60
type input "C:\fakepath\KakaoTalk_20250915_101748972_09.jpg"
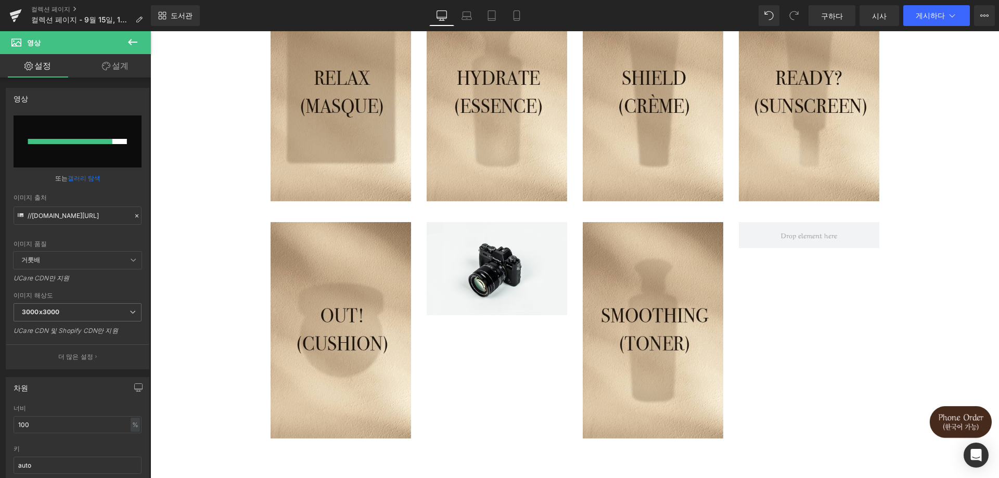
type input "https://ucarecdn.com/ef55768d-7465-4b65-8a4c-ff4edb249e7c/-/format/auto/-/previ…"
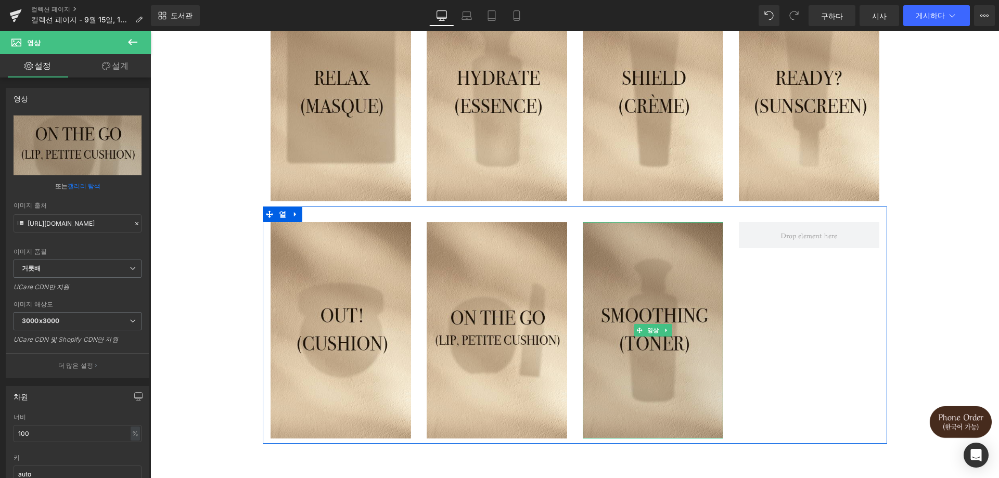
click at [614, 257] on img at bounding box center [653, 330] width 141 height 217
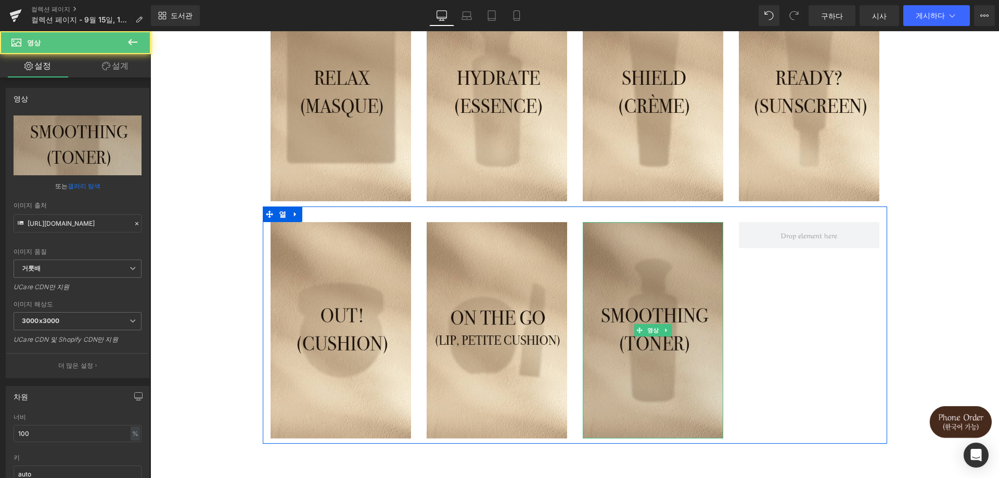
click at [646, 256] on img at bounding box center [653, 330] width 141 height 217
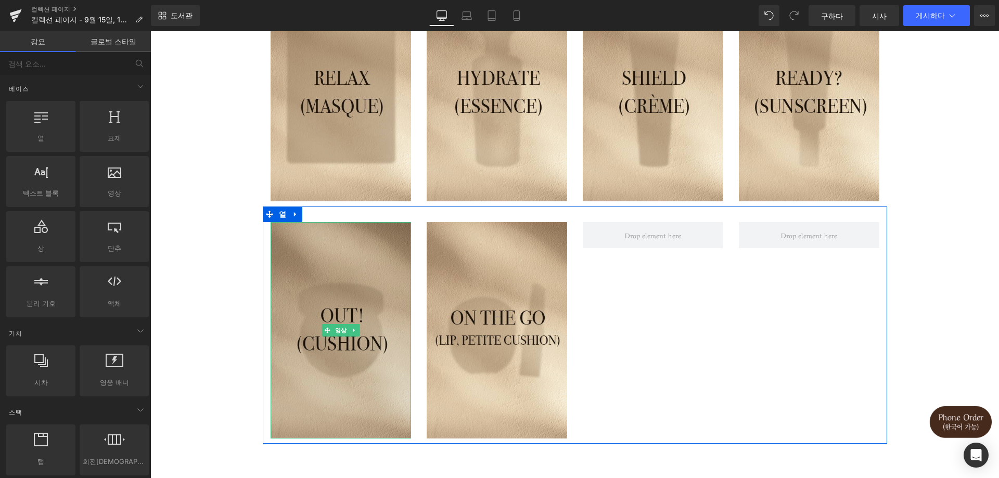
click at [271, 229] on img at bounding box center [341, 330] width 141 height 217
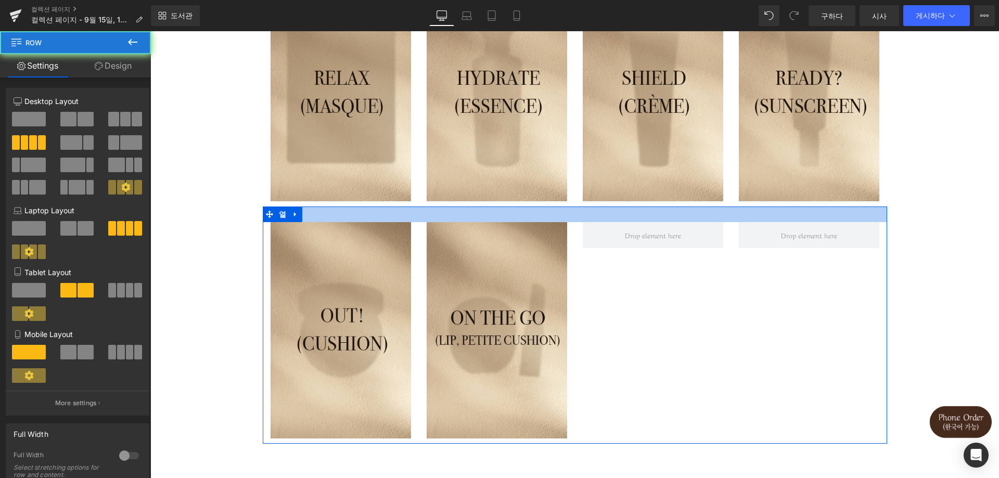
click at [326, 211] on div at bounding box center [575, 215] width 624 height 16
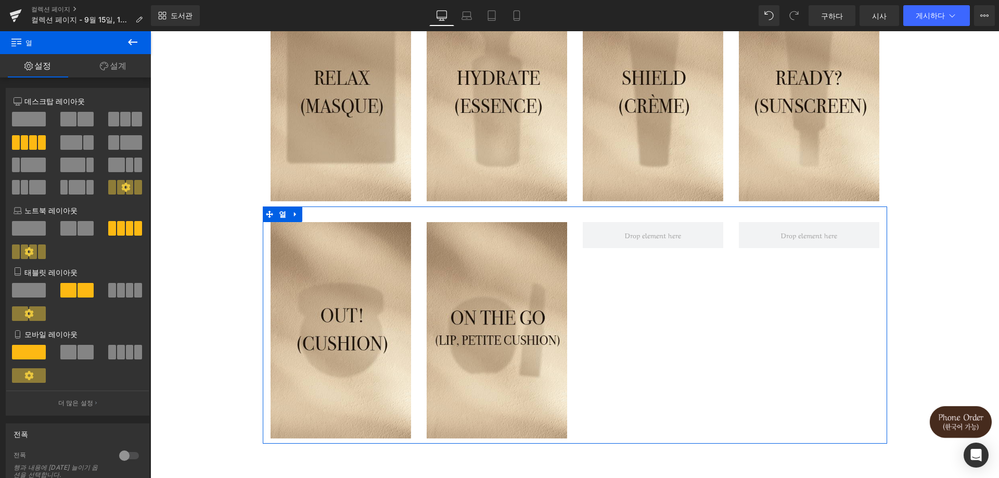
click at [78, 122] on span at bounding box center [86, 119] width 16 height 15
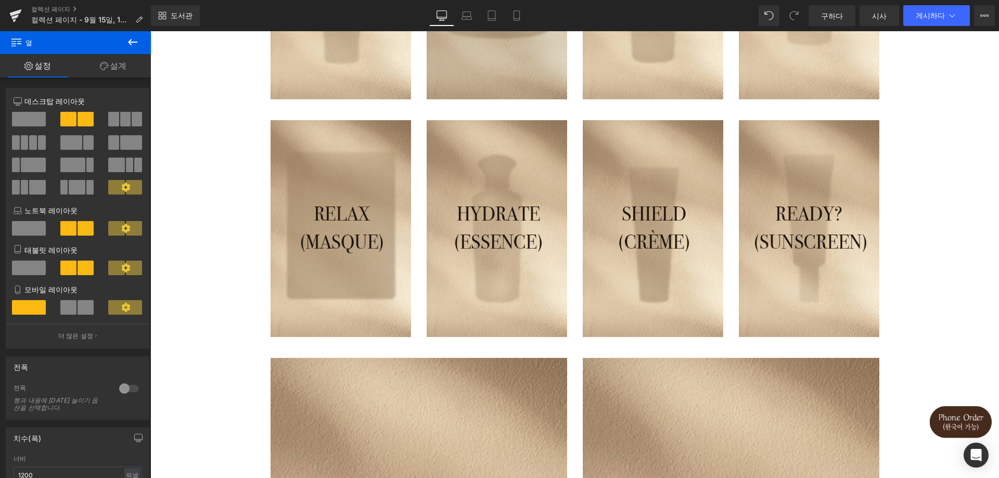
scroll to position [70, 0]
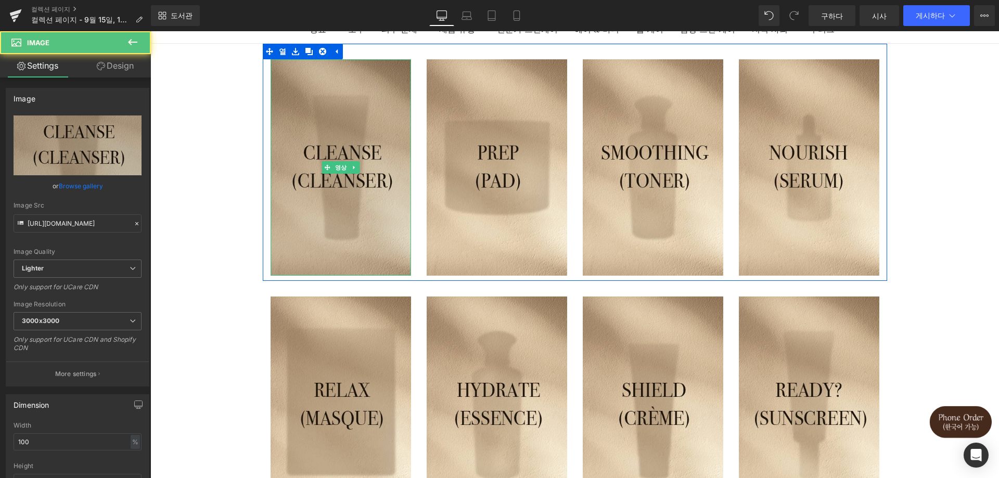
click at [356, 205] on img at bounding box center [341, 167] width 141 height 217
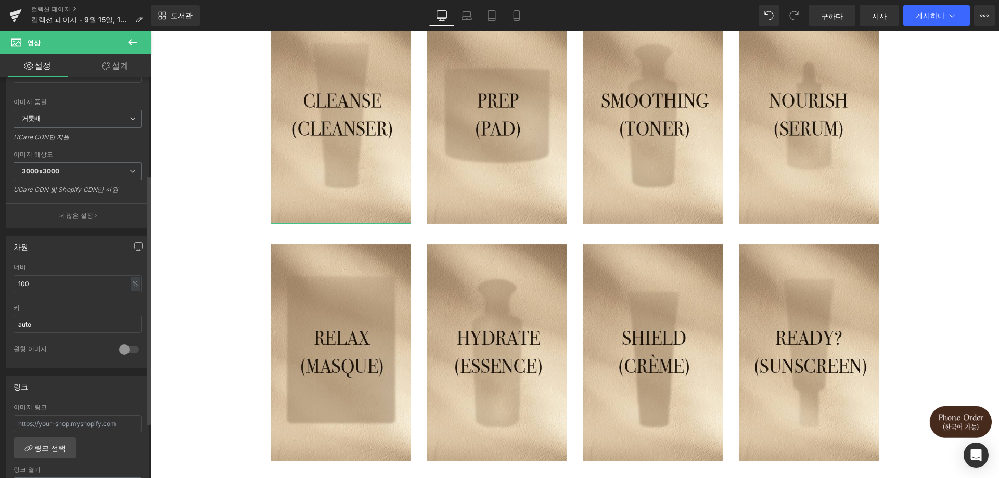
scroll to position [156, 0]
click at [132, 281] on font "%" at bounding box center [135, 278] width 6 height 8
click at [130, 307] on font "픽셀" at bounding box center [131, 308] width 11 height 7
click at [129, 278] on font "바질" at bounding box center [132, 278] width 12 height 8
click at [132, 308] on font "픽셀" at bounding box center [131, 308] width 11 height 7
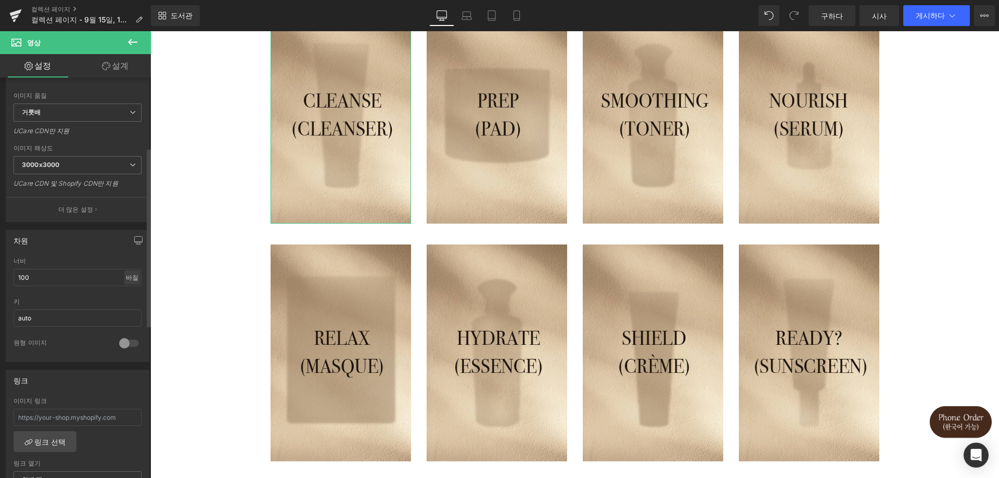
click at [132, 281] on font "바질" at bounding box center [132, 278] width 12 height 8
click at [130, 291] on font "%" at bounding box center [133, 293] width 6 height 7
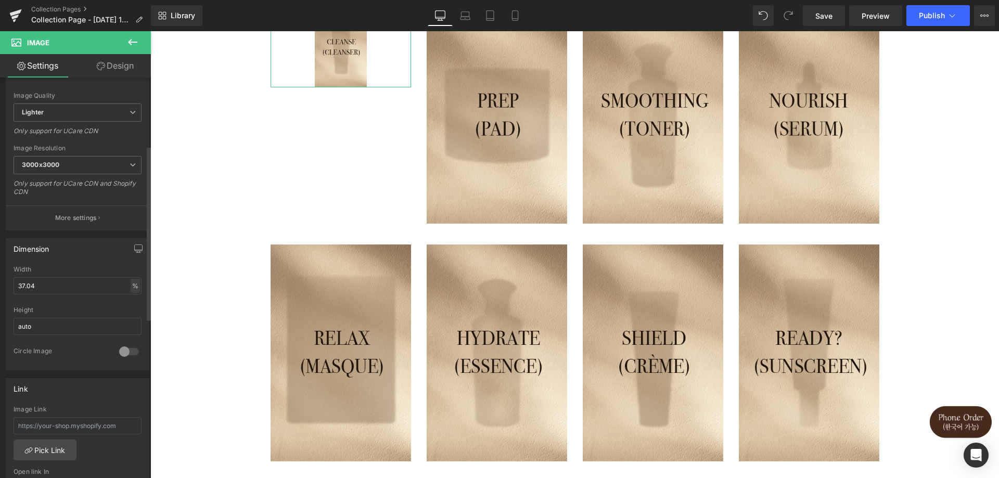
click at [132, 292] on div "%" at bounding box center [135, 286] width 9 height 14
click at [93, 282] on input "37.04" at bounding box center [78, 285] width 128 height 17
click at [0, 282] on div "Dimension 37.04% Width 37.04 % % px auto Height auto 0 Circle Image" at bounding box center [78, 301] width 156 height 140
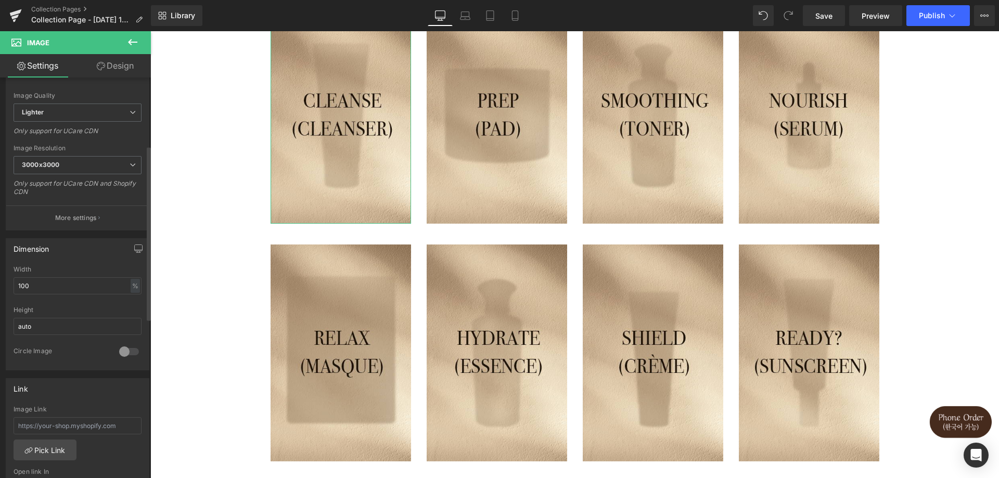
click at [142, 279] on div "100% Width 100 % % px auto Height auto 0 Circle Image" at bounding box center [77, 318] width 143 height 104
click at [135, 286] on div "%" at bounding box center [135, 286] width 9 height 14
click at [130, 317] on li "px" at bounding box center [134, 317] width 13 height 15
click at [131, 287] on div "px" at bounding box center [135, 286] width 10 height 14
click at [133, 304] on li "%" at bounding box center [134, 302] width 13 height 15
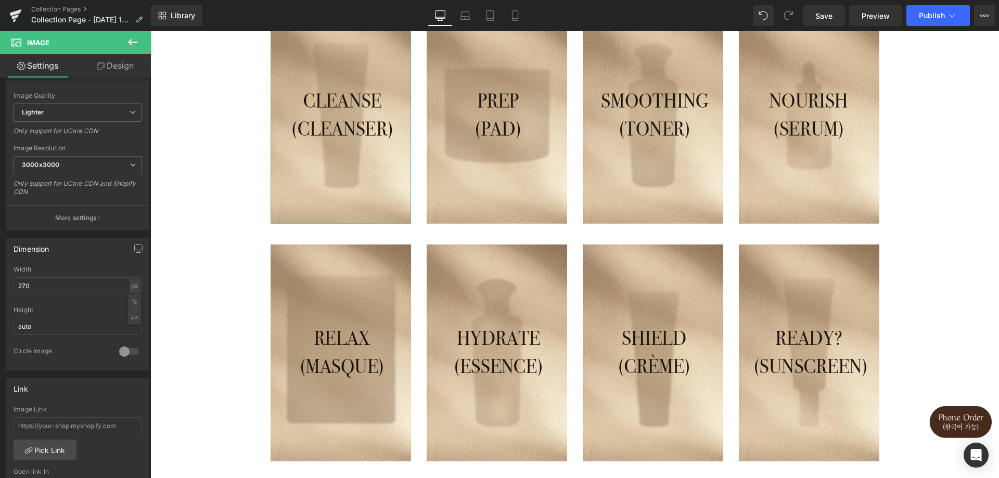
type input "100"
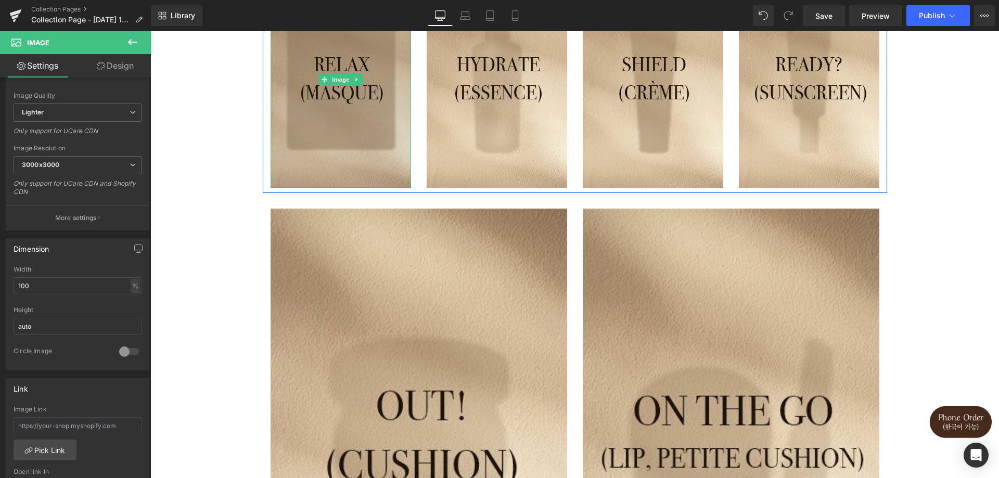
scroll to position [487, 0]
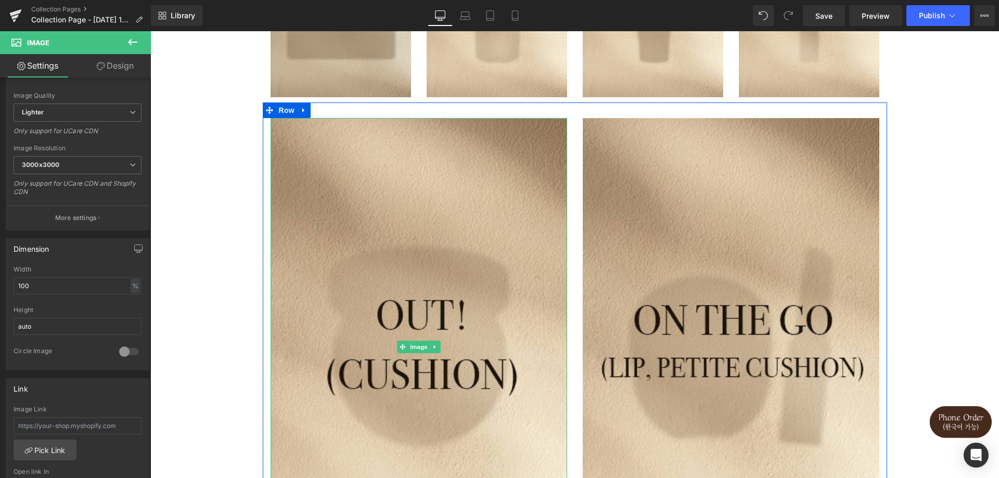
click at [367, 266] on img at bounding box center [419, 346] width 297 height 457
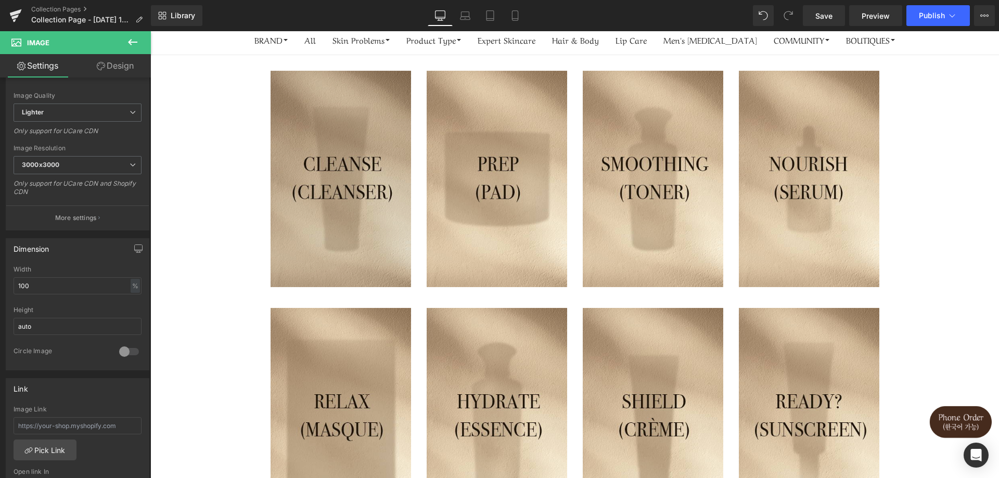
scroll to position [0, 0]
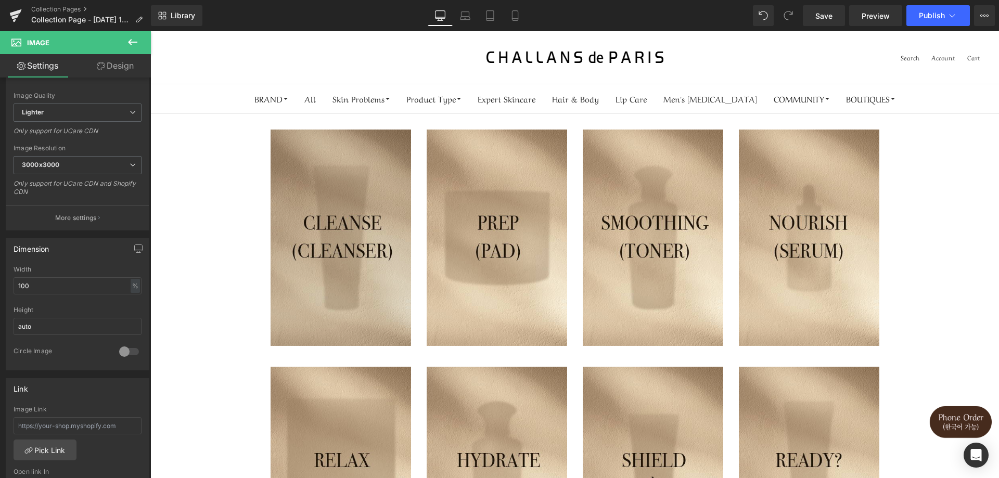
drag, startPoint x: 372, startPoint y: 249, endPoint x: 354, endPoint y: 250, distance: 17.2
click at [371, 249] on img at bounding box center [341, 238] width 141 height 217
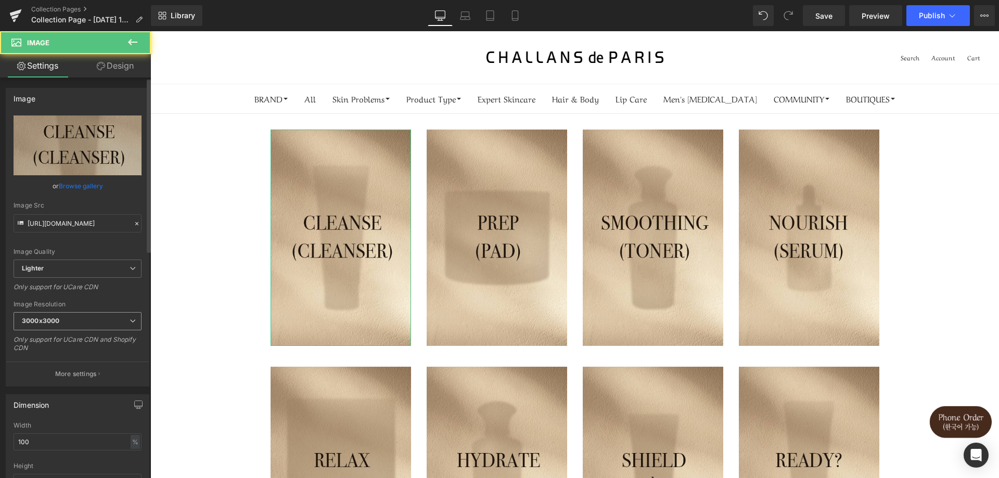
scroll to position [104, 0]
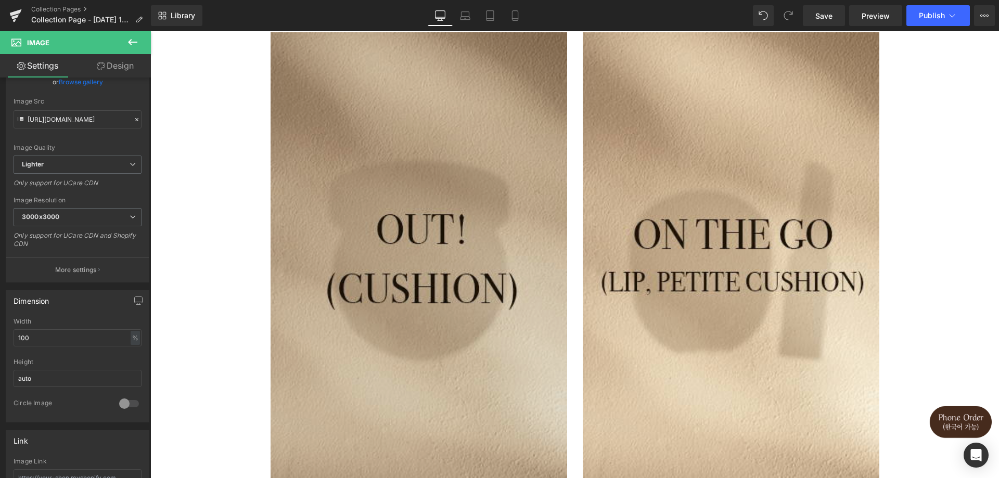
click at [387, 313] on img at bounding box center [419, 260] width 297 height 457
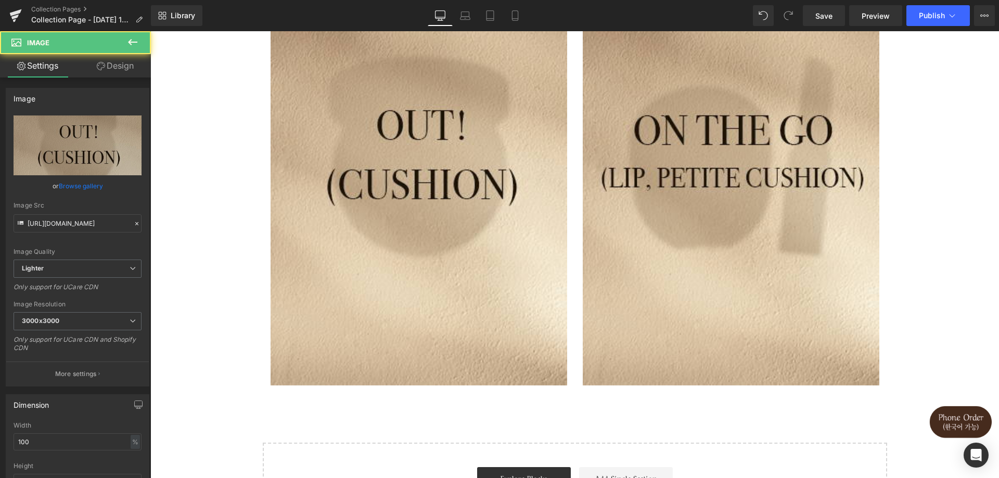
scroll to position [781, 0]
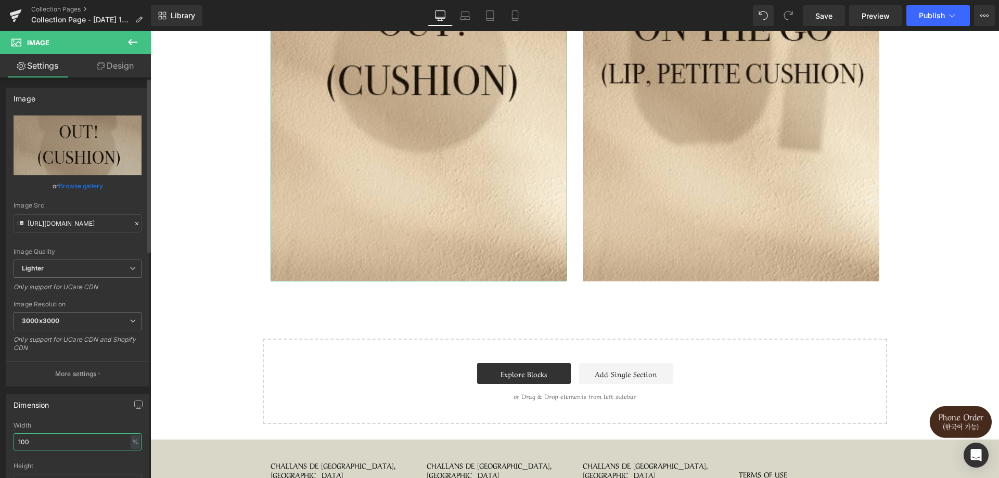
click at [125, 444] on input "100" at bounding box center [78, 441] width 128 height 17
click at [132, 443] on div "%" at bounding box center [135, 442] width 9 height 14
click at [131, 471] on li "px" at bounding box center [134, 473] width 13 height 15
drag, startPoint x: 71, startPoint y: 447, endPoint x: 0, endPoint y: 438, distance: 71.3
click at [0, 438] on div "Dimension 570px Width 570 px % px auto Height auto 0 Circle Image" at bounding box center [78, 457] width 156 height 140
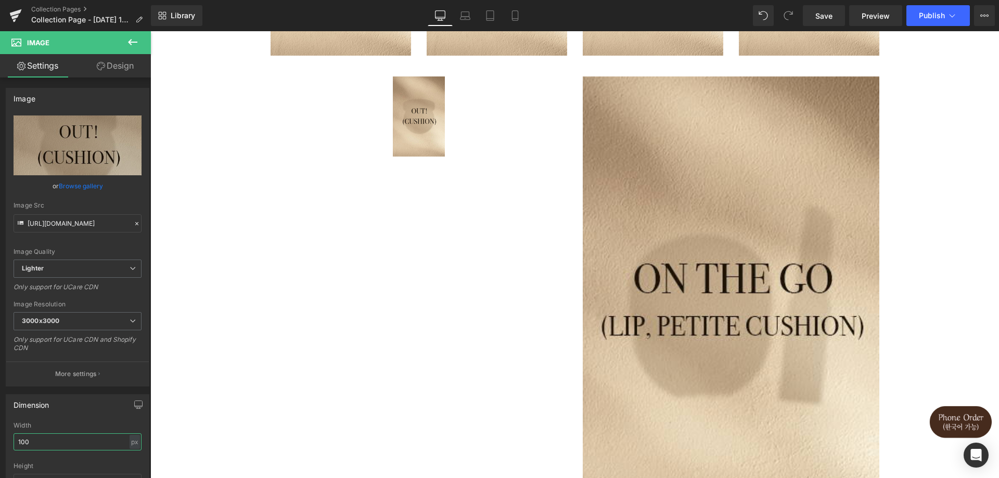
scroll to position [468, 0]
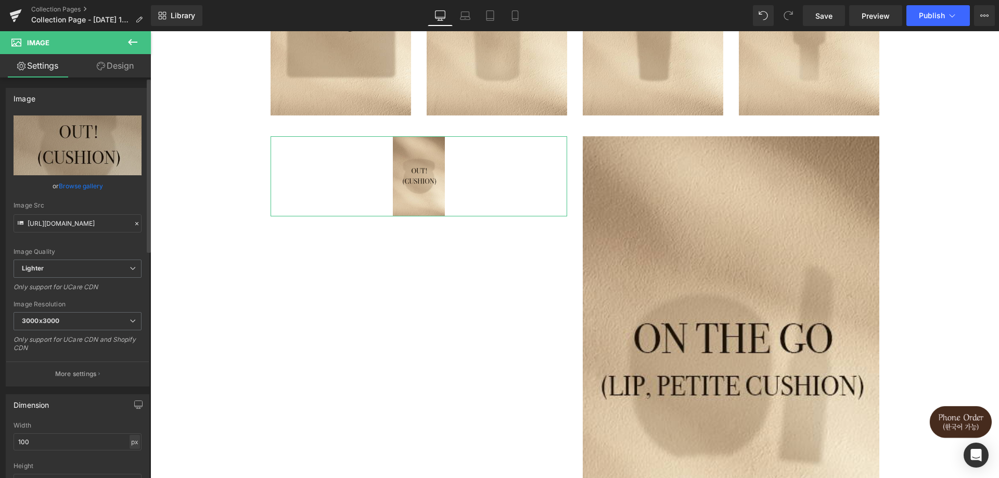
click at [130, 447] on div "px" at bounding box center [135, 442] width 10 height 14
click at [129, 462] on li "%" at bounding box center [134, 458] width 13 height 15
type input "17.54"
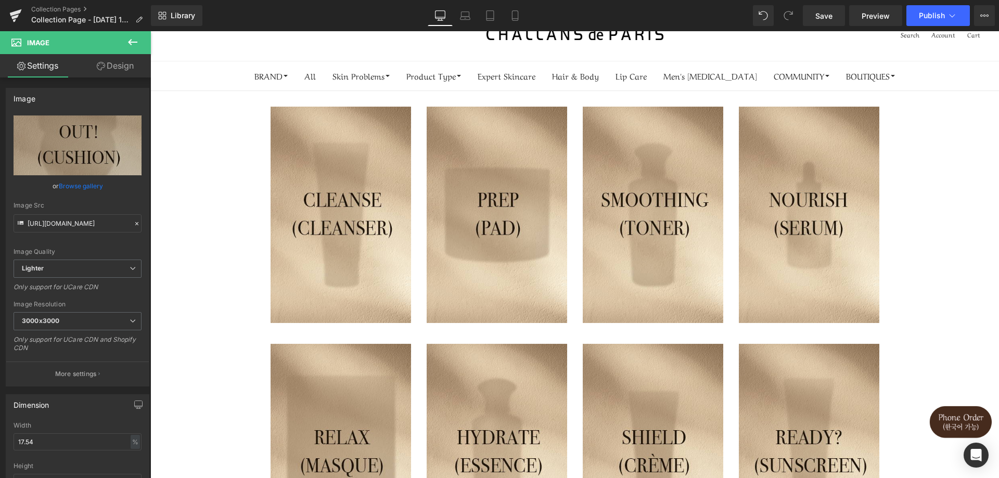
scroll to position [0, 0]
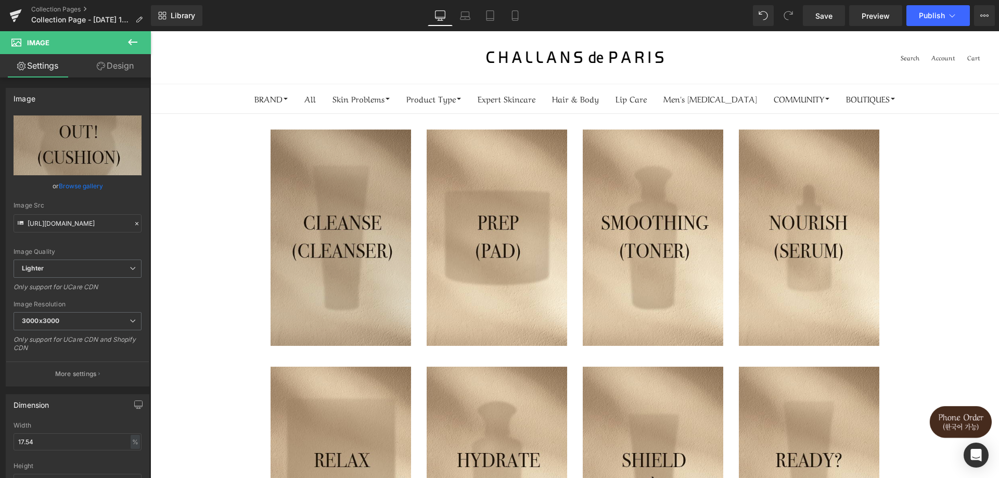
click at [321, 262] on img at bounding box center [341, 238] width 141 height 217
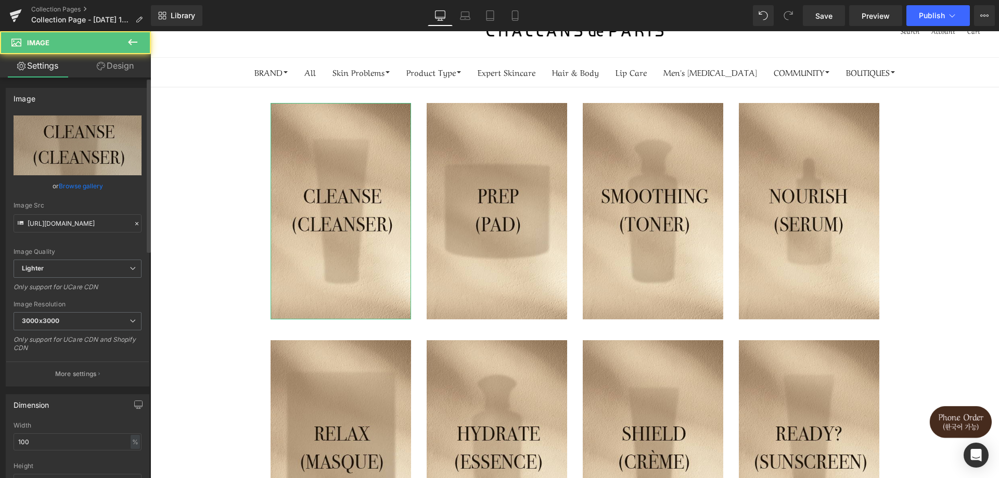
scroll to position [52, 0]
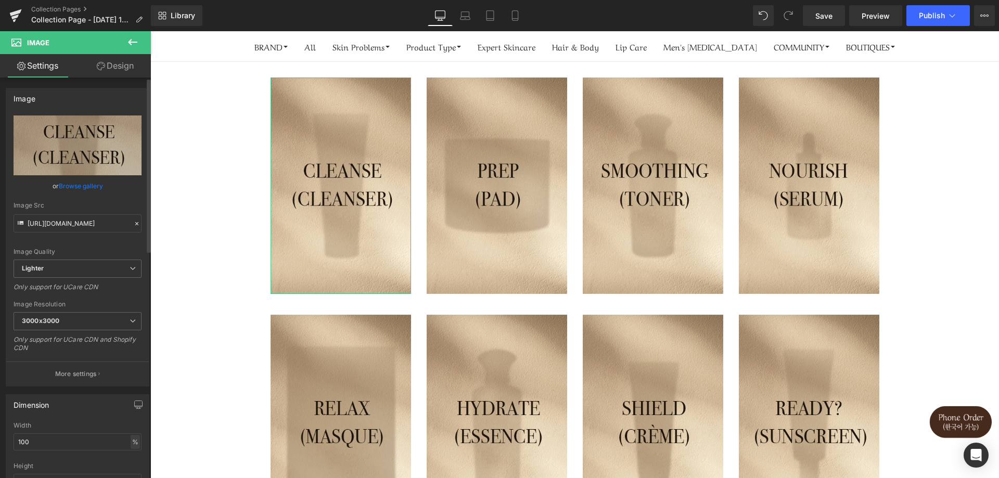
click at [131, 440] on div "%" at bounding box center [135, 442] width 9 height 14
click at [128, 472] on li "px" at bounding box center [134, 473] width 13 height 15
click at [130, 445] on div "px" at bounding box center [135, 442] width 10 height 14
click at [129, 457] on li "%" at bounding box center [134, 458] width 13 height 15
type input "100"
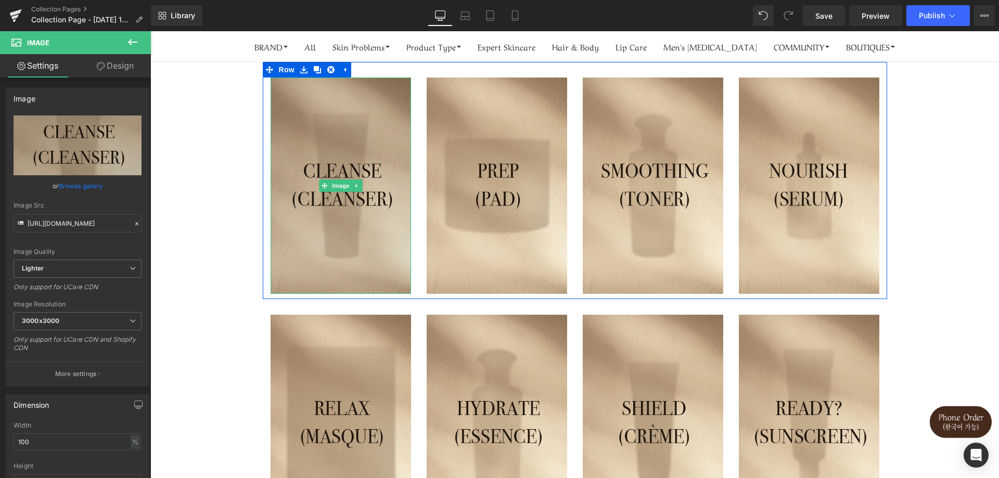
click at [362, 206] on img at bounding box center [341, 186] width 141 height 217
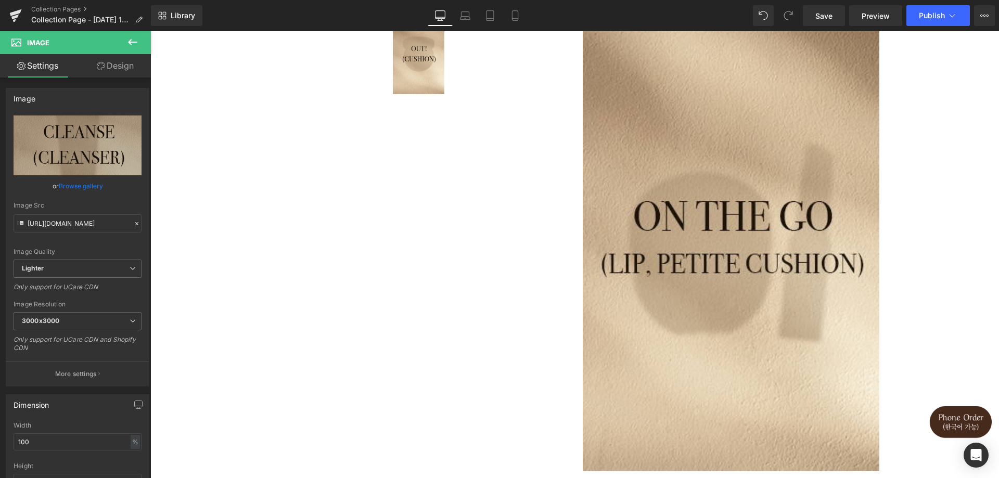
scroll to position [572, 0]
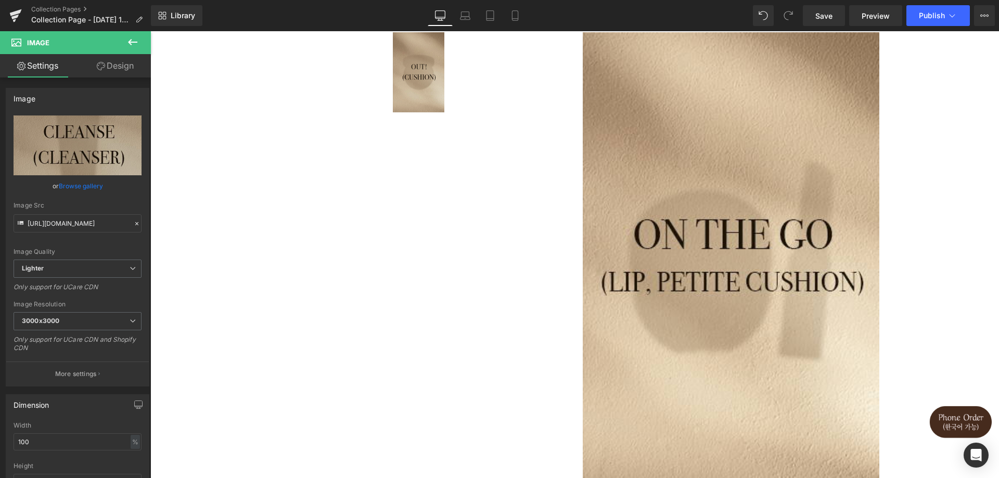
click at [417, 94] on img at bounding box center [419, 72] width 52 height 80
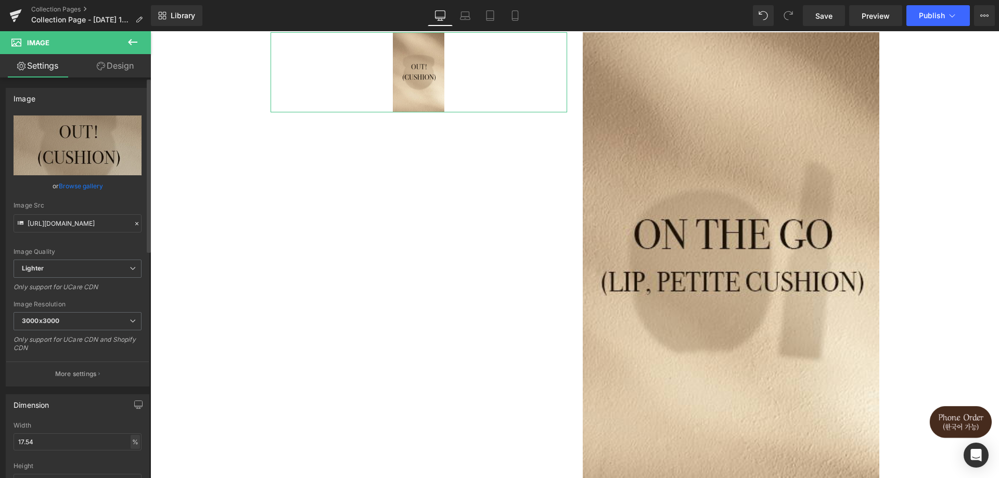
click at [132, 444] on div "%" at bounding box center [135, 442] width 9 height 14
click at [134, 473] on li "px" at bounding box center [134, 473] width 13 height 15
drag, startPoint x: 82, startPoint y: 444, endPoint x: 0, endPoint y: 435, distance: 82.2
click at [0, 435] on div "Dimension 99.98px Width 99.98 px % px auto Height auto 0 Circle Image" at bounding box center [78, 457] width 156 height 140
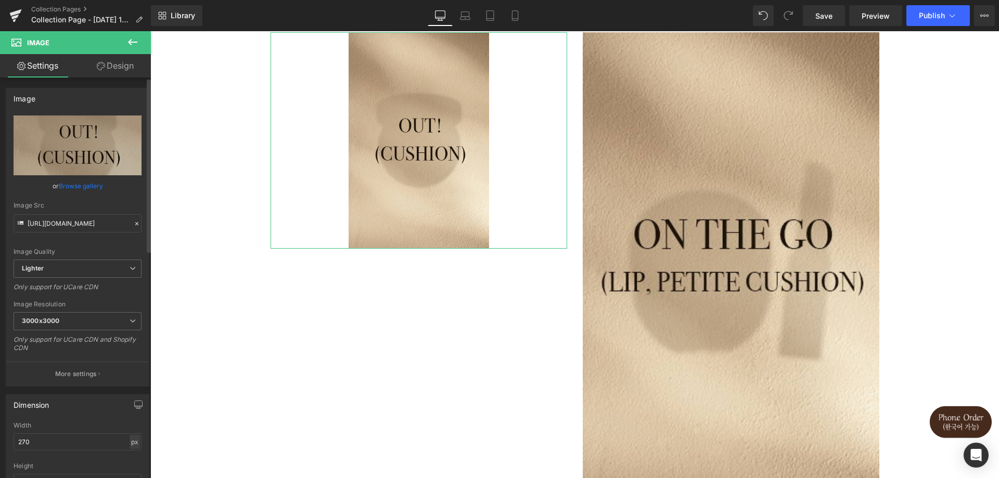
click at [134, 443] on div "px" at bounding box center [135, 442] width 10 height 14
click at [132, 453] on li "%" at bounding box center [134, 458] width 13 height 15
type input "47.37"
click at [78, 409] on div "Dimension" at bounding box center [77, 405] width 143 height 20
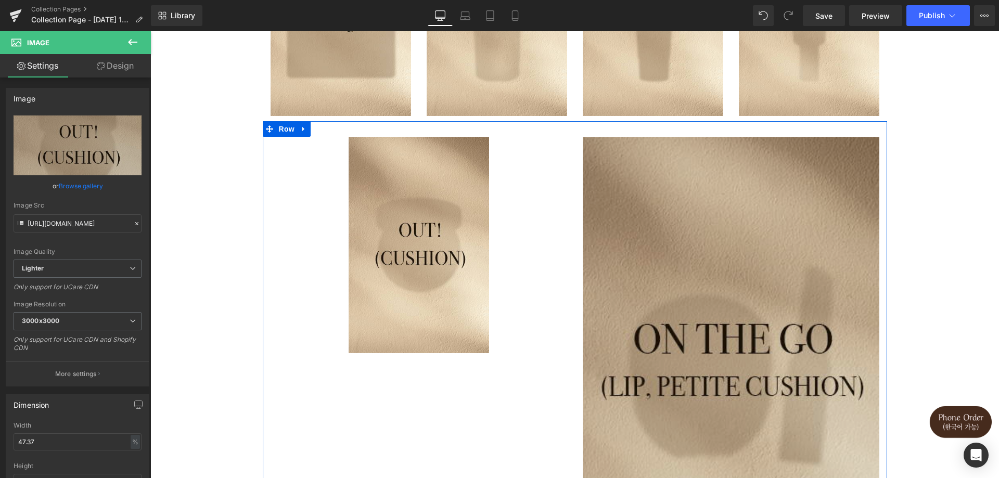
scroll to position [364, 0]
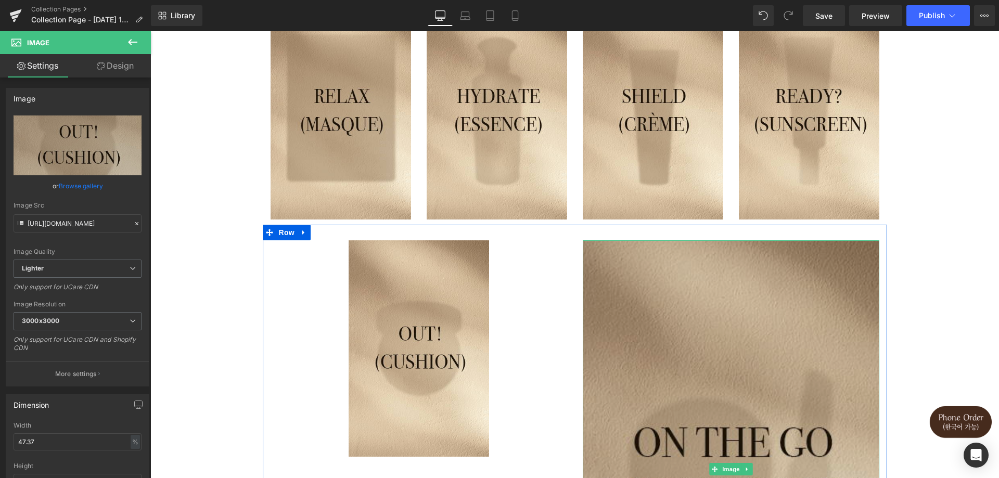
click at [682, 339] on img at bounding box center [731, 468] width 297 height 457
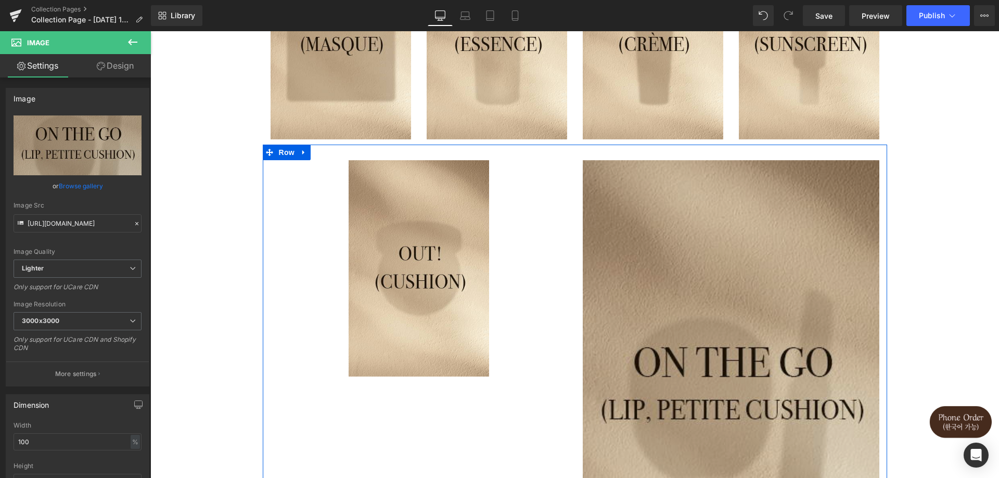
scroll to position [520, 0]
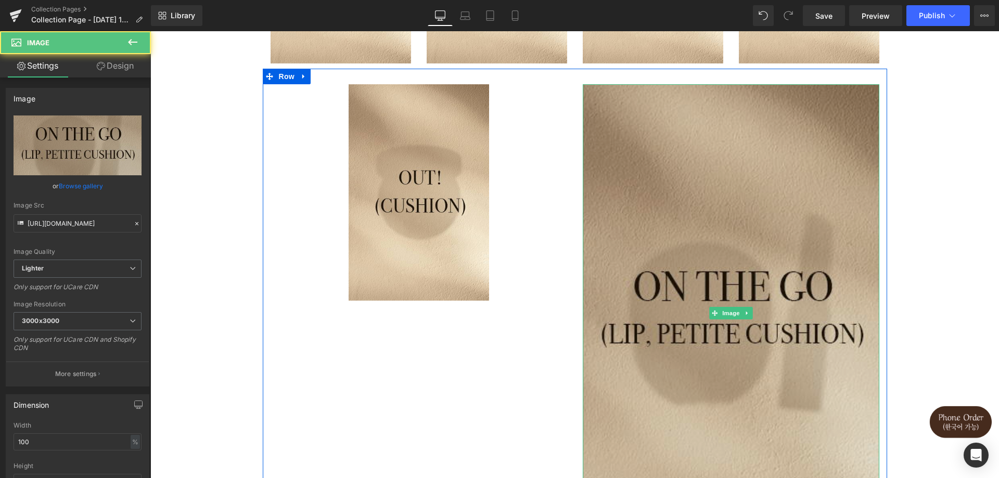
click at [674, 295] on img at bounding box center [731, 312] width 297 height 457
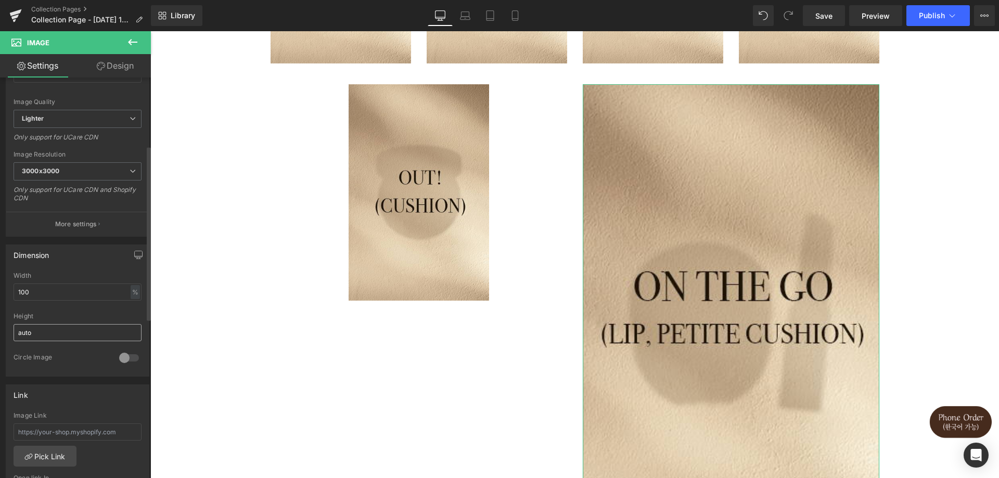
scroll to position [156, 0]
click at [134, 284] on div "%" at bounding box center [135, 286] width 9 height 14
click at [131, 319] on li "px" at bounding box center [134, 317] width 13 height 15
click at [87, 289] on input "570" at bounding box center [78, 285] width 128 height 17
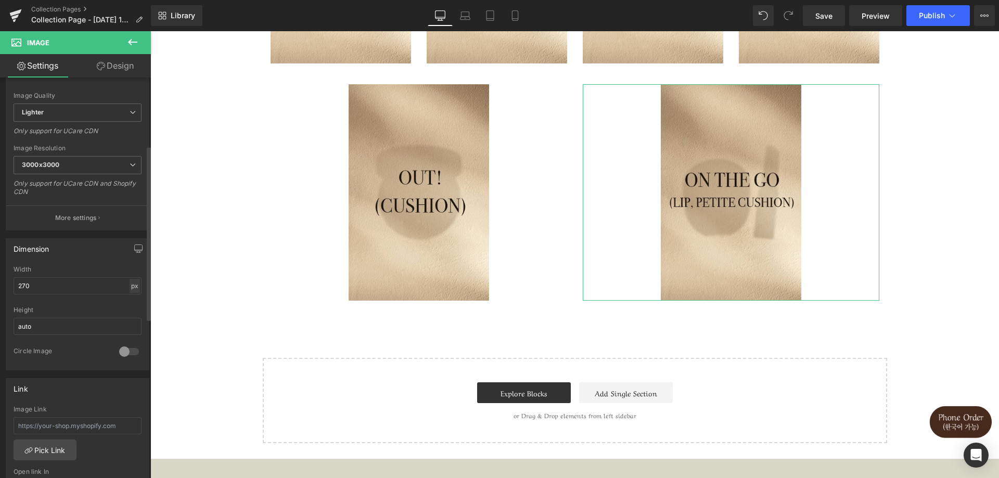
click at [130, 287] on div "px" at bounding box center [135, 286] width 10 height 14
click at [131, 315] on li "px" at bounding box center [134, 317] width 13 height 15
click at [131, 284] on div "px" at bounding box center [135, 286] width 10 height 14
click at [130, 302] on li "%" at bounding box center [134, 302] width 13 height 15
type input "47.37"
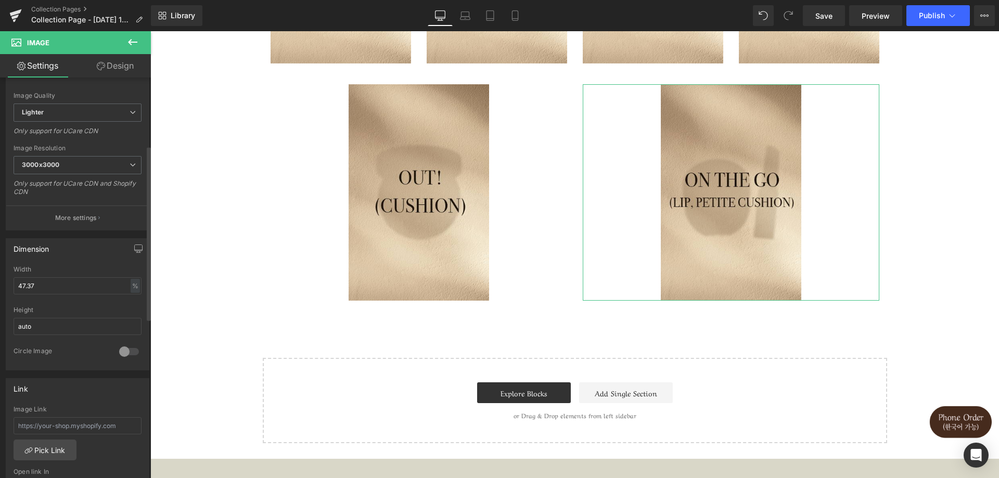
click at [99, 260] on div "Dimension 47.37% Width 47.37 % % px auto Height auto 0 Circle Image" at bounding box center [78, 304] width 144 height 132
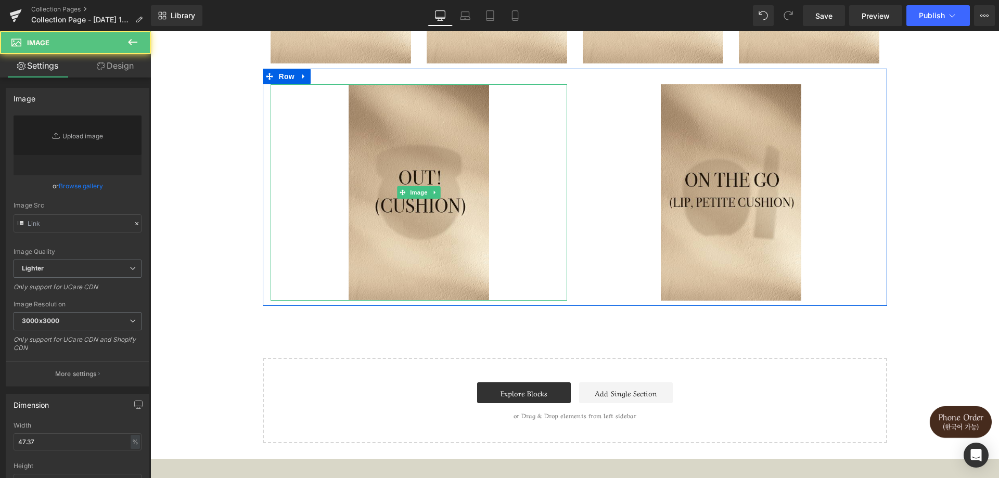
type input "https://ucarecdn.com/95b533c7-a5db-4b2c-9f8d-6125bea23f31/-/format/auto/-/previ…"
click at [553, 296] on div at bounding box center [419, 192] width 297 height 217
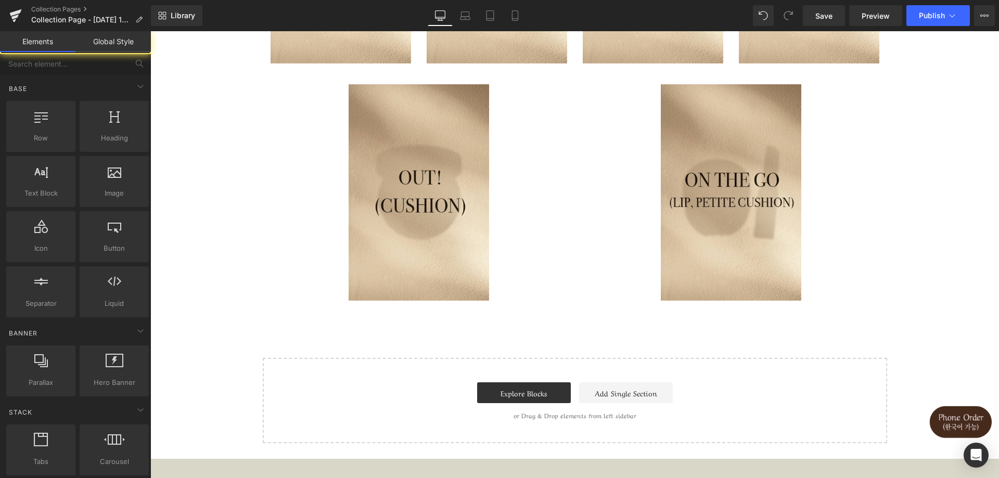
click at [569, 335] on div "Image Image Image Image Row Image Image Image Image Row Image Image Row Select …" at bounding box center [574, 19] width 849 height 850
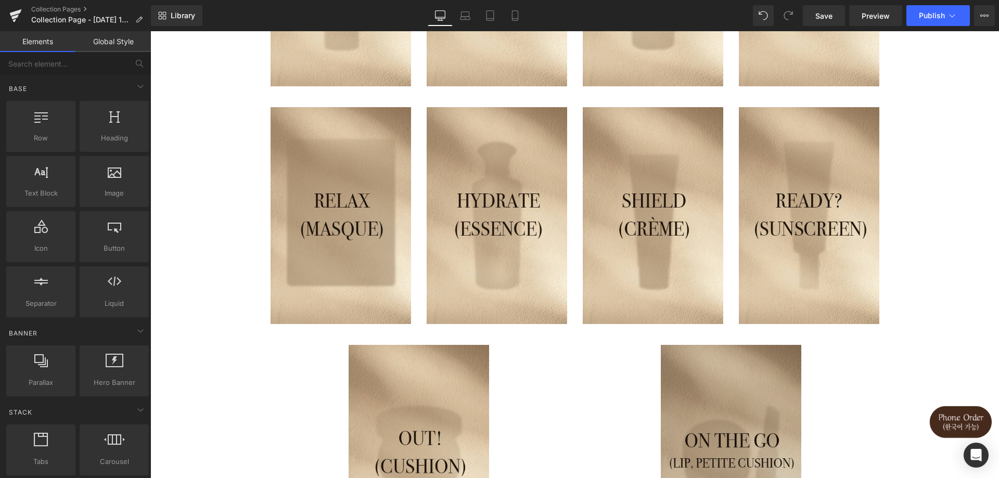
scroll to position [416, 0]
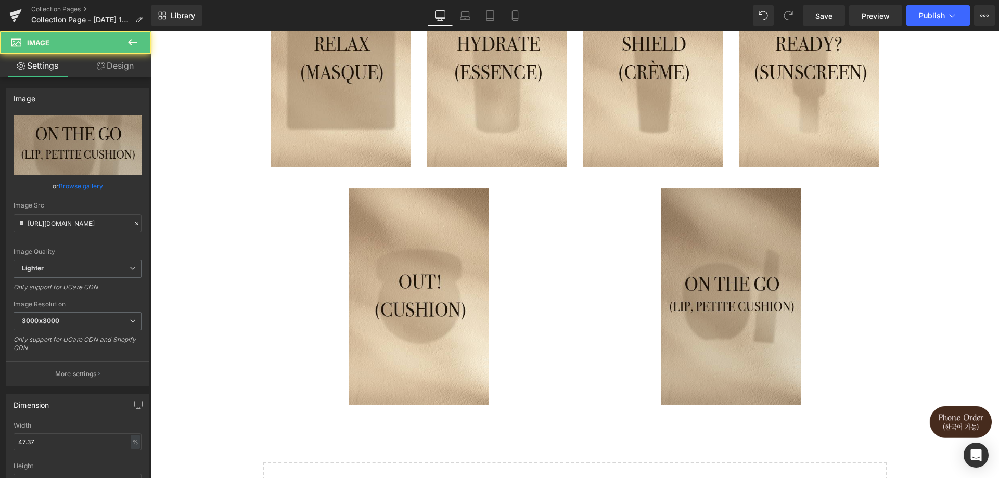
click at [690, 301] on img at bounding box center [731, 296] width 141 height 217
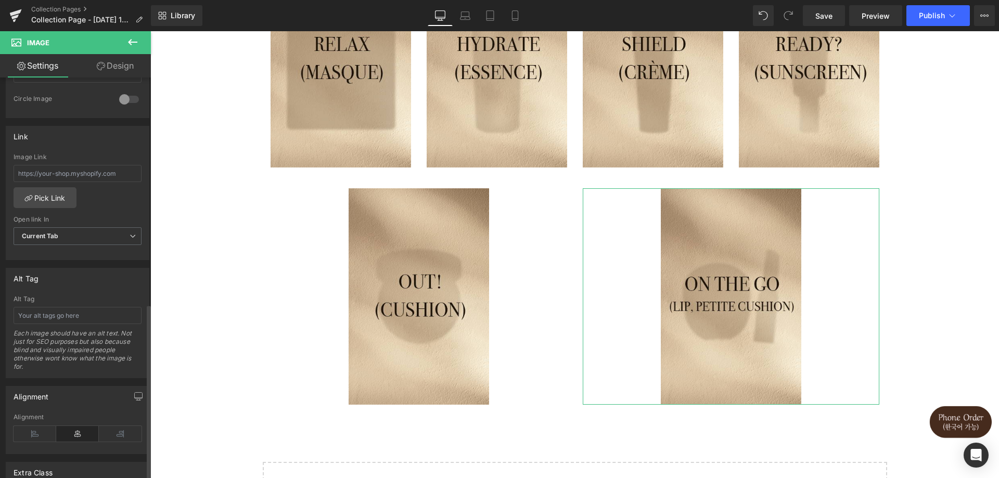
scroll to position [520, 0]
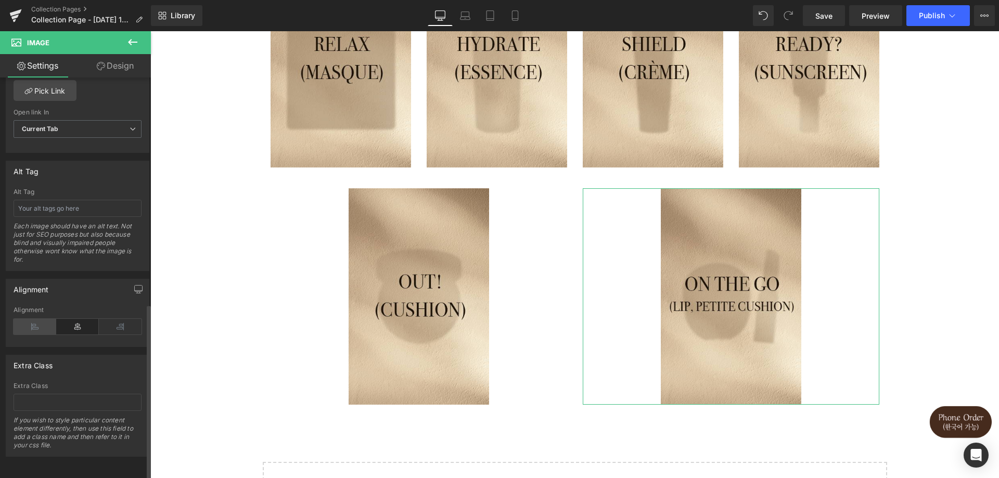
click at [34, 319] on icon at bounding box center [35, 327] width 43 height 16
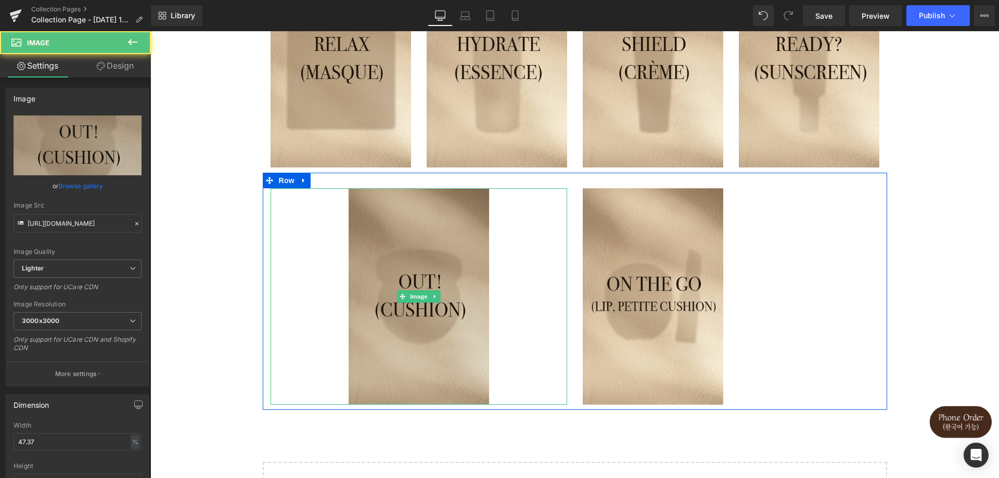
click at [388, 322] on img at bounding box center [419, 296] width 141 height 217
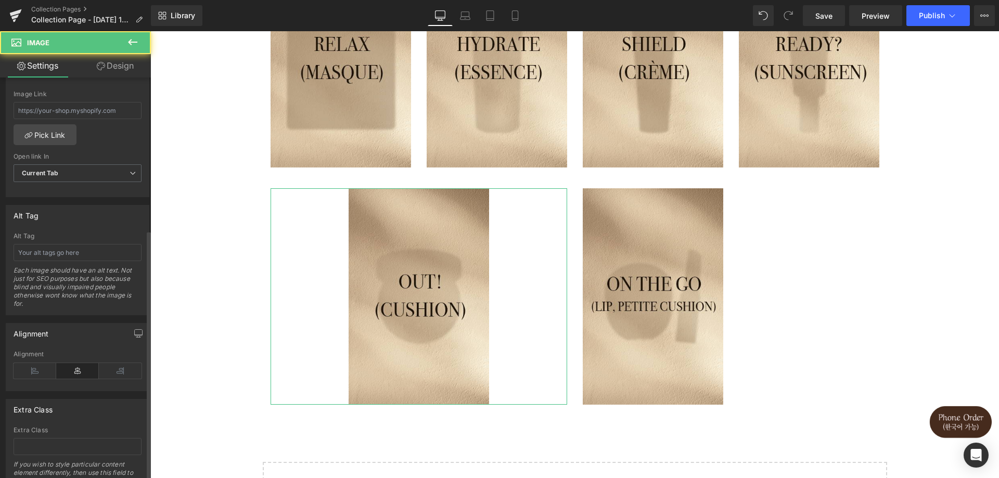
scroll to position [524, 0]
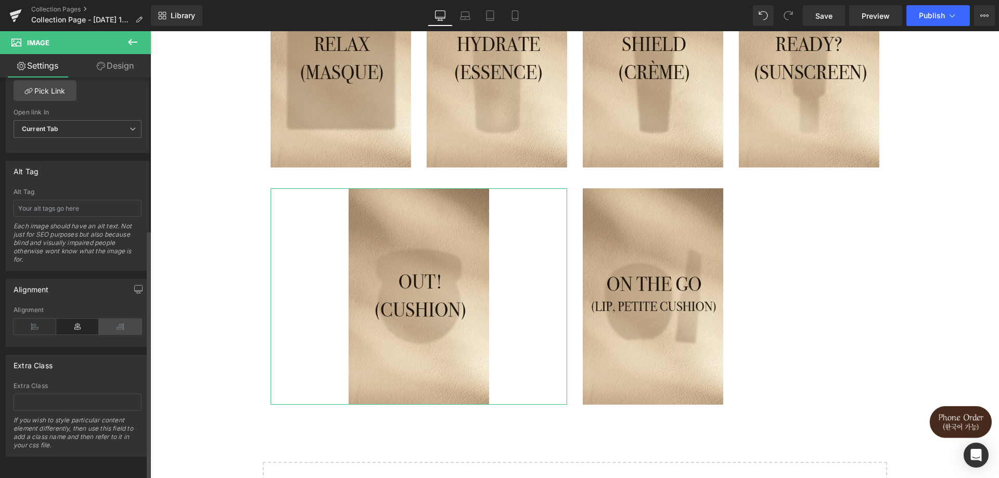
click at [103, 321] on icon at bounding box center [120, 327] width 43 height 16
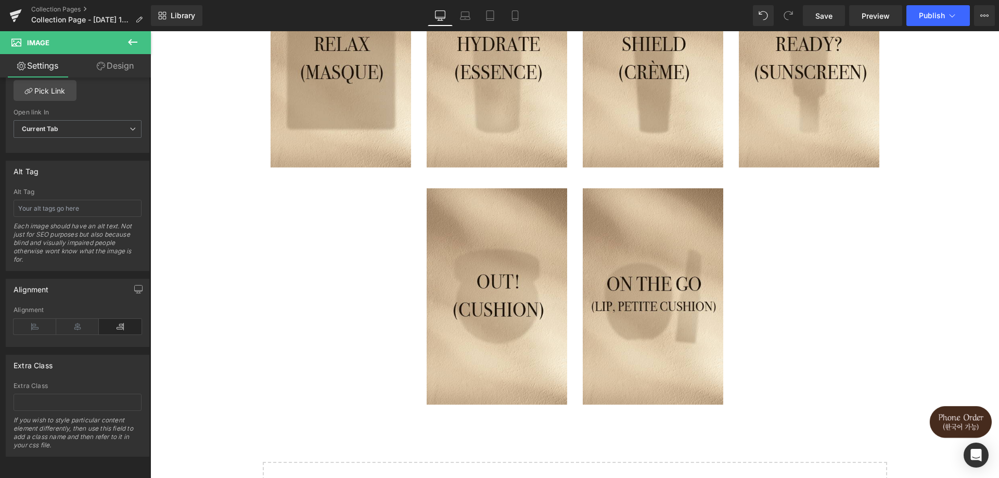
click at [946, 240] on div "Image Image Image Image Row Image Image Image Image Row Image Image Row Select …" at bounding box center [574, 123] width 849 height 850
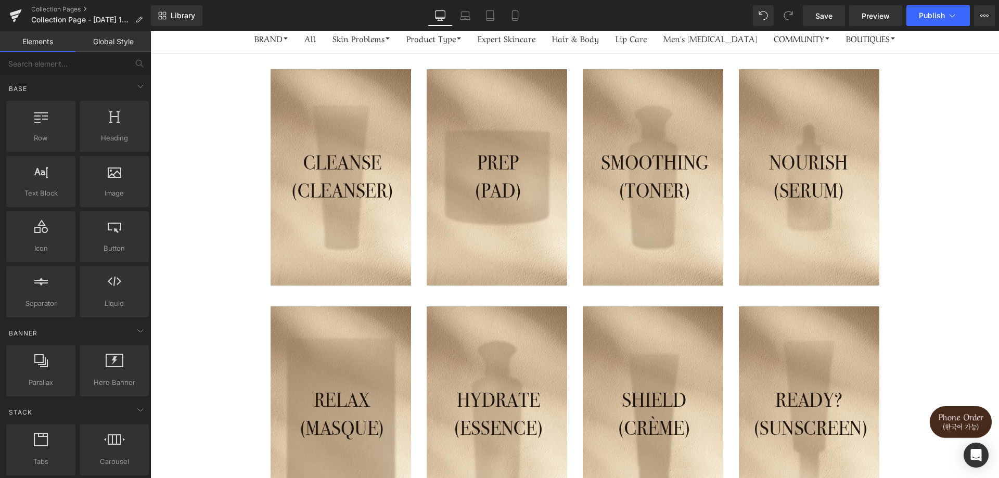
scroll to position [0, 0]
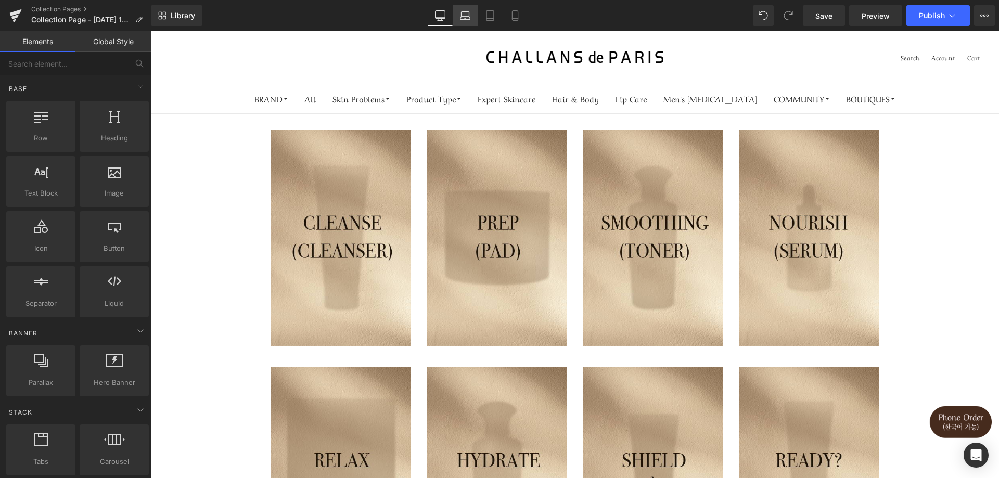
click at [464, 14] on icon at bounding box center [465, 15] width 10 height 10
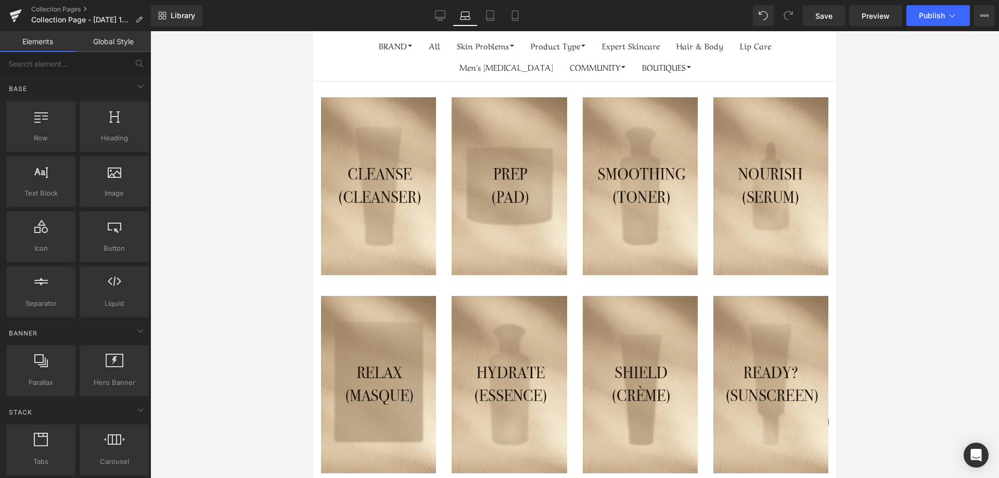
scroll to position [52, 0]
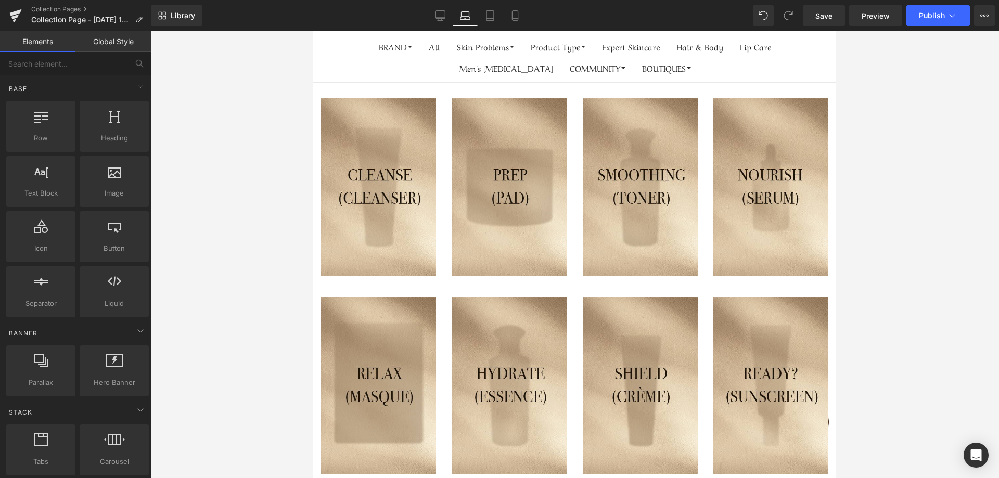
click at [491, 26] on div "Library Laptop Desktop Laptop Tablet Mobile Save Preview Publish Scheduled View…" at bounding box center [575, 15] width 848 height 31
click at [491, 21] on link "Tablet" at bounding box center [490, 15] width 25 height 21
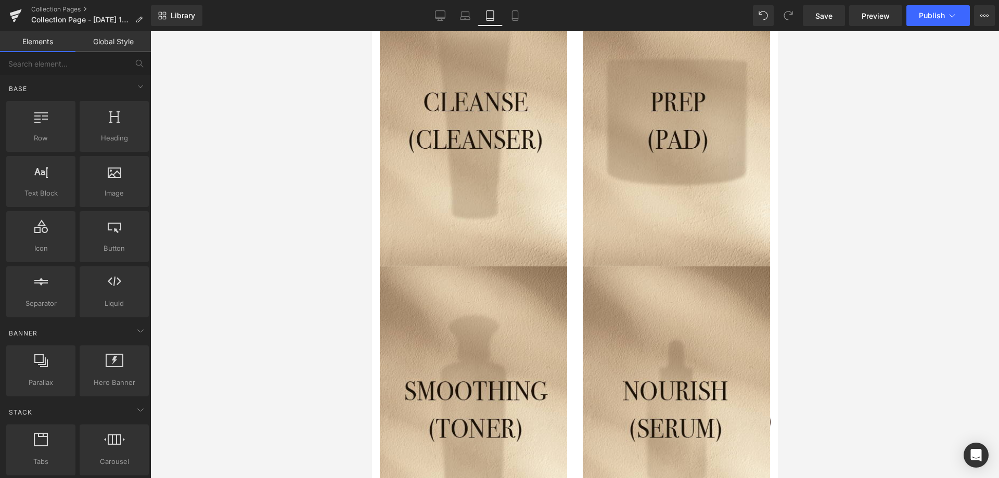
scroll to position [0, 0]
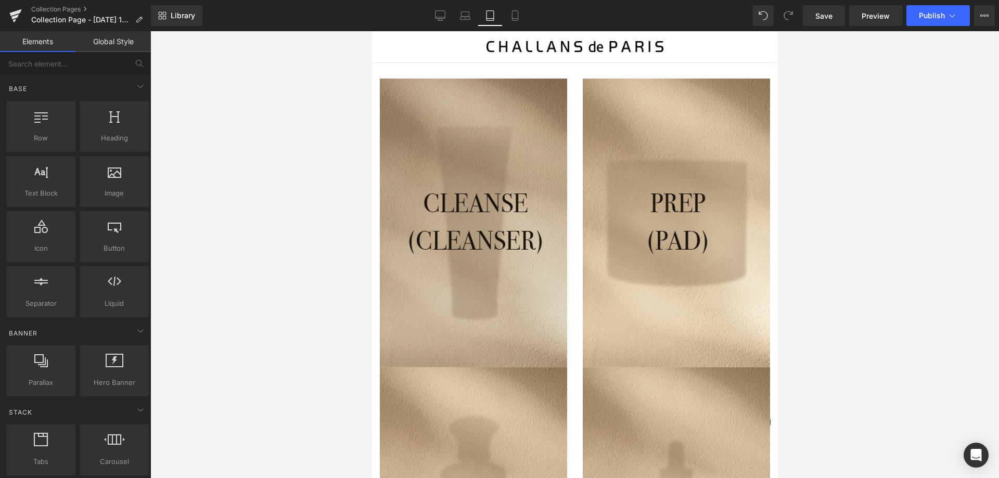
click at [524, 249] on img at bounding box center [472, 223] width 187 height 289
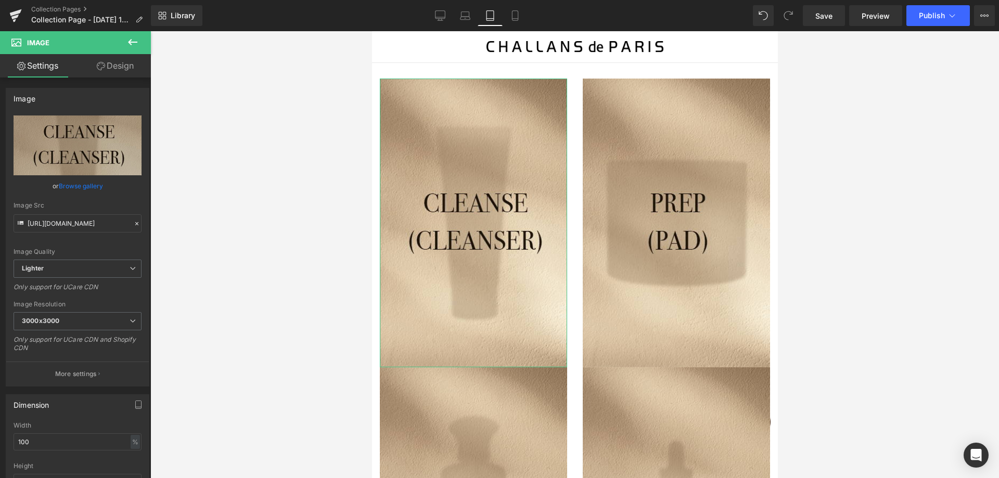
click at [130, 63] on link "Design" at bounding box center [115, 65] width 75 height 23
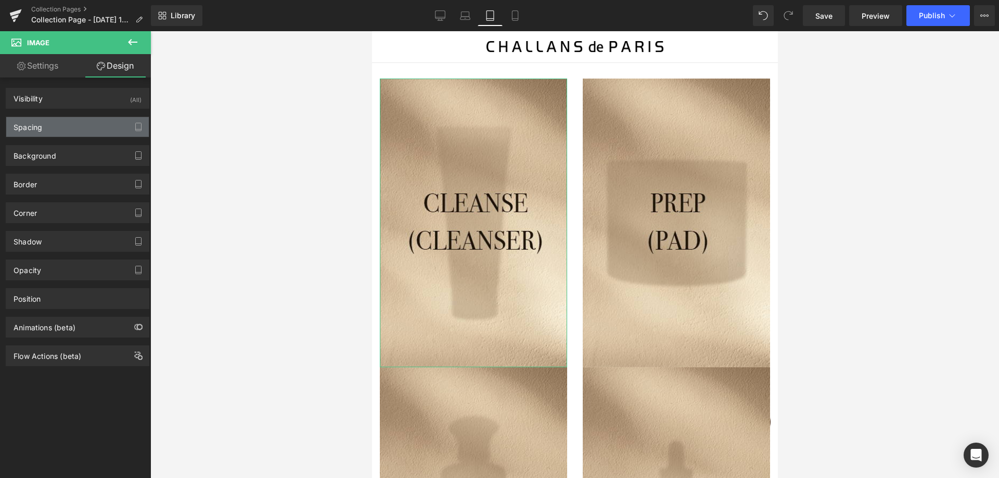
click at [72, 128] on div "Spacing" at bounding box center [77, 127] width 143 height 20
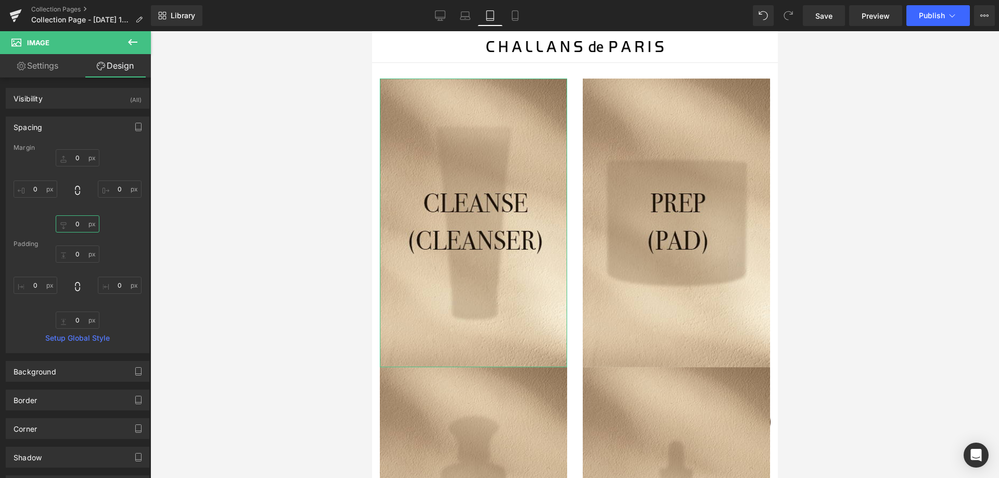
click at [79, 223] on input "0" at bounding box center [78, 223] width 44 height 17
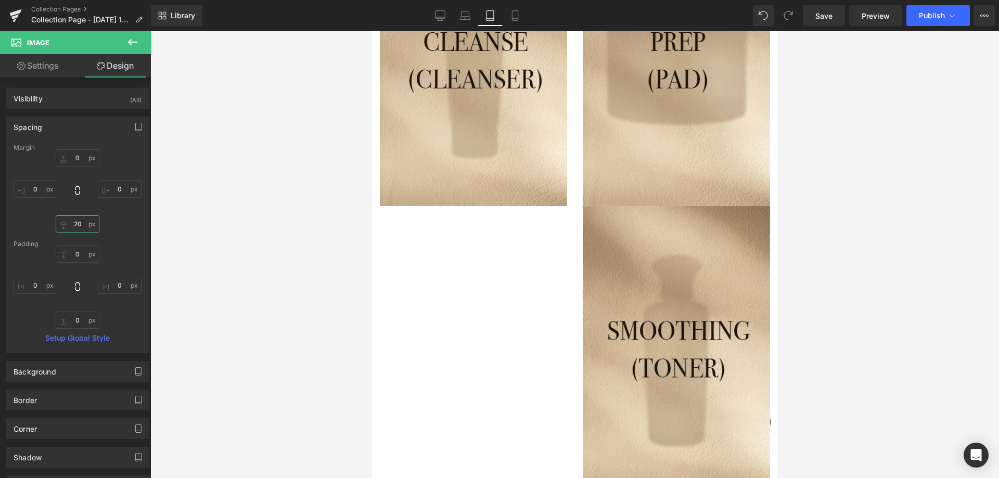
scroll to position [156, 0]
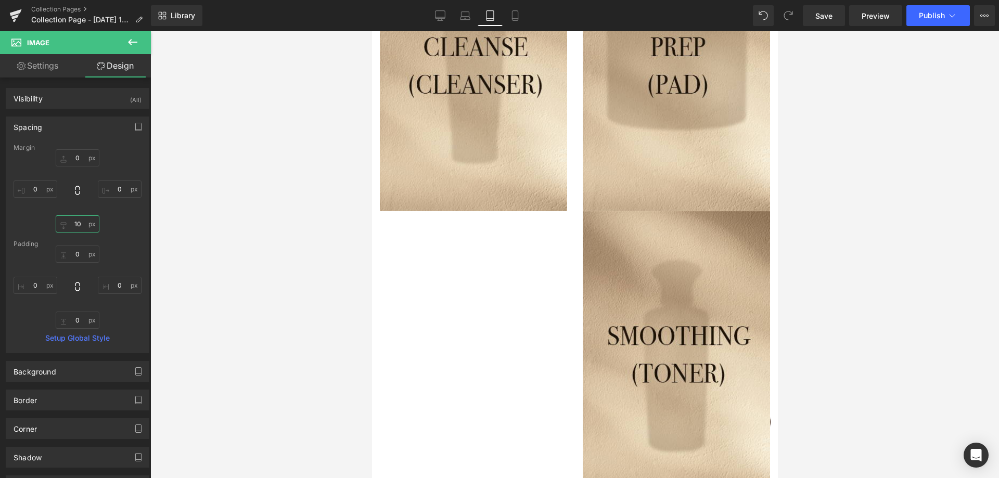
type input "1"
type input "0"
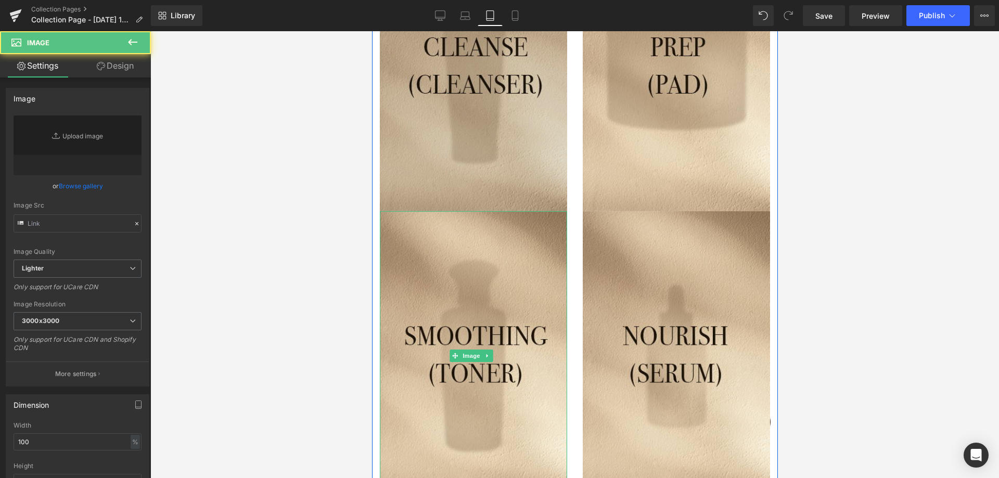
click at [528, 160] on img at bounding box center [472, 66] width 187 height 289
type input "[URL][DOMAIN_NAME]"
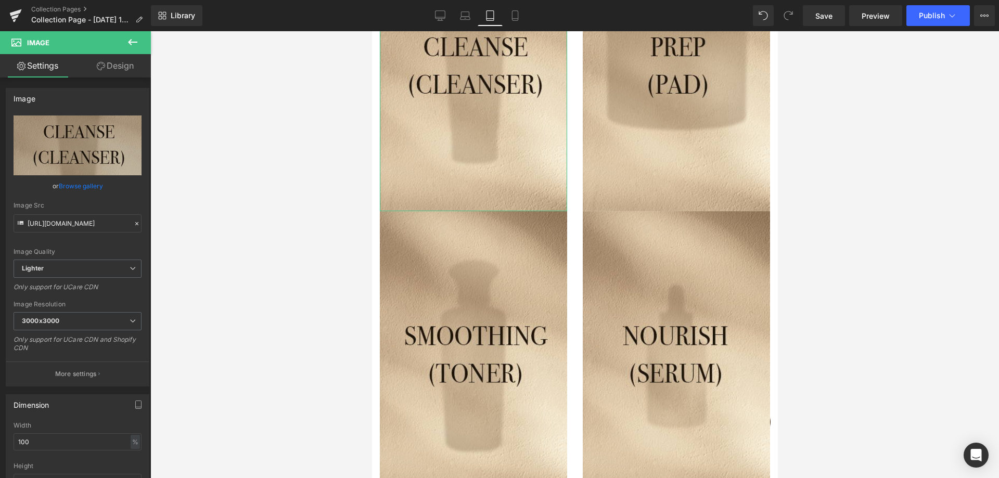
click at [127, 59] on link "Design" at bounding box center [115, 65] width 75 height 23
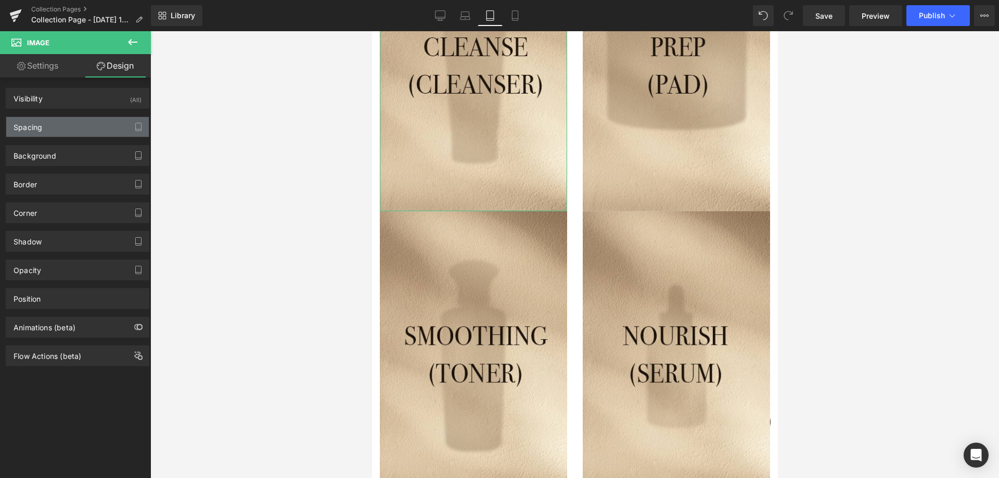
click at [78, 130] on div "Spacing" at bounding box center [77, 127] width 143 height 20
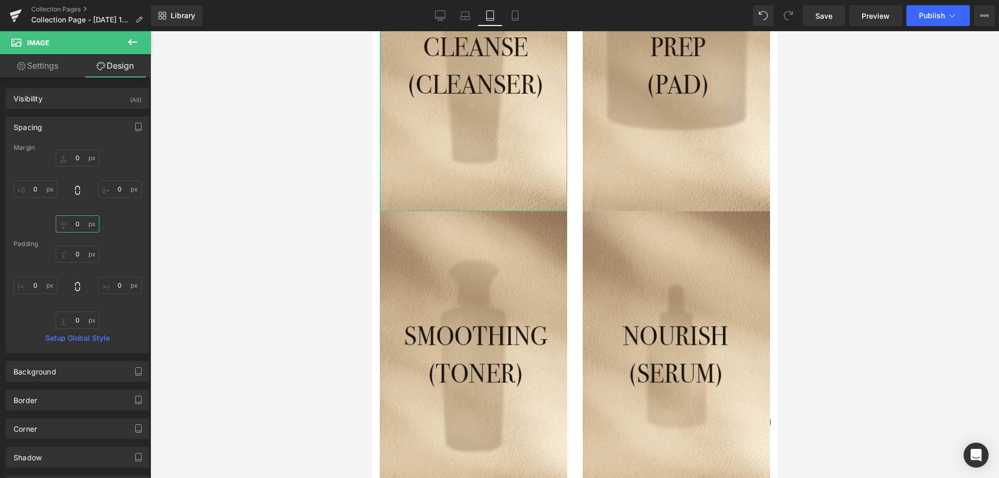
click at [80, 222] on input "0" at bounding box center [78, 223] width 44 height 17
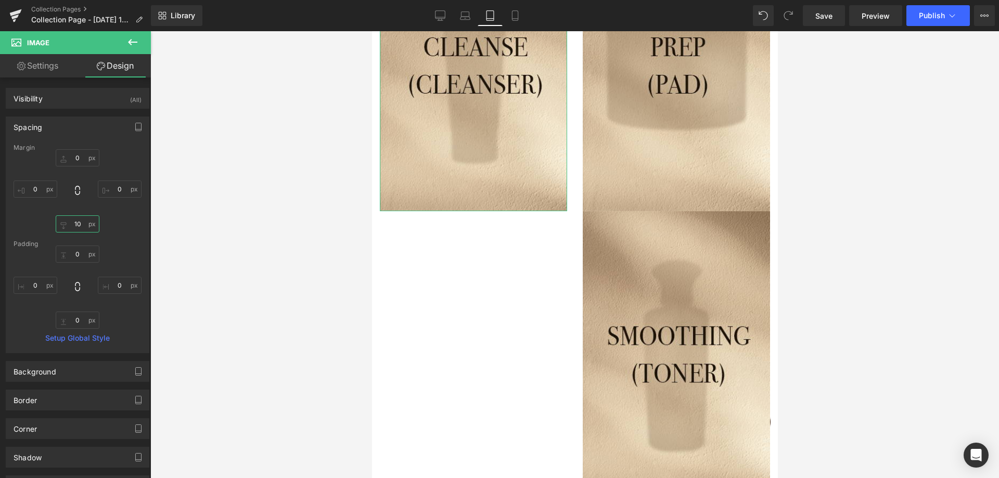
type input "20"
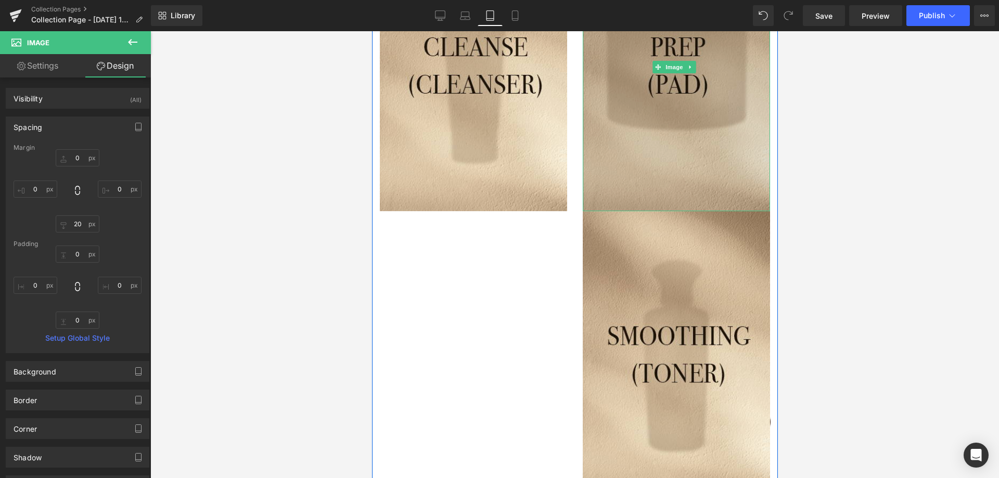
click at [641, 114] on img at bounding box center [675, 66] width 187 height 289
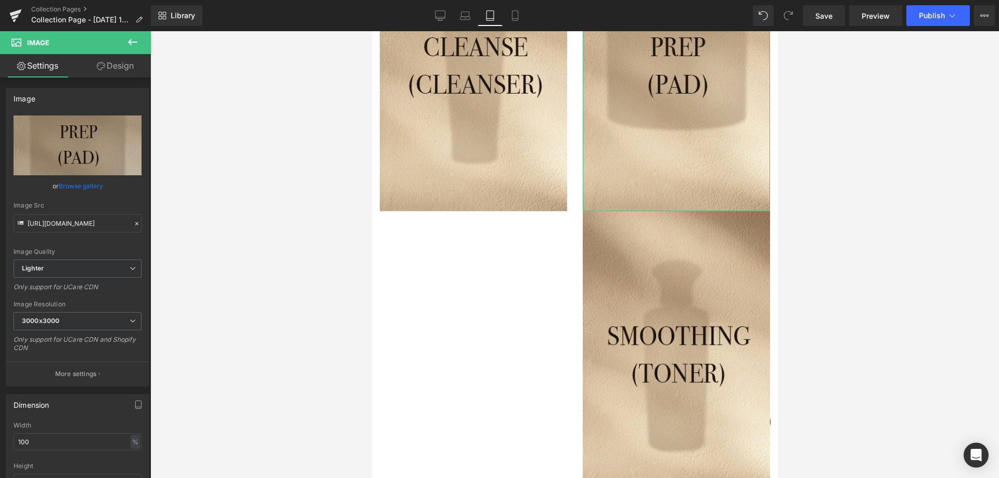
click at [117, 71] on link "Design" at bounding box center [115, 65] width 75 height 23
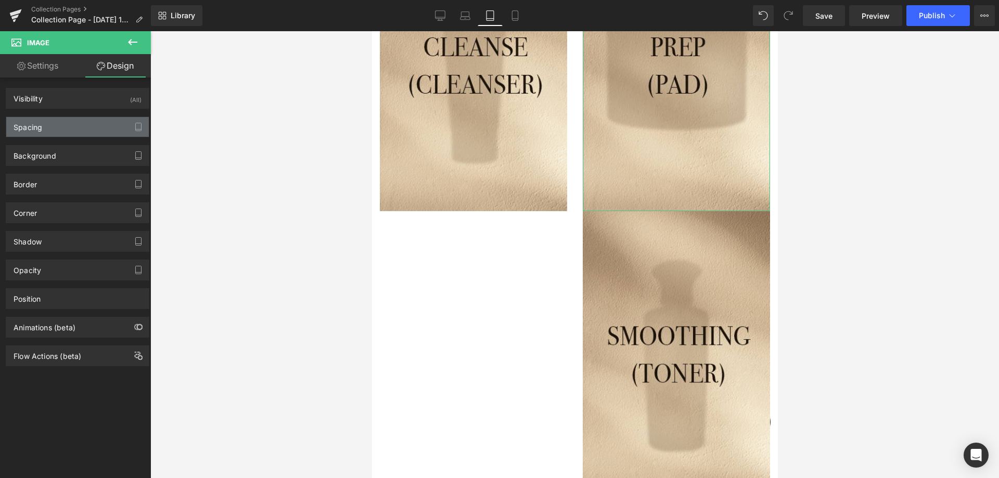
click at [91, 132] on div "Spacing" at bounding box center [77, 127] width 143 height 20
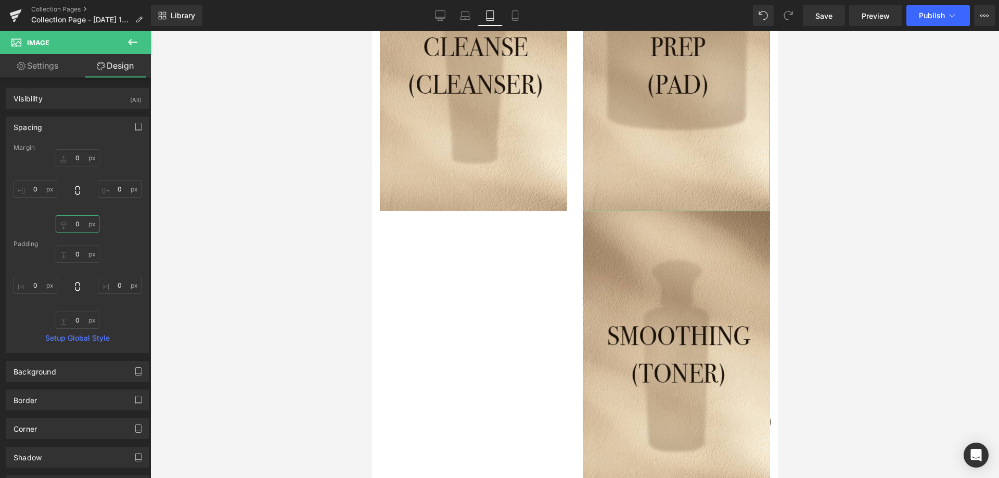
click at [78, 226] on input "0" at bounding box center [78, 223] width 44 height 17
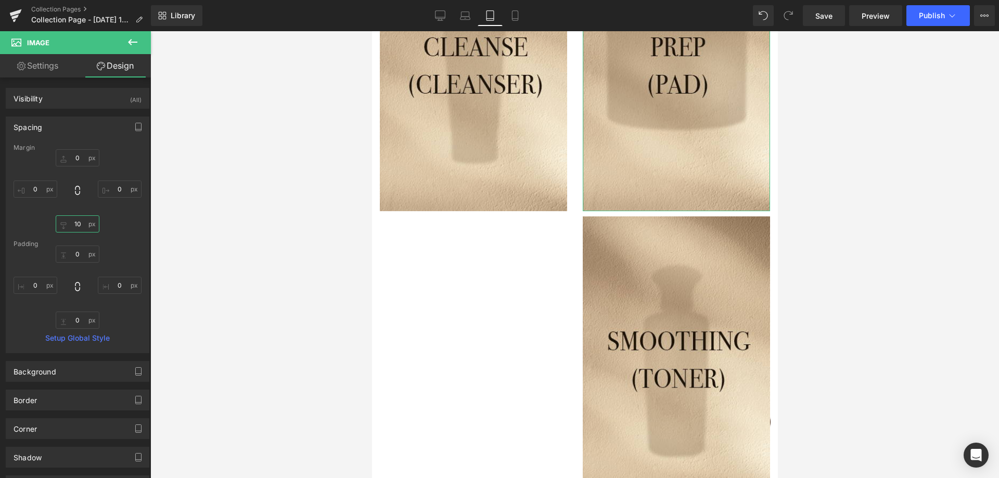
type input "20"
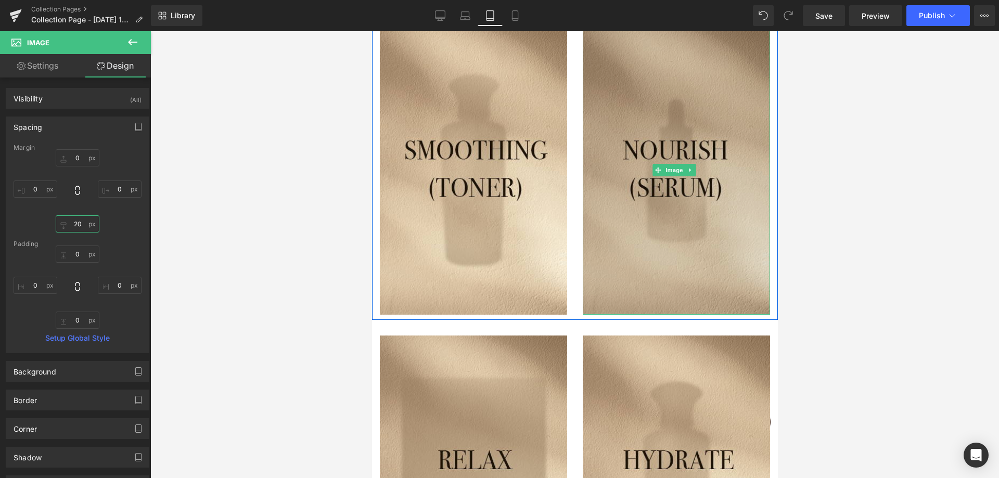
scroll to position [364, 0]
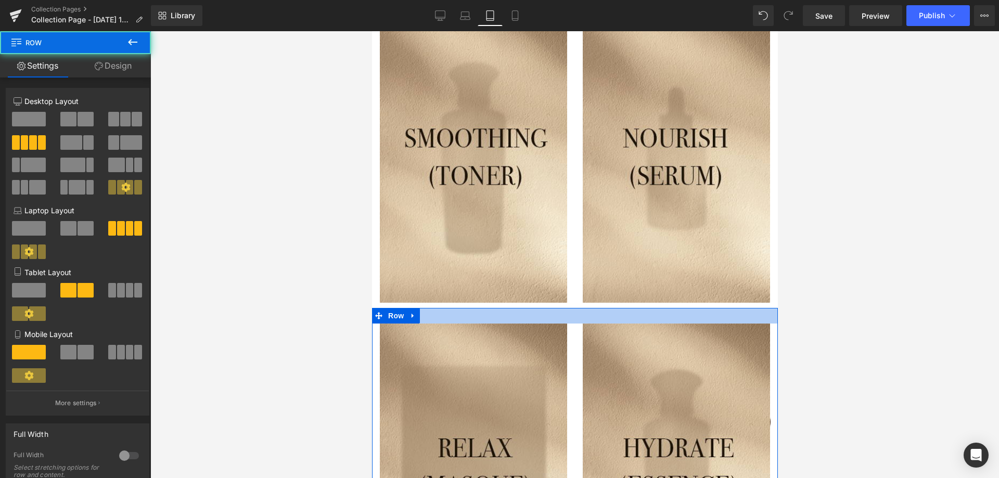
click at [534, 308] on div at bounding box center [575, 316] width 406 height 16
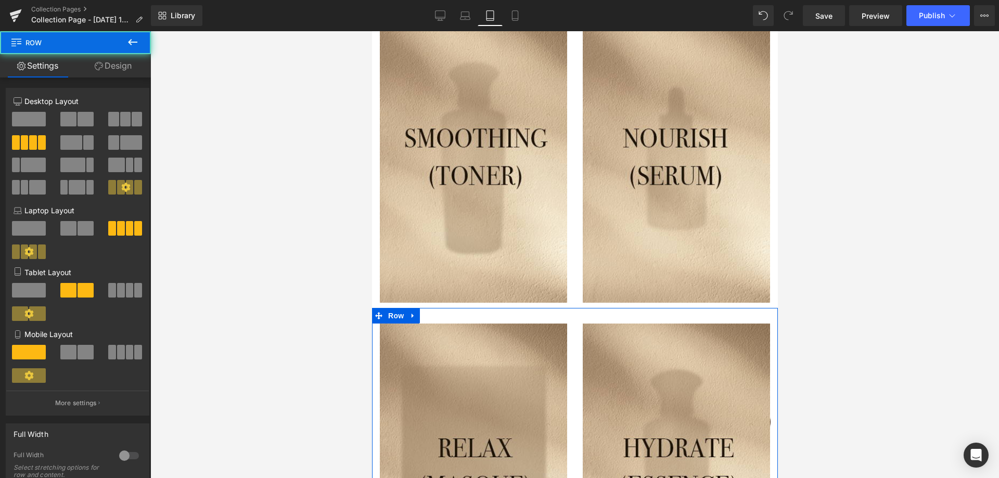
click at [105, 70] on link "Design" at bounding box center [112, 65] width 75 height 23
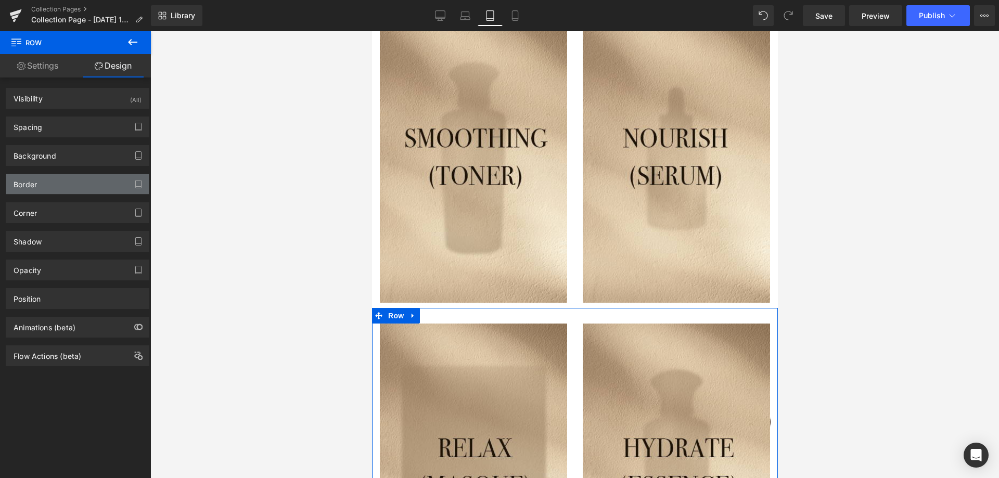
type input "0"
type input "30"
type input "0"
type input "10"
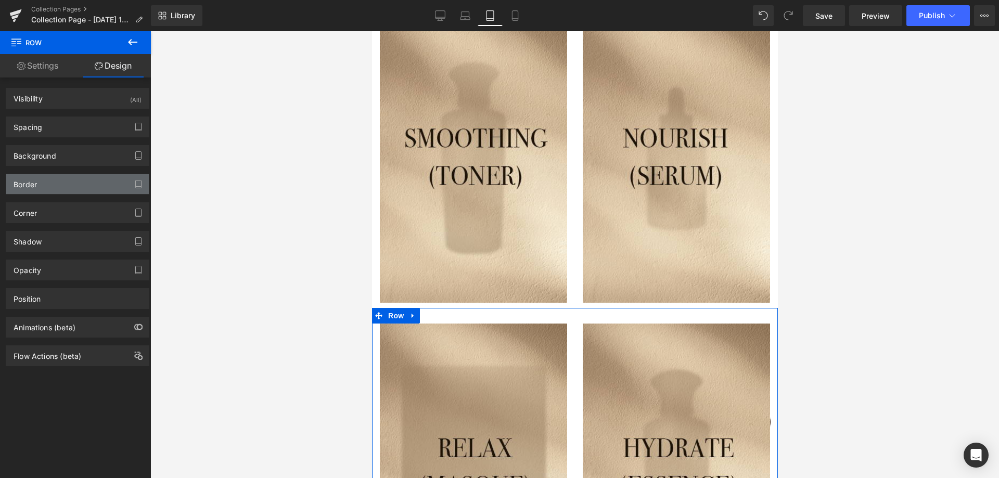
type input "0"
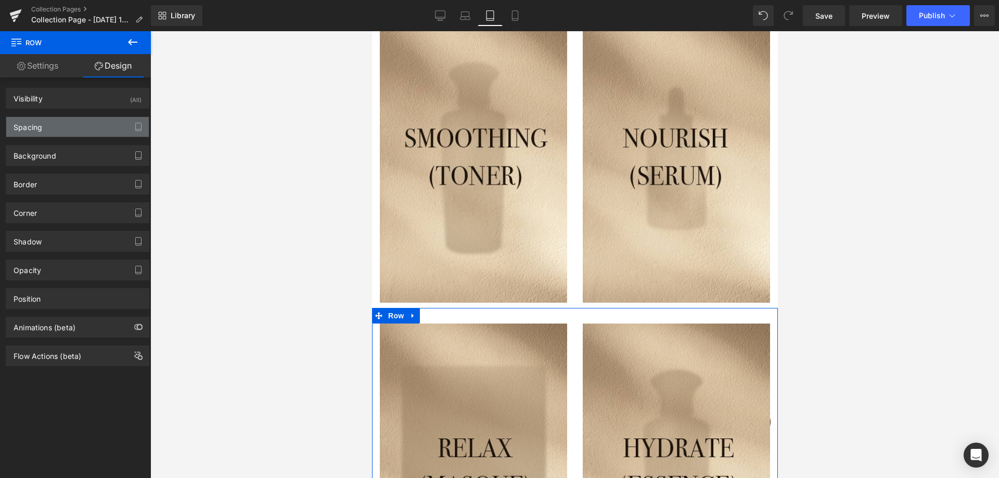
click at [50, 133] on div "Spacing" at bounding box center [77, 127] width 143 height 20
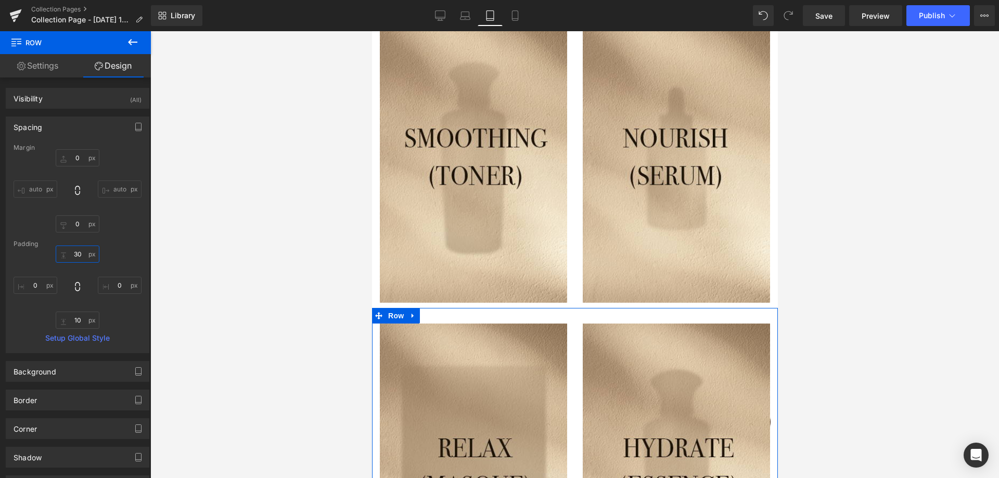
click at [80, 253] on input "30" at bounding box center [78, 254] width 44 height 17
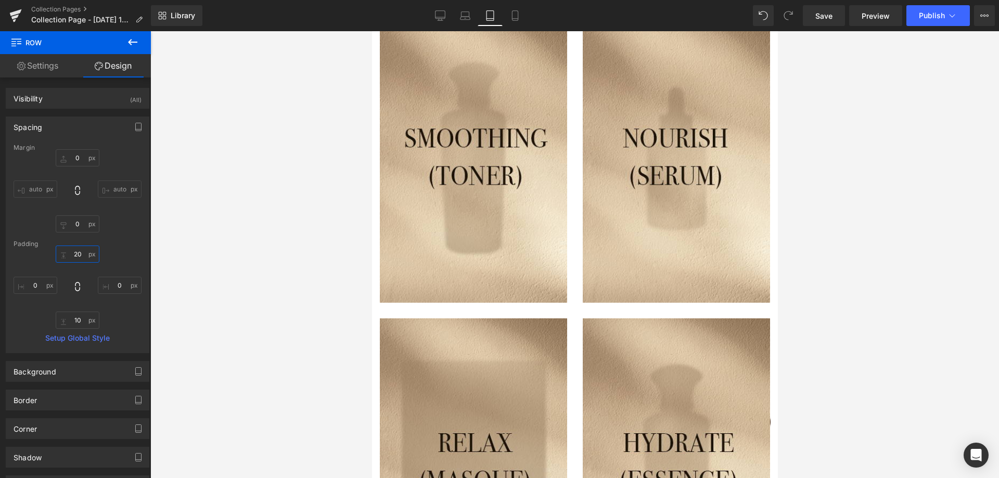
type input "10"
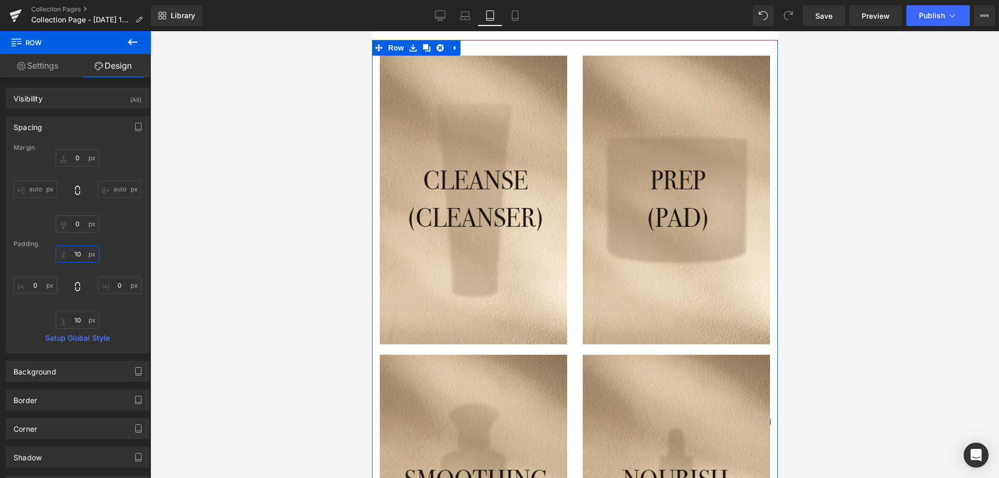
scroll to position [0, 0]
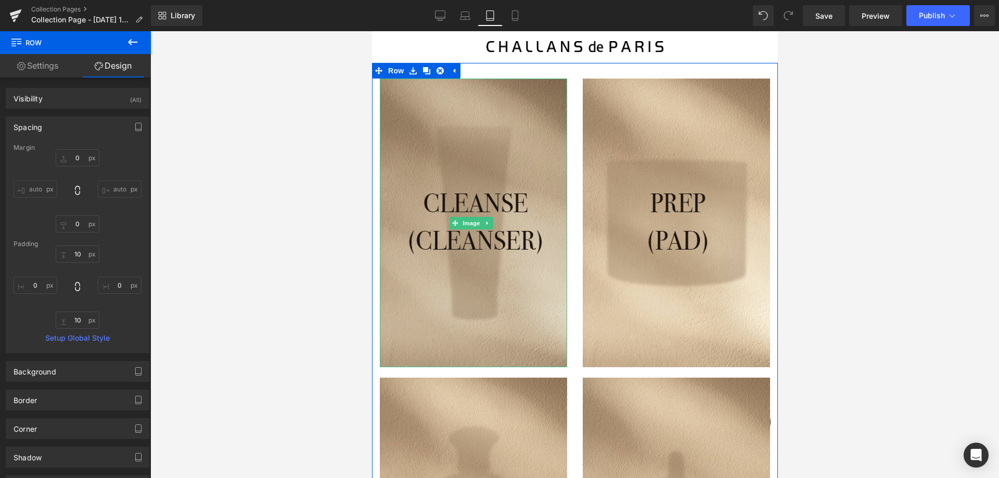
click at [557, 212] on img at bounding box center [472, 223] width 187 height 289
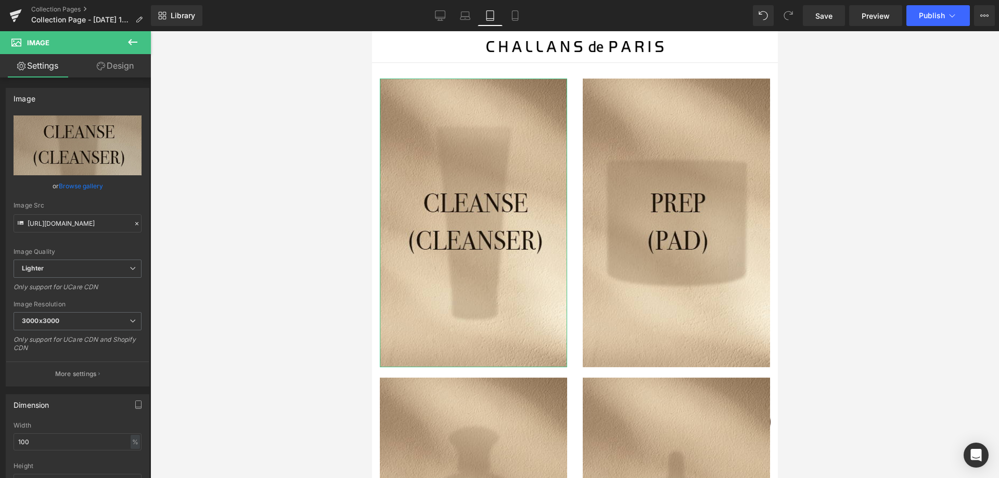
click at [123, 62] on link "Design" at bounding box center [115, 65] width 75 height 23
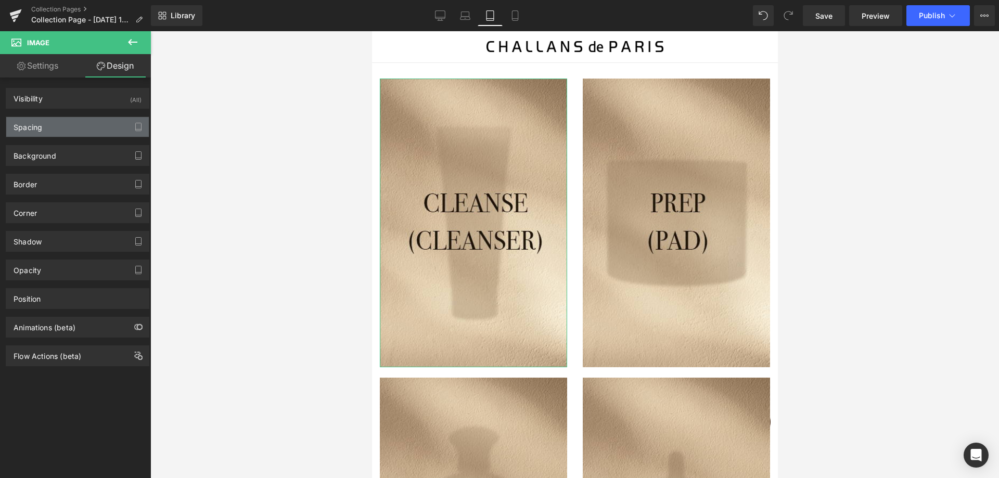
click at [58, 122] on div "Spacing" at bounding box center [77, 127] width 143 height 20
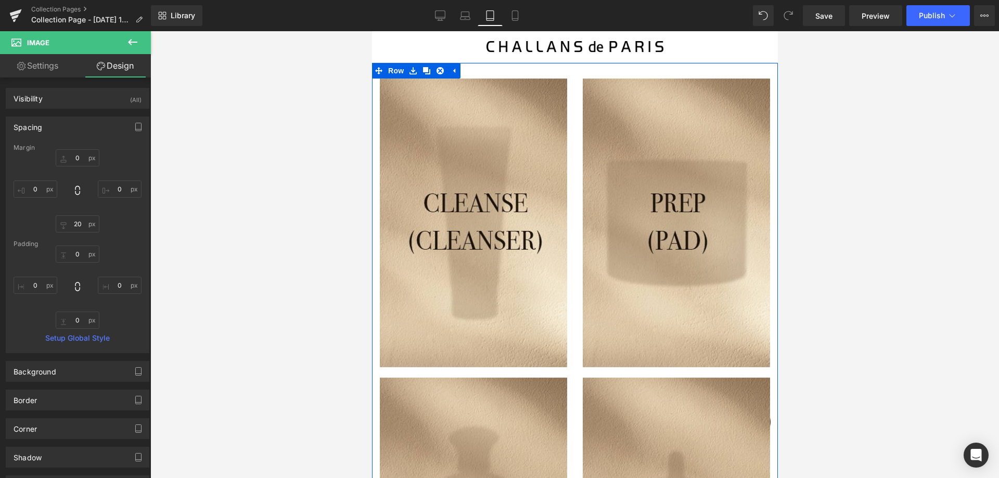
click at [575, 205] on div "Image" at bounding box center [676, 228] width 203 height 299
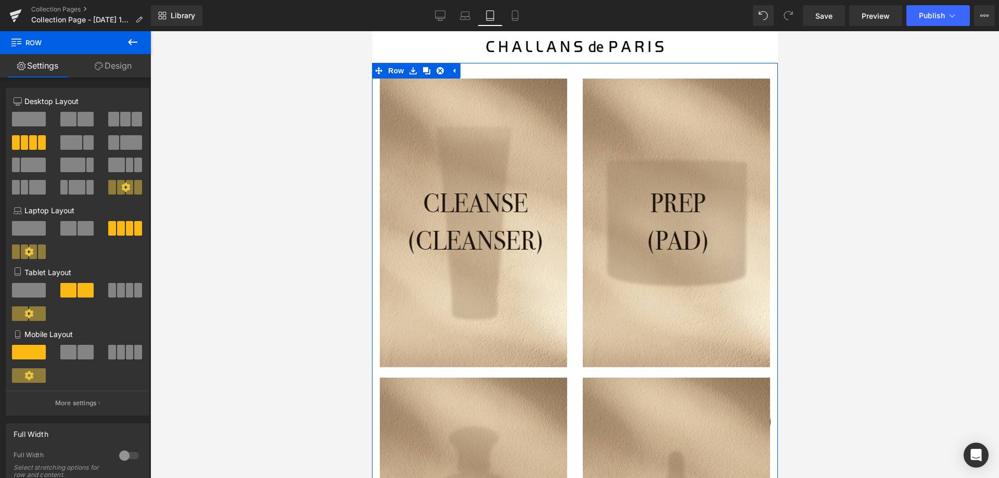
click at [507, 71] on div "Image Image Image Image Row" at bounding box center [575, 367] width 406 height 609
click at [575, 168] on div "Image" at bounding box center [676, 228] width 203 height 299
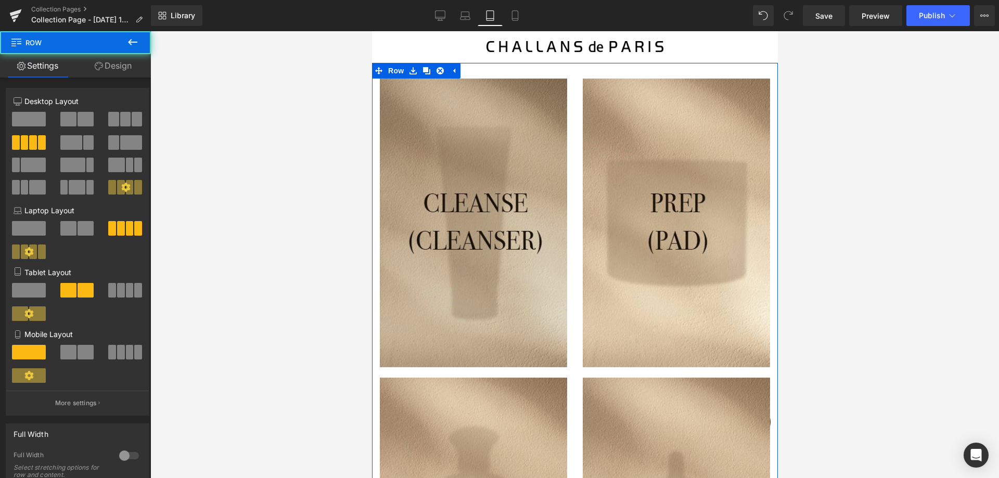
click at [543, 258] on img at bounding box center [472, 223] width 187 height 289
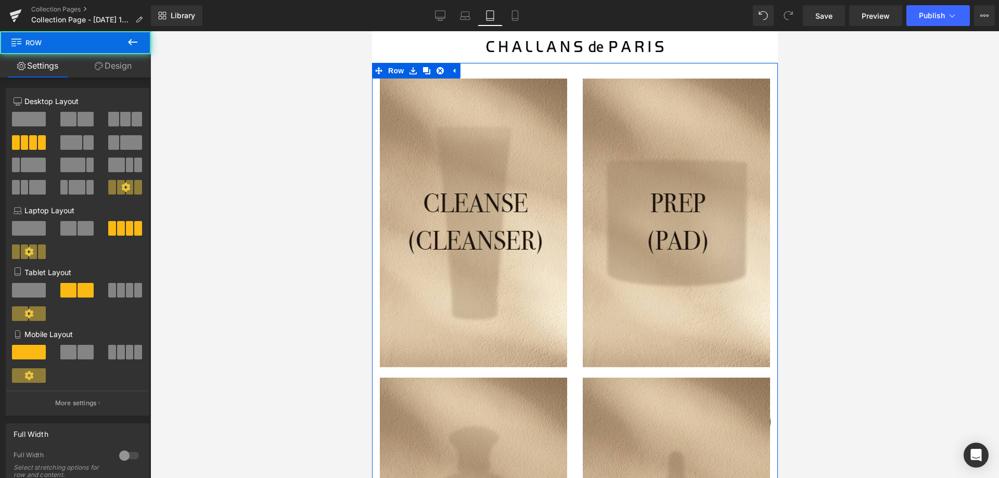
click at [575, 260] on div "Image" at bounding box center [676, 228] width 203 height 299
click at [113, 66] on link "Design" at bounding box center [112, 65] width 75 height 23
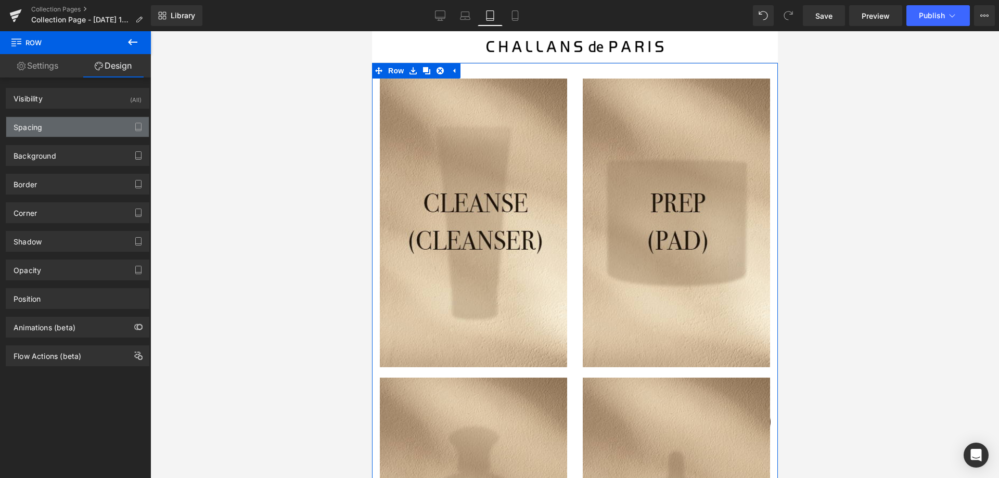
click at [87, 130] on div "Spacing" at bounding box center [77, 127] width 143 height 20
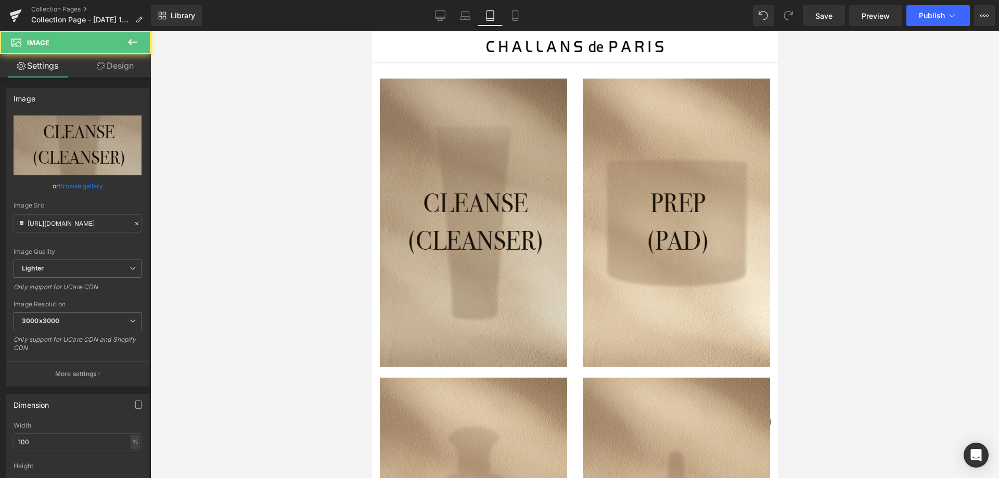
click at [404, 272] on img at bounding box center [472, 223] width 187 height 289
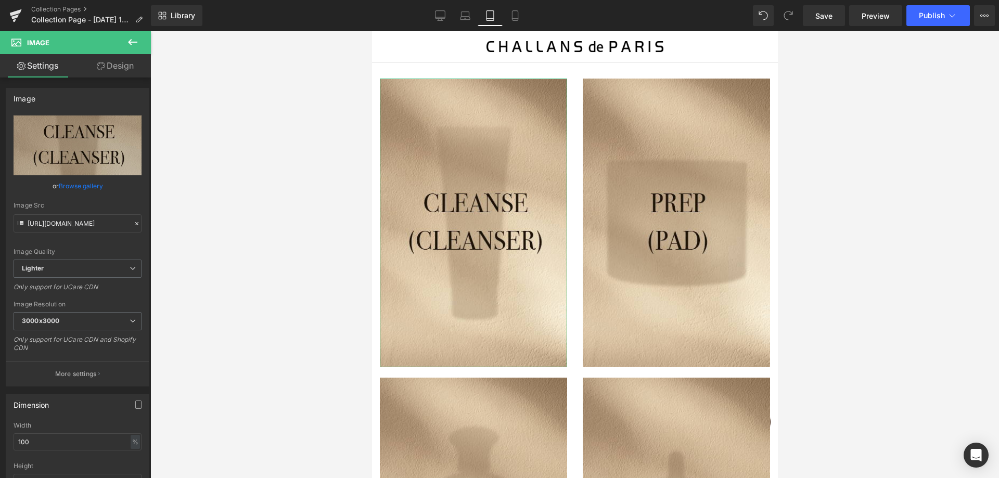
click at [125, 56] on link "Design" at bounding box center [115, 65] width 75 height 23
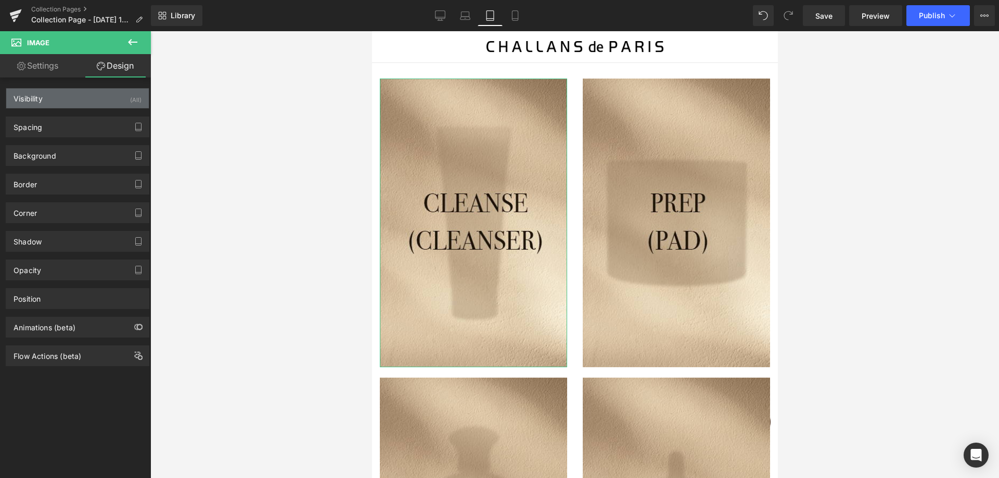
click at [83, 105] on div "Visibility (All)" at bounding box center [77, 98] width 143 height 20
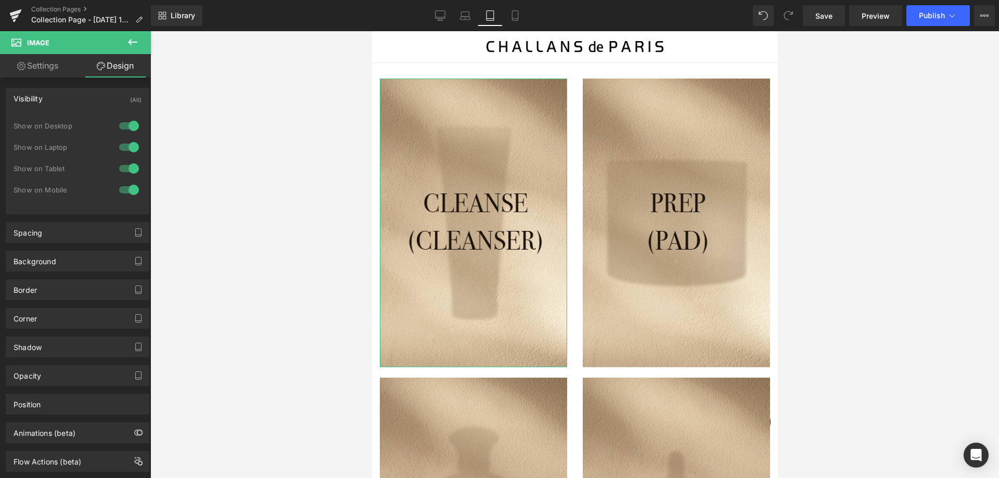
click at [61, 94] on div "Visibility (All)" at bounding box center [77, 98] width 143 height 20
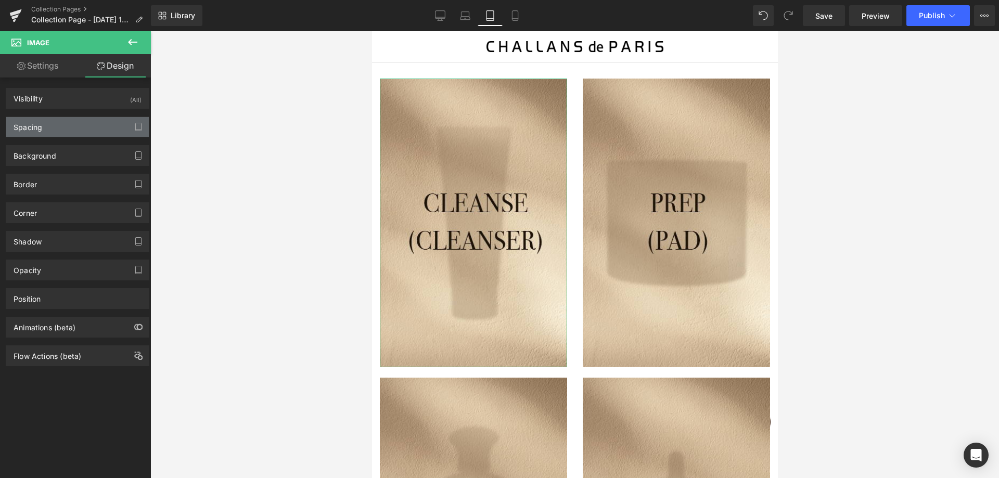
click at [70, 131] on div "Spacing" at bounding box center [77, 127] width 143 height 20
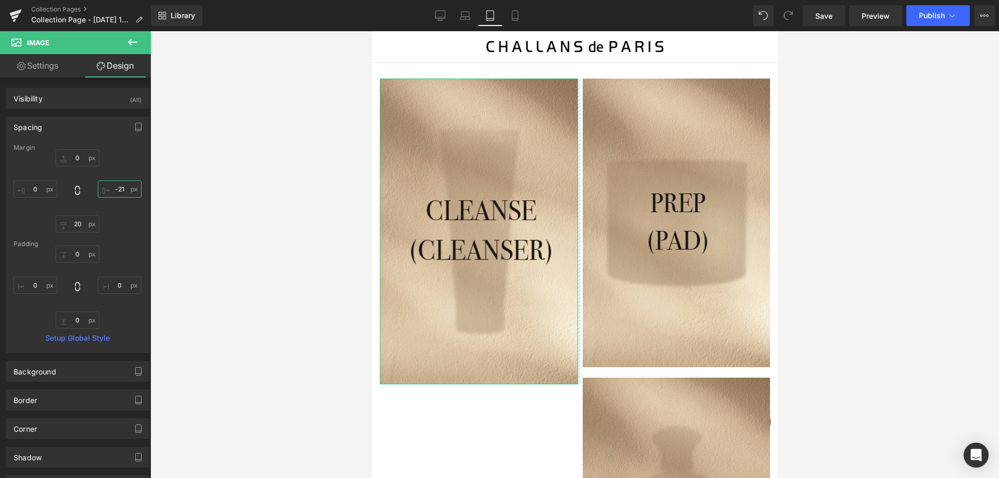
click at [119, 188] on input "-21" at bounding box center [120, 189] width 44 height 17
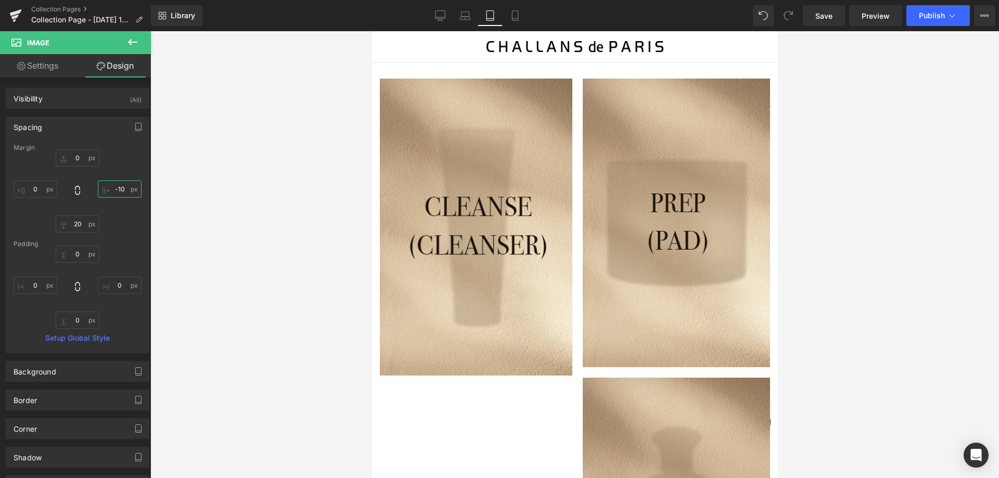
type input "0"
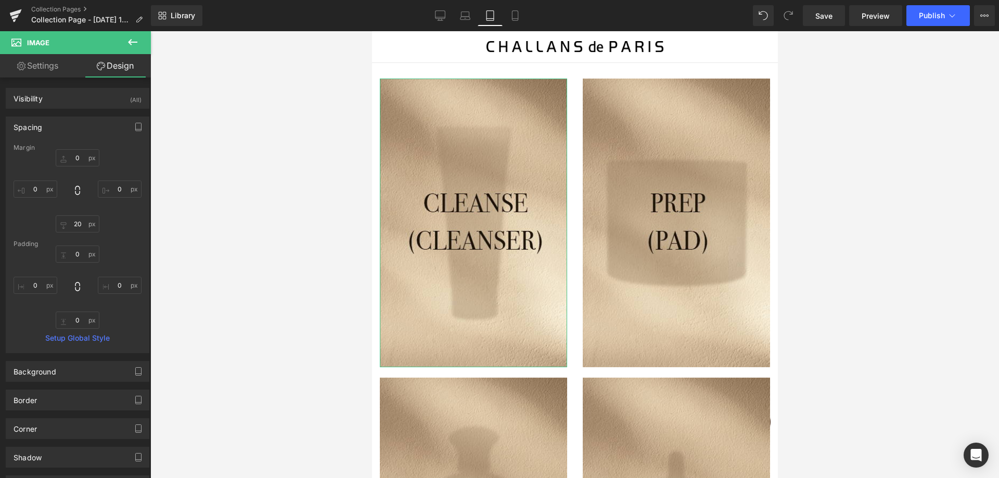
click at [119, 235] on div "Margin 0px 0 0 0 20px 20 0px 0 Padding 0px 0 0px 0 0px 0 0px 0 Setup Global Sty…" at bounding box center [77, 248] width 143 height 209
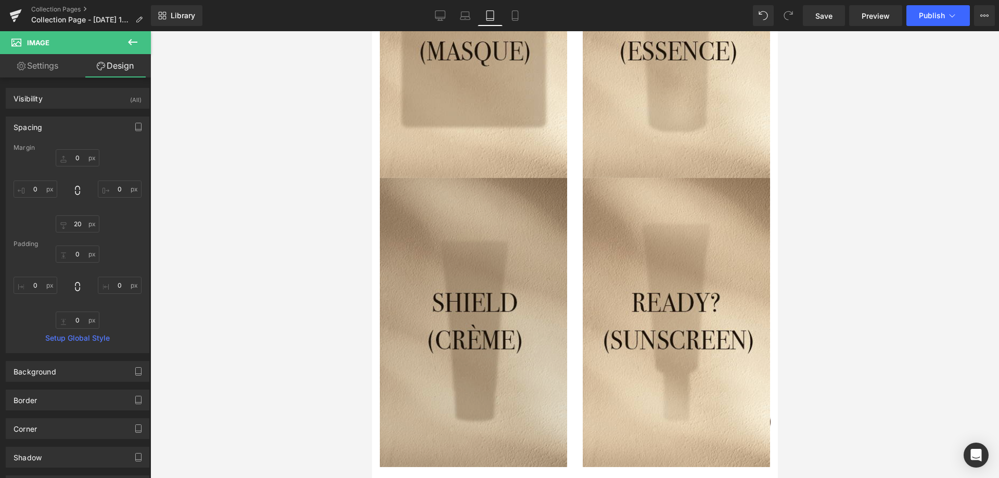
scroll to position [833, 0]
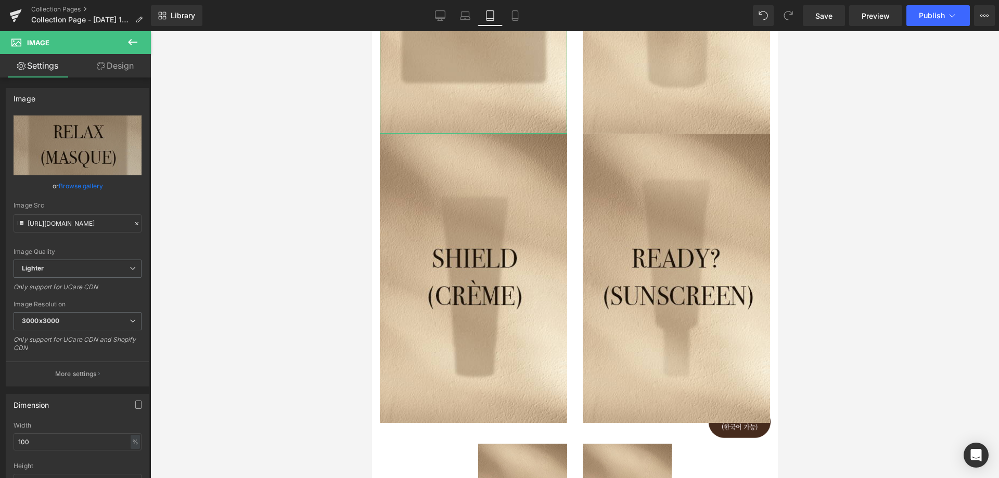
click at [121, 62] on link "Design" at bounding box center [115, 65] width 75 height 23
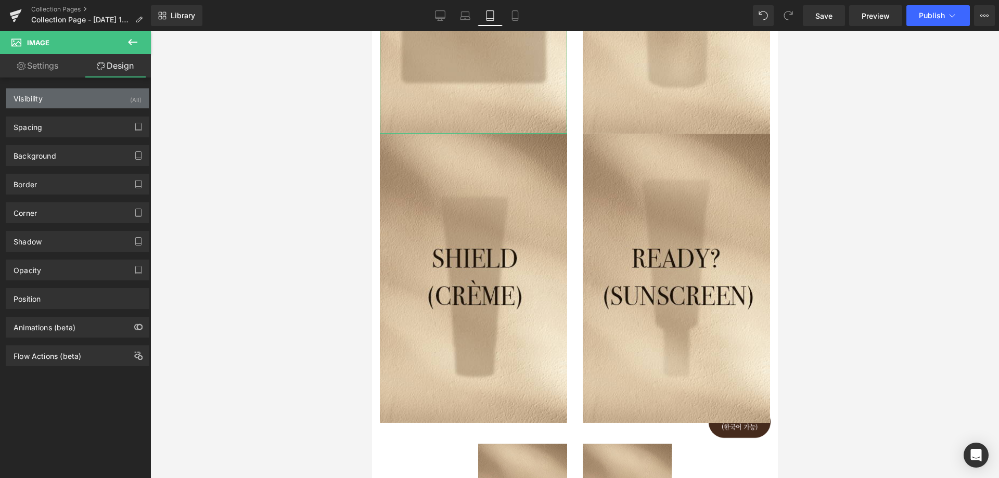
click at [76, 108] on div "Visibility (All)" at bounding box center [77, 98] width 143 height 20
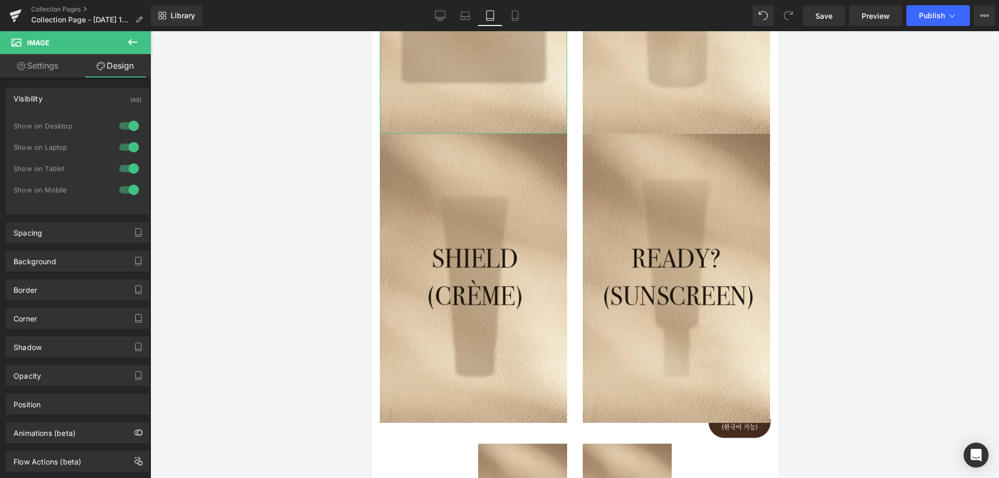
click at [71, 101] on div "Visibility (All)" at bounding box center [77, 98] width 143 height 20
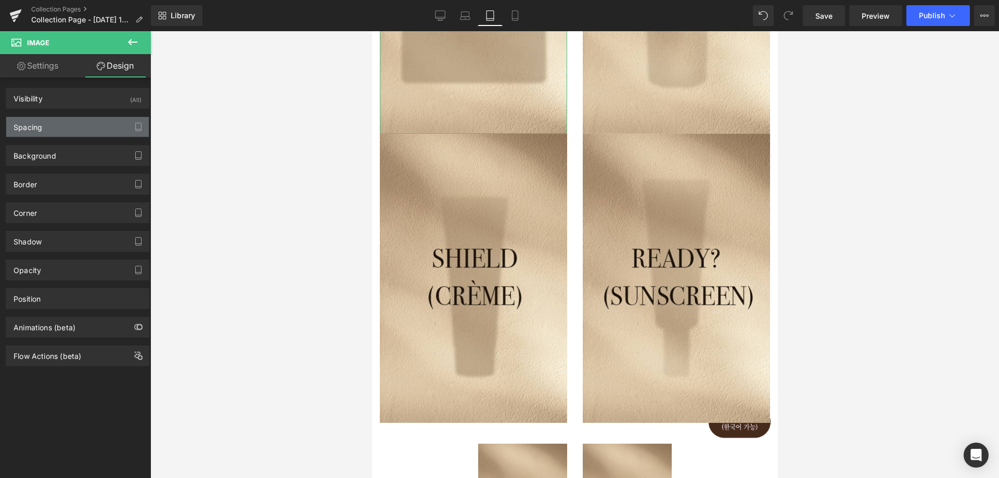
click at [71, 134] on div "Spacing" at bounding box center [77, 127] width 143 height 20
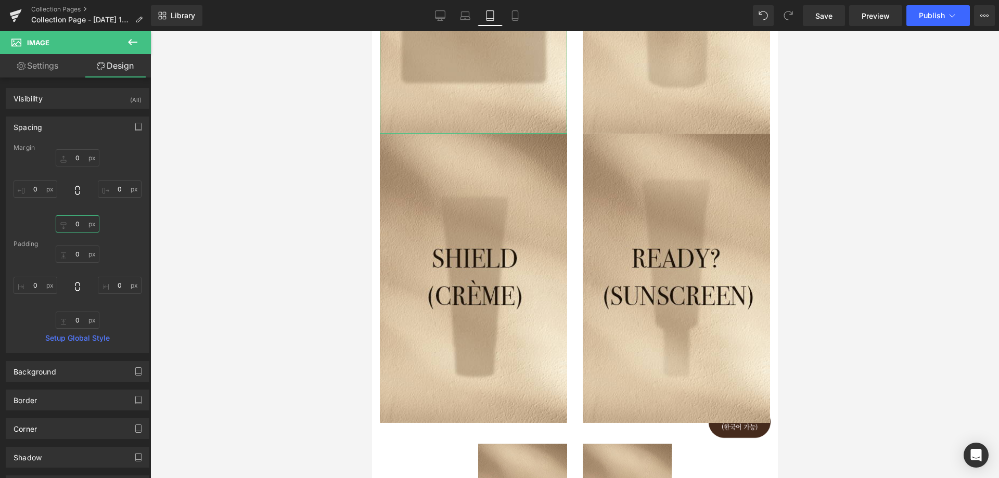
click at [79, 223] on input "0" at bounding box center [78, 223] width 44 height 17
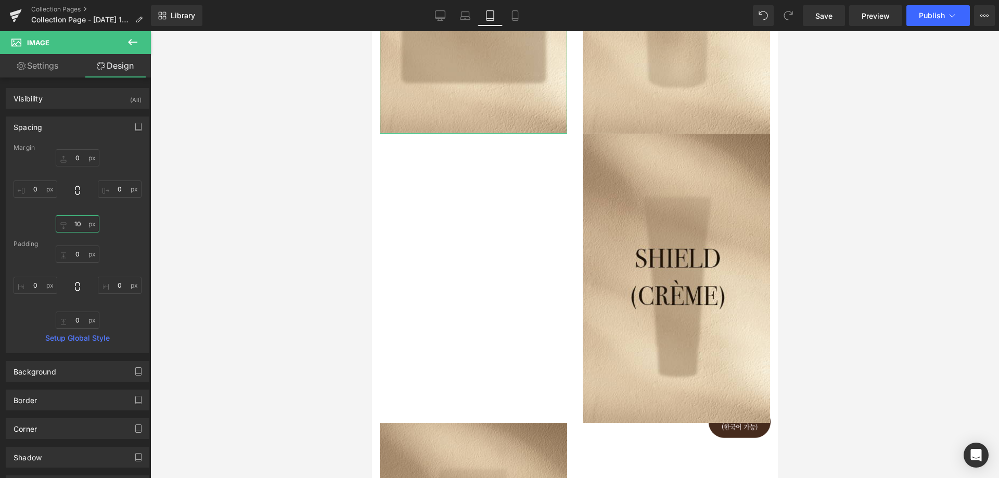
type input "20"
click at [135, 125] on icon "button" at bounding box center [138, 127] width 8 height 8
click at [120, 149] on button "Mobile" at bounding box center [120, 150] width 32 height 18
type input "0"
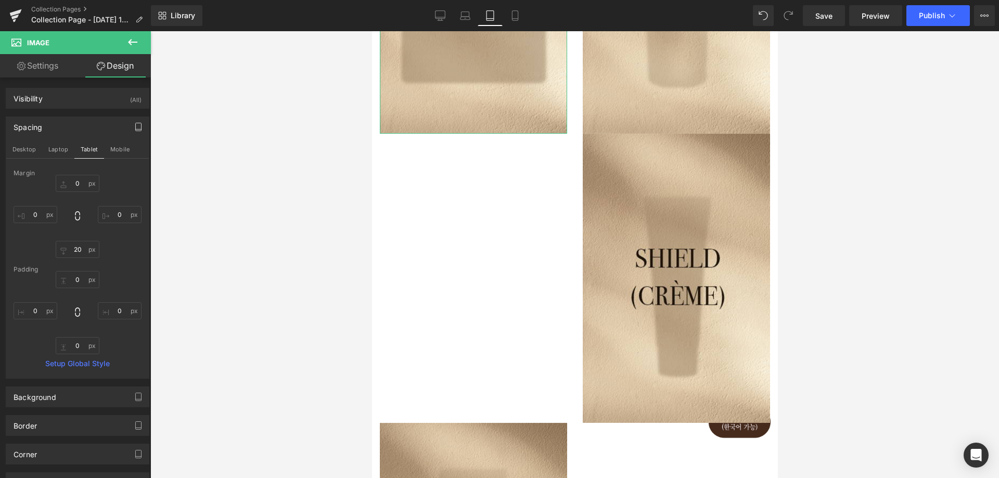
type input "0"
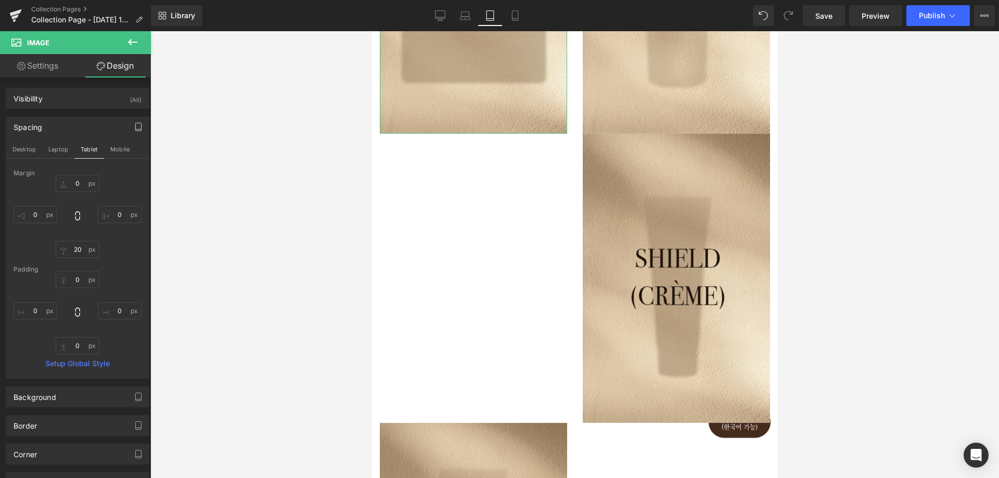
type input "0"
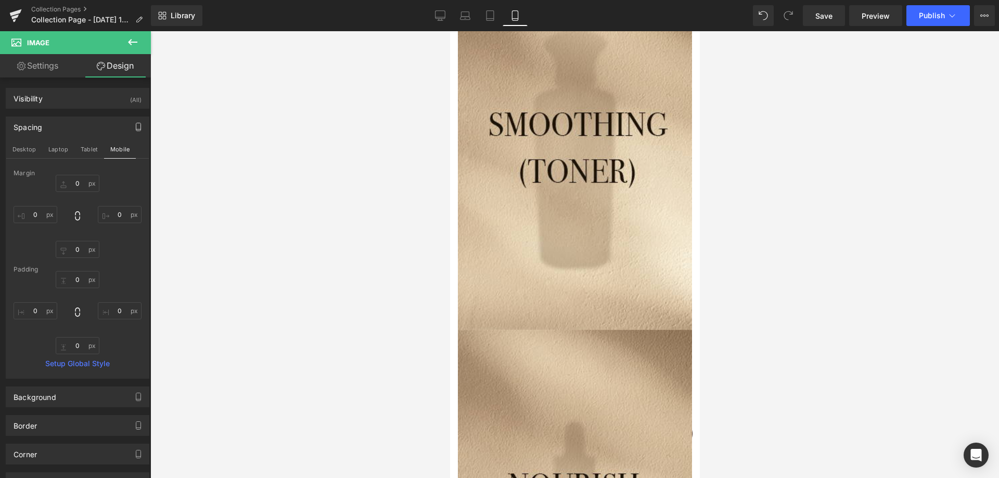
scroll to position [1315, 0]
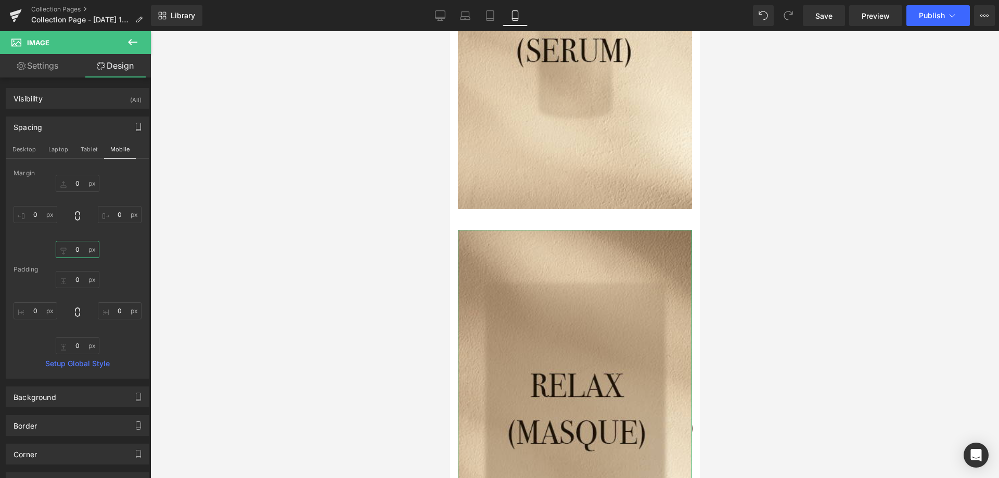
click at [83, 258] on input "0" at bounding box center [78, 249] width 44 height 17
type input "20"
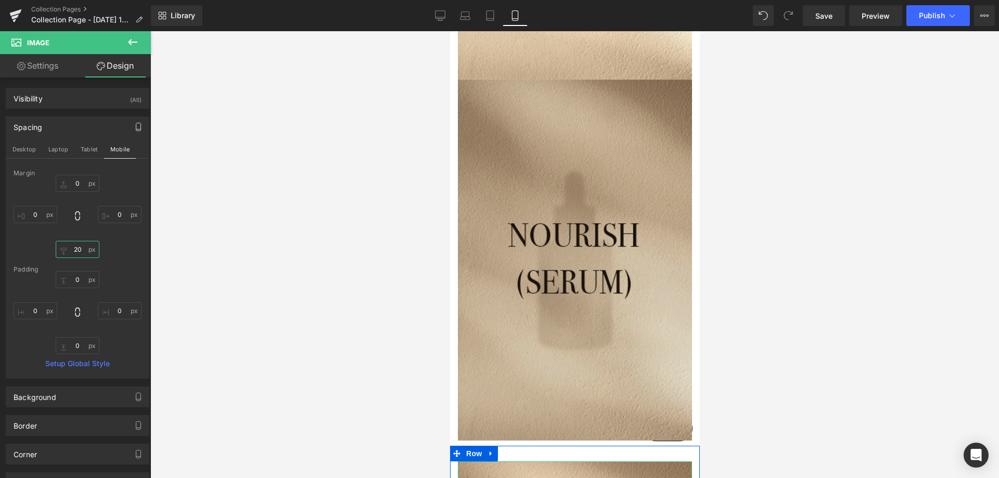
scroll to position [1054, 0]
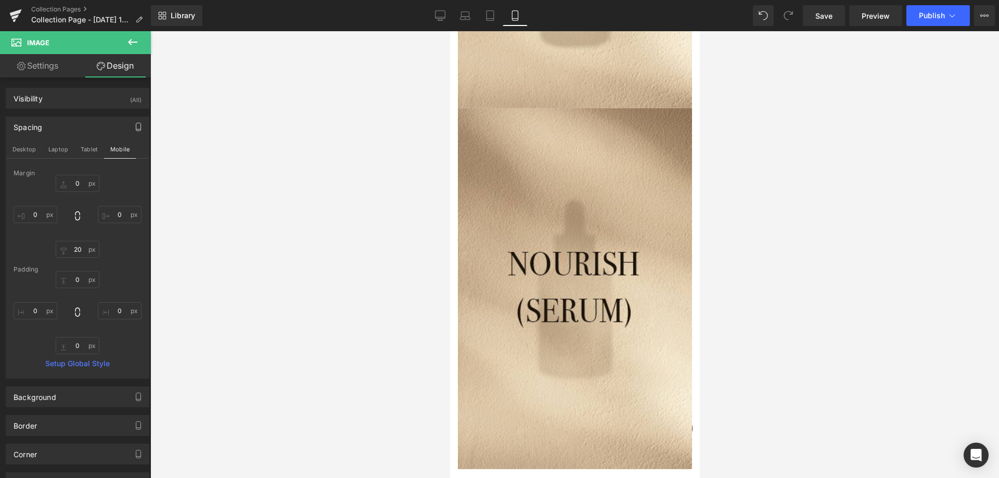
click at [130, 127] on button "button" at bounding box center [138, 127] width 17 height 20
click at [134, 129] on icon "button" at bounding box center [138, 127] width 8 height 8
click at [91, 142] on button "Tablet" at bounding box center [89, 150] width 30 height 18
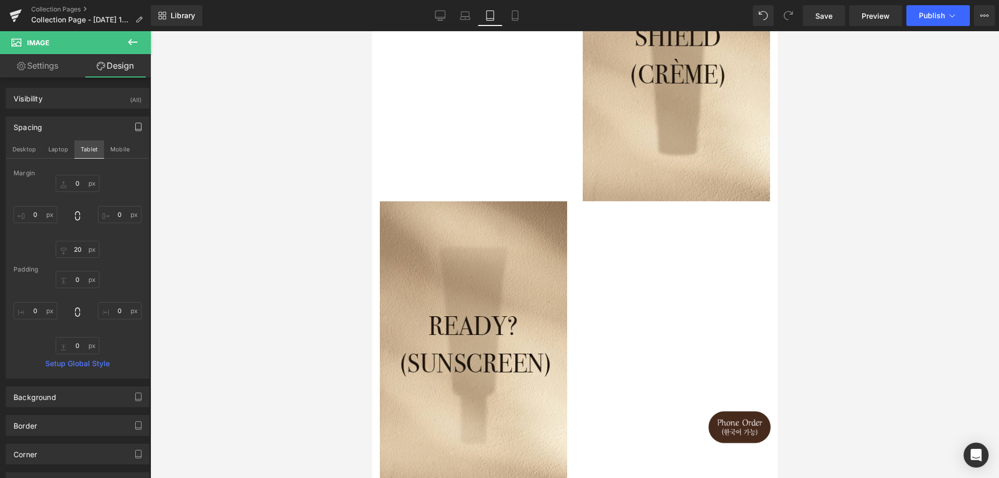
type input "0"
type input "20"
type input "0"
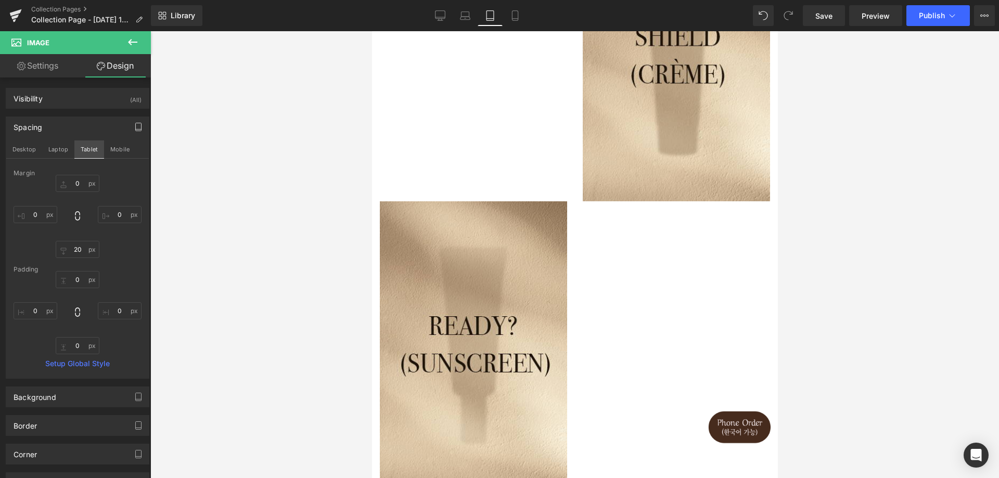
type input "0"
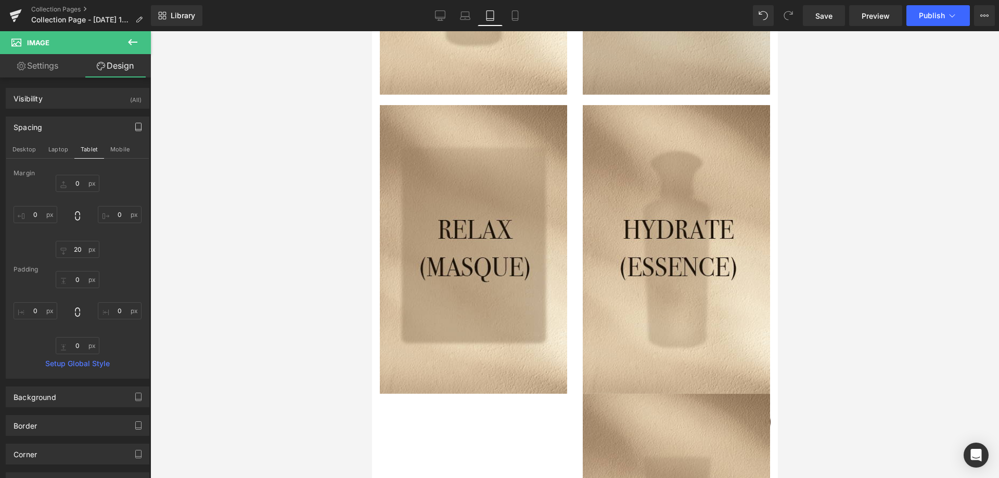
scroll to position [781, 0]
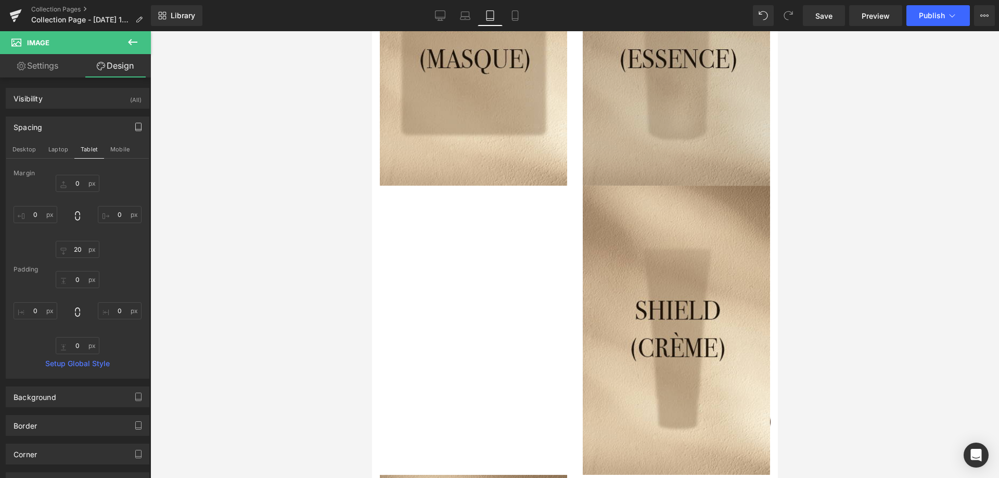
click at [652, 87] on img at bounding box center [675, 41] width 187 height 289
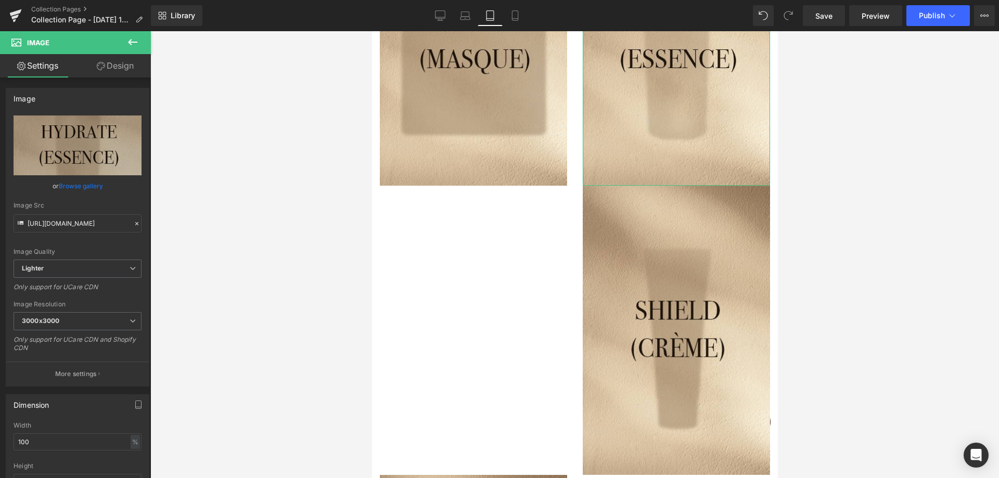
click at [113, 63] on link "Design" at bounding box center [115, 65] width 75 height 23
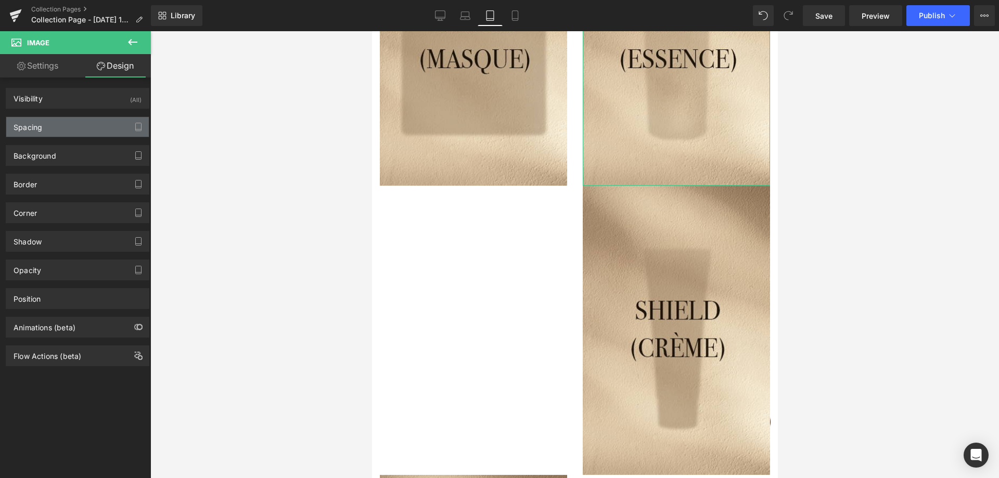
click at [101, 126] on div "Spacing" at bounding box center [77, 127] width 143 height 20
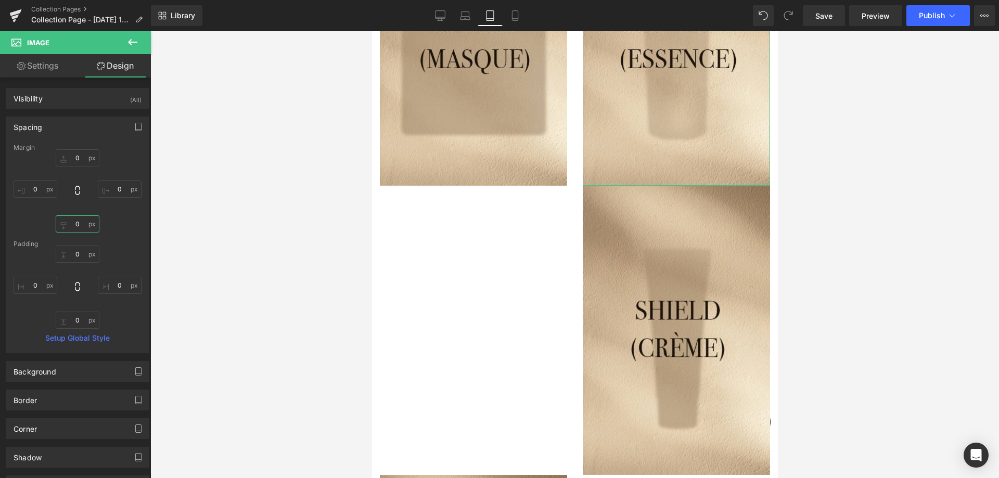
click at [84, 227] on input "0" at bounding box center [78, 223] width 44 height 17
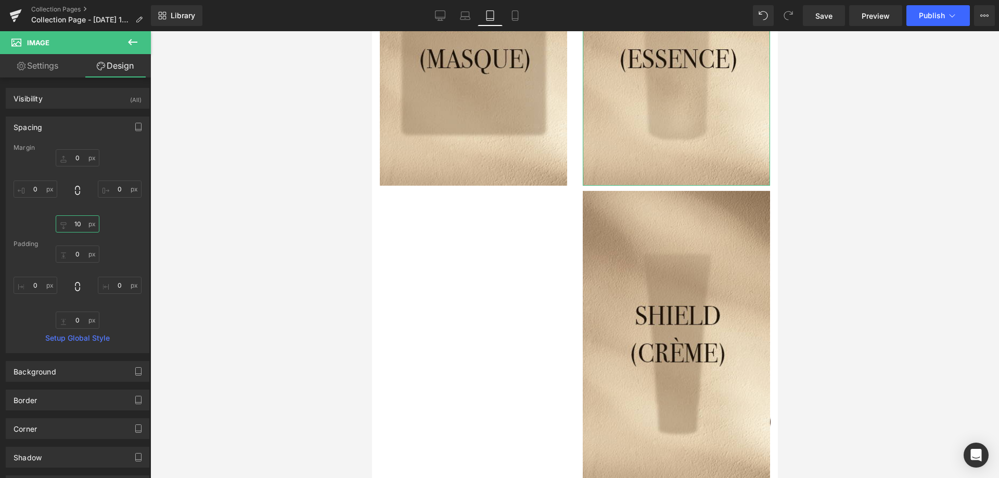
type input "20"
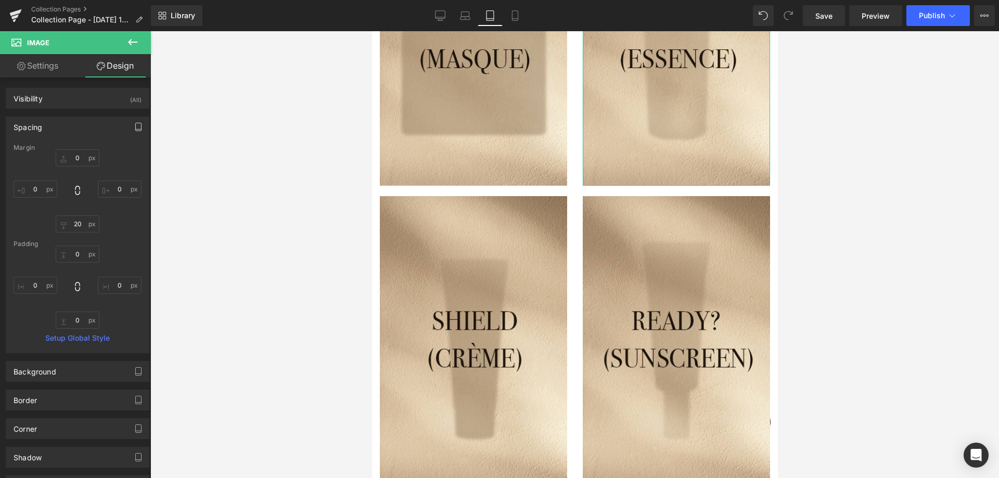
click at [132, 122] on button "button" at bounding box center [138, 127] width 17 height 20
click at [117, 149] on button "Mobile" at bounding box center [120, 150] width 32 height 18
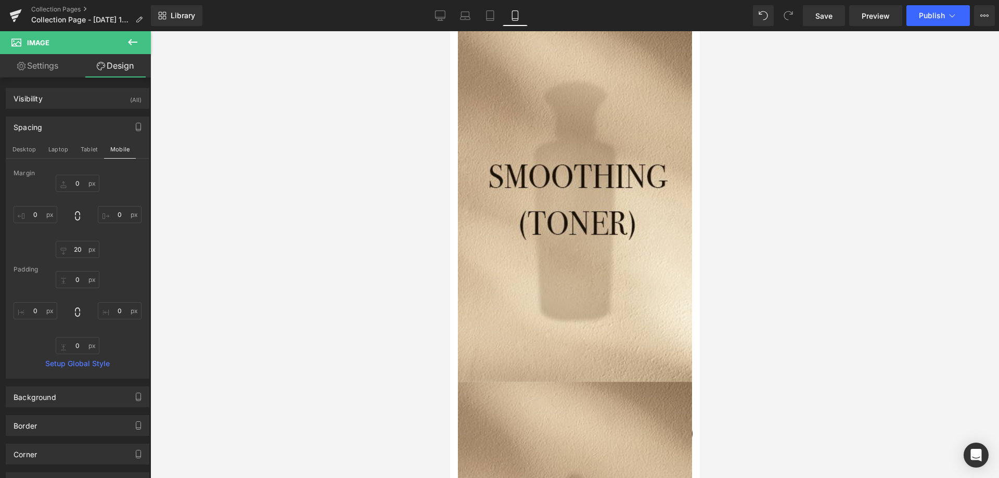
type input "0"
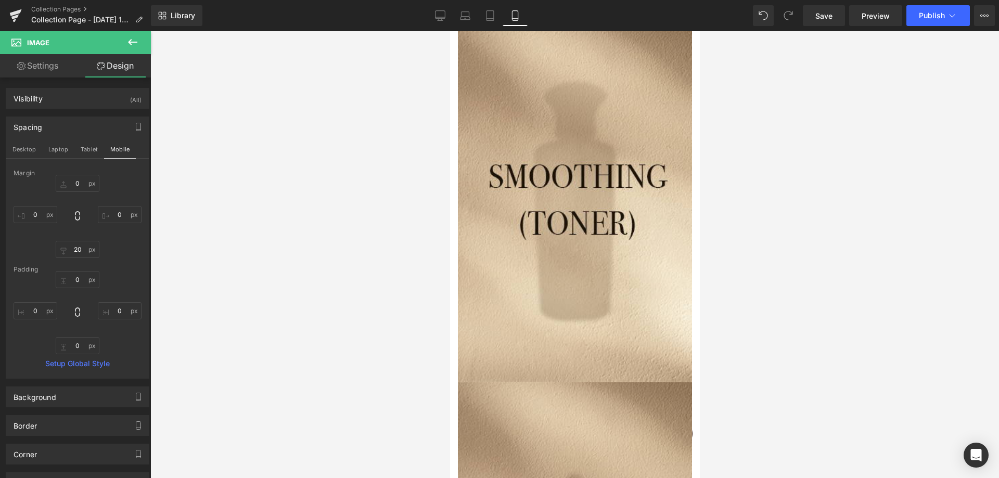
type input "0"
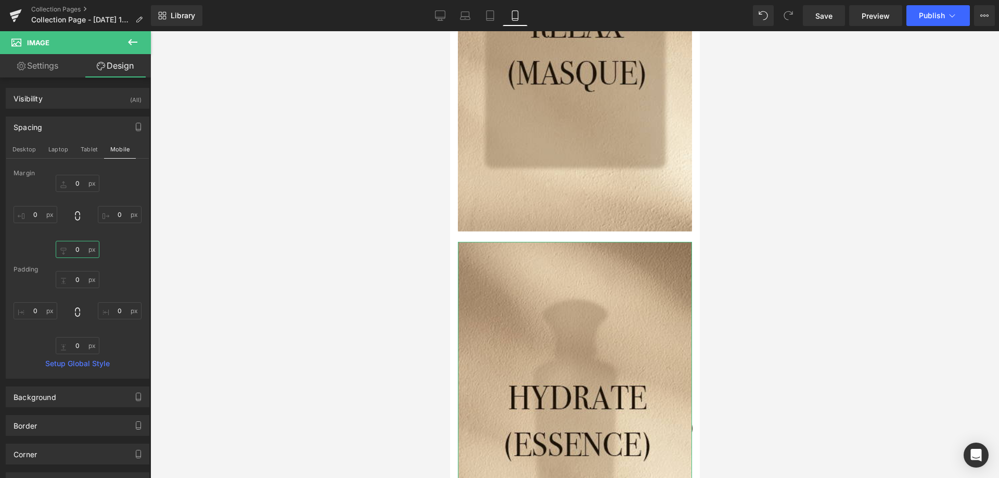
click at [83, 255] on input "0" at bounding box center [78, 249] width 44 height 17
type input "20"
click at [86, 144] on button "Tablet" at bounding box center [89, 150] width 30 height 18
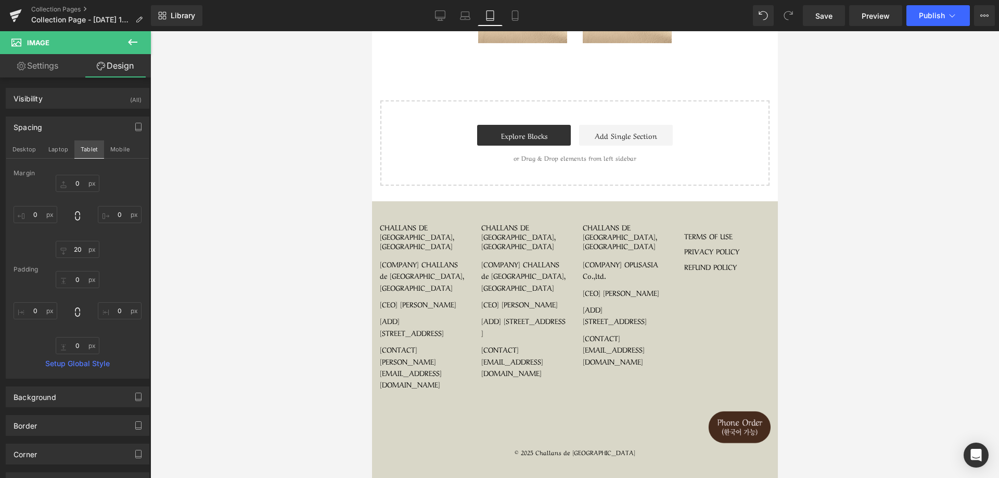
type input "0"
type input "20"
type input "0"
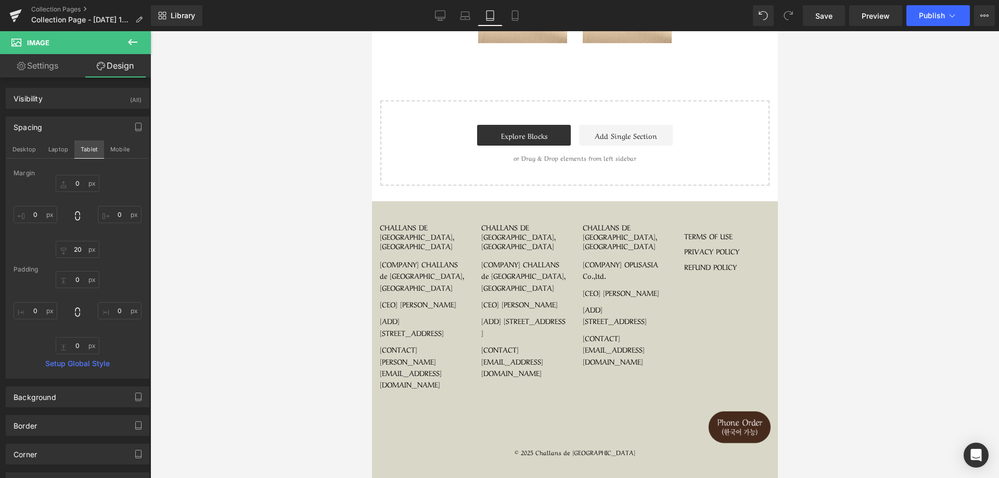
type input "0"
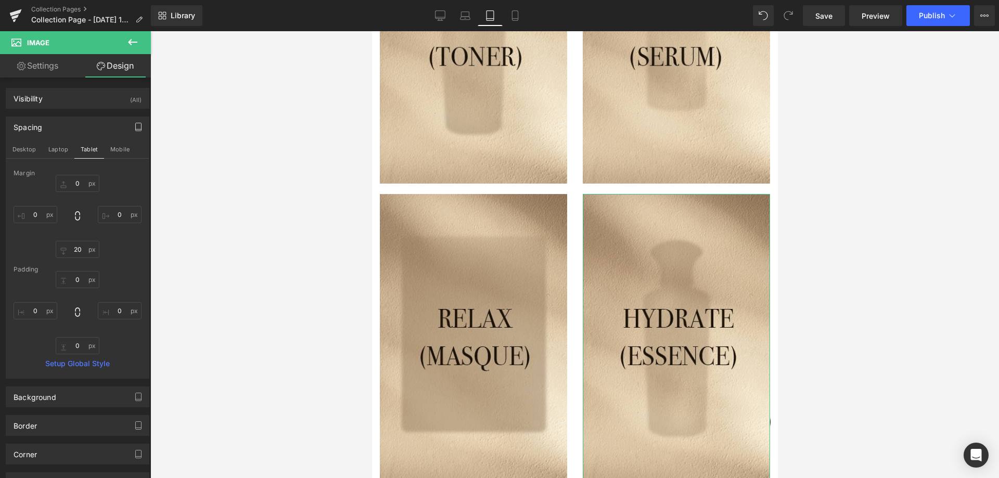
click at [130, 133] on button "button" at bounding box center [138, 127] width 17 height 20
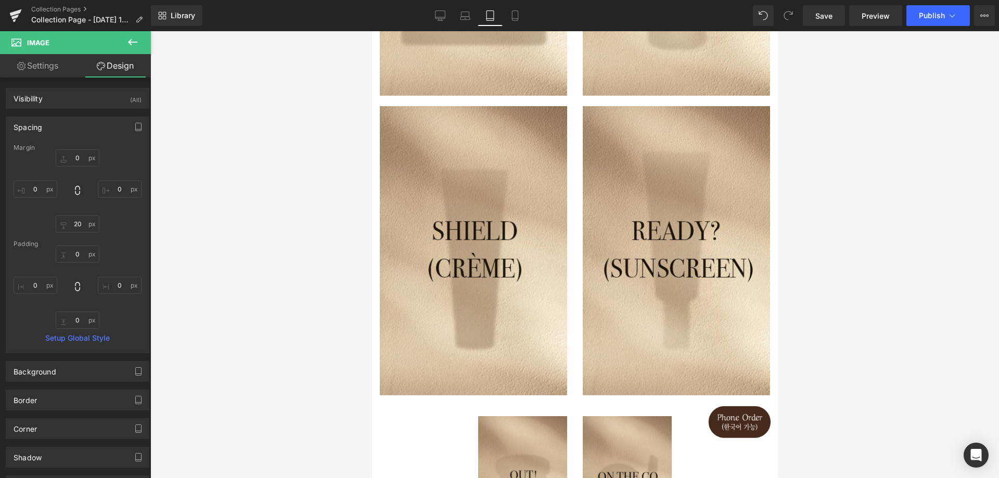
scroll to position [952, 0]
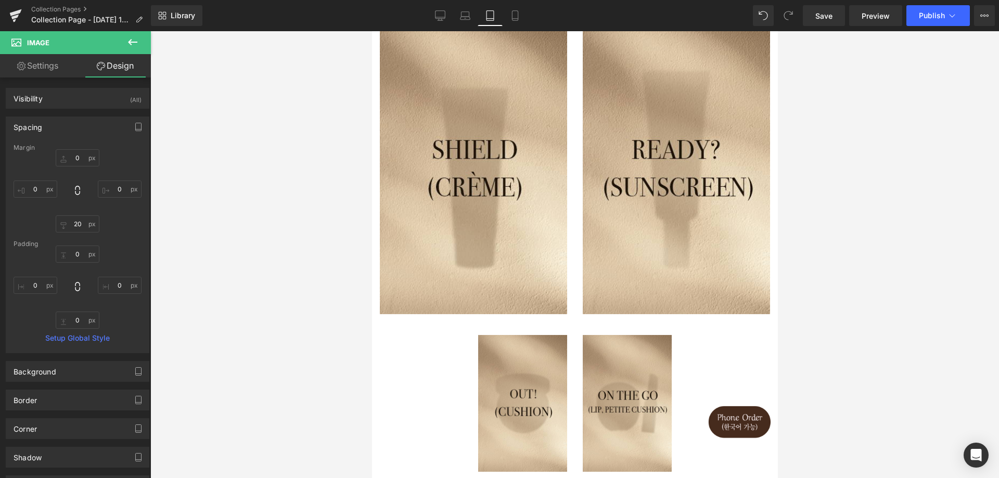
click at [550, 320] on div "Image Image Row" at bounding box center [575, 399] width 406 height 158
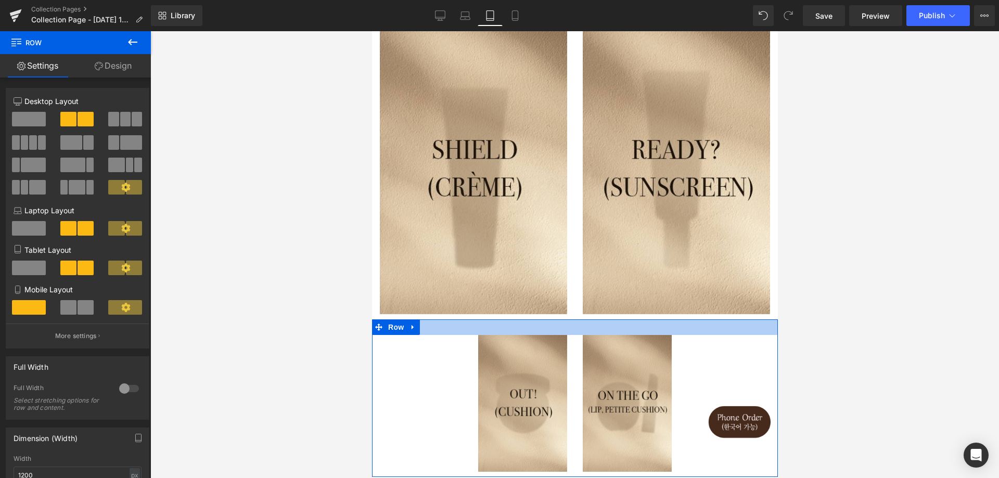
click at [515, 320] on div at bounding box center [575, 328] width 406 height 16
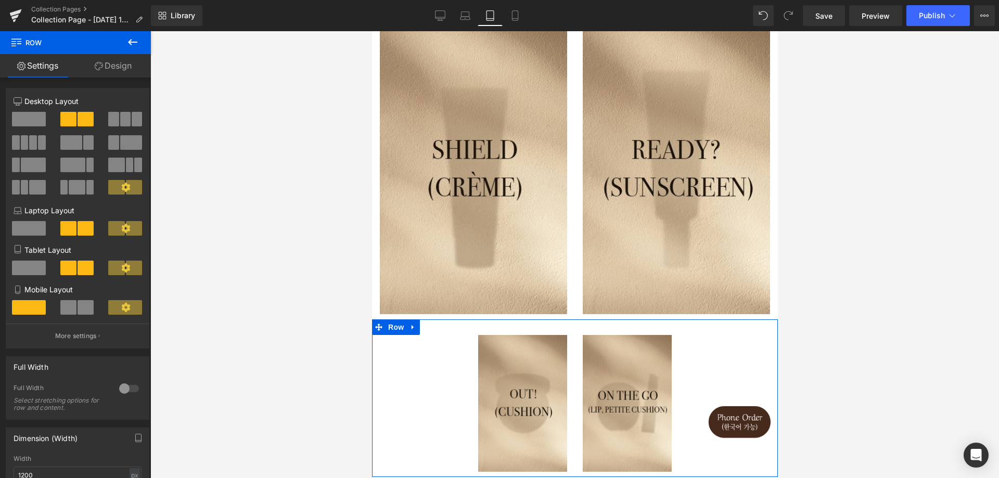
click at [126, 70] on link "Design" at bounding box center [112, 65] width 75 height 23
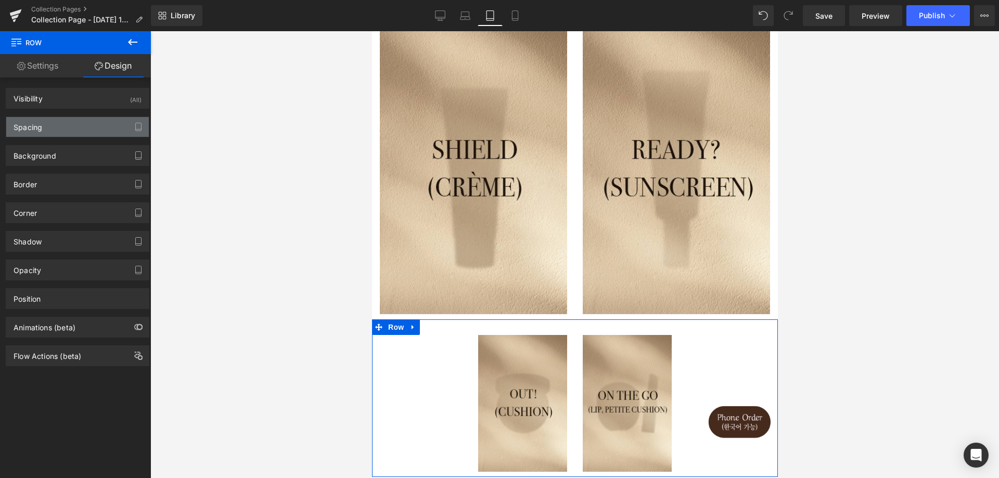
click at [104, 135] on div "Spacing" at bounding box center [77, 127] width 143 height 20
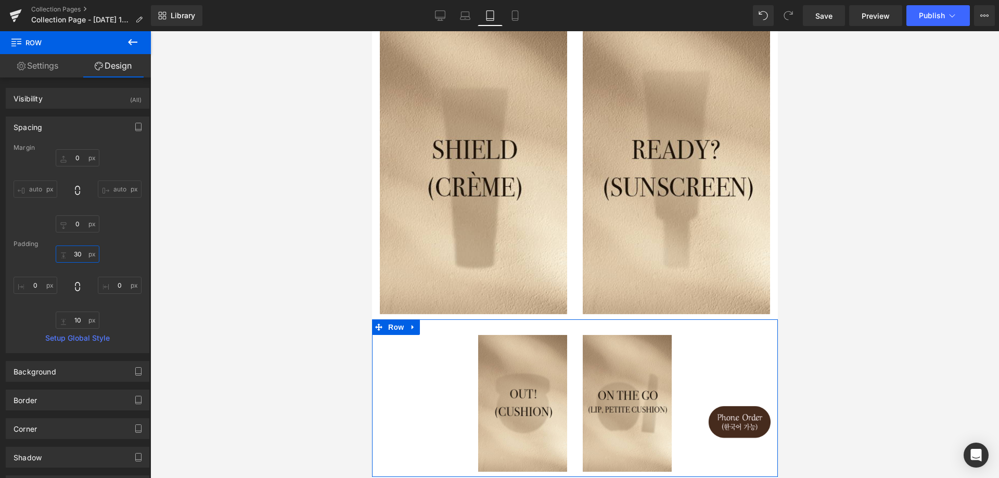
click at [82, 256] on input "30" at bounding box center [78, 254] width 44 height 17
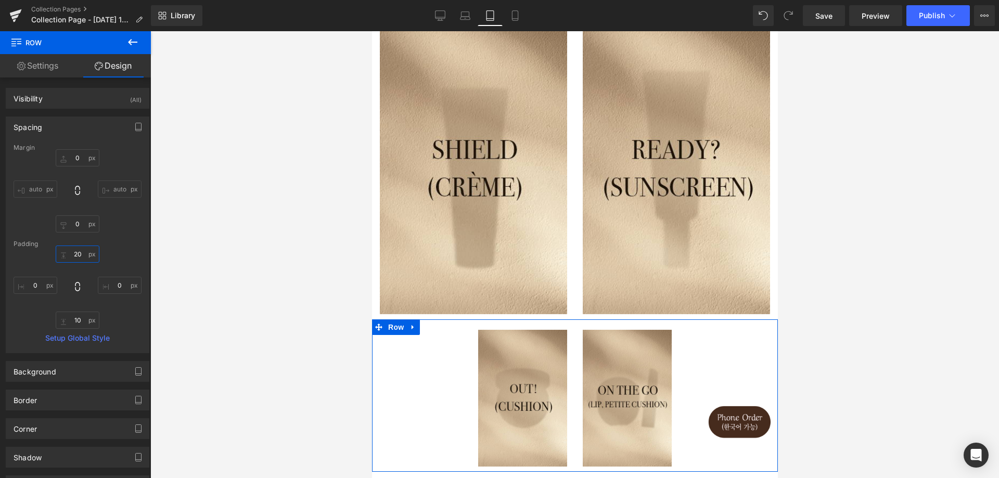
type input "10"
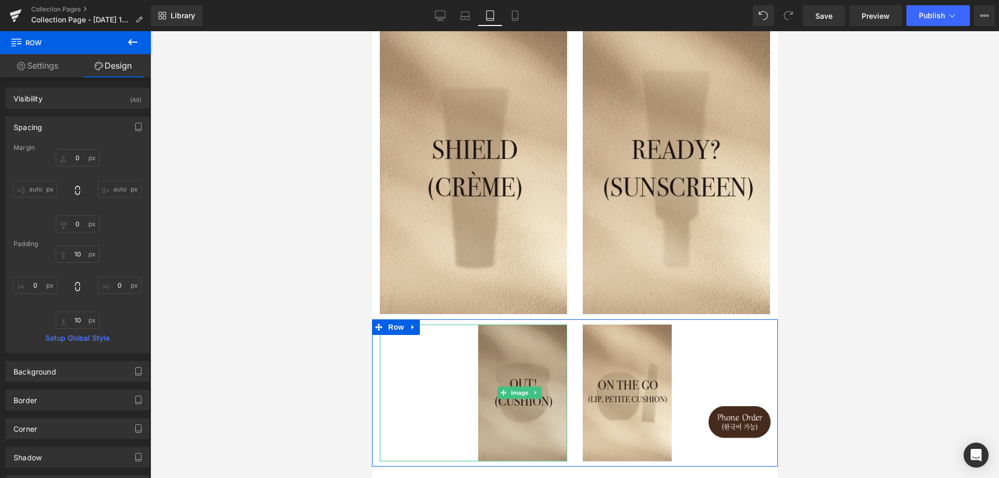
click at [499, 337] on img at bounding box center [522, 393] width 89 height 137
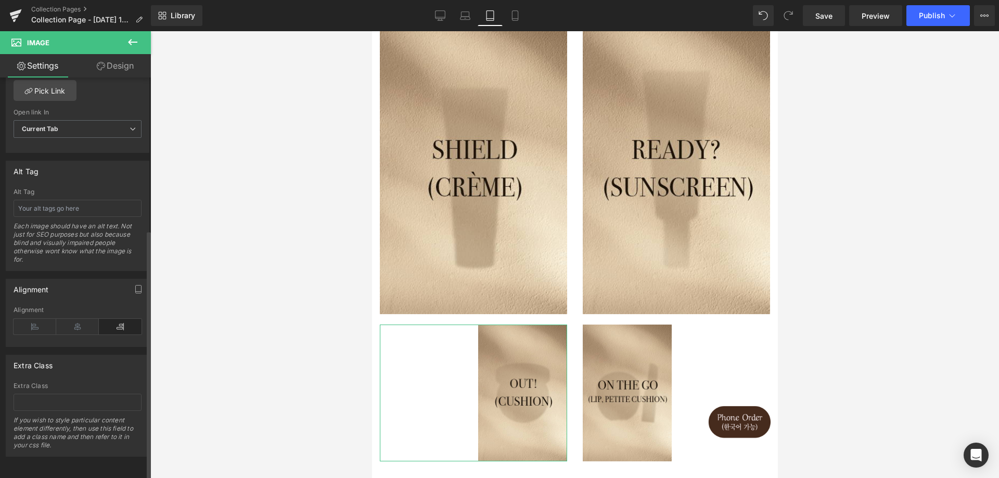
click at [70, 323] on icon at bounding box center [77, 327] width 43 height 16
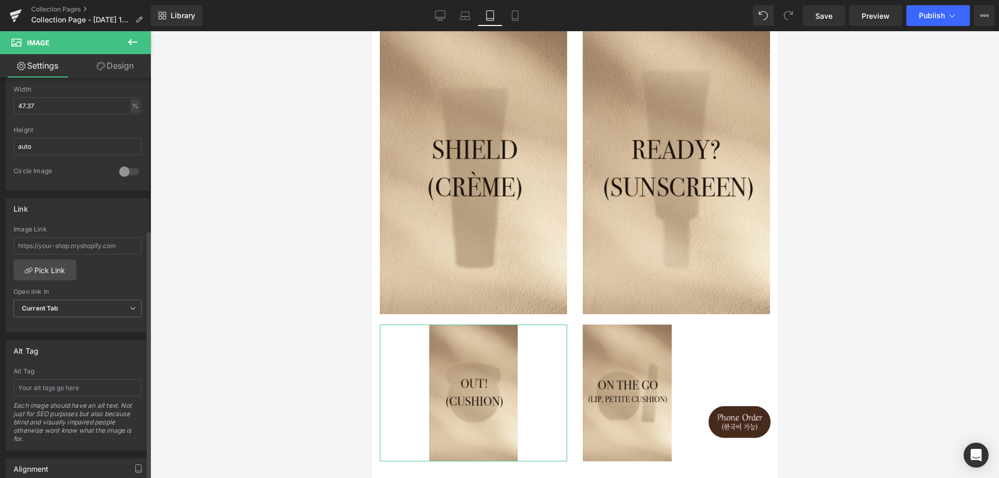
scroll to position [315, 0]
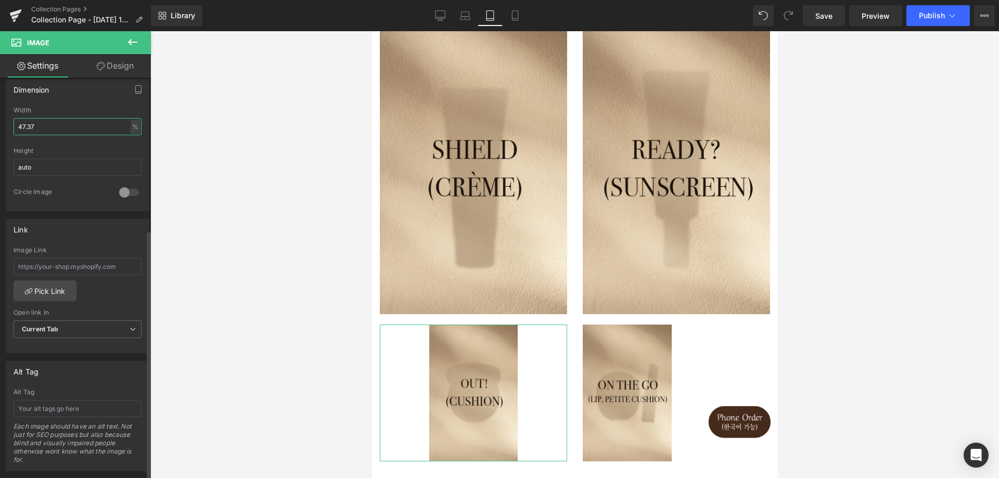
drag, startPoint x: 44, startPoint y: 127, endPoint x: 0, endPoint y: 127, distance: 44.2
click at [0, 125] on div "Dimension 47.37% Width 47.37 % % px auto Height auto 0 Circle Image" at bounding box center [78, 141] width 156 height 140
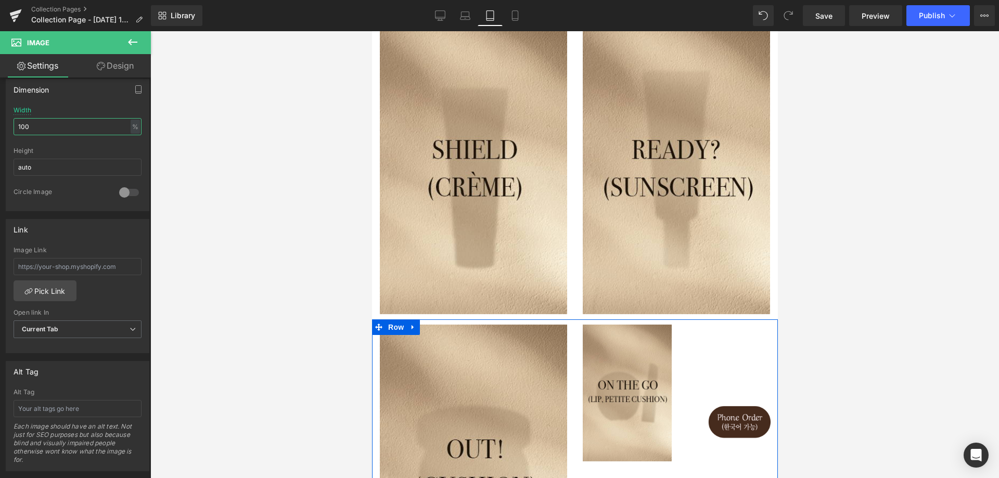
type input "100"
click at [664, 387] on link at bounding box center [669, 393] width 11 height 12
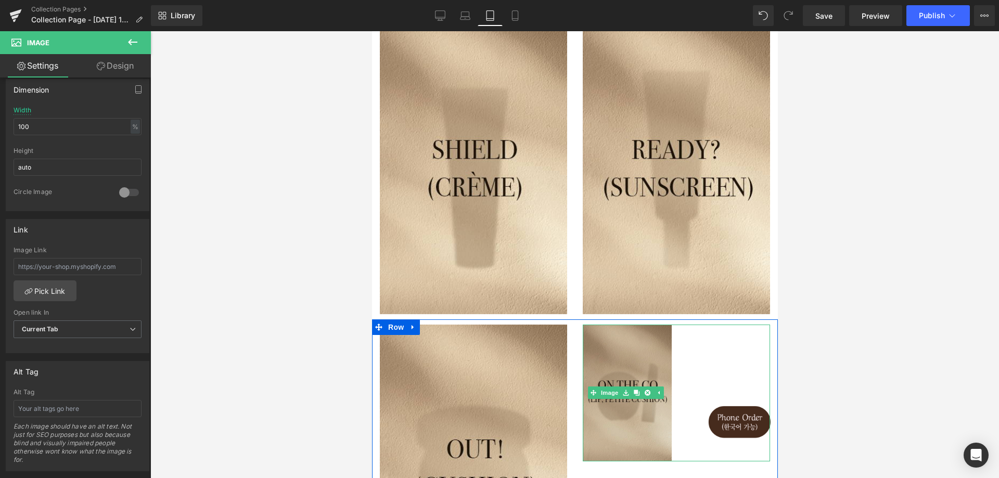
click at [629, 400] on img at bounding box center [626, 393] width 89 height 137
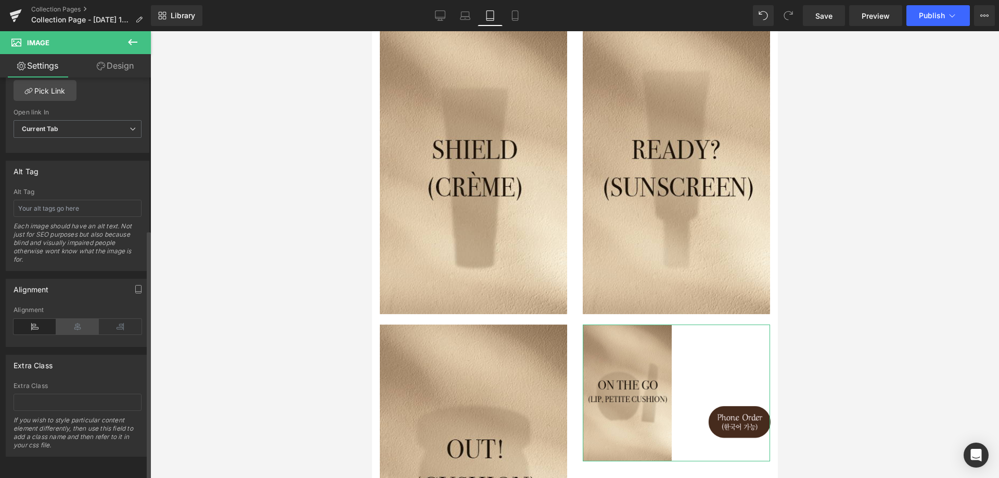
click at [67, 327] on icon at bounding box center [77, 327] width 43 height 16
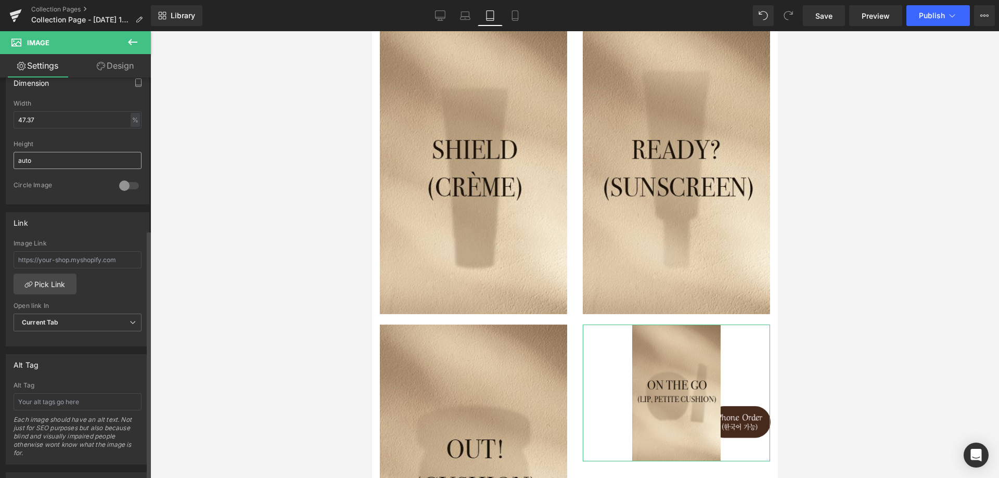
scroll to position [312, 0]
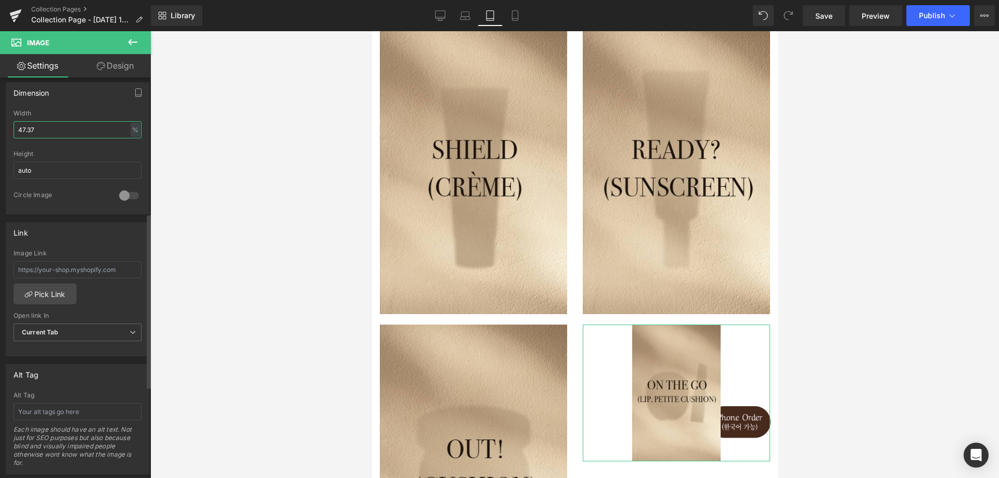
drag, startPoint x: 60, startPoint y: 133, endPoint x: 0, endPoint y: 151, distance: 62.6
click at [0, 137] on div "Dimension 47.37% Width 47.37 % % px auto Height auto 0 Circle Image" at bounding box center [78, 144] width 156 height 140
type input "100"
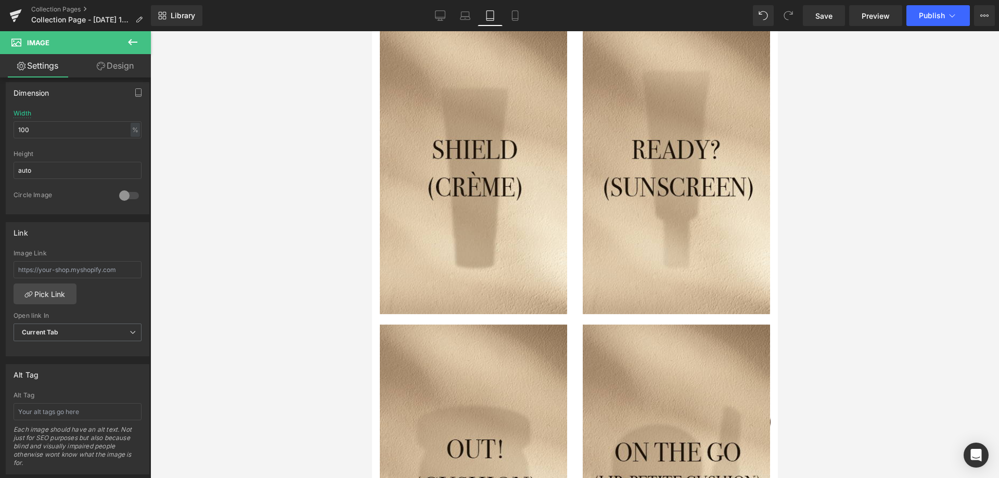
click at [314, 256] on div at bounding box center [574, 254] width 849 height 447
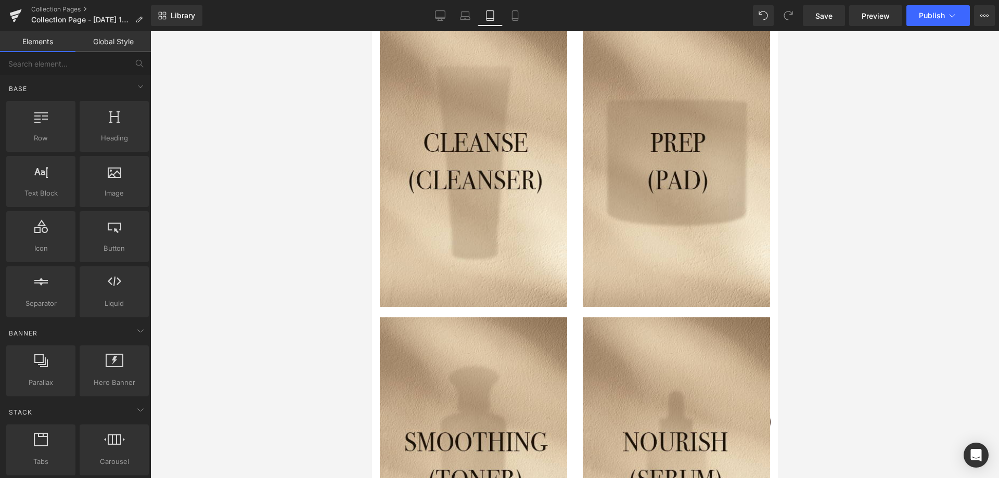
scroll to position [0, 0]
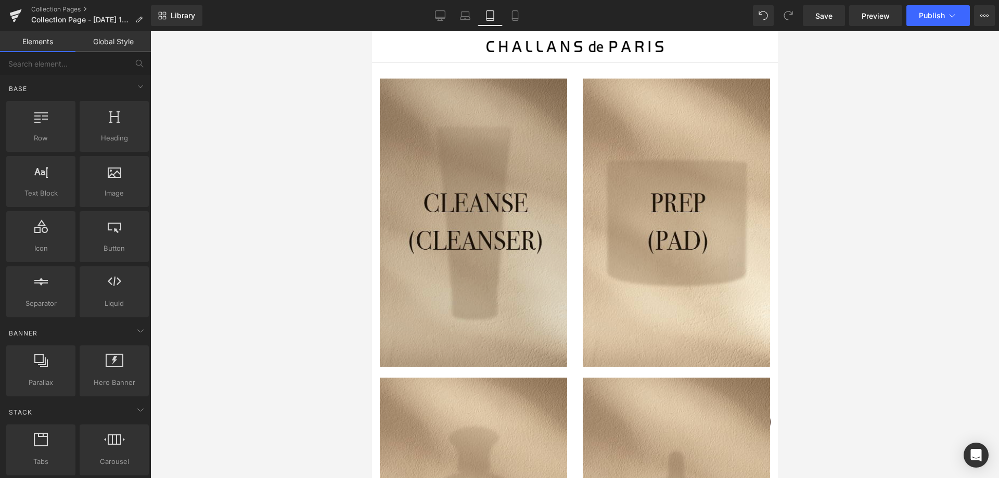
click at [515, 251] on img at bounding box center [472, 223] width 187 height 289
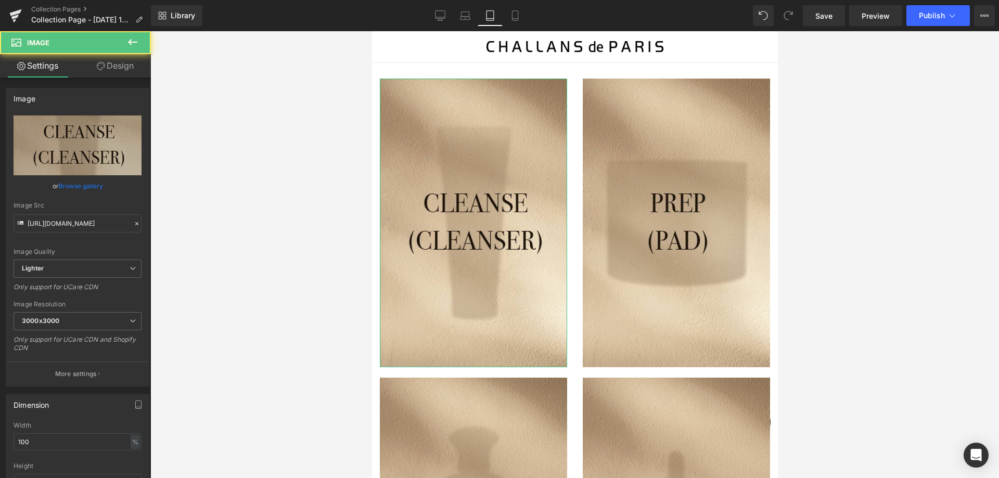
click at [122, 70] on link "Design" at bounding box center [115, 65] width 75 height 23
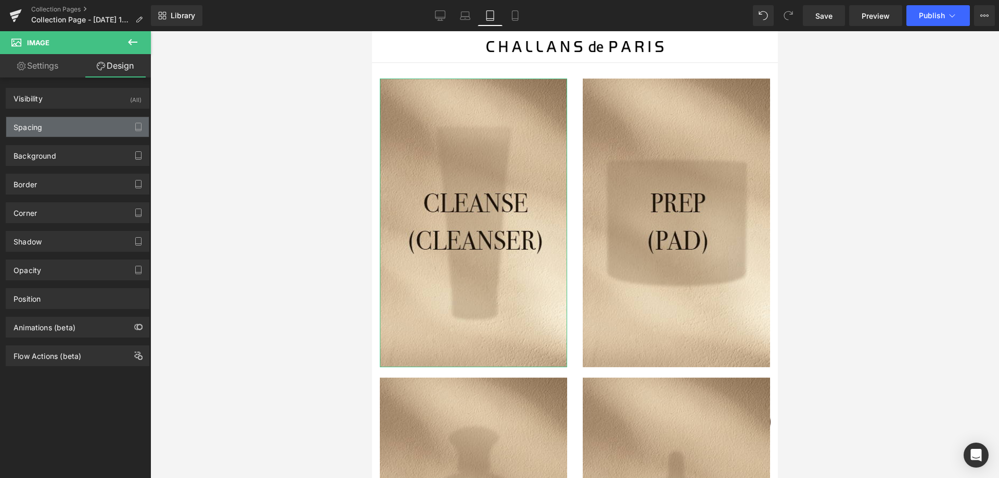
click at [111, 127] on div "Spacing" at bounding box center [77, 127] width 143 height 20
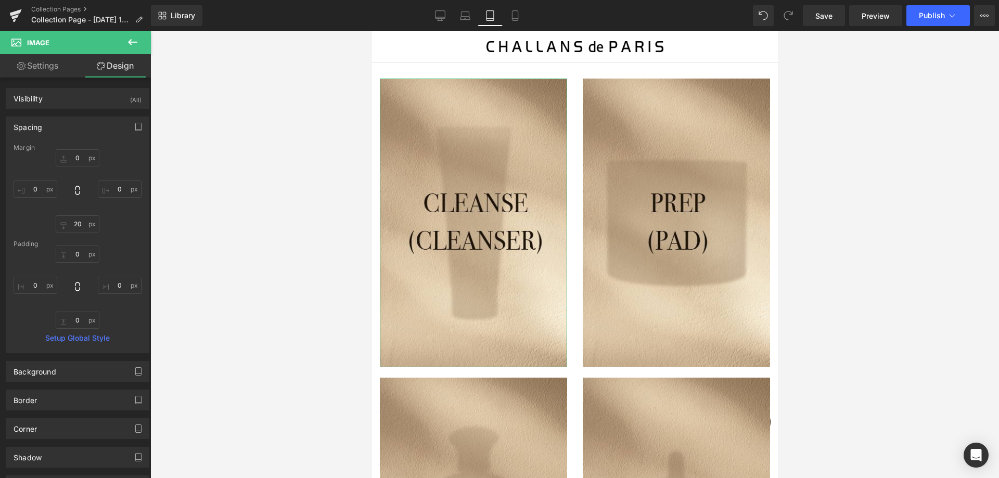
click at [138, 113] on div "Spacing Margin 0px 0 0px 0 20px 20 0px 0 Padding 0px 0 0px 0 0px 0 0px 0 Setup …" at bounding box center [78, 231] width 156 height 245
click at [136, 124] on icon "button" at bounding box center [138, 127] width 8 height 8
click at [126, 144] on button "Mobile" at bounding box center [120, 150] width 32 height 18
type input "0"
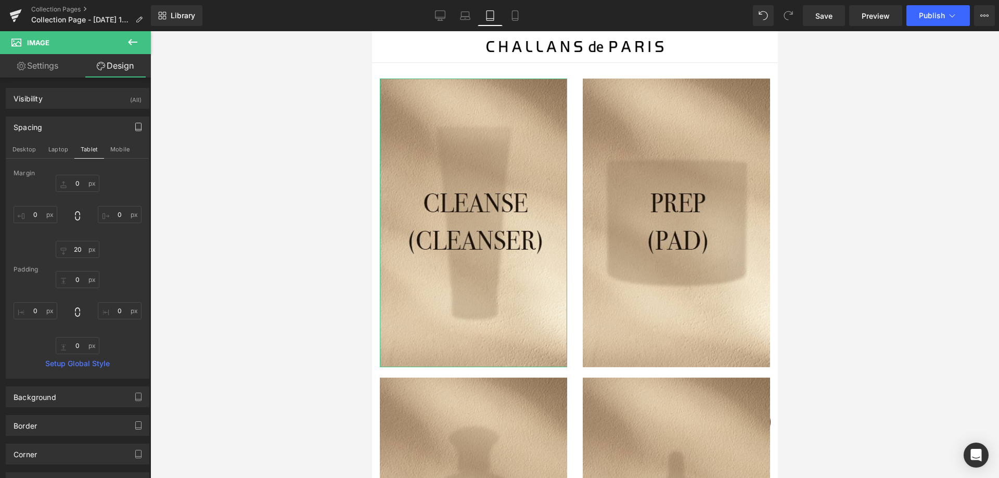
type input "0"
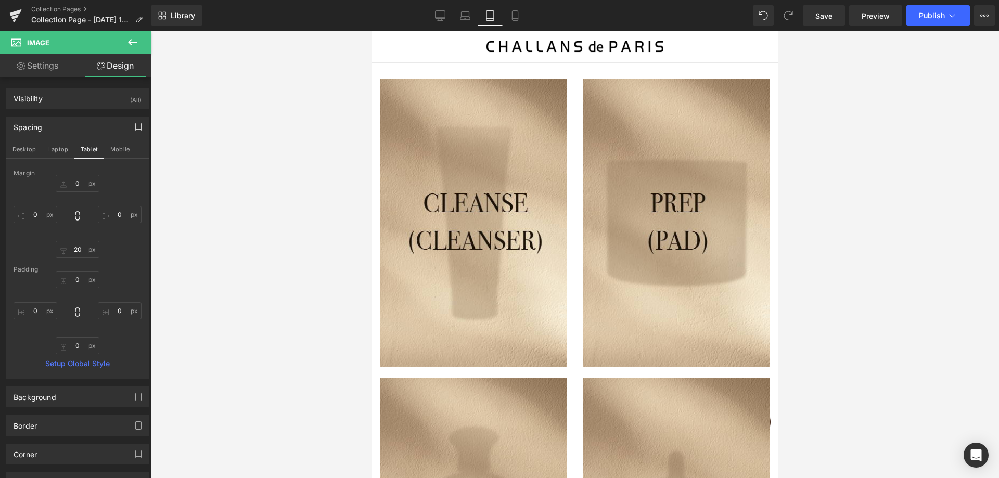
type input "0"
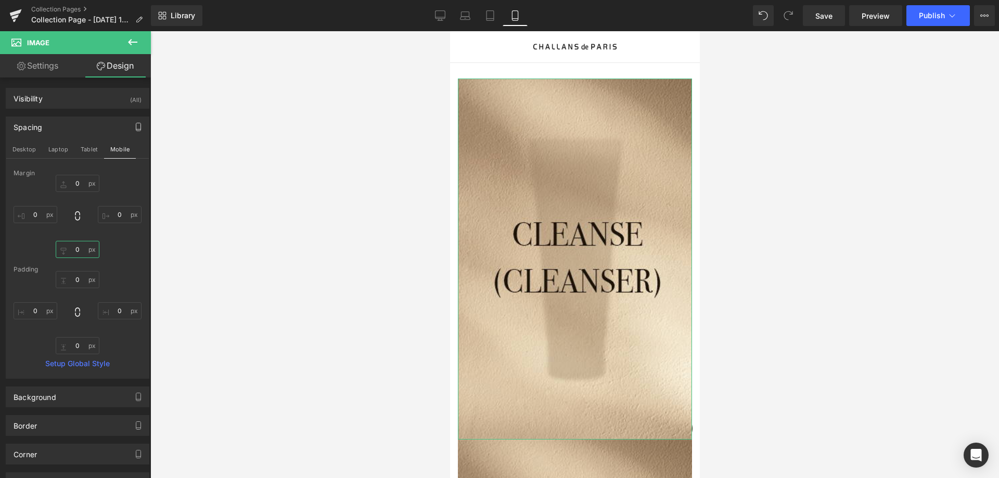
click at [83, 250] on input "0" at bounding box center [78, 249] width 44 height 17
type input "20"
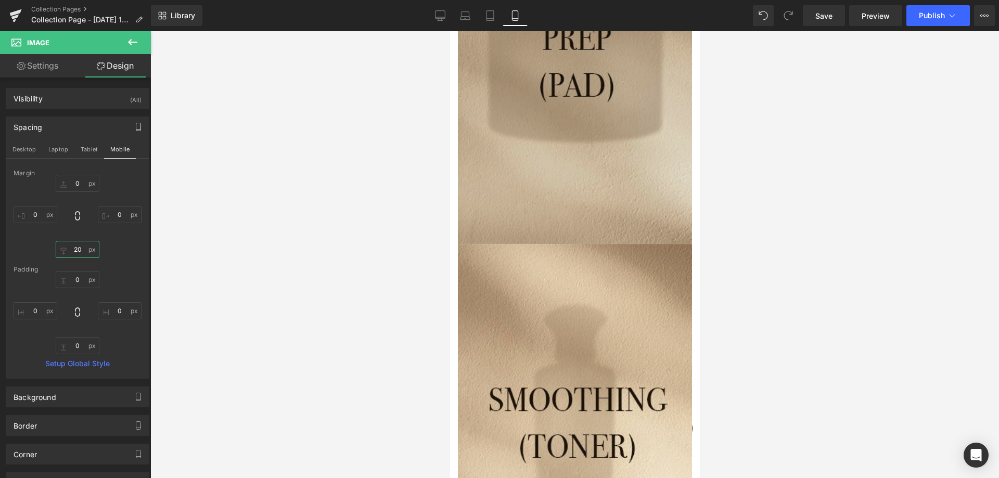
scroll to position [572, 0]
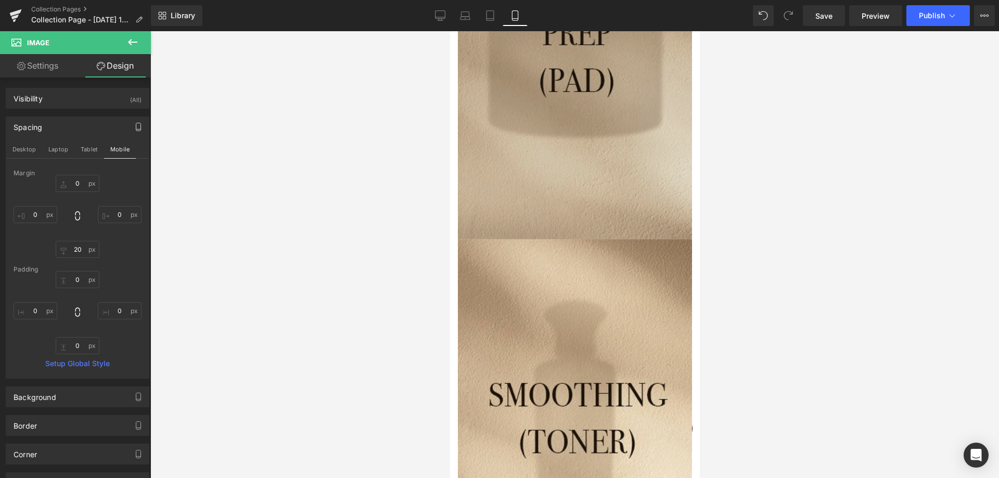
click at [579, 164] on img at bounding box center [574, 58] width 234 height 361
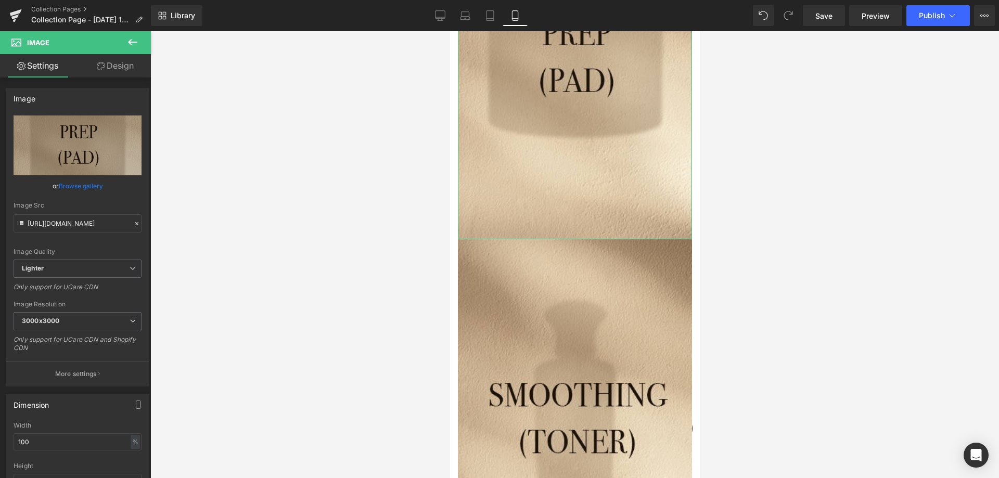
click at [123, 62] on link "Design" at bounding box center [115, 65] width 75 height 23
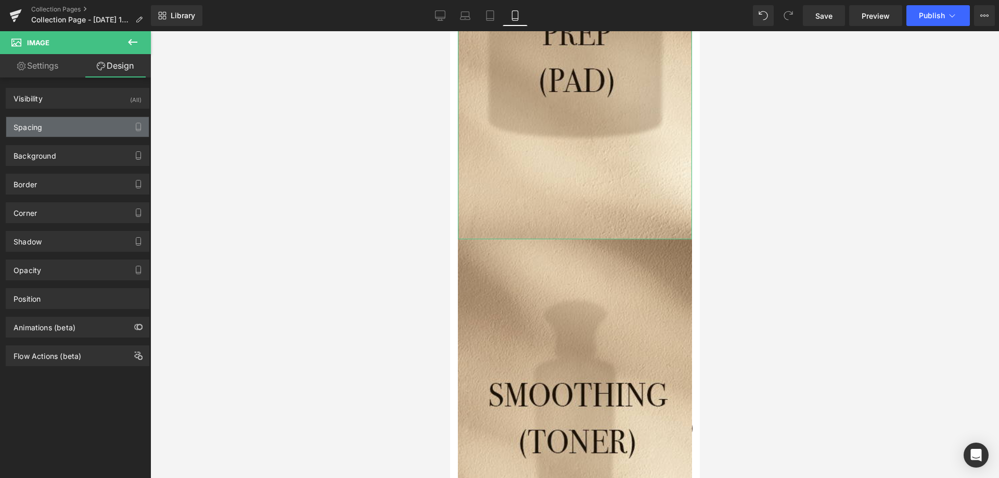
click at [114, 129] on div "Spacing" at bounding box center [77, 127] width 143 height 20
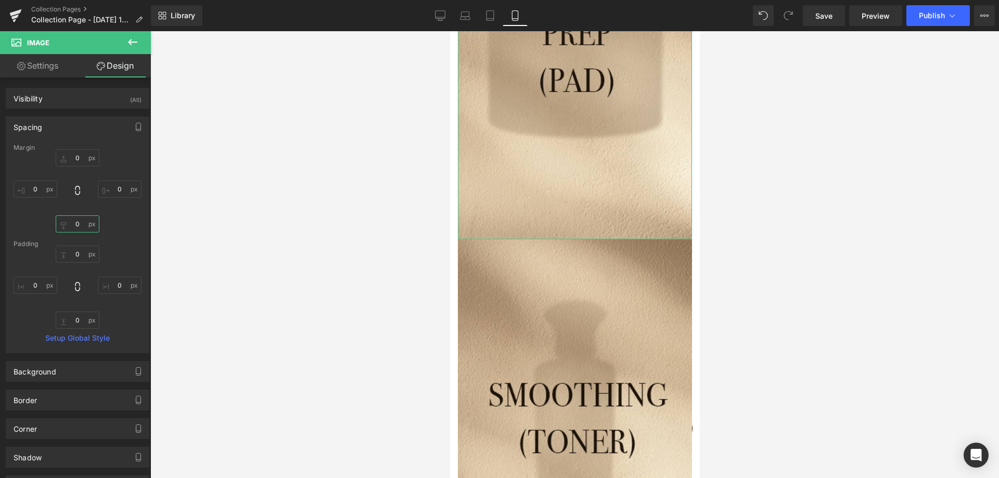
click at [79, 231] on input "0" at bounding box center [78, 223] width 44 height 17
type input "20"
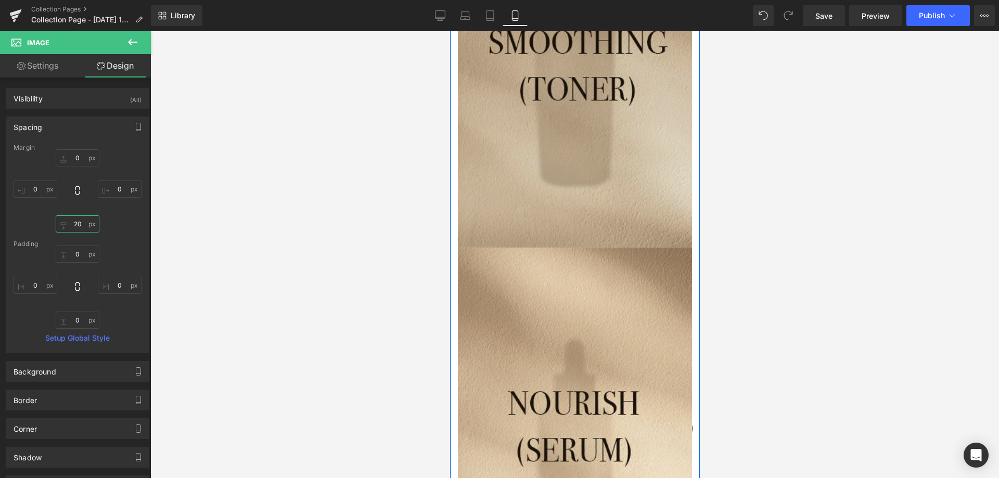
scroll to position [937, 0]
click at [583, 177] on img at bounding box center [574, 66] width 234 height 361
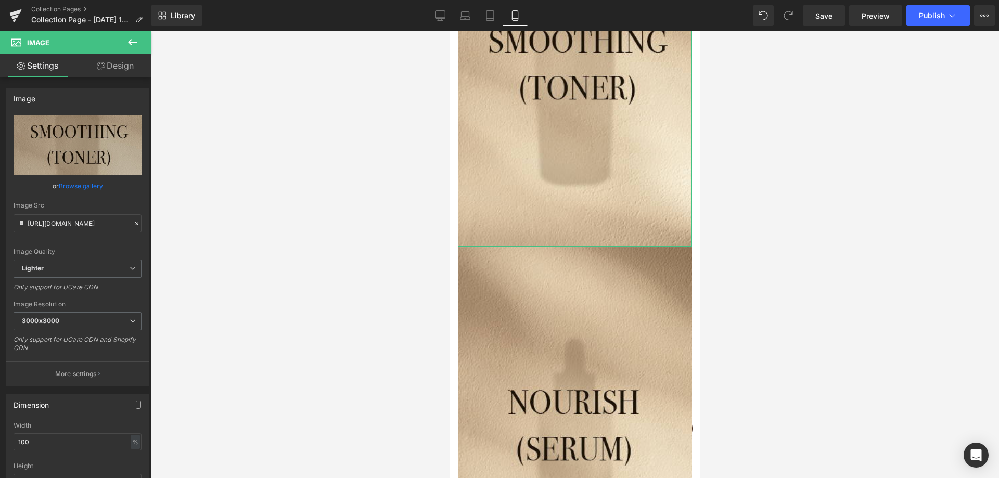
click at [119, 69] on link "Design" at bounding box center [115, 65] width 75 height 23
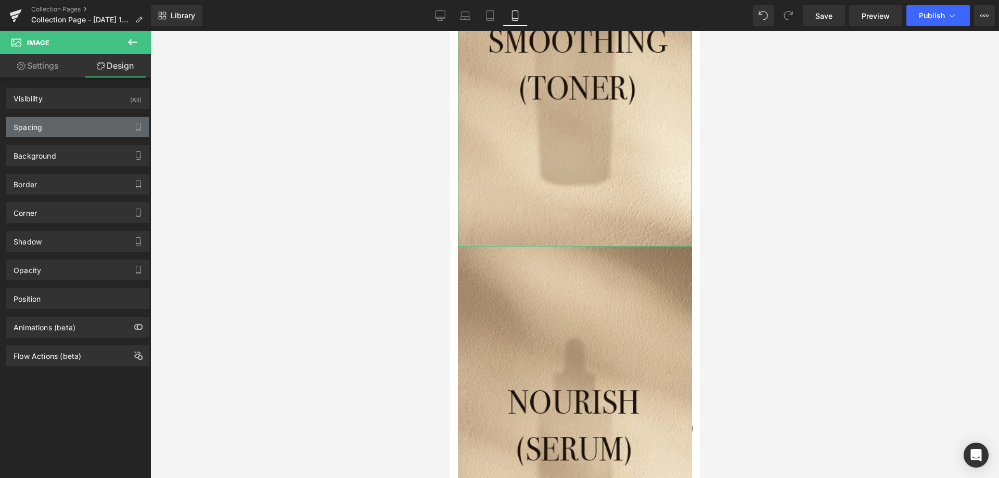
click at [110, 132] on div "Spacing" at bounding box center [77, 127] width 143 height 20
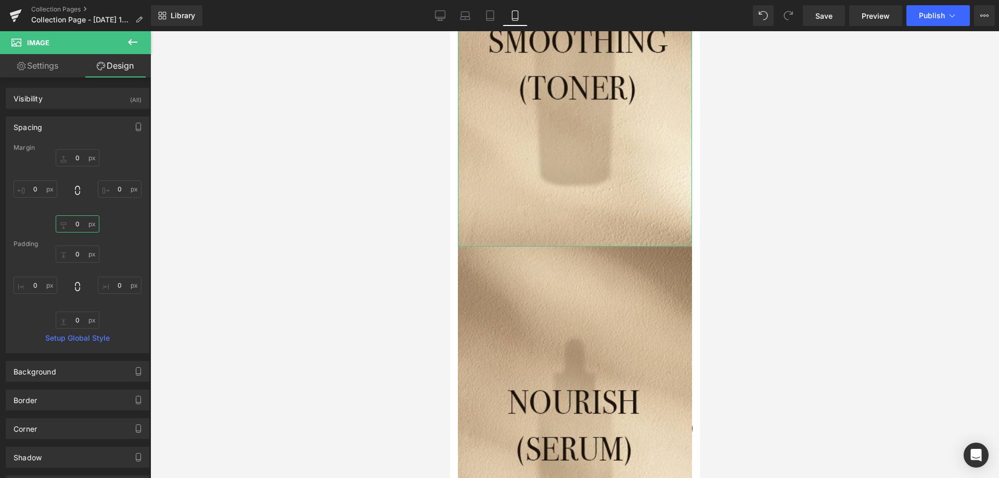
click at [75, 218] on input "0" at bounding box center [78, 223] width 44 height 17
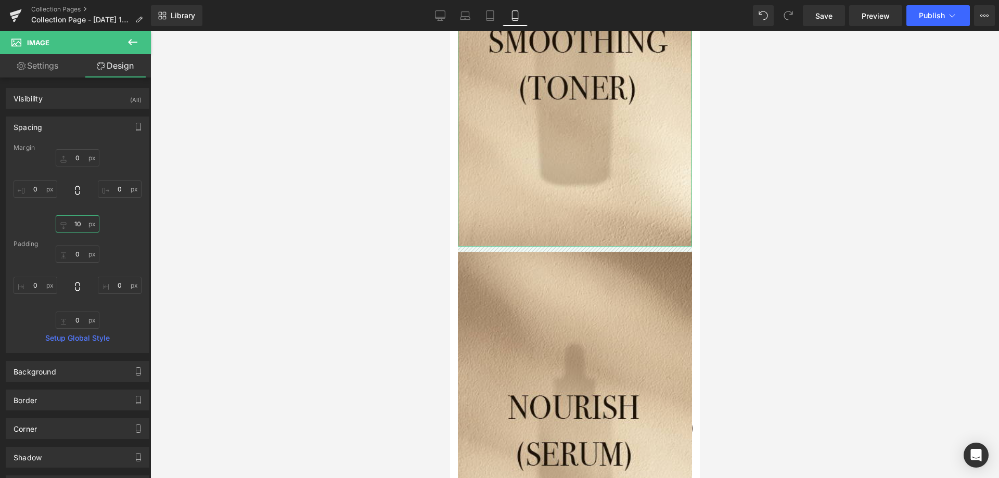
type input "20"
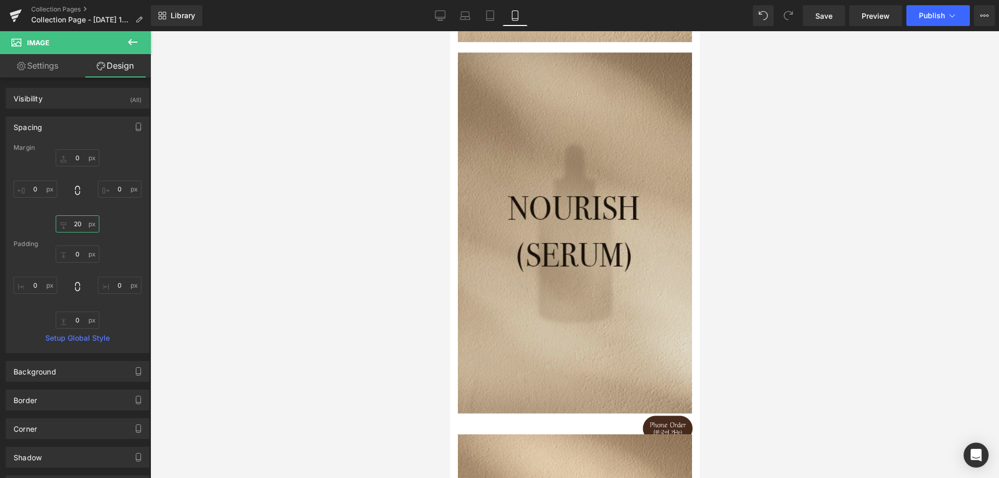
scroll to position [1145, 0]
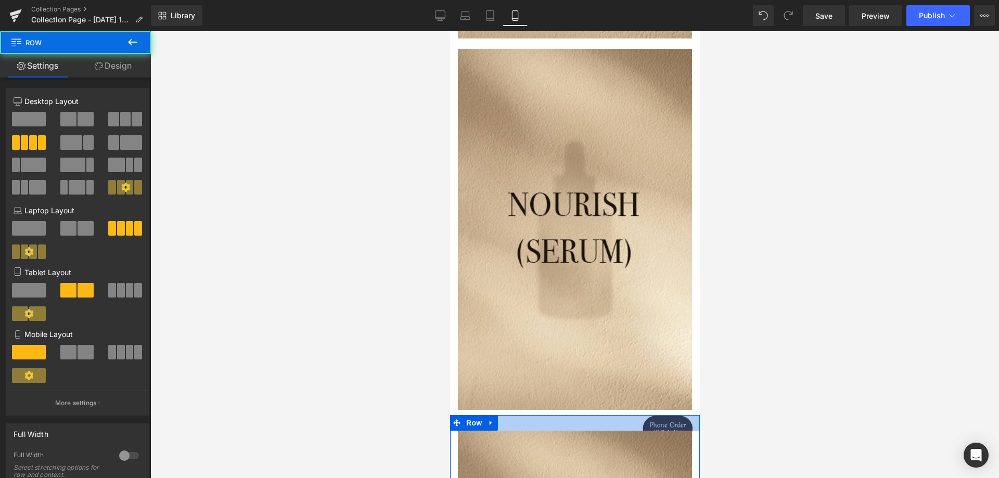
click at [543, 415] on div at bounding box center [575, 423] width 250 height 16
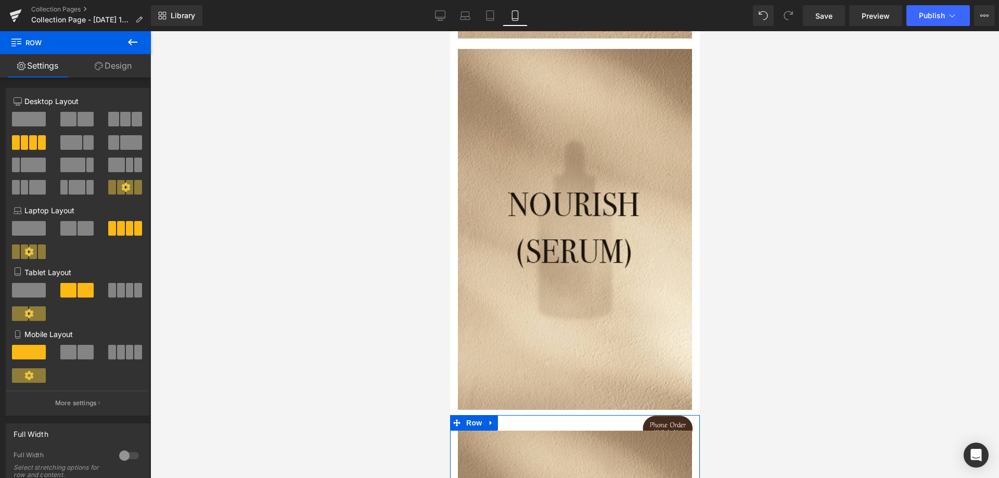
click at [126, 61] on link "Design" at bounding box center [112, 65] width 75 height 23
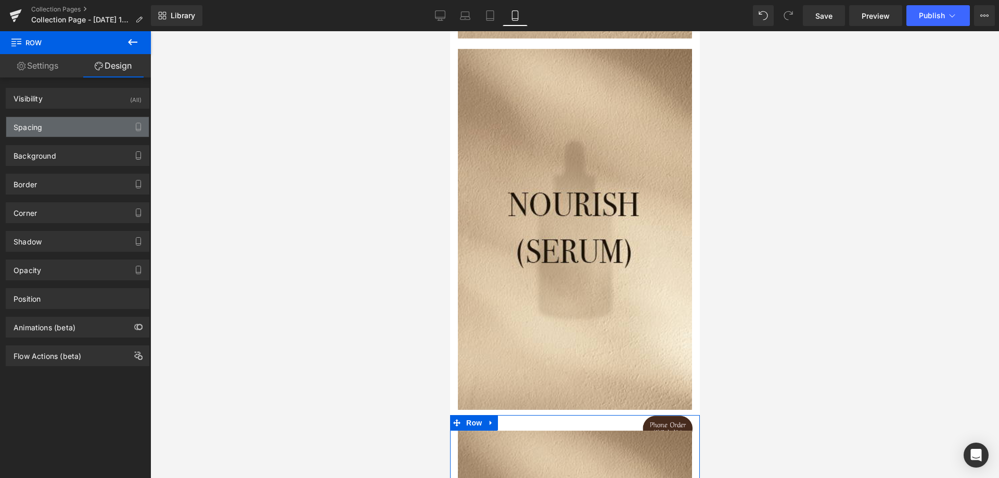
click at [80, 128] on div "Spacing" at bounding box center [77, 127] width 143 height 20
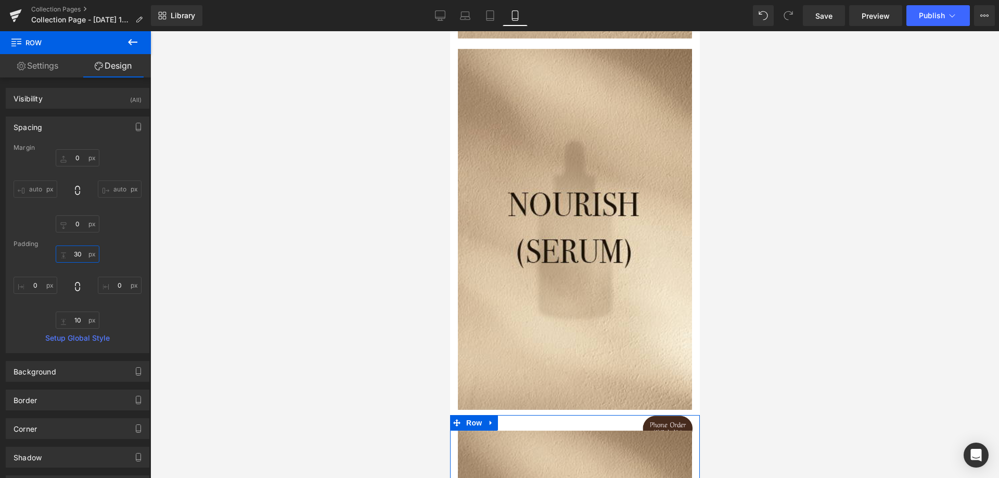
click at [81, 256] on input "30" at bounding box center [78, 254] width 44 height 17
type input "10"
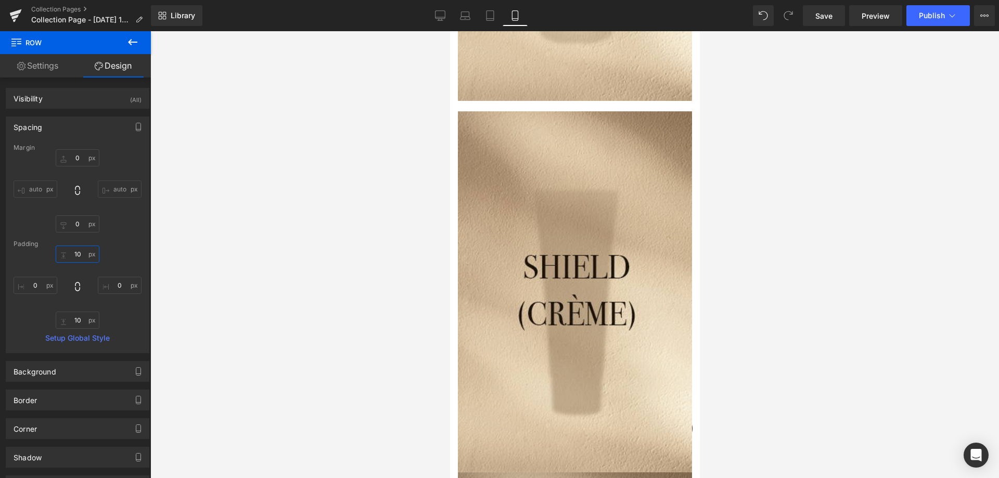
scroll to position [2290, 0]
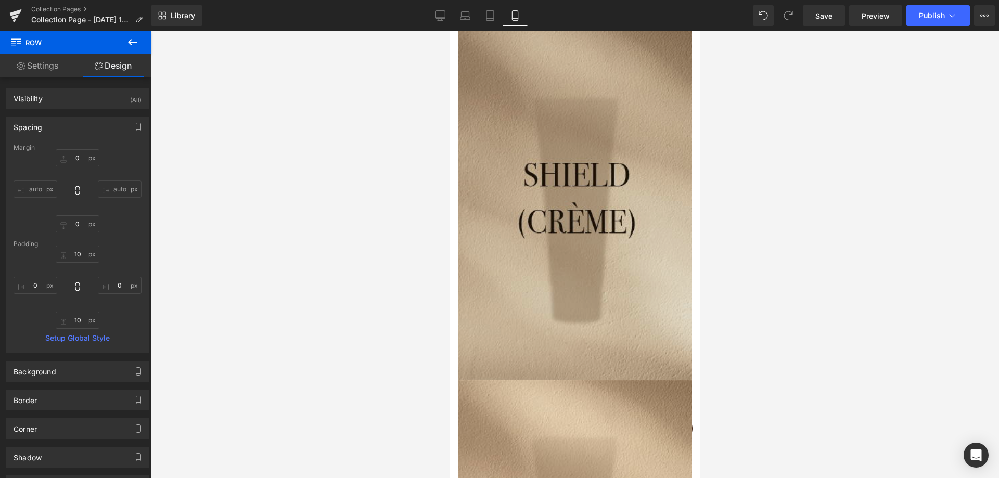
click at [521, 250] on img at bounding box center [574, 199] width 234 height 361
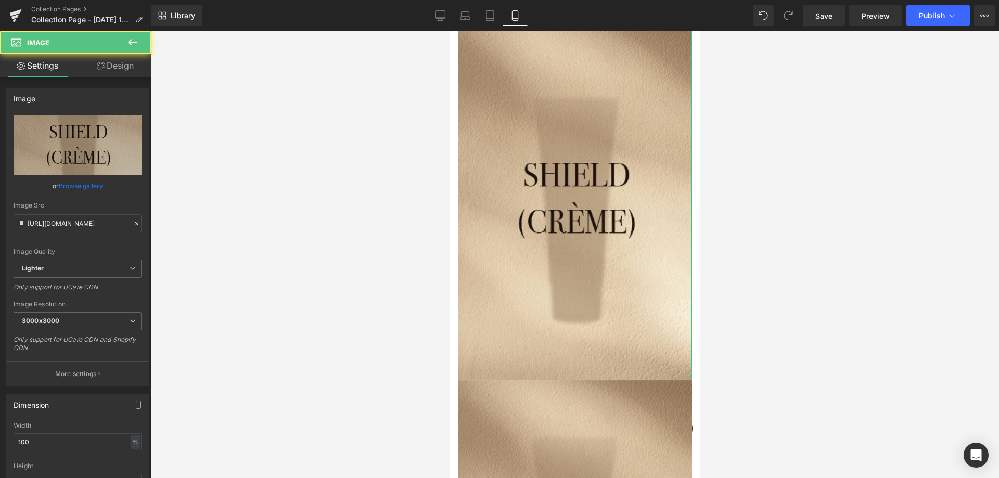
click at [129, 66] on link "Design" at bounding box center [115, 65] width 75 height 23
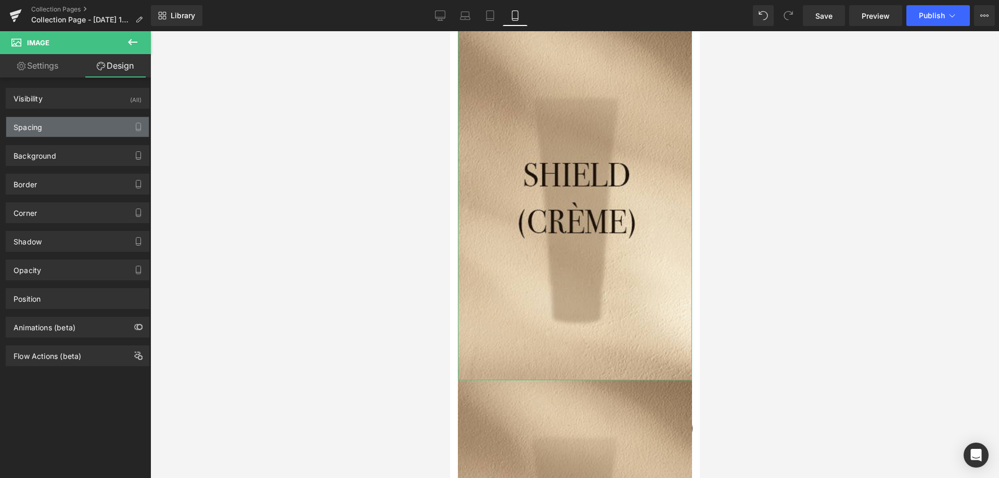
click at [89, 126] on div "Spacing" at bounding box center [77, 127] width 143 height 20
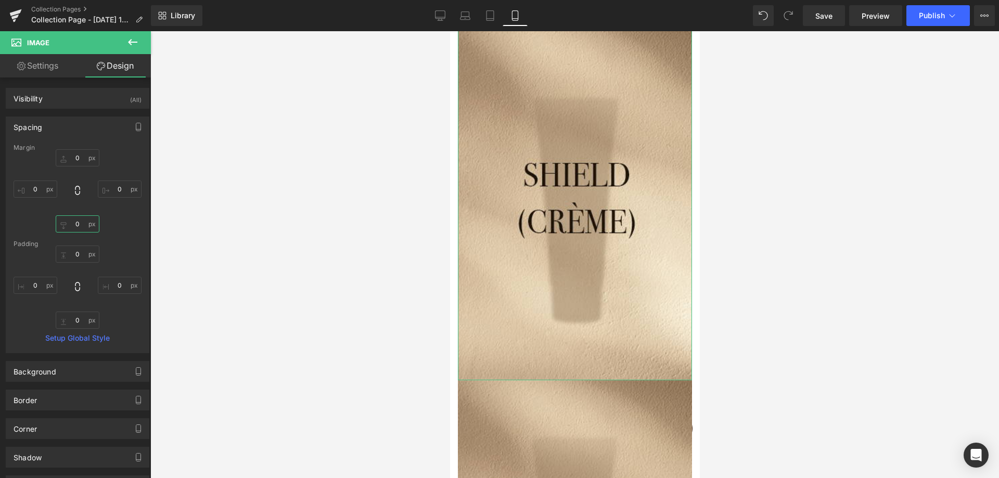
click at [81, 225] on input "0" at bounding box center [78, 223] width 44 height 17
type input "20"
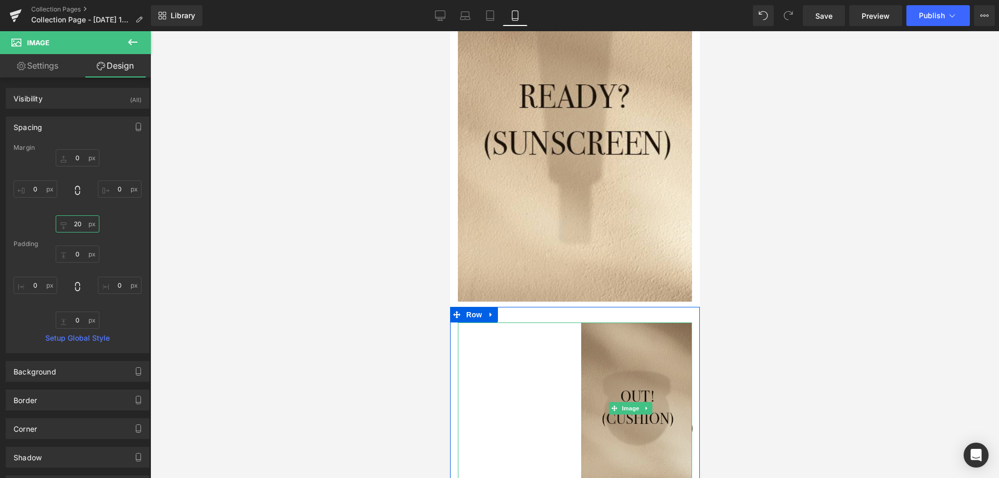
scroll to position [2758, 0]
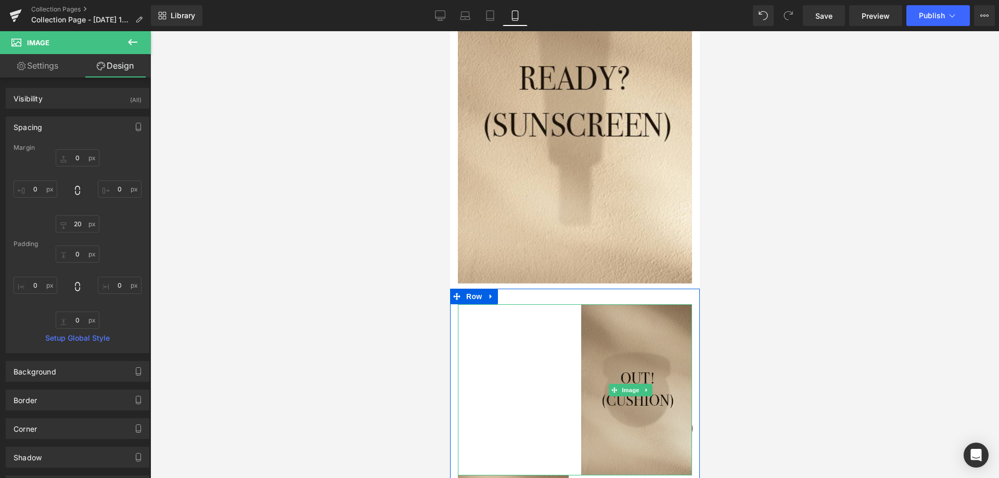
click at [583, 304] on img at bounding box center [636, 389] width 111 height 171
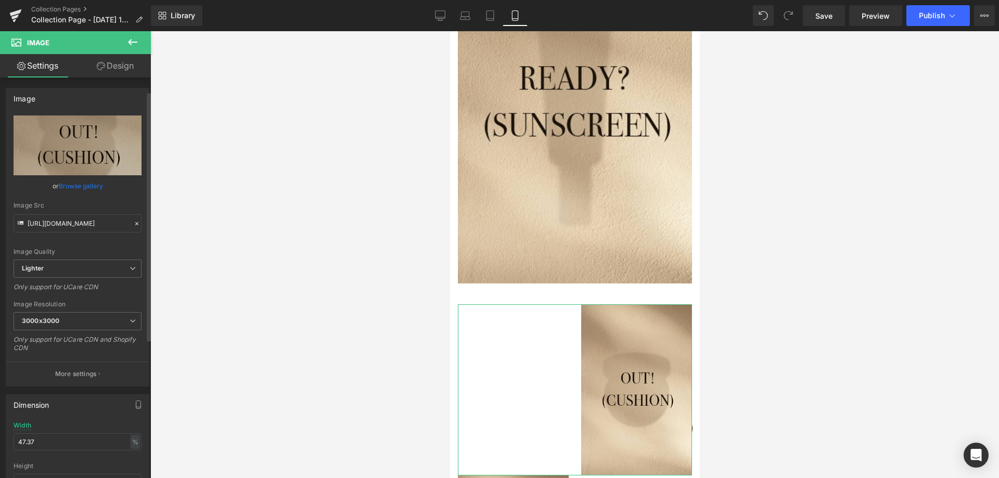
scroll to position [156, 0]
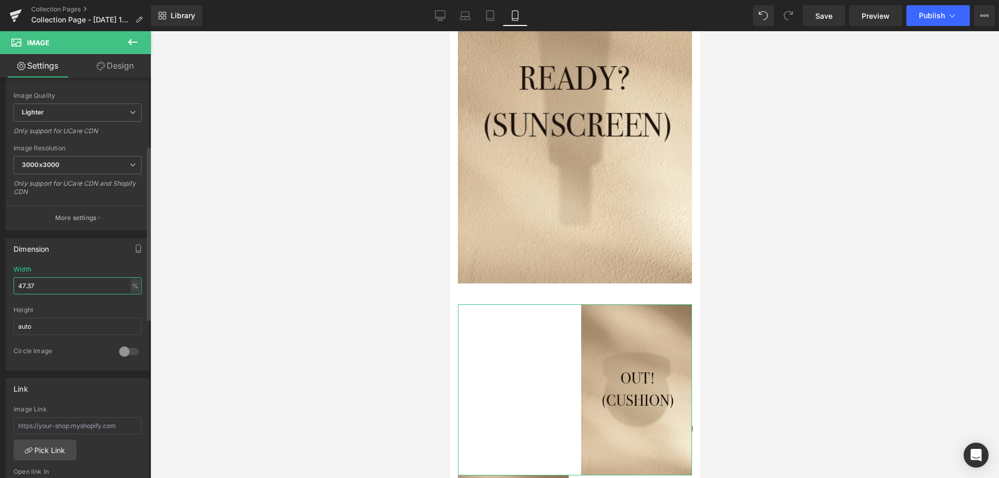
drag, startPoint x: 73, startPoint y: 289, endPoint x: 0, endPoint y: 283, distance: 73.6
click at [0, 279] on div "Dimension 47.37% Width 47.37 % % px auto Height auto 0 Circle Image" at bounding box center [78, 301] width 156 height 140
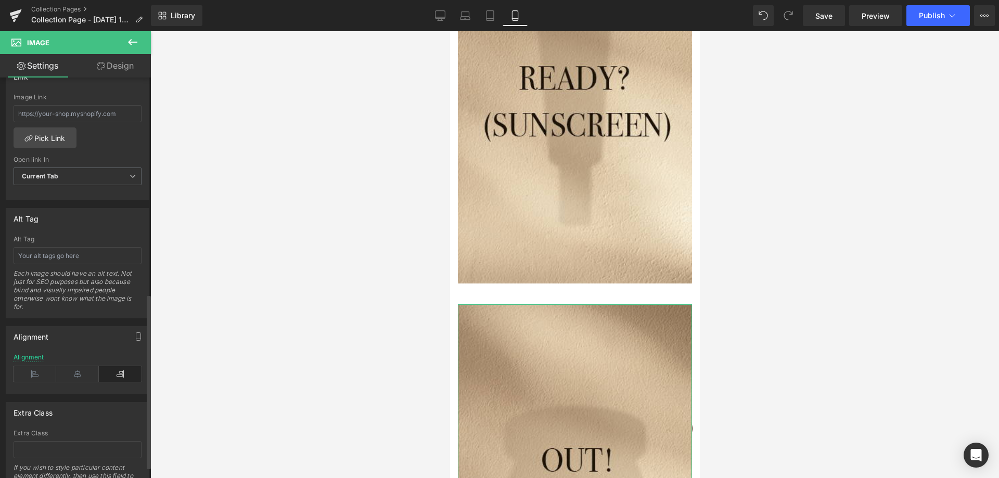
scroll to position [520, 0]
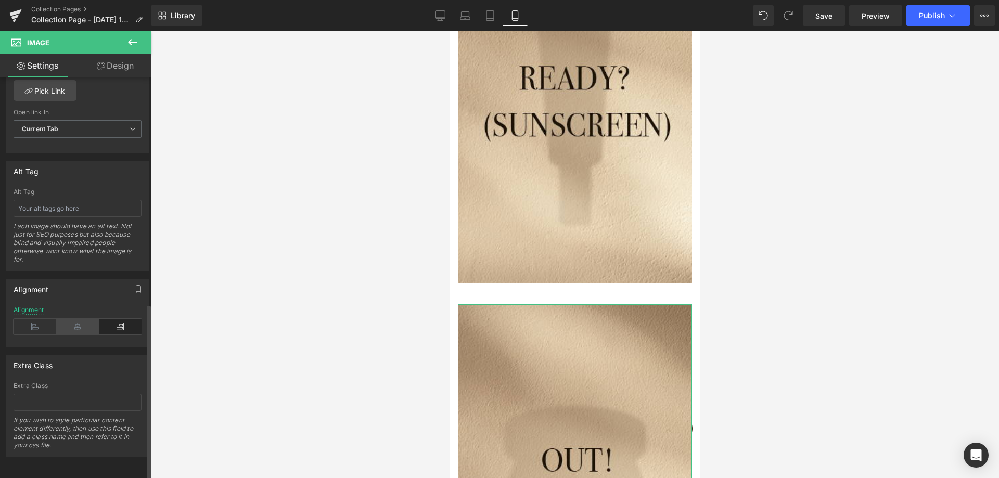
type input "100"
click at [79, 324] on icon at bounding box center [77, 327] width 43 height 16
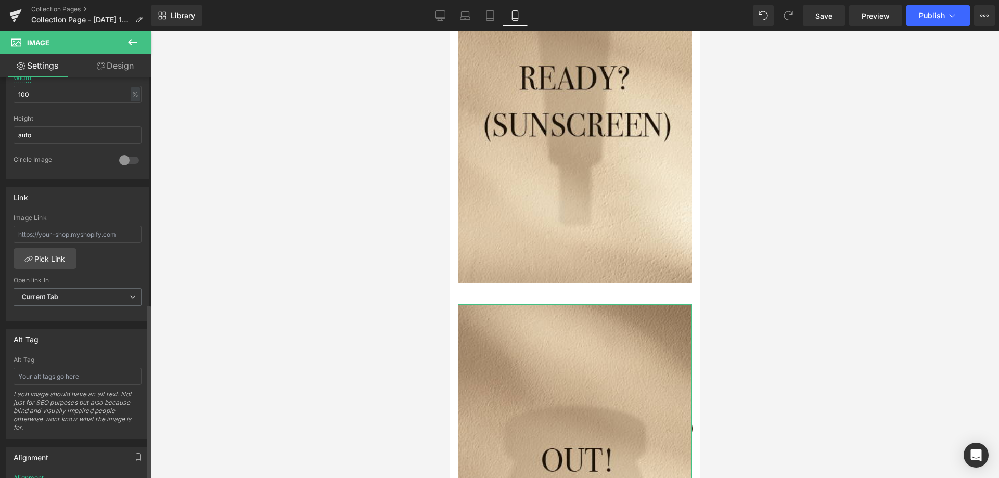
scroll to position [208, 0]
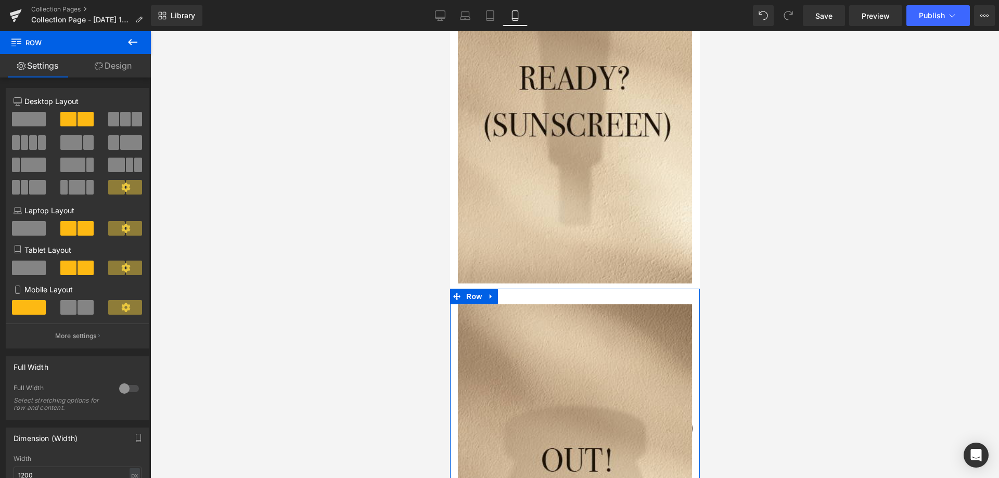
click at [138, 68] on link "Design" at bounding box center [112, 65] width 75 height 23
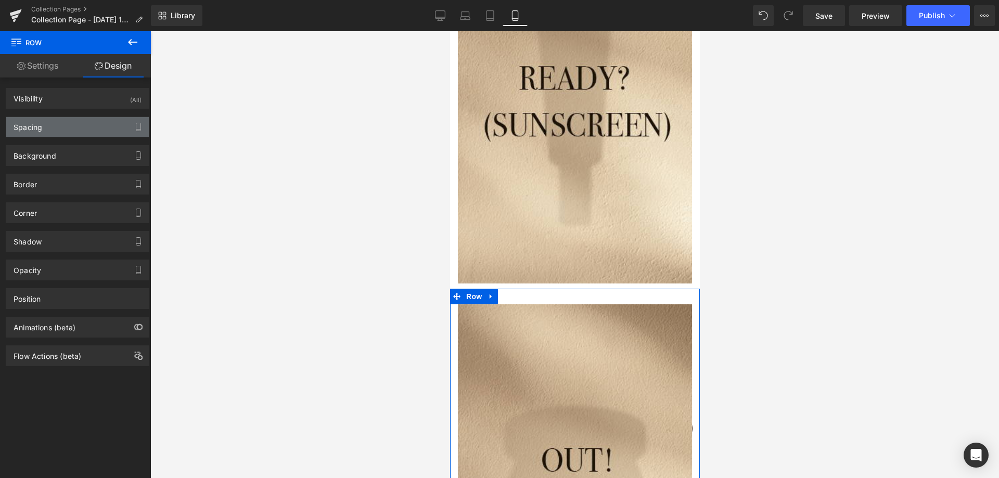
click at [85, 129] on div "Spacing" at bounding box center [77, 127] width 143 height 20
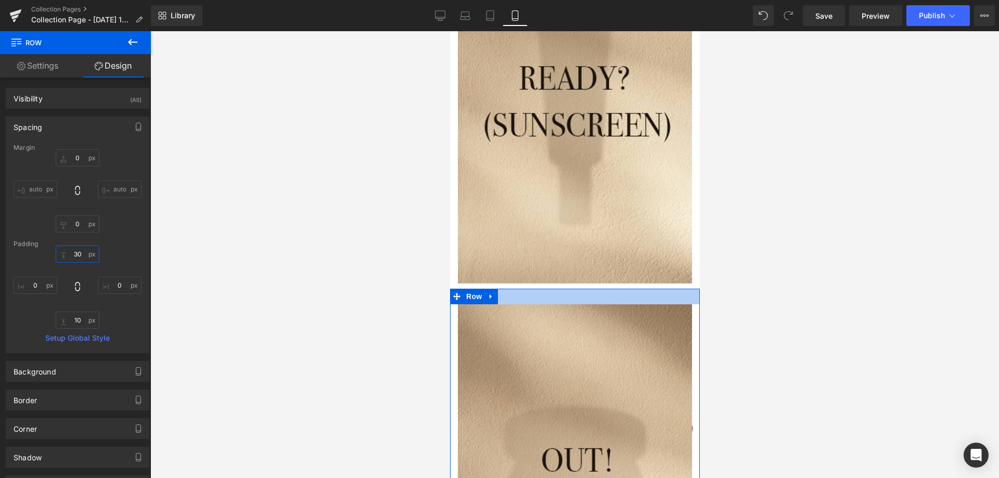
click at [80, 262] on input "30" at bounding box center [78, 254] width 44 height 17
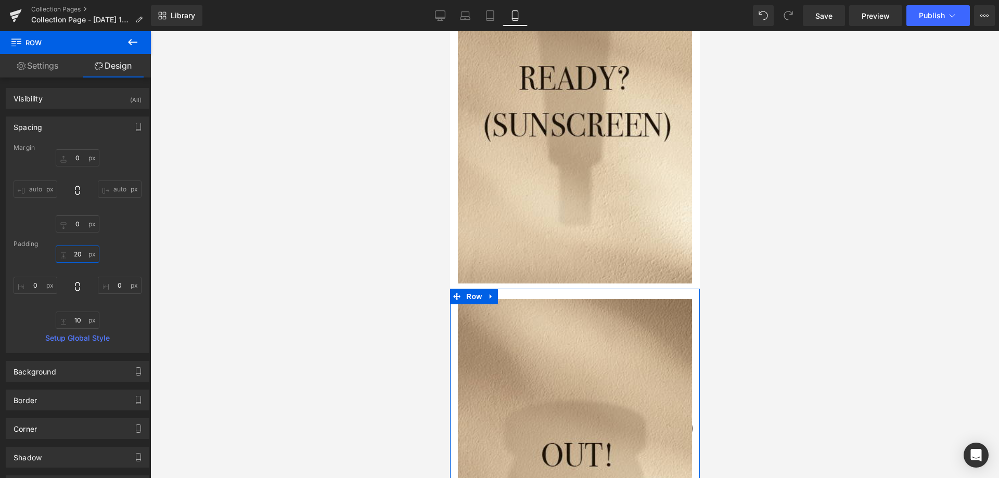
type input "10"
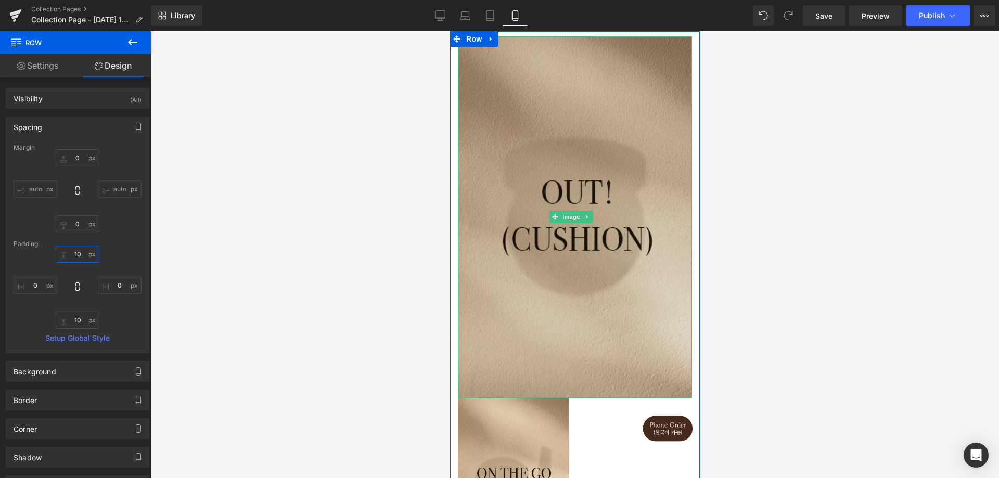
scroll to position [3018, 0]
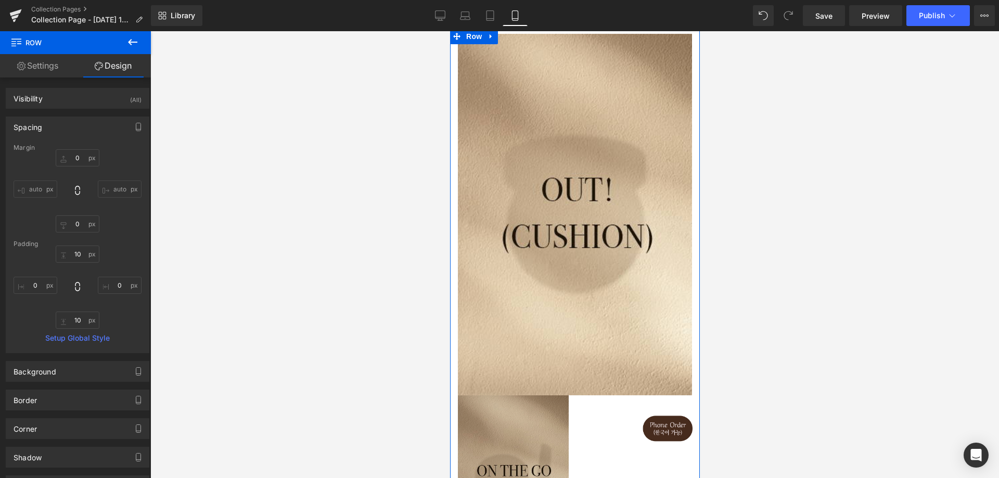
click at [551, 396] on img at bounding box center [512, 481] width 111 height 171
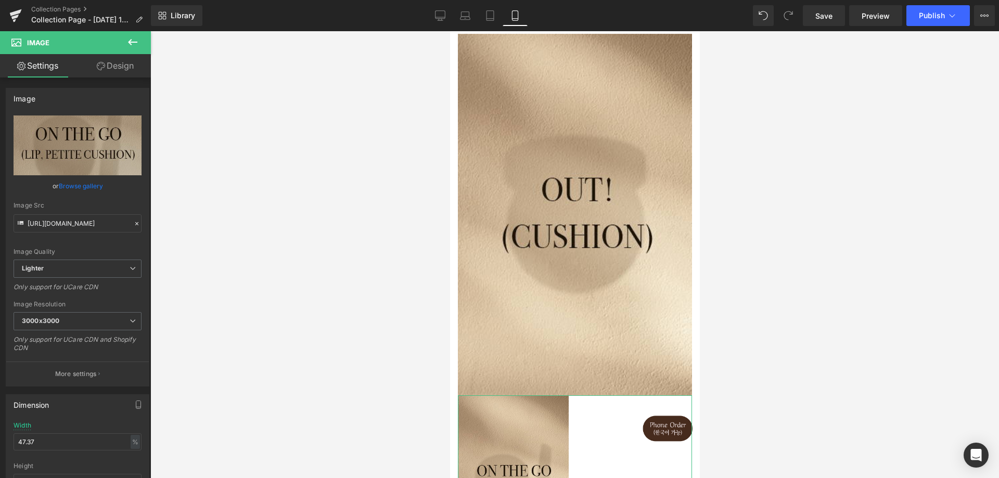
click at [120, 66] on link "Design" at bounding box center [115, 65] width 75 height 23
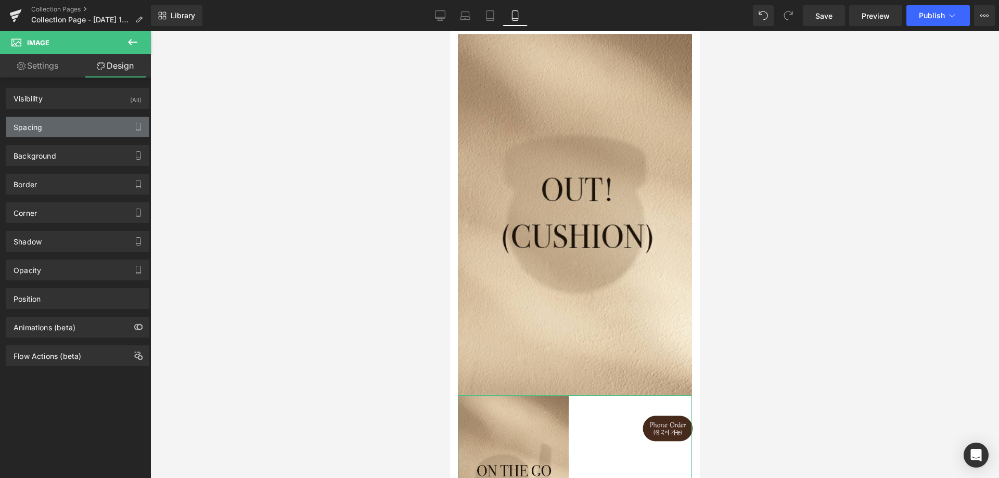
click at [74, 129] on div "Spacing" at bounding box center [77, 127] width 143 height 20
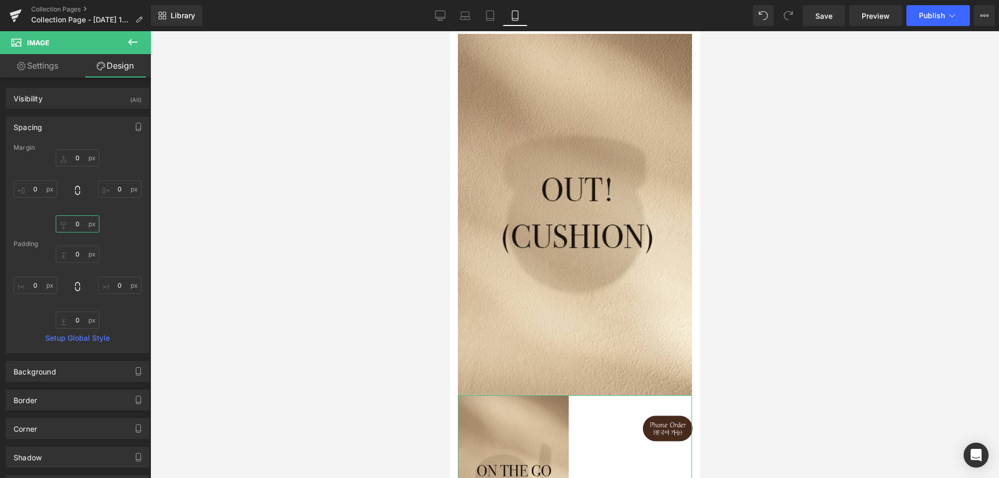
click at [70, 219] on input "0" at bounding box center [78, 223] width 44 height 17
click at [51, 61] on link "Settings" at bounding box center [37, 65] width 75 height 23
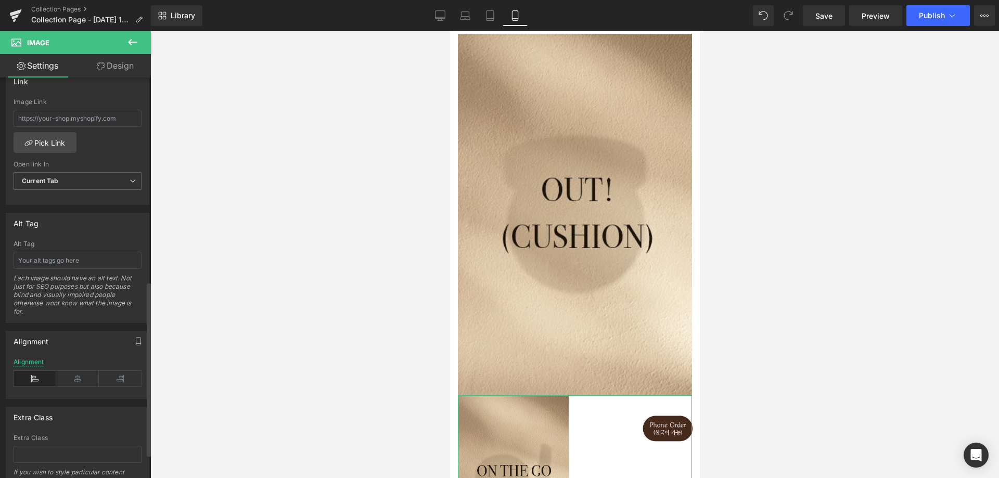
scroll to position [468, 0]
click at [82, 365] on div "Alignment" at bounding box center [78, 374] width 128 height 40
click at [81, 367] on icon at bounding box center [77, 374] width 43 height 16
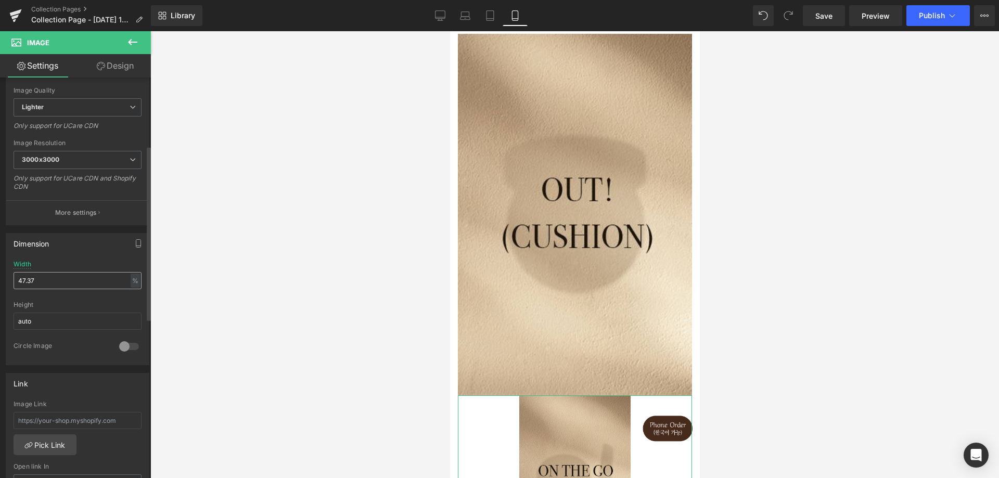
scroll to position [156, 0]
drag, startPoint x: 53, startPoint y: 285, endPoint x: 0, endPoint y: 288, distance: 52.7
click at [0, 286] on div "Dimension 47.37% Width 47.37 % % px auto Height auto 0 Circle Image" at bounding box center [78, 301] width 156 height 140
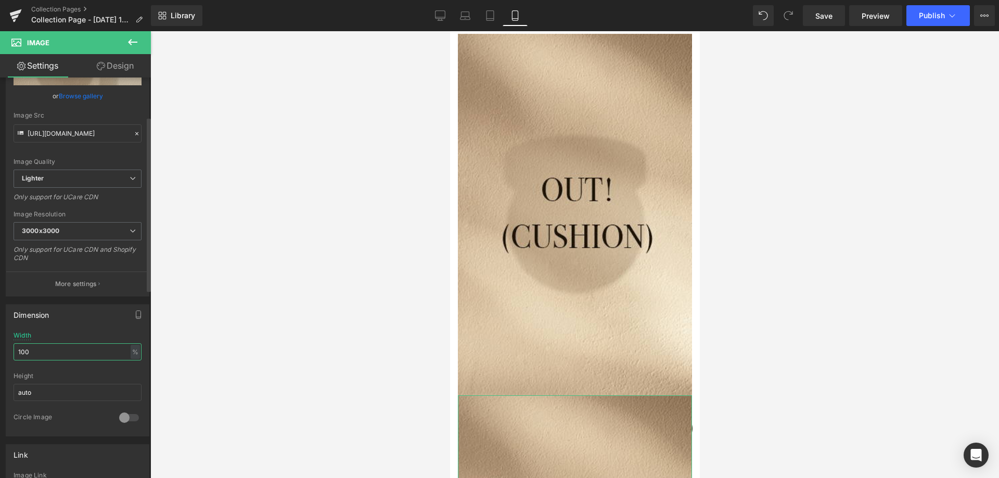
scroll to position [0, 0]
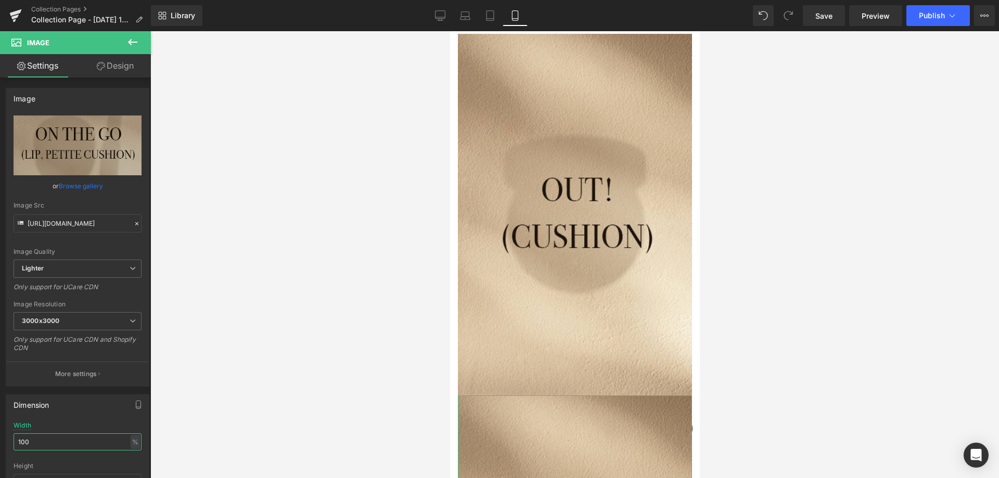
type input "100"
click at [128, 71] on link "Design" at bounding box center [115, 65] width 75 height 23
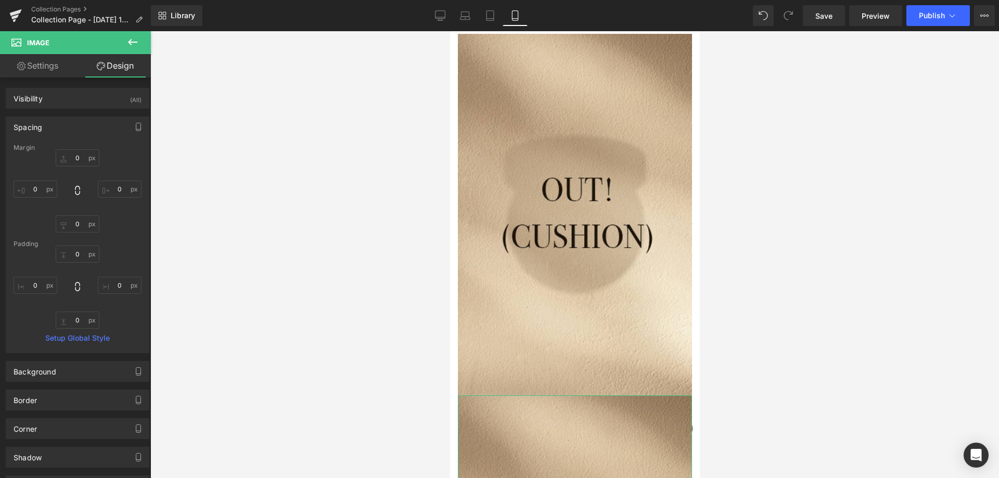
type input "0"
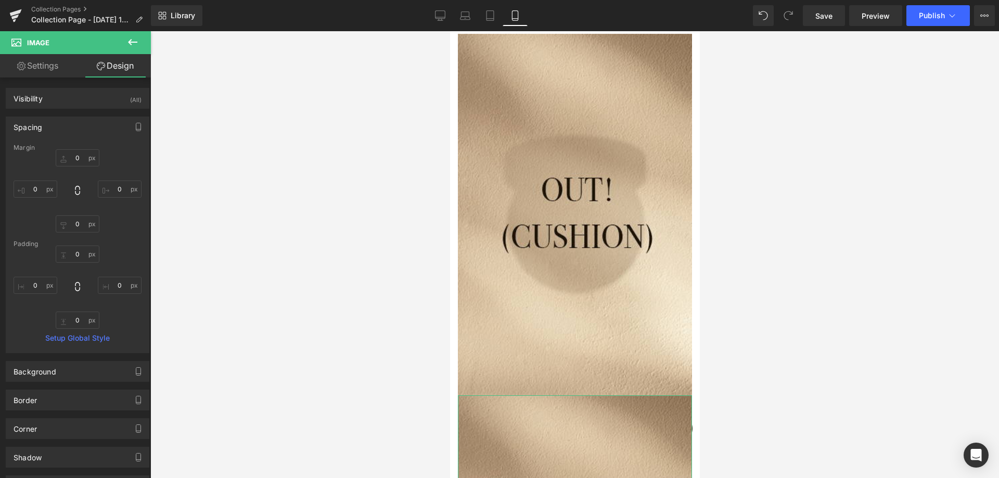
type input "0"
click at [81, 226] on input "0" at bounding box center [78, 223] width 44 height 17
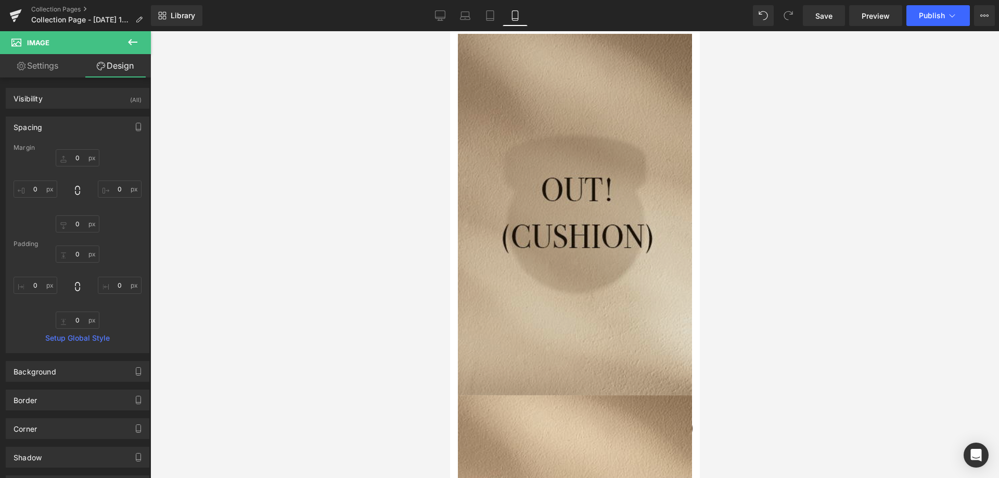
click at [601, 157] on img at bounding box center [574, 214] width 234 height 361
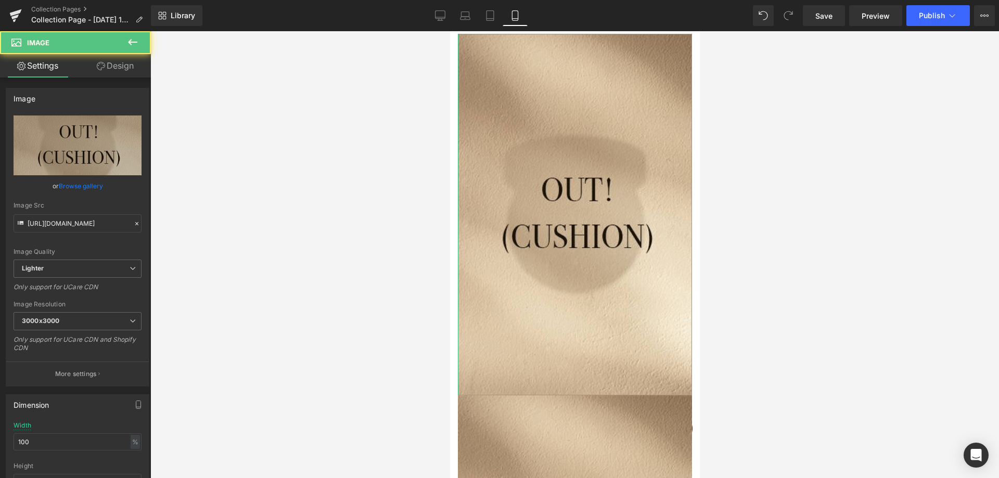
click at [129, 62] on link "Design" at bounding box center [115, 65] width 75 height 23
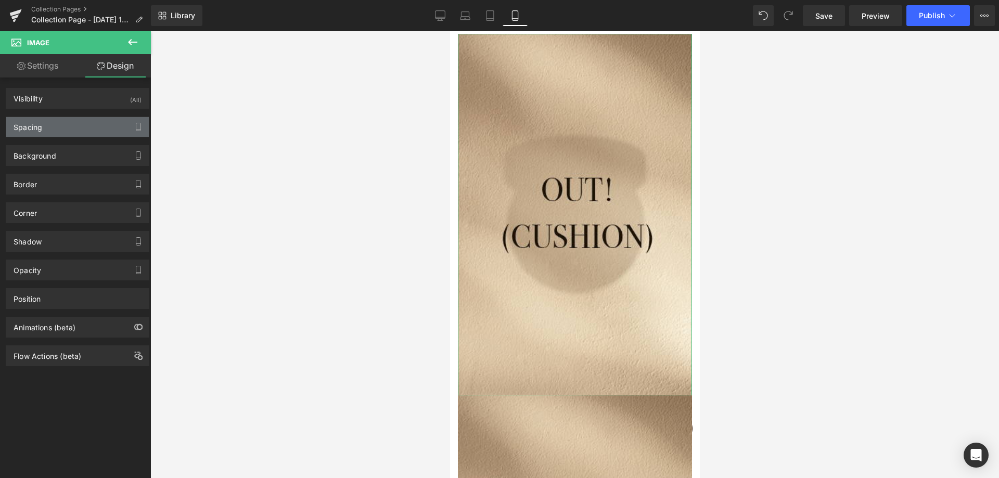
click at [67, 126] on div "Spacing" at bounding box center [77, 127] width 143 height 20
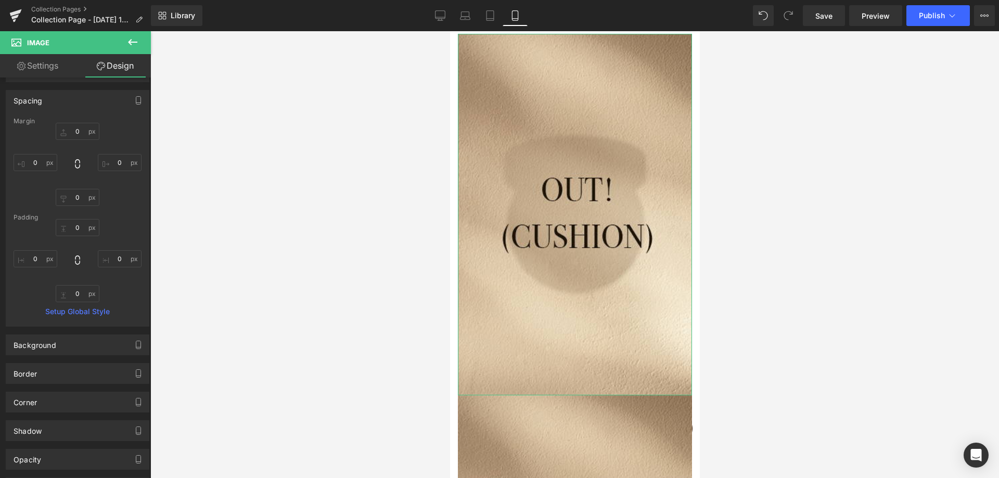
scroll to position [52, 0]
click at [84, 174] on input "0" at bounding box center [78, 171] width 44 height 17
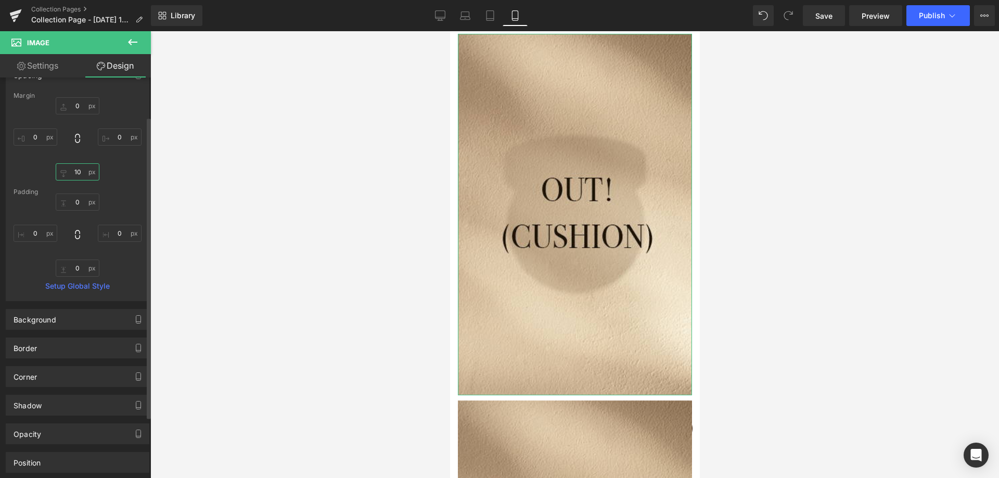
type input "20"
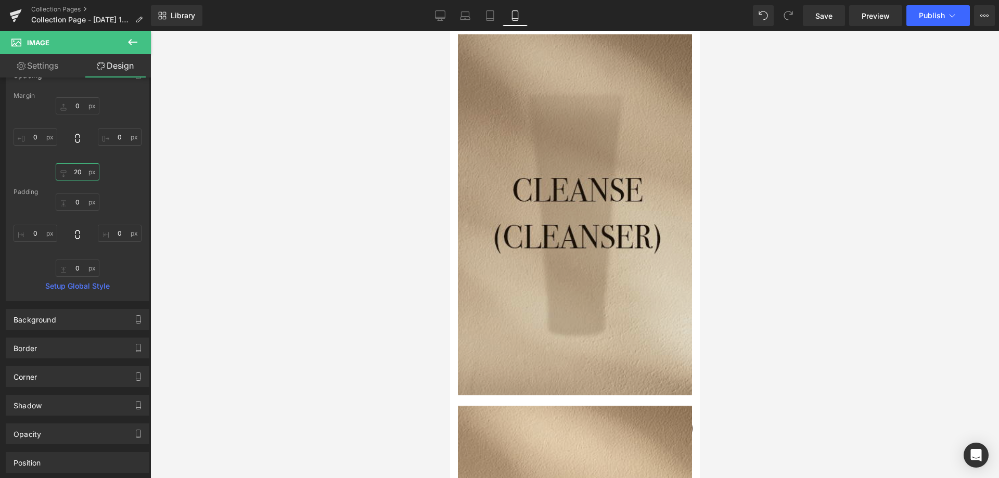
scroll to position [0, 0]
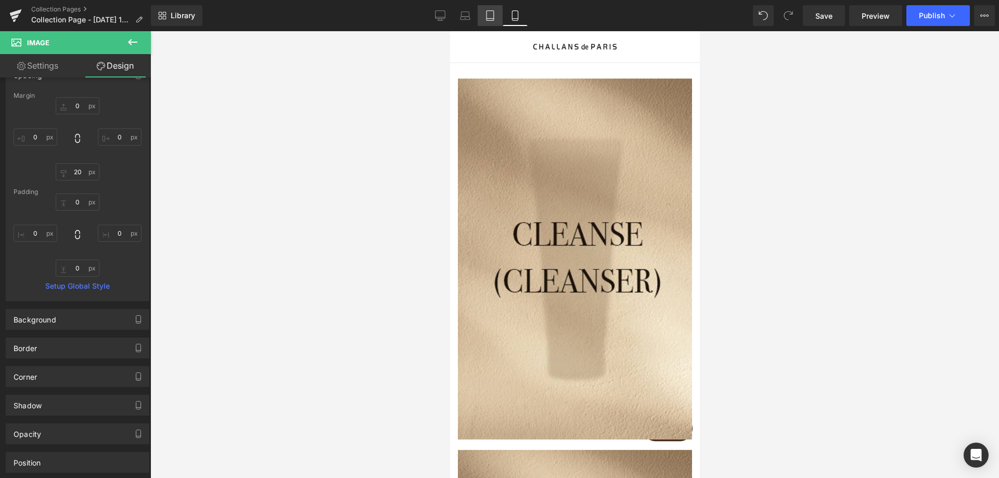
click at [489, 22] on link "Tablet" at bounding box center [490, 15] width 25 height 21
type input "0"
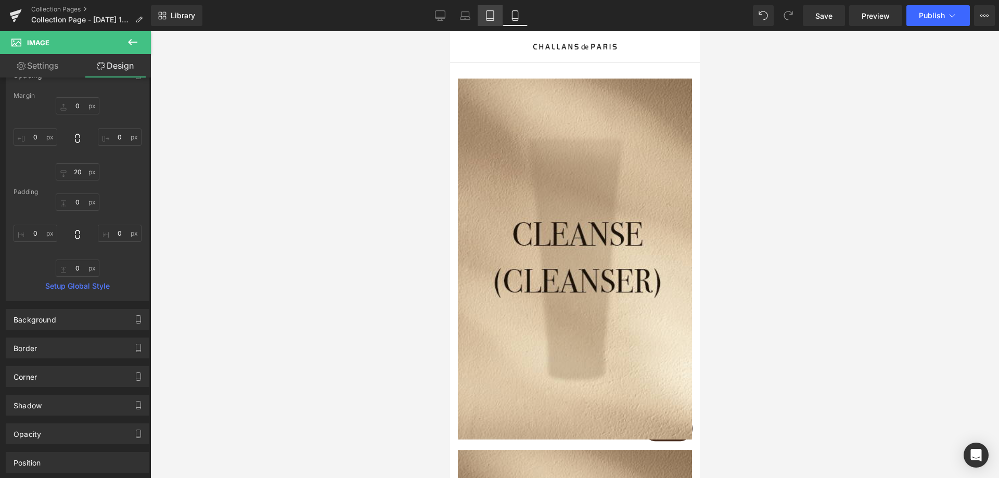
type input "0"
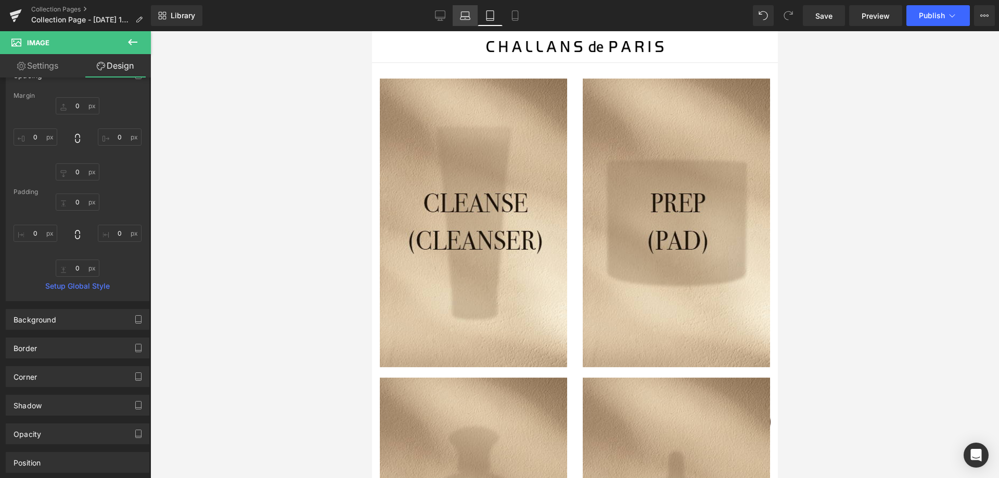
click at [473, 16] on link "Laptop" at bounding box center [465, 15] width 25 height 21
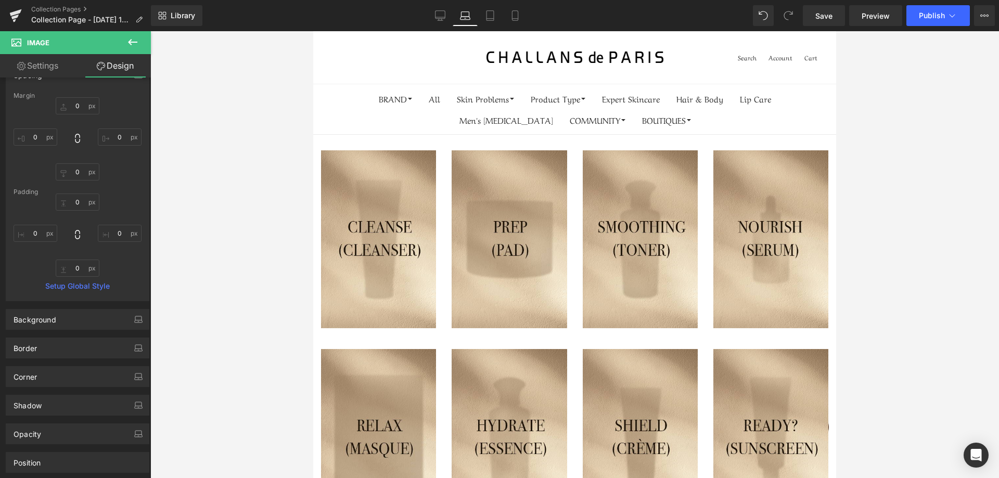
type input "0"
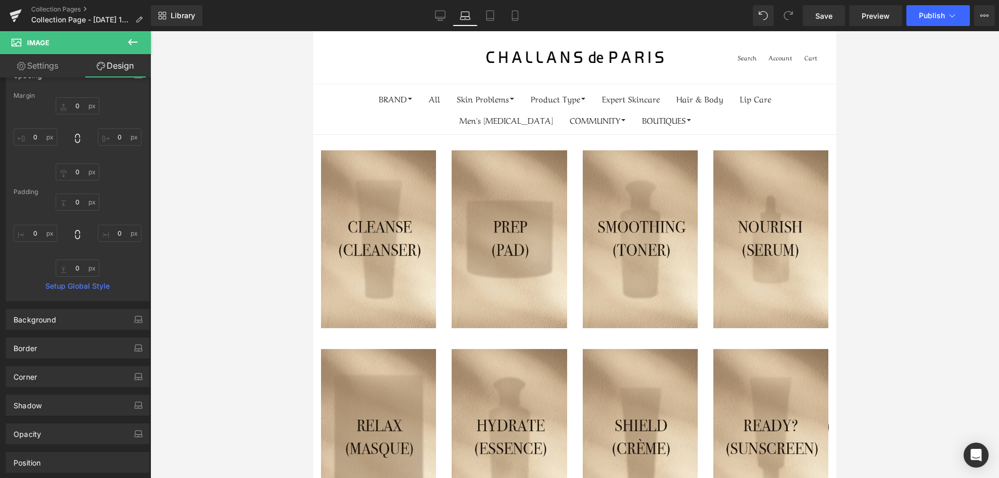
type input "0"
click at [440, 17] on icon at bounding box center [441, 17] width 10 height 0
type input "0"
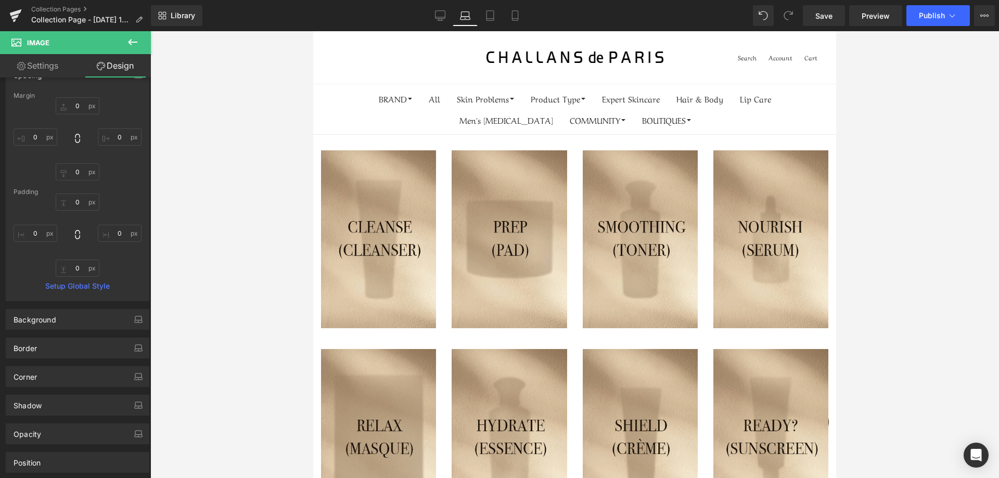
type input "0"
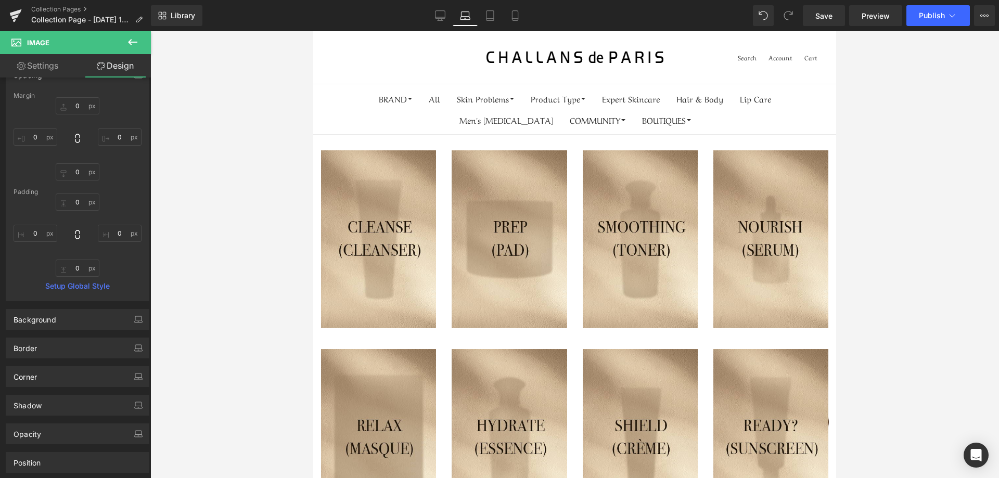
type input "0"
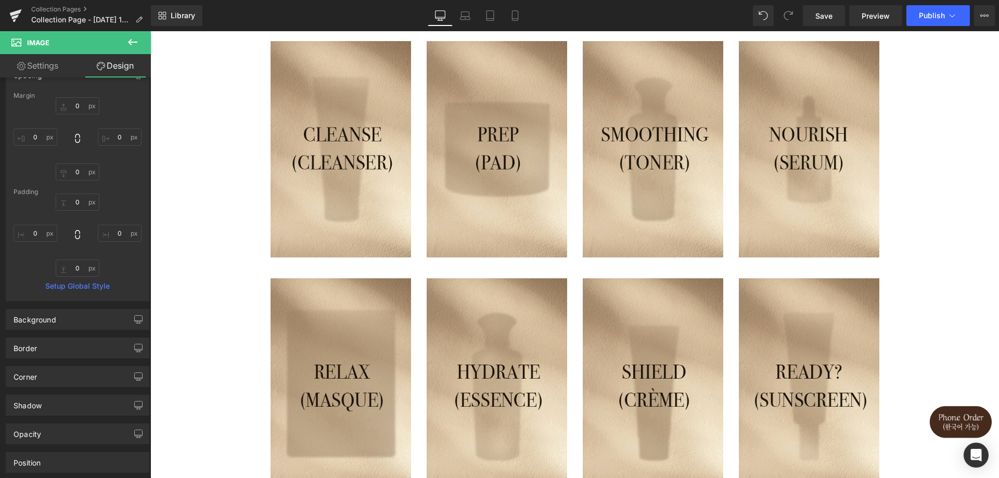
scroll to position [52, 0]
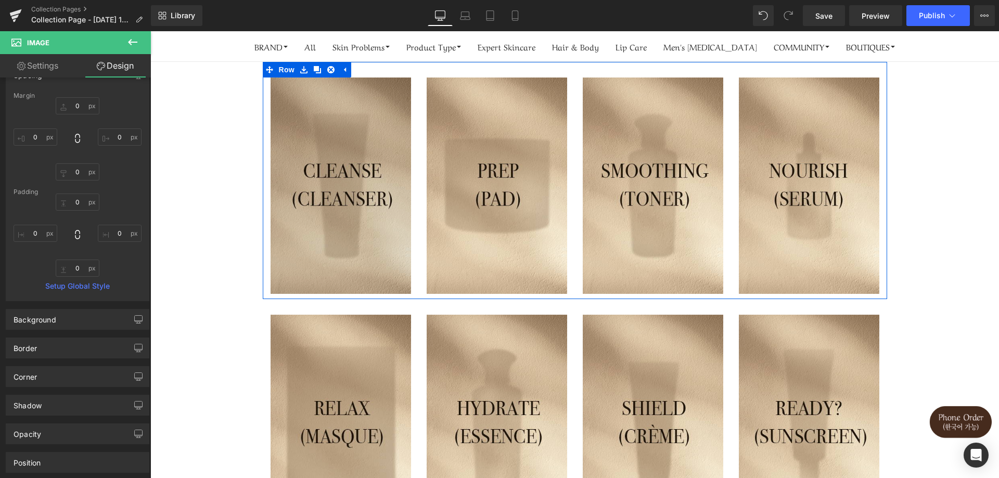
click at [334, 256] on img at bounding box center [341, 186] width 141 height 217
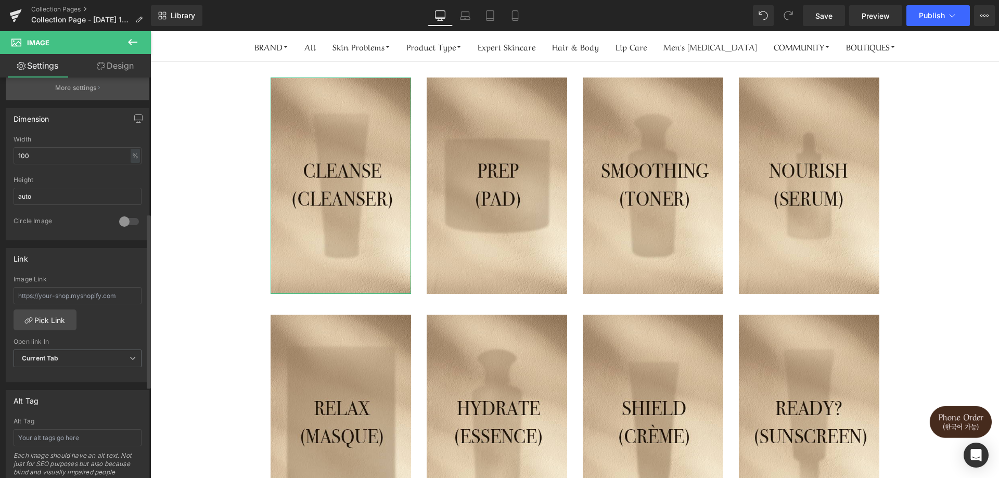
scroll to position [312, 0]
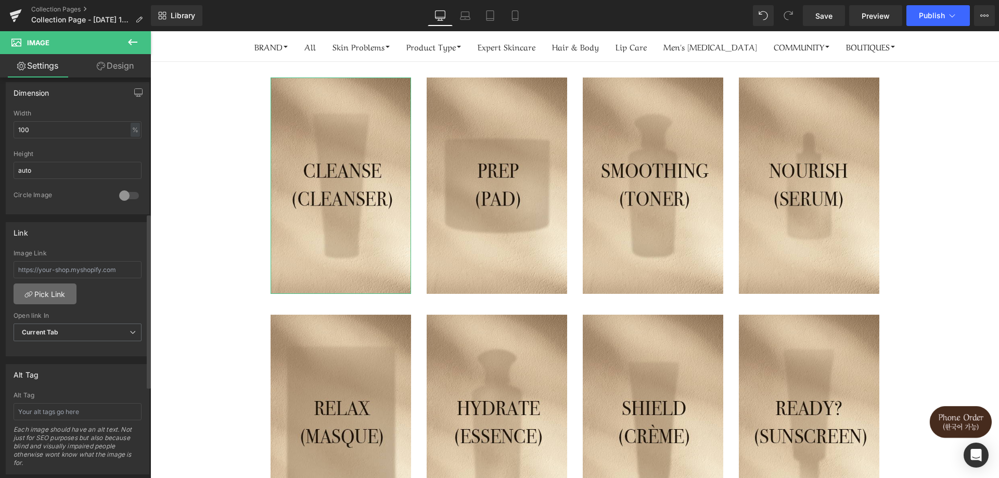
click at [39, 299] on link "Pick Link" at bounding box center [45, 294] width 63 height 21
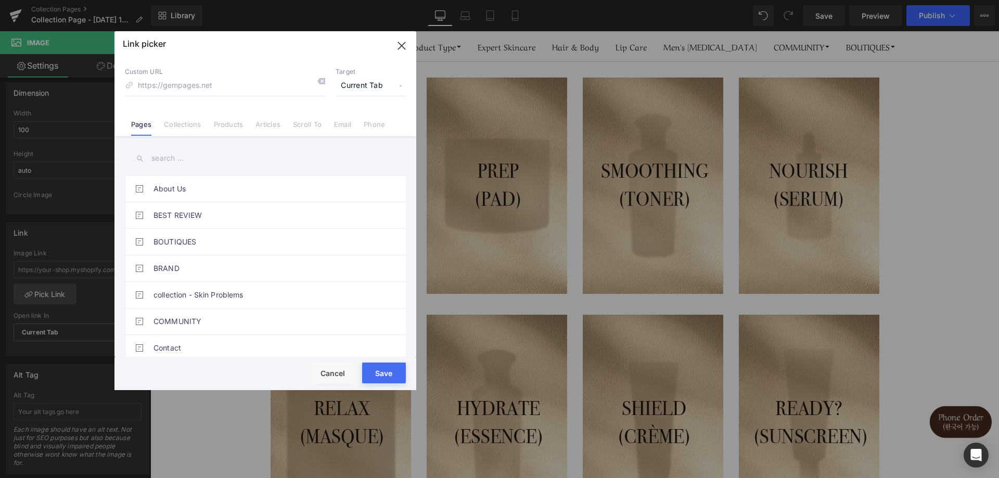
click at [185, 125] on link "Collections" at bounding box center [182, 128] width 37 height 16
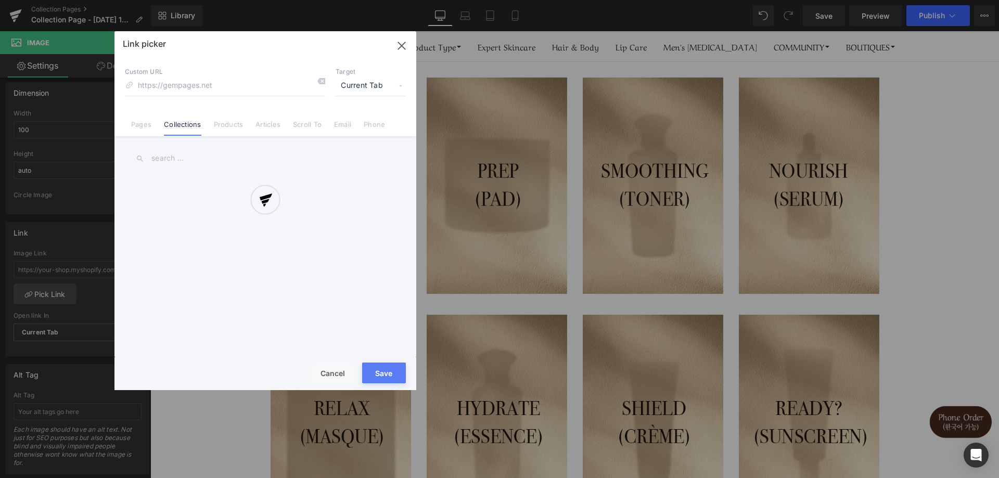
click at [185, 161] on div at bounding box center [265, 210] width 302 height 359
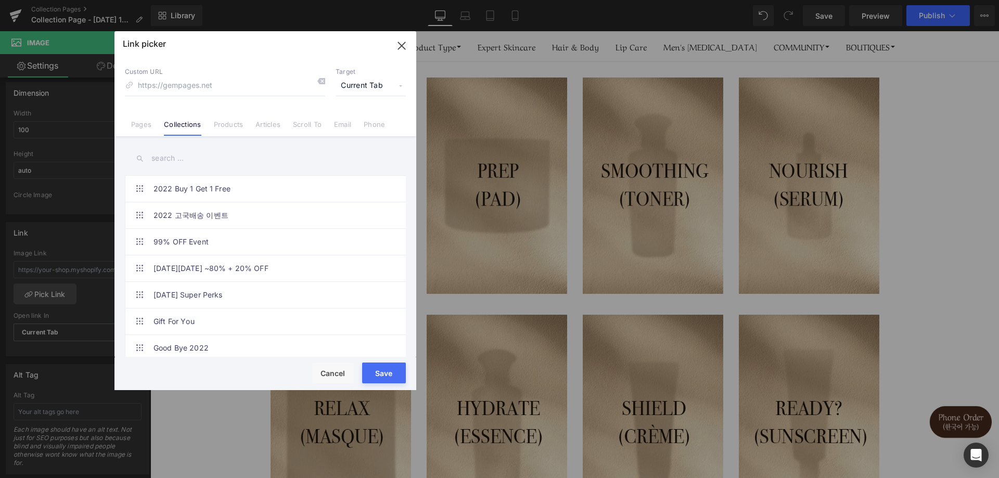
click at [193, 154] on input "text" at bounding box center [265, 158] width 281 height 23
type input "c"
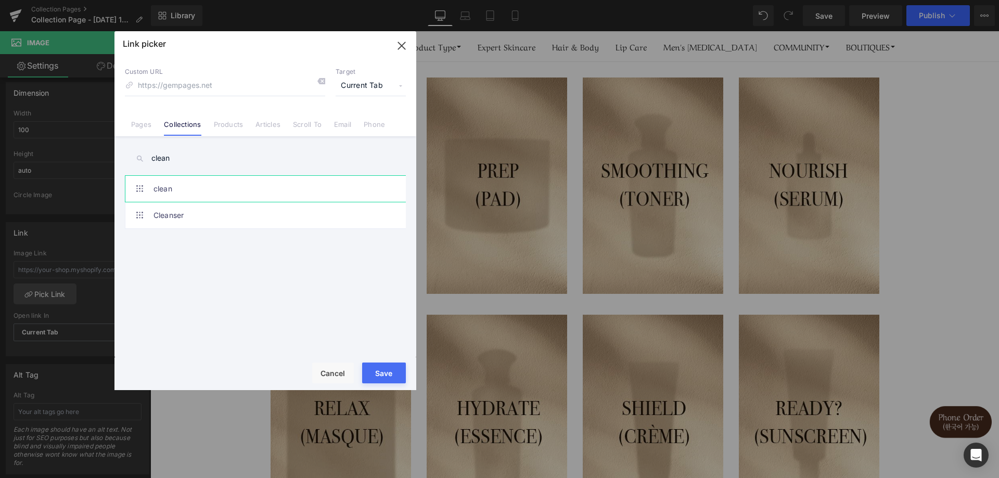
type input "clean"
click at [183, 188] on link "clean" at bounding box center [268, 189] width 229 height 26
type input "/collections/clean"
click at [393, 369] on button "Save" at bounding box center [384, 373] width 44 height 21
type input "/collections/clean"
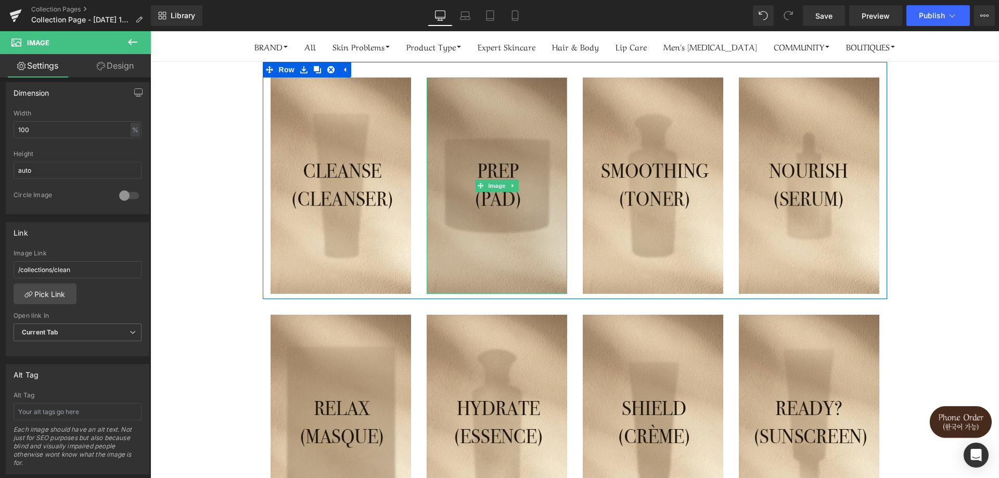
click at [479, 259] on img at bounding box center [497, 186] width 141 height 217
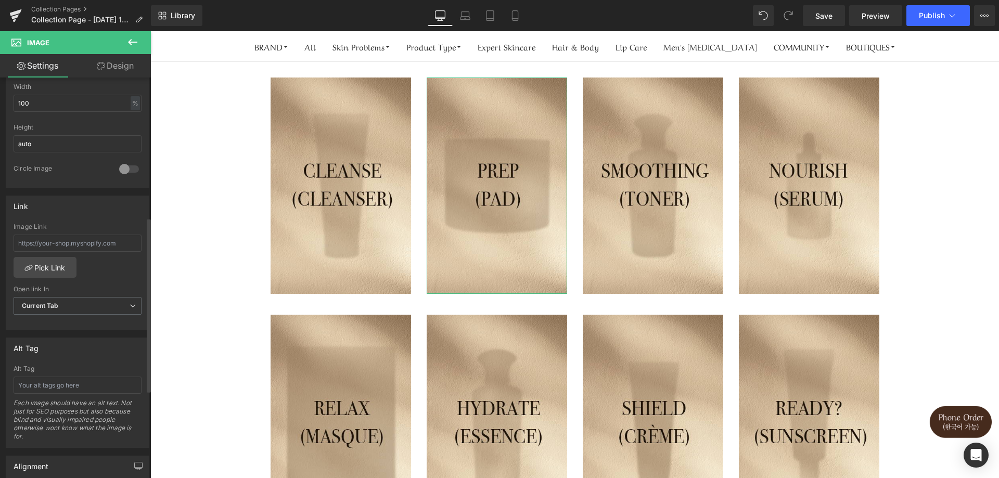
scroll to position [364, 0]
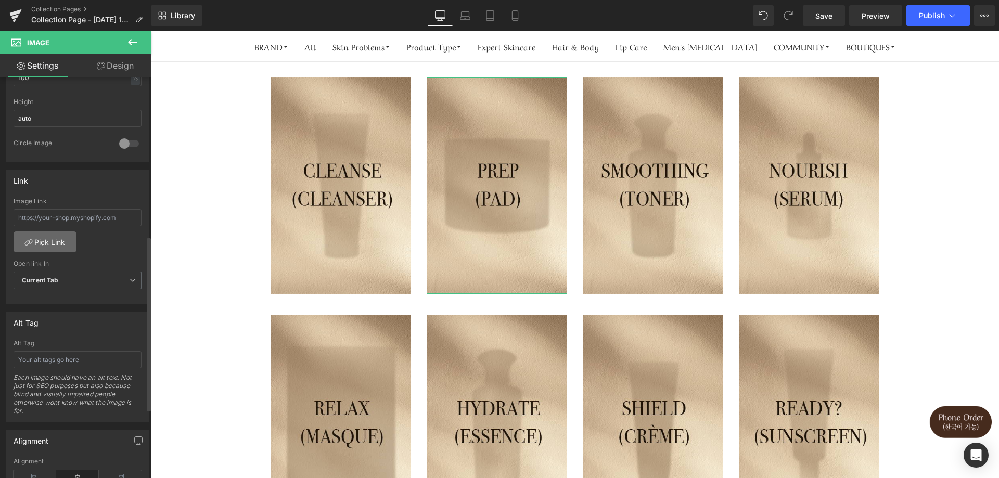
click at [38, 241] on link "Pick Link" at bounding box center [45, 242] width 63 height 21
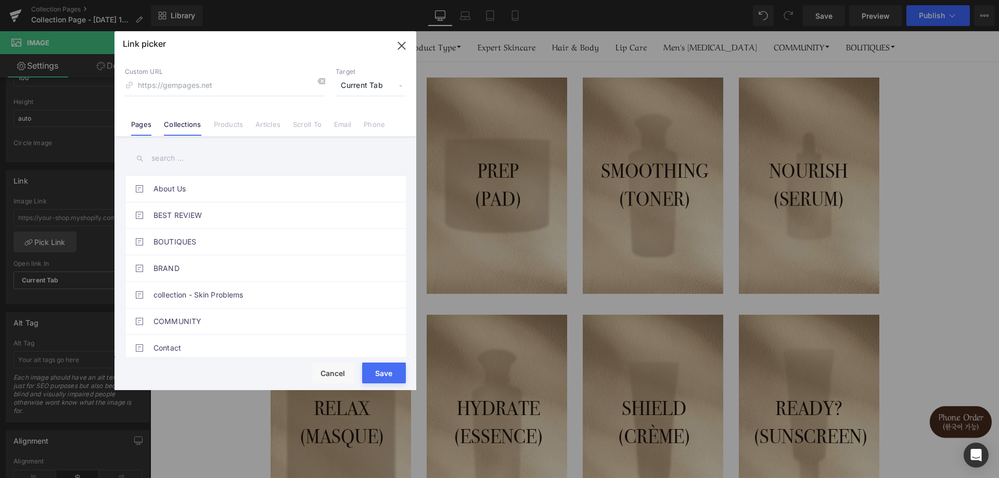
click at [195, 126] on link "Collections" at bounding box center [182, 128] width 37 height 16
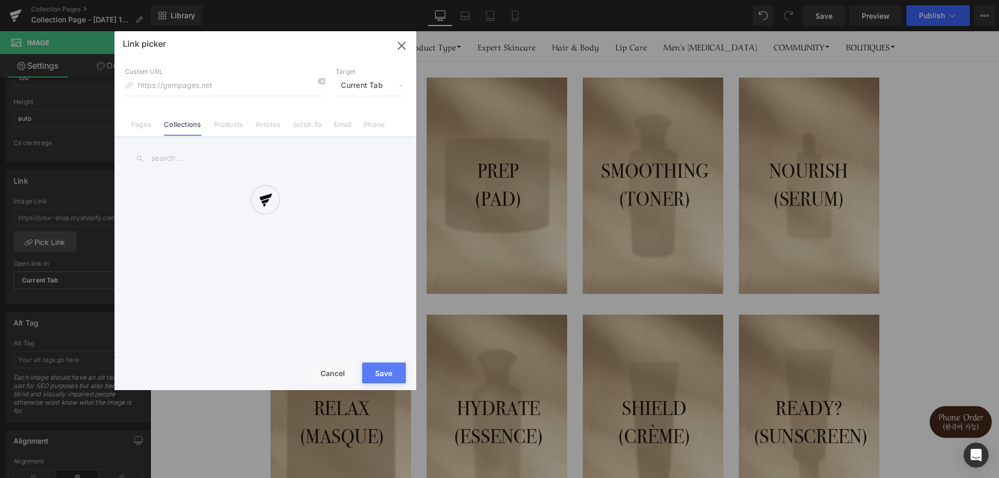
click at [192, 157] on div at bounding box center [265, 210] width 302 height 359
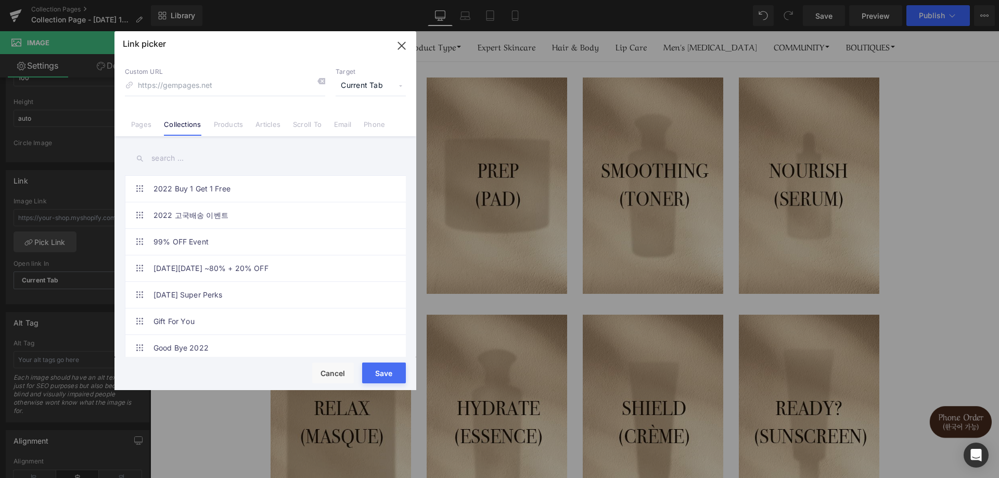
click at [203, 161] on input "text" at bounding box center [265, 158] width 281 height 23
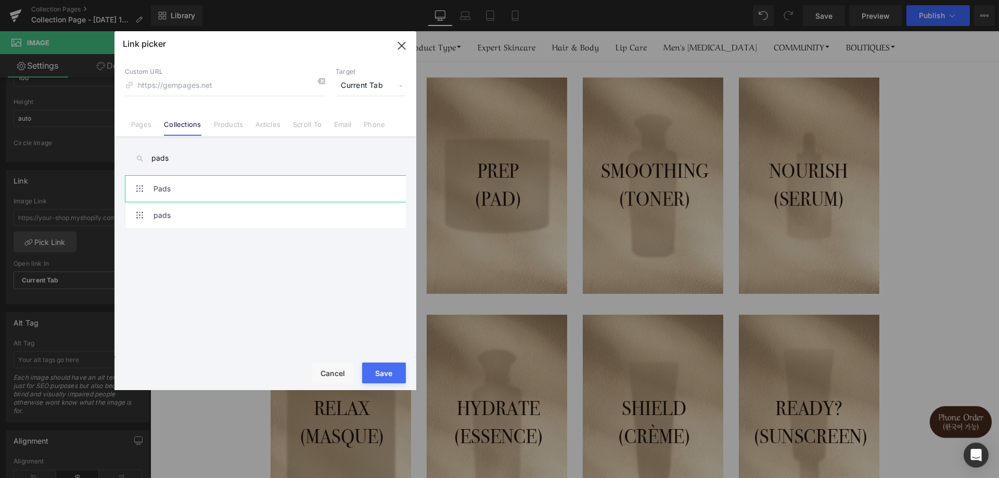
type input "pads"
click at [189, 197] on link "Pads" at bounding box center [268, 189] width 229 height 26
type input "/collections/pads"
click at [391, 376] on button "Save" at bounding box center [384, 373] width 44 height 21
type input "/collections/pads"
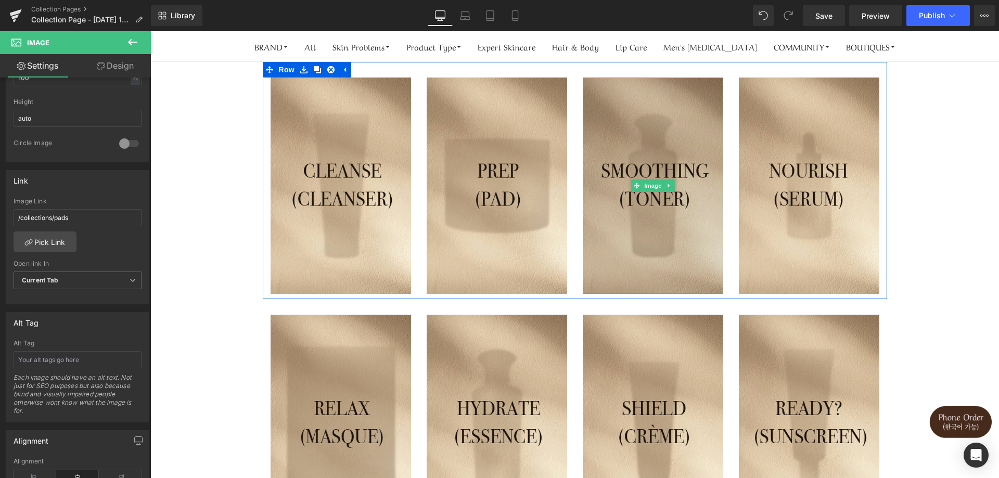
click at [639, 221] on img at bounding box center [653, 186] width 141 height 217
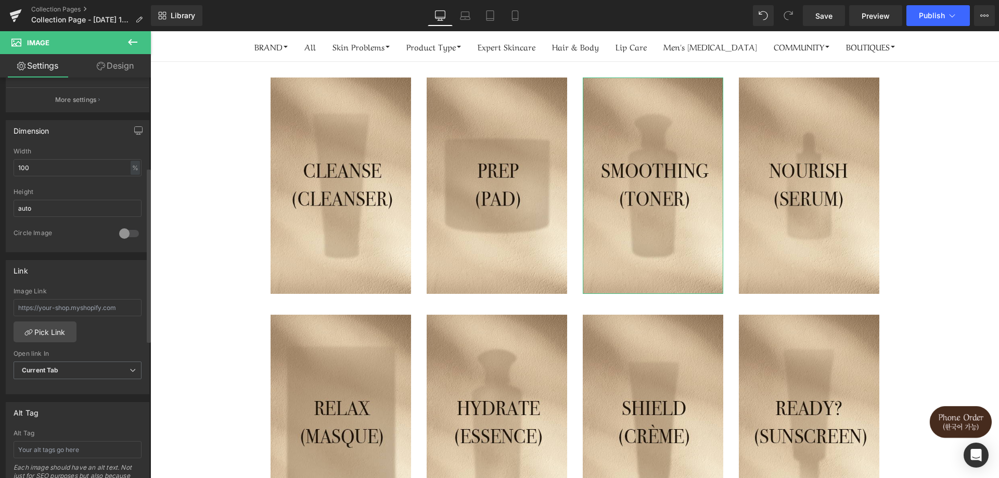
scroll to position [312, 0]
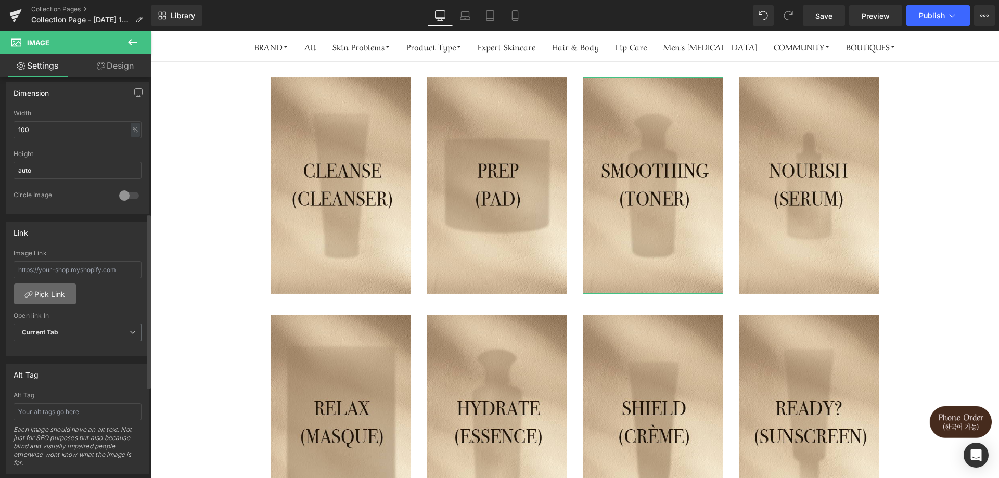
click at [36, 303] on link "Pick Link" at bounding box center [45, 294] width 63 height 21
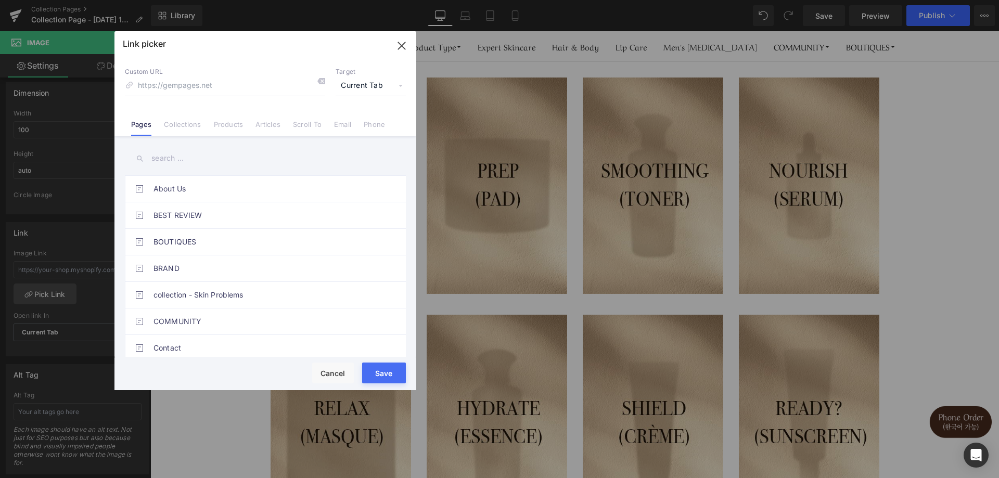
click at [217, 157] on input "text" at bounding box center [265, 158] width 281 height 23
click at [188, 127] on link "Collections" at bounding box center [182, 128] width 37 height 16
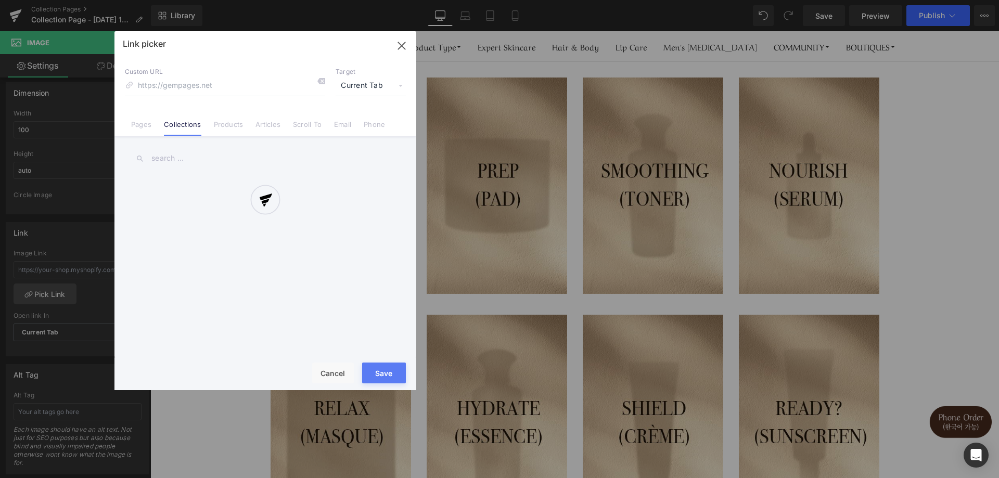
click at [188, 156] on div at bounding box center [265, 210] width 302 height 359
click at [188, 163] on input "text" at bounding box center [265, 158] width 281 height 23
type input "toner"
click at [206, 189] on link "toner" at bounding box center [268, 189] width 229 height 26
type input "/collections/toner"
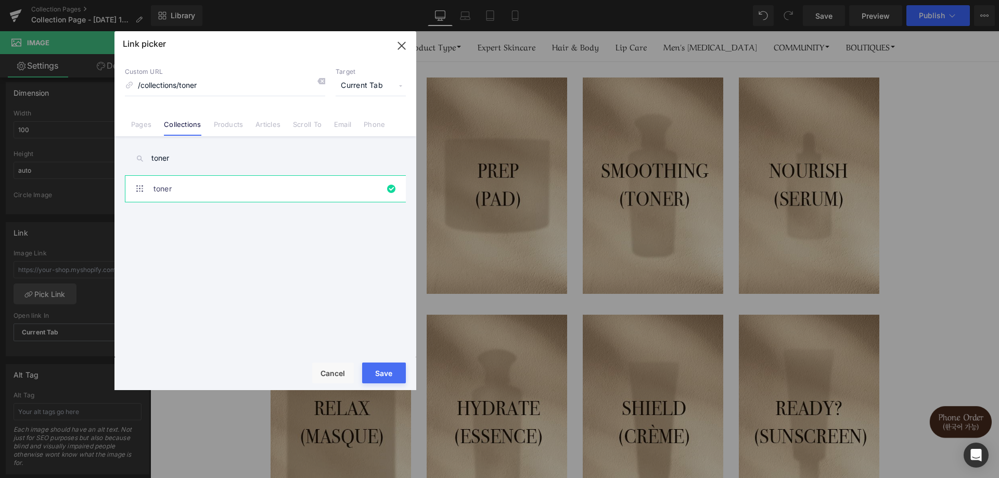
click at [397, 369] on button "Save" at bounding box center [384, 373] width 44 height 21
type input "/collections/toner"
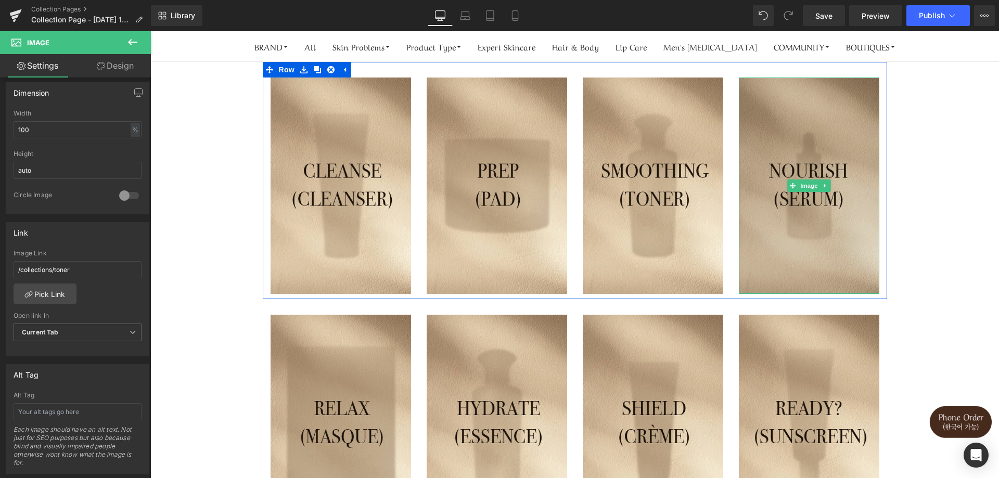
click at [772, 249] on img at bounding box center [809, 186] width 141 height 217
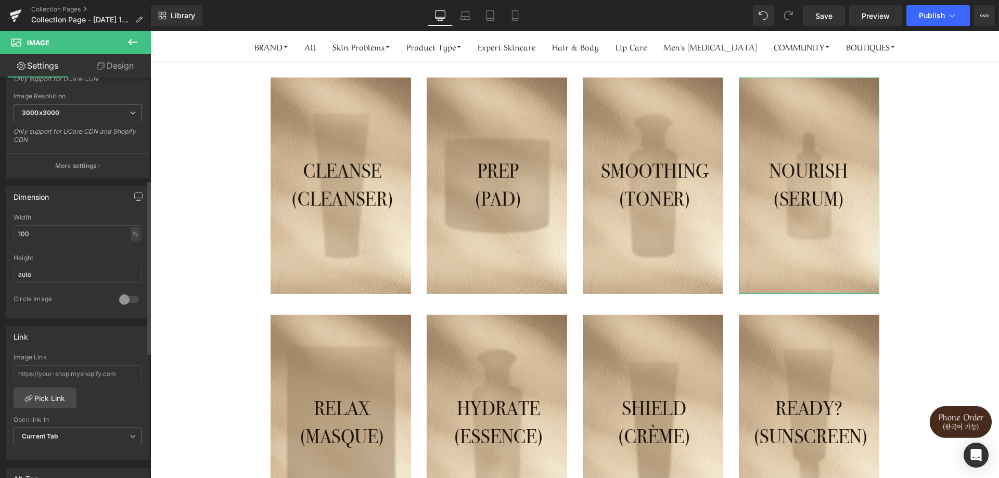
scroll to position [260, 0]
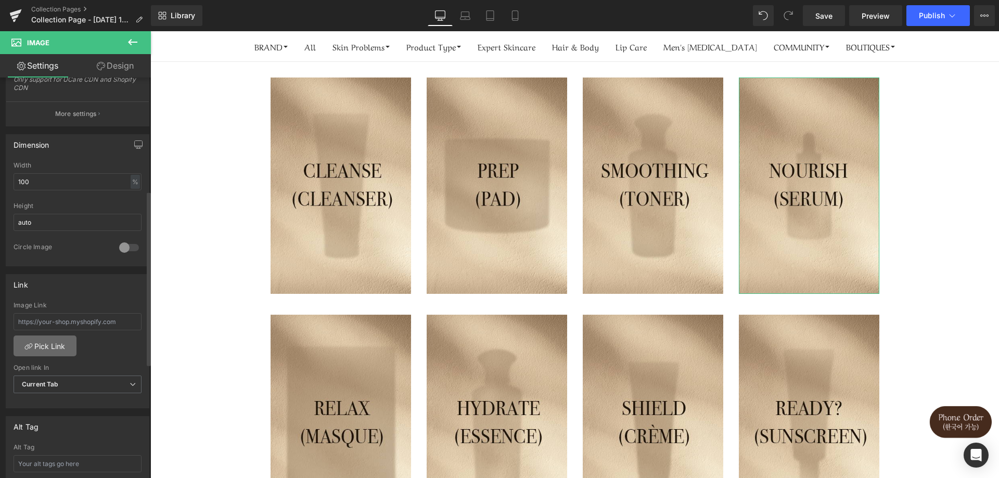
click at [52, 342] on link "Pick Link" at bounding box center [45, 346] width 63 height 21
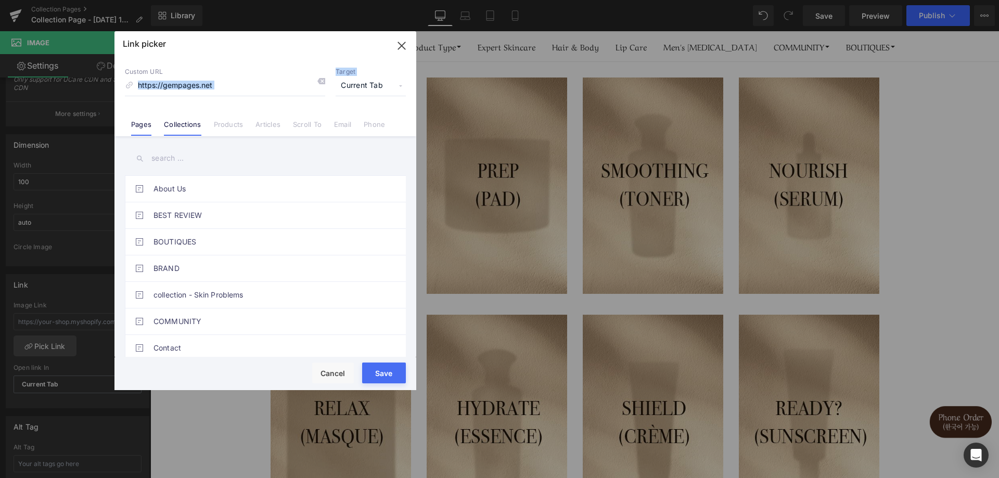
click at [182, 135] on div "Custom URL Target Current Tab Current Tab New Tab Pages Collections Products Ar…" at bounding box center [265, 96] width 302 height 79
click at [184, 134] on link "Collections" at bounding box center [182, 128] width 37 height 16
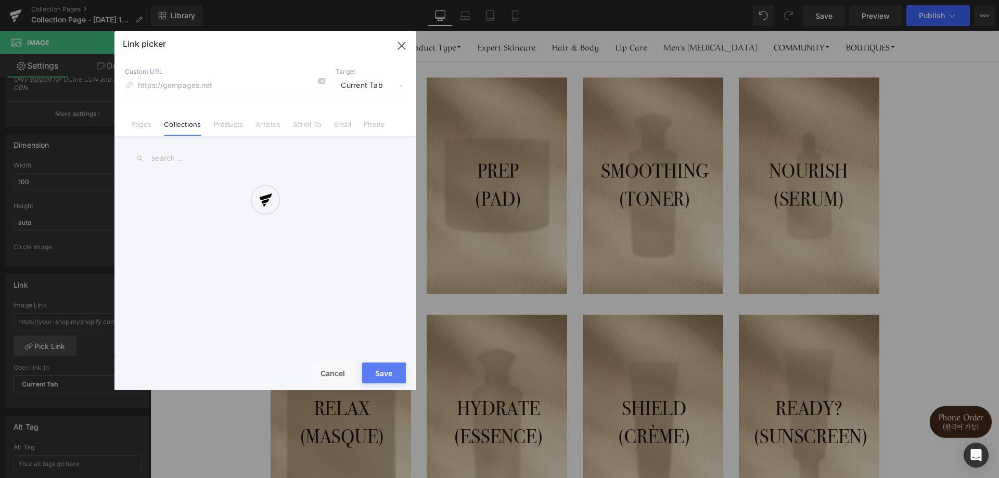
click at [184, 168] on div at bounding box center [265, 210] width 302 height 359
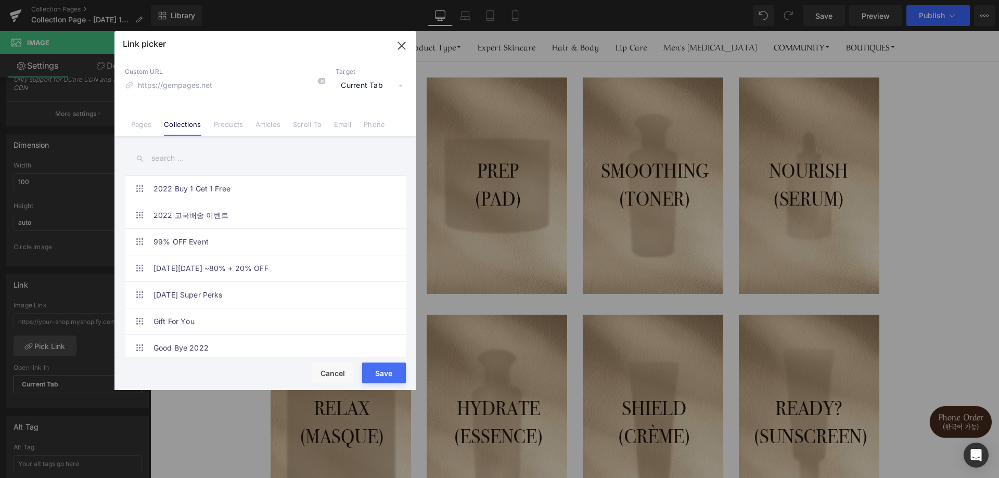
click at [185, 163] on input "text" at bounding box center [265, 158] width 281 height 23
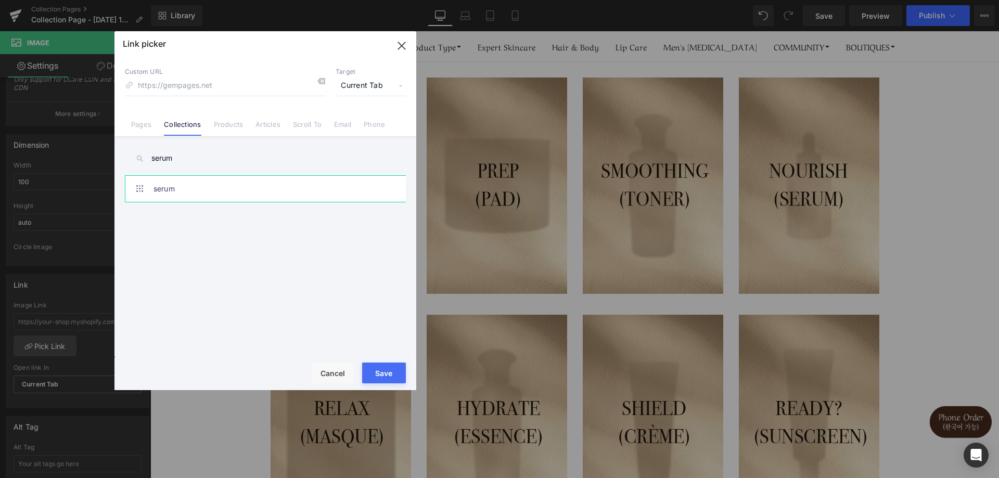
type input "serum"
click at [189, 187] on link "serum" at bounding box center [268, 189] width 229 height 26
type input "/collections/serum"
click at [400, 369] on button "Save" at bounding box center [384, 373] width 44 height 21
type input "/collections/serum"
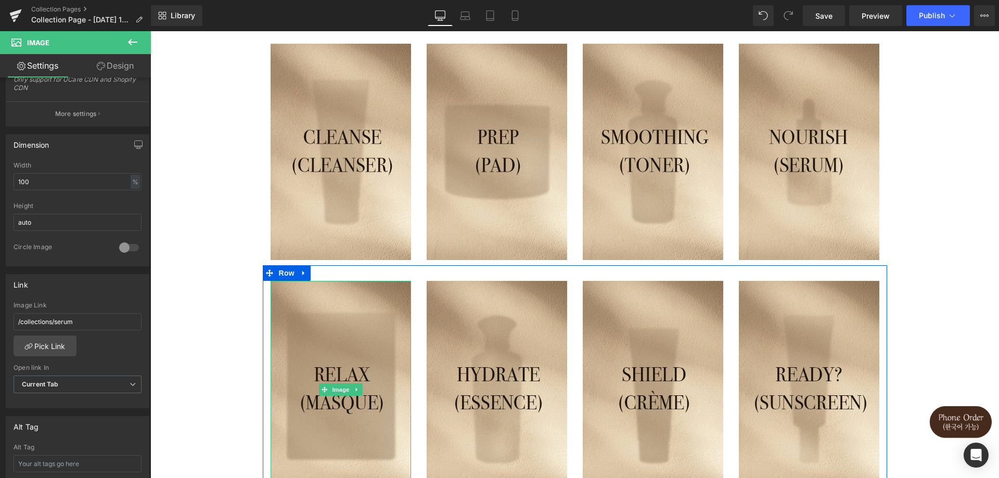
scroll to position [104, 0]
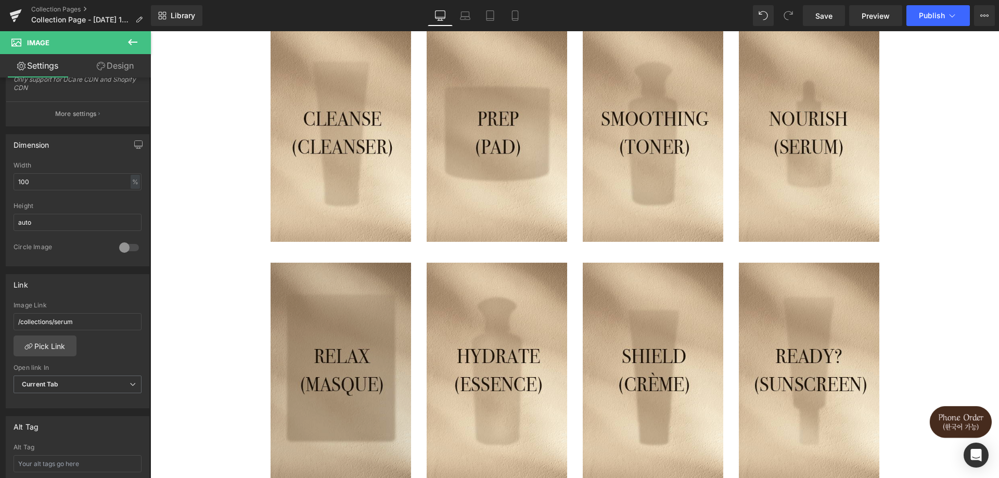
click at [301, 336] on img at bounding box center [341, 371] width 141 height 217
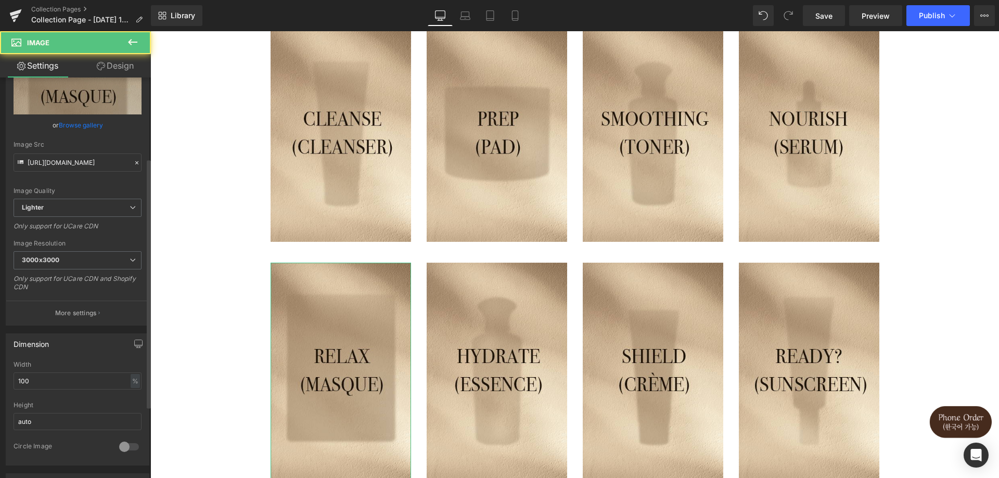
scroll to position [208, 0]
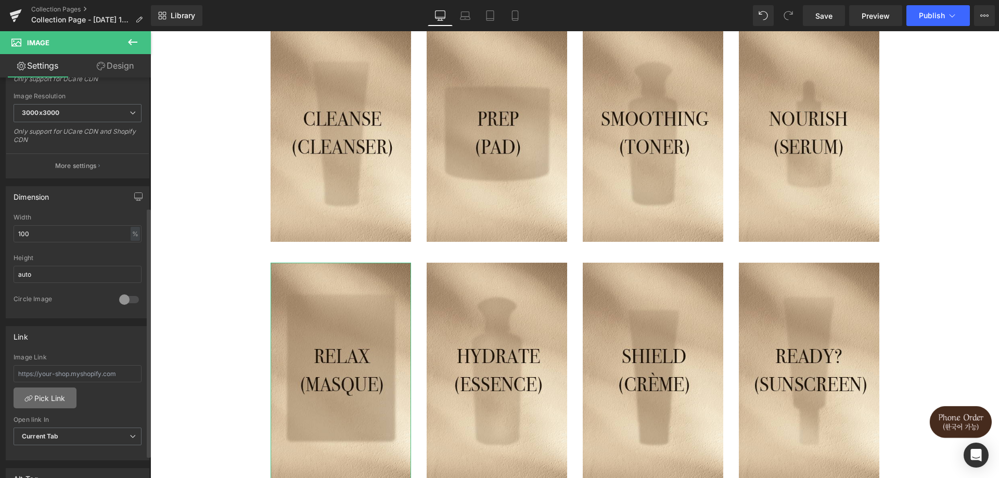
click at [42, 399] on link "Pick Link" at bounding box center [45, 398] width 63 height 21
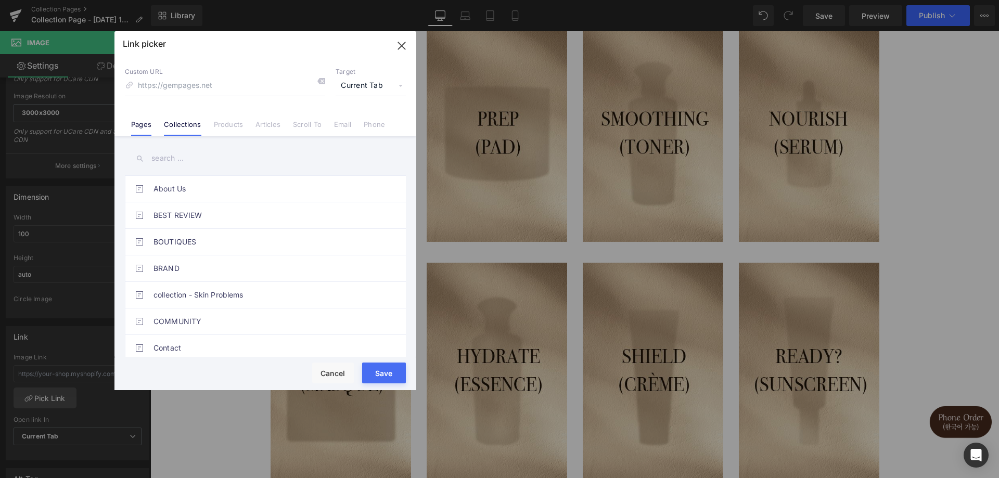
click at [182, 125] on link "Collections" at bounding box center [182, 128] width 37 height 16
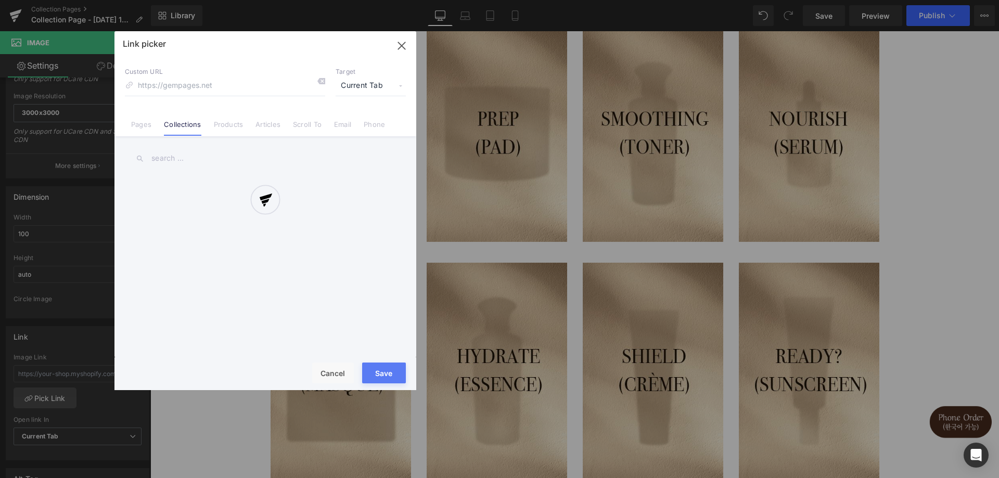
click at [187, 165] on div at bounding box center [265, 210] width 302 height 359
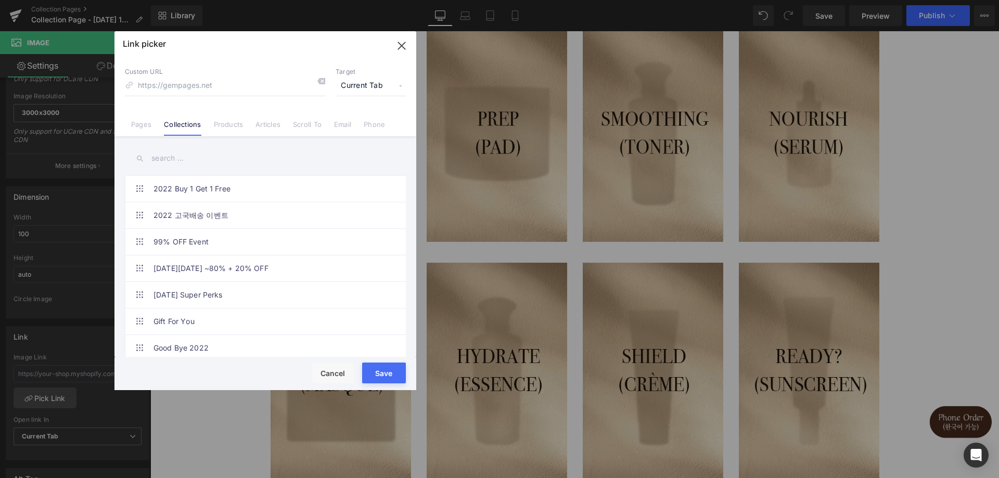
click at [186, 159] on input "text" at bounding box center [265, 158] width 281 height 23
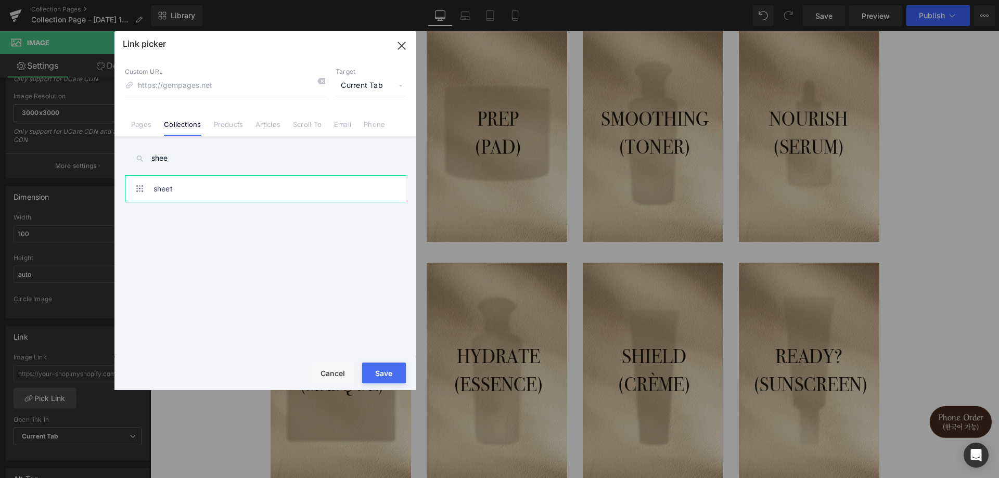
type input "shee"
click at [203, 196] on link "sheet" at bounding box center [268, 189] width 229 height 26
type input "/collections/sheet"
click at [379, 367] on button "Save" at bounding box center [384, 373] width 44 height 21
type input "/collections/sheet"
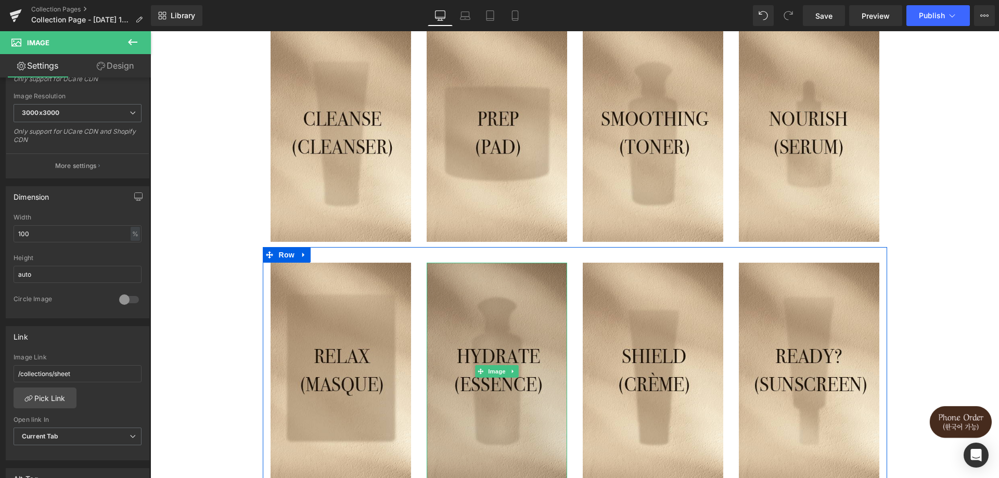
click at [510, 313] on img at bounding box center [497, 371] width 141 height 217
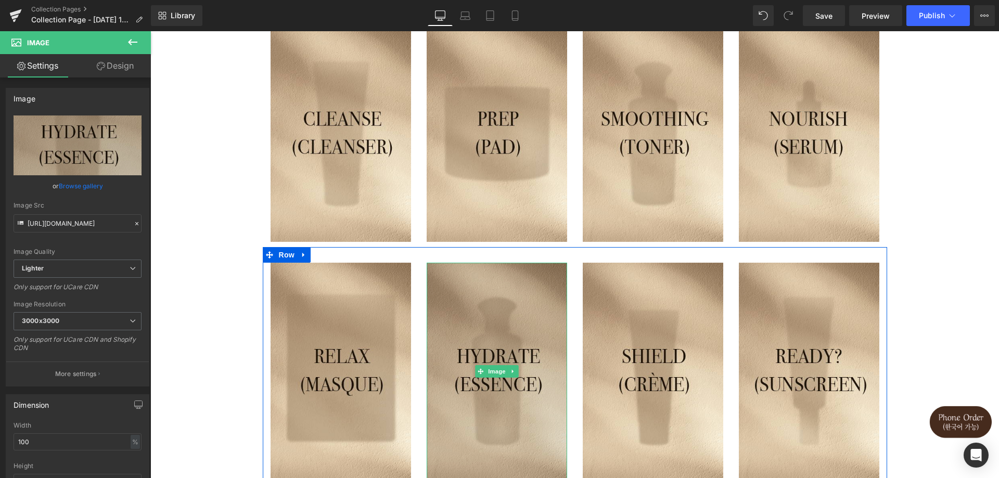
click at [454, 313] on img at bounding box center [497, 371] width 141 height 217
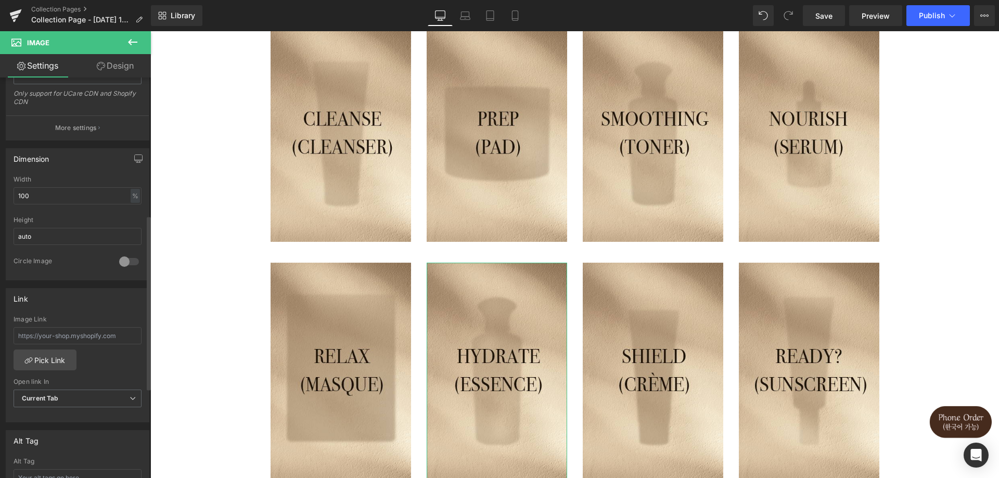
scroll to position [416, 0]
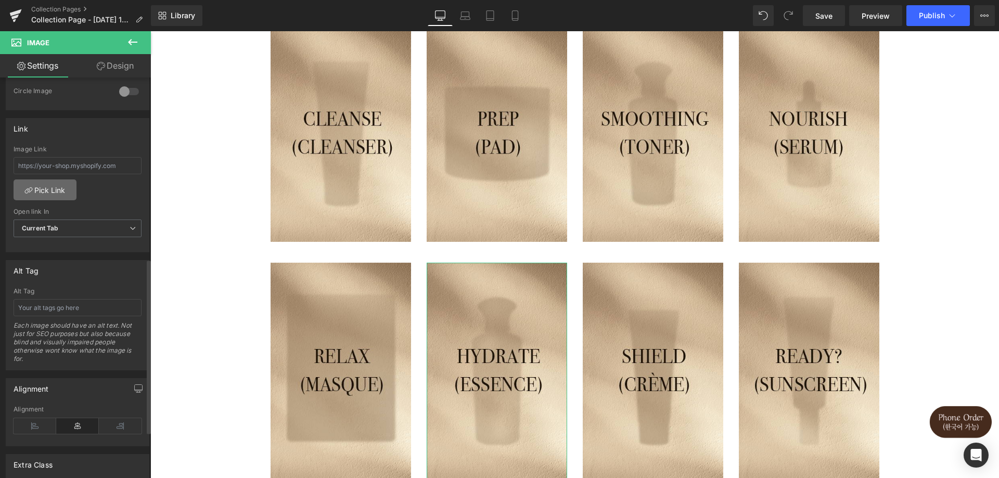
click at [33, 196] on link "Pick Link" at bounding box center [45, 190] width 63 height 21
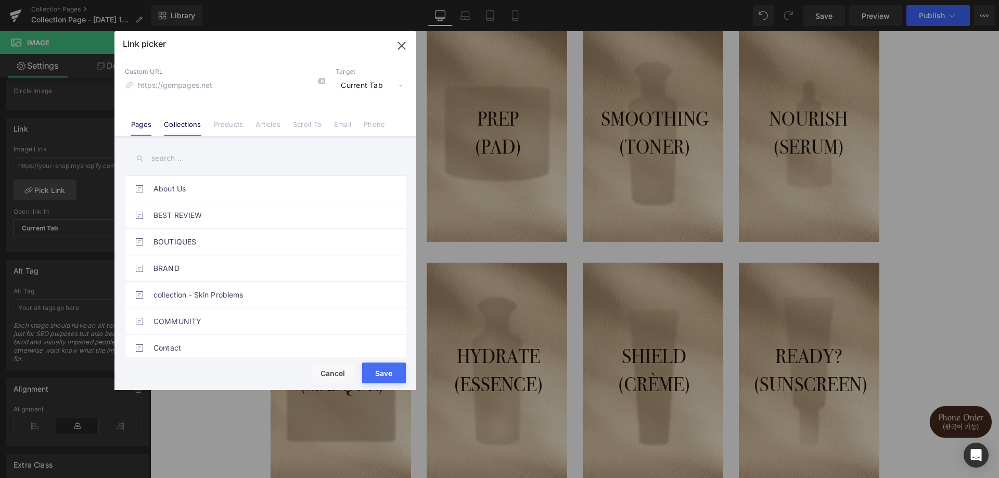
click at [179, 129] on link "Collections" at bounding box center [182, 128] width 37 height 16
click at [182, 158] on div "Link picker Back to Library Insert Custom URL Target Current Tab Current Tab Ne…" at bounding box center [265, 210] width 302 height 359
click at [182, 160] on input "text" at bounding box center [265, 158] width 281 height 23
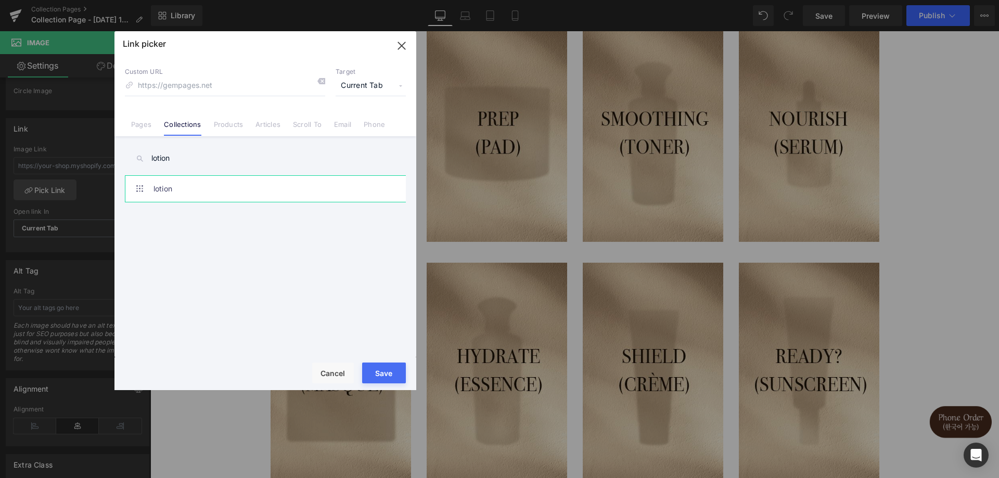
type input "lotion"
click at [185, 186] on link "lotion" at bounding box center [268, 189] width 229 height 26
type input "/collections/lotion"
click at [379, 376] on button "Save" at bounding box center [384, 373] width 44 height 21
type input "/collections/lotion"
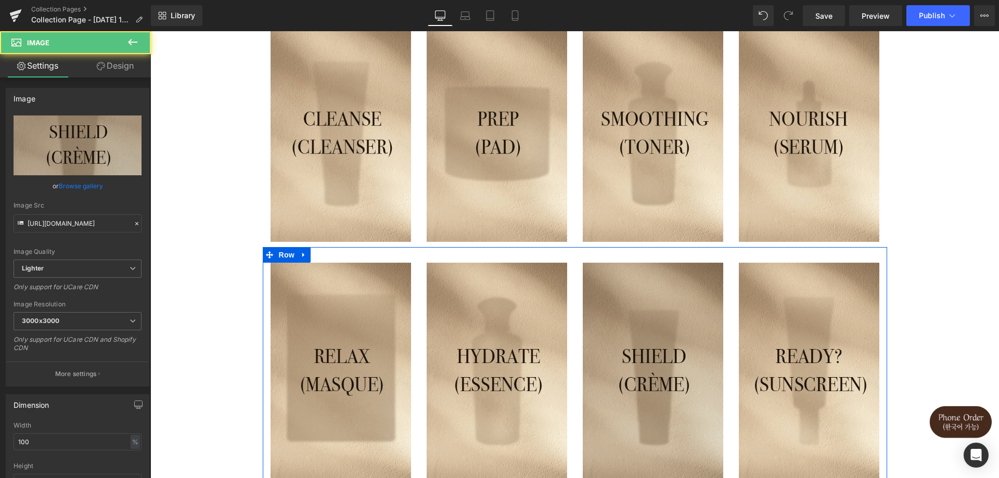
click at [678, 387] on img at bounding box center [653, 371] width 141 height 217
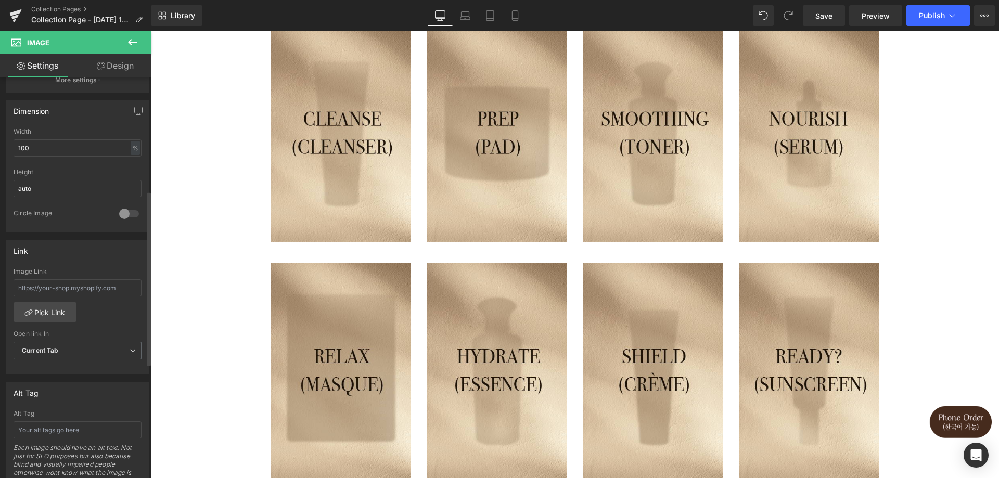
scroll to position [312, 0]
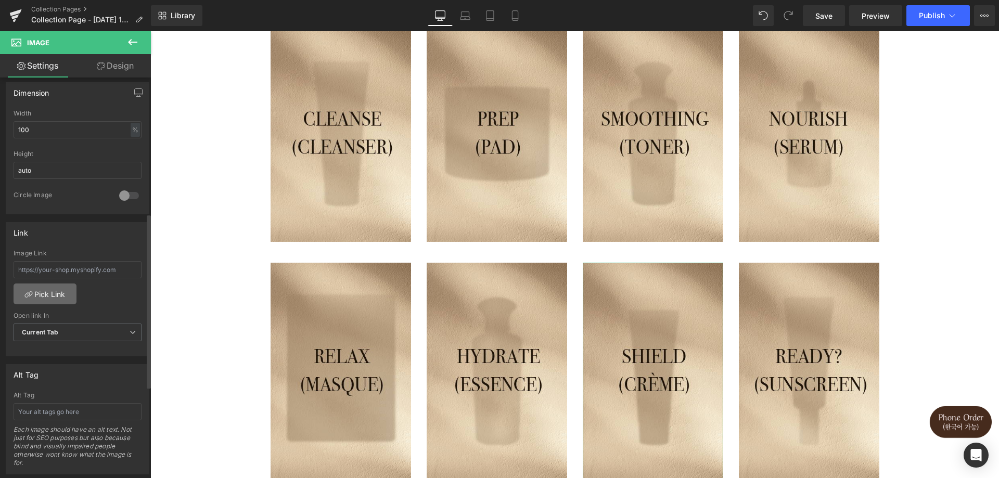
click at [53, 297] on link "Pick Link" at bounding box center [45, 294] width 63 height 21
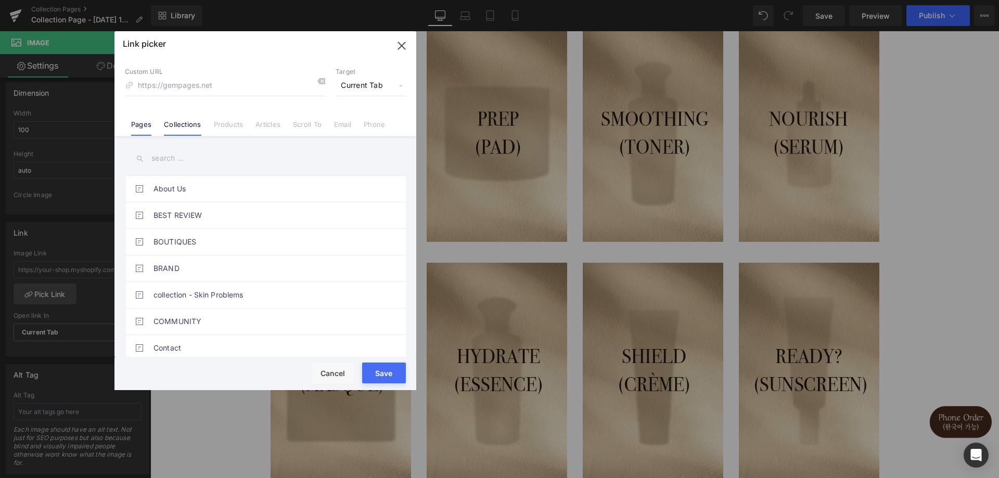
click at [188, 129] on link "Collections" at bounding box center [182, 128] width 37 height 16
click at [201, 161] on input "text" at bounding box center [265, 158] width 281 height 23
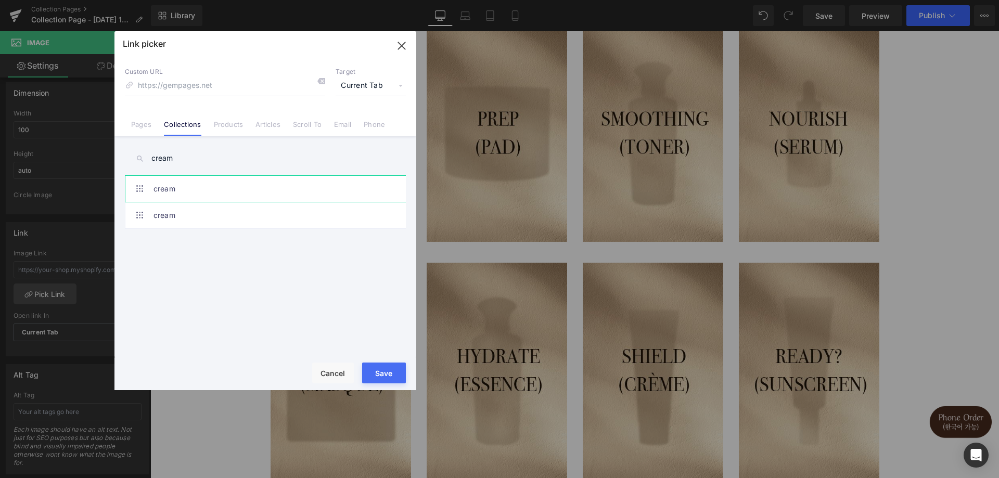
type input "cream"
click at [209, 189] on link "cream" at bounding box center [268, 189] width 229 height 26
type input "/collections/cream"
click at [386, 374] on button "Save" at bounding box center [384, 373] width 44 height 21
type input "/collections/cream"
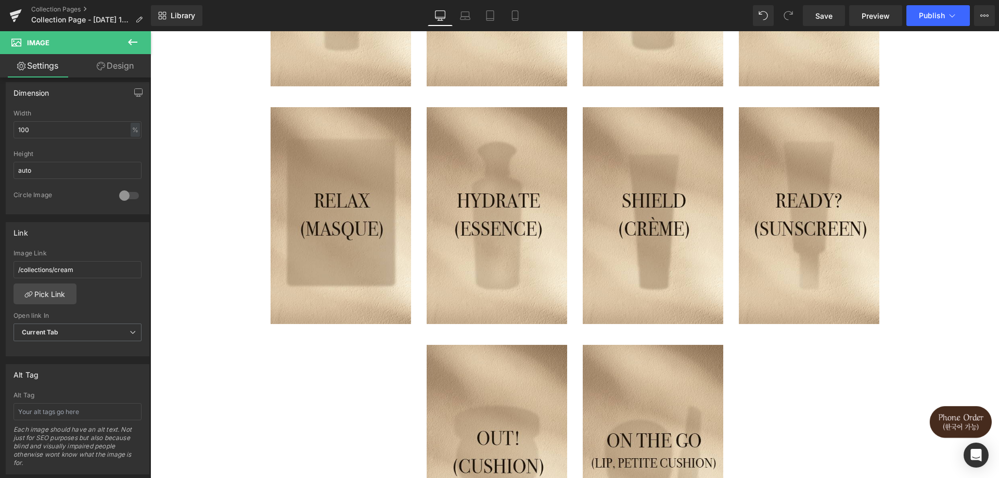
scroll to position [260, 0]
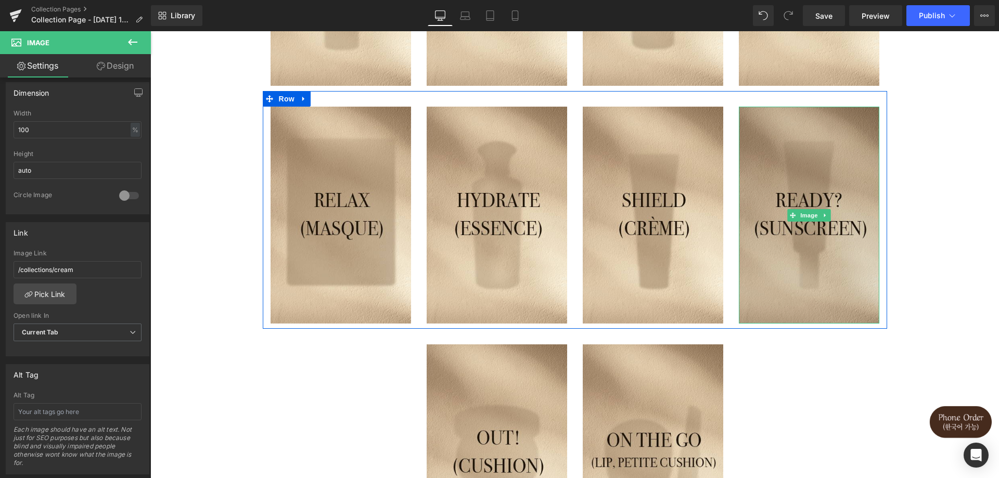
click at [806, 256] on img at bounding box center [809, 215] width 141 height 217
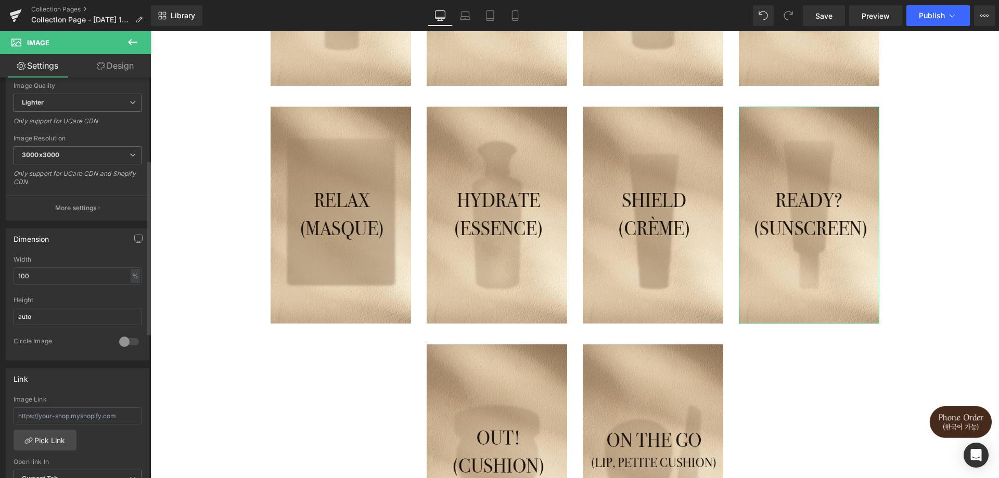
scroll to position [208, 0]
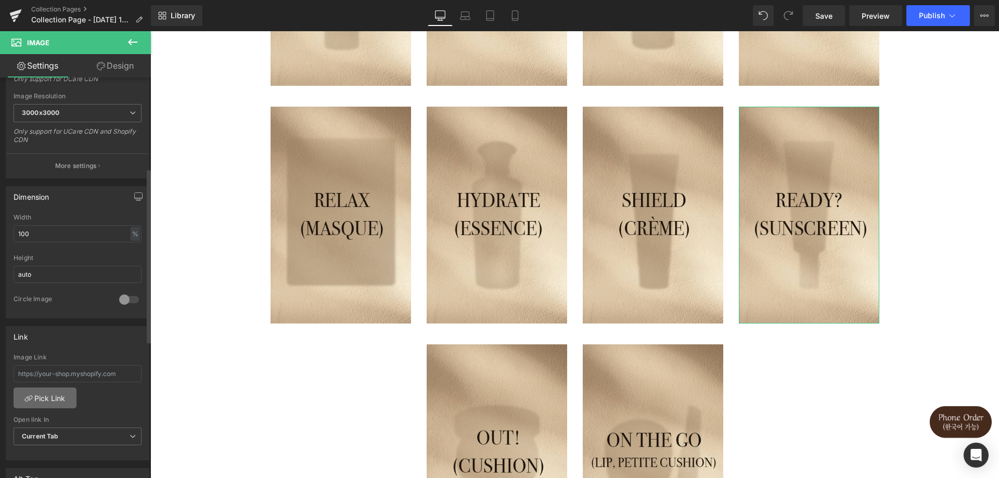
click at [63, 399] on link "Pick Link" at bounding box center [45, 398] width 63 height 21
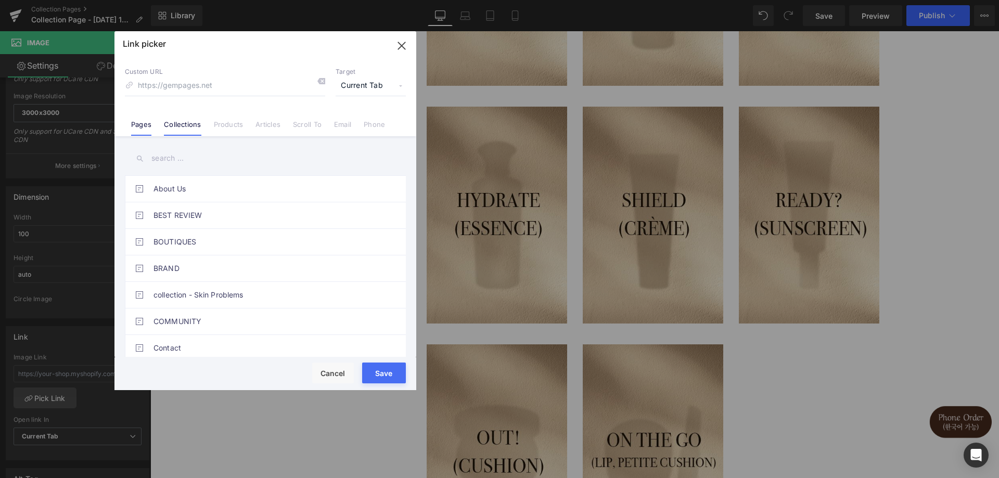
click at [184, 132] on link "Collections" at bounding box center [182, 128] width 37 height 16
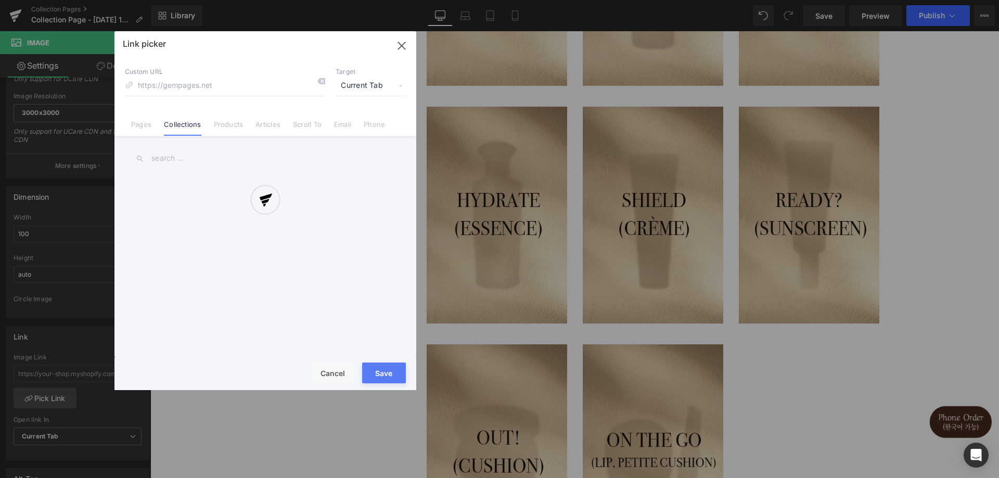
click at [183, 161] on div at bounding box center [265, 210] width 302 height 359
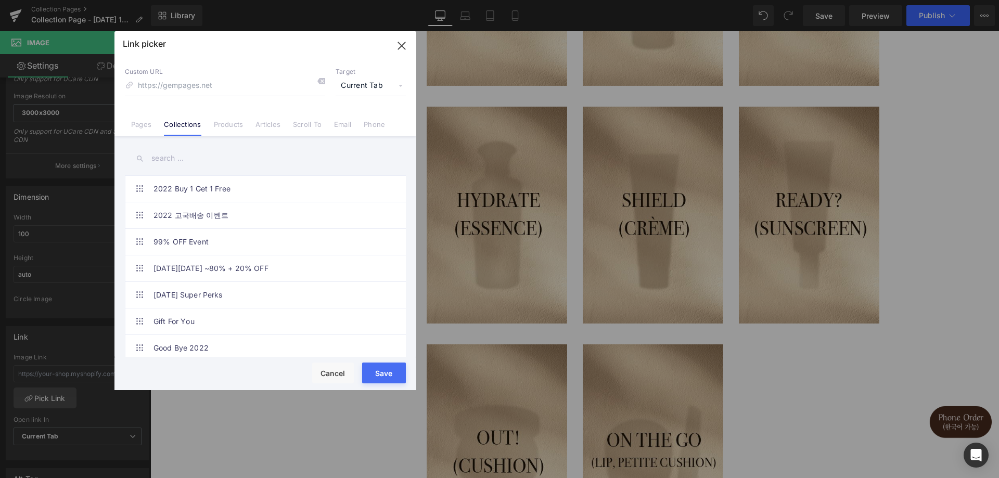
click at [193, 162] on input "text" at bounding box center [265, 158] width 281 height 23
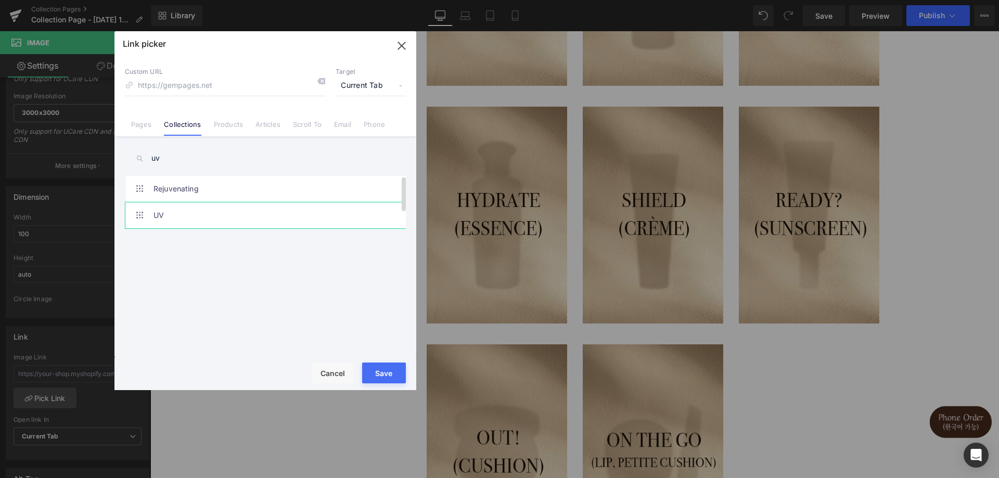
type input "uv"
click at [211, 224] on link "UV" at bounding box center [268, 215] width 229 height 26
type input "/collections/uv"
click at [392, 374] on button "Save" at bounding box center [384, 373] width 44 height 21
type input "/collections/uv"
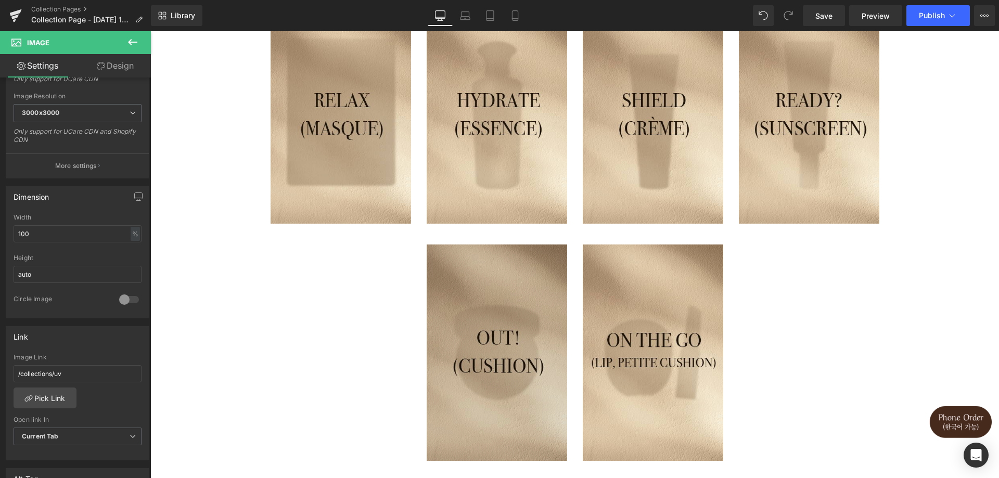
scroll to position [364, 0]
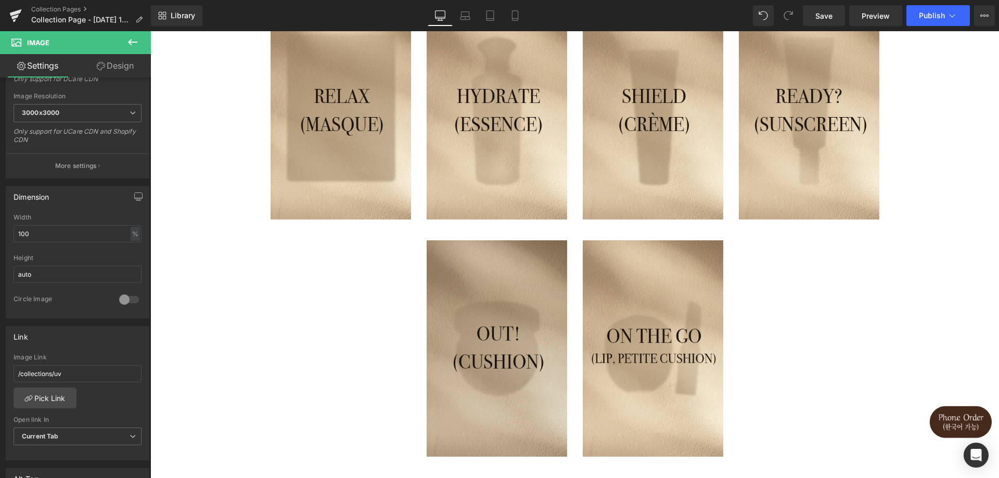
click at [511, 274] on img at bounding box center [497, 348] width 141 height 217
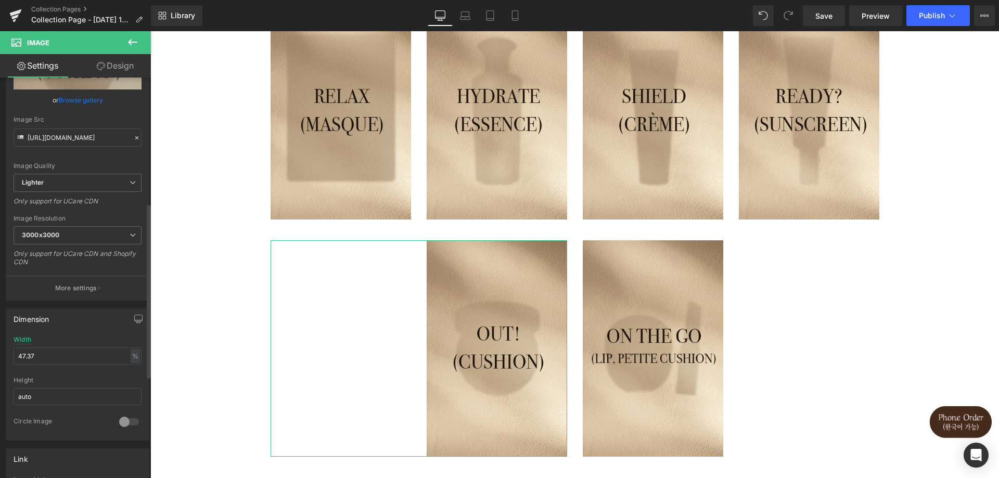
scroll to position [312, 0]
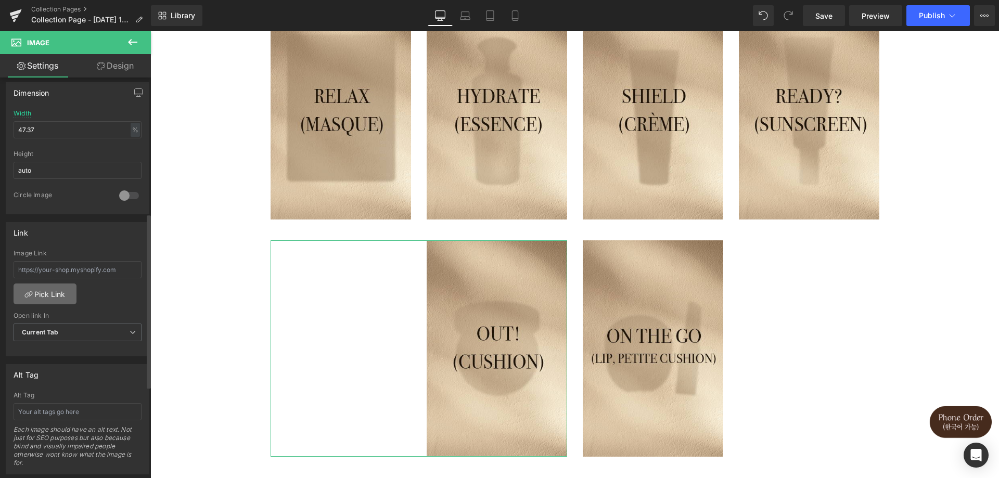
click at [45, 302] on link "Pick Link" at bounding box center [45, 294] width 63 height 21
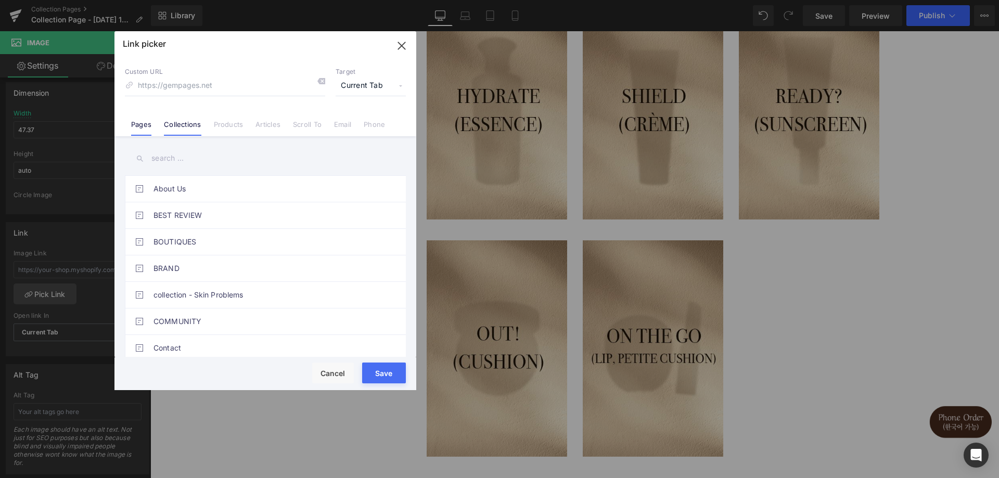
click at [189, 129] on link "Collections" at bounding box center [182, 128] width 37 height 16
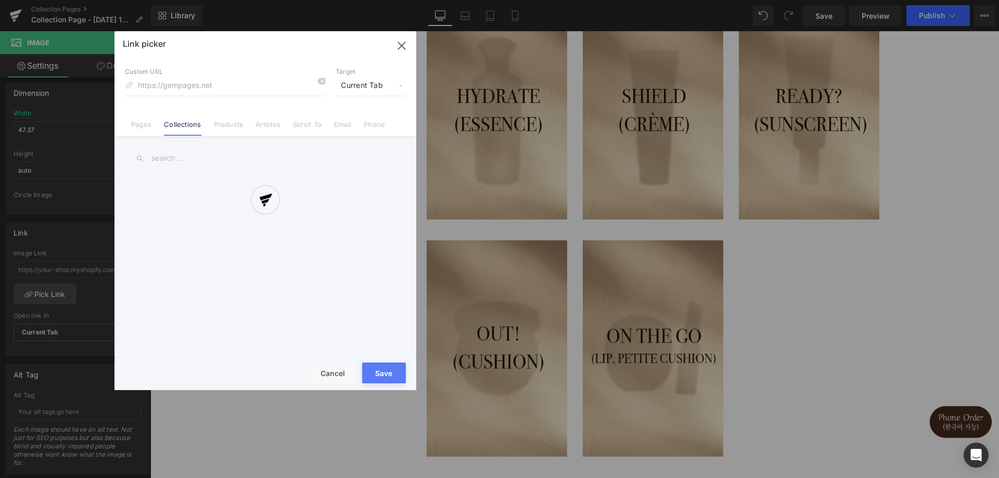
click at [184, 158] on div at bounding box center [265, 210] width 302 height 359
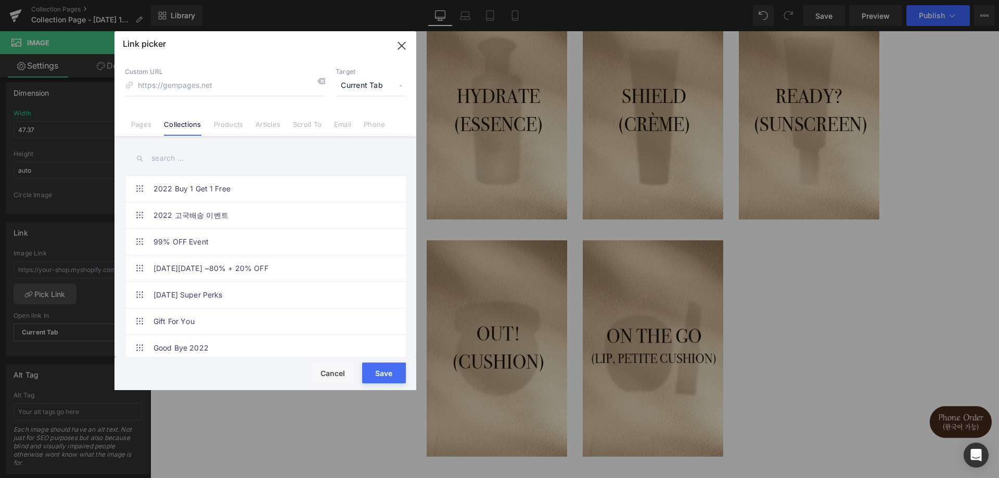
click at [194, 164] on input "text" at bounding box center [265, 158] width 281 height 23
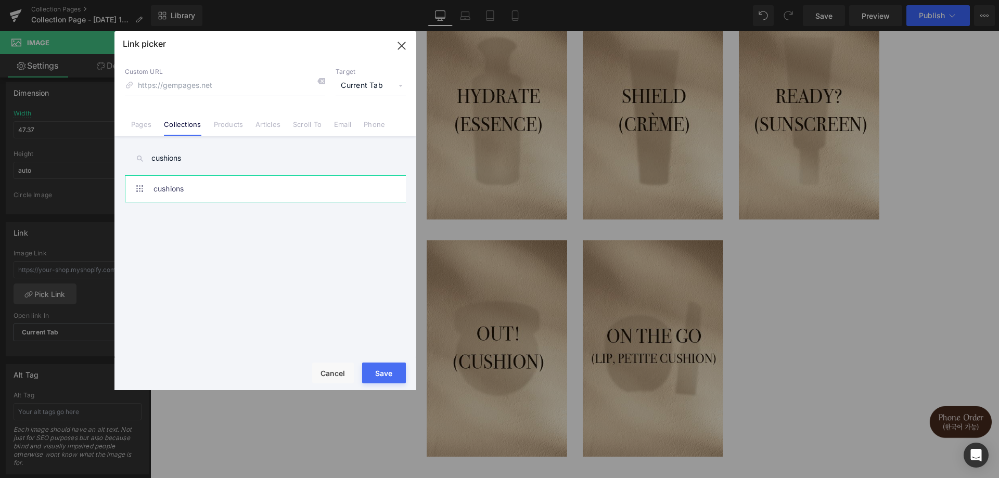
type input "cushions"
click at [202, 192] on link "cushions" at bounding box center [268, 189] width 229 height 26
type input "/collections/cushions"
click at [374, 366] on button "Save" at bounding box center [384, 373] width 44 height 21
type input "/collections/cushions"
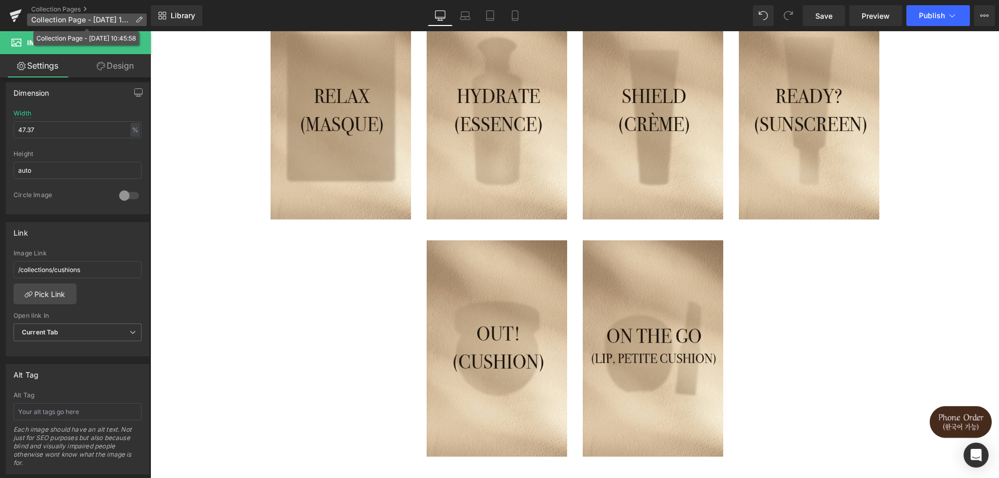
click at [140, 22] on icon at bounding box center [138, 19] width 7 height 7
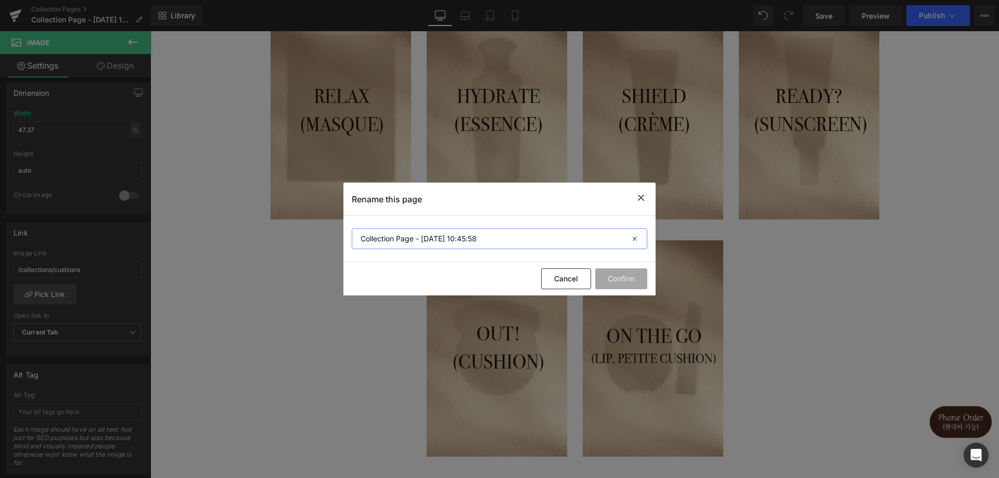
drag, startPoint x: 511, startPoint y: 237, endPoint x: 234, endPoint y: 233, distance: 276.9
click at [234, 233] on div "Rename this page Collection Page - Sep 15, 10:45:58 Cancel Confirm" at bounding box center [499, 239] width 999 height 478
type input "collection - product type"
click at [631, 273] on button "Confirm" at bounding box center [621, 279] width 52 height 21
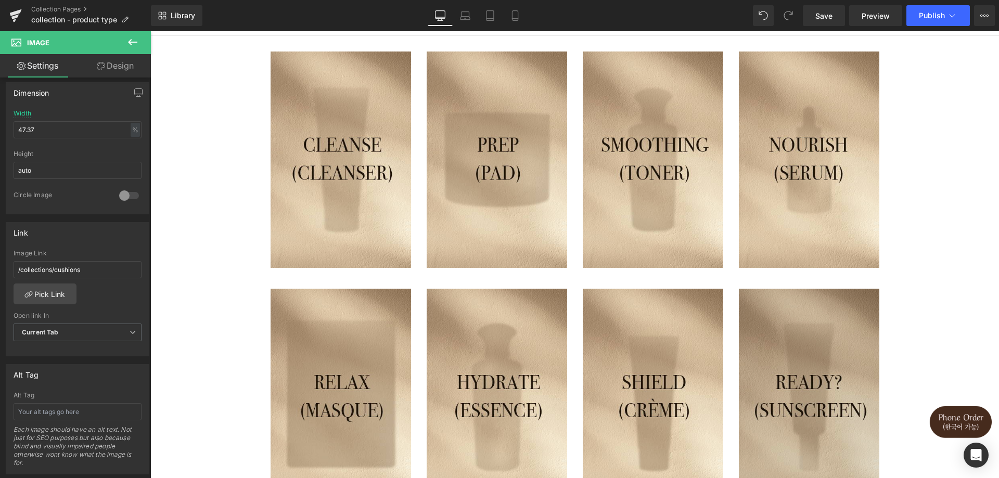
scroll to position [0, 0]
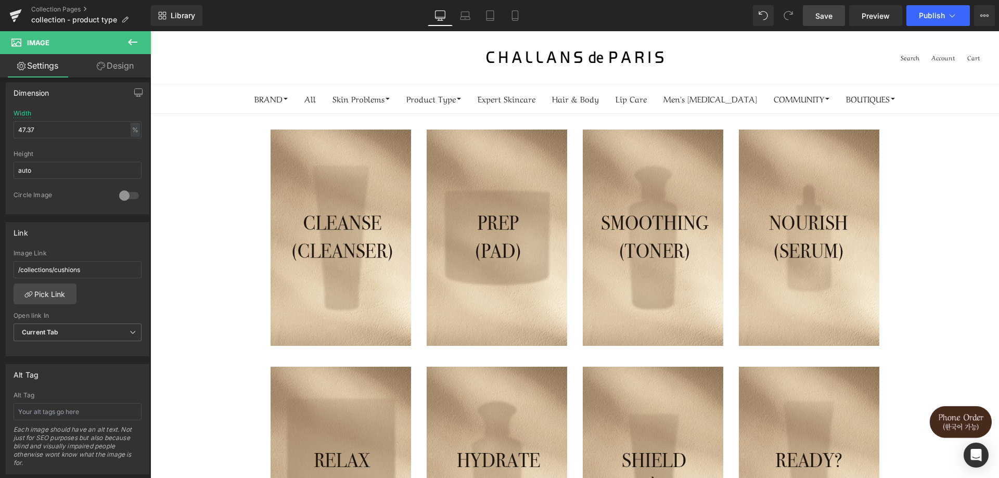
click at [824, 18] on span "Save" at bounding box center [823, 15] width 17 height 11
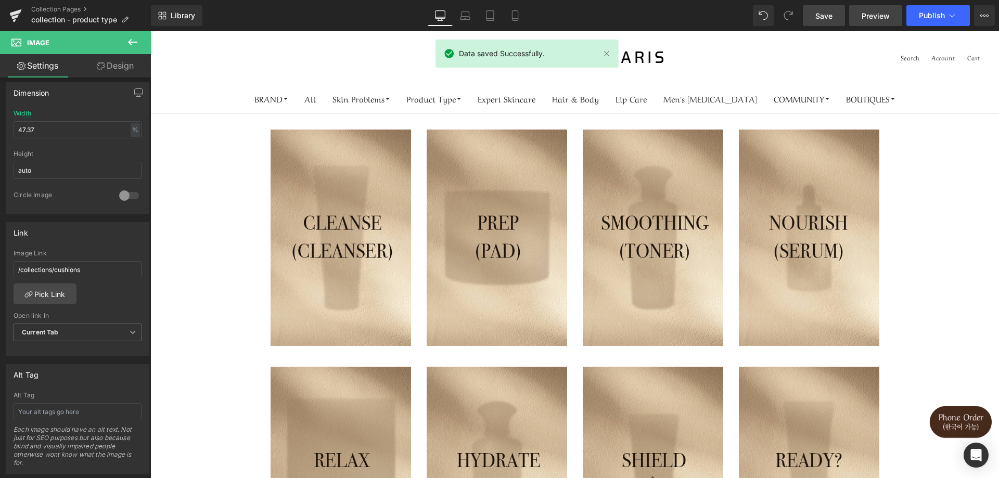
click at [894, 15] on link "Preview" at bounding box center [875, 15] width 53 height 21
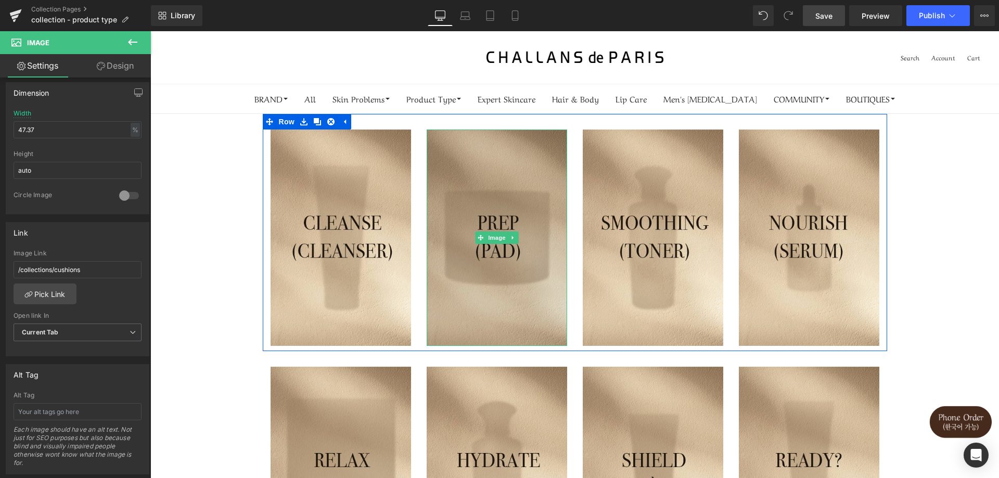
click at [525, 274] on img at bounding box center [497, 238] width 141 height 217
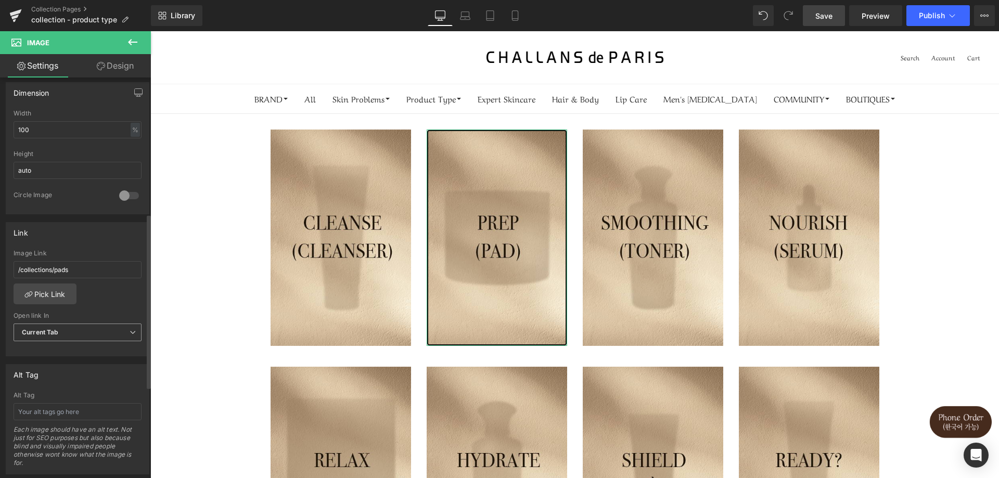
scroll to position [364, 0]
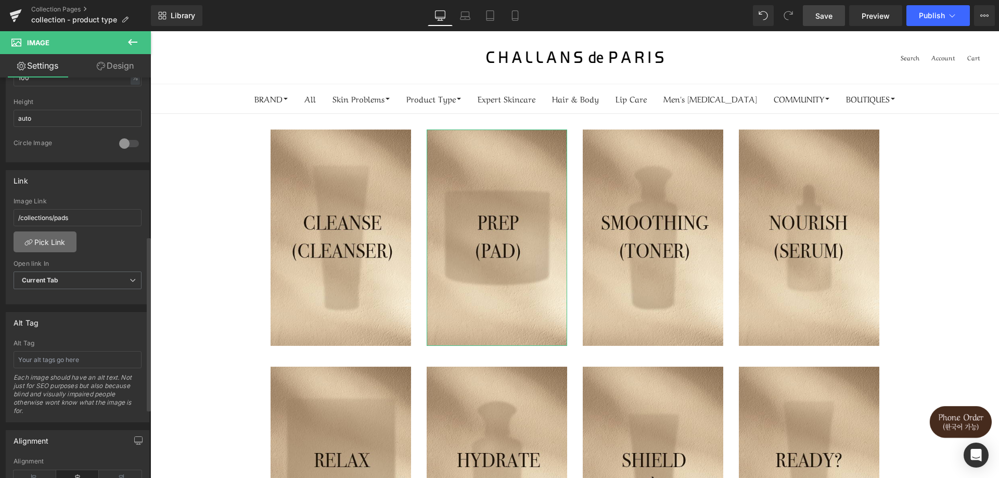
click at [59, 247] on link "Pick Link" at bounding box center [45, 242] width 63 height 21
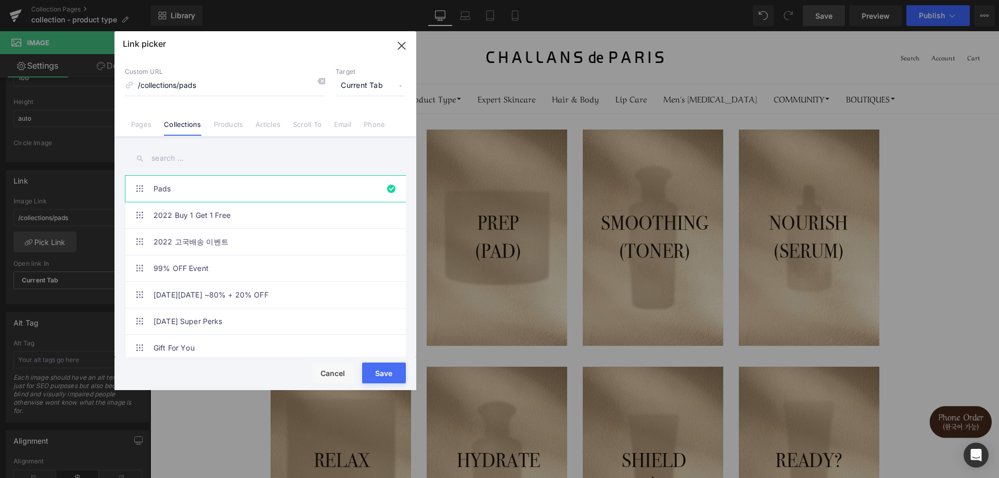
click at [175, 161] on input "text" at bounding box center [265, 158] width 281 height 23
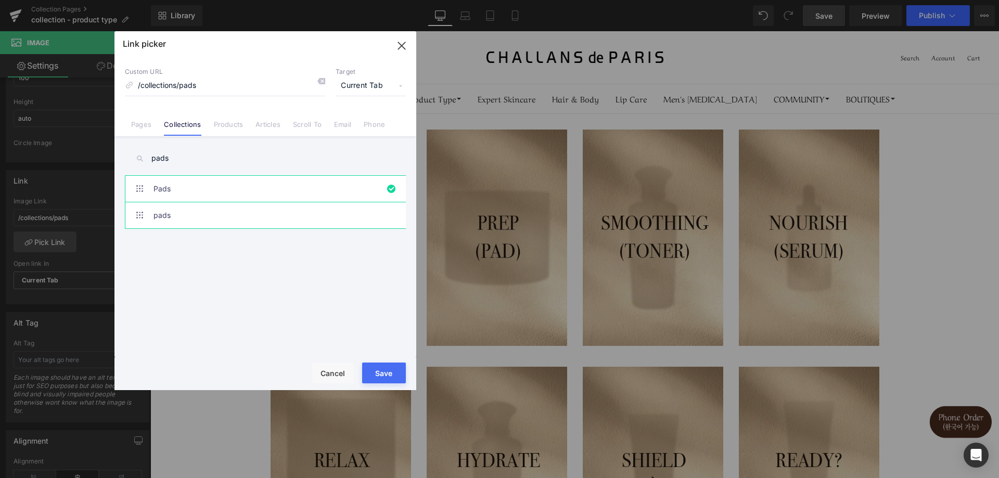
type input "pads"
click at [172, 225] on link "pads" at bounding box center [268, 215] width 229 height 26
type input "/collections/pads-1"
click at [397, 377] on button "Save" at bounding box center [384, 373] width 44 height 21
type input "/collections/pads-1"
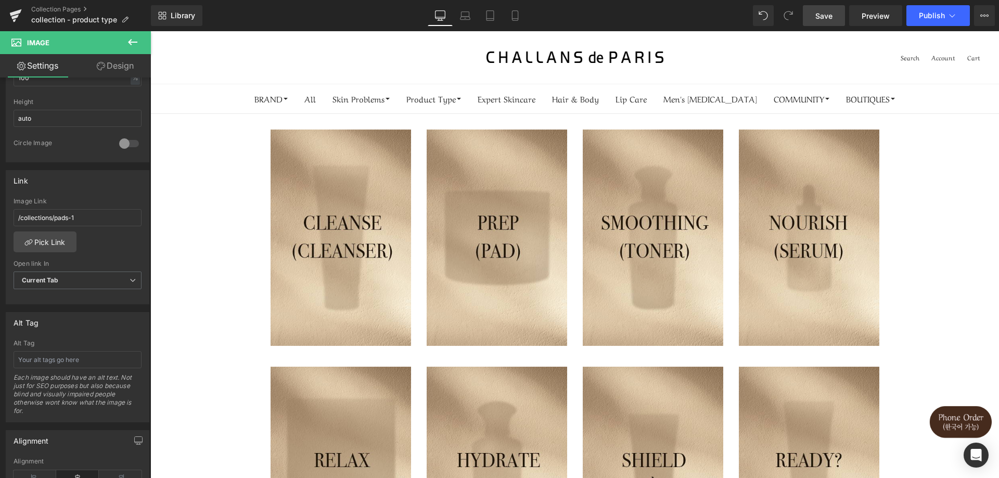
click at [826, 24] on link "Save" at bounding box center [824, 15] width 42 height 21
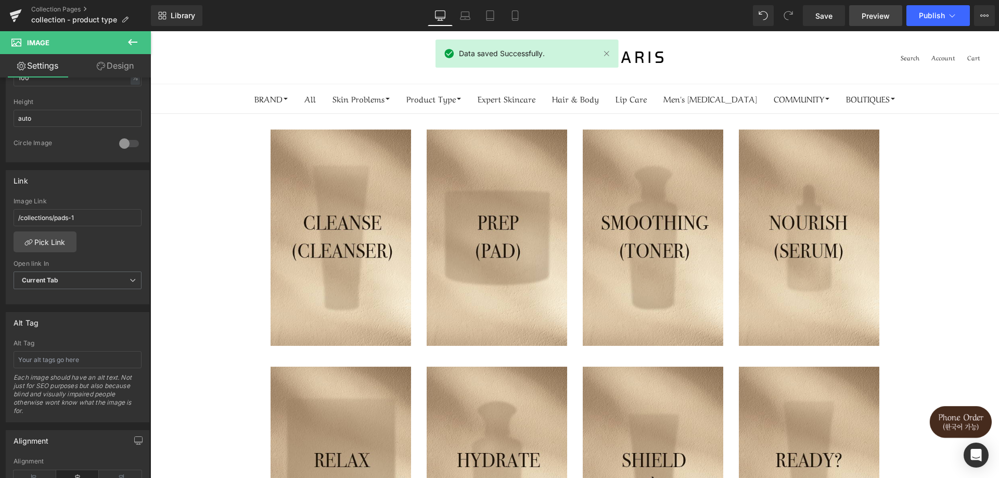
click at [873, 19] on span "Preview" at bounding box center [876, 15] width 28 height 11
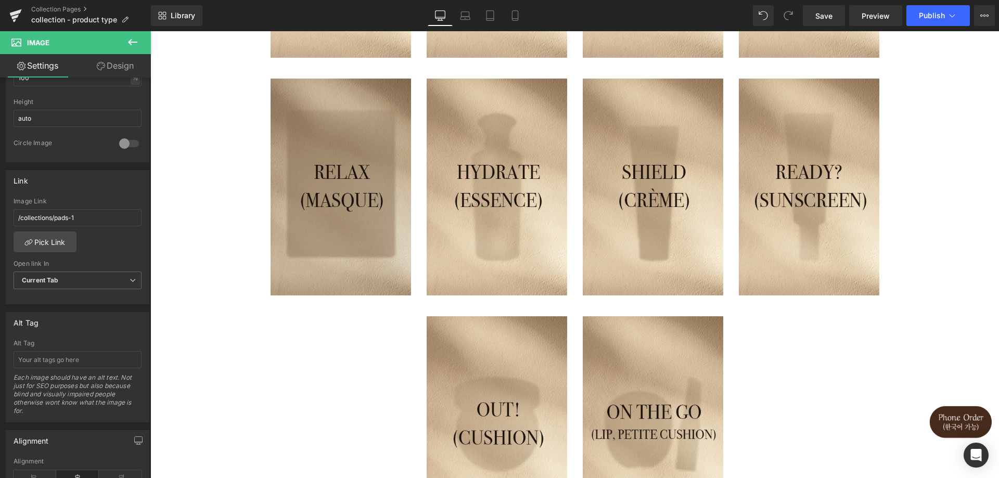
scroll to position [572, 0]
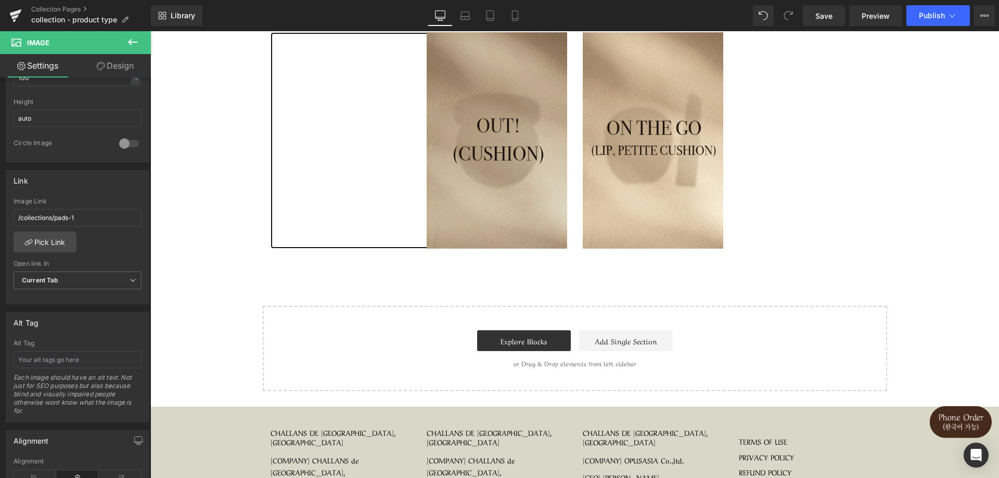
click at [434, 234] on img at bounding box center [497, 140] width 141 height 217
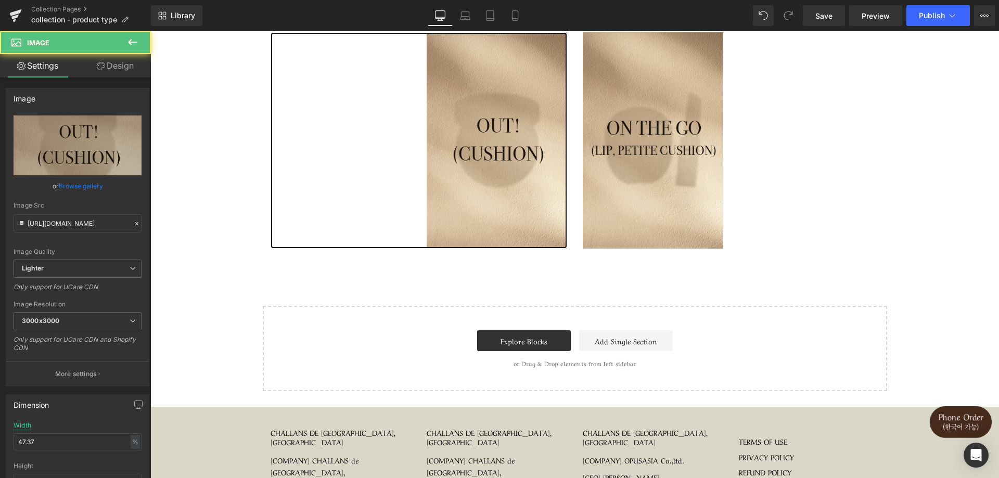
click at [279, 122] on link at bounding box center [419, 140] width 297 height 217
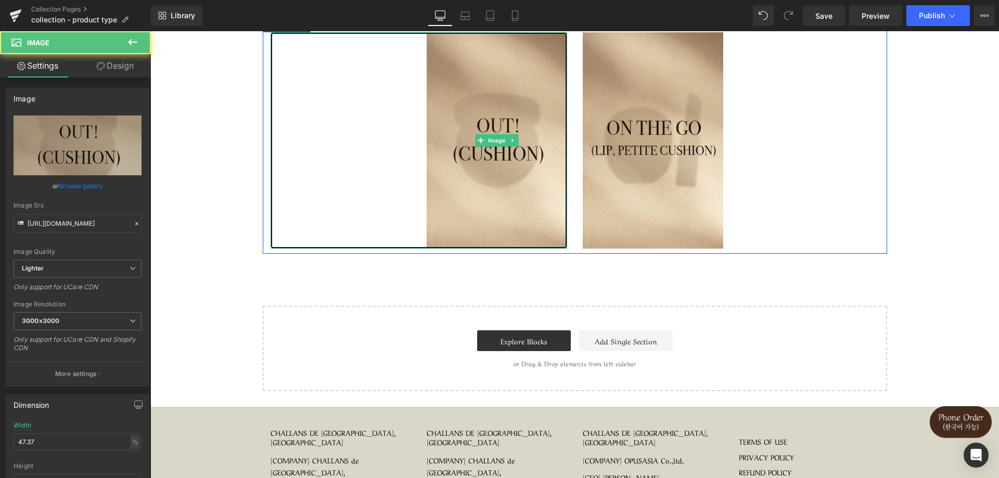
click at [298, 127] on link at bounding box center [419, 140] width 297 height 217
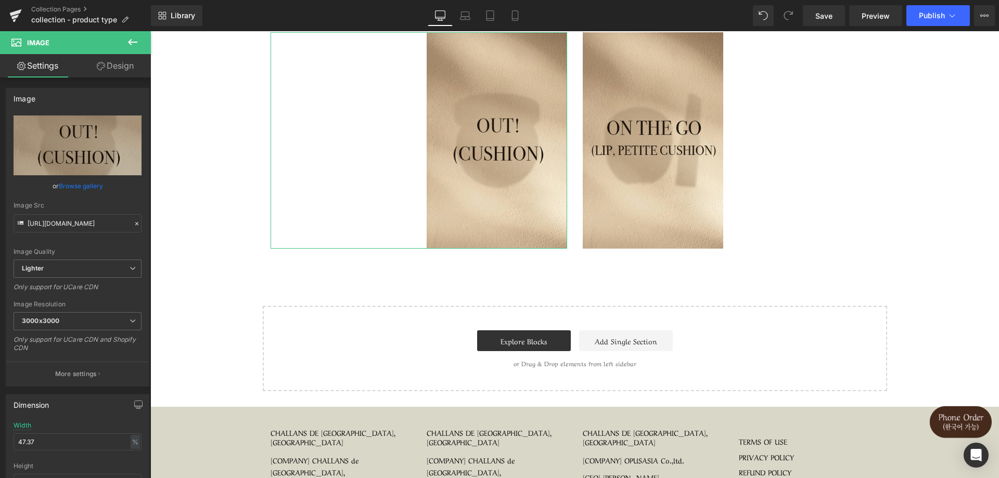
click at [136, 72] on link "Design" at bounding box center [115, 65] width 75 height 23
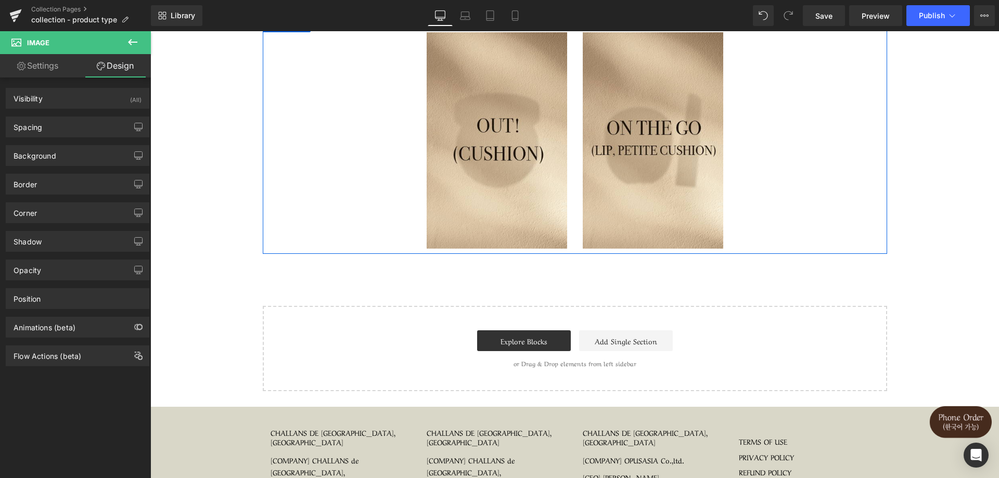
click at [264, 107] on div "Image" at bounding box center [419, 140] width 312 height 217
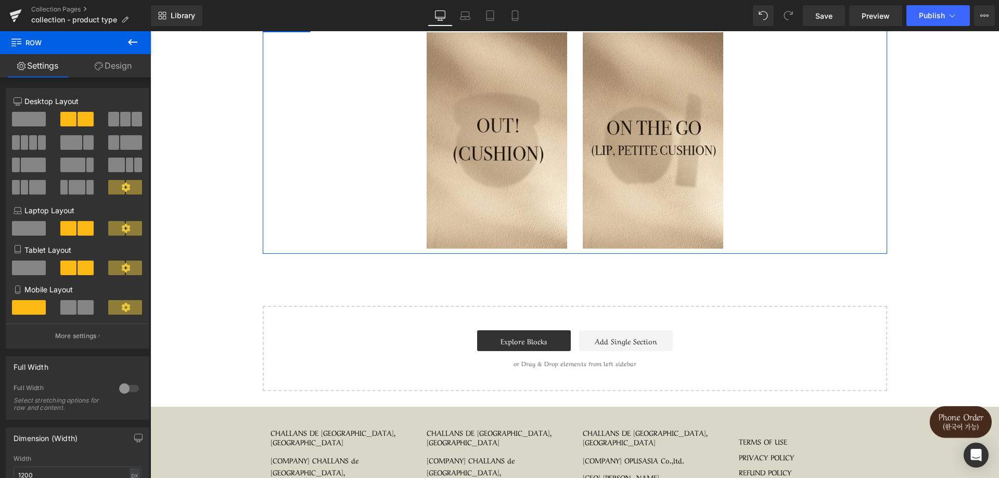
click at [122, 72] on link "Design" at bounding box center [112, 65] width 75 height 23
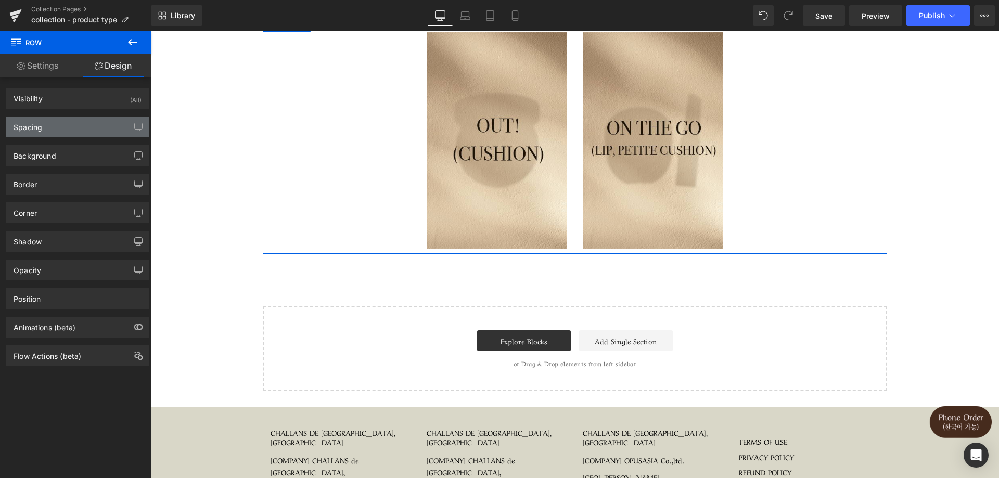
click at [76, 131] on div "Spacing" at bounding box center [77, 127] width 143 height 20
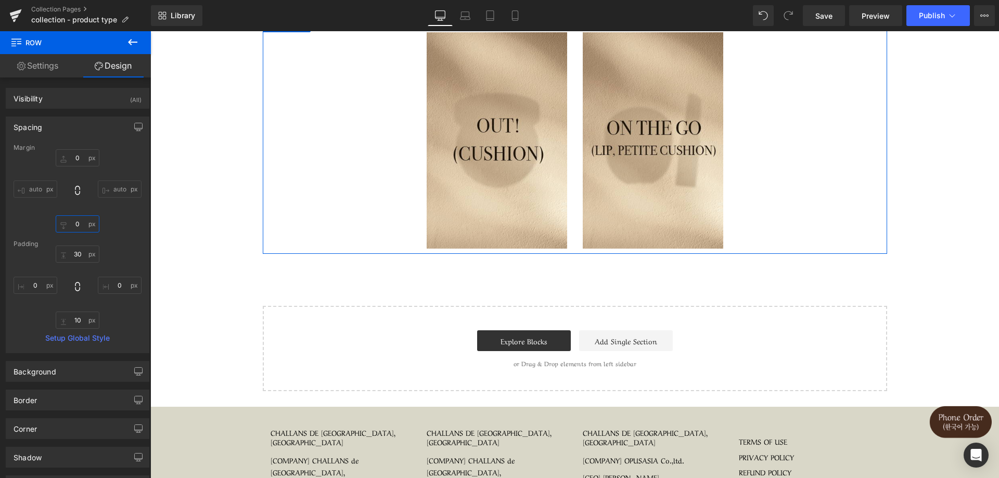
click at [76, 231] on input "0" at bounding box center [78, 223] width 44 height 17
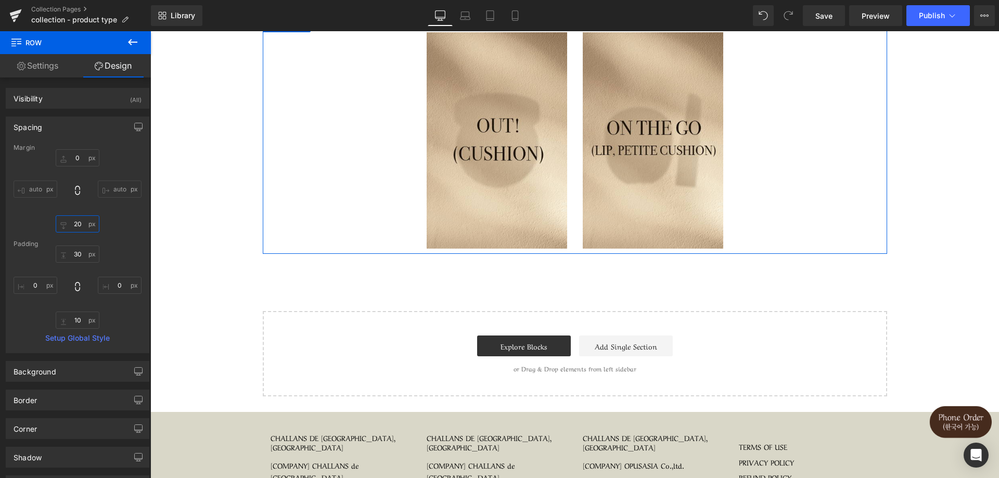
type input "30"
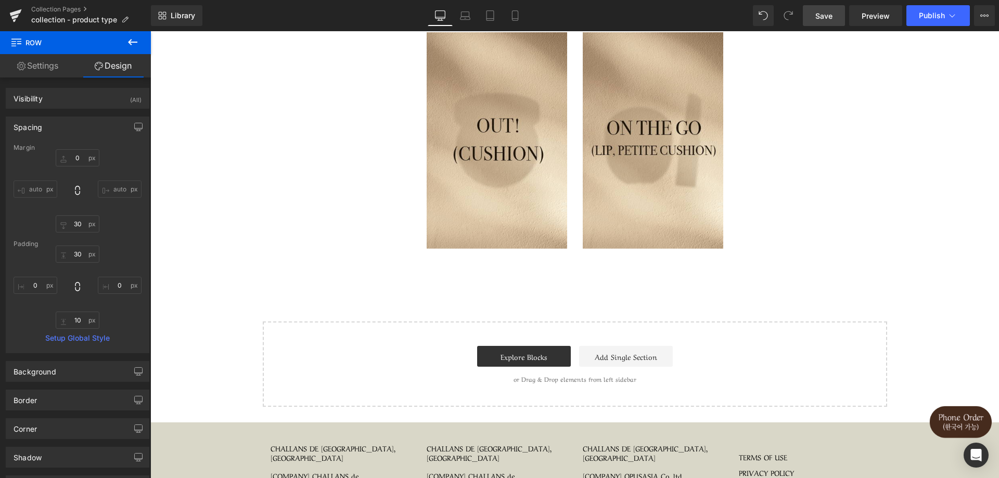
click at [843, 14] on link "Save" at bounding box center [824, 15] width 42 height 21
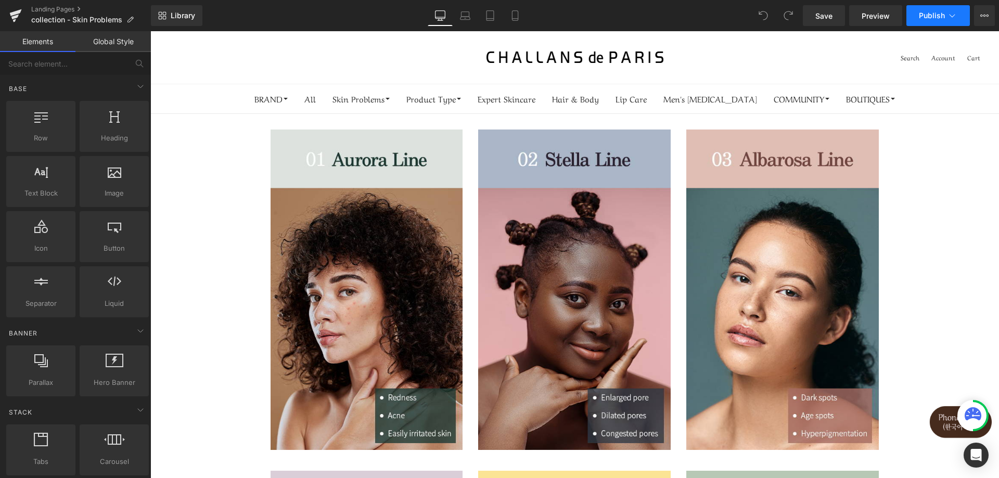
click at [959, 16] on button "Publish" at bounding box center [938, 15] width 63 height 21
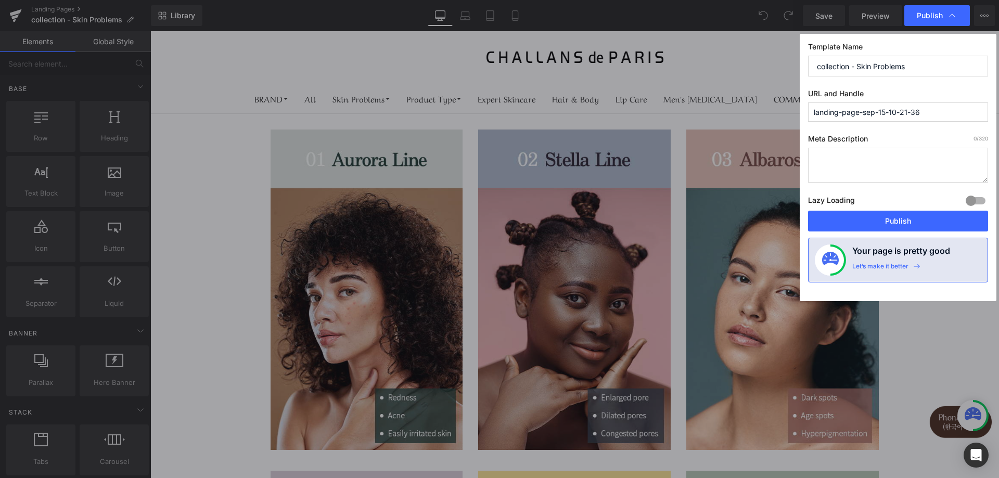
click at [959, 16] on div "Publish" at bounding box center [937, 15] width 66 height 21
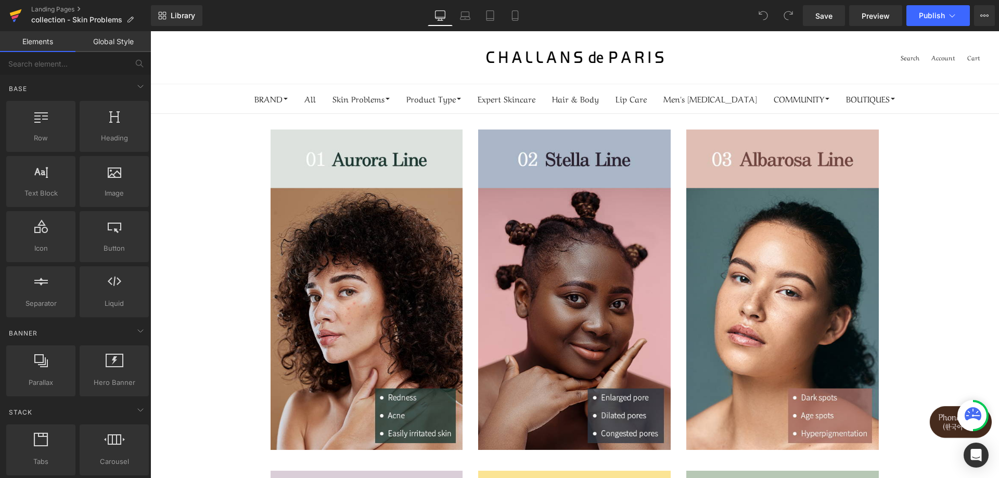
click at [18, 17] on icon at bounding box center [15, 16] width 12 height 26
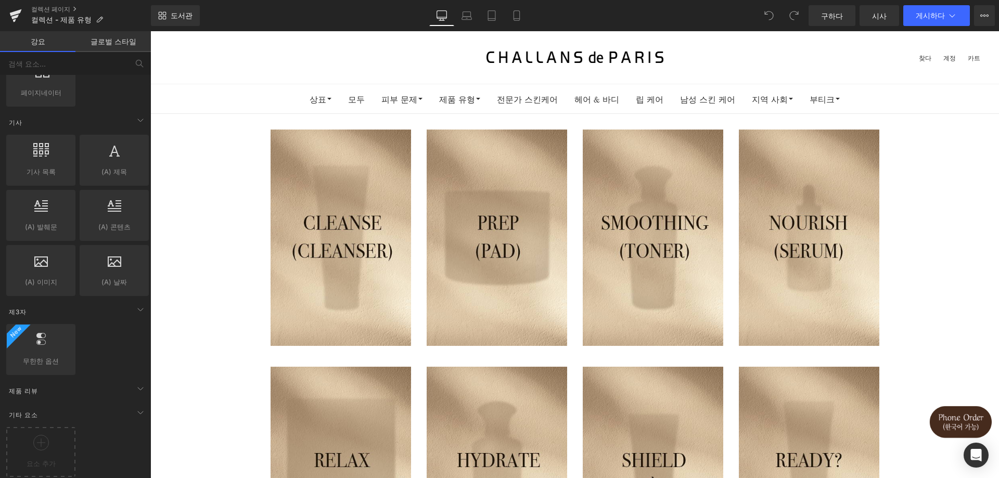
scroll to position [1837, 0]
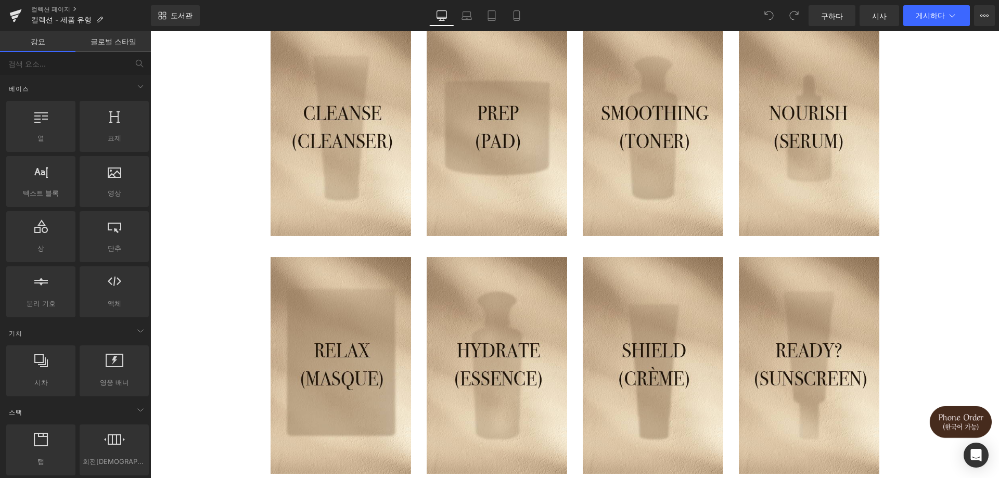
scroll to position [104, 0]
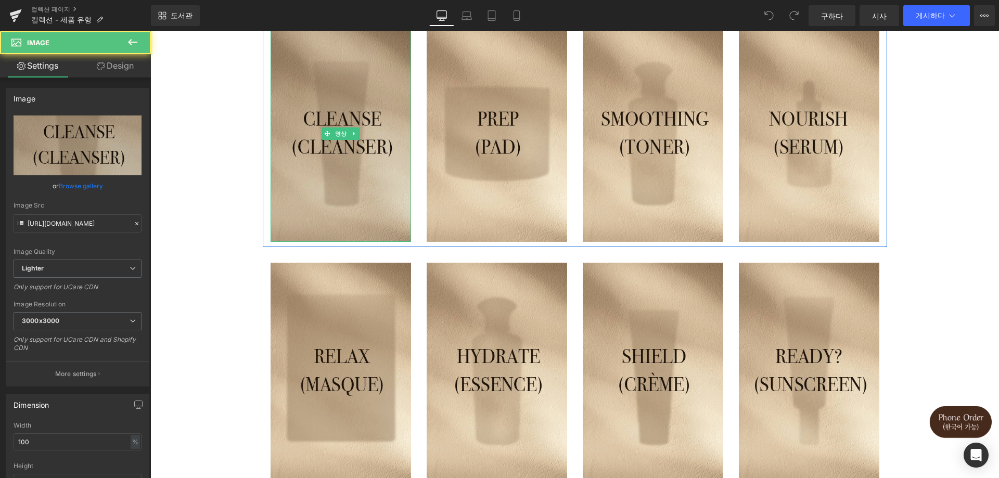
click at [355, 206] on img at bounding box center [341, 133] width 141 height 217
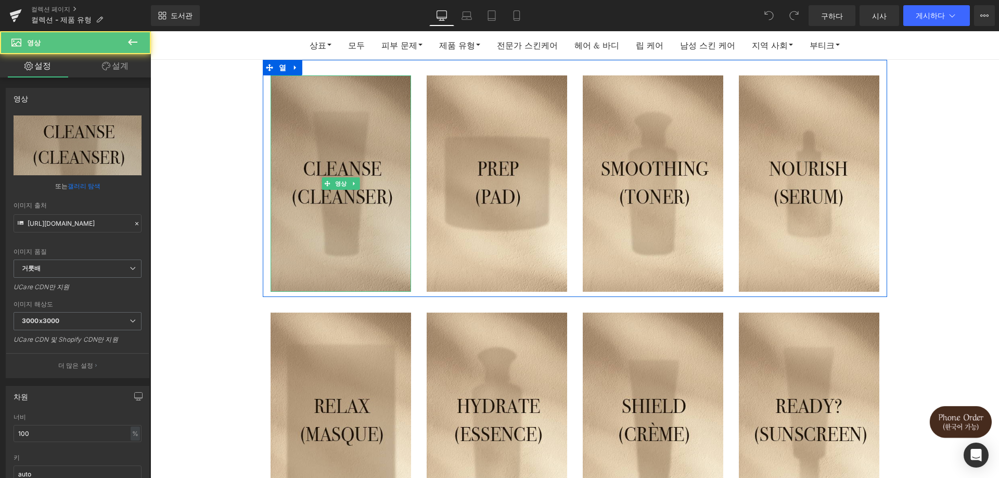
scroll to position [0, 0]
